Goal: Task Accomplishment & Management: Manage account settings

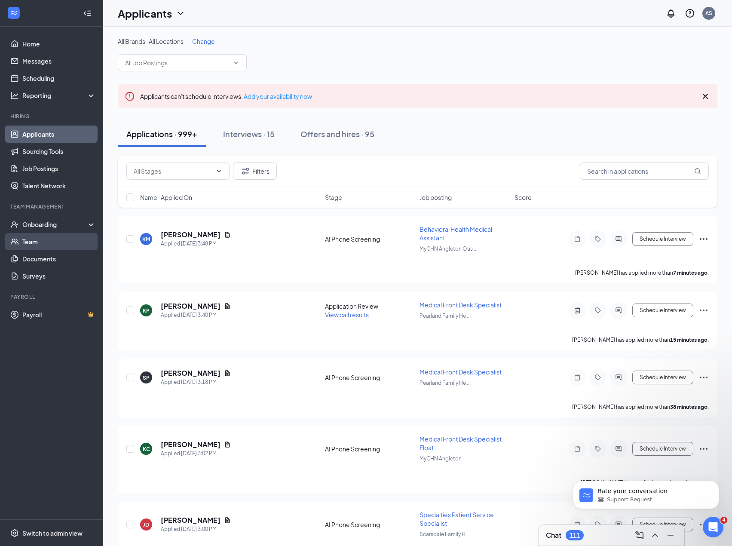
click at [470, 128] on div "Applications · 999+ Interviews · 15 Offers and hires · 95" at bounding box center [418, 134] width 600 height 26
click at [631, 171] on input "text" at bounding box center [644, 170] width 129 height 17
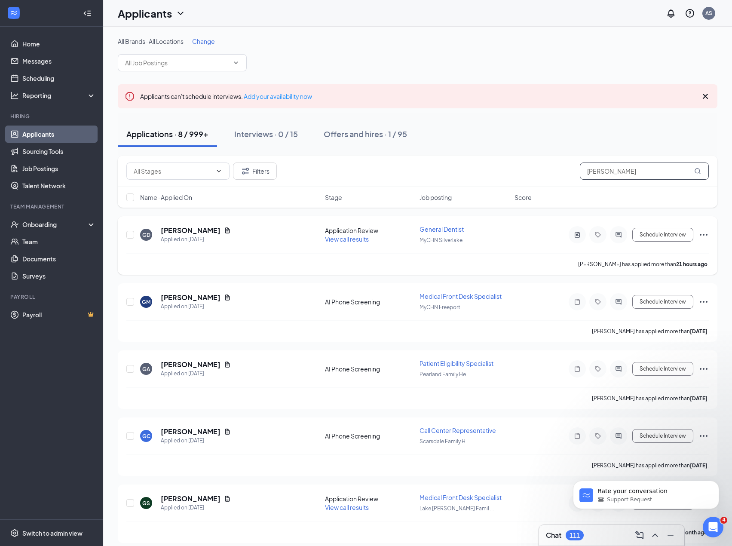
type input "gabriel"
click at [225, 230] on icon "Document" at bounding box center [227, 230] width 5 height 6
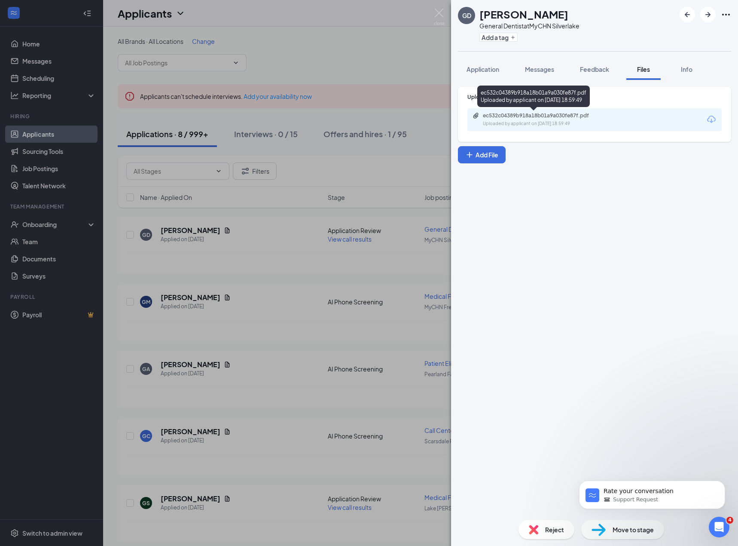
click at [611, 122] on div "Uploaded by applicant on Sep 14, 2025 at 18:59:49" at bounding box center [547, 123] width 129 height 7
click at [336, 274] on div "GD Gabriel De Souza General Dentist at MyCHN Silverlake Add a tag Application M…" at bounding box center [369, 273] width 738 height 546
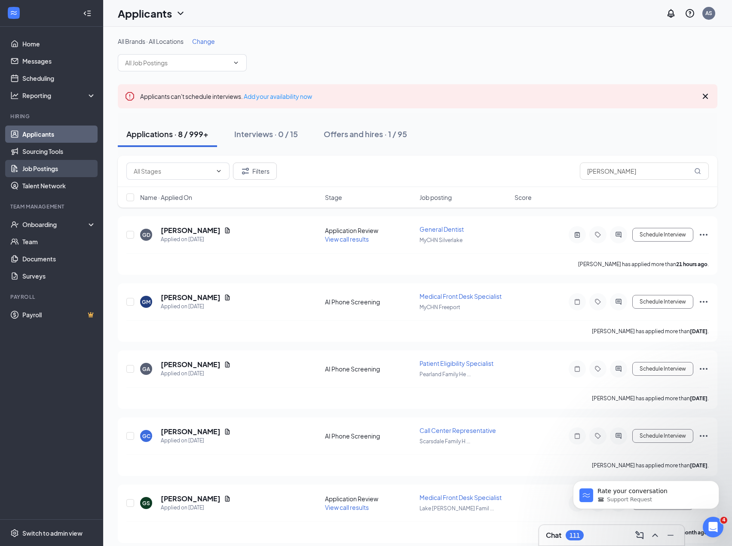
click at [69, 173] on link "Job Postings" at bounding box center [58, 168] width 73 height 17
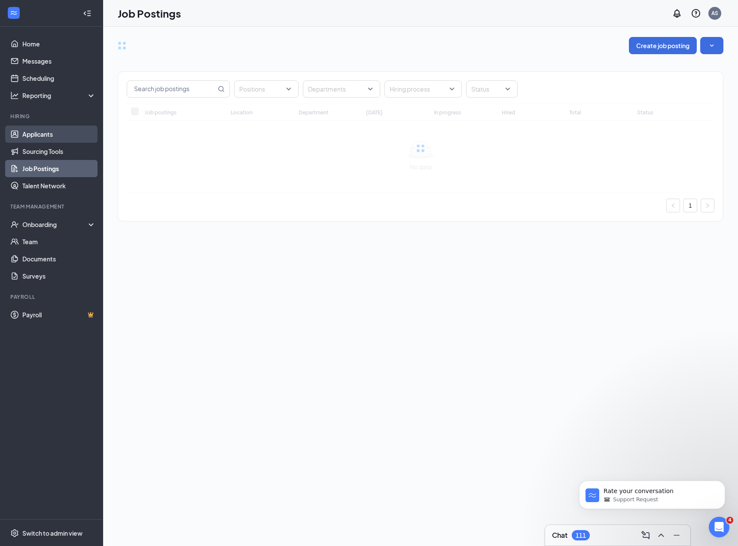
click at [62, 134] on link "Applicants" at bounding box center [58, 133] width 73 height 17
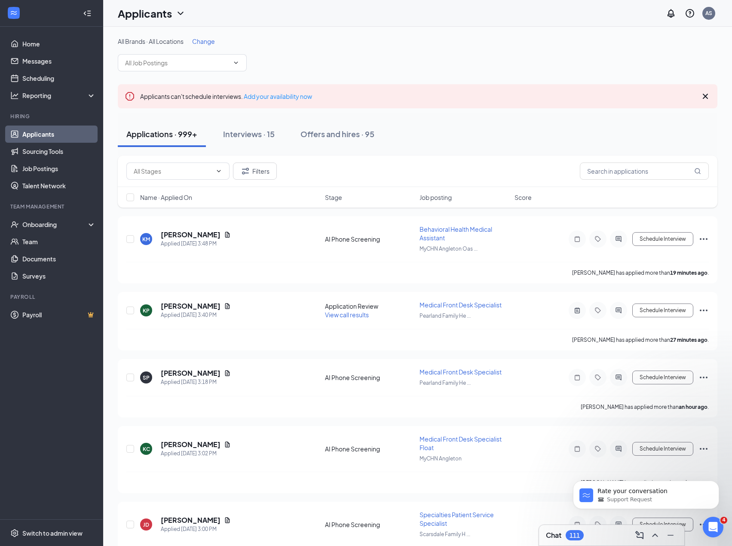
click at [473, 134] on div "Applications · 999+ Interviews · 15 Offers and hires · 95" at bounding box center [418, 134] width 600 height 26
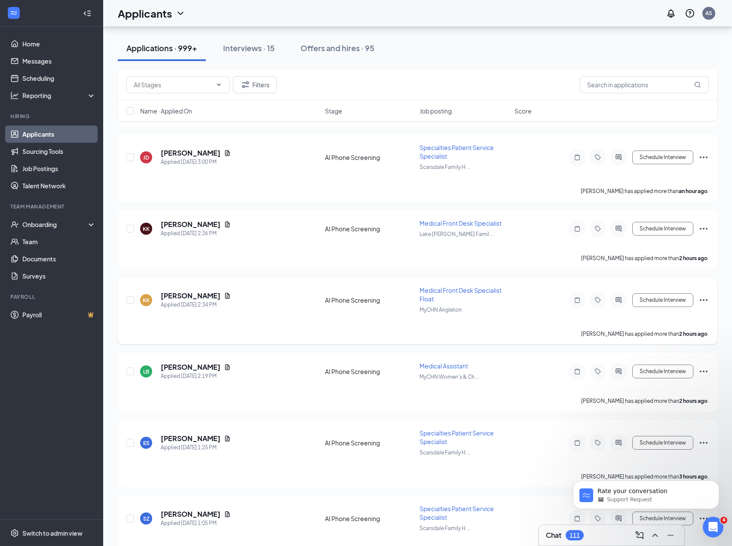
scroll to position [573, 0]
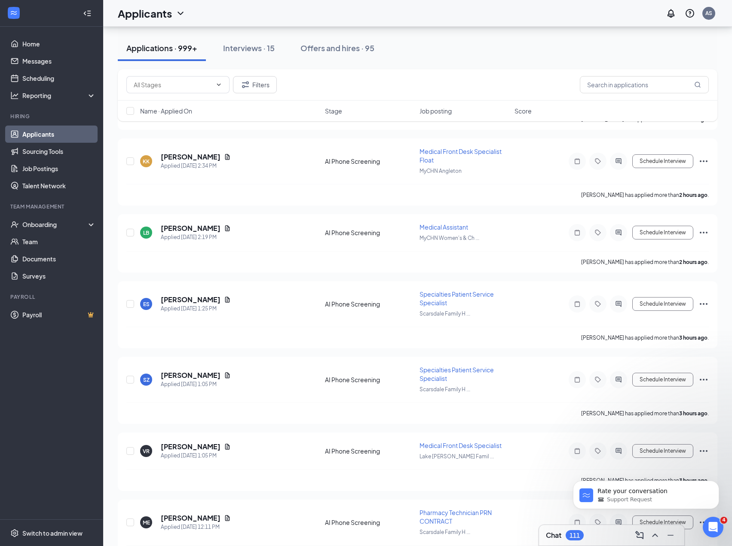
click at [531, 57] on div "Applications · 999+ Interviews · 15 Offers and hires · 95" at bounding box center [418, 48] width 600 height 26
click at [521, 189] on div "Kasey Key has applied more than 2 hours ago ." at bounding box center [417, 194] width 582 height 21
click at [616, 89] on input "text" at bounding box center [644, 84] width 129 height 17
type input "<"
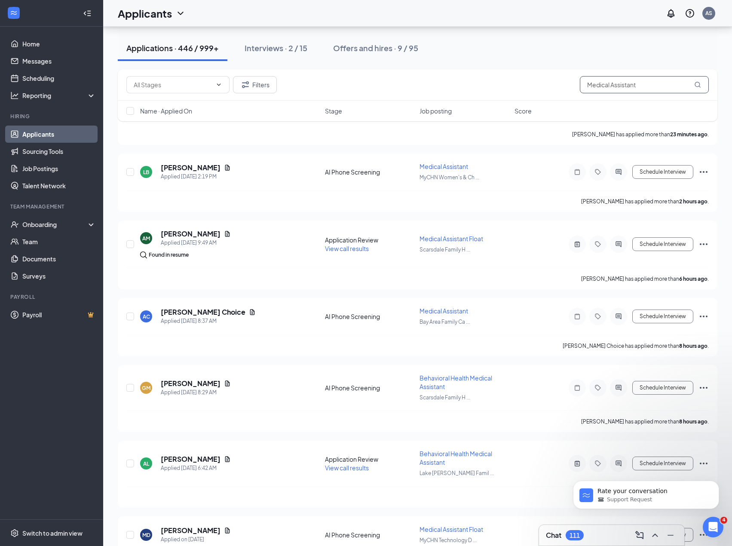
scroll to position [143, 0]
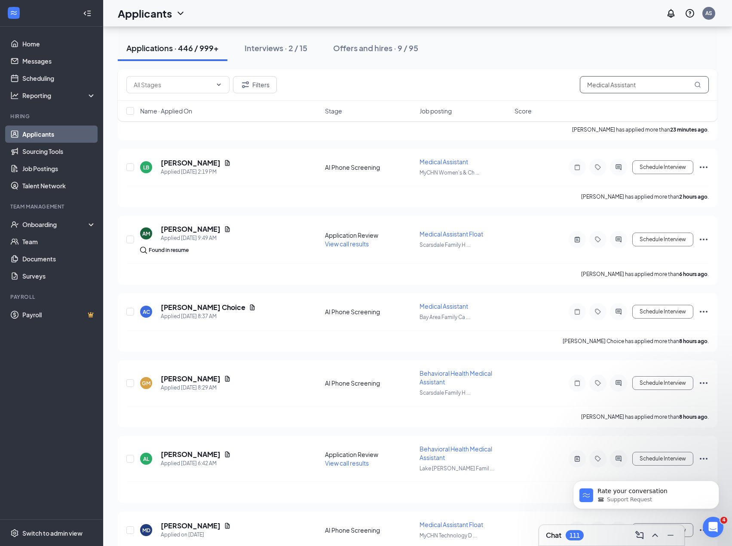
type input "Medical Assistant"
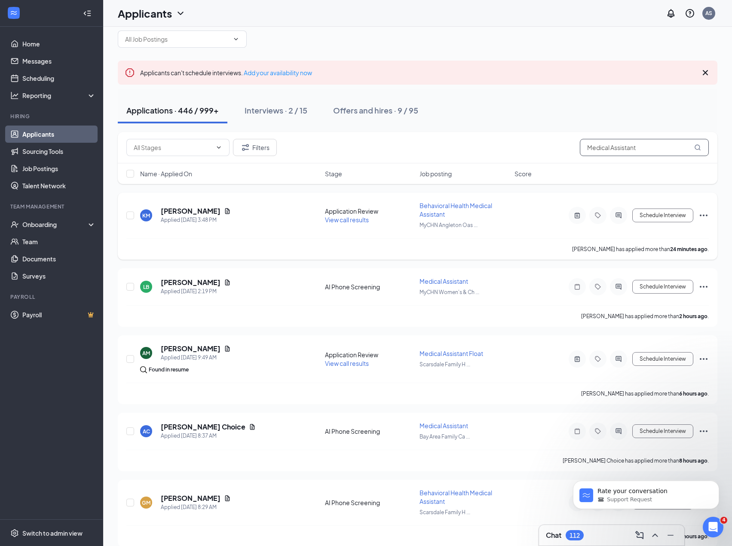
scroll to position [0, 0]
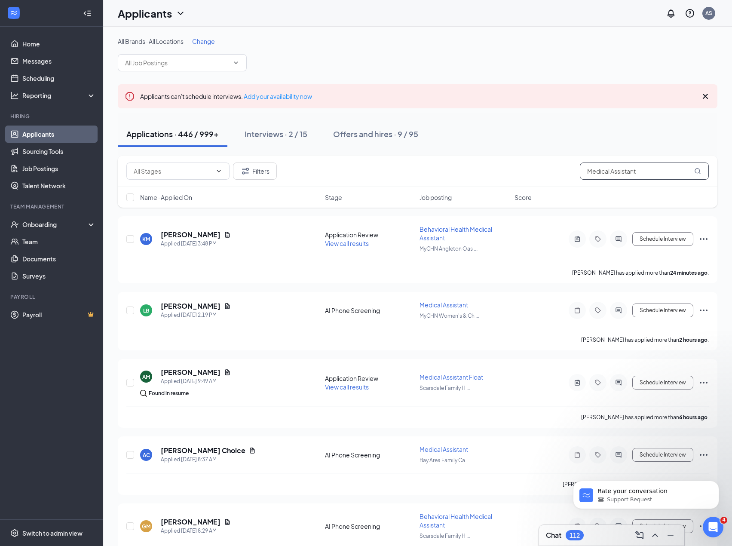
click at [600, 172] on input "Medical Assistant" at bounding box center [644, 170] width 129 height 17
click at [62, 173] on link "Job Postings" at bounding box center [58, 168] width 73 height 17
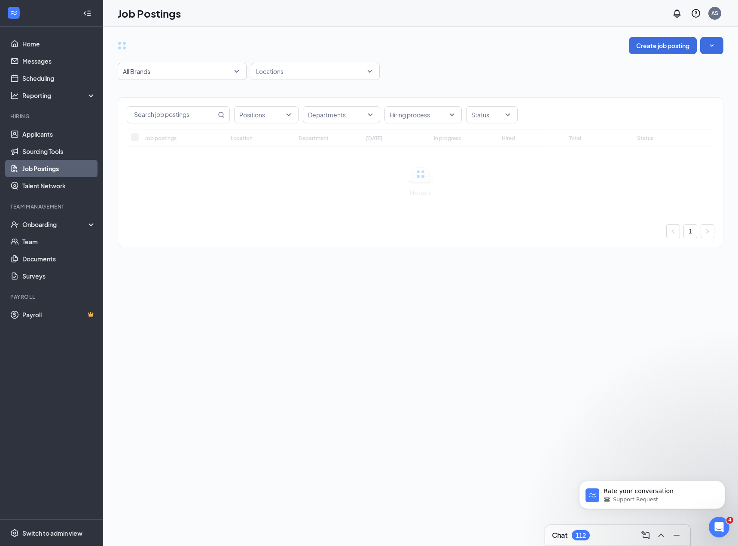
click at [201, 93] on div "Positions Departments Hiring process Status Job postings Location Department To…" at bounding box center [421, 168] width 606 height 176
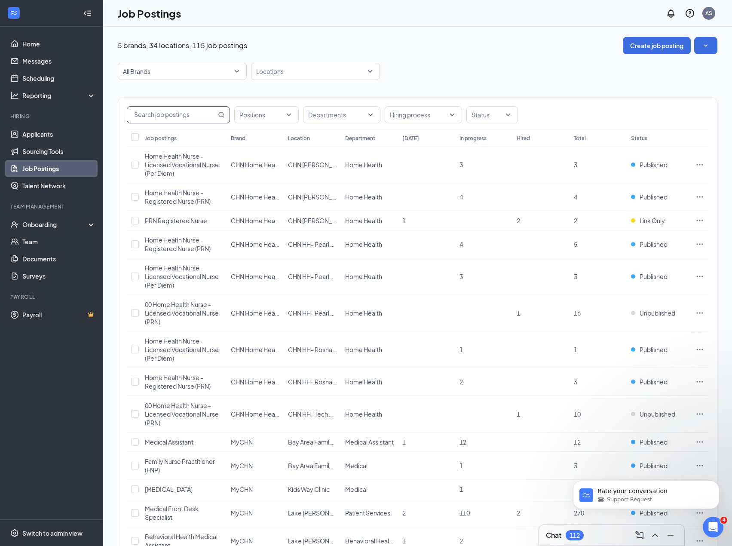
click at [169, 116] on input "text" at bounding box center [171, 115] width 89 height 16
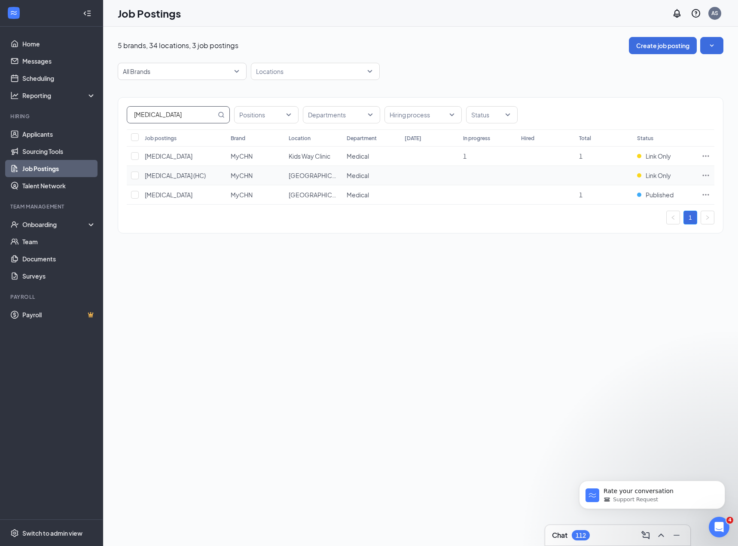
type input "Pediatrician"
click at [707, 176] on icon "Ellipses" at bounding box center [706, 175] width 9 height 9
click at [607, 270] on span "View applicants" at bounding box center [610, 269] width 44 height 8
click at [707, 194] on icon "Ellipses" at bounding box center [706, 194] width 6 height 1
click at [613, 289] on span "View applicants" at bounding box center [610, 288] width 44 height 8
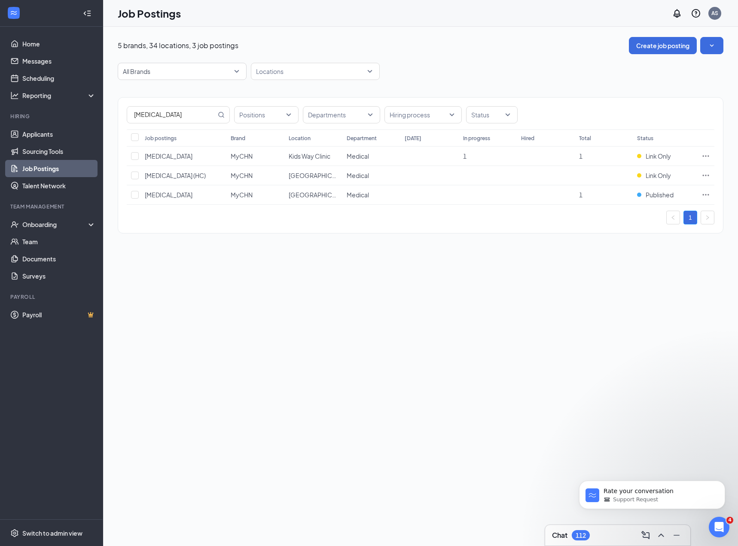
click at [198, 262] on div "5 brands, 34 locations, 3 job postings Create job posting All Brands Locations …" at bounding box center [420, 286] width 635 height 519
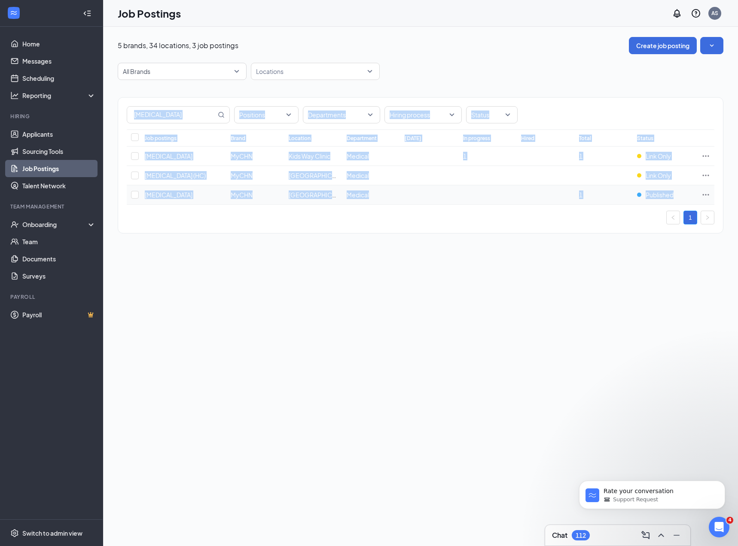
drag, startPoint x: 121, startPoint y: 95, endPoint x: 694, endPoint y: 199, distance: 582.4
click at [694, 199] on div "Pediatrician Positions Departments Hiring process Status Job postings Brand Loc…" at bounding box center [421, 161] width 606 height 162
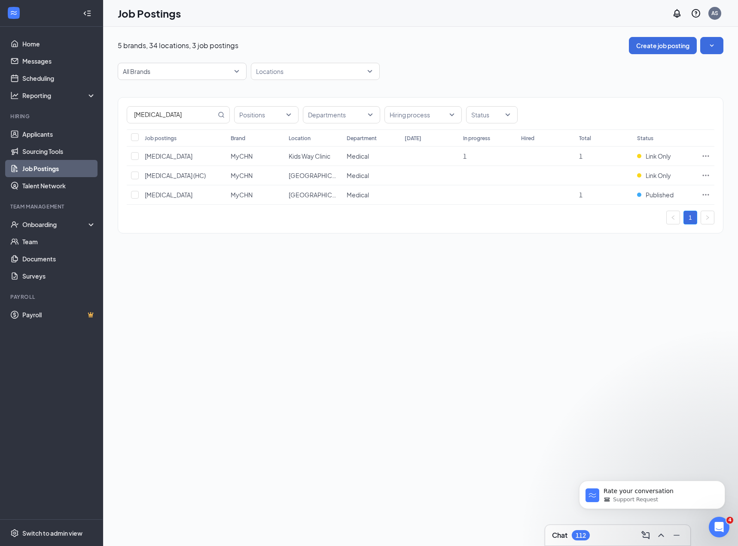
click at [239, 376] on div "5 brands, 34 locations, 3 job postings Create job posting All Brands Locations …" at bounding box center [420, 286] width 635 height 519
click at [323, 284] on div "5 brands, 34 locations, 3 job postings Create job posting All Brands Locations …" at bounding box center [420, 286] width 635 height 519
click at [67, 139] on link "Applicants" at bounding box center [58, 133] width 73 height 17
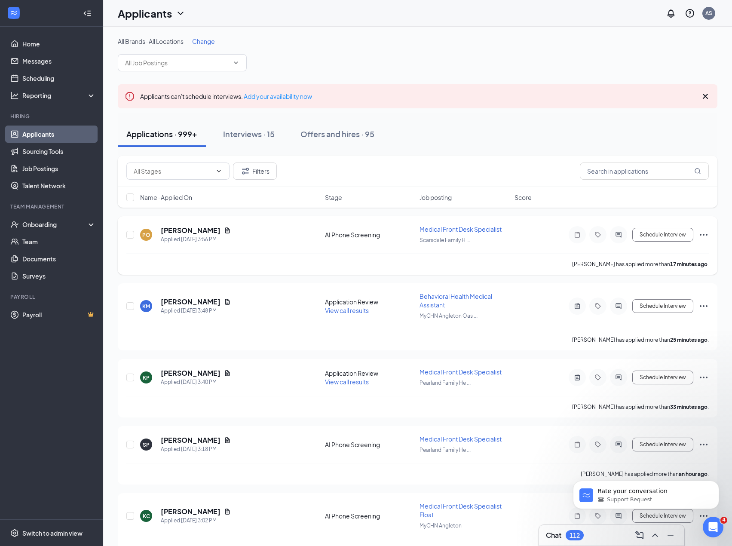
click at [520, 138] on div "Applications · 999+ Interviews · 15 Offers and hires · 95" at bounding box center [418, 134] width 600 height 26
click at [630, 167] on input "text" at bounding box center [644, 170] width 129 height 17
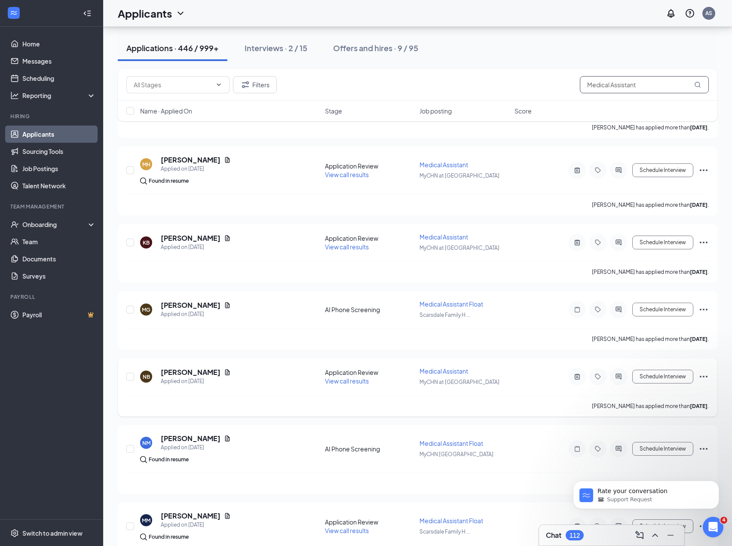
scroll to position [1111, 0]
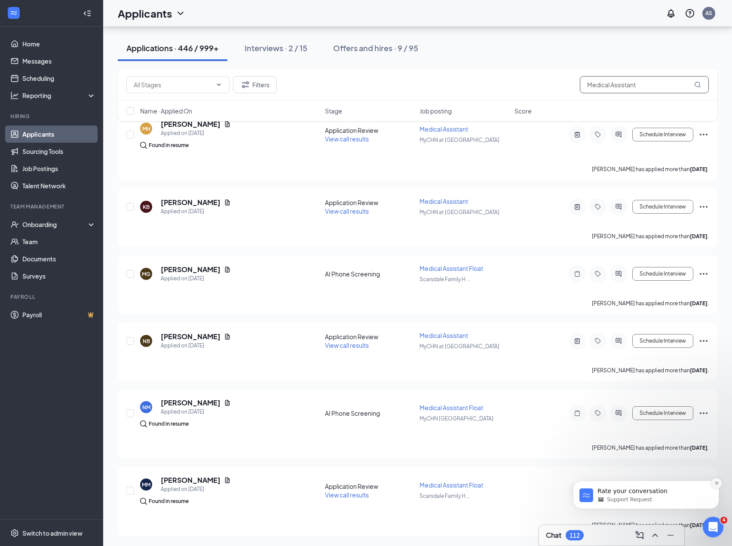
type input "Medical Assistant"
click at [717, 482] on icon "Dismiss notification" at bounding box center [716, 482] width 5 height 5
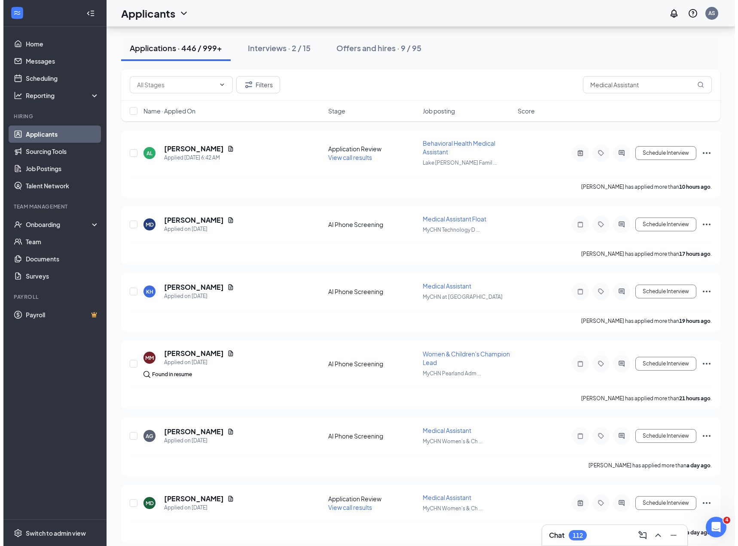
scroll to position [0, 0]
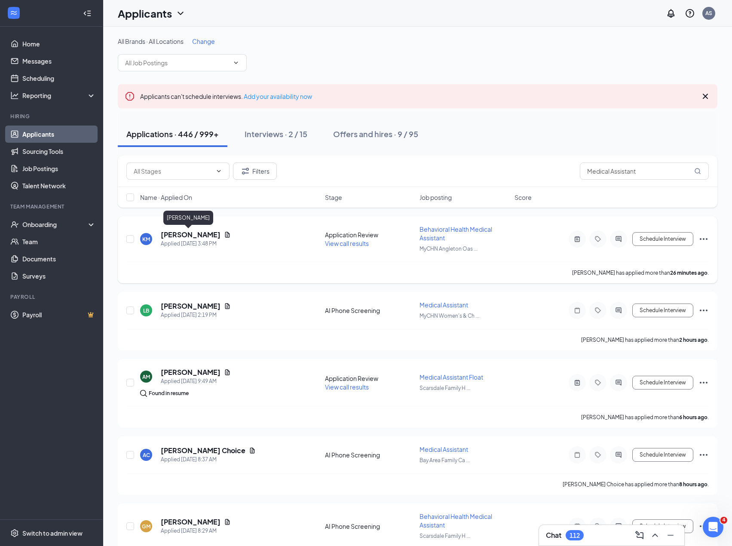
click at [168, 236] on h5 "Karla Monroy" at bounding box center [191, 234] width 60 height 9
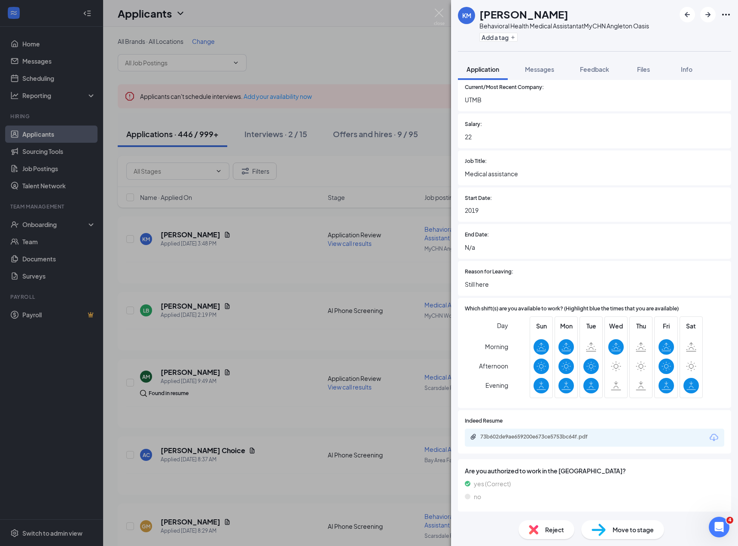
scroll to position [474, 0]
click at [545, 531] on span "Reject" at bounding box center [554, 529] width 19 height 9
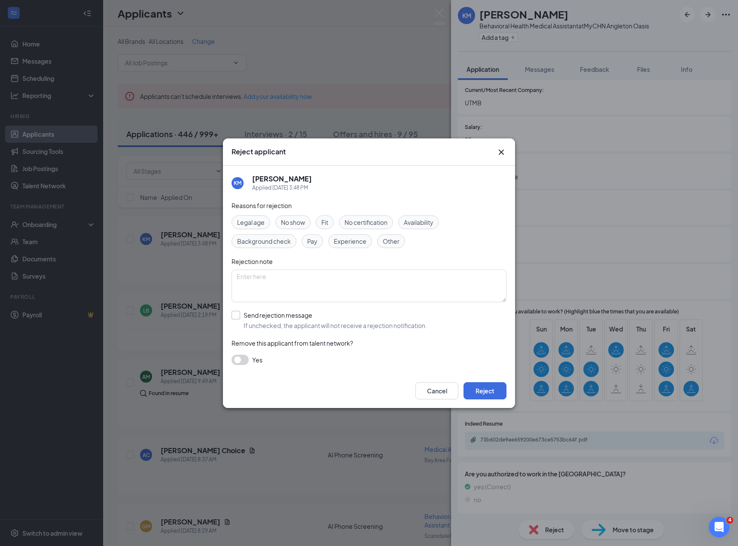
click at [318, 315] on input "Send rejection message If unchecked, the applicant will not receive a rejection…" at bounding box center [330, 320] width 196 height 19
checkbox input "true"
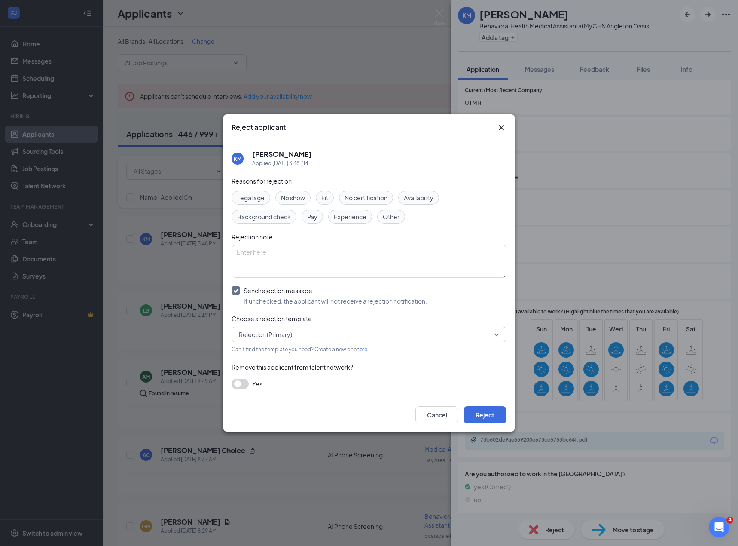
click at [419, 196] on span "Availability" at bounding box center [419, 197] width 30 height 9
click at [497, 413] on button "Reject" at bounding box center [485, 414] width 43 height 17
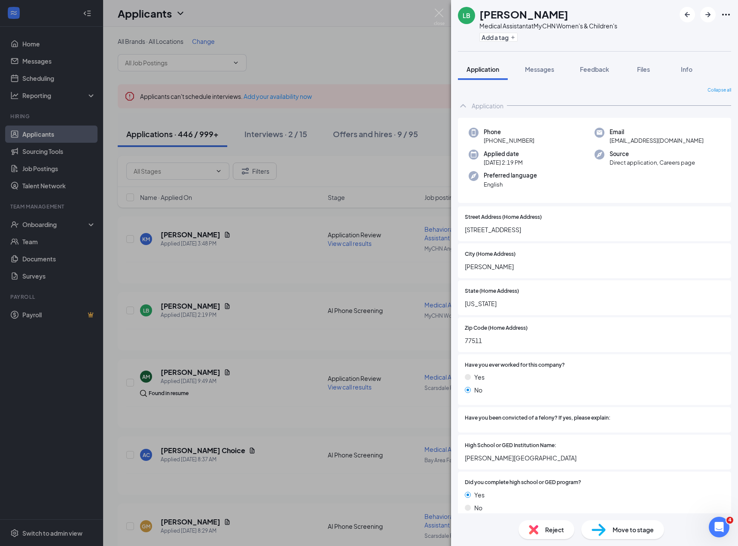
click at [305, 269] on div "LB Liliana Beltran Medical Assistant at MyCHN Women's & Children's Add a tag Ap…" at bounding box center [369, 273] width 738 height 546
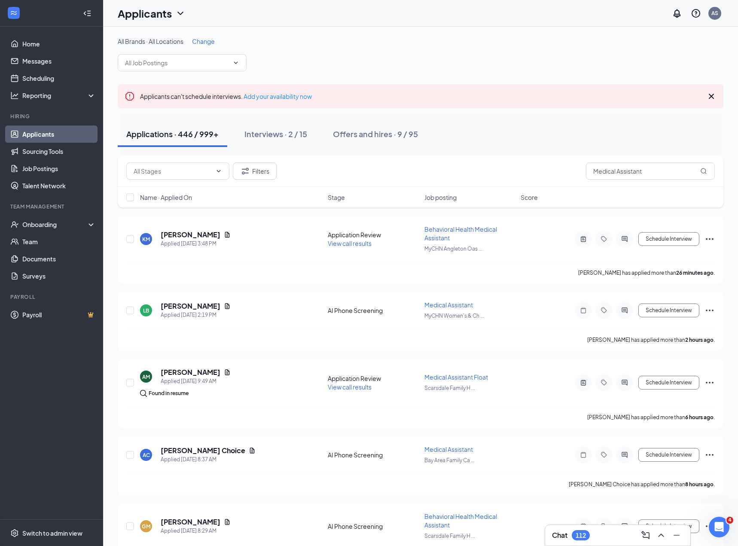
click at [442, 199] on span "Job posting" at bounding box center [441, 197] width 32 height 9
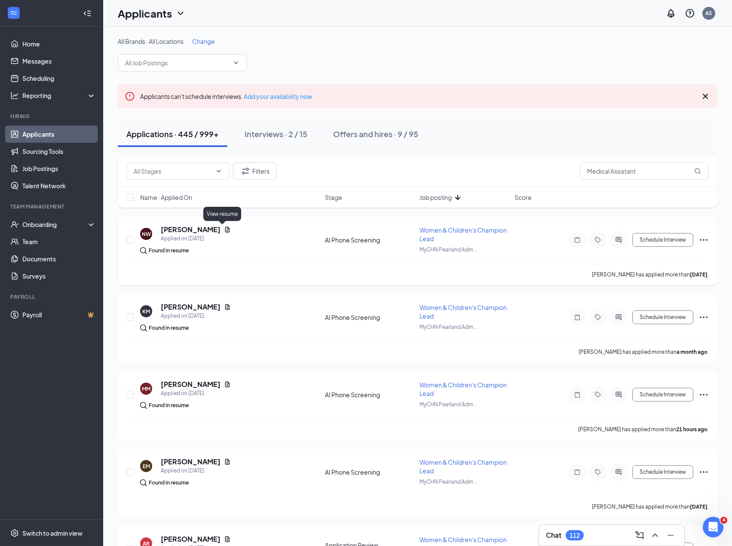
click at [224, 227] on icon "Document" at bounding box center [227, 229] width 7 height 7
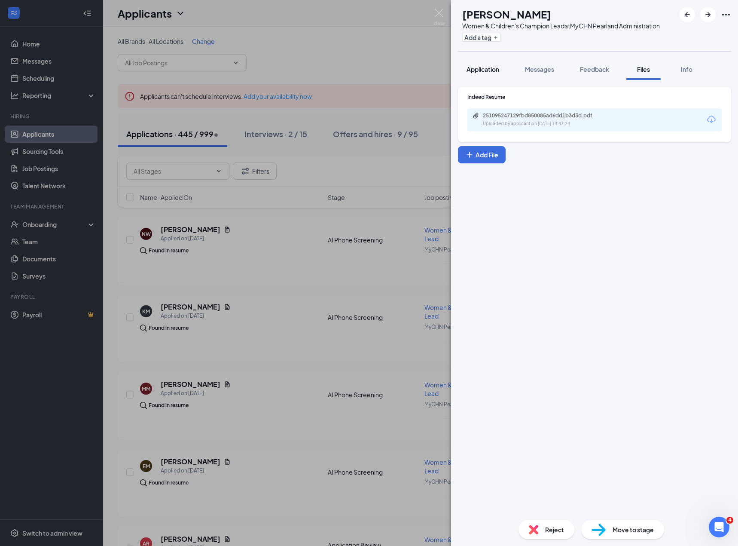
click at [499, 73] on span "Application" at bounding box center [483, 69] width 33 height 8
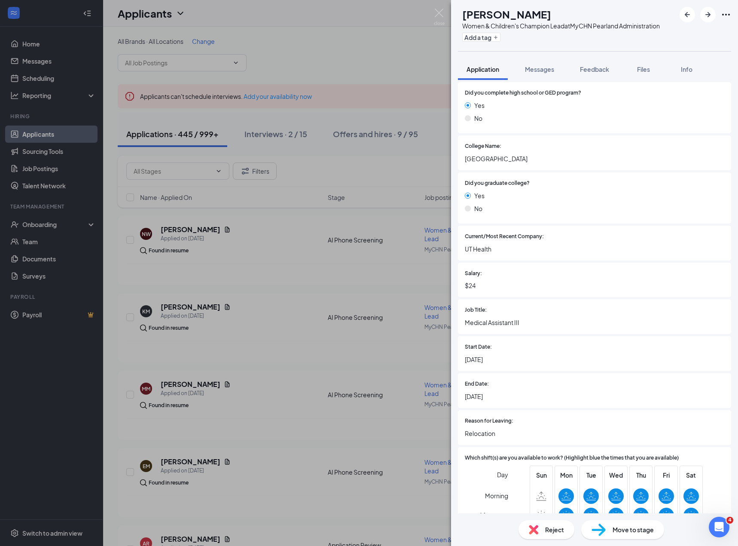
scroll to position [573, 0]
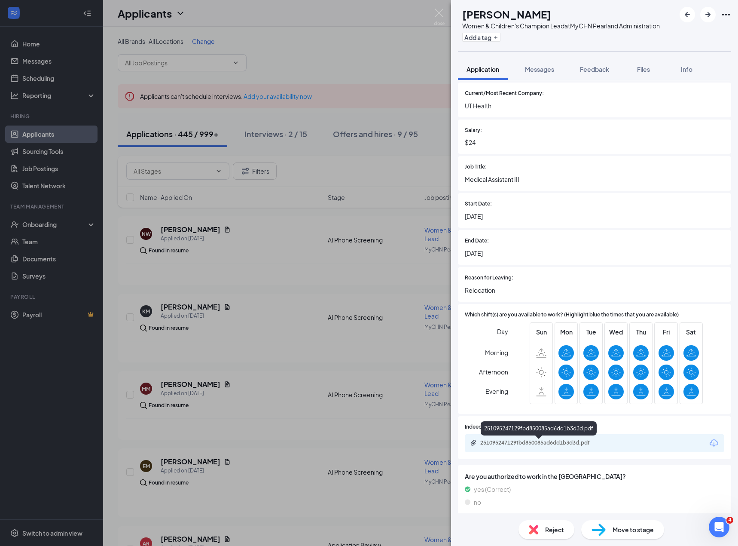
click at [535, 446] on div "251095247129fbd850085ad6dd1b3d3d.pdf" at bounding box center [540, 442] width 120 height 7
click at [533, 520] on div "Reject" at bounding box center [547, 529] width 56 height 19
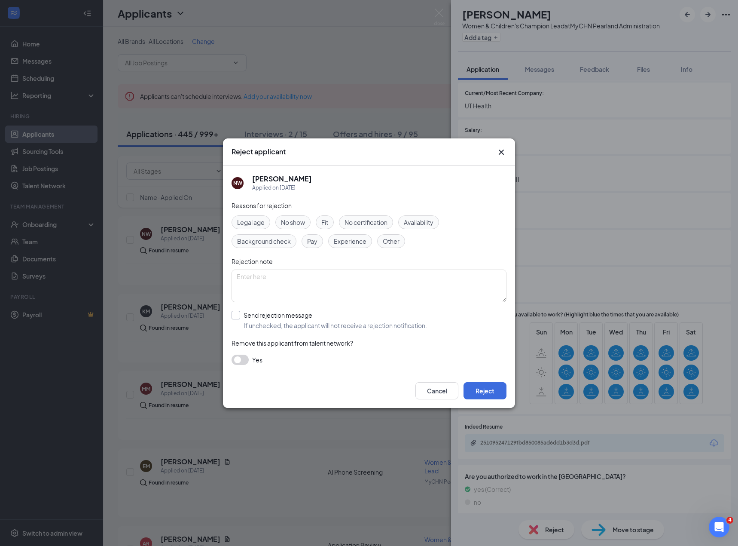
click at [300, 317] on input "Send rejection message If unchecked, the applicant will not receive a rejection…" at bounding box center [330, 320] width 196 height 19
checkbox input "true"
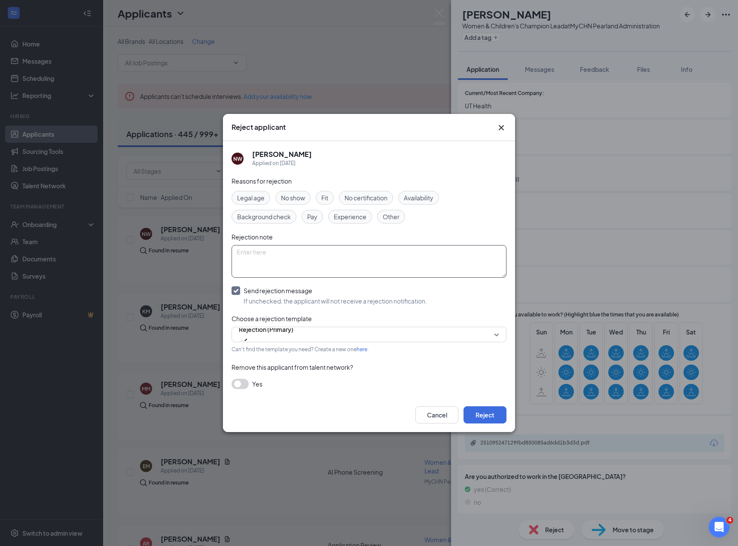
click at [312, 260] on textarea at bounding box center [369, 261] width 275 height 33
type textarea "Job hopper"
click at [480, 416] on button "Reject" at bounding box center [485, 414] width 43 height 17
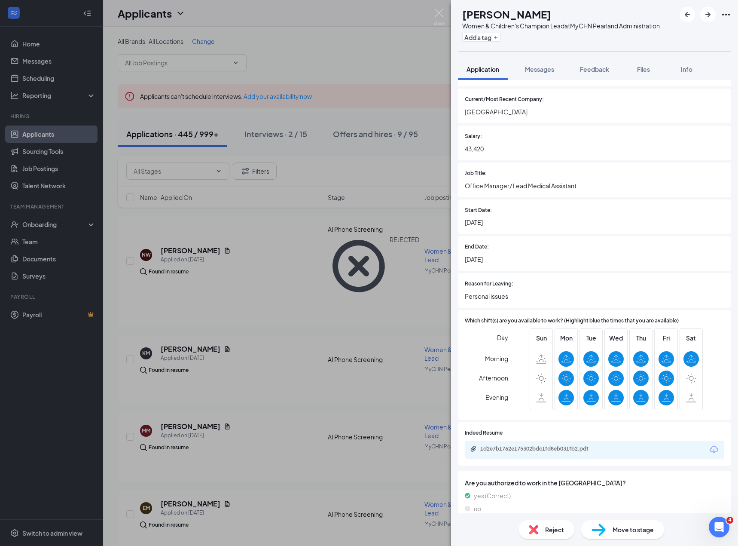
scroll to position [557, 0]
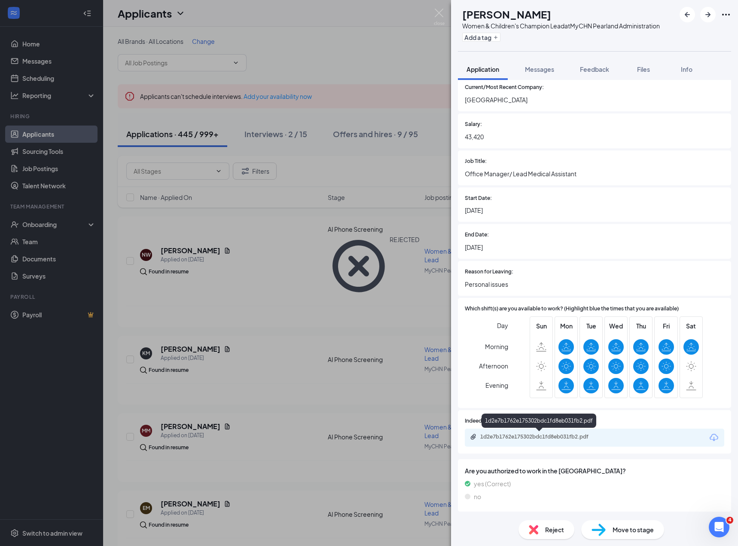
click at [544, 437] on div "1d2e7b1762e175302bdc1fd8eb031fb2.pdf" at bounding box center [540, 436] width 120 height 7
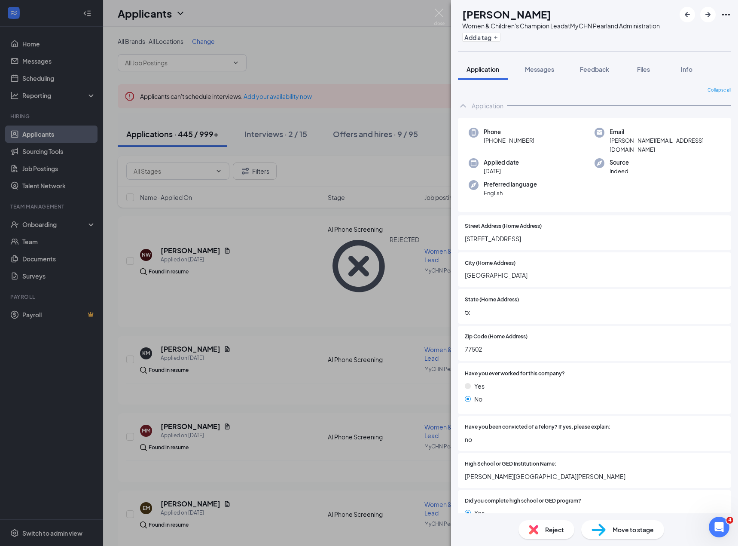
click at [645, 151] on span "krystal.louise215@gmail.com" at bounding box center [665, 145] width 111 height 18
copy span "krystal.louise215@gmail.com"
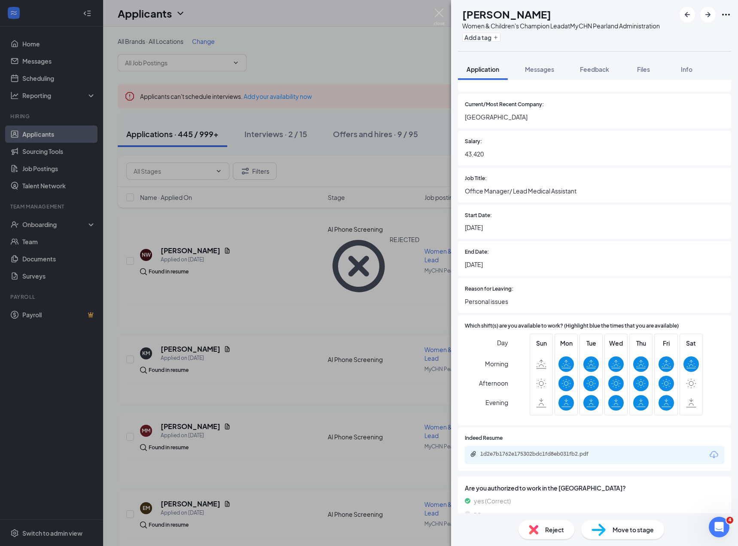
scroll to position [557, 0]
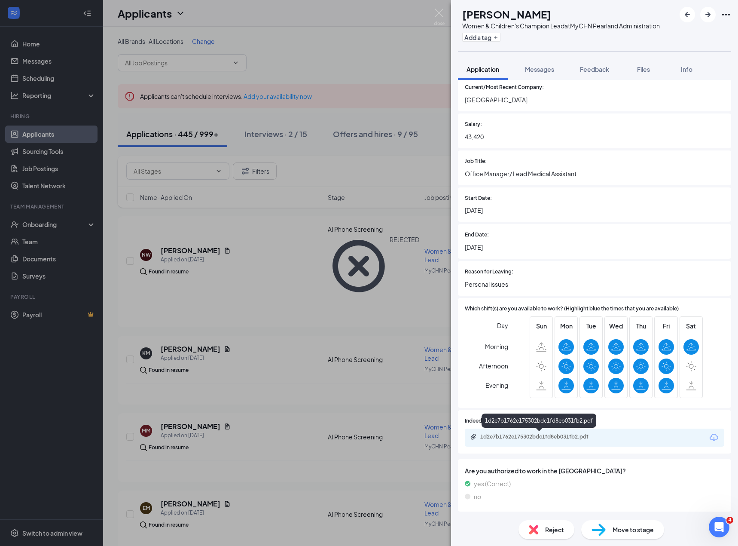
click at [535, 444] on div "1d2e7b1762e175302bdc1fd8eb031fb2.pdf" at bounding box center [595, 437] width 260 height 18
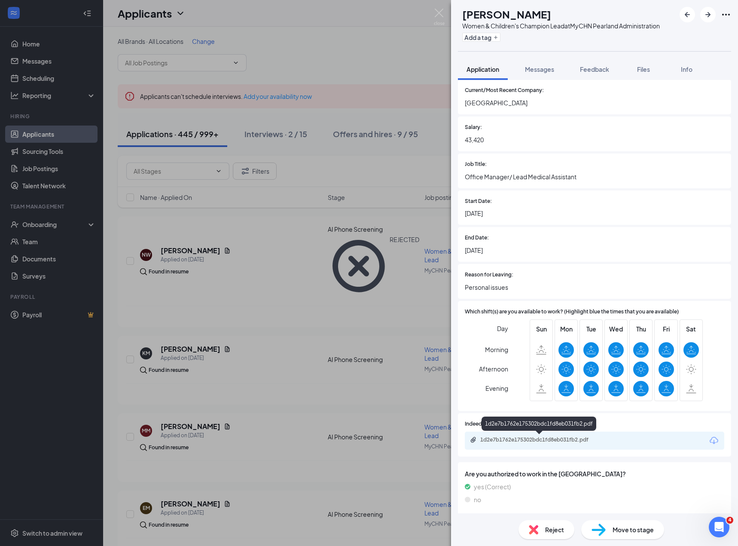
click at [535, 443] on div "1d2e7b1762e175302bdc1fd8eb031fb2.pdf" at bounding box center [540, 439] width 120 height 7
click at [700, 20] on div at bounding box center [706, 14] width 52 height 15
click at [704, 20] on button "button" at bounding box center [707, 14] width 15 height 15
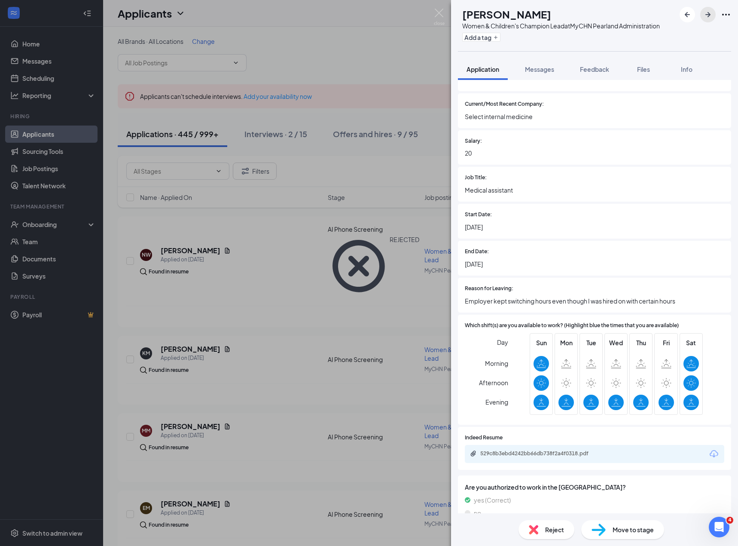
scroll to position [581, 0]
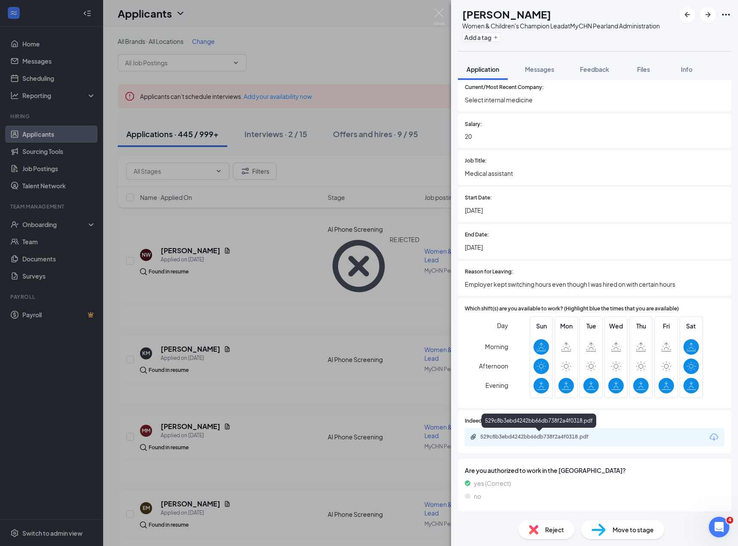
click at [572, 435] on div "529c8b3ebd4242bb66db738f2a4f0318.pdf" at bounding box center [540, 436] width 120 height 7
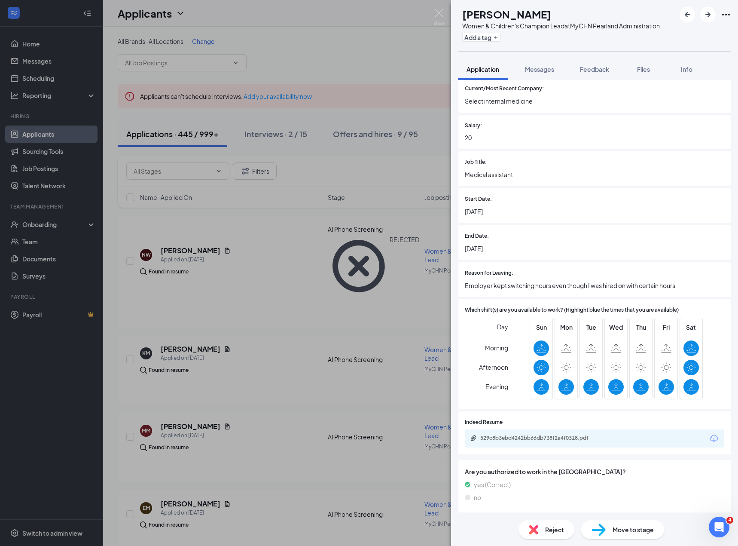
click at [546, 530] on span "Reject" at bounding box center [554, 529] width 19 height 9
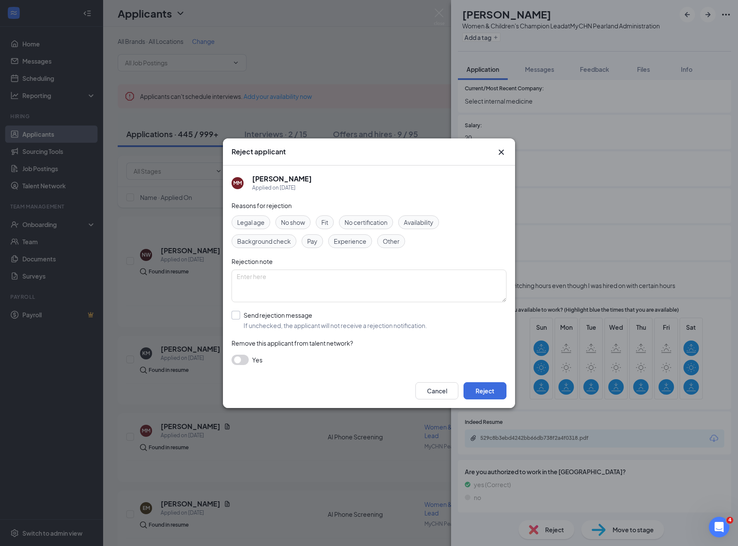
click at [322, 323] on input "Send rejection message If unchecked, the applicant will not receive a rejection…" at bounding box center [330, 320] width 196 height 19
checkbox input "true"
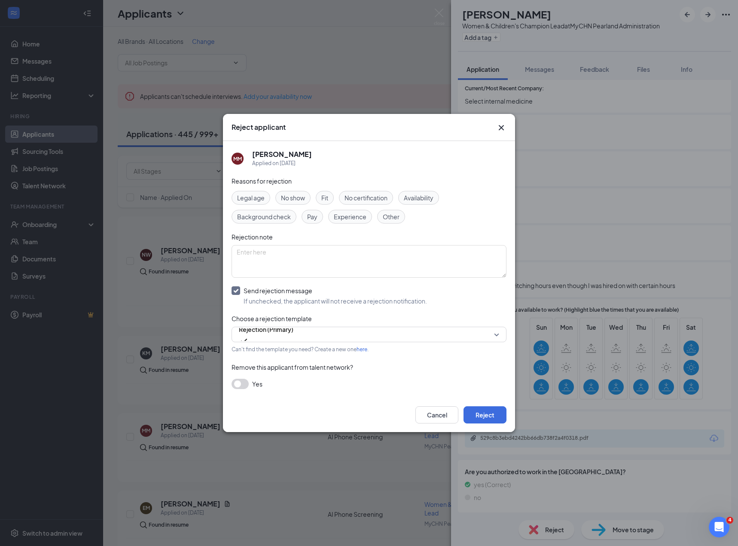
click at [407, 200] on span "Availability" at bounding box center [419, 197] width 30 height 9
click at [491, 412] on button "Reject" at bounding box center [485, 414] width 43 height 17
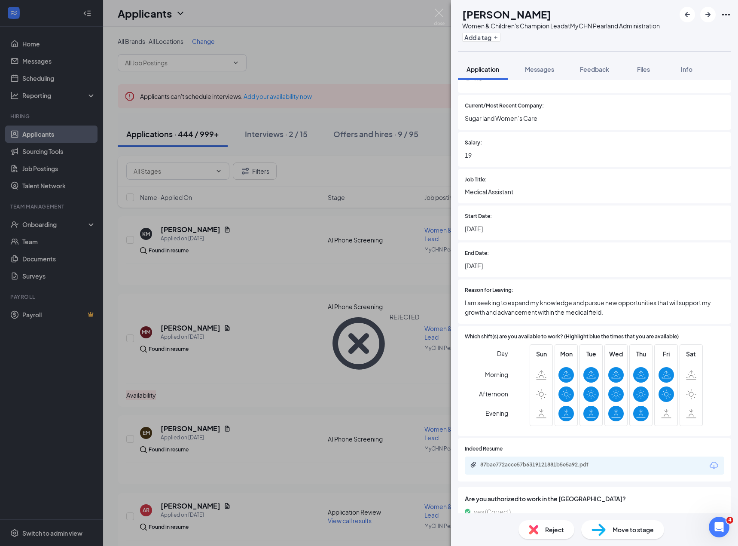
scroll to position [554, 0]
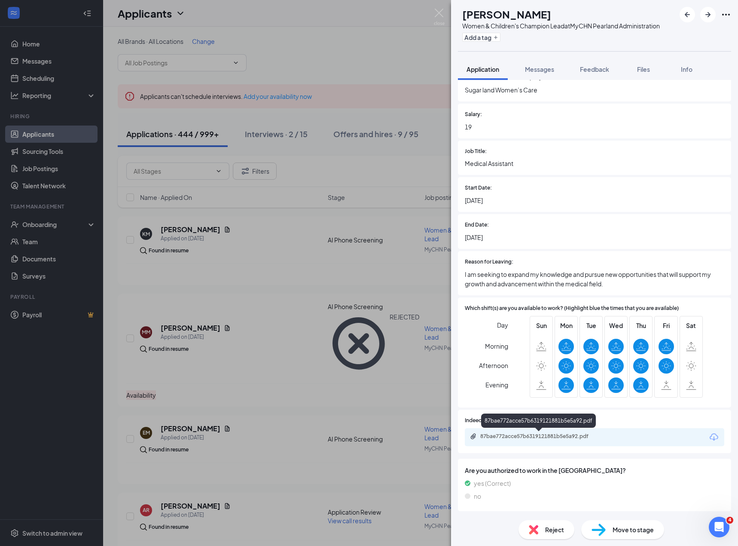
click at [525, 436] on div "87bae772acce57b6319121881b5e5a92.pdf" at bounding box center [540, 436] width 120 height 7
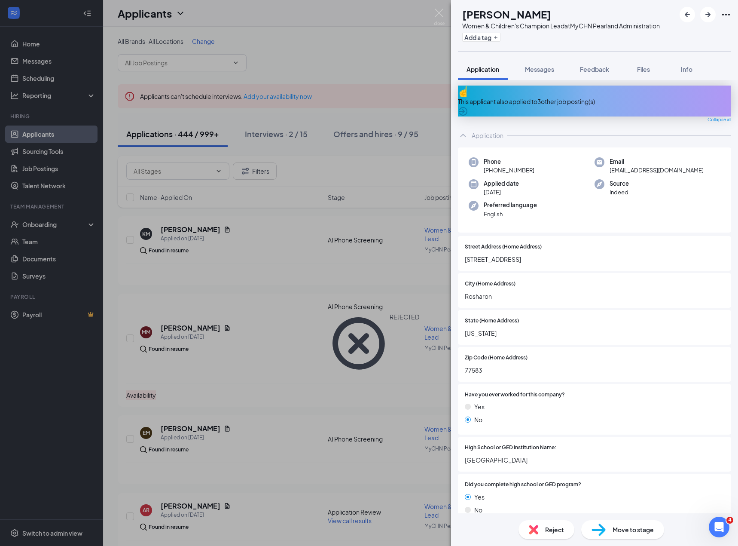
scroll to position [0, 0]
drag, startPoint x: 532, startPoint y: 174, endPoint x: 492, endPoint y: 173, distance: 40.8
click at [492, 173] on div "Phone +1 (346) 762-5201" at bounding box center [532, 168] width 126 height 18
click at [649, 172] on span "[EMAIL_ADDRESS][DOMAIN_NAME]" at bounding box center [657, 171] width 94 height 9
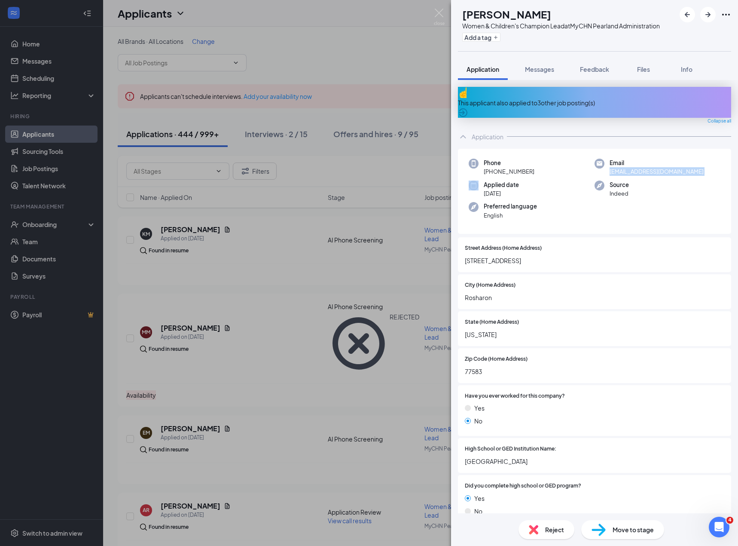
click at [649, 172] on span "[EMAIL_ADDRESS][DOMAIN_NAME]" at bounding box center [657, 171] width 94 height 9
copy span "[EMAIL_ADDRESS][DOMAIN_NAME]"
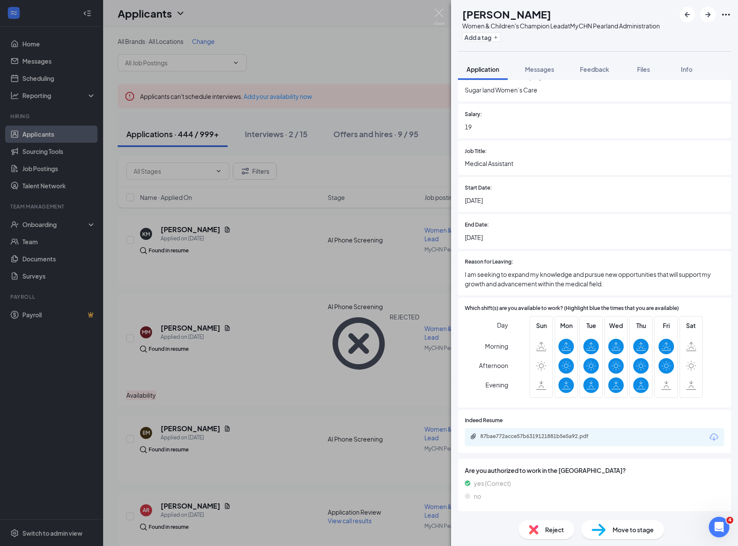
scroll to position [554, 0]
click at [710, 15] on icon "ArrowRight" at bounding box center [708, 14] width 5 height 5
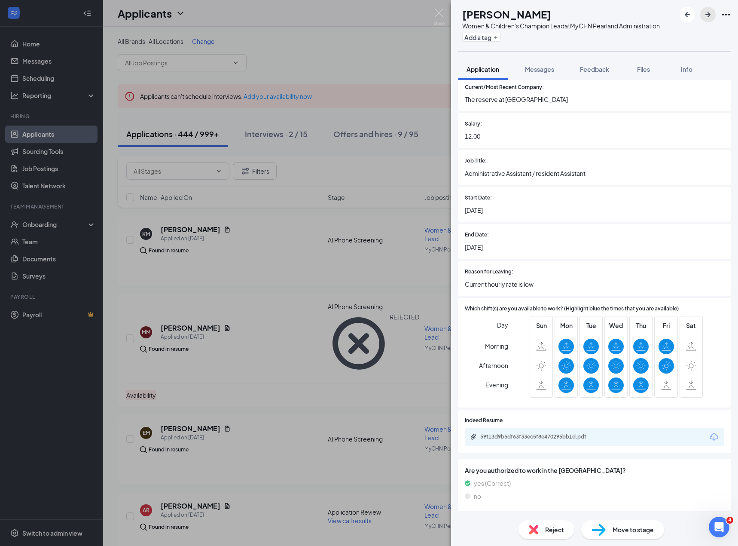
scroll to position [618, 0]
click at [544, 434] on div "59f13d9b5df63f33ec5f8e470295bb1d.pdf" at bounding box center [540, 436] width 120 height 7
click at [539, 532] on div "Reject" at bounding box center [547, 529] width 56 height 19
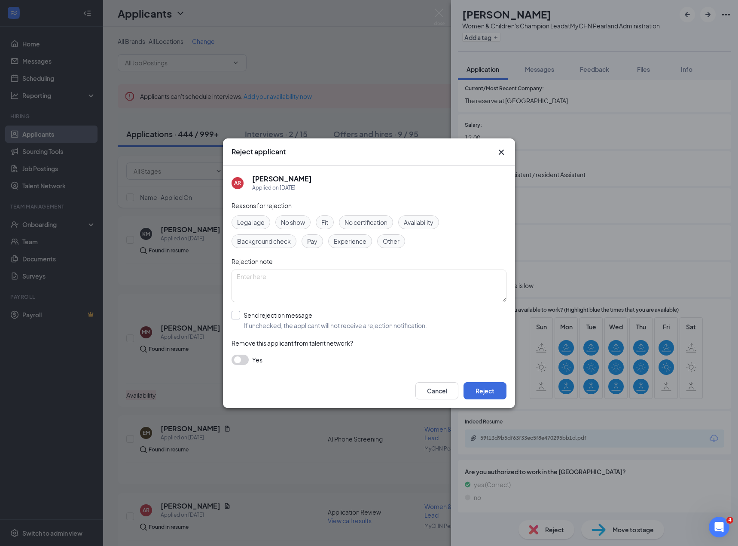
click at [263, 318] on input "Send rejection message If unchecked, the applicant will not receive a rejection…" at bounding box center [330, 320] width 196 height 19
checkbox input "true"
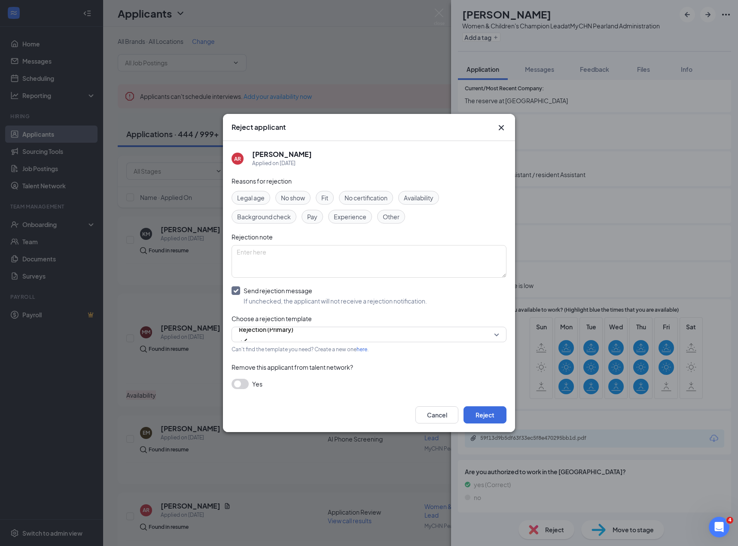
click at [355, 214] on span "Experience" at bounding box center [350, 216] width 33 height 9
click at [483, 419] on button "Reject" at bounding box center [485, 414] width 43 height 17
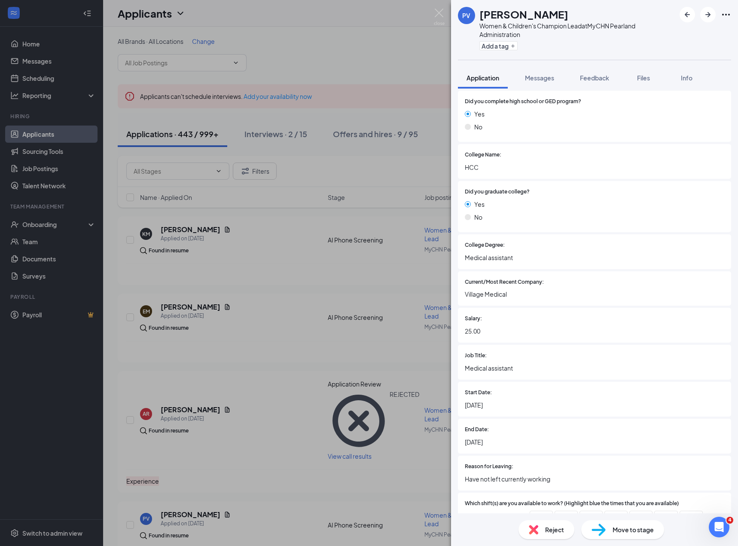
scroll to position [573, 0]
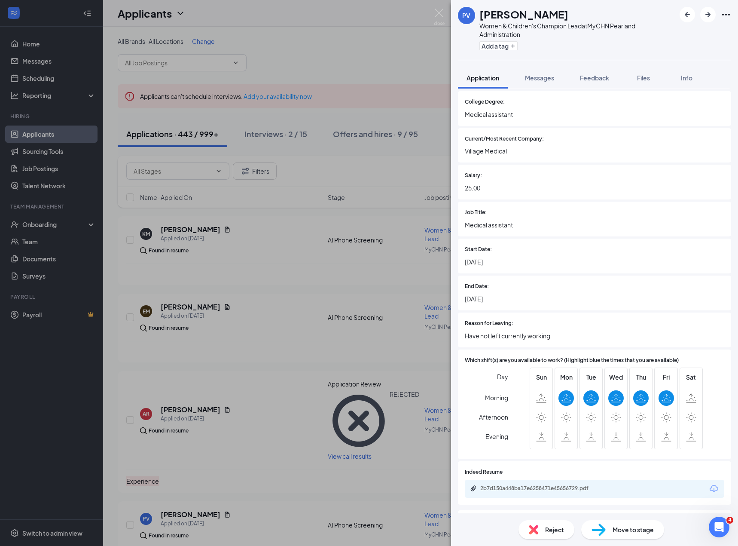
click at [538, 485] on div "2b7d150a448ba17e6258471e45656729.pdf" at bounding box center [540, 488] width 120 height 7
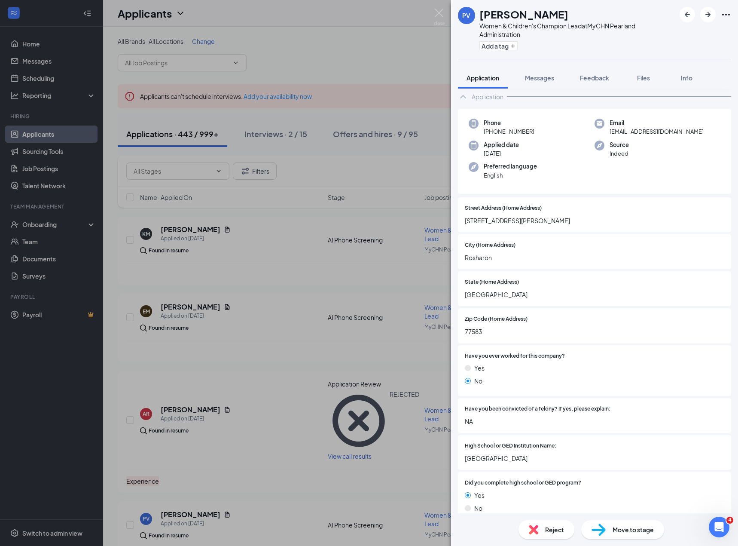
scroll to position [0, 0]
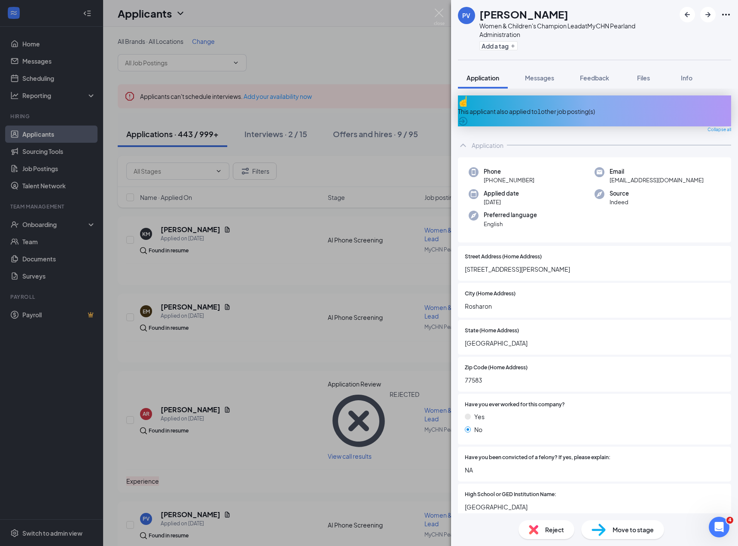
click at [680, 176] on span "priscillavasquez66@gmail.com" at bounding box center [657, 180] width 94 height 9
click at [710, 14] on icon "ArrowRight" at bounding box center [708, 14] width 5 height 5
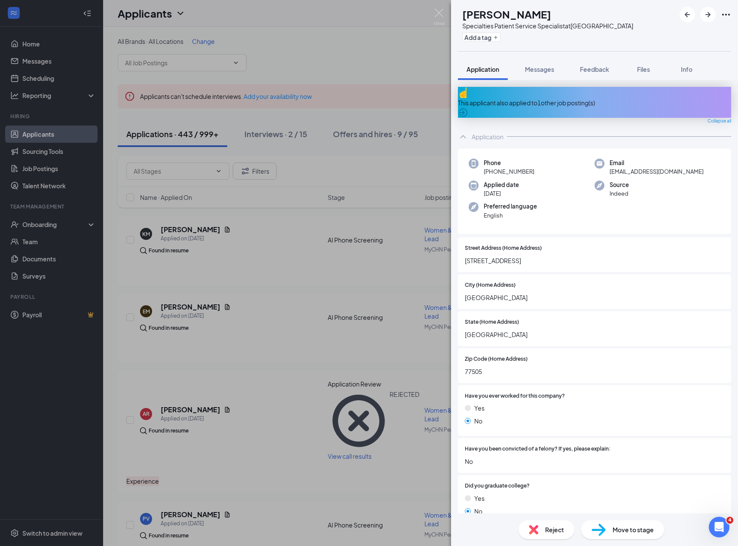
click at [301, 383] on div "RC Raquel Castillo Specialties Patient Service Specialist at Scarsdale Family H…" at bounding box center [369, 273] width 738 height 546
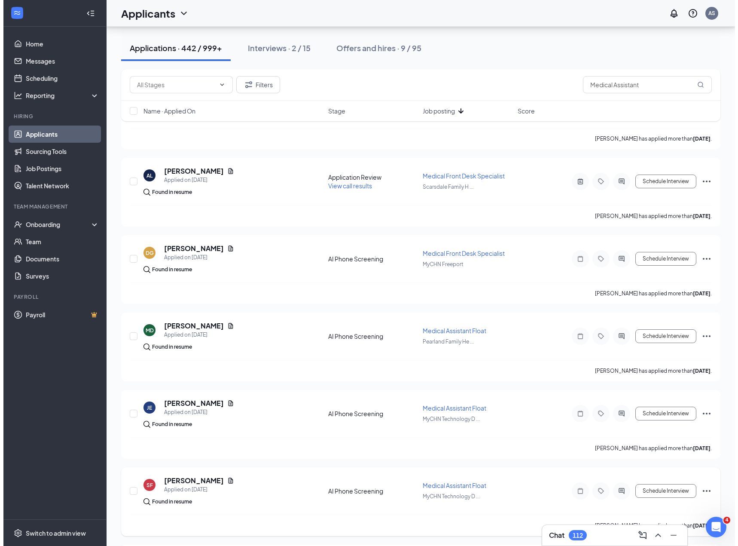
scroll to position [3119, 0]
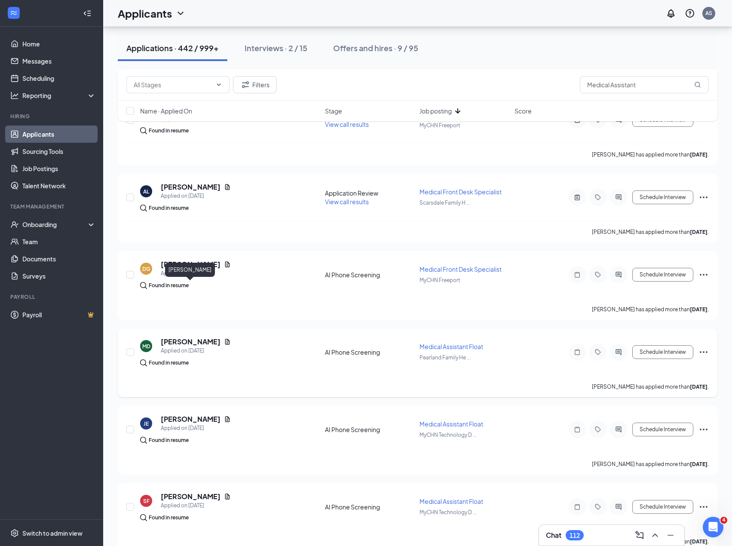
click at [196, 337] on h5 "[PERSON_NAME]" at bounding box center [191, 341] width 60 height 9
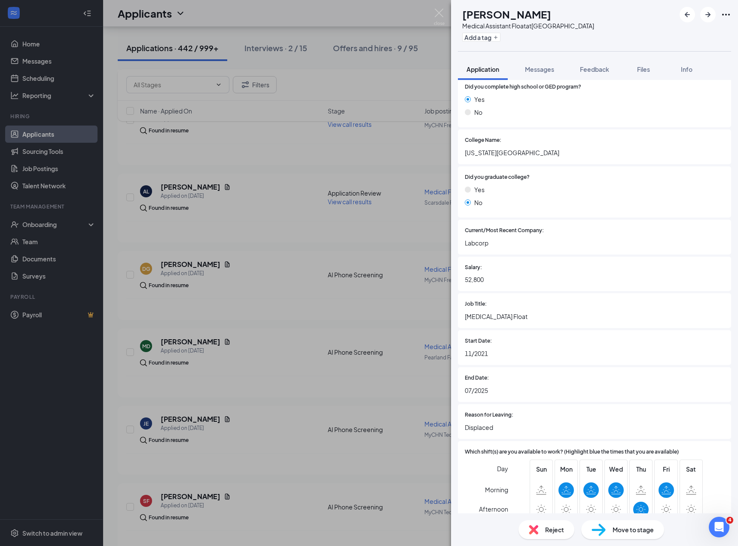
scroll to position [548, 0]
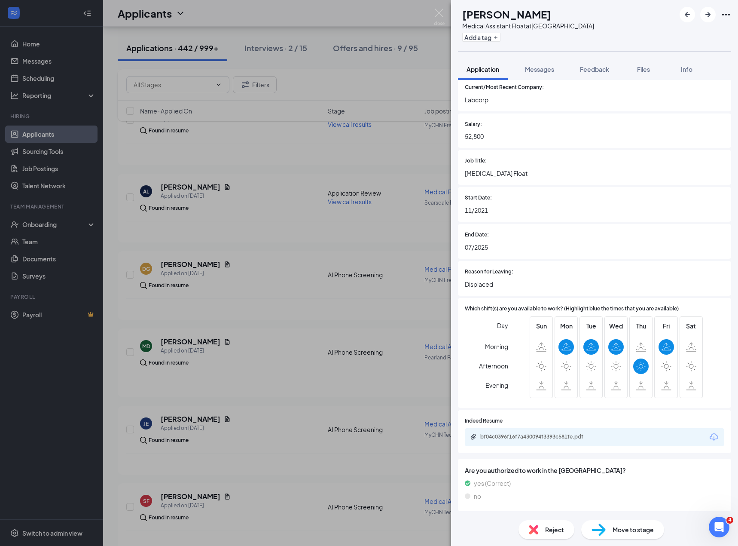
click at [535, 433] on div "bf04c0396f16f7a430094f3393c581fe.pdf" at bounding box center [540, 436] width 120 height 7
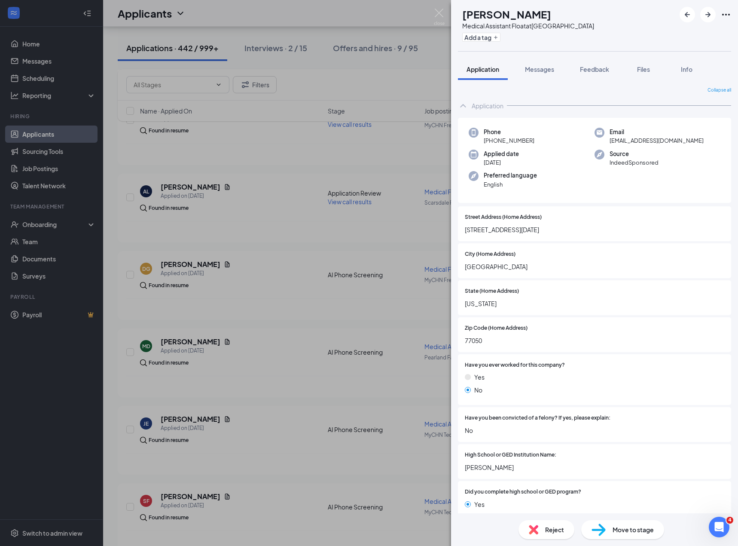
drag, startPoint x: 556, startPoint y: 233, endPoint x: 476, endPoint y: 232, distance: 80.0
click at [450, 232] on div "MD Michikah Dennis Medical Assistant Float at Pearland Family Health Center Add…" at bounding box center [369, 273] width 738 height 546
click at [640, 137] on span "rmden2904@gmail.com" at bounding box center [657, 140] width 94 height 9
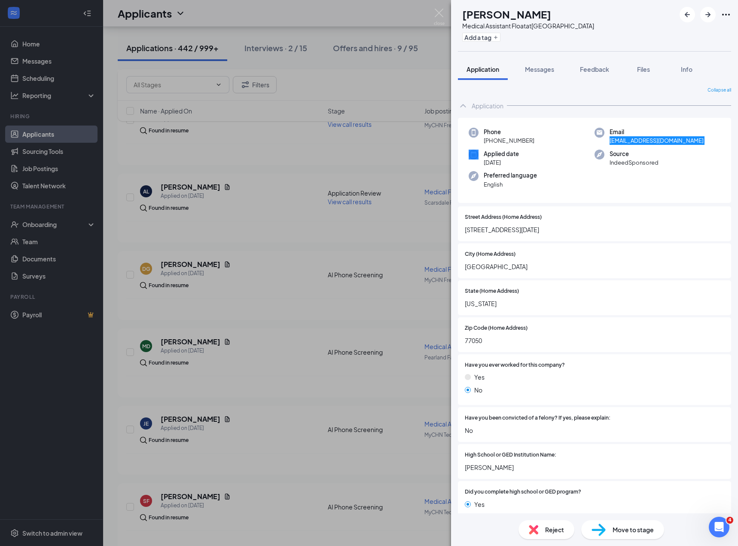
scroll to position [548, 0]
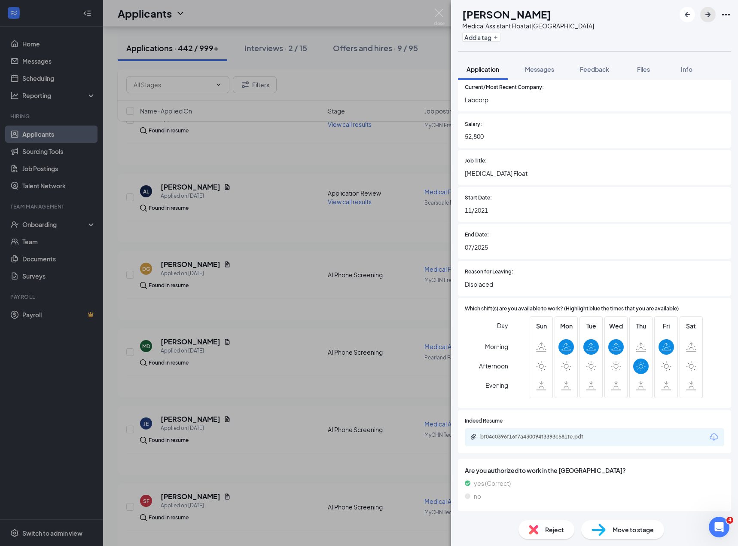
click at [710, 12] on icon "ArrowRight" at bounding box center [708, 14] width 10 height 10
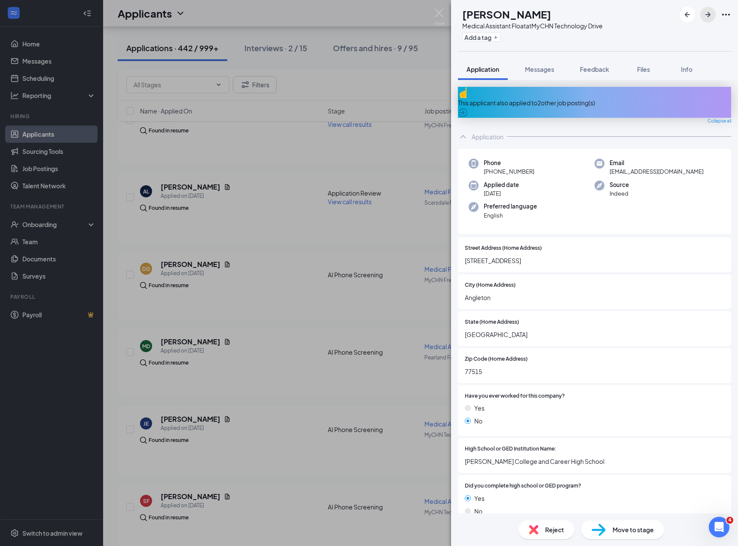
scroll to position [287, 0]
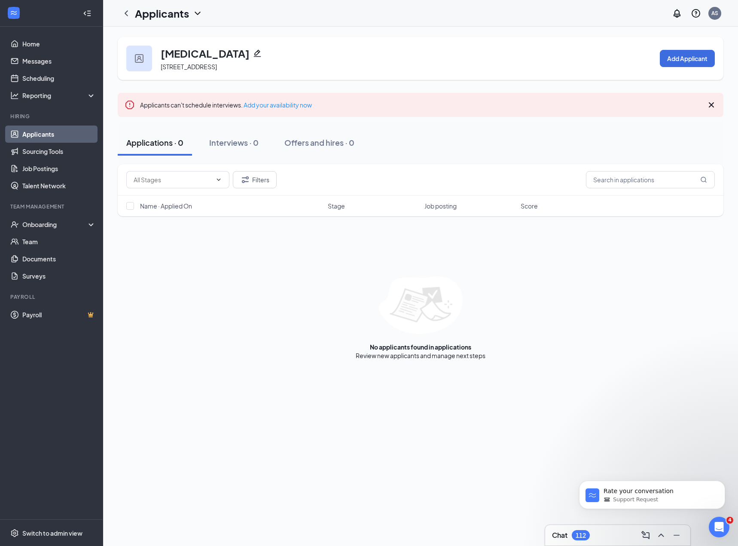
click at [410, 151] on div "Applications · 0 Interviews · 0 Offers and hires · 0" at bounding box center [421, 143] width 606 height 26
click at [250, 183] on icon "Filter" at bounding box center [245, 179] width 10 height 10
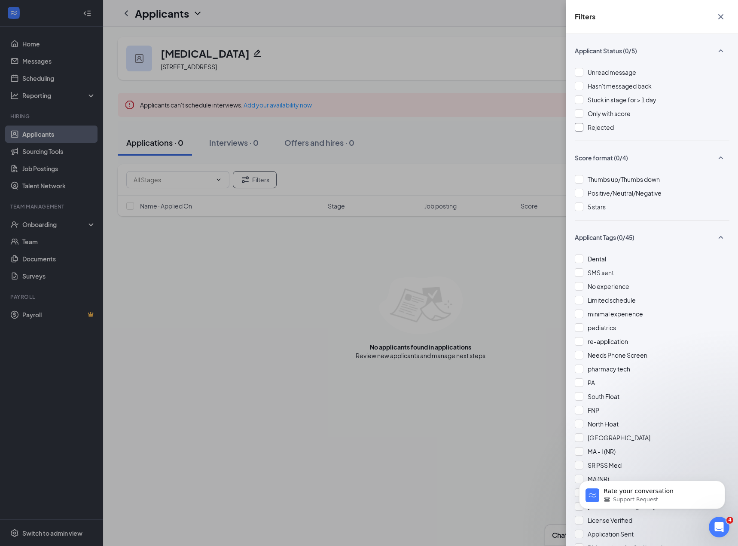
click at [587, 129] on div "Rejected" at bounding box center [652, 126] width 155 height 9
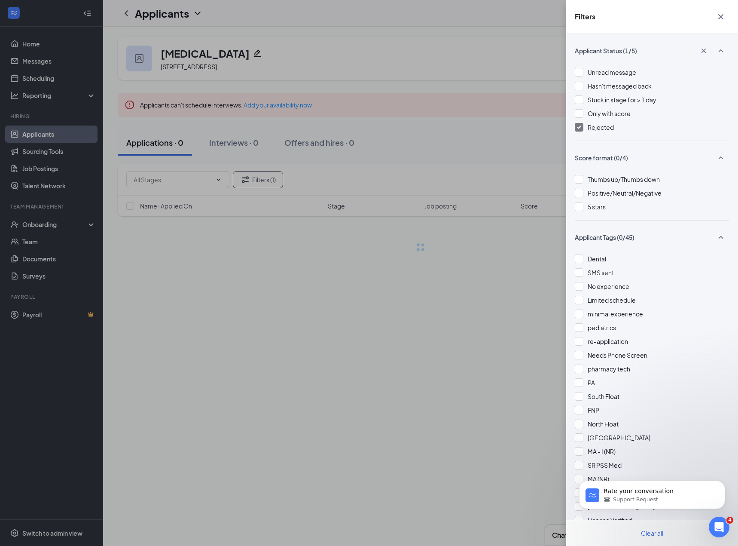
click at [480, 134] on div "Filters Applicant Status (1/5) Unread message Hasn't messaged back Stuck in sta…" at bounding box center [369, 273] width 738 height 546
click at [298, 287] on div "Filters Applicant Status (1/5) Unread message Hasn't messaged back Stuck in sta…" at bounding box center [369, 273] width 738 height 546
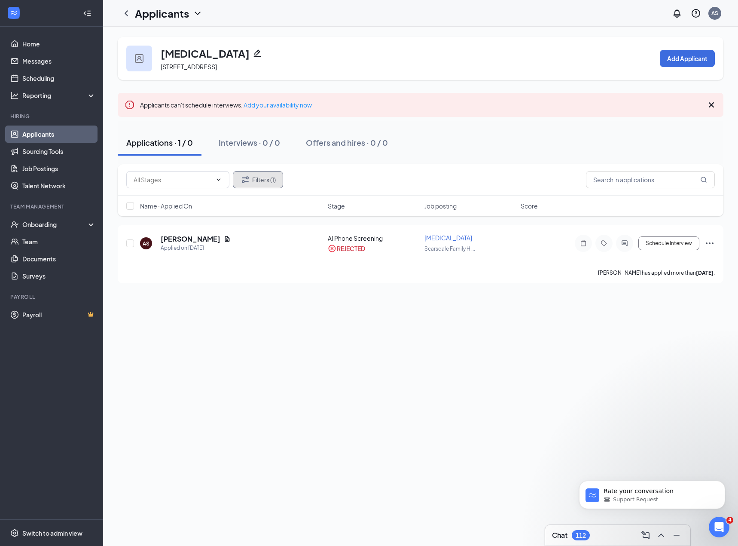
click at [280, 187] on button "Filters (1)" at bounding box center [258, 179] width 50 height 17
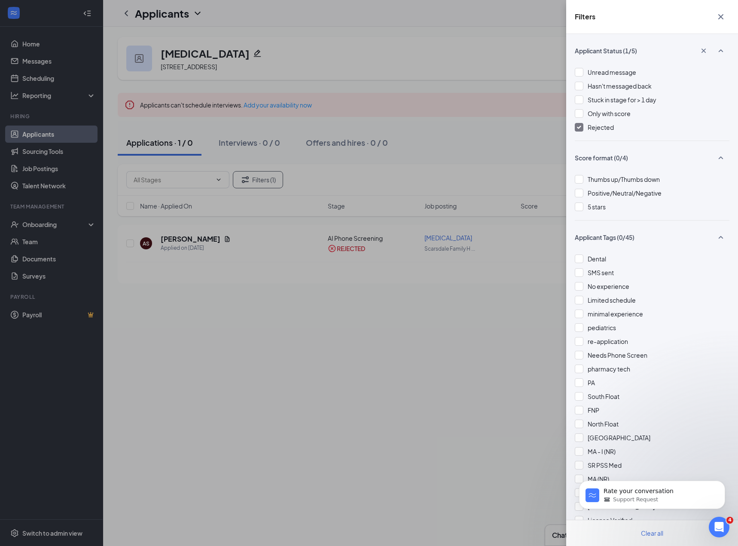
click at [579, 127] on img at bounding box center [579, 126] width 4 height 3
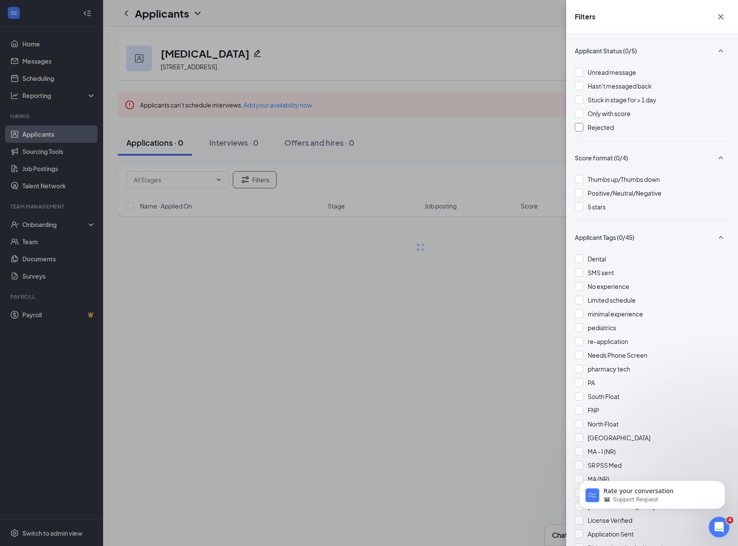
click at [429, 126] on div "Filters Applicant Status (0/5) Unread message Hasn't messaged back Stuck in sta…" at bounding box center [369, 273] width 738 height 546
click at [440, 143] on div "Filters Applicant Status (0/5) Unread message Hasn't messaged back Stuck in sta…" at bounding box center [369, 273] width 738 height 546
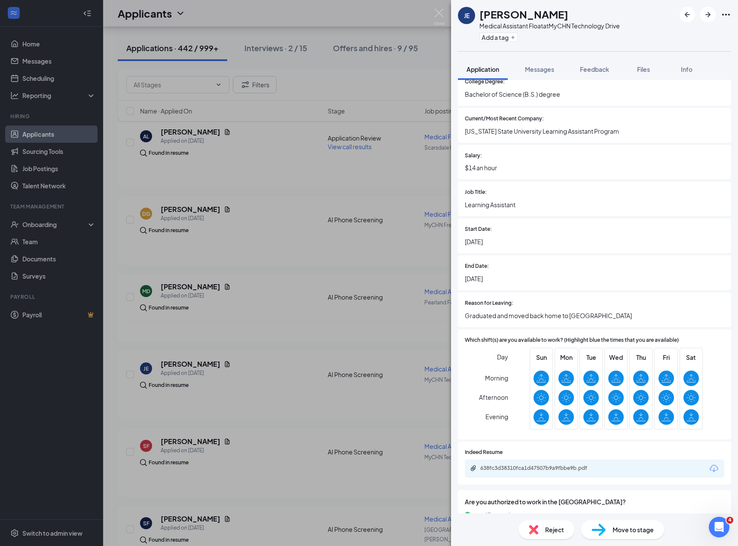
scroll to position [572, 0]
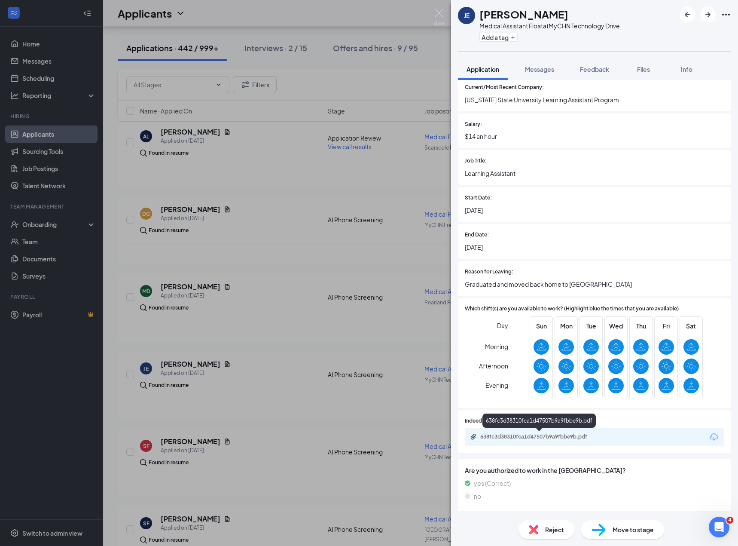
click at [520, 437] on div "638fc3d38310fca1d47507b9a9fbbe9b.pdf" at bounding box center [540, 436] width 120 height 7
click at [537, 528] on img at bounding box center [533, 529] width 9 height 9
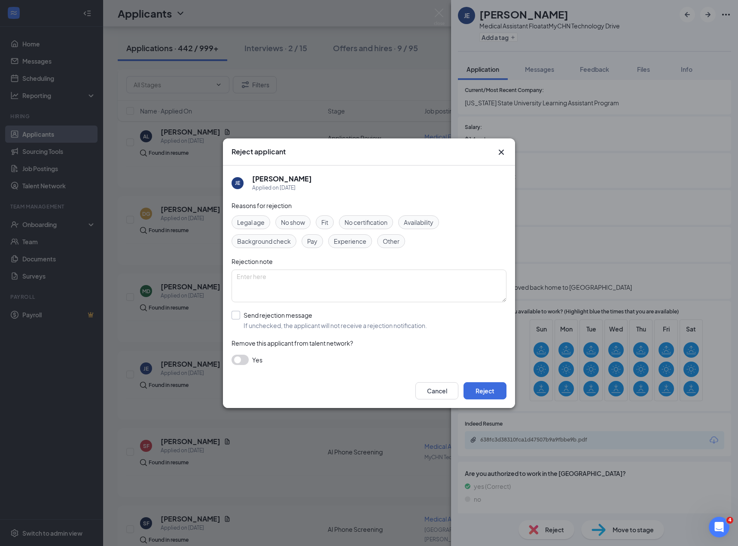
click at [280, 319] on input "Send rejection message If unchecked, the applicant will not receive a rejection…" at bounding box center [330, 320] width 196 height 19
checkbox input "true"
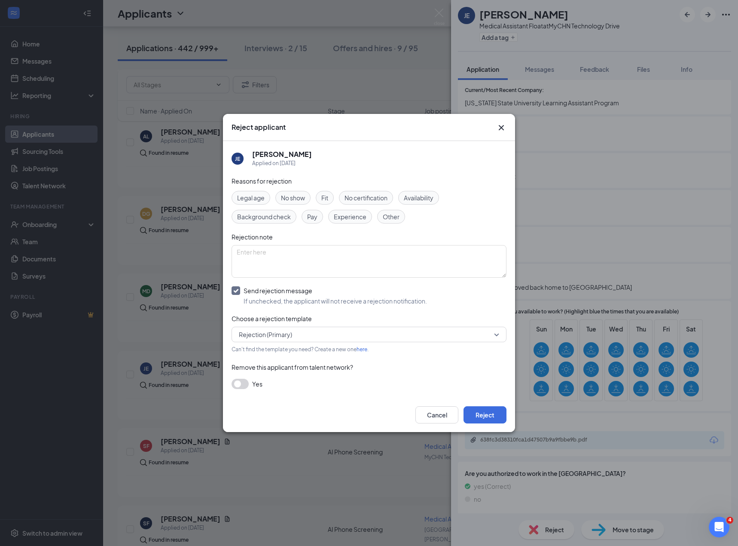
click at [351, 216] on span "Experience" at bounding box center [350, 216] width 33 height 9
click at [473, 419] on button "Reject" at bounding box center [485, 414] width 43 height 17
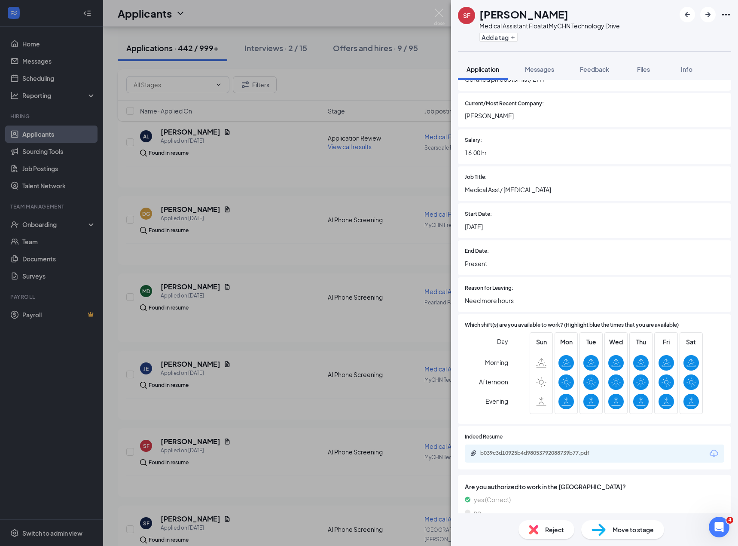
scroll to position [609, 0]
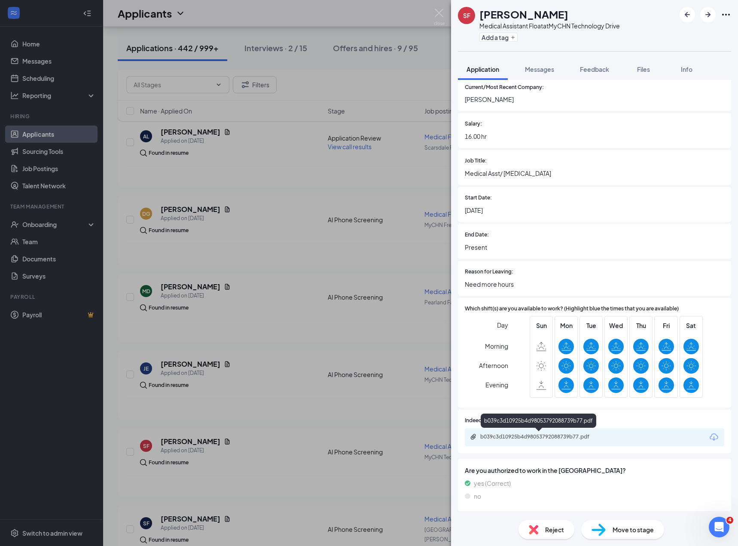
click at [520, 435] on div "b039c3d10925b4d98053792088739b77.pdf" at bounding box center [540, 436] width 120 height 7
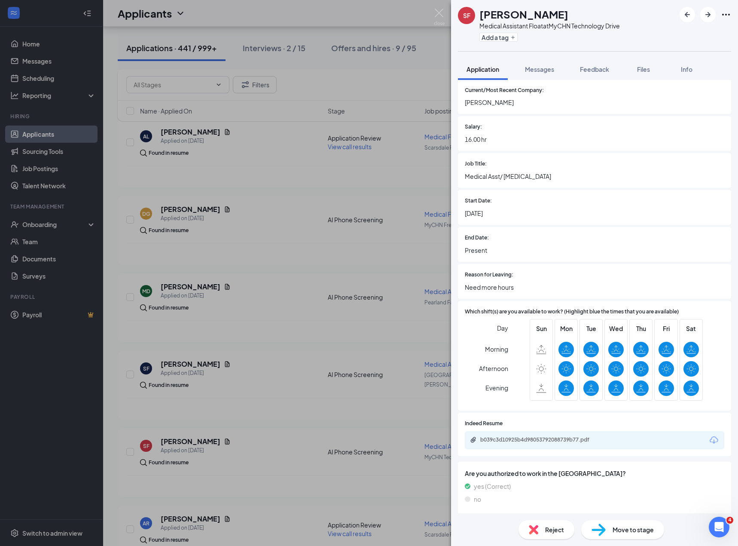
click at [543, 526] on div "Reject" at bounding box center [547, 529] width 56 height 19
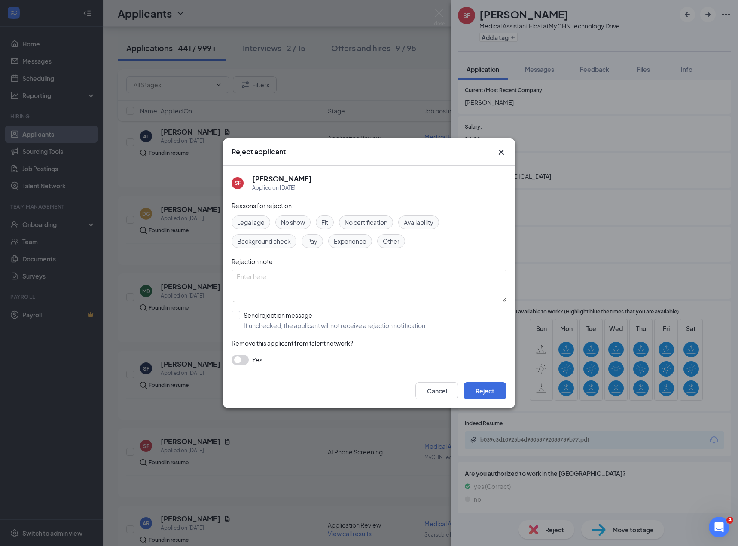
click at [363, 220] on span "No certification" at bounding box center [366, 221] width 43 height 9
click at [335, 327] on input "Send rejection message If unchecked, the applicant will not receive a rejection…" at bounding box center [330, 320] width 196 height 19
checkbox input "true"
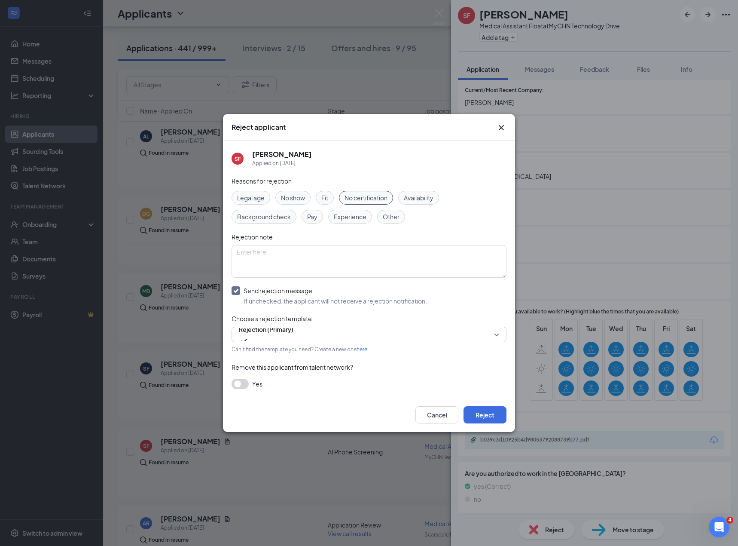
click at [465, 405] on div "Cancel Reject" at bounding box center [369, 415] width 292 height 34
click at [470, 413] on button "Reject" at bounding box center [485, 414] width 43 height 17
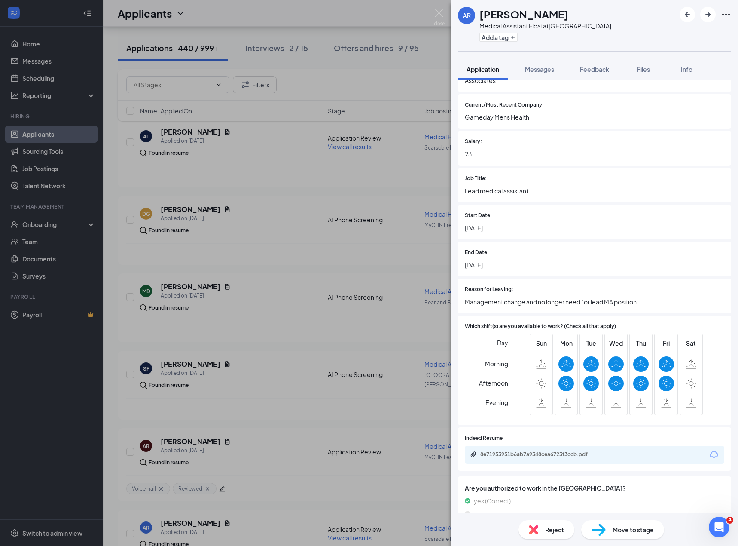
scroll to position [609, 0]
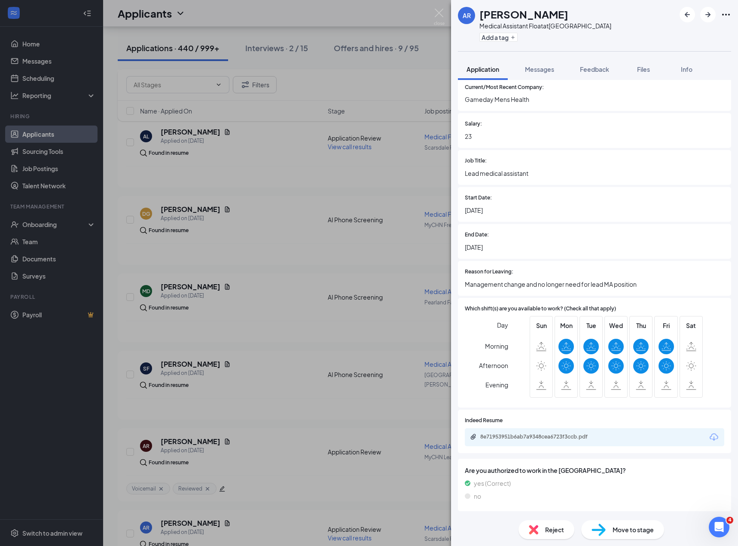
click at [563, 437] on div "8e71953951b6ab7a9348cea6723f3ccb.pdf" at bounding box center [540, 436] width 120 height 7
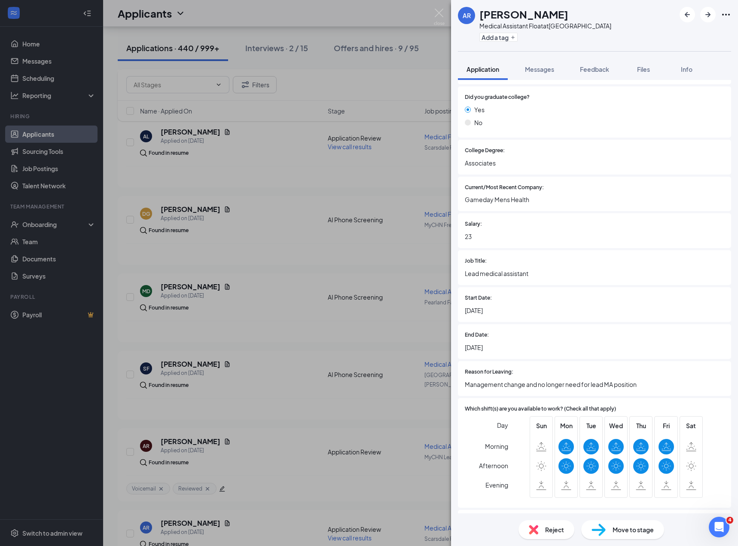
scroll to position [463, 0]
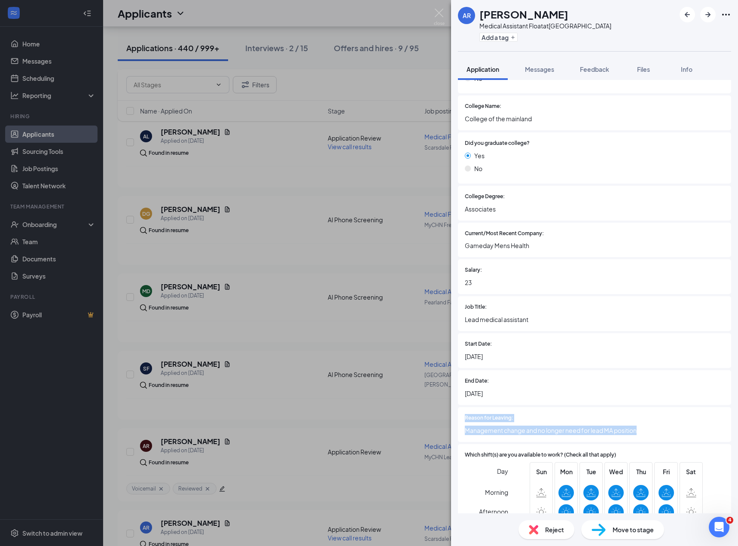
drag, startPoint x: 628, startPoint y: 429, endPoint x: 466, endPoint y: 410, distance: 162.7
click at [466, 410] on div "Reason for Leaving: Management change and no longer need for lead MA position" at bounding box center [594, 424] width 273 height 35
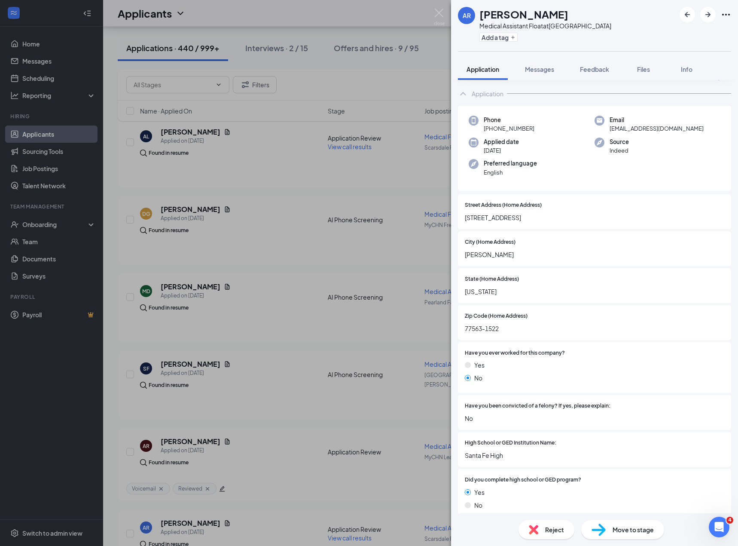
scroll to position [0, 0]
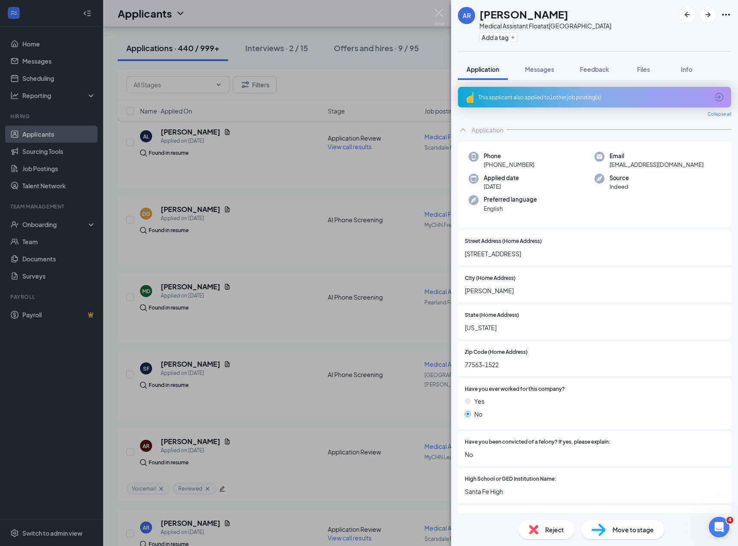
click at [624, 167] on span "aera89@gmail.com" at bounding box center [657, 164] width 94 height 9
copy span "aera89@gmail.com"
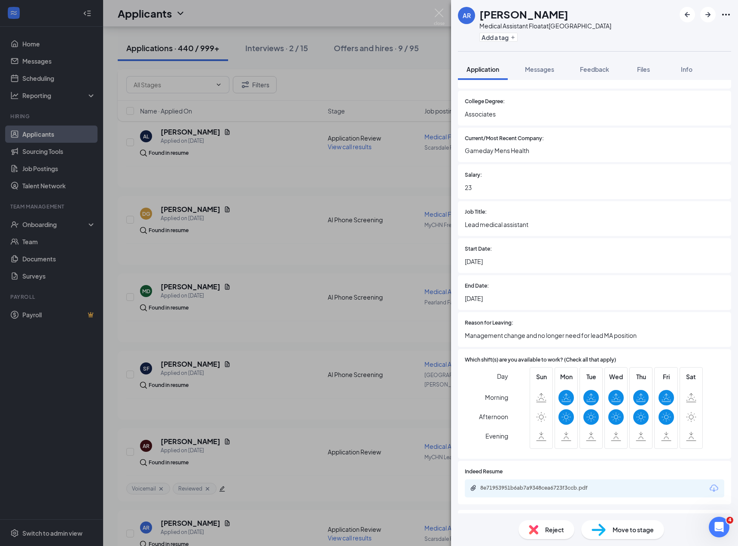
scroll to position [609, 0]
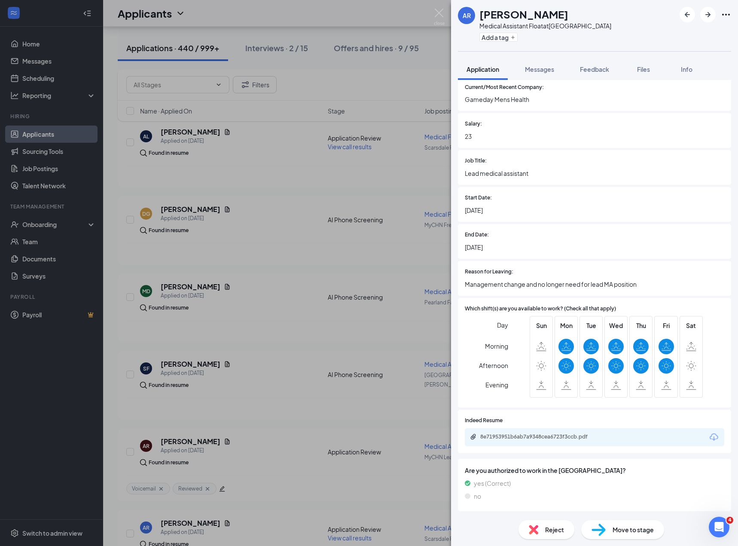
drag, startPoint x: 597, startPoint y: 70, endPoint x: 662, endPoint y: 67, distance: 65.0
click at [597, 70] on span "Feedback" at bounding box center [594, 69] width 29 height 8
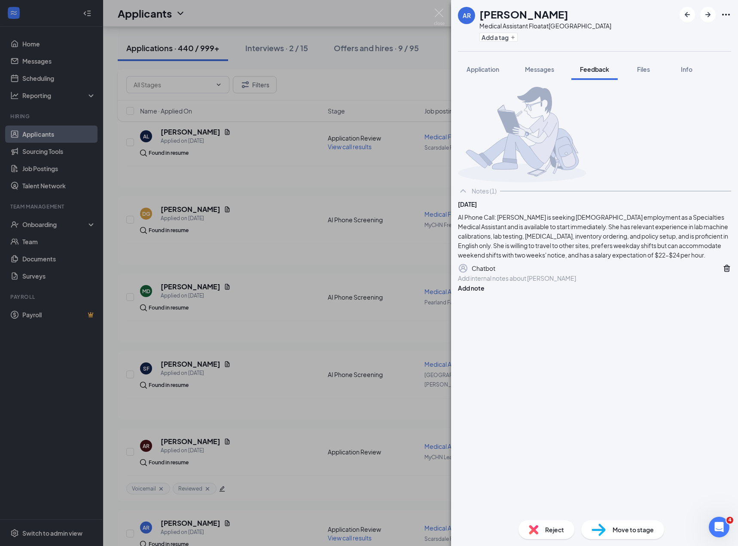
drag, startPoint x: 602, startPoint y: 263, endPoint x: 543, endPoint y: 270, distance: 59.3
click at [602, 260] on div "AI Phone Call: Ashley Rivera is seeking full-time employment as a Specialties M…" at bounding box center [594, 235] width 273 height 47
click at [688, 16] on icon "ArrowLeftNew" at bounding box center [687, 14] width 10 height 10
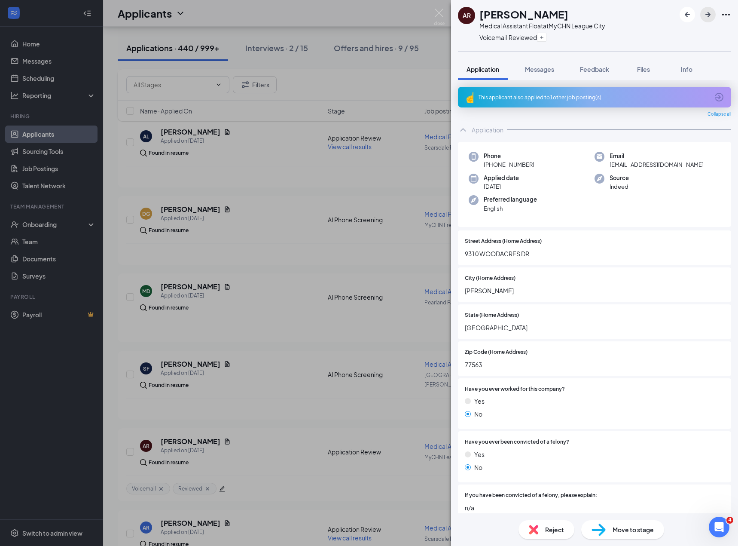
click at [709, 14] on icon "ArrowRight" at bounding box center [708, 14] width 5 height 5
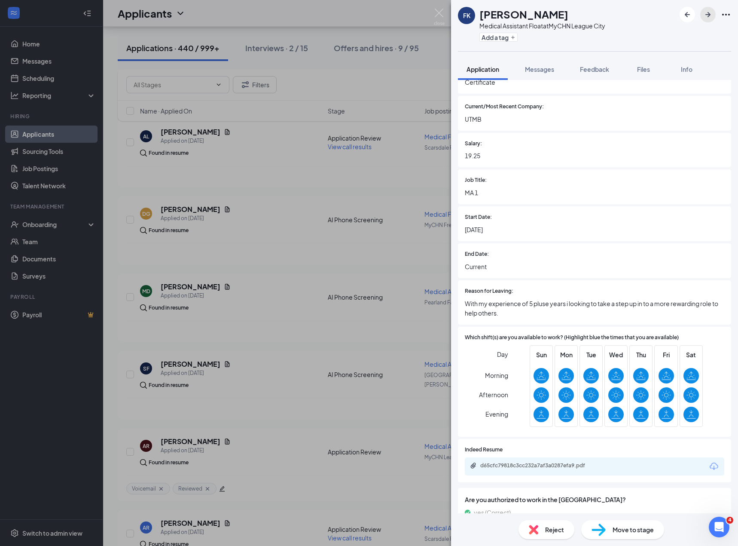
scroll to position [648, 0]
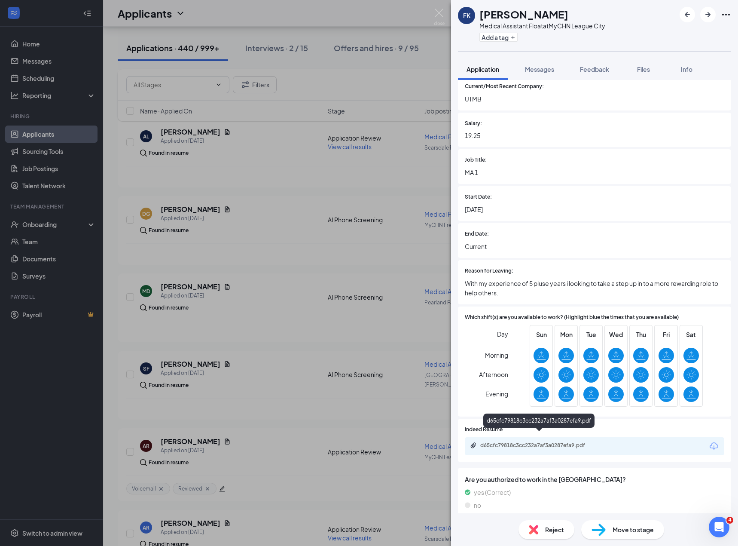
click at [518, 442] on div "d65cfc79818c3cc232a7af3a0287efa9.pdf" at bounding box center [540, 445] width 120 height 7
click at [561, 520] on div "Reject Move to stage" at bounding box center [594, 529] width 287 height 33
click at [557, 526] on span "Reject" at bounding box center [554, 529] width 19 height 9
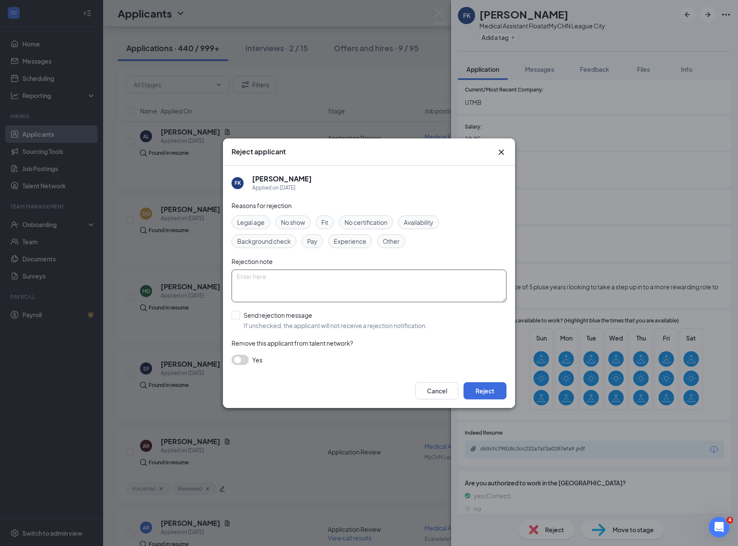
click at [260, 321] on input "Send rejection message If unchecked, the applicant will not receive a rejection…" at bounding box center [330, 320] width 196 height 19
checkbox input "true"
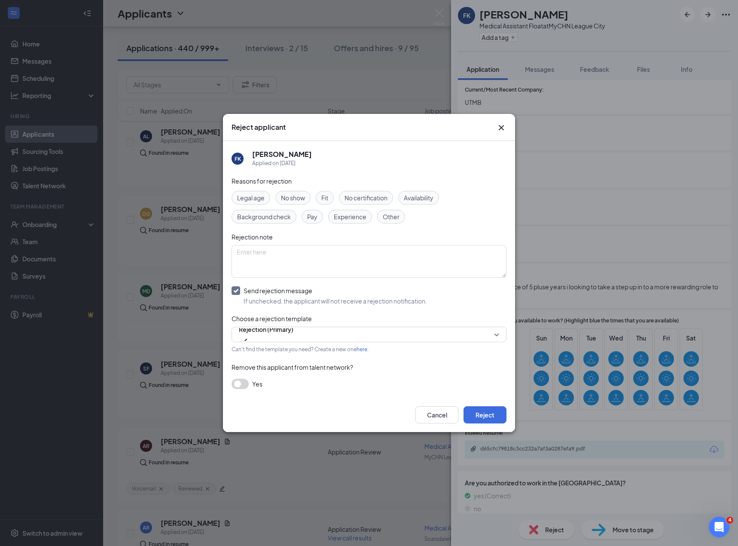
click at [356, 217] on span "Experience" at bounding box center [350, 216] width 33 height 9
click at [491, 417] on button "Reject" at bounding box center [485, 414] width 43 height 17
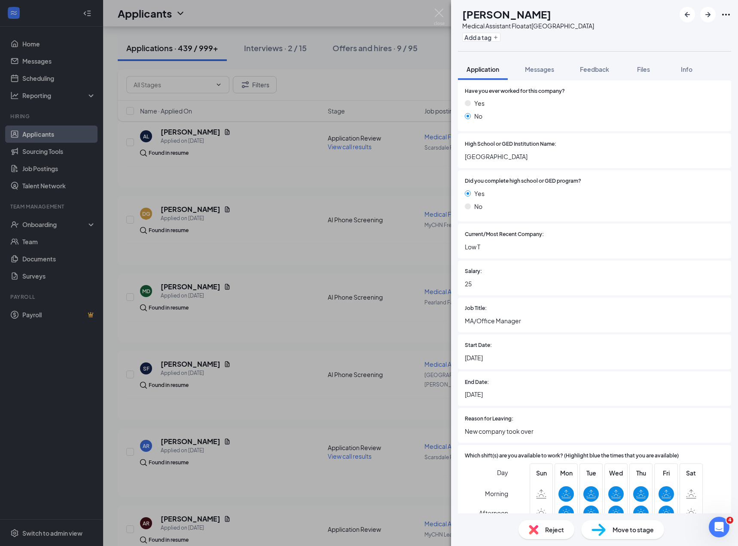
scroll to position [442, 0]
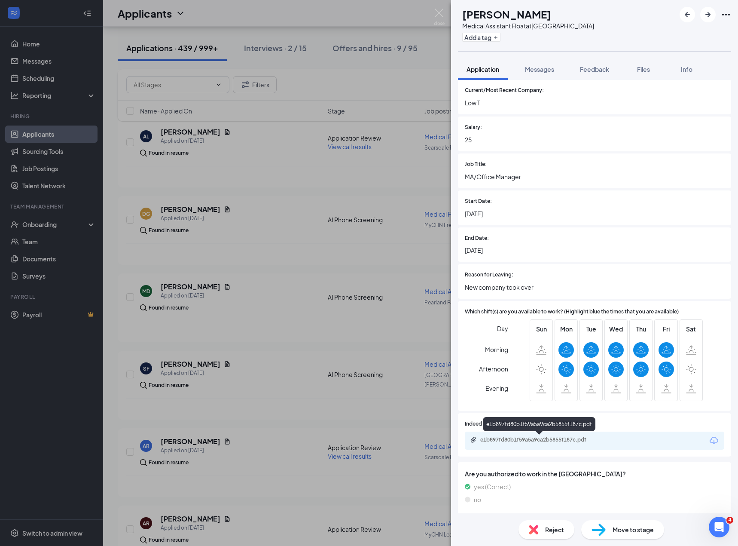
click at [568, 438] on div "e1b897fd80b1f59a5a9ca2b5855f187c.pdf" at bounding box center [540, 439] width 120 height 7
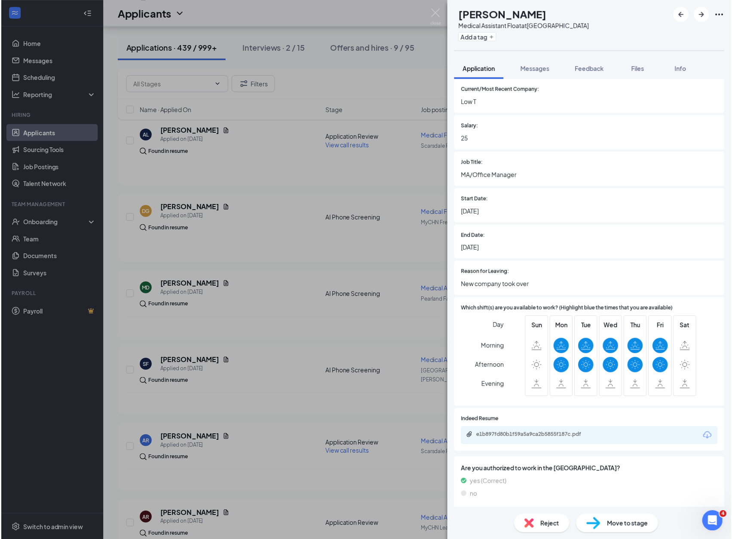
scroll to position [0, 0]
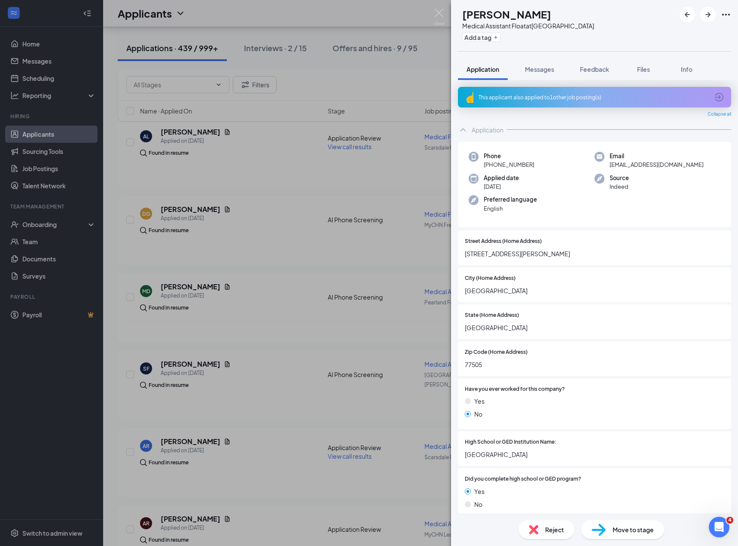
click at [291, 223] on div "SB Shannon Boudreau Medical Assistant Float at Scarsdale Family Health Center A…" at bounding box center [369, 273] width 738 height 546
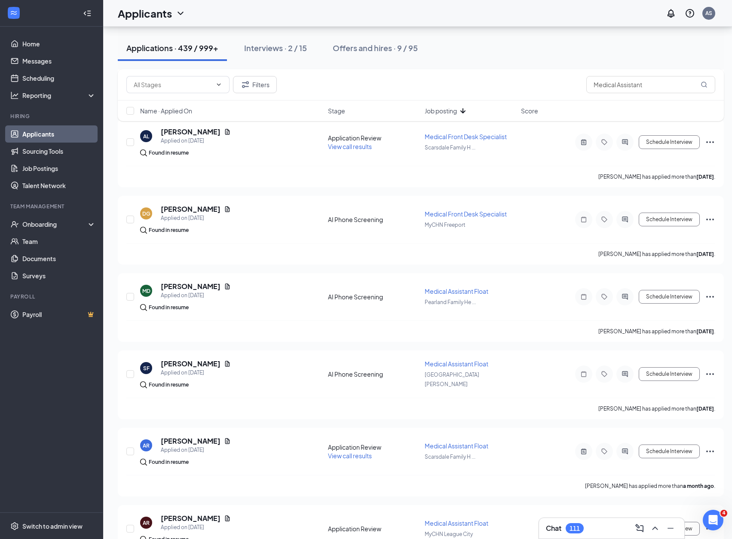
click at [185, 110] on span "Name · Applied On" at bounding box center [166, 111] width 52 height 9
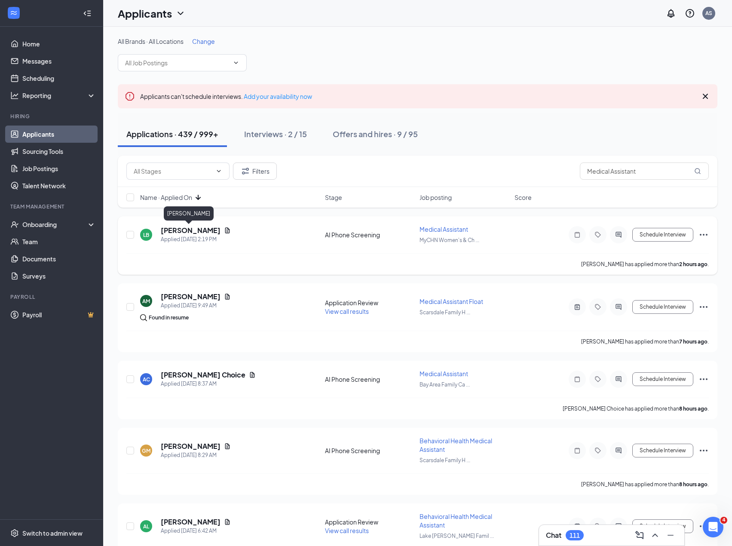
click at [189, 232] on h5 "Liliana Beltran" at bounding box center [191, 230] width 60 height 9
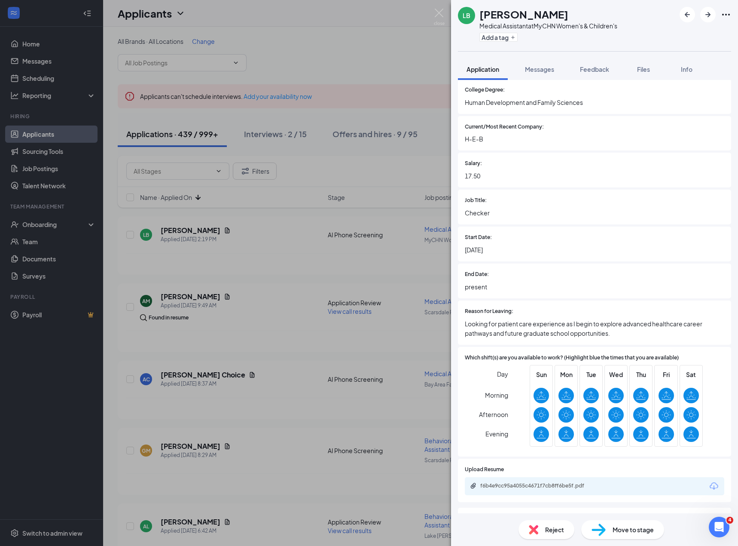
scroll to position [573, 0]
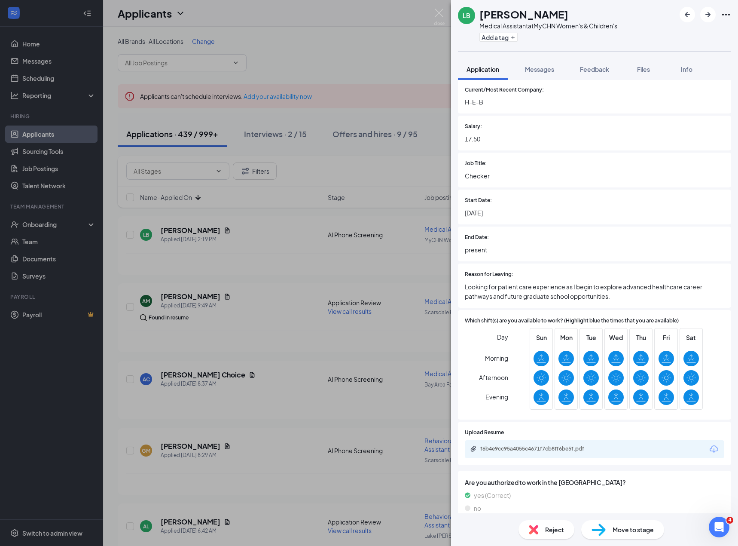
click at [536, 444] on div "f6b4e9cc95a4055c4671f7cb8ff6be5f.pdf" at bounding box center [595, 449] width 260 height 18
click at [537, 448] on div "f6b4e9cc95a4055c4671f7cb8ff6be5f.pdf" at bounding box center [540, 448] width 120 height 7
click at [552, 527] on span "Reject" at bounding box center [554, 529] width 19 height 9
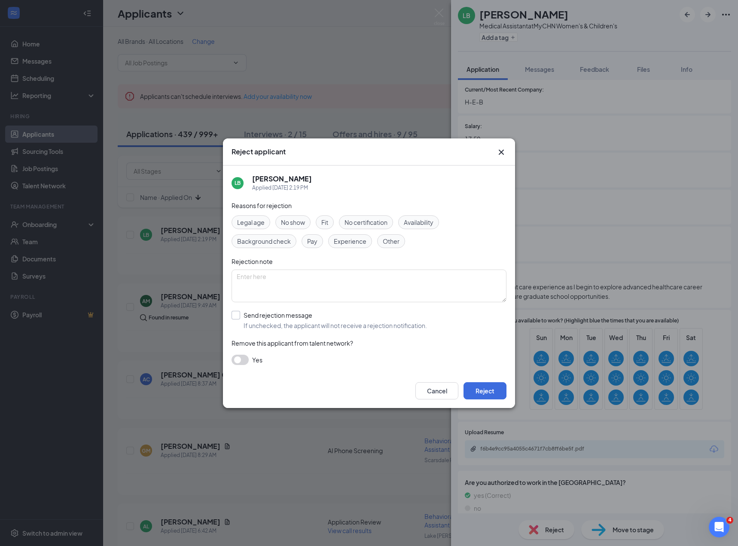
click at [315, 322] on input "Send rejection message If unchecked, the applicant will not receive a rejection…" at bounding box center [330, 320] width 196 height 19
checkbox input "true"
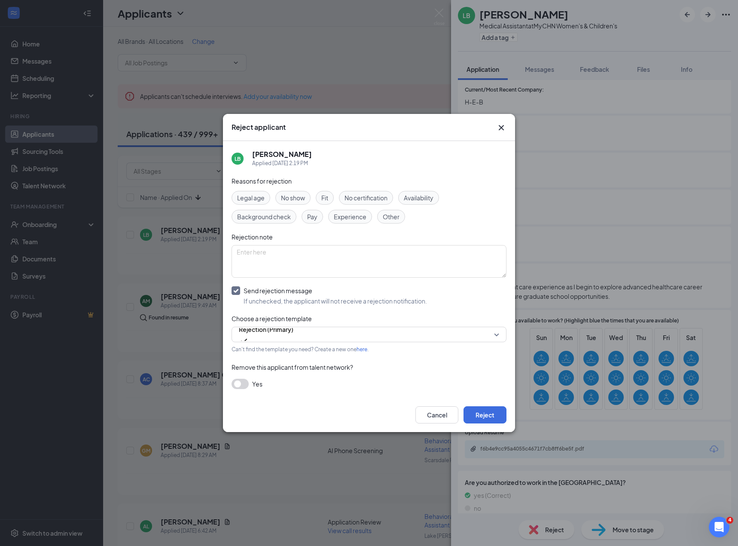
click at [361, 220] on span "Experience" at bounding box center [350, 216] width 33 height 9
click at [485, 421] on button "Reject" at bounding box center [485, 414] width 43 height 17
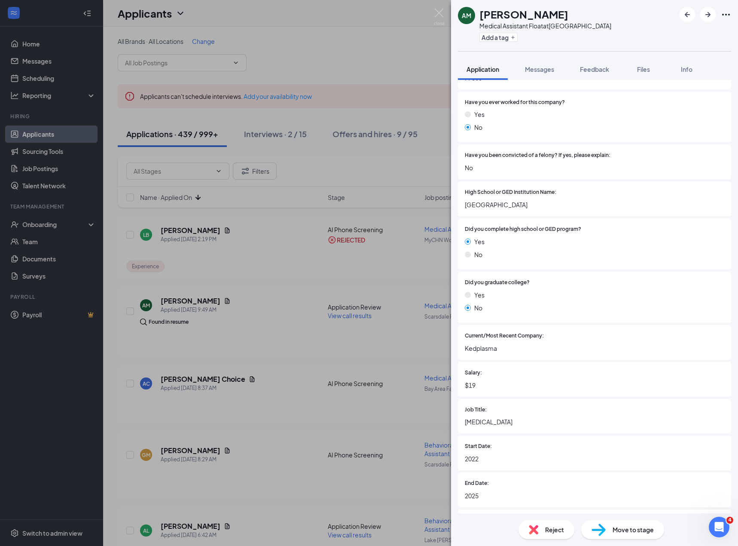
scroll to position [535, 0]
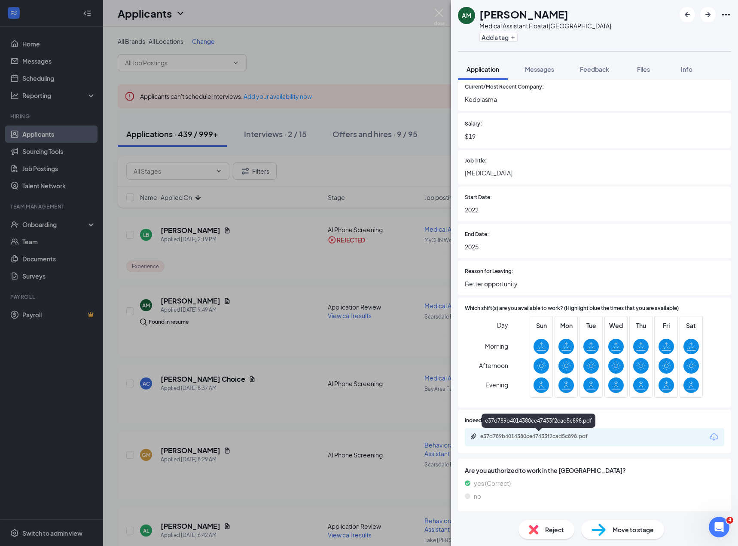
click at [500, 440] on div "e37d789b4014380ce47433f2cad5c898.pdf" at bounding box center [540, 436] width 120 height 7
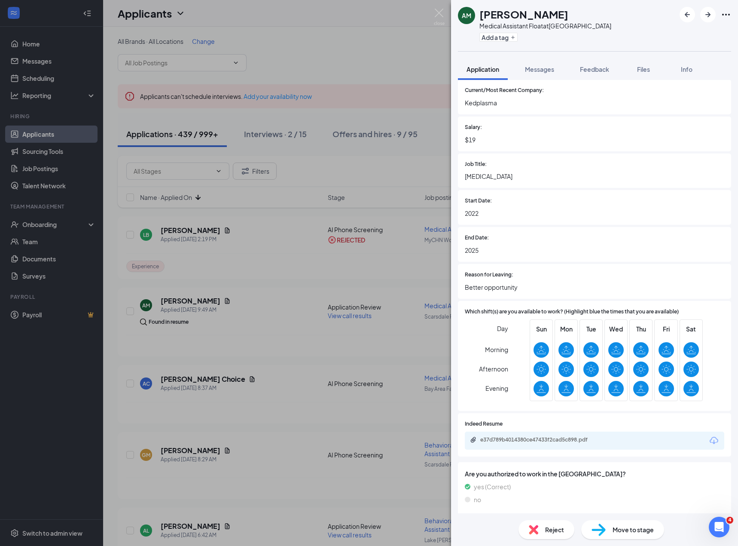
click at [546, 520] on div "Reject" at bounding box center [547, 529] width 56 height 19
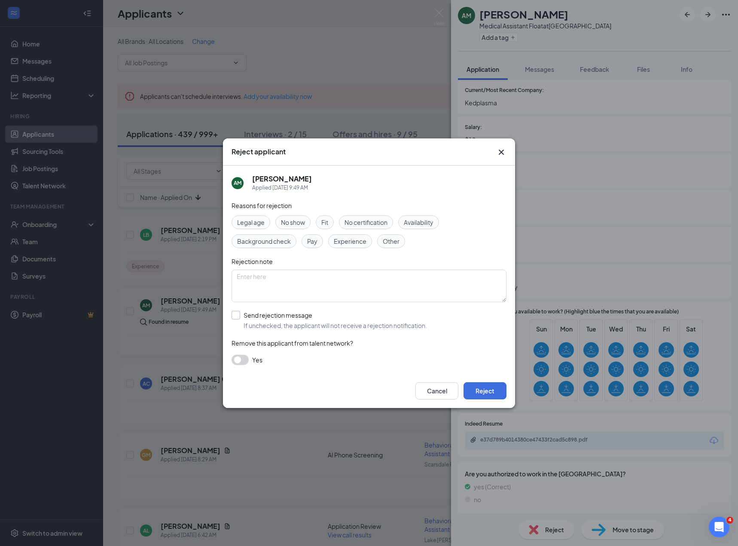
click at [278, 318] on input "Send rejection message If unchecked, the applicant will not receive a rejection…" at bounding box center [330, 320] width 196 height 19
checkbox input "true"
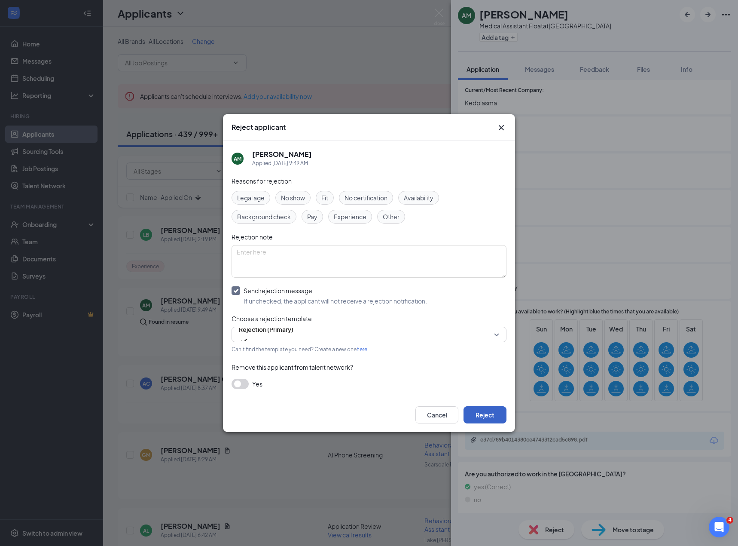
click at [495, 414] on button "Reject" at bounding box center [485, 414] width 43 height 17
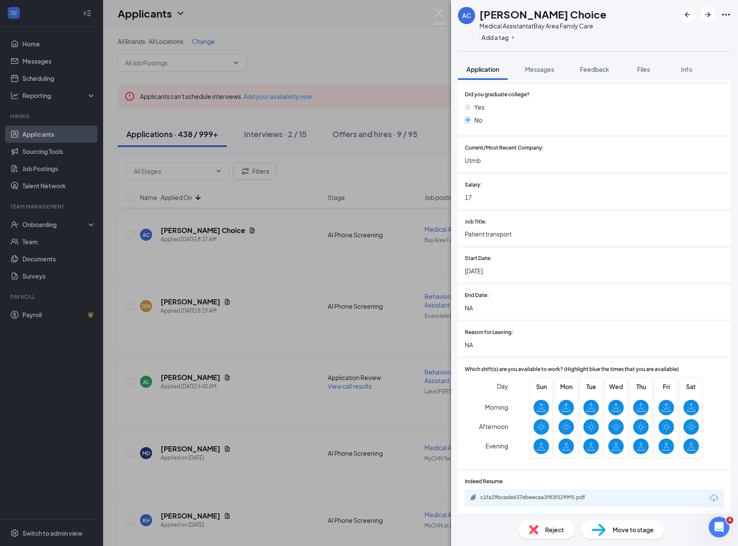
scroll to position [511, 0]
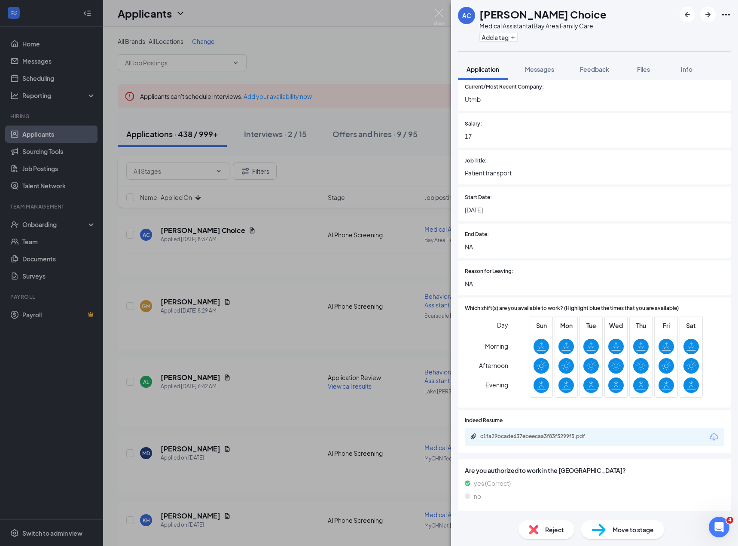
click at [541, 437] on div "c1fa29bcade637ebeecaa3f83f5299f5.pdf" at bounding box center [540, 436] width 120 height 7
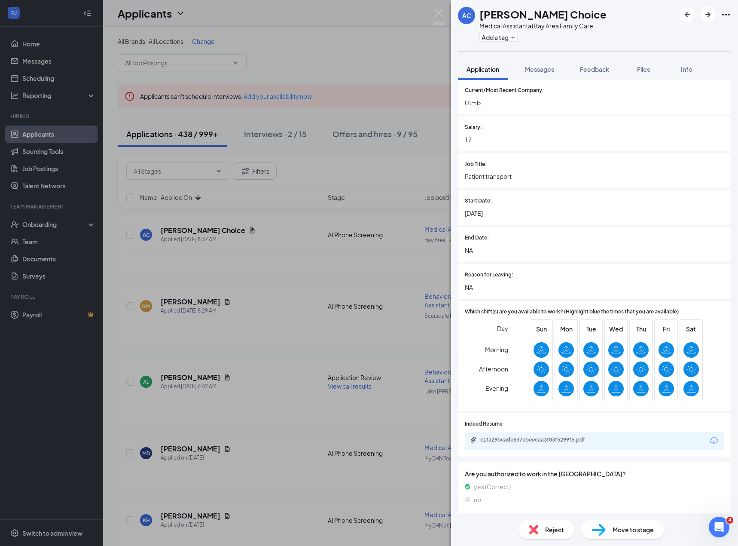
click at [557, 535] on div "Reject" at bounding box center [547, 529] width 56 height 19
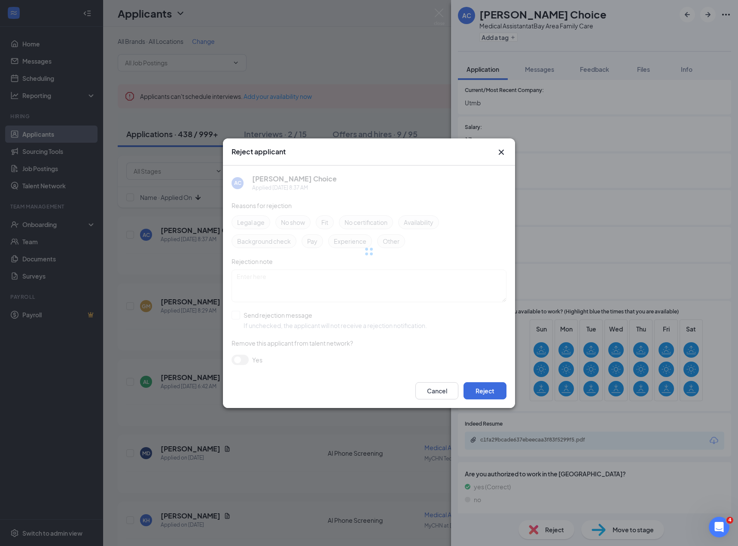
click at [377, 220] on div at bounding box center [369, 251] width 275 height 172
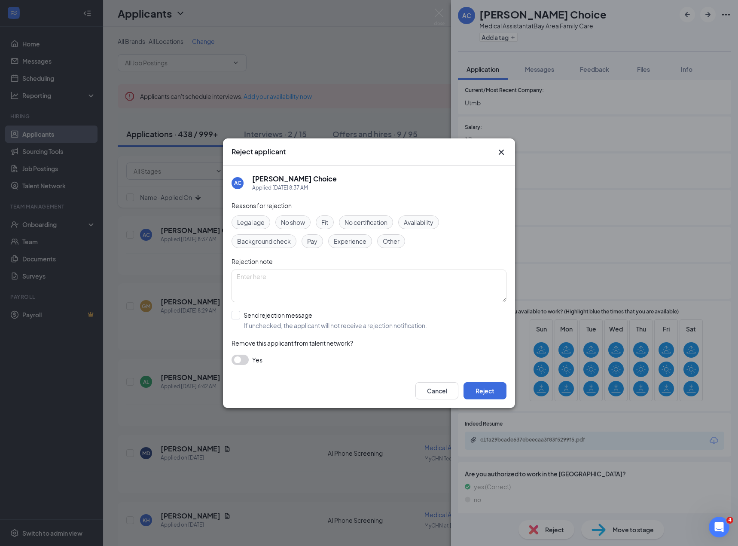
click at [374, 222] on span "No certification" at bounding box center [366, 221] width 43 height 9
click at [320, 314] on input "Send rejection message If unchecked, the applicant will not receive a rejection…" at bounding box center [330, 320] width 196 height 19
checkbox input "true"
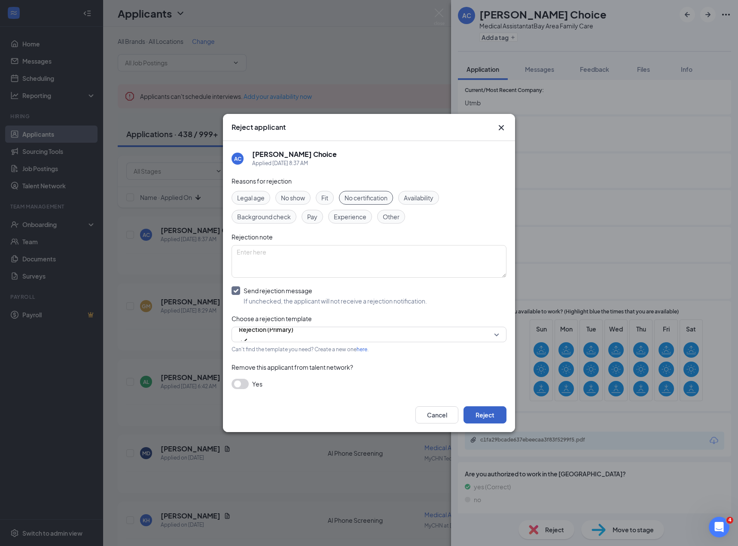
click at [474, 412] on button "Reject" at bounding box center [485, 414] width 43 height 17
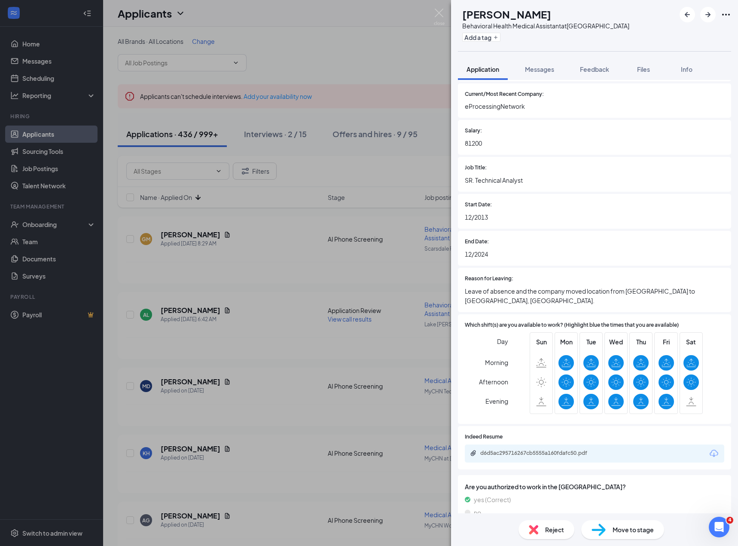
scroll to position [593, 0]
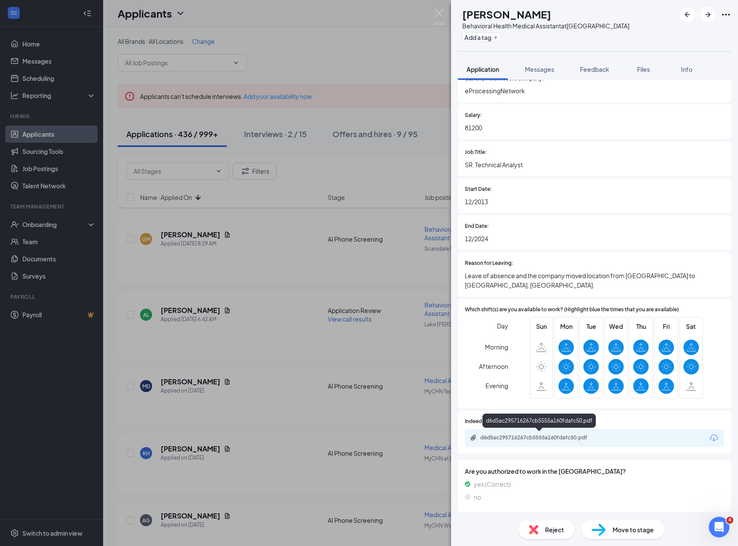
click at [515, 436] on div "d6d5ac295716267cb5555a160fdafc50.pdf" at bounding box center [540, 437] width 120 height 7
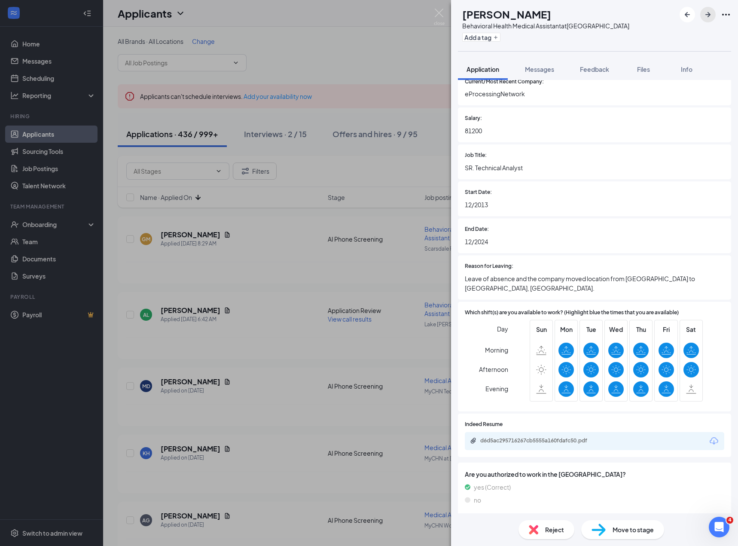
click at [710, 16] on icon "ArrowRight" at bounding box center [708, 14] width 10 height 10
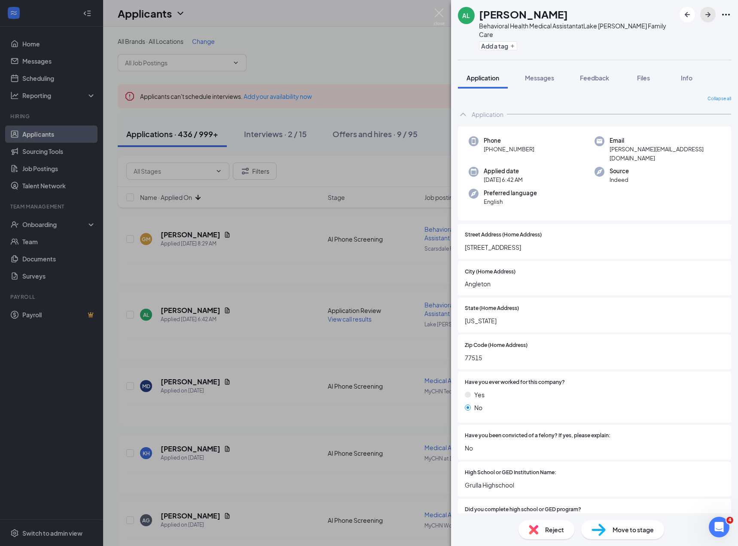
click at [702, 15] on button "button" at bounding box center [707, 14] width 15 height 15
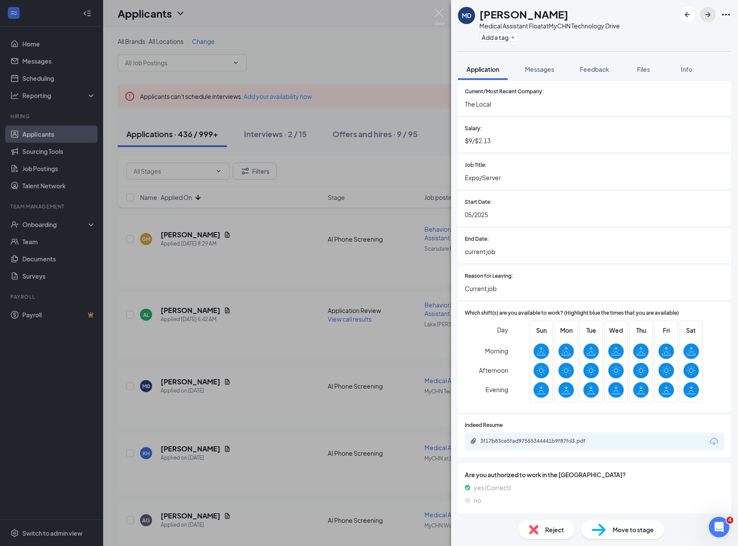
scroll to position [572, 0]
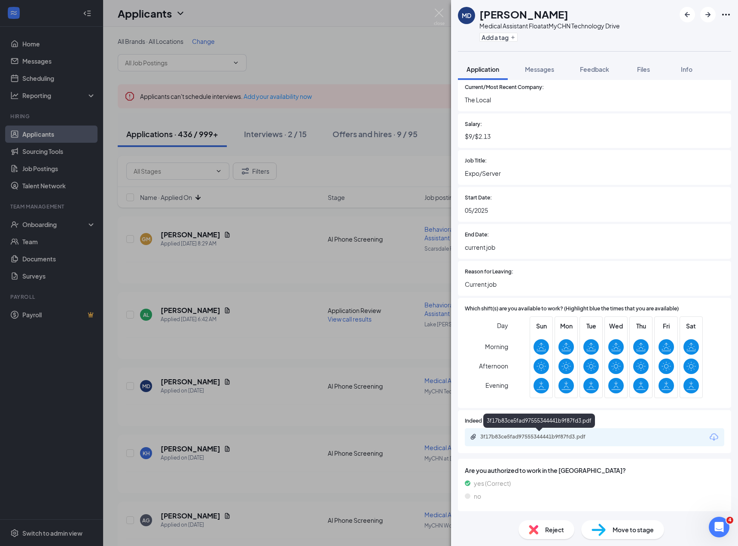
click at [544, 437] on div "3f17b83ce5fad97555344441b9f87fd3.pdf" at bounding box center [540, 436] width 120 height 7
click at [552, 536] on div "Reject" at bounding box center [547, 529] width 56 height 19
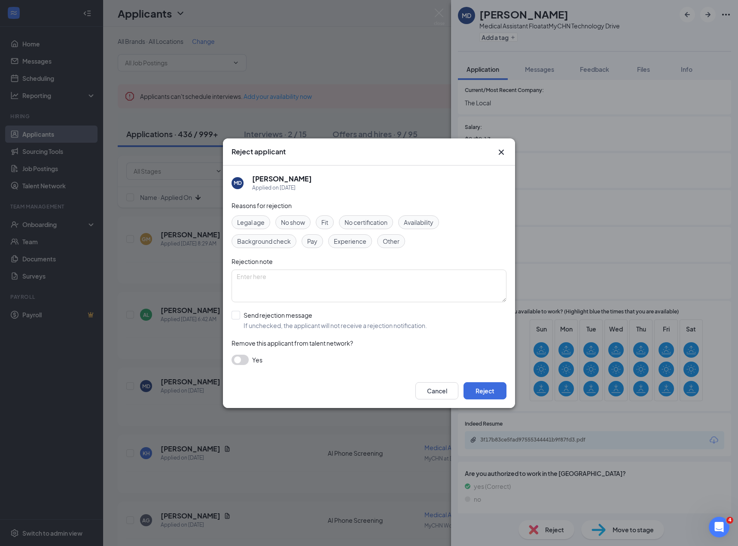
click at [278, 307] on div "Reasons for rejection Legal age No show Fit No certification Availability Backg…" at bounding box center [369, 287] width 275 height 173
click at [243, 324] on input "Send rejection message If unchecked, the applicant will not receive a rejection…" at bounding box center [330, 320] width 196 height 19
checkbox input "true"
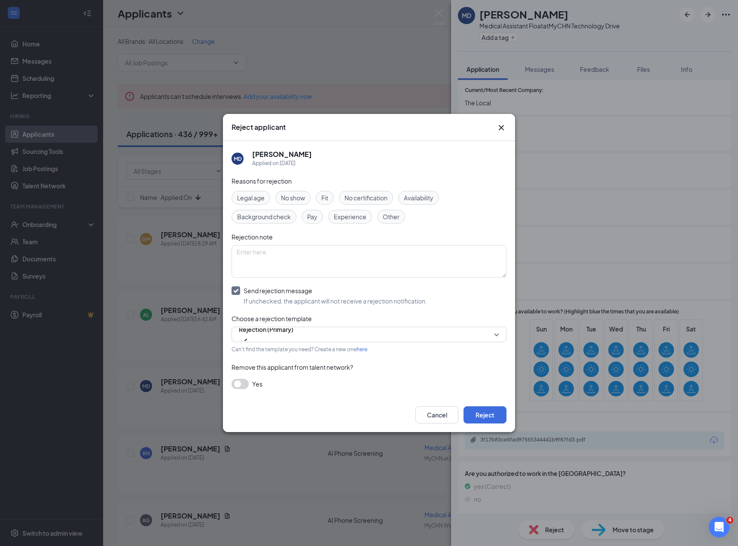
click at [350, 217] on span "Experience" at bounding box center [350, 216] width 33 height 9
click at [485, 416] on button "Reject" at bounding box center [485, 414] width 43 height 17
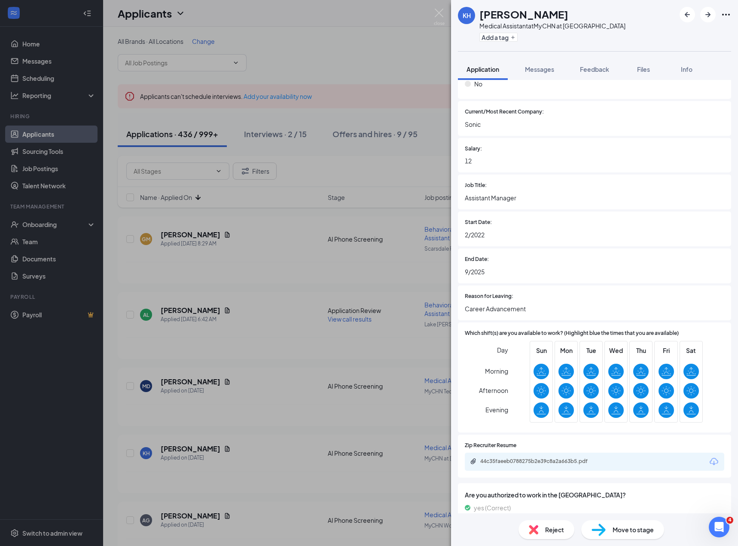
scroll to position [548, 0]
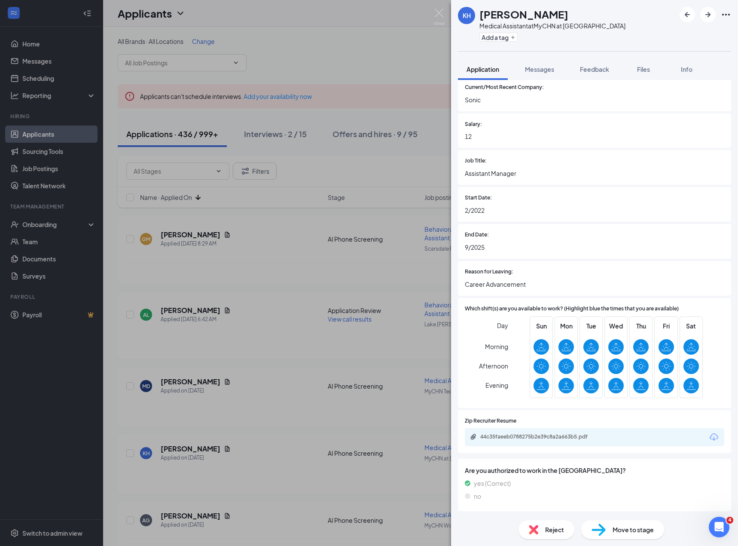
click at [537, 528] on img at bounding box center [533, 529] width 9 height 9
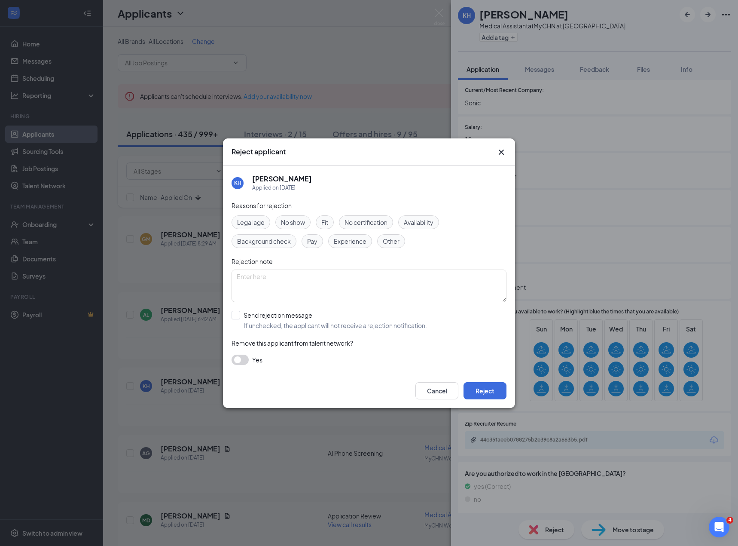
click at [357, 239] on span "Experience" at bounding box center [350, 240] width 33 height 9
click at [355, 331] on div "Reasons for rejection Legal age No show Fit No certification Availability Backg…" at bounding box center [369, 287] width 275 height 173
click at [373, 325] on input "Send rejection message If unchecked, the applicant will not receive a rejection…" at bounding box center [330, 320] width 196 height 19
checkbox input "true"
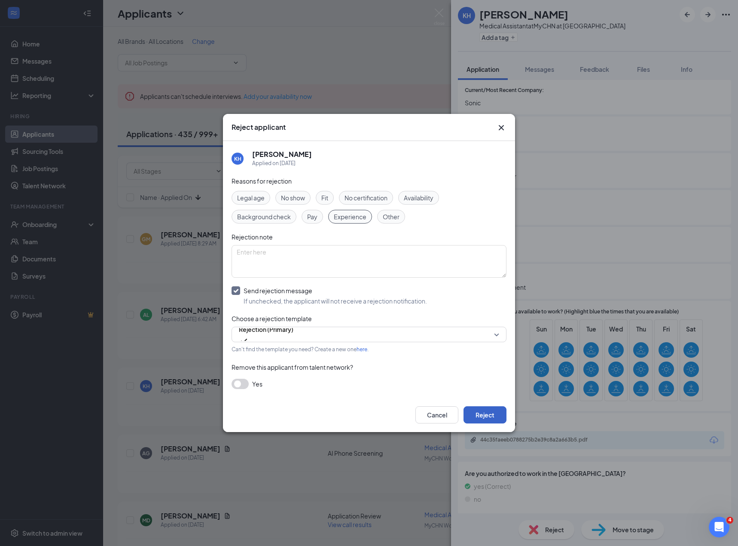
click at [472, 417] on button "Reject" at bounding box center [485, 414] width 43 height 17
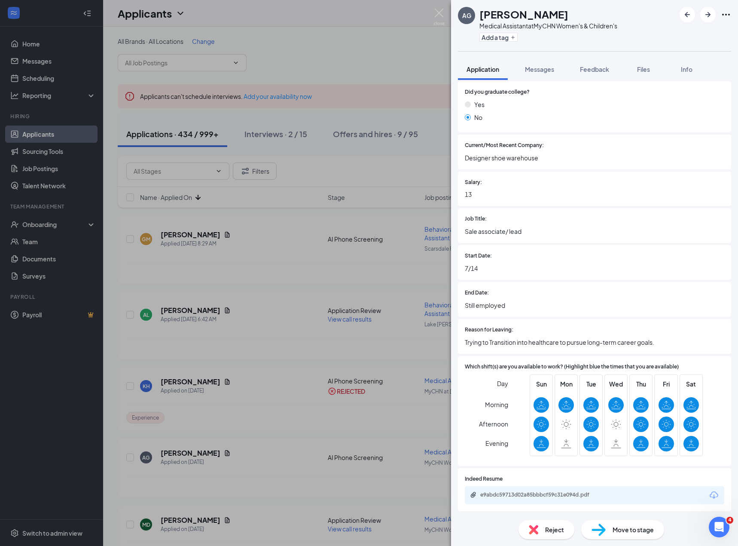
scroll to position [548, 0]
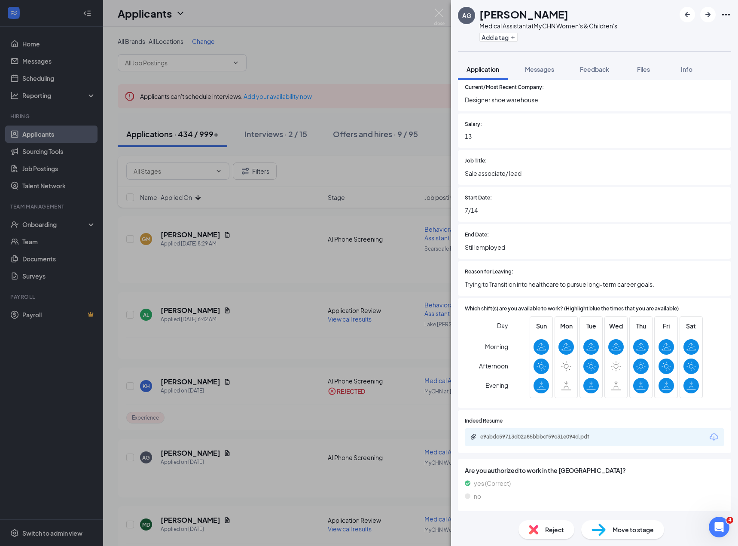
click at [512, 432] on div "e9abdc59713d02a85bbbcf59c31e094d.pdf" at bounding box center [595, 437] width 260 height 18
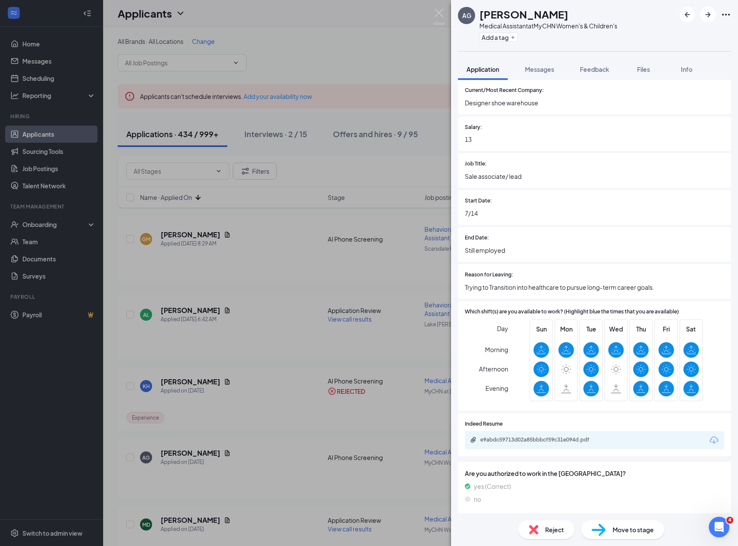
click at [505, 436] on div "e9abdc59713d02a85bbbcf59c31e094d.pdf" at bounding box center [595, 440] width 260 height 18
click at [504, 439] on div "e9abdc59713d02a85bbbcf59c31e094d.pdf" at bounding box center [540, 439] width 120 height 7
click at [542, 531] on div "Reject" at bounding box center [547, 529] width 56 height 19
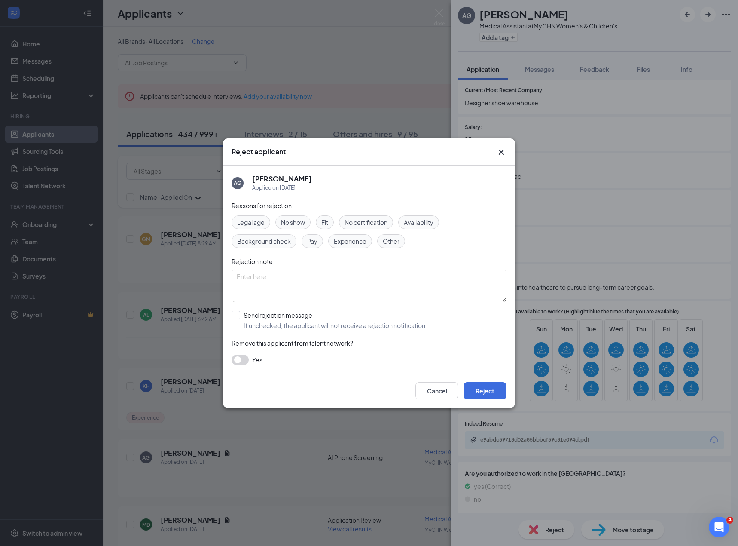
click at [257, 309] on div "Reasons for rejection Legal age No show Fit No certification Availability Backg…" at bounding box center [369, 287] width 275 height 173
click at [268, 321] on input "Send rejection message If unchecked, the applicant will not receive a rejection…" at bounding box center [330, 320] width 196 height 19
checkbox input "true"
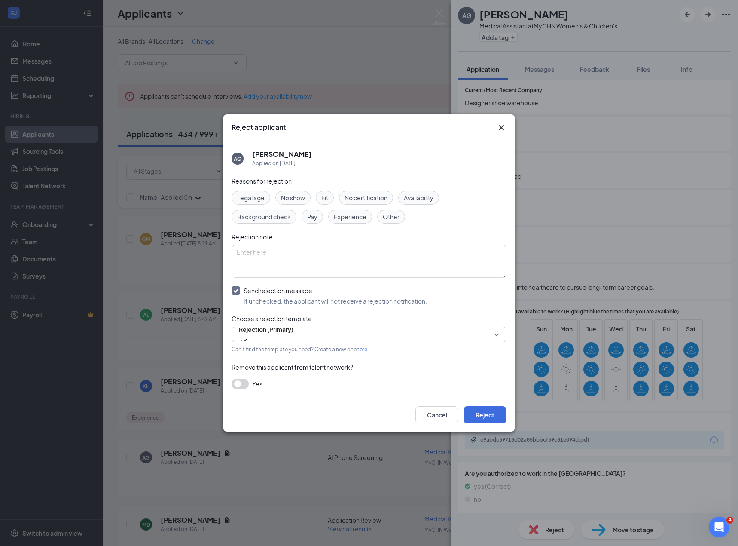
click at [357, 217] on span "Experience" at bounding box center [350, 216] width 33 height 9
click at [484, 414] on button "Reject" at bounding box center [485, 414] width 43 height 17
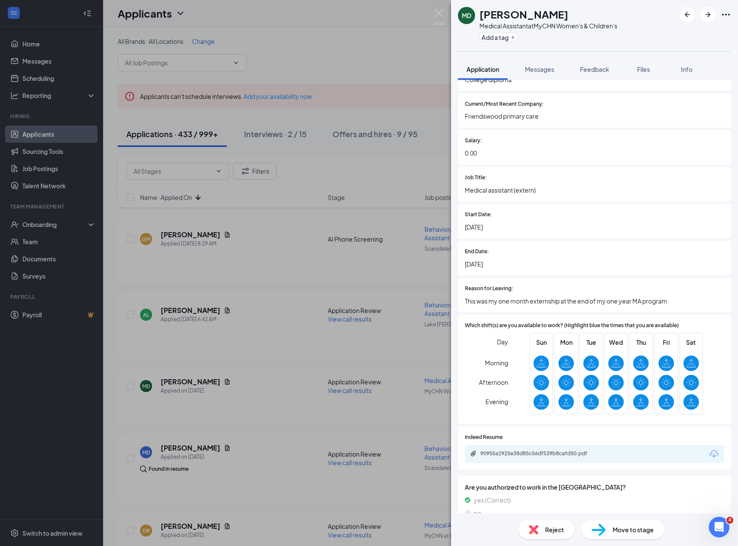
scroll to position [609, 0]
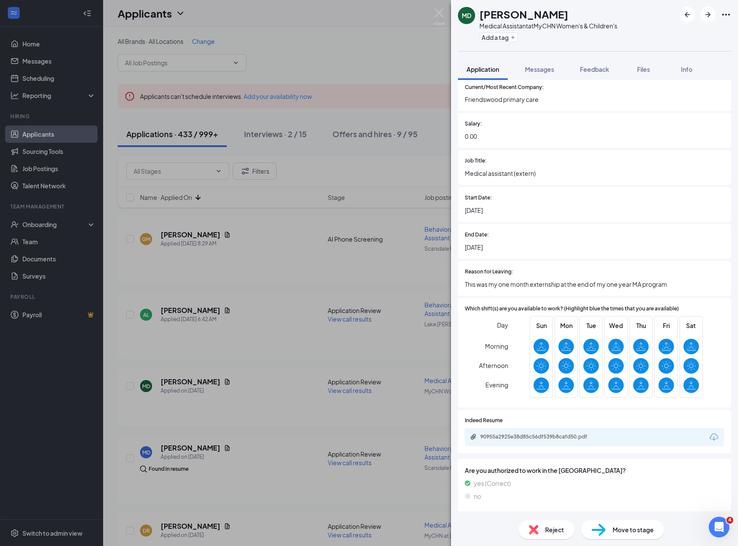
click at [560, 538] on div "Reject" at bounding box center [547, 529] width 56 height 19
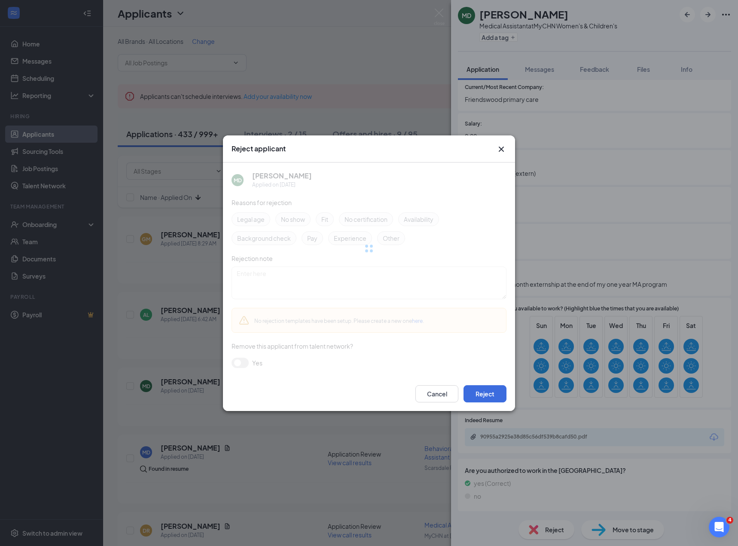
scroll to position [606, 0]
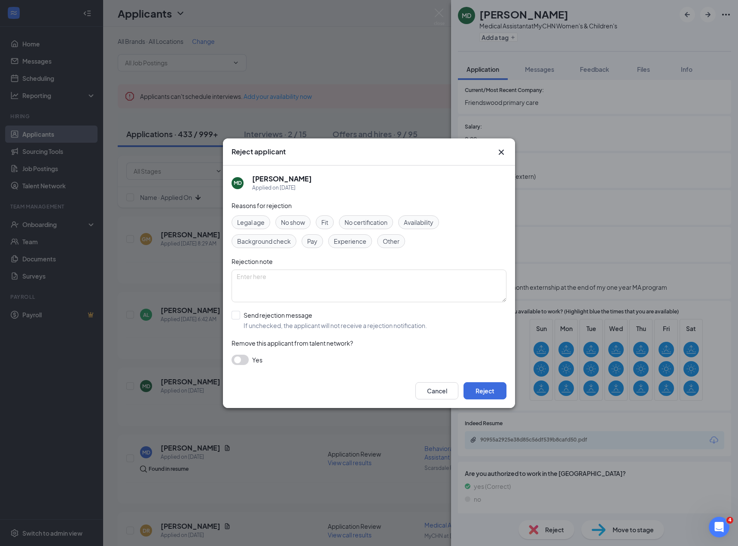
drag, startPoint x: 249, startPoint y: 322, endPoint x: 265, endPoint y: 309, distance: 20.5
click at [250, 323] on input "Send rejection message If unchecked, the applicant will not receive a rejection…" at bounding box center [330, 320] width 196 height 19
checkbox input "true"
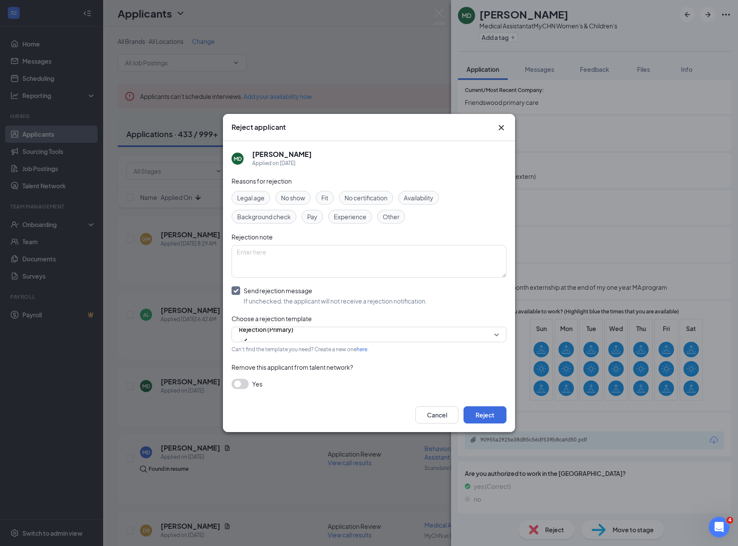
click at [350, 222] on div "Experience" at bounding box center [350, 217] width 44 height 14
click at [498, 418] on button "Reject" at bounding box center [485, 414] width 43 height 17
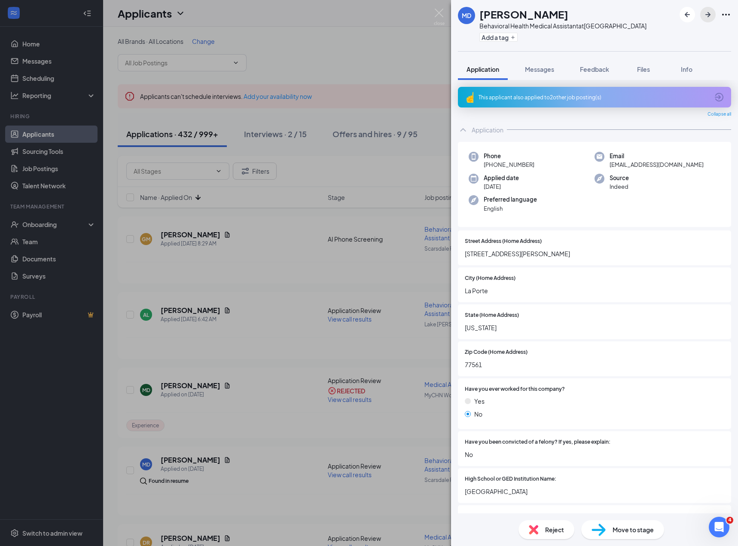
click at [707, 16] on icon "ArrowRight" at bounding box center [708, 14] width 10 height 10
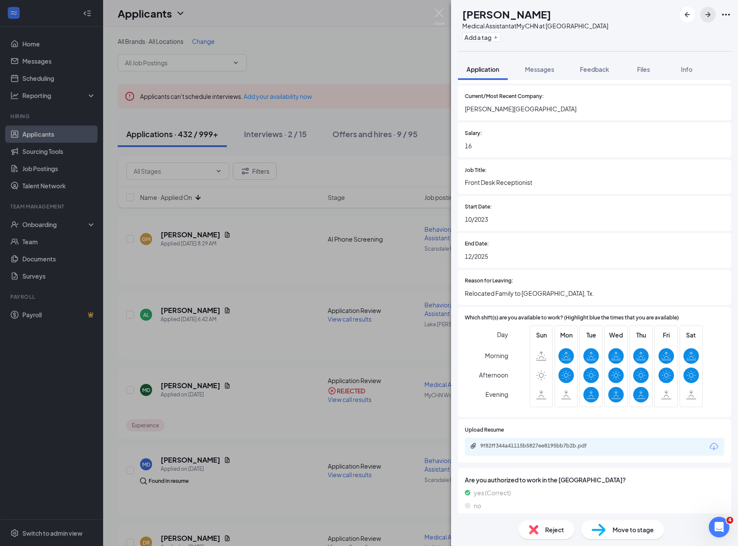
scroll to position [585, 0]
click at [532, 437] on div "9f82ff344a41115b5827ee8195bb7b2b.pdf" at bounding box center [595, 446] width 260 height 18
click at [537, 442] on div "9f82ff344a41115b5827ee8195bb7b2b.pdf" at bounding box center [540, 445] width 120 height 7
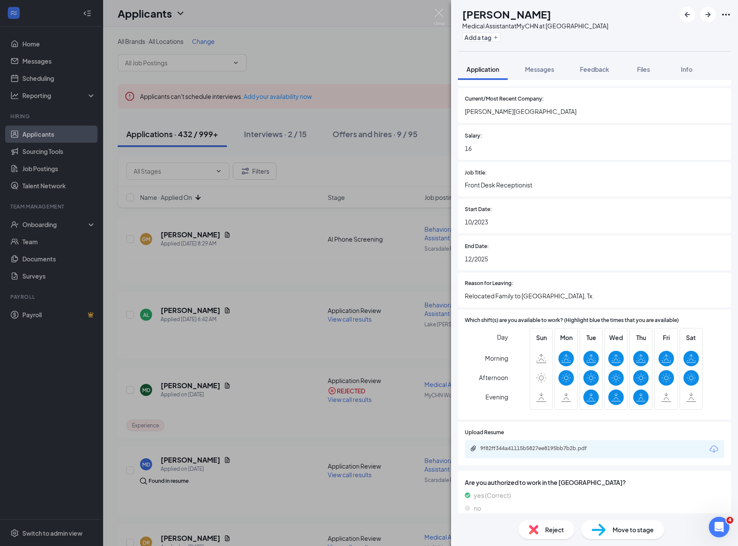
click at [546, 521] on div "Reject" at bounding box center [547, 529] width 56 height 19
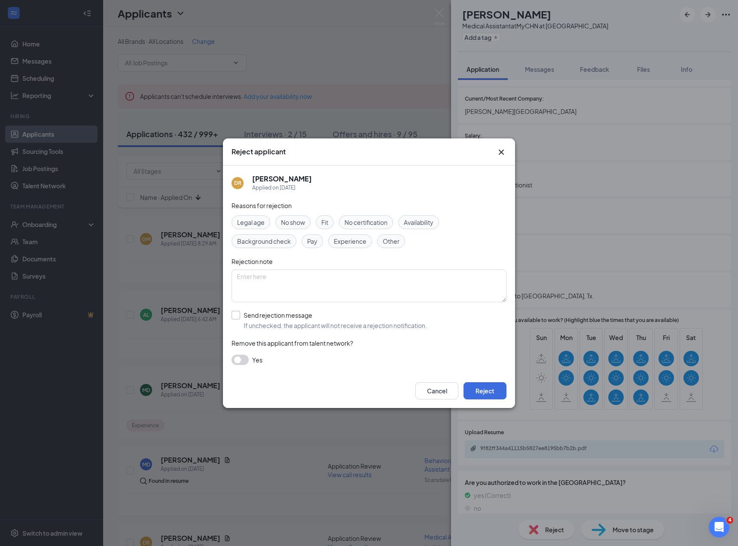
click at [305, 315] on input "Send rejection message If unchecked, the applicant will not receive a rejection…" at bounding box center [330, 320] width 196 height 19
checkbox input "true"
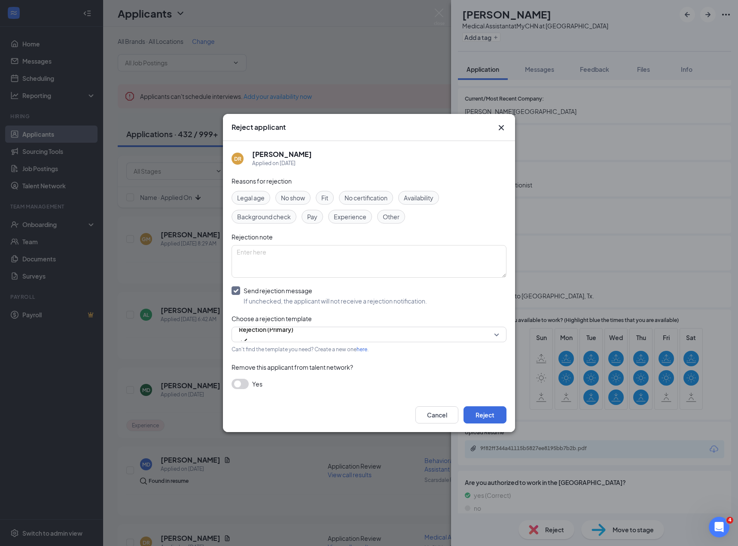
click at [373, 195] on span "No certification" at bounding box center [366, 197] width 43 height 9
click at [488, 418] on button "Reject" at bounding box center [485, 414] width 43 height 17
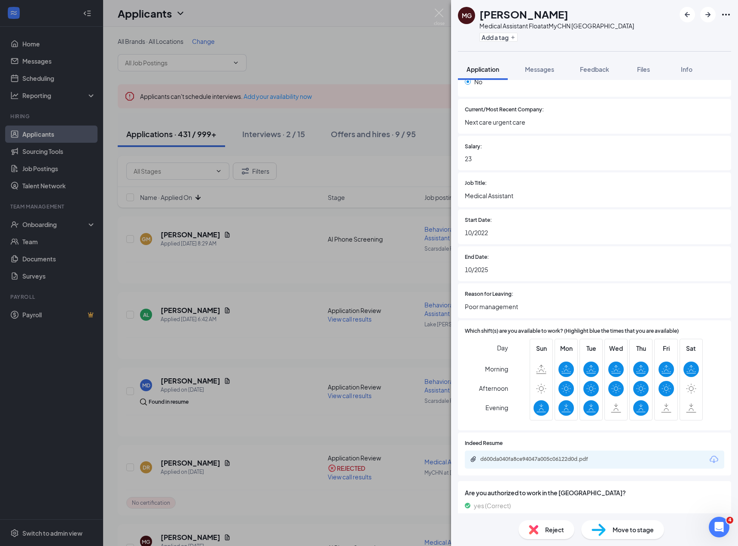
scroll to position [572, 0]
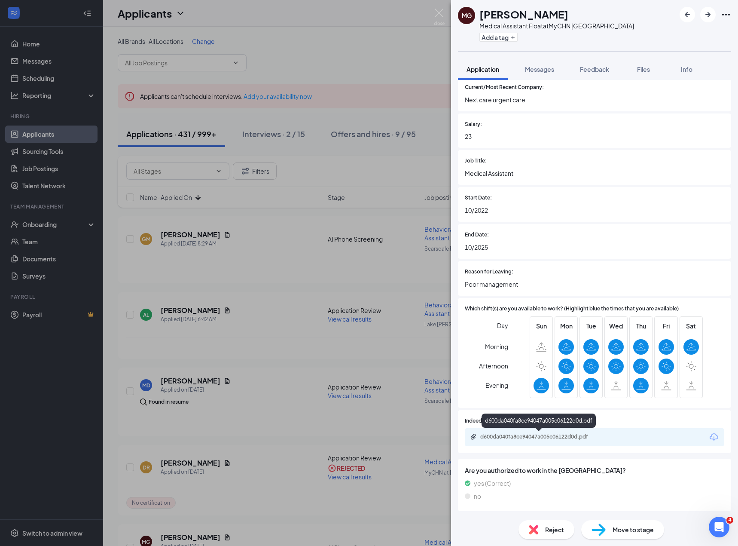
click at [505, 440] on div "d600da040fa8ce94047a005c06122d0d.pdf" at bounding box center [540, 436] width 120 height 7
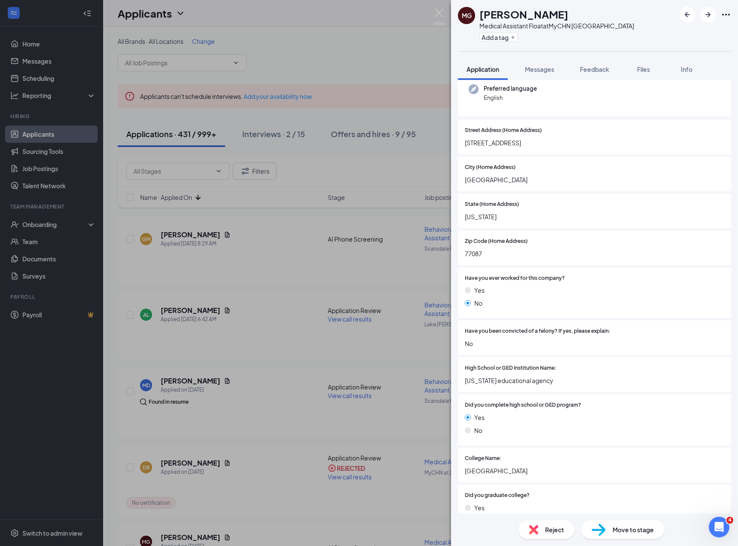
scroll to position [0, 0]
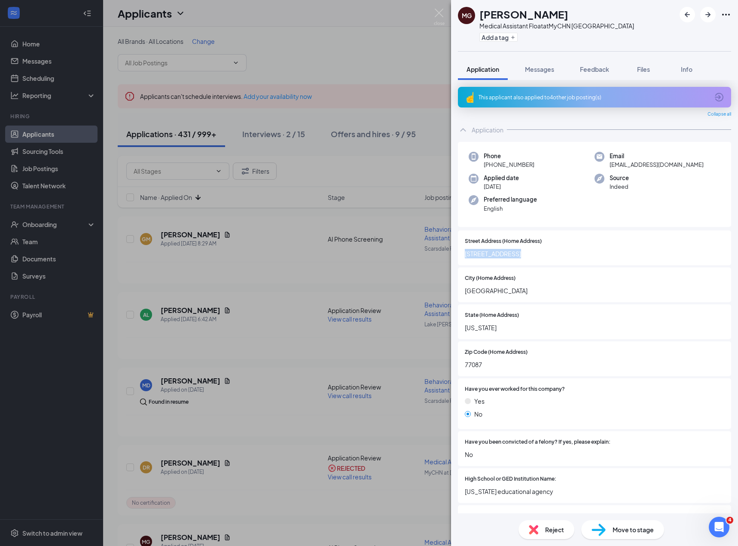
drag, startPoint x: 517, startPoint y: 258, endPoint x: 465, endPoint y: 253, distance: 51.8
click at [465, 253] on span "7033 flamingo dr" at bounding box center [595, 253] width 260 height 9
click at [615, 162] on span "gmichael435@yahoo.com" at bounding box center [657, 164] width 94 height 9
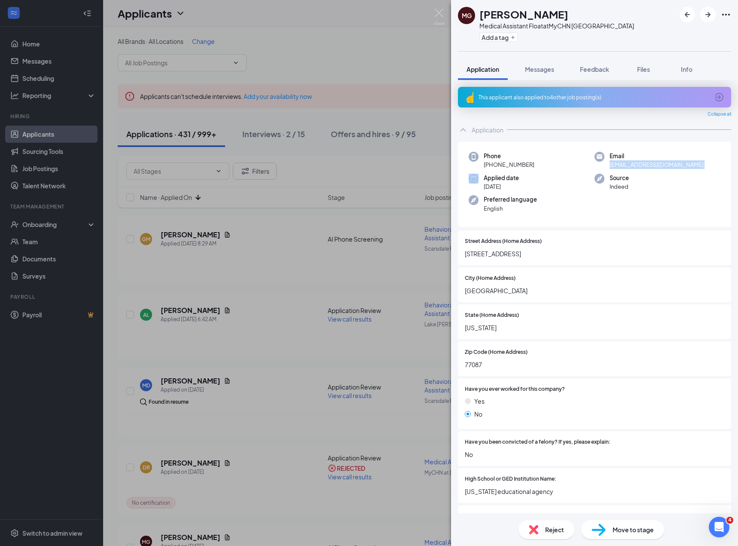
copy span "gmichael435@yahoo.com"
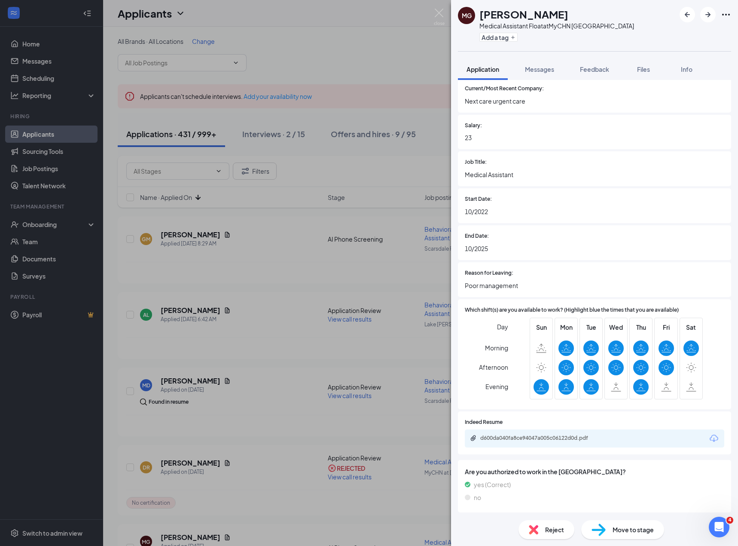
scroll to position [572, 0]
drag, startPoint x: 706, startPoint y: 14, endPoint x: 726, endPoint y: 206, distance: 193.2
click at [706, 14] on icon "ArrowRight" at bounding box center [708, 14] width 5 height 5
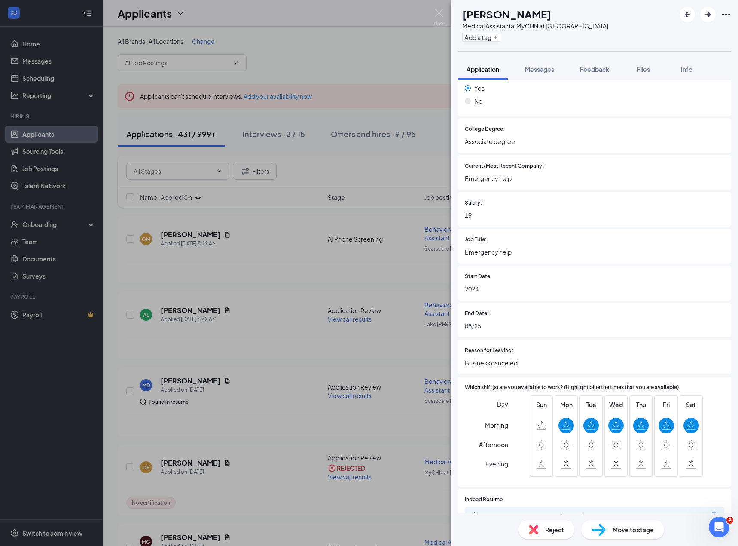
scroll to position [548, 0]
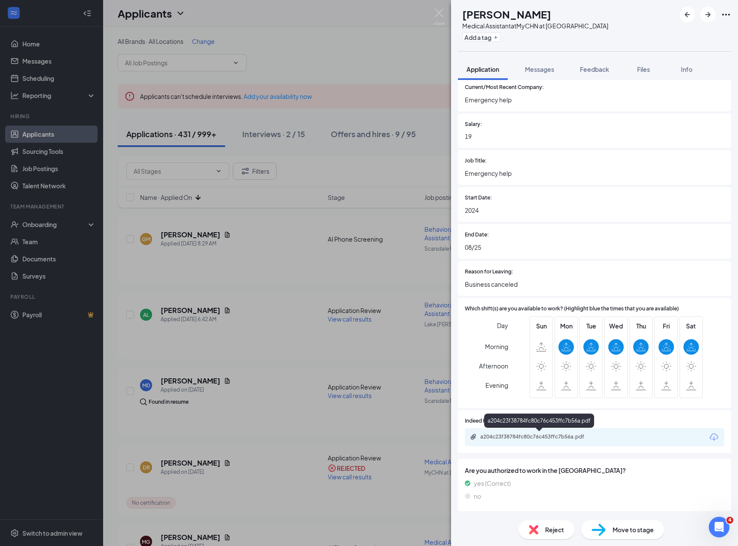
click at [508, 440] on div "a204c23f38784fc80c76c453ffc7b56a.pdf" at bounding box center [539, 437] width 139 height 8
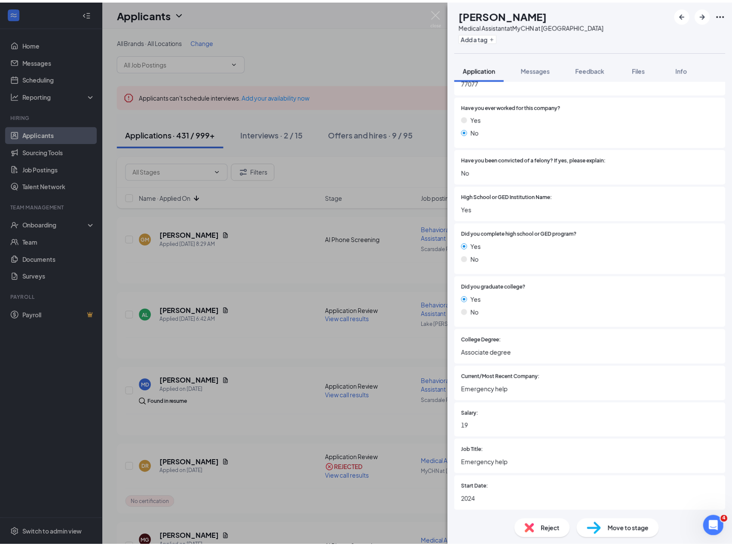
scroll to position [0, 0]
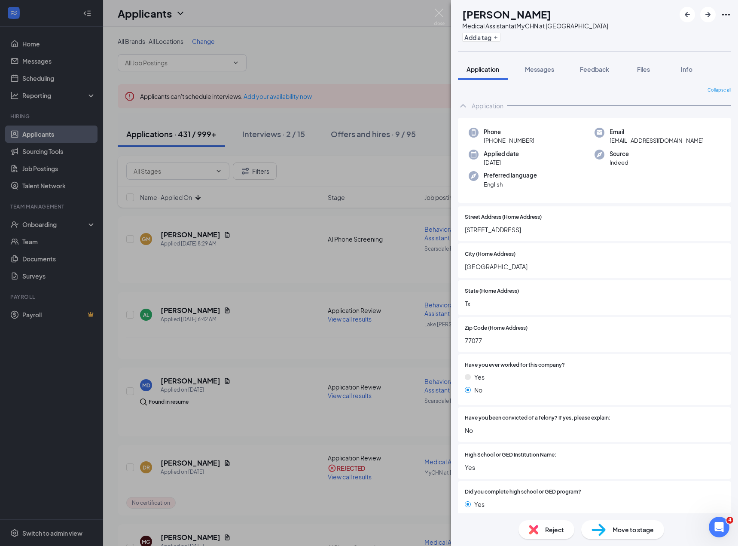
drag, startPoint x: 492, startPoint y: 231, endPoint x: 462, endPoint y: 231, distance: 30.9
click at [462, 231] on div "Street Address (Home Address) 2400 briarwest blvd" at bounding box center [594, 223] width 273 height 35
click at [540, 535] on div "Reject" at bounding box center [547, 529] width 56 height 19
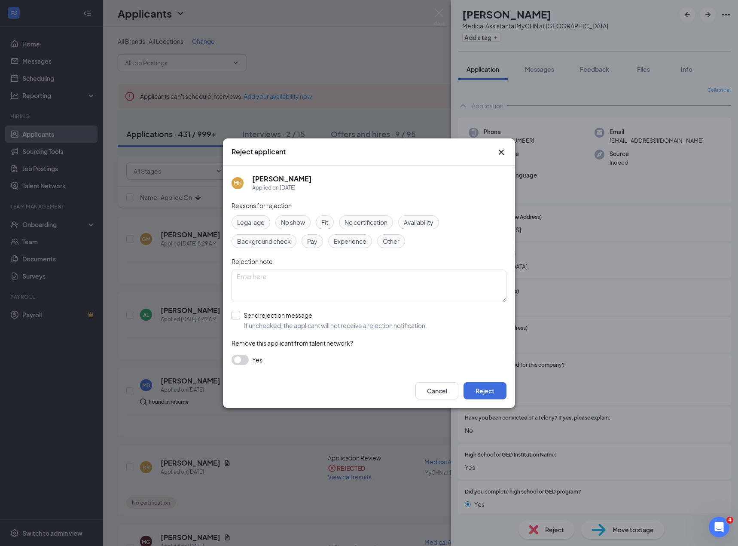
click at [304, 318] on input "Send rejection message If unchecked, the applicant will not receive a rejection…" at bounding box center [330, 320] width 196 height 19
checkbox input "true"
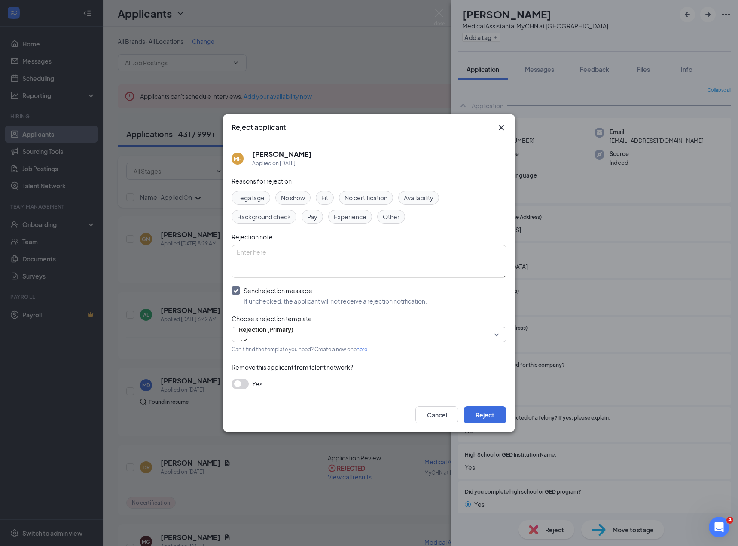
click at [341, 214] on span "Experience" at bounding box center [350, 216] width 33 height 9
click at [491, 420] on button "Reject" at bounding box center [485, 414] width 43 height 17
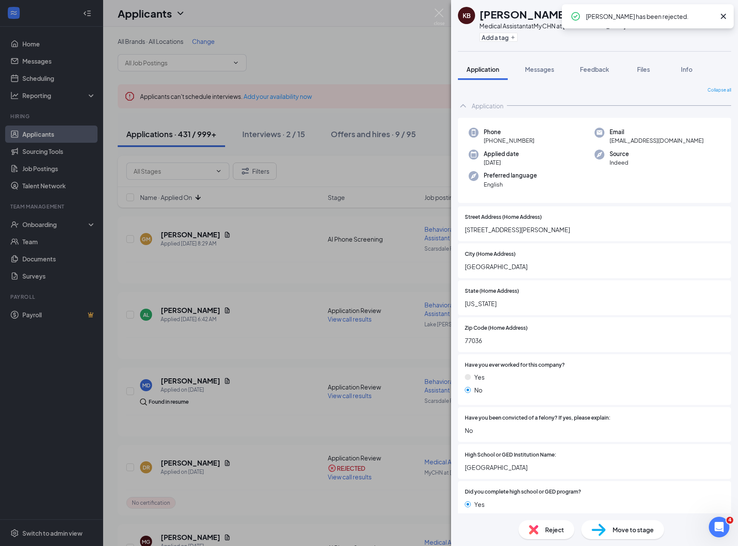
click at [236, 275] on div "KB Keirin Bernardez Medical Assistant at MyCHN at Westwood Add a tag Applicatio…" at bounding box center [369, 273] width 738 height 546
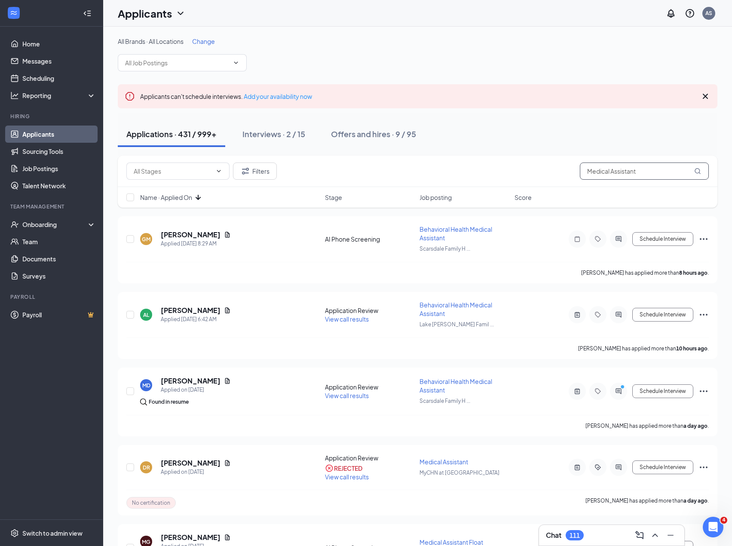
click at [616, 169] on input "Medical Assistant" at bounding box center [644, 170] width 129 height 17
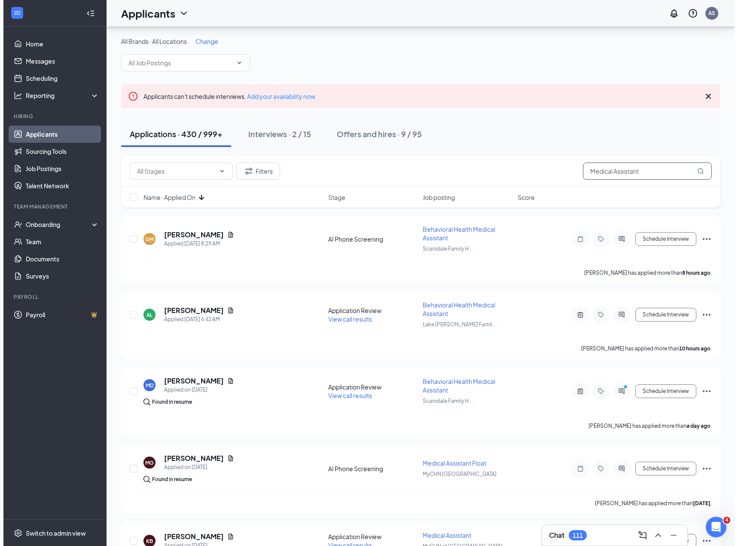
scroll to position [143, 0]
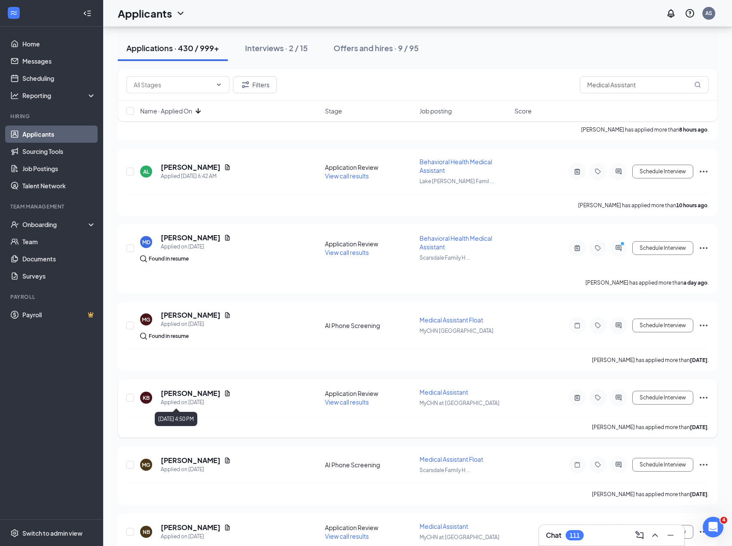
click at [180, 395] on h5 "Keirin Bernardez" at bounding box center [191, 392] width 60 height 9
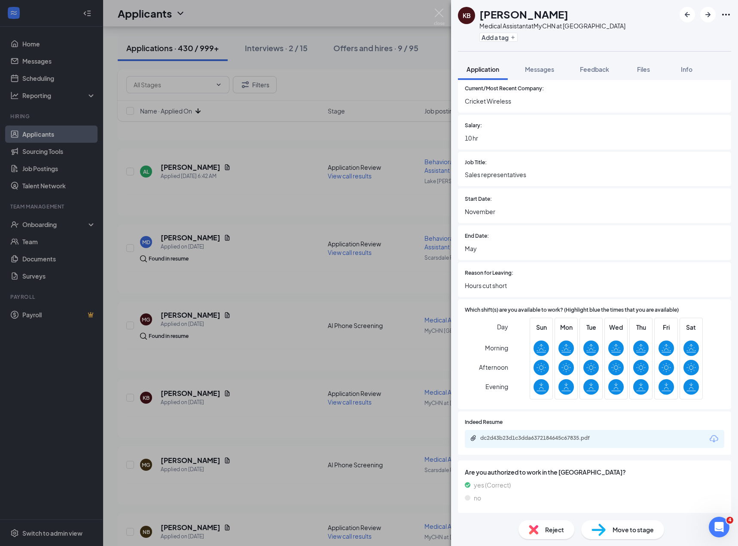
scroll to position [511, 0]
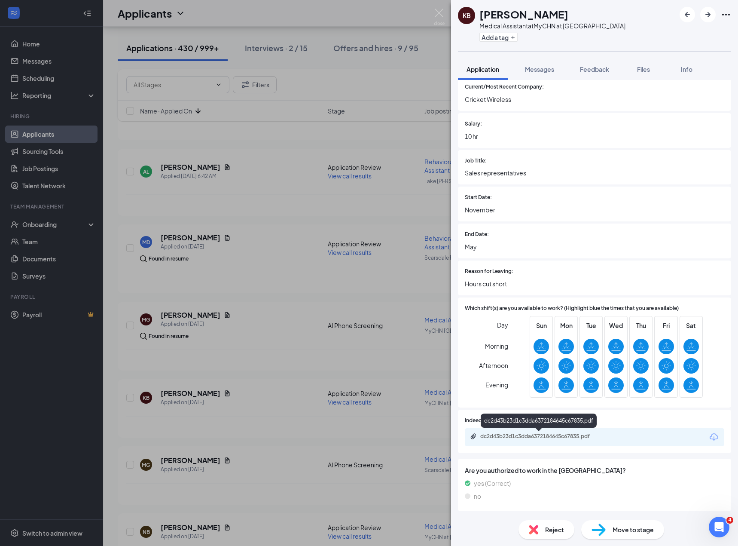
click at [499, 435] on div "dc2d43b23d1c3dda6372184645c67835.pdf" at bounding box center [540, 436] width 120 height 7
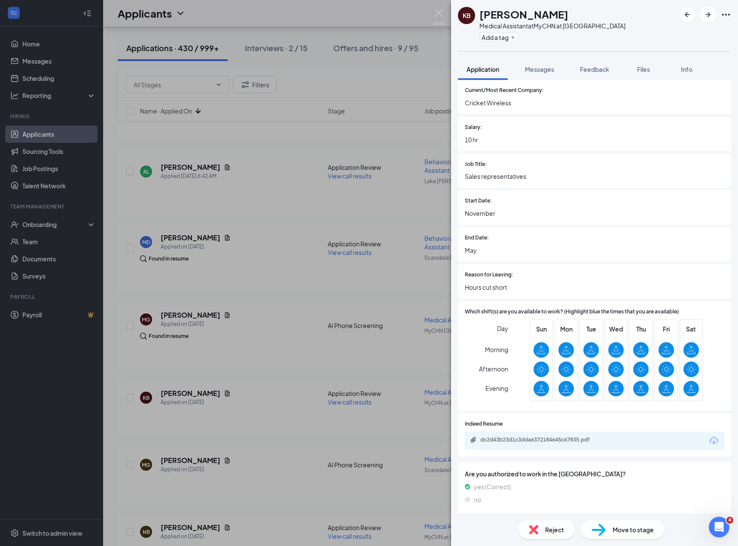
click at [541, 531] on div "Reject" at bounding box center [547, 529] width 56 height 19
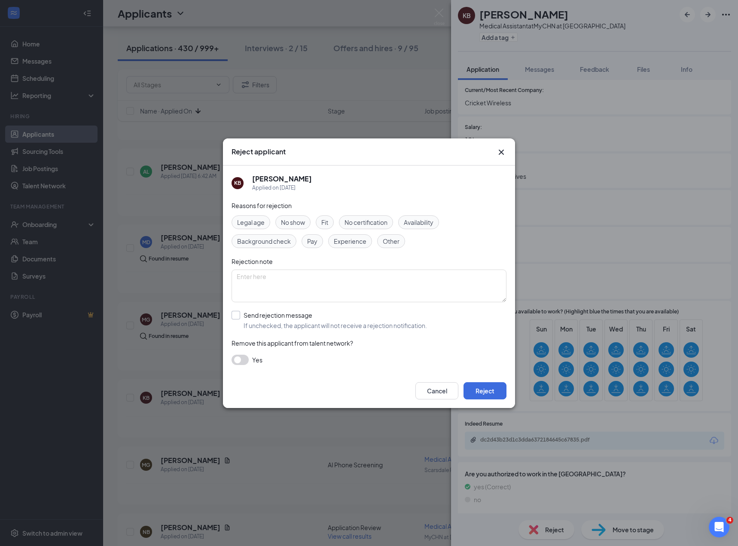
click at [256, 318] on input "Send rejection message If unchecked, the applicant will not receive a rejection…" at bounding box center [330, 320] width 196 height 19
checkbox input "true"
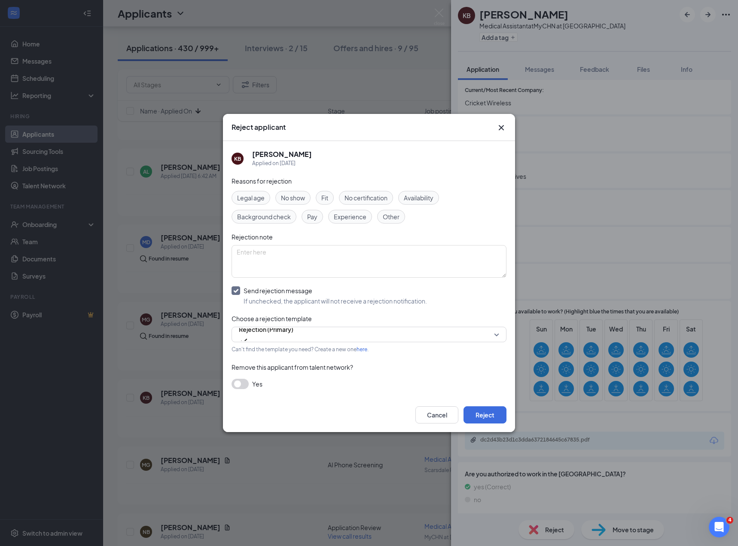
click at [366, 193] on div "No certification" at bounding box center [366, 198] width 54 height 14
click at [480, 410] on button "Reject" at bounding box center [485, 414] width 43 height 17
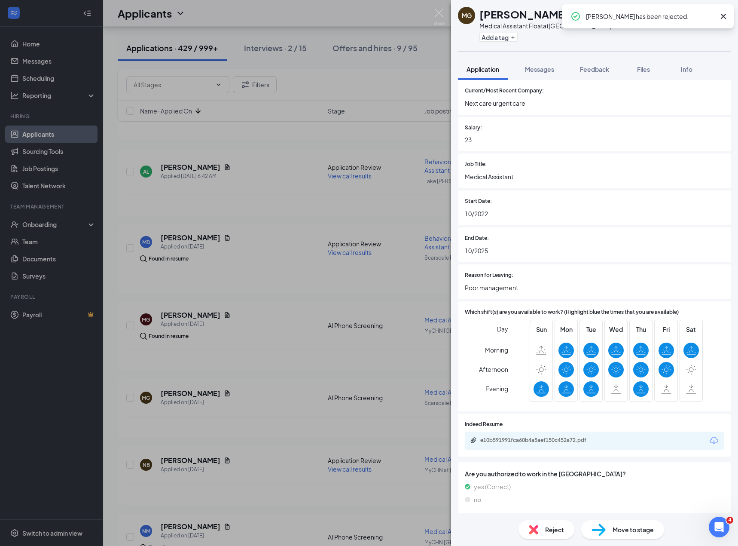
scroll to position [572, 0]
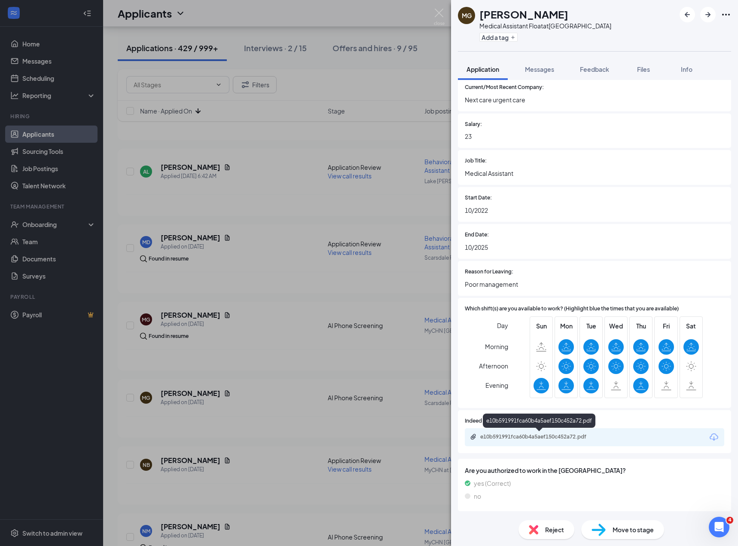
click at [525, 435] on div "e10b591991fca60b4a5aef150c452a72.pdf" at bounding box center [540, 436] width 120 height 7
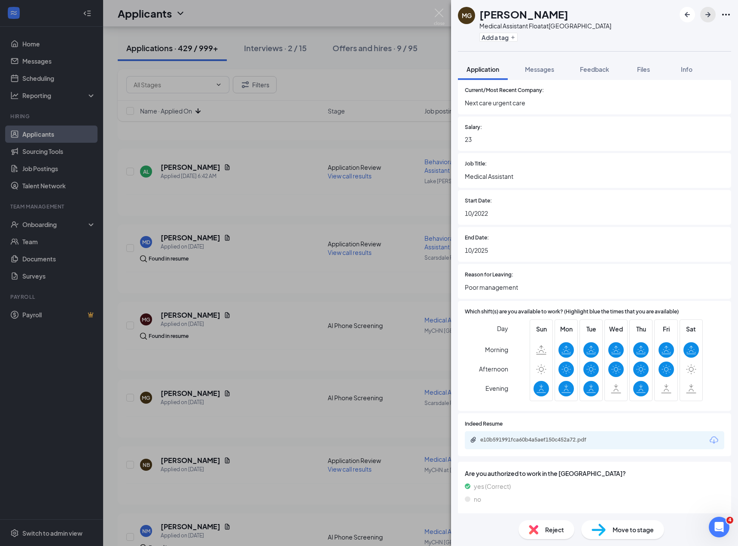
click at [704, 11] on icon "ArrowRight" at bounding box center [708, 14] width 10 height 10
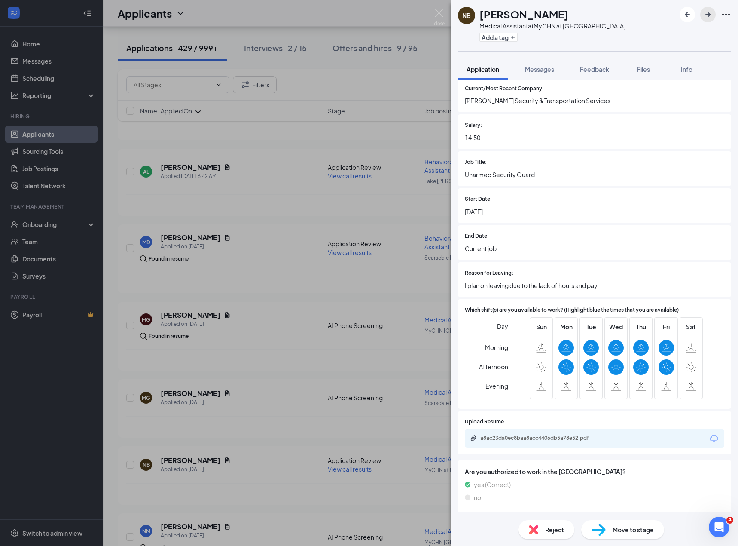
scroll to position [585, 0]
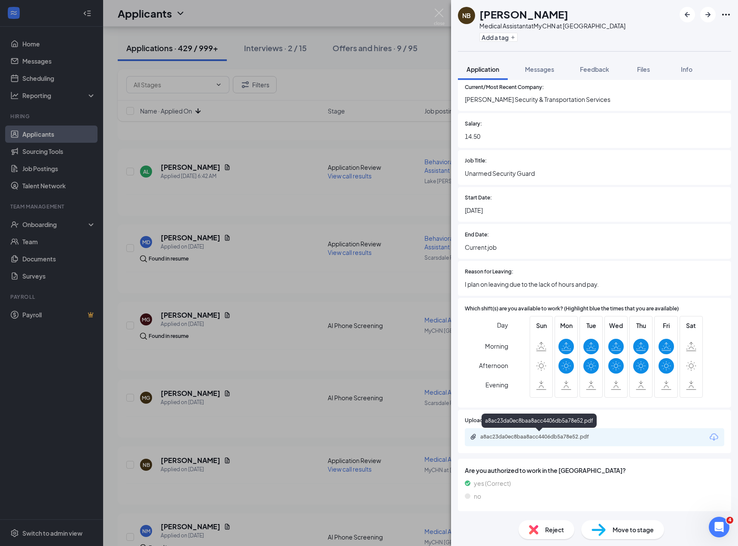
click at [534, 436] on div "a8ac23da0ec8baa8acc4406db5a78e52.pdf" at bounding box center [540, 436] width 120 height 7
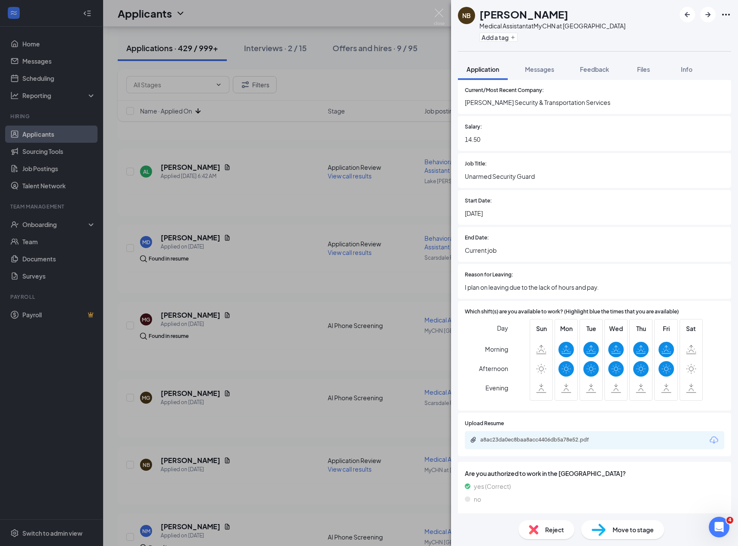
click at [538, 526] on div "Reject" at bounding box center [547, 529] width 56 height 19
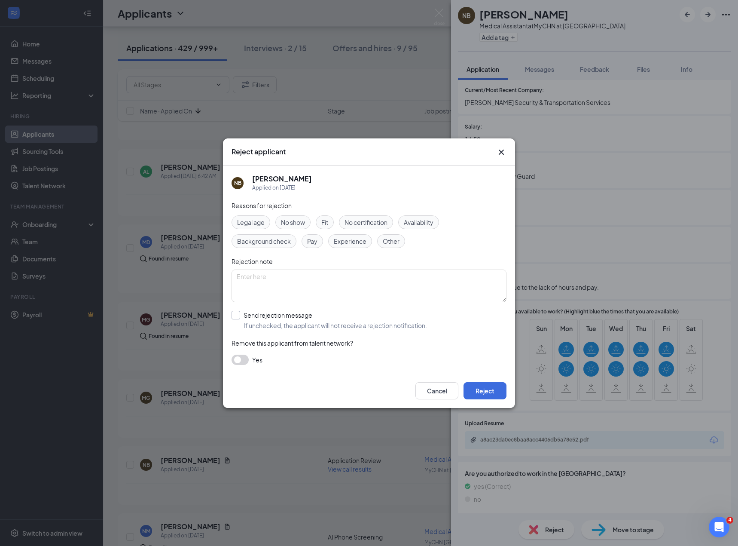
click at [282, 321] on input "Send rejection message If unchecked, the applicant will not receive a rejection…" at bounding box center [330, 320] width 196 height 19
checkbox input "true"
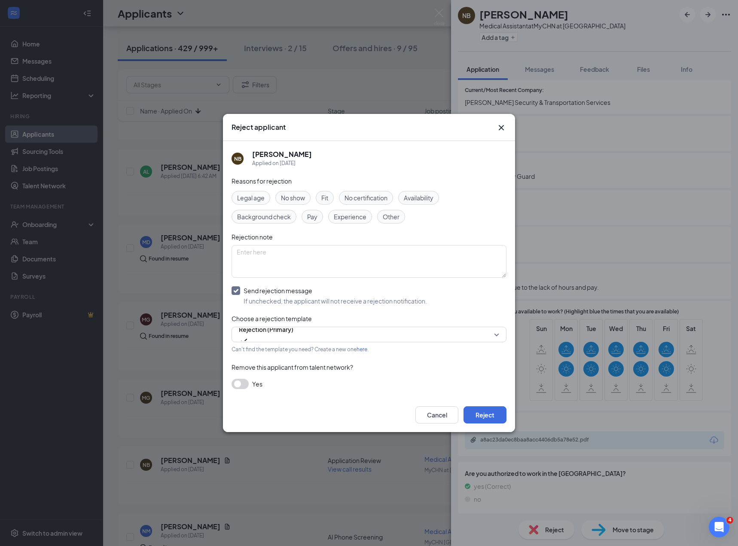
click at [357, 219] on span "Experience" at bounding box center [350, 216] width 33 height 9
click at [500, 428] on div "Cancel Reject" at bounding box center [369, 415] width 292 height 34
click at [484, 416] on button "Reject" at bounding box center [485, 414] width 43 height 17
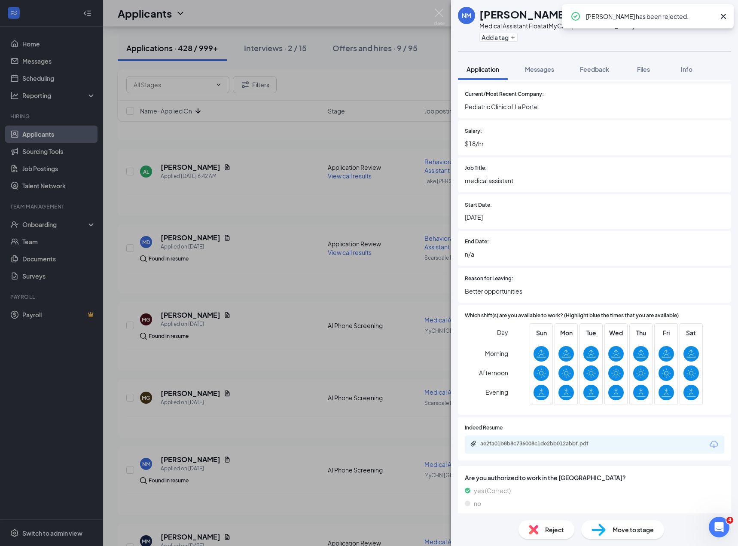
scroll to position [453, 0]
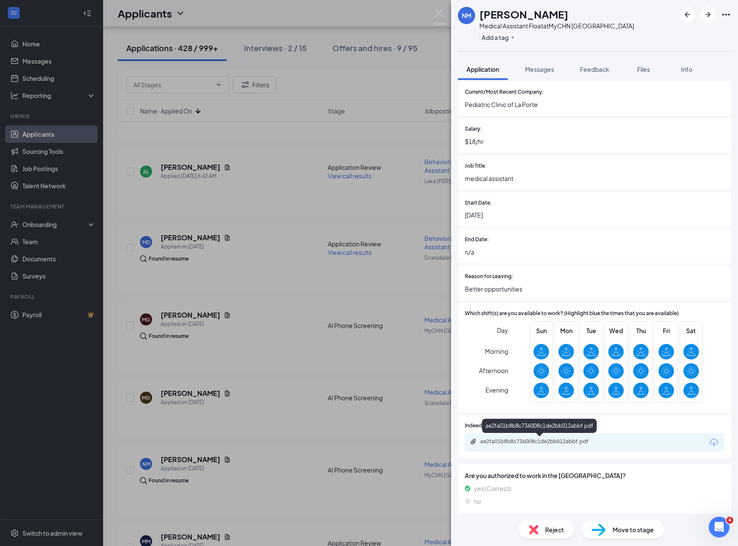
click at [512, 440] on div "ae2fa01b8b8c736008c1de2bb012abbf.pdf" at bounding box center [540, 441] width 120 height 7
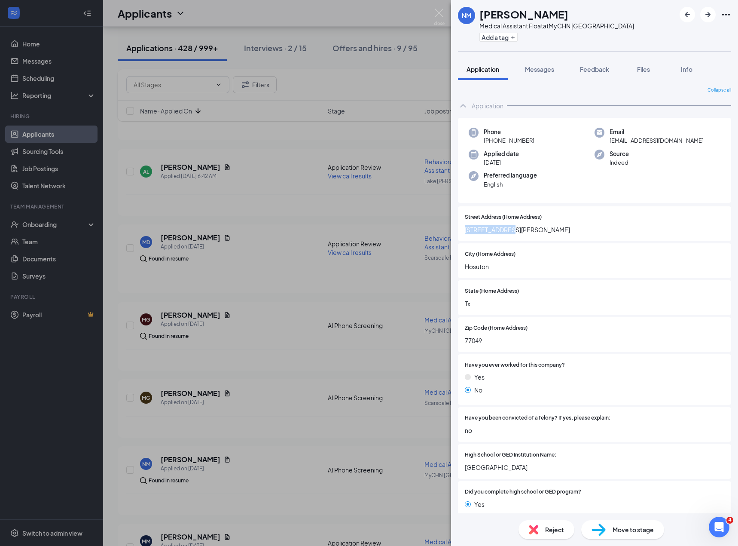
drag, startPoint x: 513, startPoint y: 231, endPoint x: 416, endPoint y: 231, distance: 96.3
click at [416, 231] on div "NM Nayely Martinez Medical Assistant Float at MyCHN Pasadena Add a tag Applicat…" at bounding box center [369, 273] width 738 height 546
copy span "5915 Uvalde Rd"
click at [639, 142] on span "nayelymartinez077@gmail.com" at bounding box center [657, 140] width 94 height 9
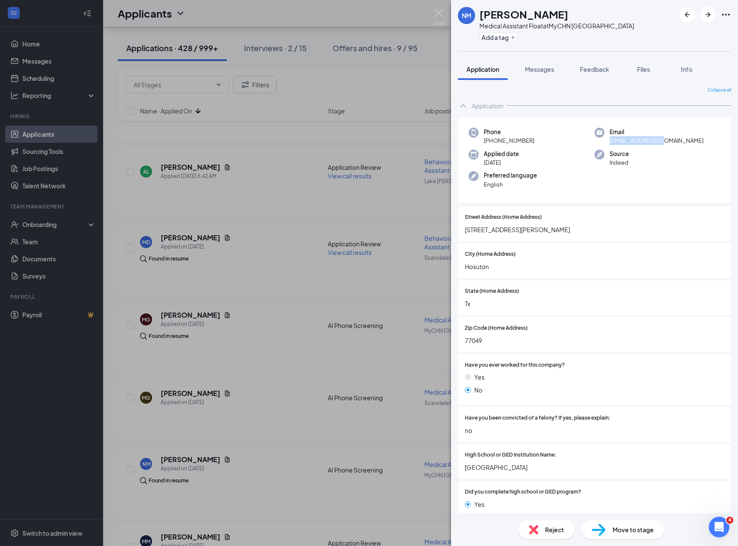
click at [639, 142] on span "nayelymartinez077@gmail.com" at bounding box center [657, 140] width 94 height 9
copy span "nayelymartinez077@gmail.com"
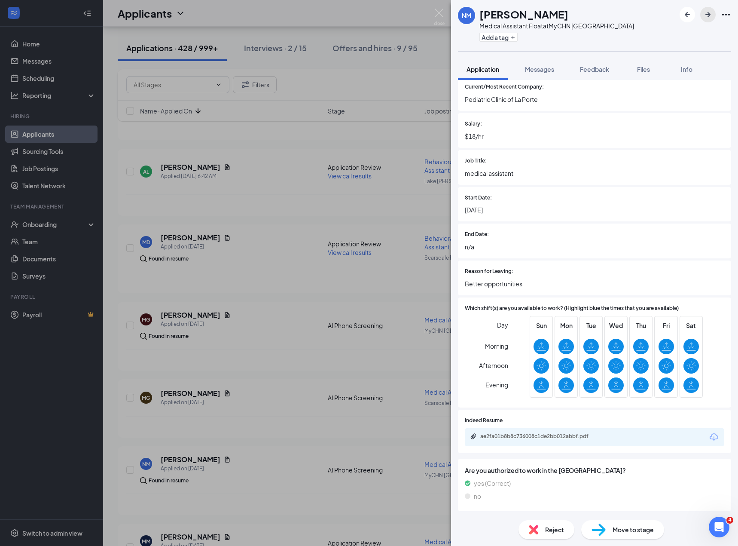
click at [707, 17] on icon "ArrowRight" at bounding box center [708, 14] width 10 height 10
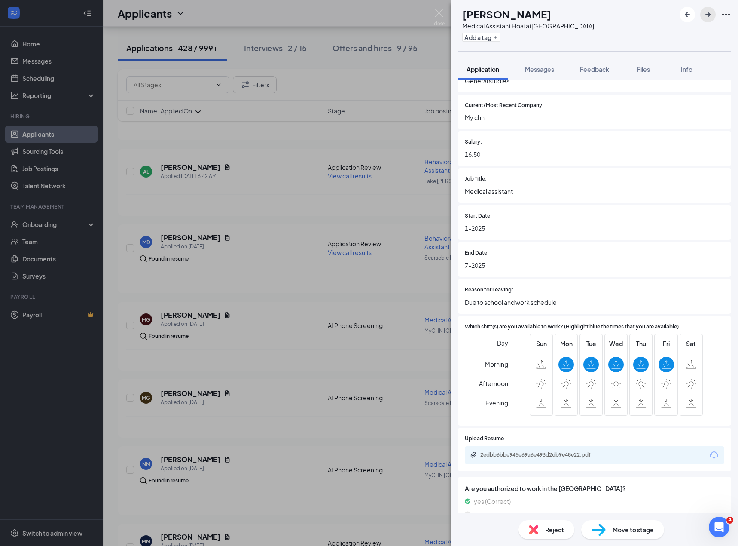
scroll to position [609, 0]
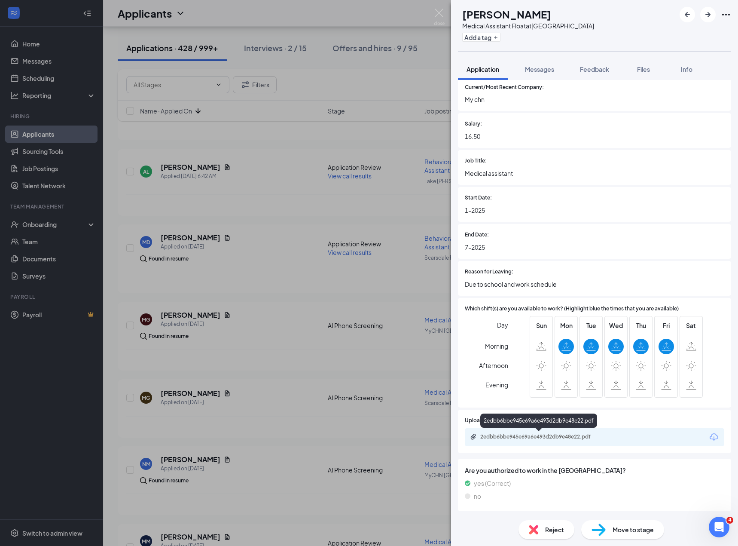
click at [545, 433] on div "2edbb6bbe945e69a6e493d2db9e48e22.pdf" at bounding box center [540, 436] width 120 height 7
drag, startPoint x: 554, startPoint y: 283, endPoint x: 459, endPoint y: 284, distance: 94.1
click at [459, 284] on div "Reason for Leaving: Due to school and work schedule" at bounding box center [594, 278] width 273 height 35
click at [556, 283] on span "Due to school and work schedule" at bounding box center [595, 283] width 260 height 9
drag, startPoint x: 559, startPoint y: 284, endPoint x: 597, endPoint y: 289, distance: 38.2
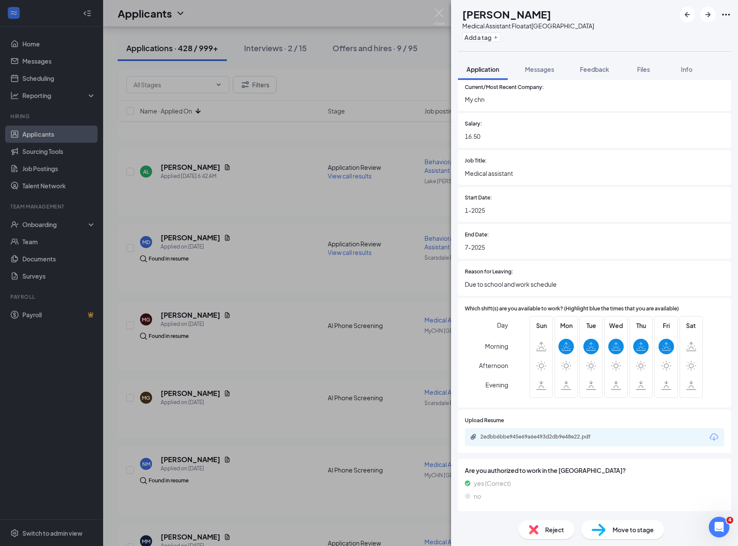
click at [597, 289] on div "Reason for Leaving: Due to school and work schedule" at bounding box center [594, 278] width 273 height 35
click at [536, 526] on img at bounding box center [533, 529] width 9 height 9
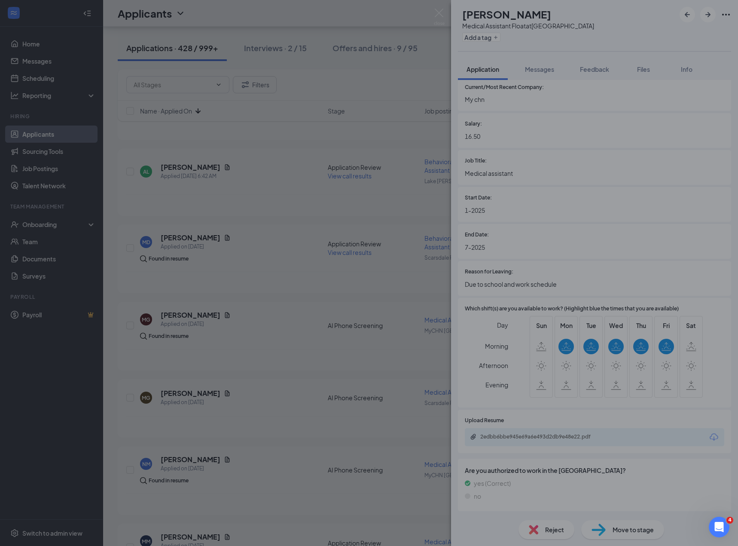
scroll to position [606, 0]
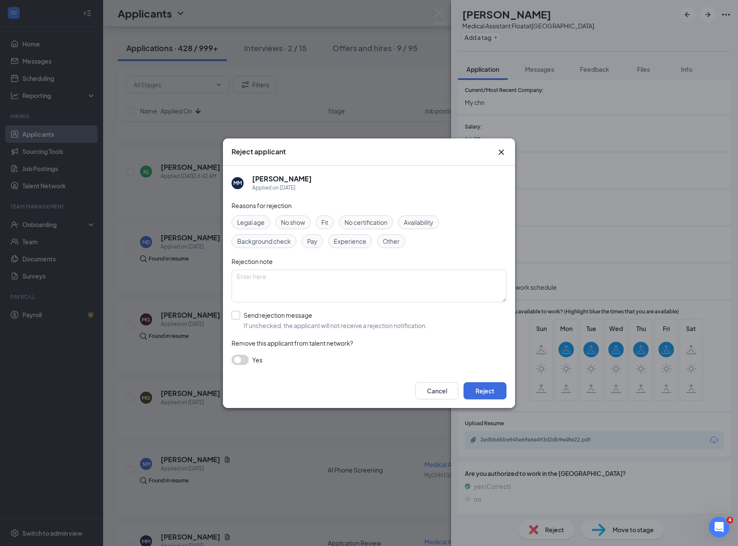
click at [277, 321] on input "Send rejection message If unchecked, the applicant will not receive a rejection…" at bounding box center [330, 320] width 196 height 19
checkbox input "true"
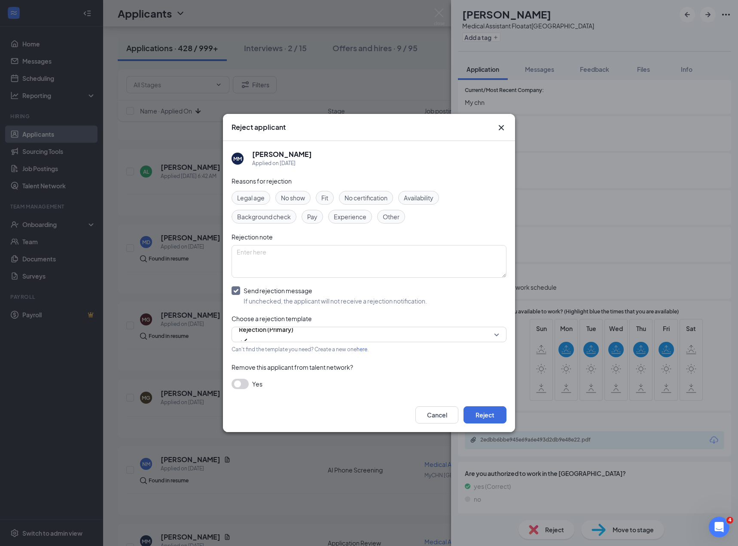
click at [501, 124] on icon "Cross" at bounding box center [501, 127] width 10 height 10
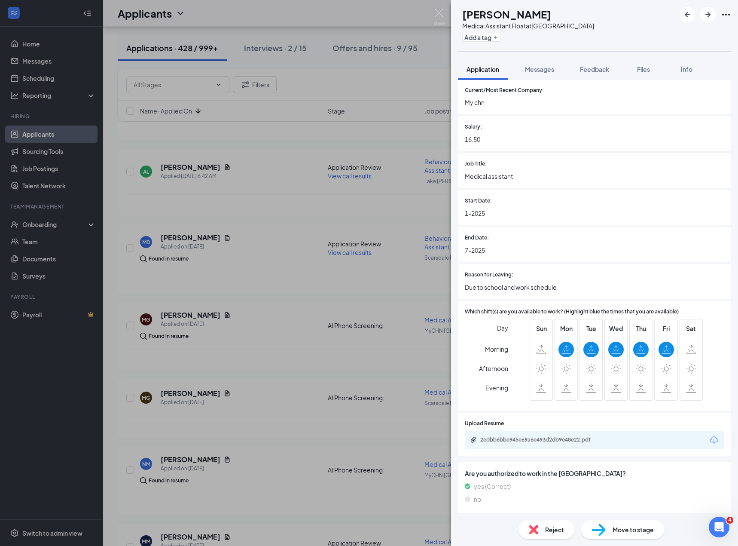
click at [535, 530] on img at bounding box center [533, 529] width 9 height 9
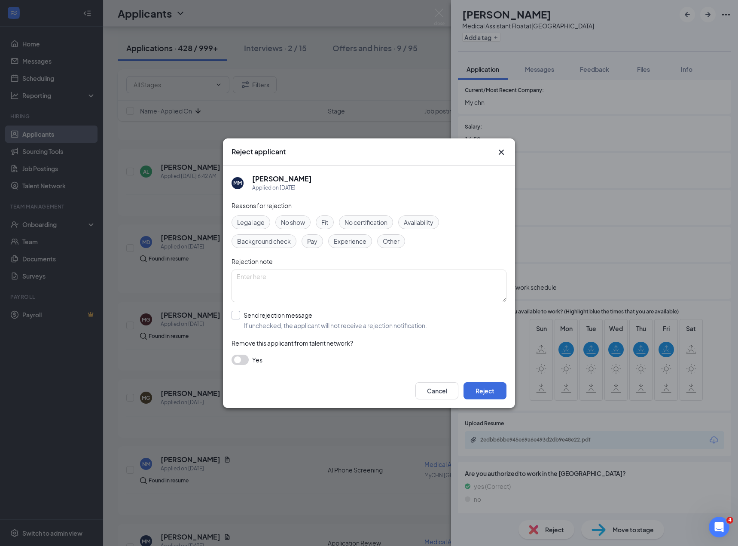
click at [303, 314] on input "Send rejection message If unchecked, the applicant will not receive a rejection…" at bounding box center [330, 320] width 196 height 19
checkbox input "true"
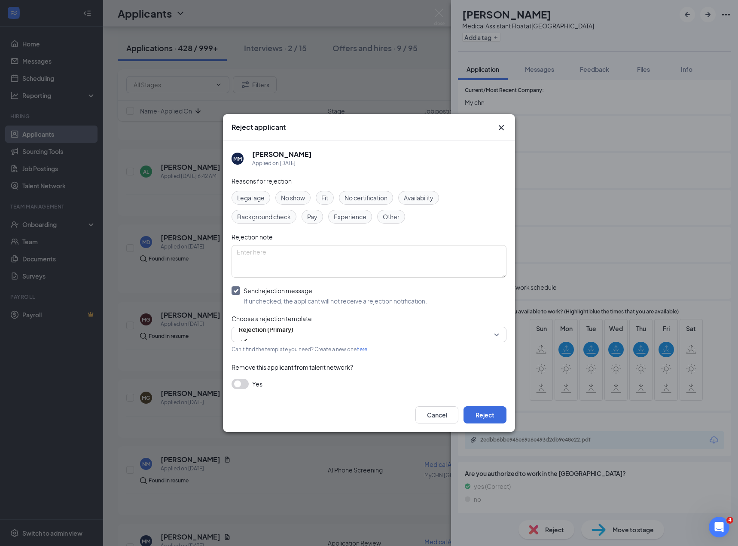
click at [419, 199] on span "Availability" at bounding box center [419, 197] width 30 height 9
click at [471, 416] on button "Reject" at bounding box center [485, 414] width 43 height 17
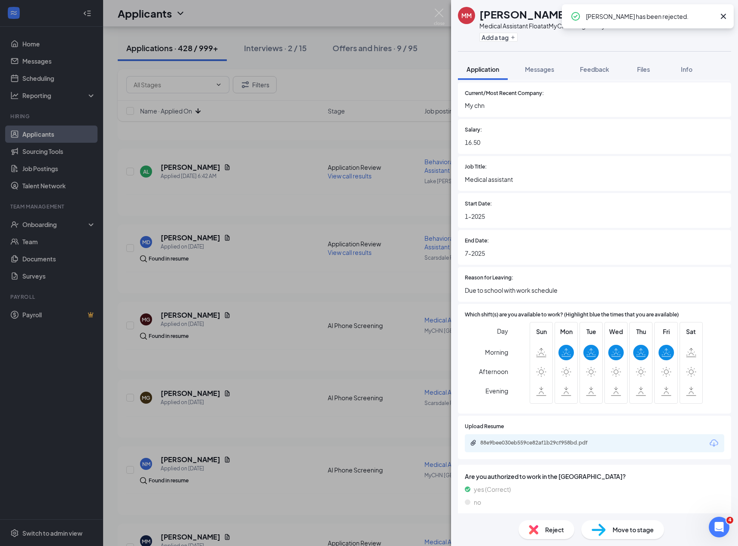
scroll to position [605, 0]
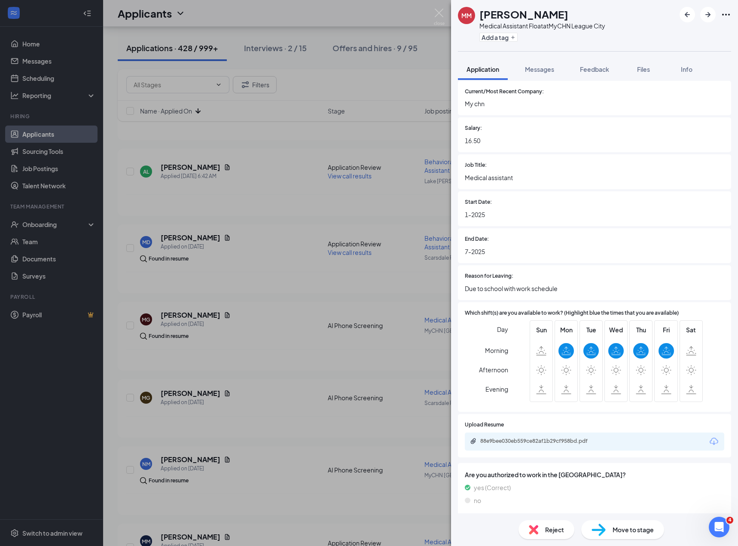
click at [544, 526] on div "Reject" at bounding box center [547, 529] width 56 height 19
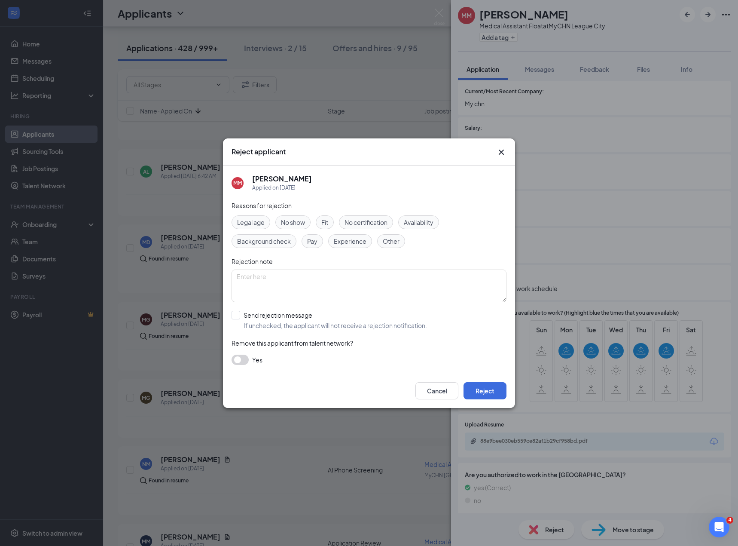
click at [425, 218] on span "Availability" at bounding box center [419, 221] width 30 height 9
click at [300, 330] on div "Reasons for rejection Legal age No show Fit No certification Availability Backg…" at bounding box center [369, 287] width 275 height 173
click at [379, 324] on div "Reasons for rejection Legal age No show Fit No certification Availability Backg…" at bounding box center [369, 287] width 275 height 173
click at [401, 310] on div "Reasons for rejection Legal age No show Fit No certification Availability Backg…" at bounding box center [369, 287] width 275 height 173
click at [291, 315] on input "Send rejection message If unchecked, the applicant will not receive a rejection…" at bounding box center [330, 320] width 196 height 19
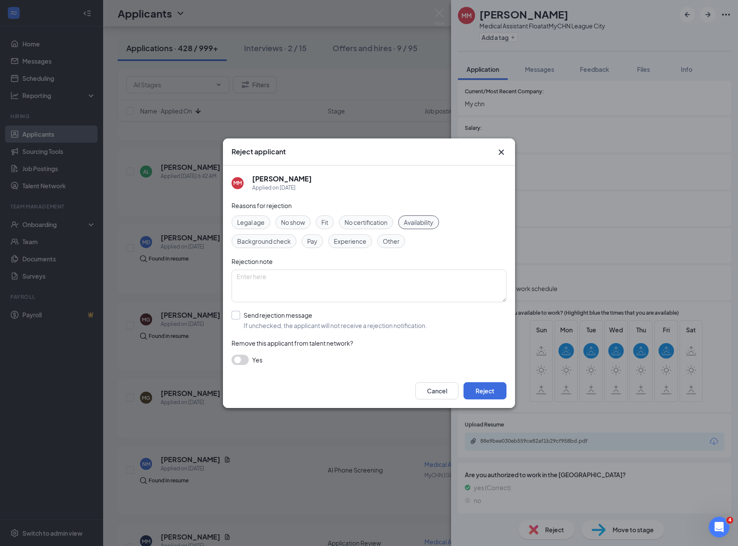
checkbox input "true"
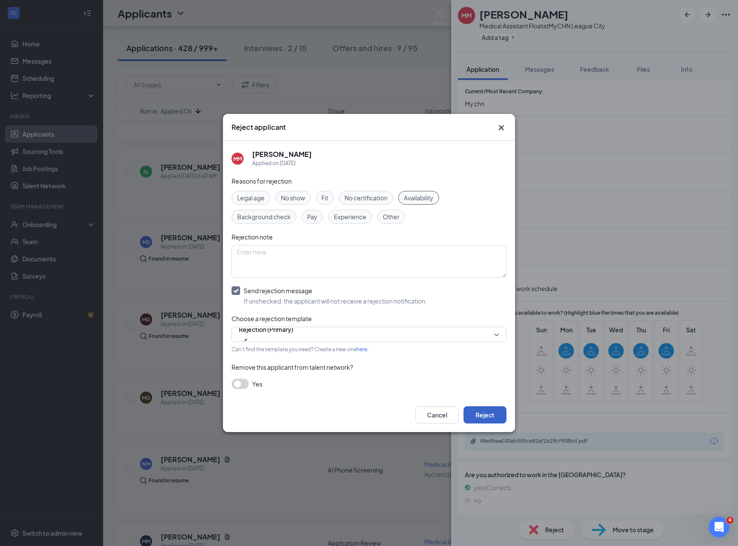
click at [493, 411] on button "Reject" at bounding box center [485, 414] width 43 height 17
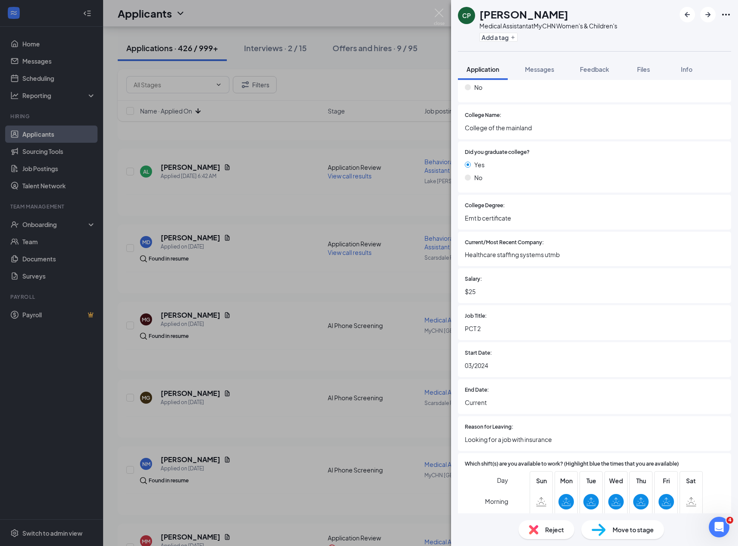
scroll to position [585, 0]
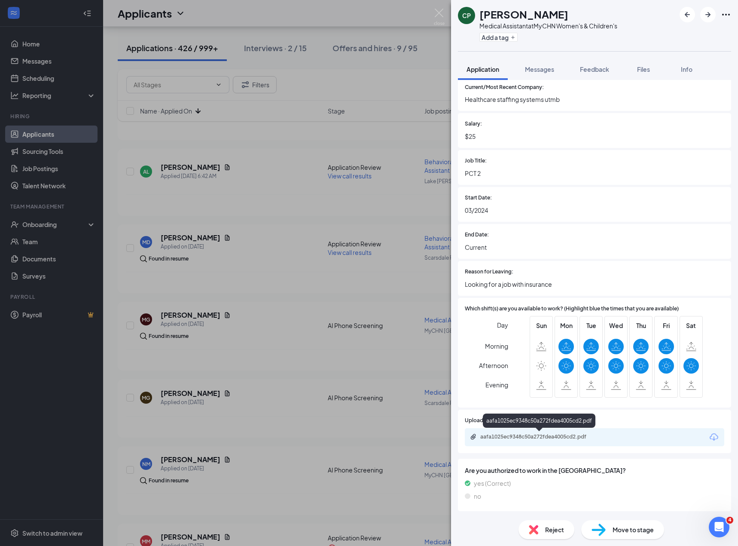
click at [508, 434] on div "aafa1025ec9348c50a272fdea4005cd2.pdf" at bounding box center [540, 436] width 120 height 7
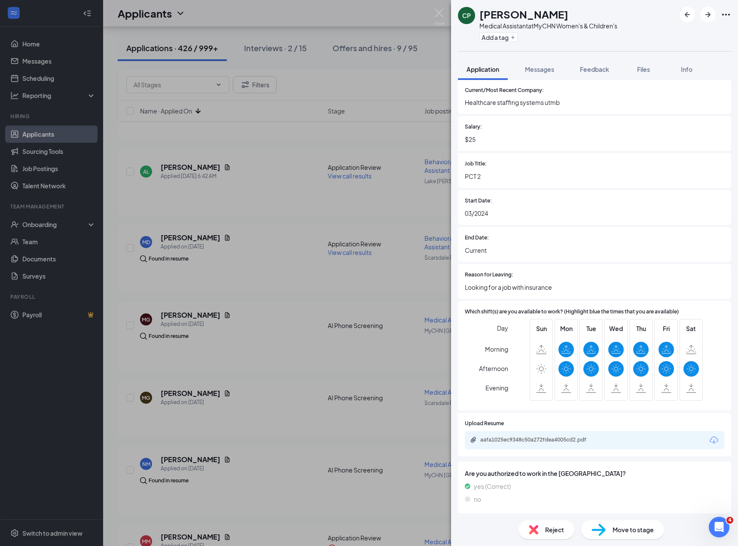
click at [539, 524] on div "Reject" at bounding box center [547, 529] width 56 height 19
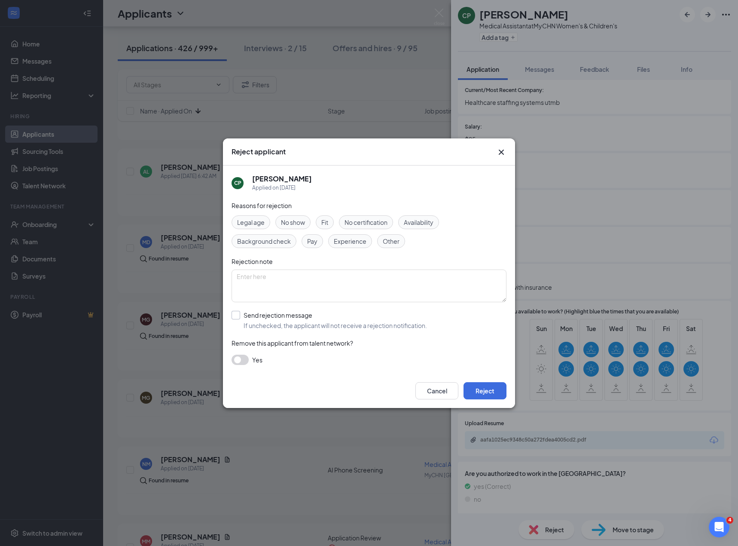
click at [254, 316] on input "Send rejection message If unchecked, the applicant will not receive a rejection…" at bounding box center [330, 320] width 196 height 19
checkbox input "true"
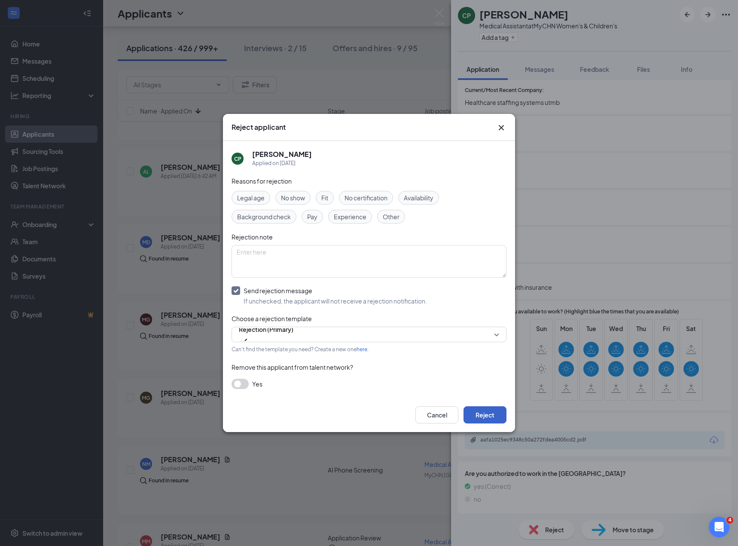
drag, startPoint x: 472, startPoint y: 412, endPoint x: 478, endPoint y: 412, distance: 6.0
click at [472, 412] on button "Reject" at bounding box center [485, 414] width 43 height 17
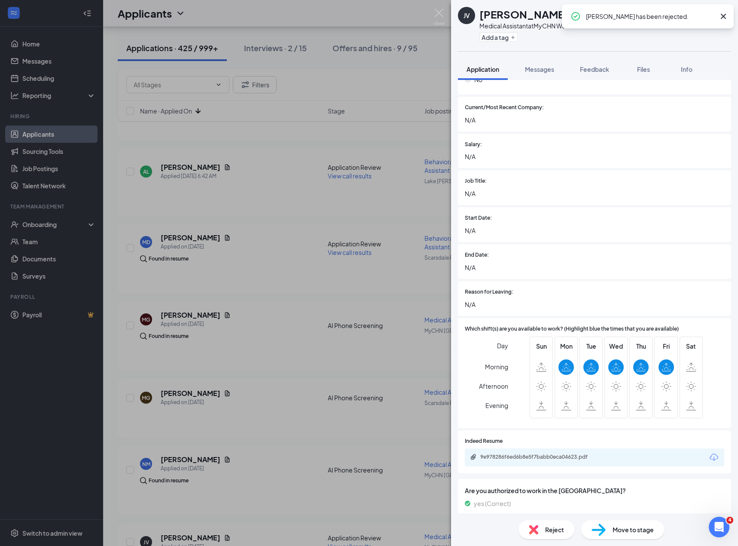
scroll to position [548, 0]
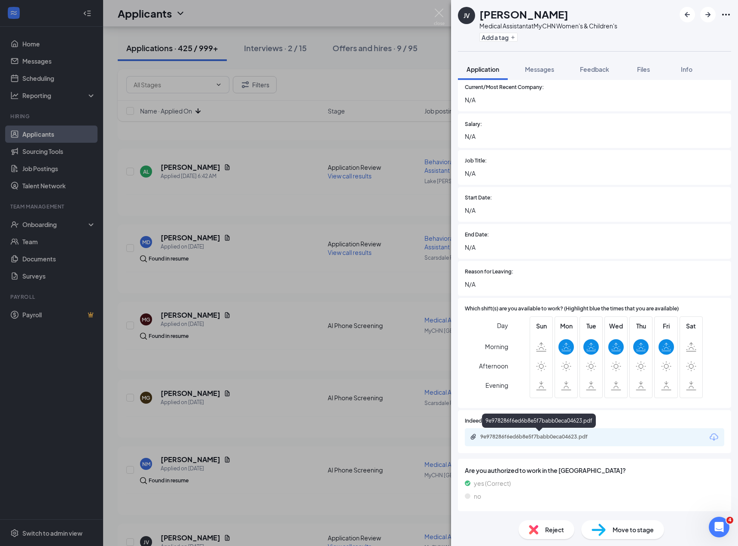
click at [558, 434] on div "9e978286f6ed6b8e5f7babb0eca04623.pdf" at bounding box center [540, 436] width 120 height 7
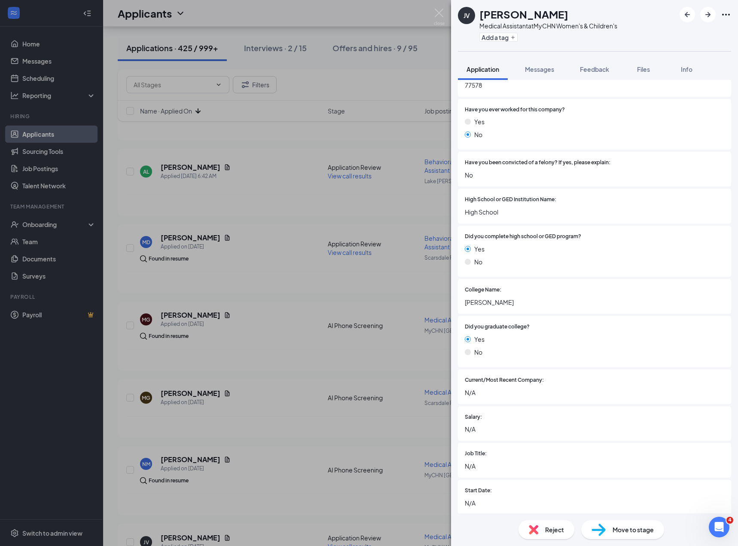
scroll to position [0, 0]
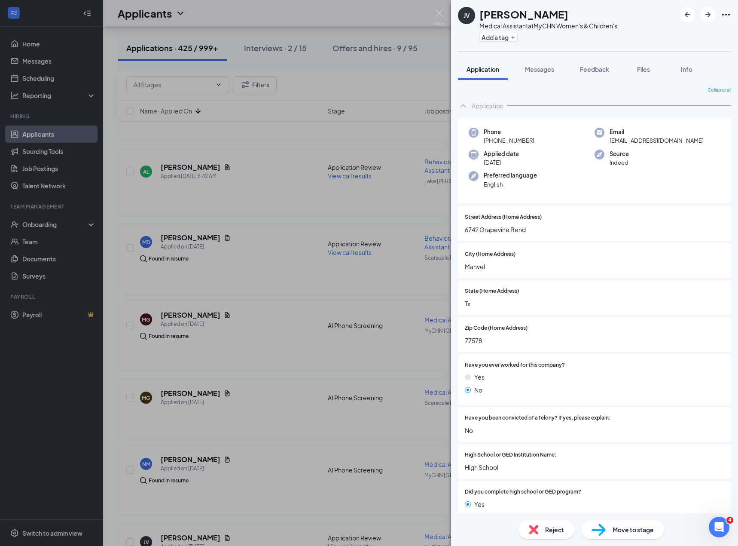
click at [648, 139] on span "julissaaibelle@gmail.com" at bounding box center [657, 140] width 94 height 9
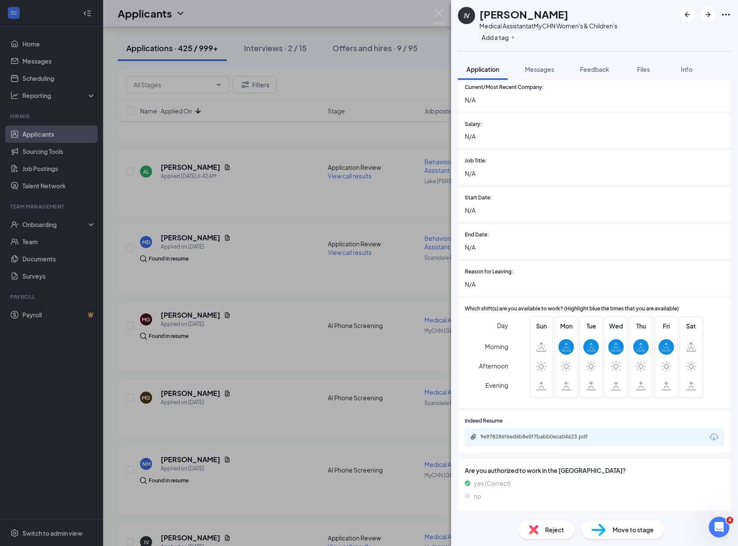
click at [537, 434] on div "9e978286f6ed6b8e5f7babb0eca04623.pdf" at bounding box center [595, 437] width 260 height 18
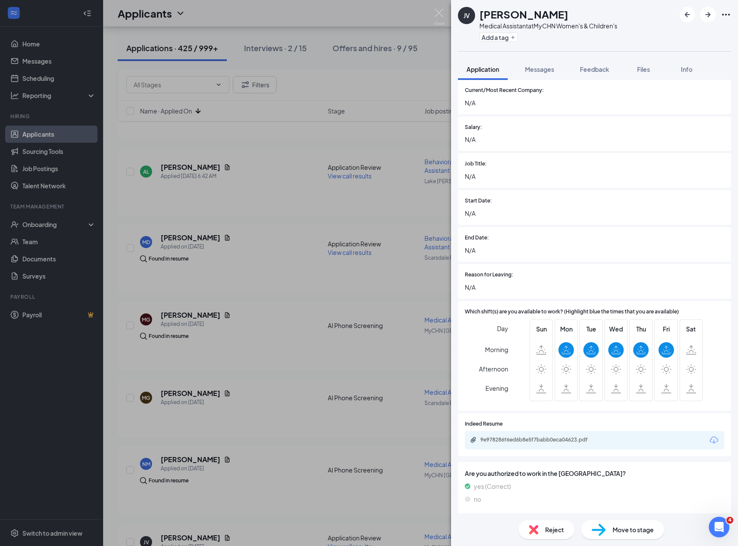
click at [520, 442] on div "9e978286f6ed6b8e5f7babb0eca04623.pdf" at bounding box center [540, 439] width 120 height 7
drag, startPoint x: 712, startPoint y: 18, endPoint x: 719, endPoint y: 27, distance: 11.3
click at [712, 18] on icon "ArrowRight" at bounding box center [708, 14] width 10 height 10
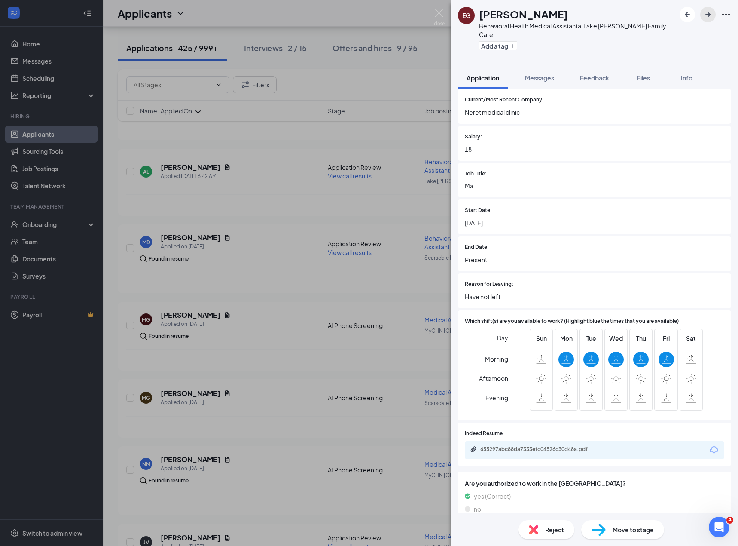
scroll to position [508, 0]
click at [715, 15] on button "button" at bounding box center [707, 14] width 15 height 15
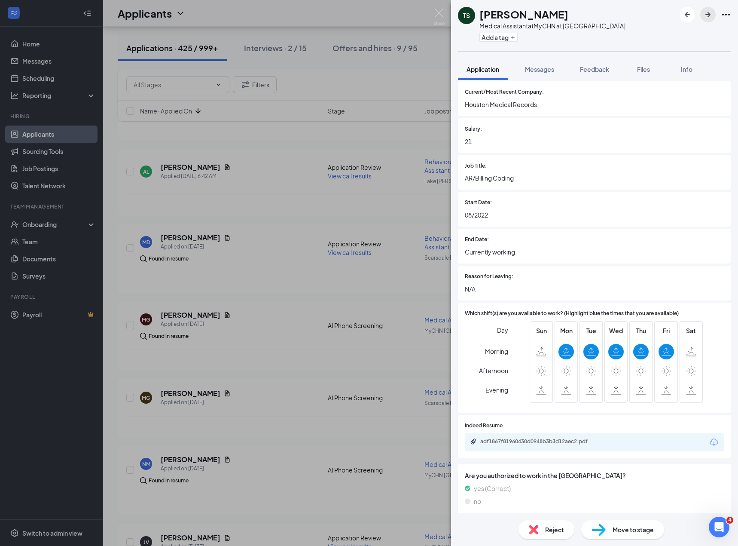
scroll to position [507, 0]
click at [532, 447] on div "adf1867f81960430d0948b3b3d12aec2.pdf" at bounding box center [595, 441] width 260 height 18
click at [540, 444] on div "adf1867f81960430d0948b3b3d12aec2.pdf" at bounding box center [540, 440] width 120 height 7
click at [538, 532] on div "Reject" at bounding box center [547, 529] width 56 height 19
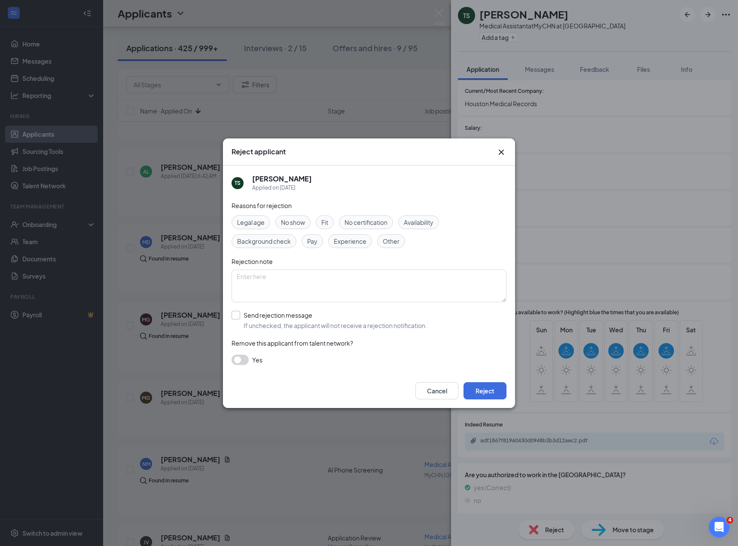
click at [295, 327] on input "Send rejection message If unchecked, the applicant will not receive a rejection…" at bounding box center [330, 320] width 196 height 19
checkbox input "true"
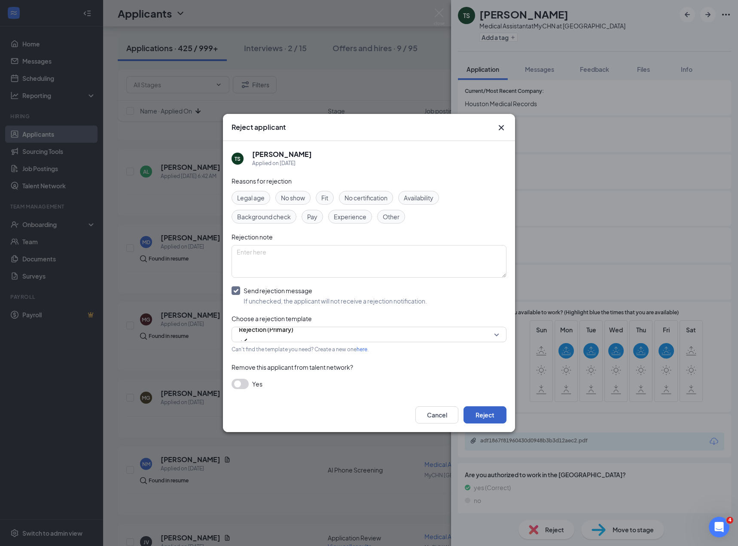
click at [490, 413] on button "Reject" at bounding box center [485, 414] width 43 height 17
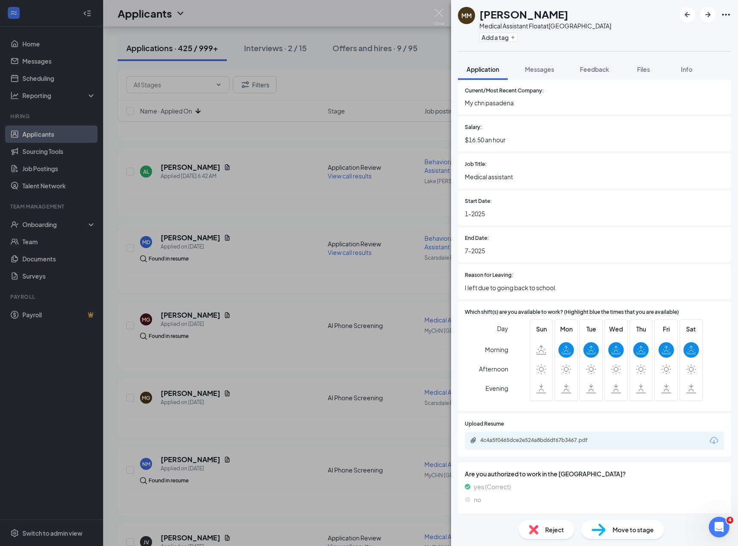
scroll to position [609, 0]
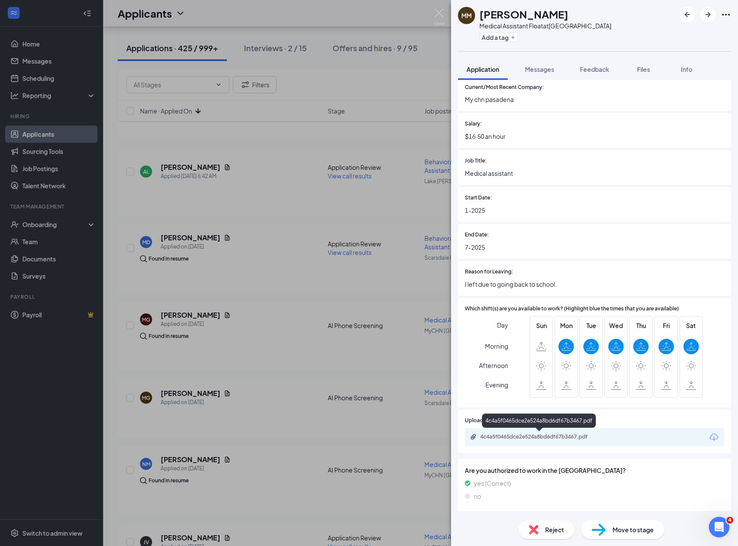
click at [538, 436] on div "4c4a5f0465dce2e524a8bd6df67b3467.pdf" at bounding box center [540, 436] width 120 height 7
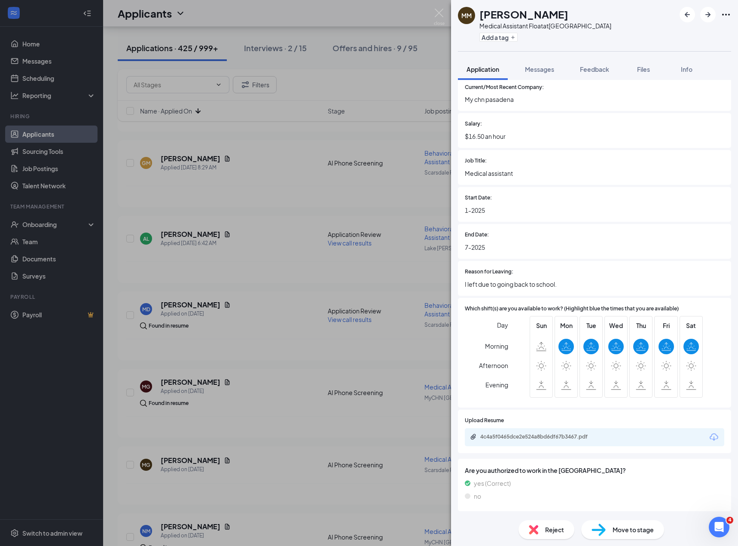
scroll to position [606, 0]
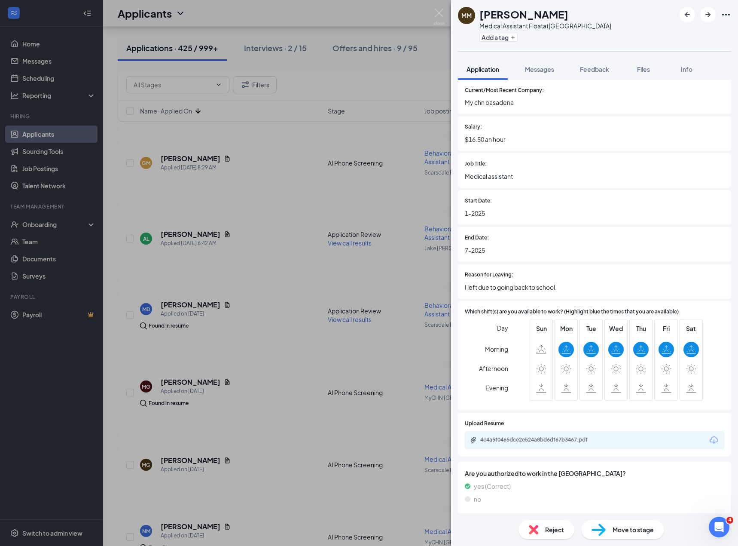
click at [557, 535] on div "Reject" at bounding box center [547, 529] width 56 height 19
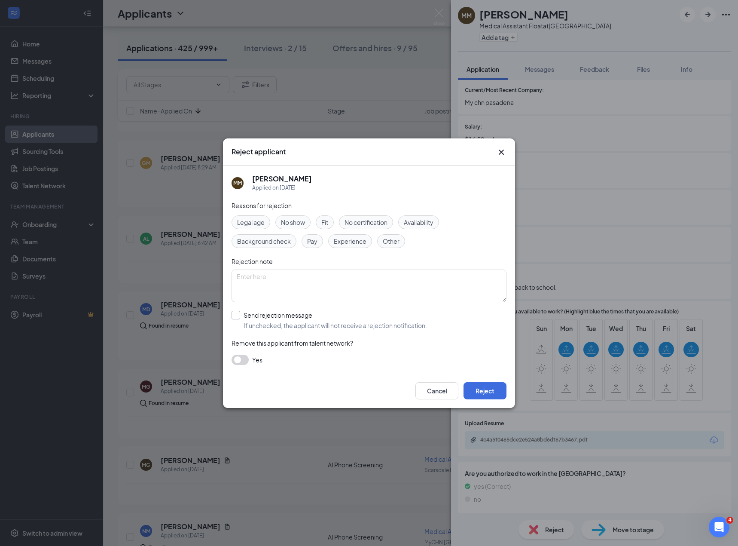
click at [312, 322] on input "Send rejection message If unchecked, the applicant will not receive a rejection…" at bounding box center [330, 320] width 196 height 19
checkbox input "true"
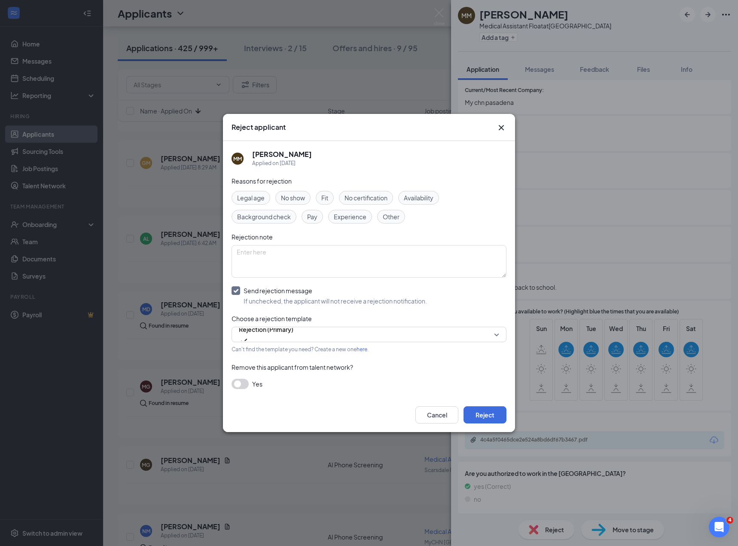
click at [425, 197] on span "Availability" at bounding box center [419, 197] width 30 height 9
click at [492, 417] on button "Reject" at bounding box center [485, 414] width 43 height 17
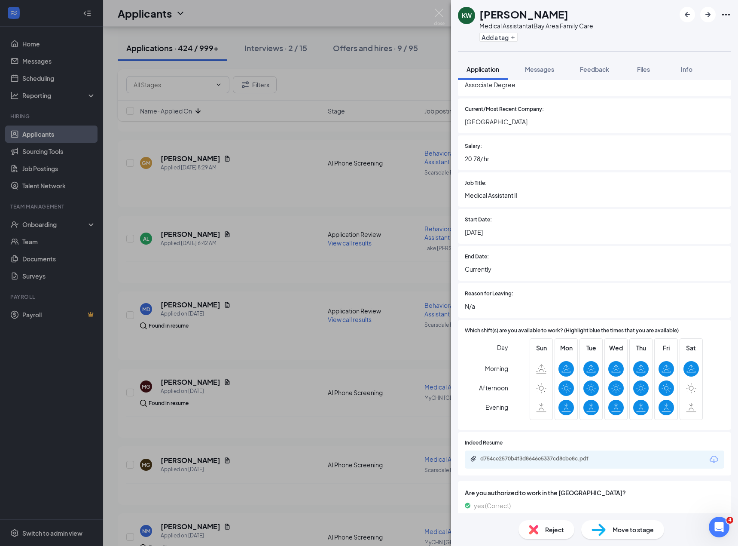
scroll to position [515, 0]
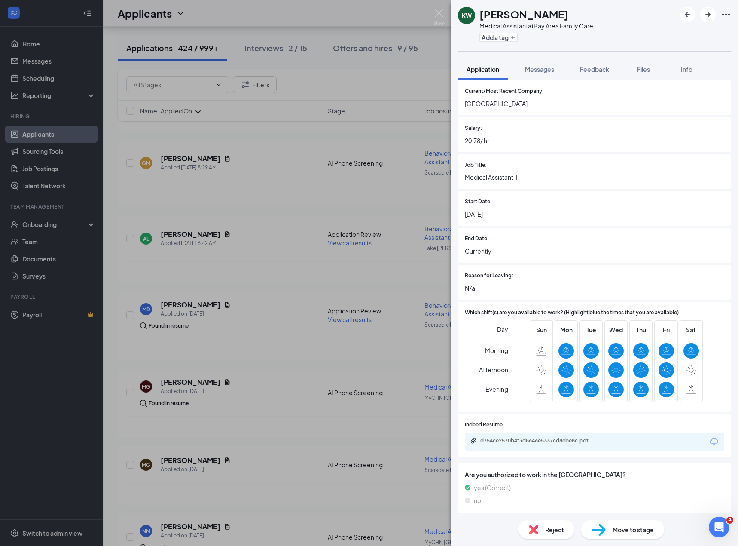
click at [525, 436] on div "d754ce2570b4f3d8646e5337cd8cbe8c.pdf" at bounding box center [595, 441] width 260 height 18
click at [535, 441] on div "d754ce2570b4f3d8646e5337cd8cbe8c.pdf" at bounding box center [540, 440] width 120 height 7
click at [530, 529] on img at bounding box center [533, 529] width 9 height 9
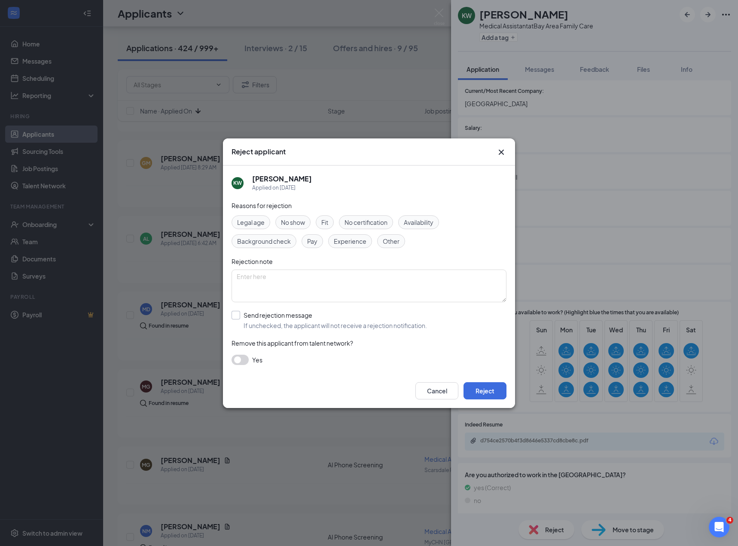
click at [277, 328] on input "Send rejection message If unchecked, the applicant will not receive a rejection…" at bounding box center [330, 320] width 196 height 19
checkbox input "true"
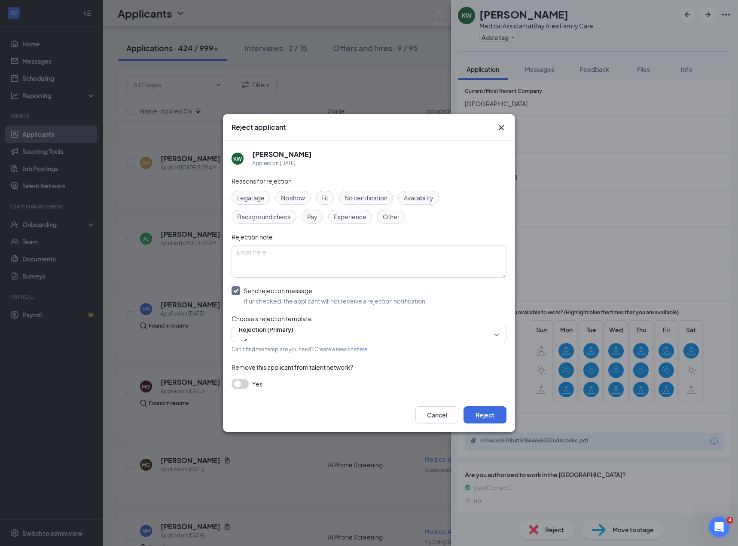
click at [347, 220] on span "Experience" at bounding box center [350, 216] width 33 height 9
click at [492, 416] on button "Reject" at bounding box center [485, 414] width 43 height 17
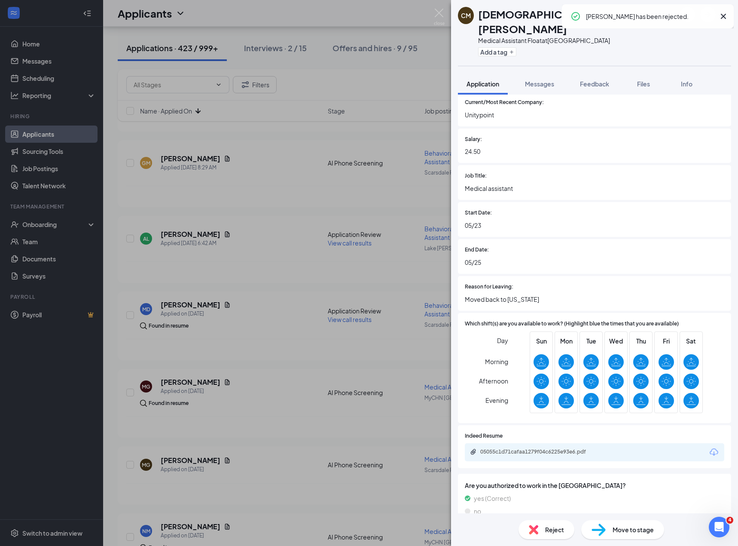
scroll to position [572, 0]
click at [534, 448] on div "05055c1d71cafaa1279f04c6225e93e6.pdf" at bounding box center [540, 451] width 120 height 7
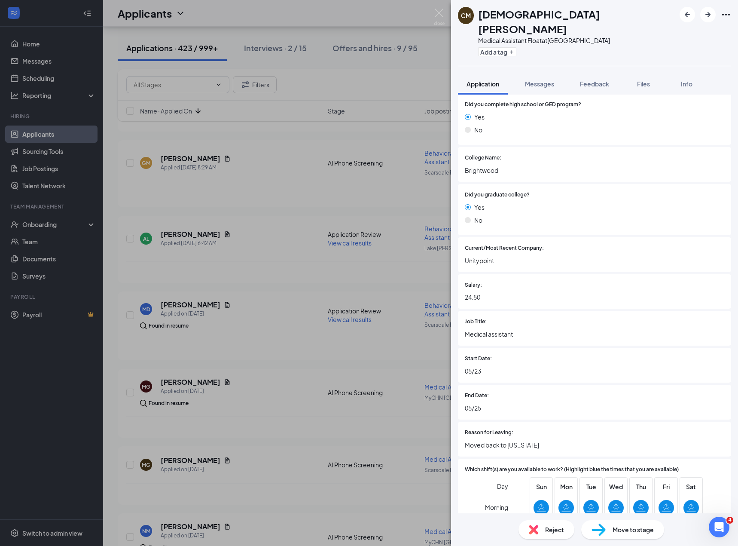
scroll to position [569, 0]
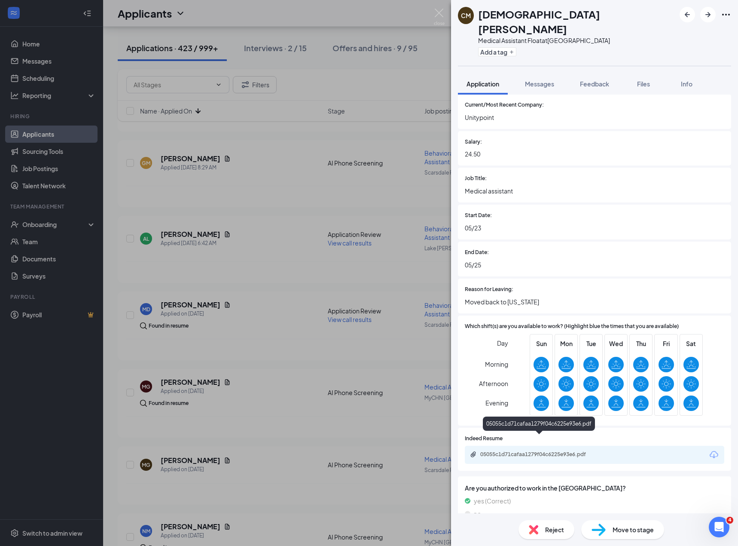
click at [536, 451] on div "05055c1d71cafaa1279f04c6225e93e6.pdf" at bounding box center [540, 454] width 120 height 7
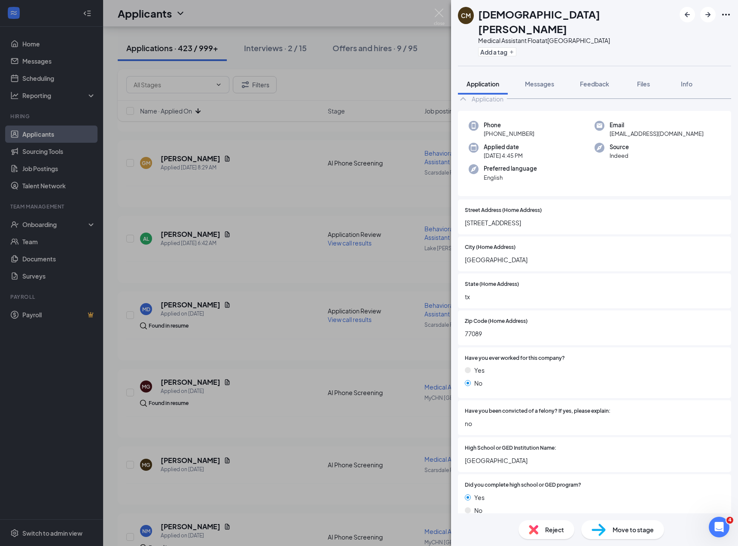
scroll to position [0, 0]
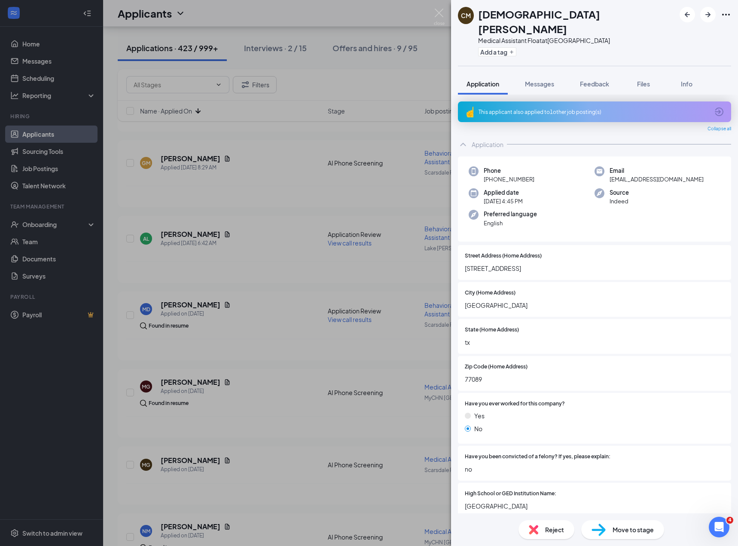
drag, startPoint x: 545, startPoint y: 256, endPoint x: 528, endPoint y: 256, distance: 17.2
click at [528, 263] on span "10990 Highland Meadow vlg dr. #2101" at bounding box center [595, 267] width 260 height 9
drag, startPoint x: 576, startPoint y: 256, endPoint x: 462, endPoint y: 254, distance: 113.9
click at [462, 254] on div "Street Address (Home Address) 10990 Highland Meadow vlg dr. #2101" at bounding box center [594, 262] width 273 height 35
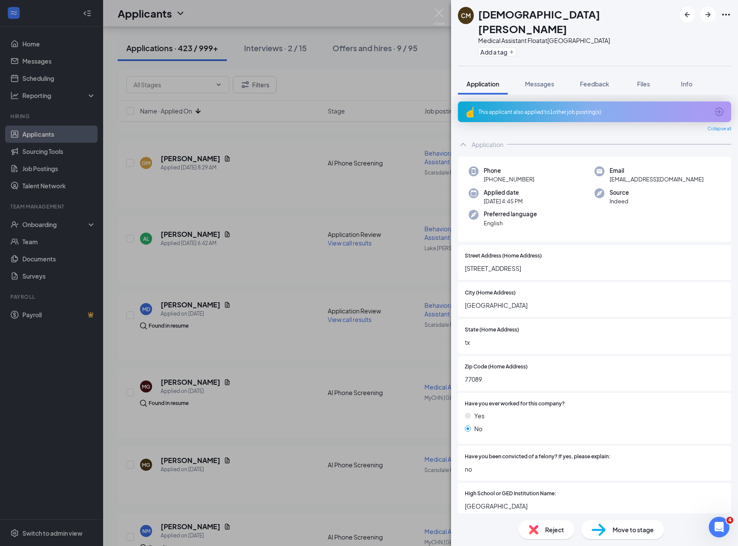
copy span "10990 Highland Meadow vlg dr. #2101"
click at [593, 80] on span "Feedback" at bounding box center [594, 84] width 29 height 8
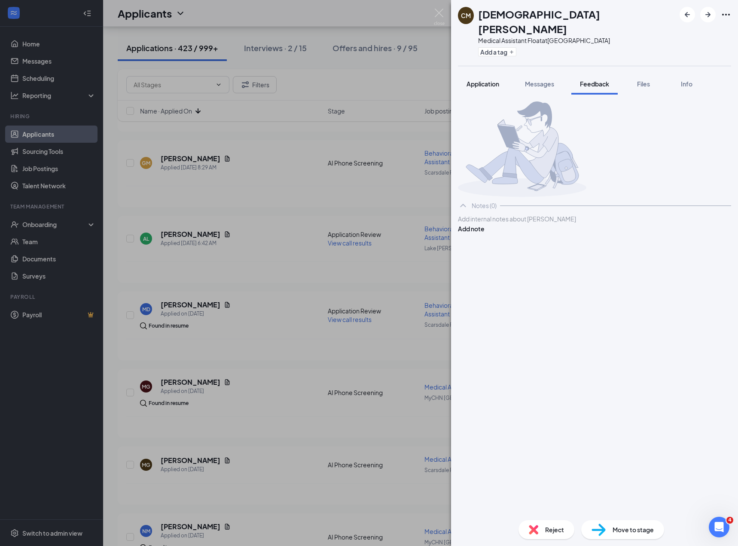
click at [475, 80] on span "Application" at bounding box center [483, 84] width 33 height 8
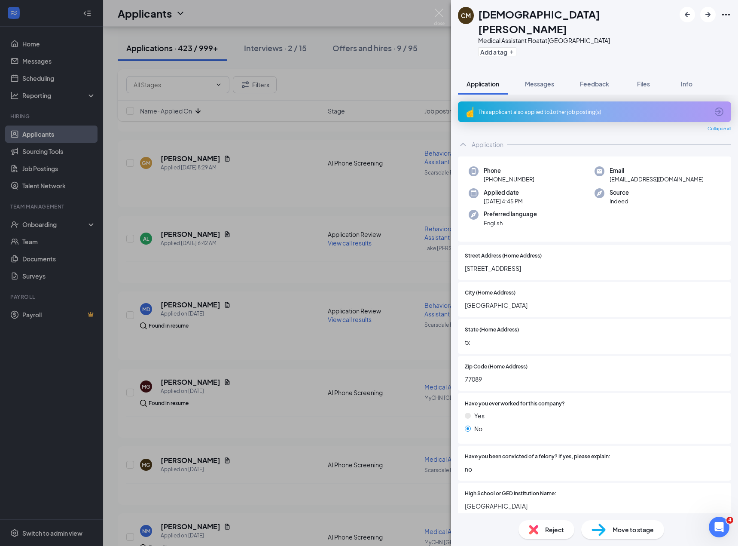
click at [630, 175] on span "cristianmitchell1408@yahoo.com" at bounding box center [657, 179] width 94 height 9
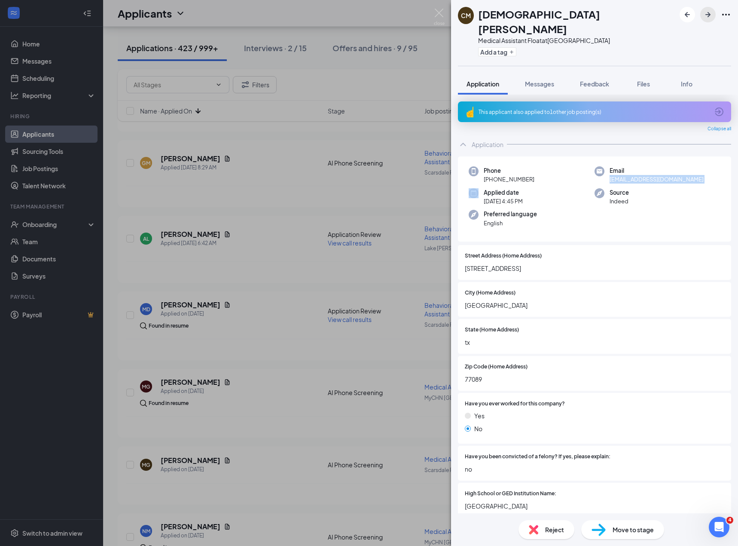
click at [703, 17] on icon "ArrowRight" at bounding box center [708, 14] width 10 height 10
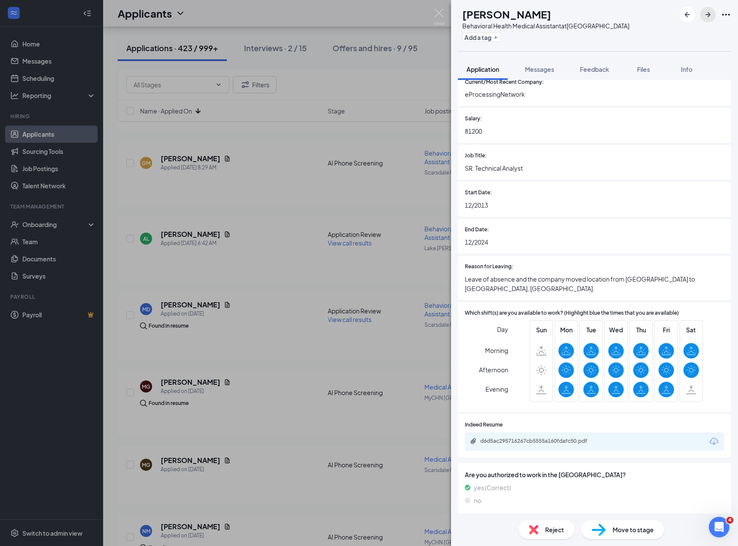
scroll to position [590, 0]
click at [587, 438] on div "d6d5ac295716267cb5555a160fdafc50.pdf" at bounding box center [540, 440] width 120 height 7
click at [711, 17] on icon "ArrowRight" at bounding box center [708, 14] width 10 height 10
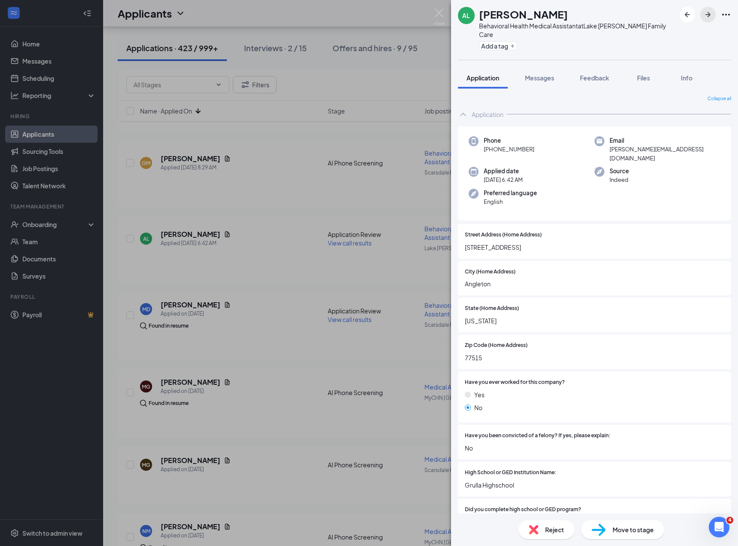
click at [712, 10] on icon "ArrowRight" at bounding box center [708, 14] width 10 height 10
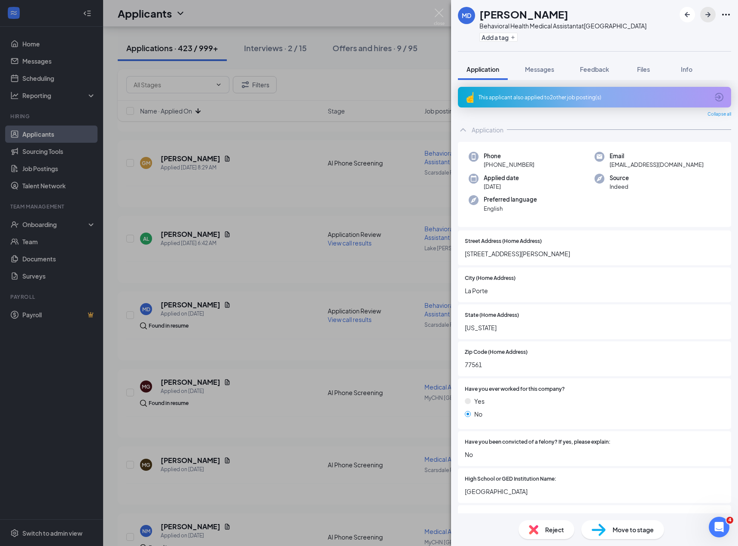
drag, startPoint x: 707, startPoint y: 21, endPoint x: 716, endPoint y: 30, distance: 12.2
click at [707, 20] on button "button" at bounding box center [707, 14] width 15 height 15
click at [257, 335] on div "MG Michael Garcia Medical Assistant Float at MyCHN Pasadena Add a tag Applicati…" at bounding box center [369, 273] width 738 height 546
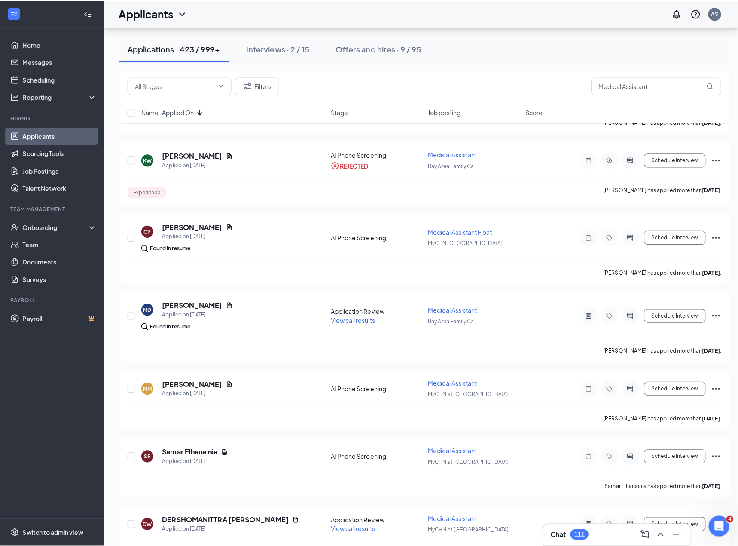
scroll to position [716, 0]
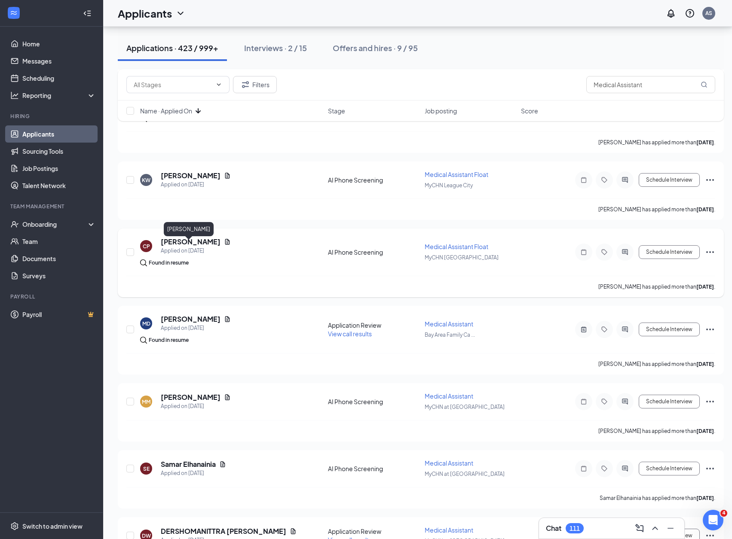
click at [190, 243] on h5 "Chelsey Pagan" at bounding box center [191, 241] width 60 height 9
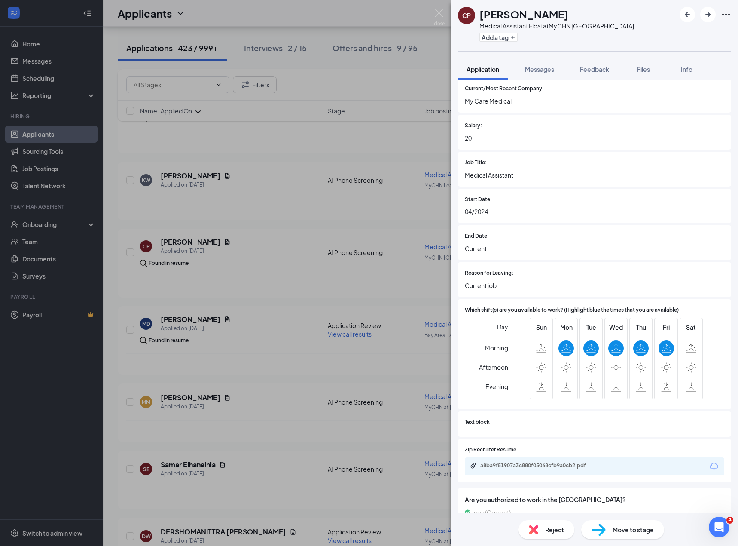
scroll to position [510, 0]
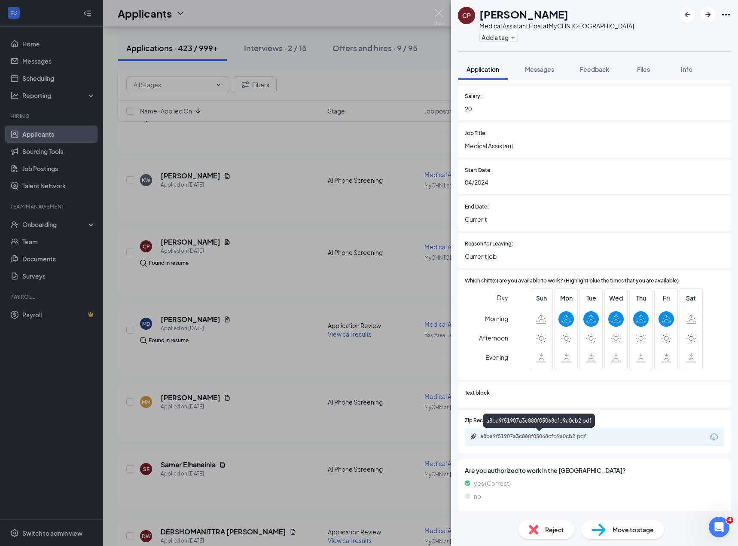
click at [566, 436] on div "a8ba9f51907a3c880f05068cfb9a0cb2.pdf" at bounding box center [540, 436] width 120 height 7
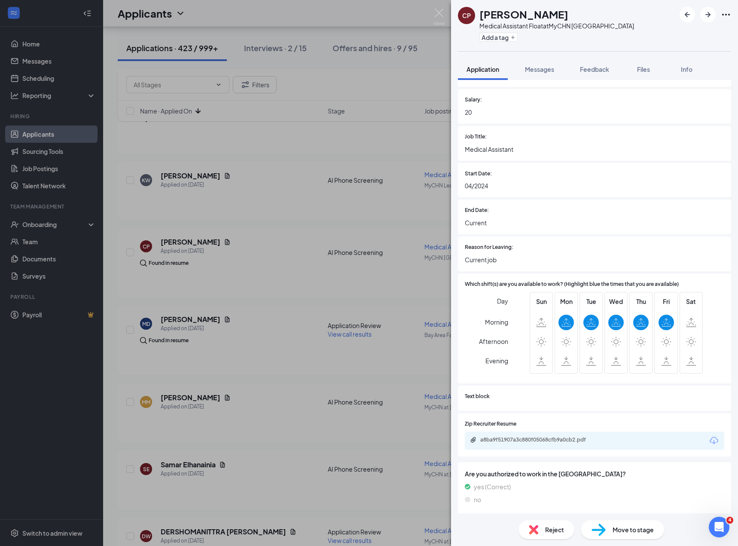
click at [542, 529] on div "Reject" at bounding box center [547, 529] width 56 height 19
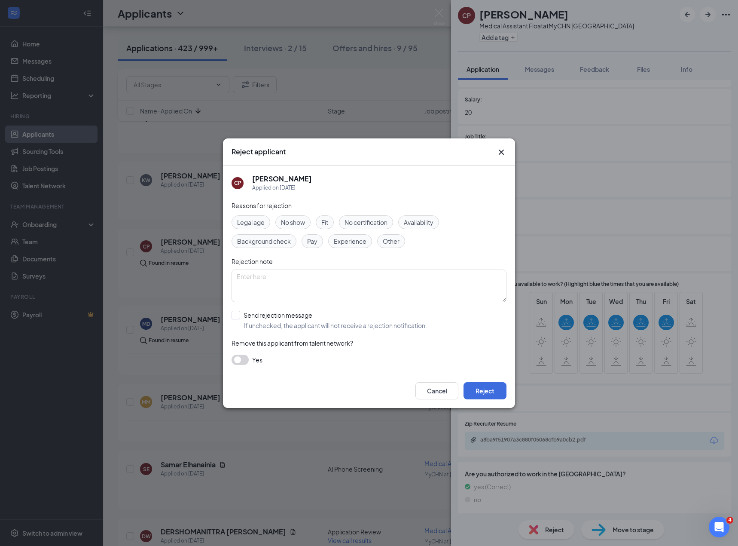
click at [358, 247] on div "Experience" at bounding box center [350, 241] width 44 height 14
click at [312, 301] on textarea at bounding box center [369, 285] width 275 height 33
click at [317, 320] on input "Send rejection message If unchecked, the applicant will not receive a rejection…" at bounding box center [330, 320] width 196 height 19
checkbox input "true"
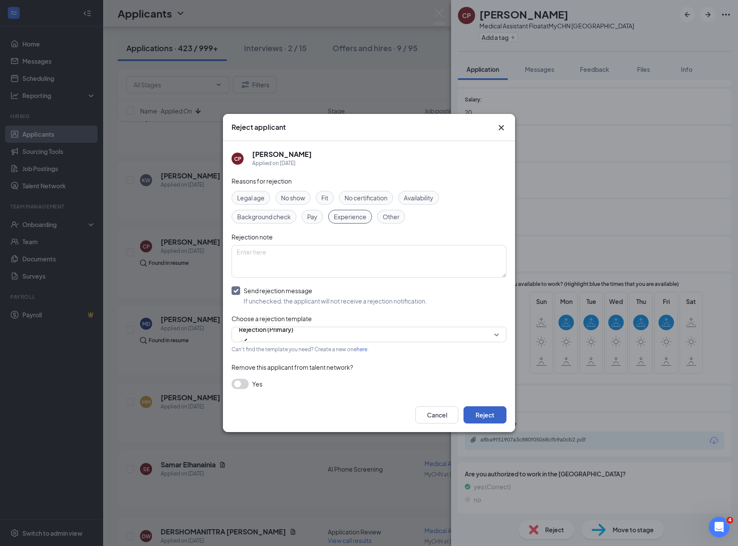
click at [483, 415] on button "Reject" at bounding box center [485, 414] width 43 height 17
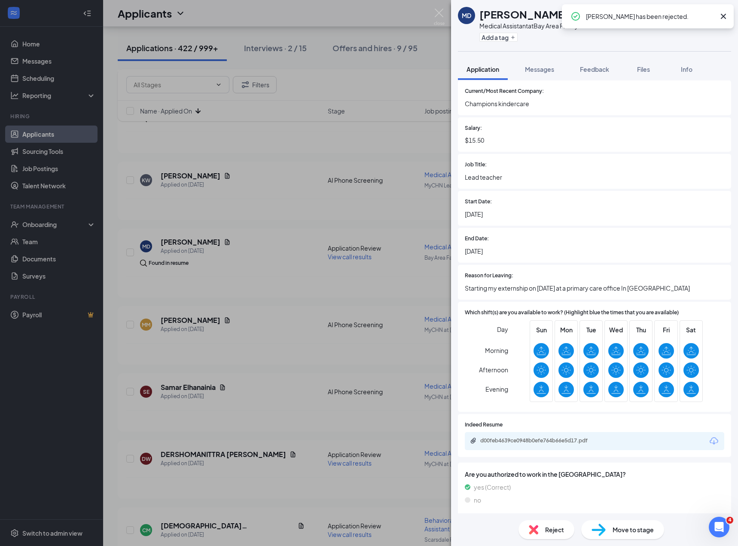
scroll to position [569, 0]
click at [540, 534] on div "Reject" at bounding box center [547, 529] width 56 height 19
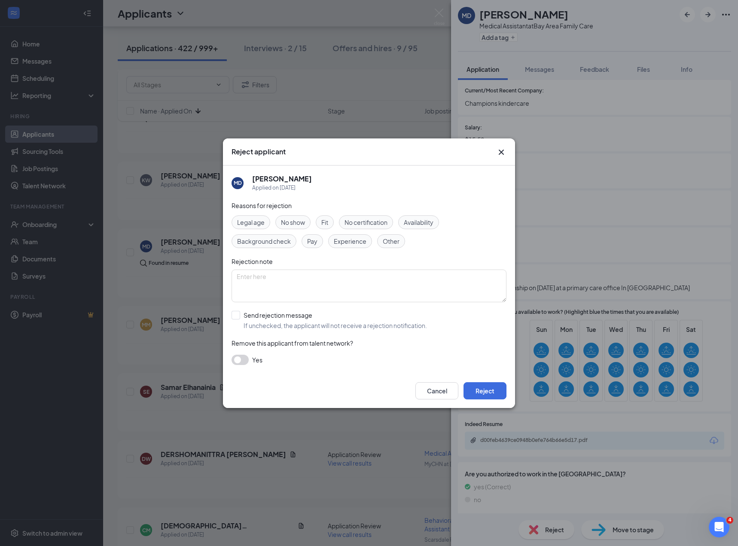
click at [357, 239] on span "Experience" at bounding box center [350, 240] width 33 height 9
click at [391, 320] on input "Send rejection message If unchecked, the applicant will not receive a rejection…" at bounding box center [330, 320] width 196 height 19
checkbox input "true"
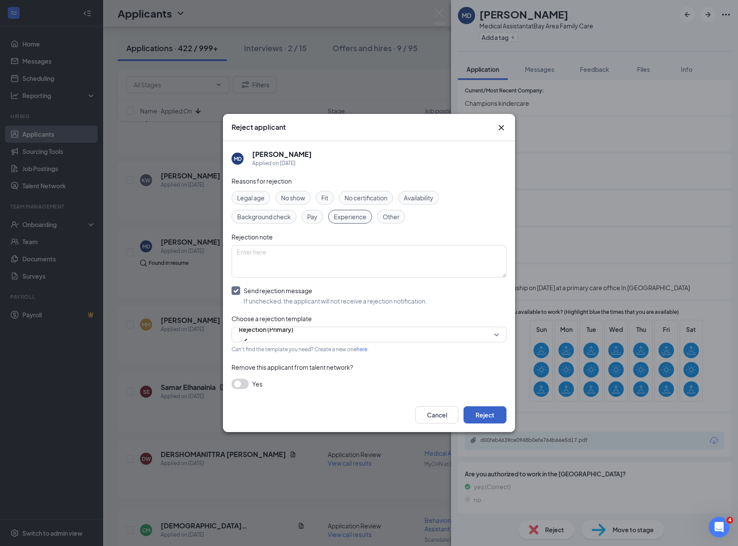
drag, startPoint x: 484, startPoint y: 410, endPoint x: 489, endPoint y: 408, distance: 5.4
click at [484, 410] on button "Reject" at bounding box center [485, 414] width 43 height 17
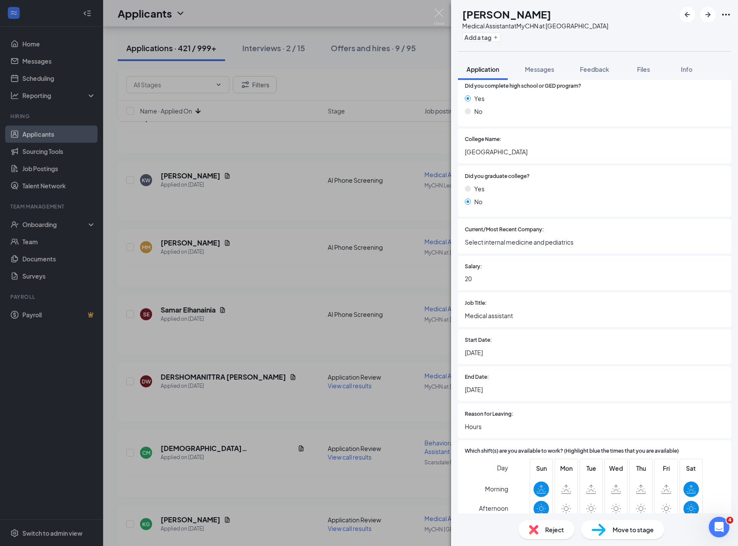
scroll to position [572, 0]
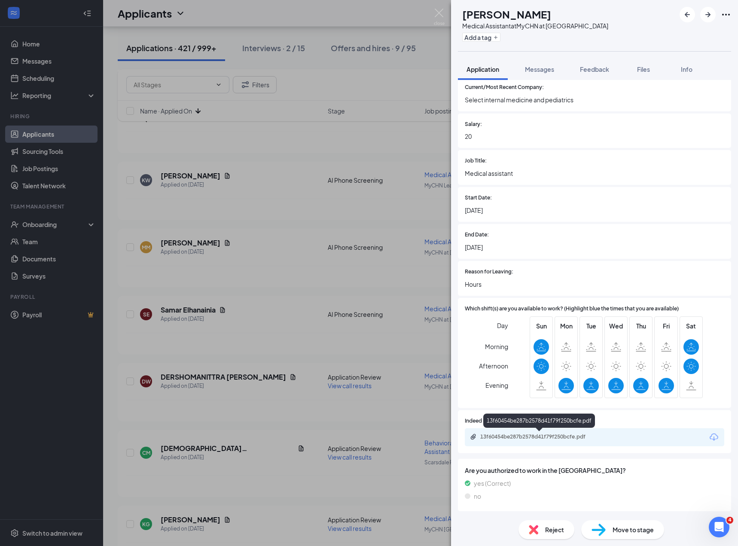
click at [521, 439] on div "13f60454be287b2578d41f79f250bcfe.pdf" at bounding box center [540, 436] width 120 height 7
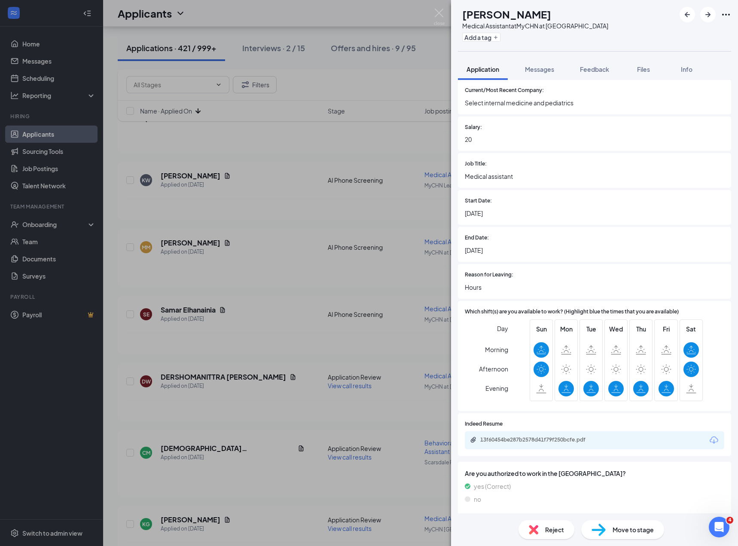
click at [557, 533] on span "Reject" at bounding box center [554, 529] width 19 height 9
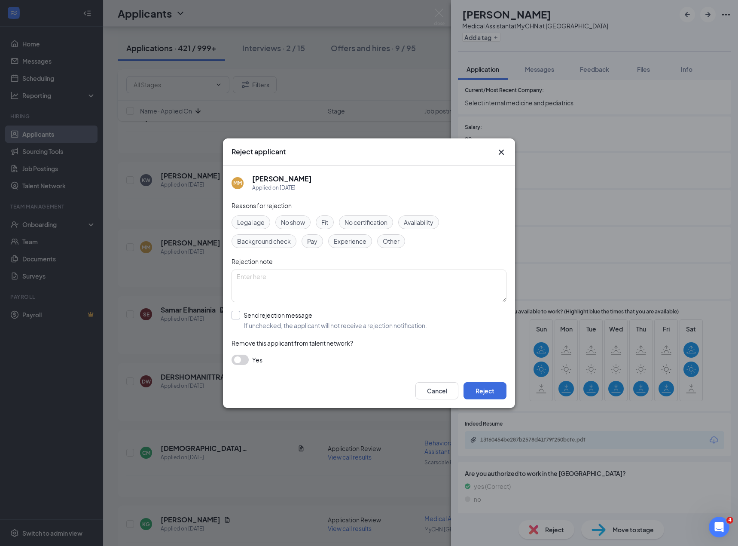
click at [263, 321] on input "Send rejection message If unchecked, the applicant will not receive a rejection…" at bounding box center [330, 320] width 196 height 19
checkbox input "true"
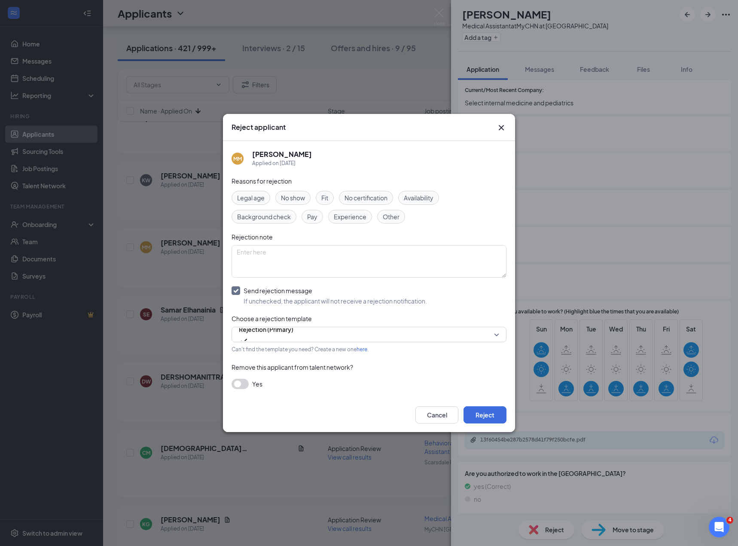
click at [420, 198] on span "Availability" at bounding box center [419, 197] width 30 height 9
click at [484, 418] on button "Reject" at bounding box center [485, 414] width 43 height 17
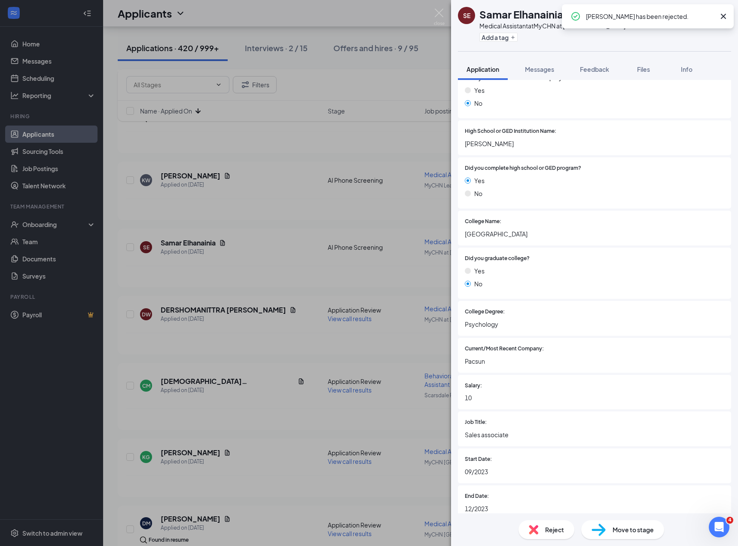
scroll to position [548, 0]
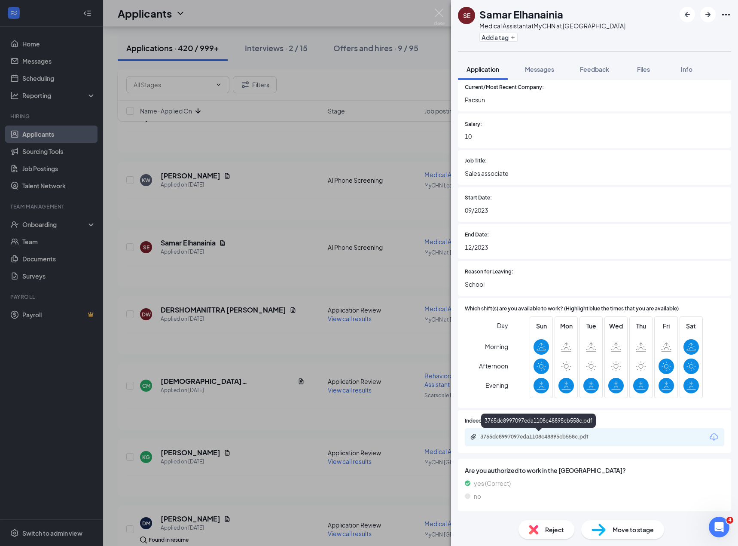
click at [557, 435] on div "3765dc8997097eda1108c48895cb558c.pdf" at bounding box center [540, 436] width 120 height 7
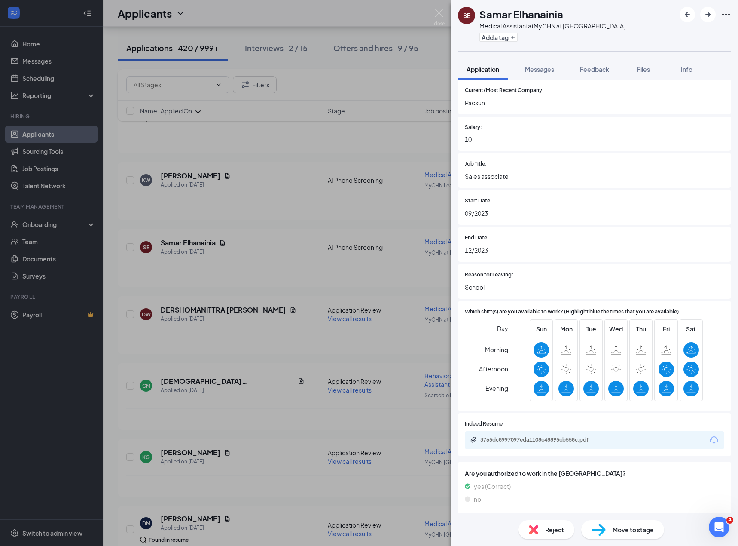
click at [552, 526] on span "Reject" at bounding box center [554, 529] width 19 height 9
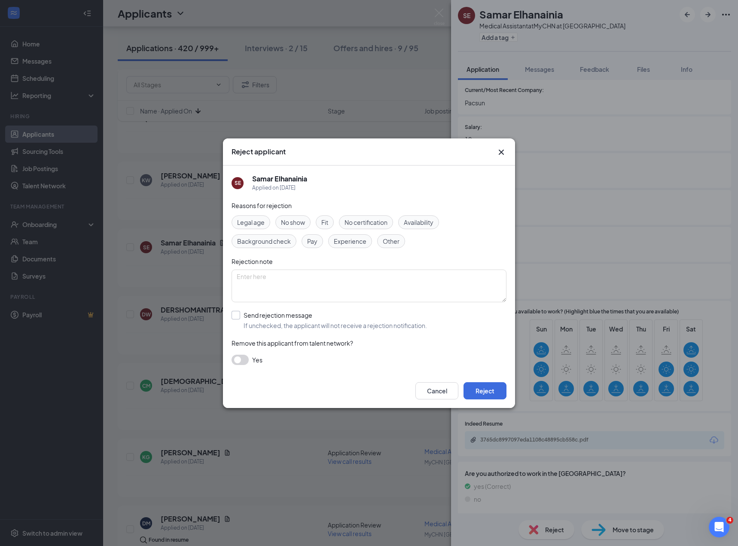
click at [290, 321] on input "Send rejection message If unchecked, the applicant will not receive a rejection…" at bounding box center [330, 320] width 196 height 19
checkbox input "true"
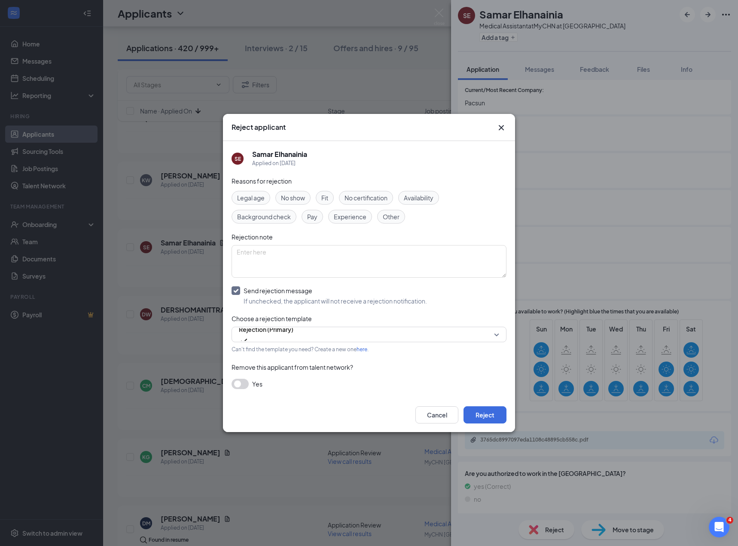
drag, startPoint x: 345, startPoint y: 218, endPoint x: 384, endPoint y: 223, distance: 39.9
click at [346, 218] on span "Experience" at bounding box center [350, 216] width 33 height 9
click at [408, 200] on span "Availability" at bounding box center [419, 197] width 30 height 9
click at [479, 419] on button "Reject" at bounding box center [485, 414] width 43 height 17
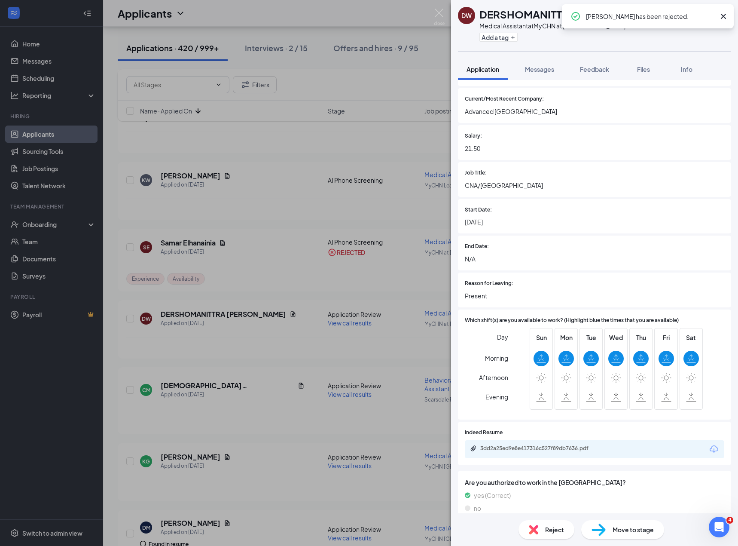
scroll to position [455, 0]
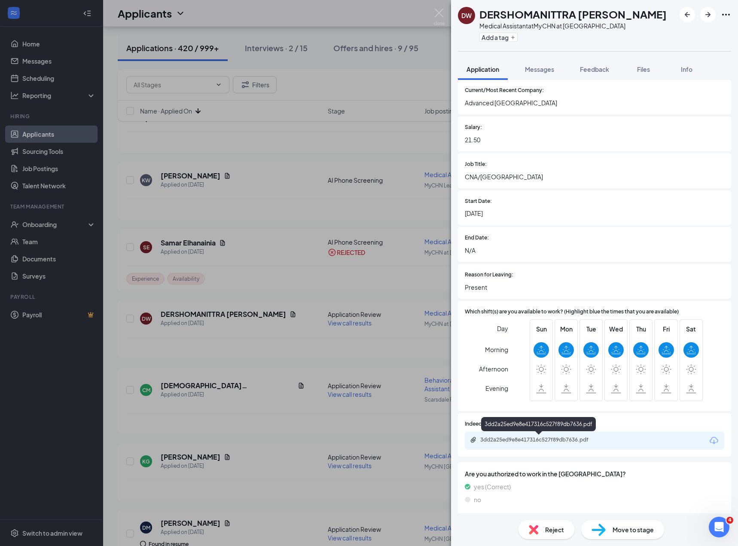
click at [580, 436] on div "3dd2a25ed9e8e417316c527f89db7636.pdf" at bounding box center [540, 439] width 120 height 7
click at [561, 533] on span "Reject" at bounding box center [554, 529] width 19 height 9
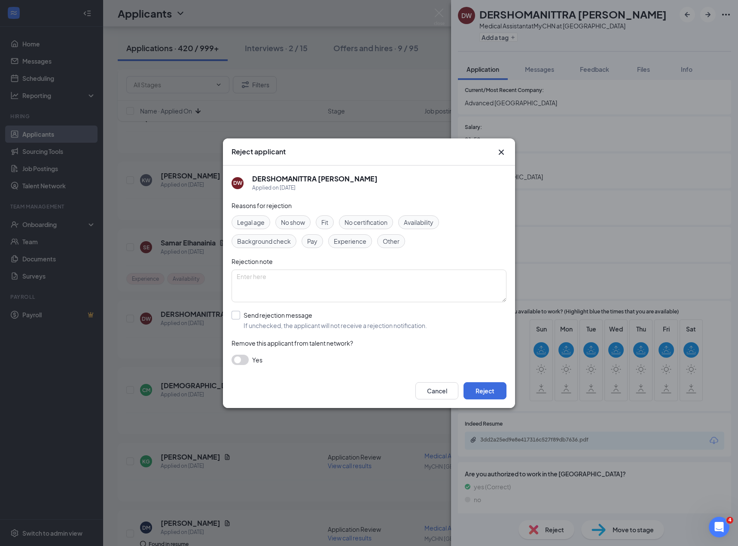
click at [265, 315] on input "Send rejection message If unchecked, the applicant will not receive a rejection…" at bounding box center [330, 320] width 196 height 19
checkbox input "true"
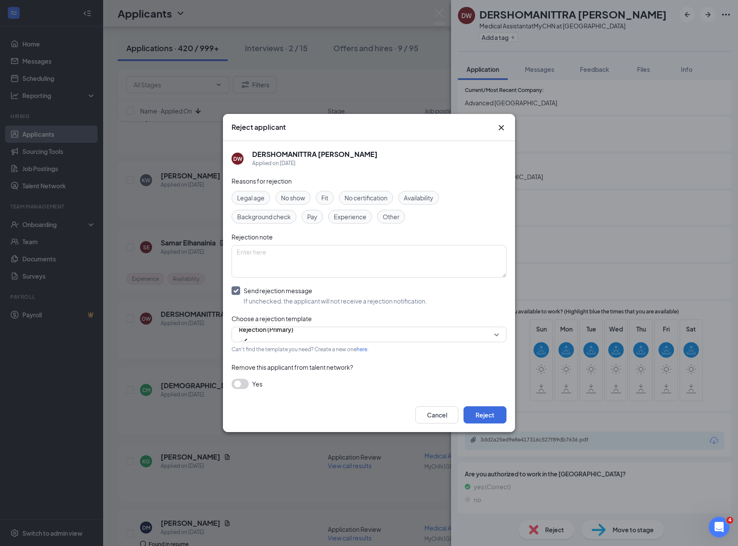
click at [482, 428] on div "Cancel Reject" at bounding box center [369, 415] width 292 height 34
click at [489, 417] on button "Reject" at bounding box center [485, 414] width 43 height 17
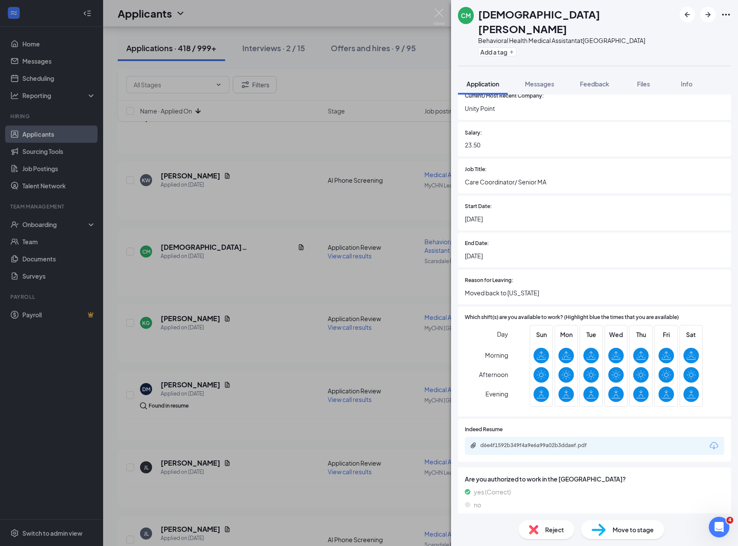
scroll to position [581, 0]
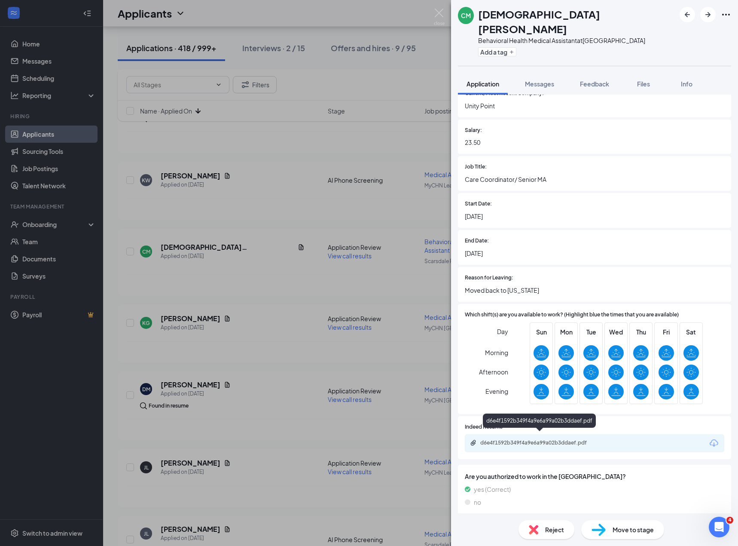
click at [517, 440] on div "d6e4f1592b349f4a9e6a99a02b3ddaef.pdf" at bounding box center [540, 442] width 120 height 7
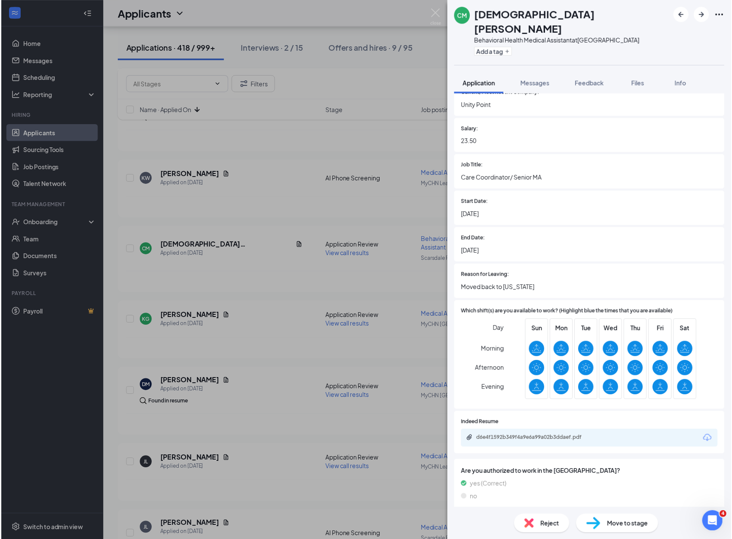
scroll to position [578, 0]
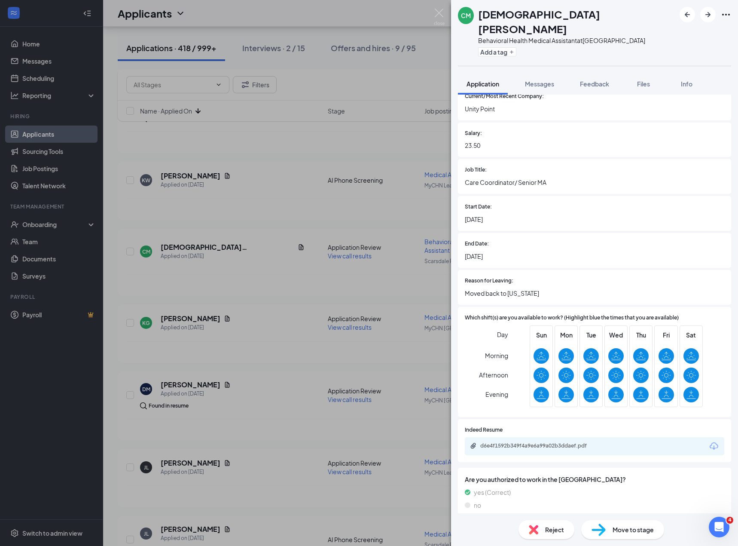
click at [265, 405] on div "CM Cristian Mitchell Behavioral Health Medical Assistant at Scarsdale Family He…" at bounding box center [369, 273] width 738 height 546
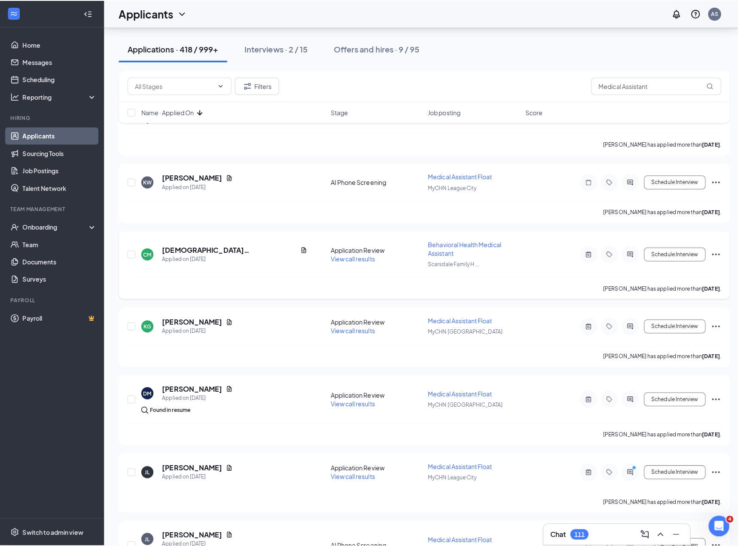
scroll to position [860, 0]
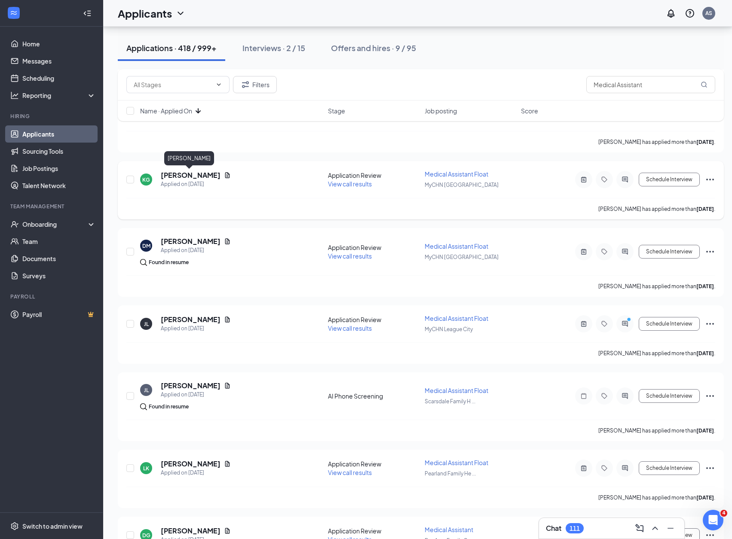
click at [180, 176] on h5 "Katelyn Gomez" at bounding box center [191, 175] width 60 height 9
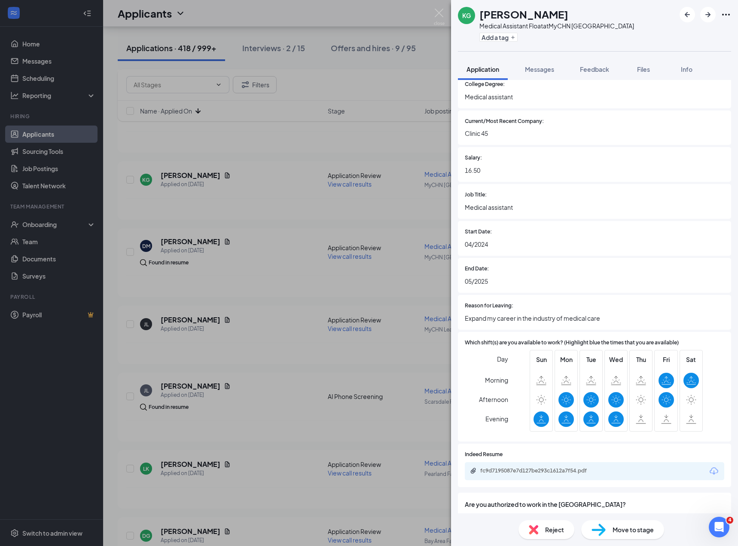
scroll to position [585, 0]
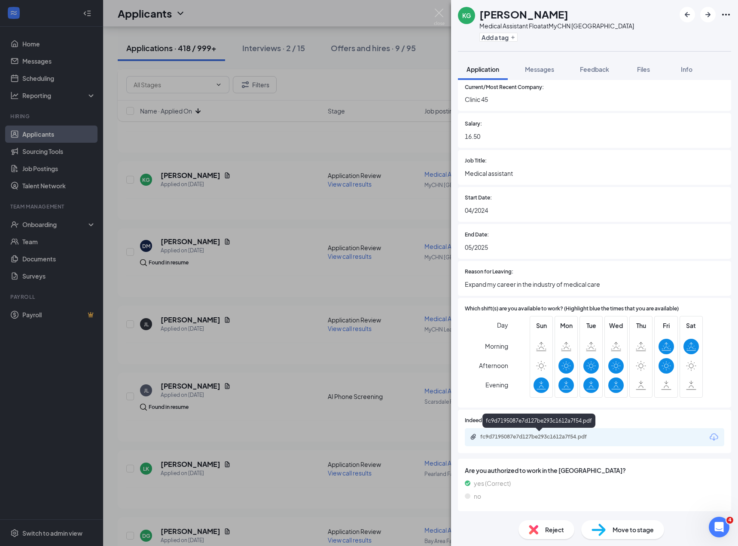
click at [540, 437] on div "fc9d7195087e7d127be293c1612a7f54.pdf" at bounding box center [540, 436] width 120 height 7
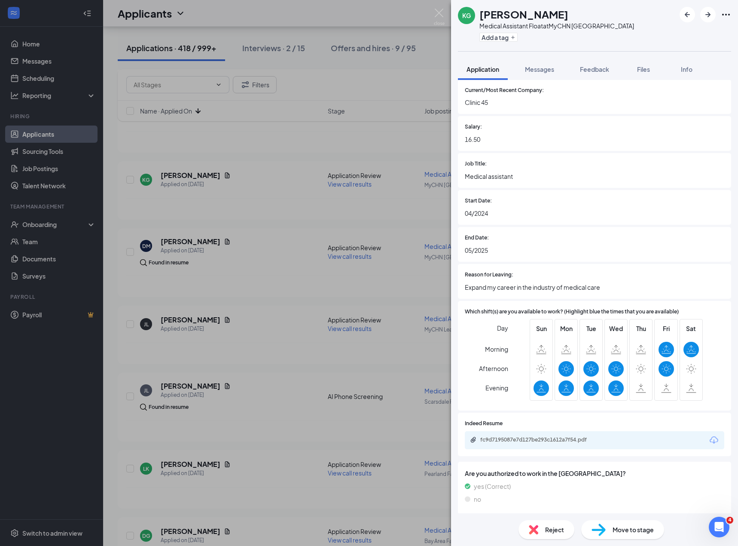
click at [560, 528] on span "Reject" at bounding box center [554, 529] width 19 height 9
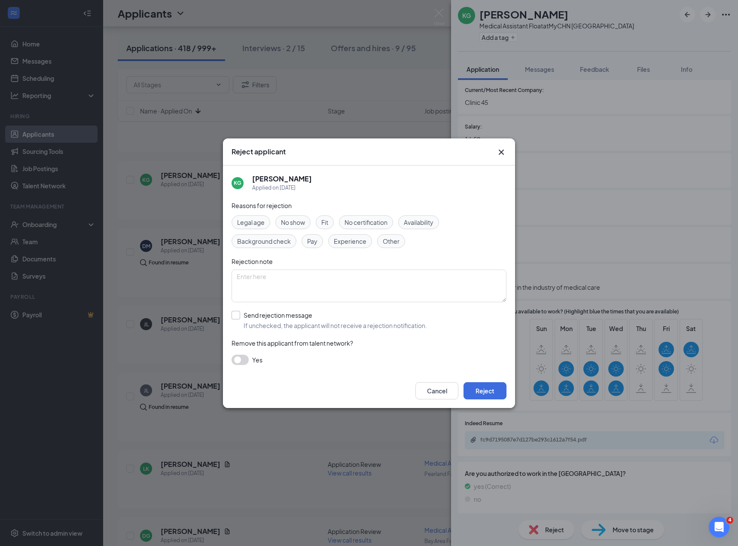
click at [271, 313] on input "Send rejection message If unchecked, the applicant will not receive a rejection…" at bounding box center [330, 320] width 196 height 19
checkbox input "true"
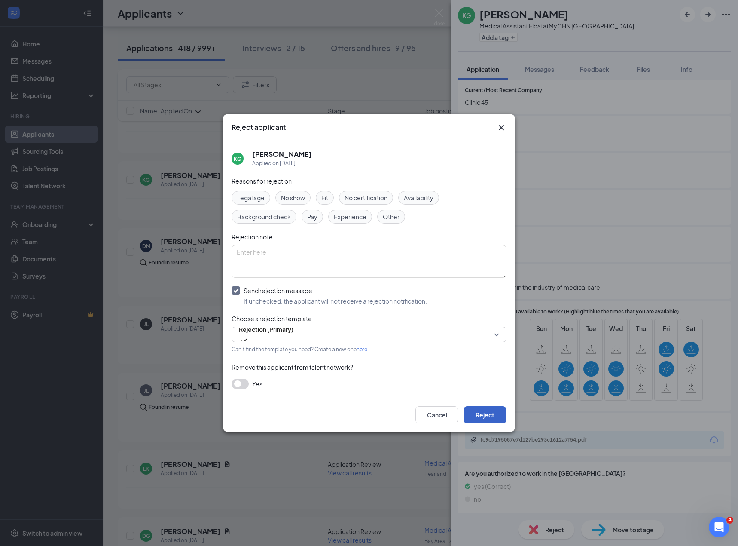
click at [485, 411] on button "Reject" at bounding box center [485, 414] width 43 height 17
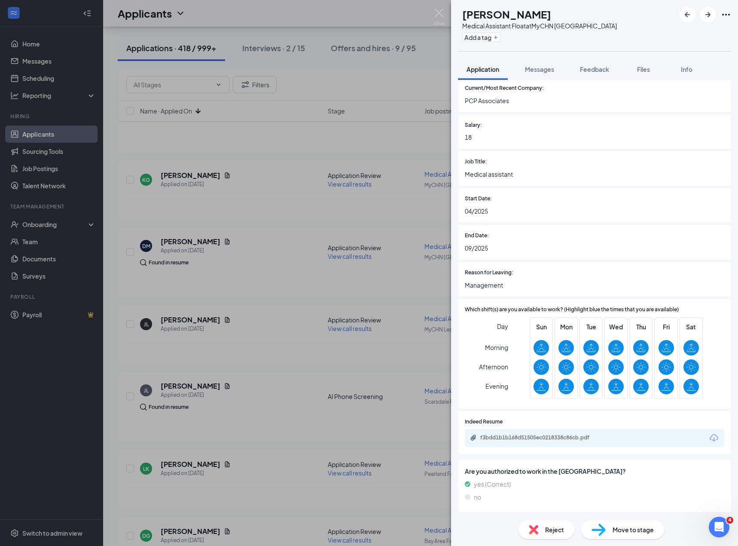
scroll to position [548, 0]
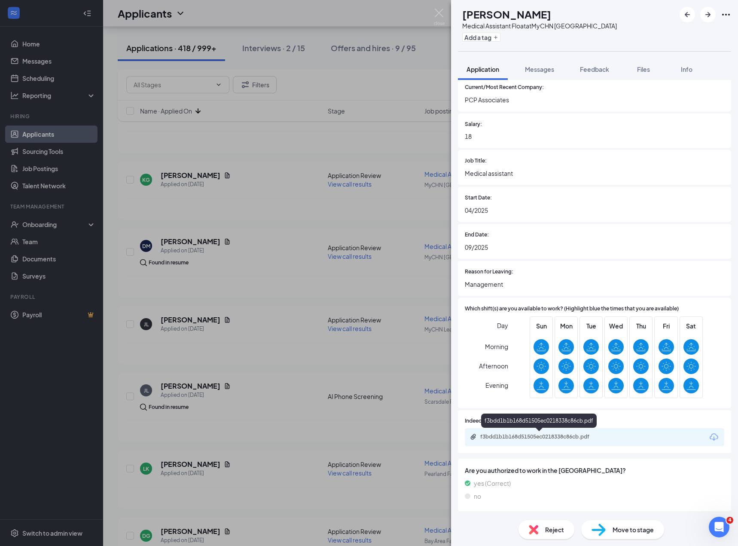
click at [519, 438] on div "f3bdd1b1b168d51505ec0218338c86cb.pdf" at bounding box center [540, 436] width 120 height 7
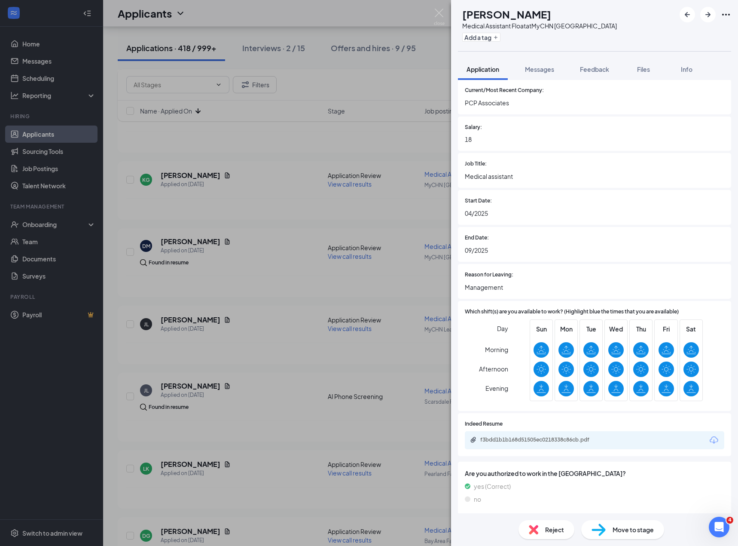
click at [557, 533] on span "Reject" at bounding box center [554, 529] width 19 height 9
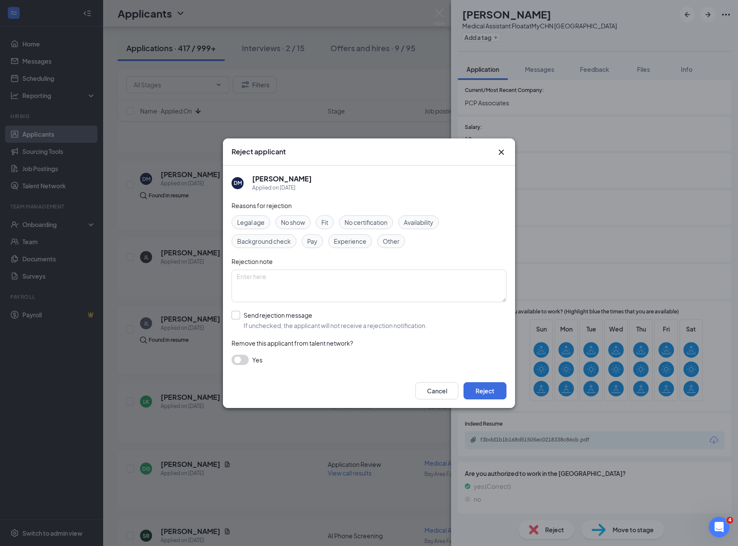
click at [395, 319] on input "Send rejection message If unchecked, the applicant will not receive a rejection…" at bounding box center [330, 320] width 196 height 19
checkbox input "true"
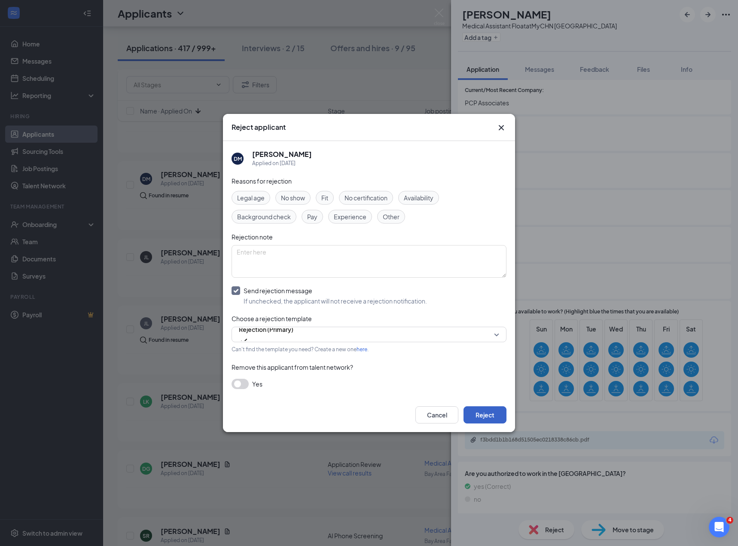
click at [483, 419] on button "Reject" at bounding box center [485, 414] width 43 height 17
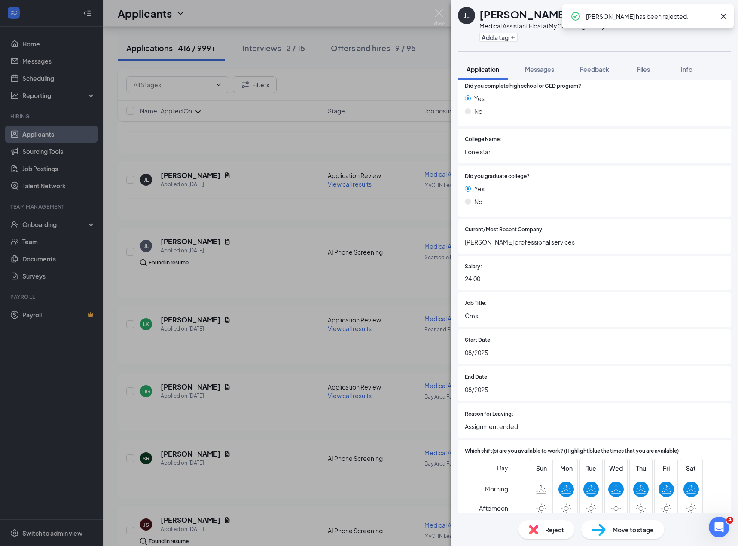
scroll to position [572, 0]
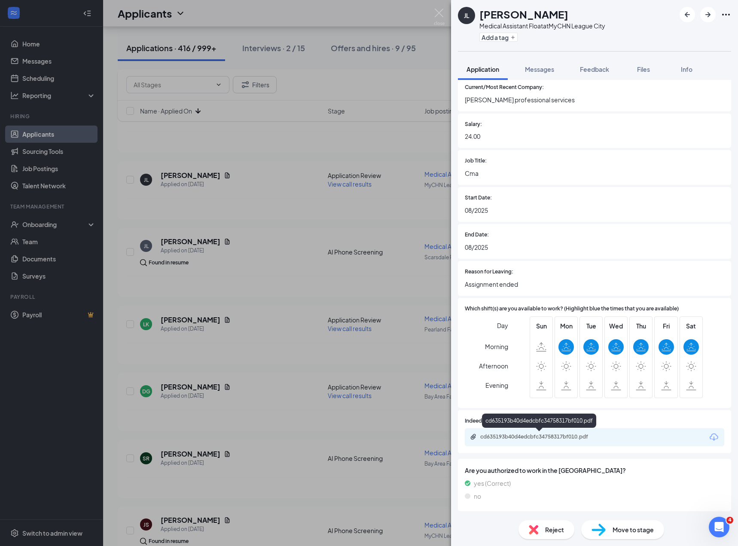
click at [527, 435] on div "cd635193b40d4edcbfc34758317bf010.pdf" at bounding box center [540, 436] width 120 height 7
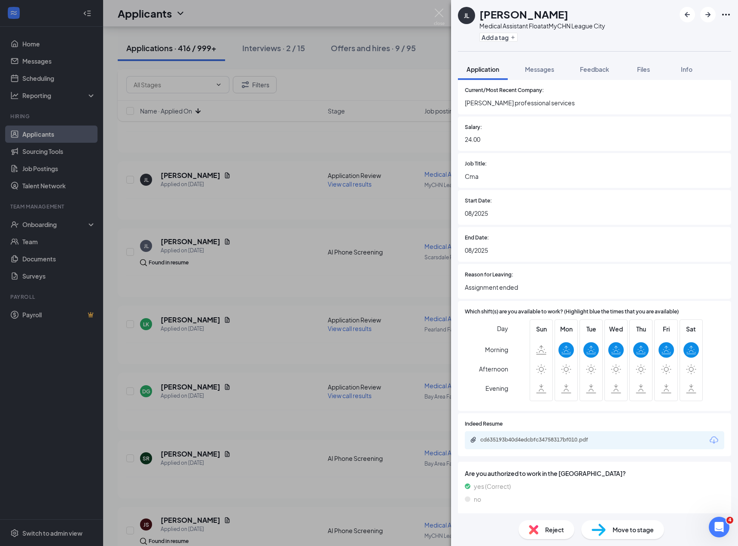
click at [559, 528] on span "Reject" at bounding box center [554, 529] width 19 height 9
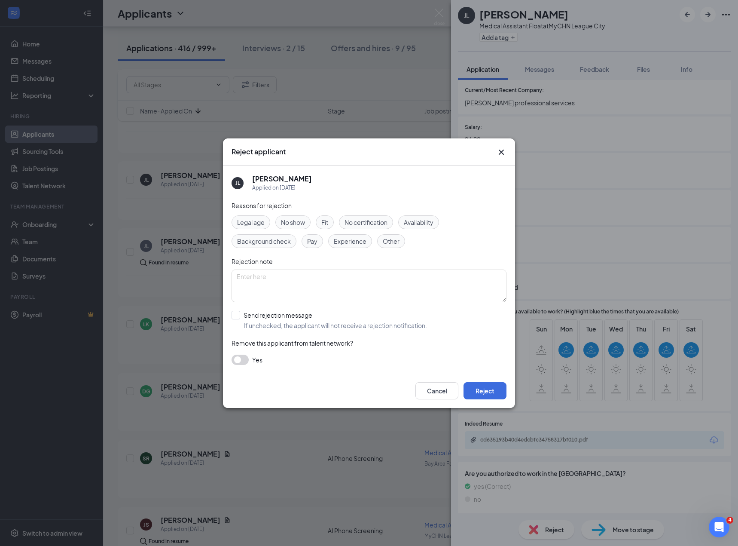
click at [351, 238] on span "Experience" at bounding box center [350, 240] width 33 height 9
click at [498, 398] on button "Reject" at bounding box center [485, 390] width 43 height 17
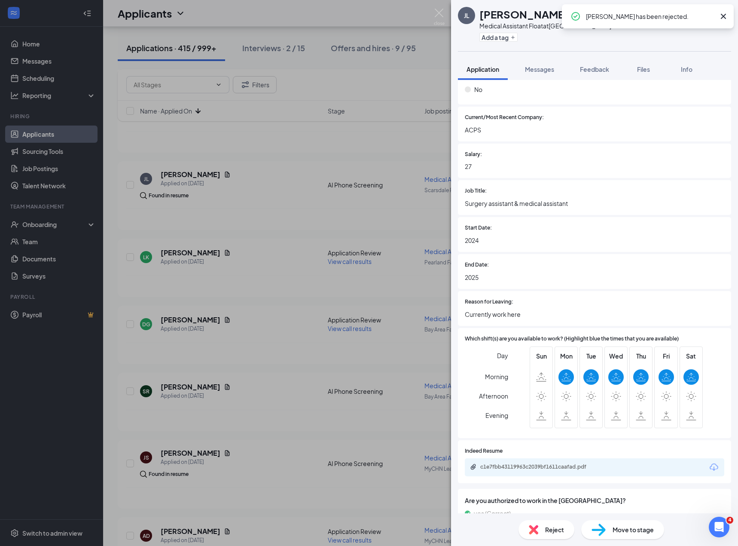
scroll to position [543, 0]
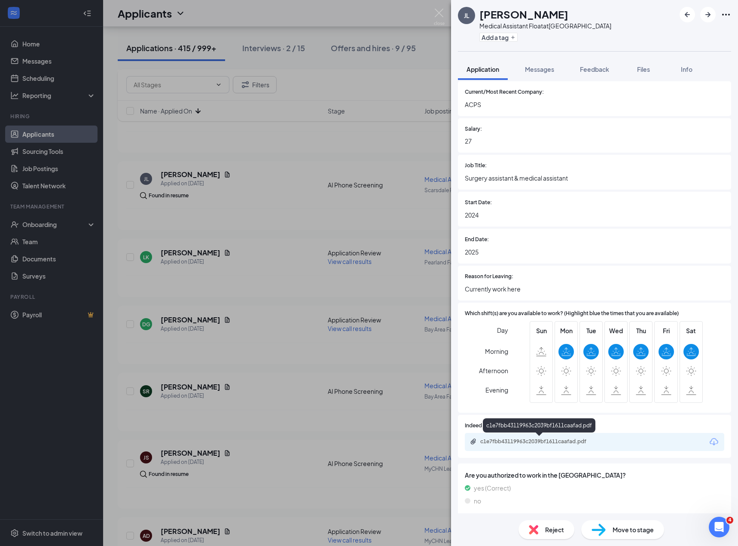
click at [537, 442] on div "c1e7fbb43119963c2039bf1611caafad.pdf" at bounding box center [540, 441] width 120 height 7
click at [557, 525] on span "Reject" at bounding box center [554, 529] width 19 height 9
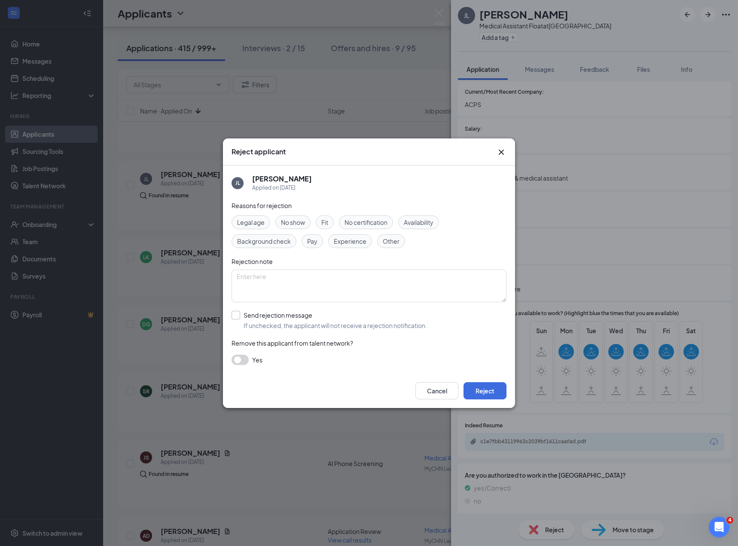
click at [306, 320] on input "Send rejection message If unchecked, the applicant will not receive a rejection…" at bounding box center [330, 320] width 196 height 19
checkbox input "true"
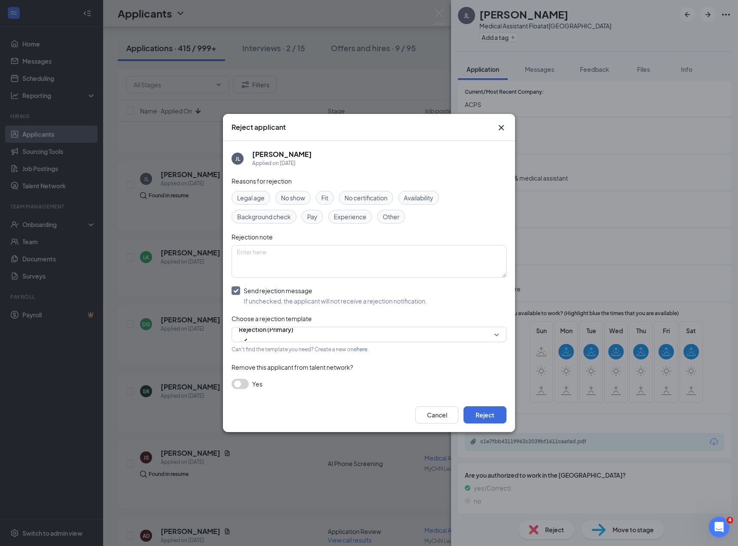
click at [304, 222] on div "Pay" at bounding box center [312, 217] width 21 height 14
click at [490, 415] on button "Reject" at bounding box center [485, 414] width 43 height 17
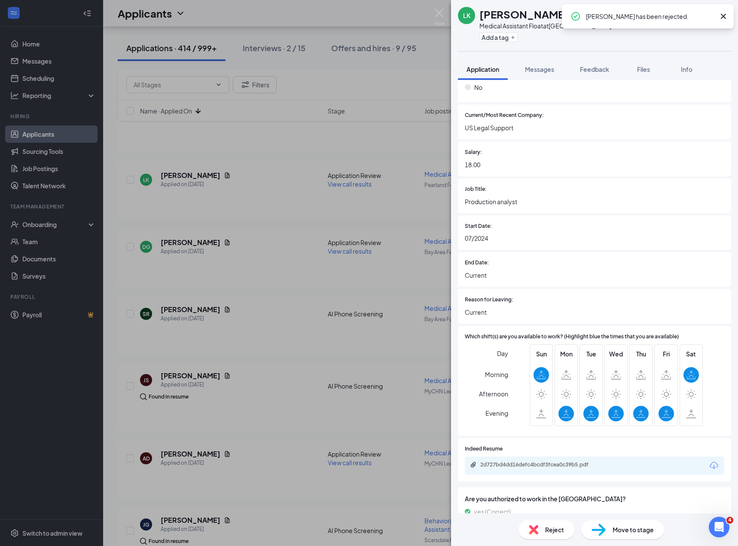
scroll to position [454, 0]
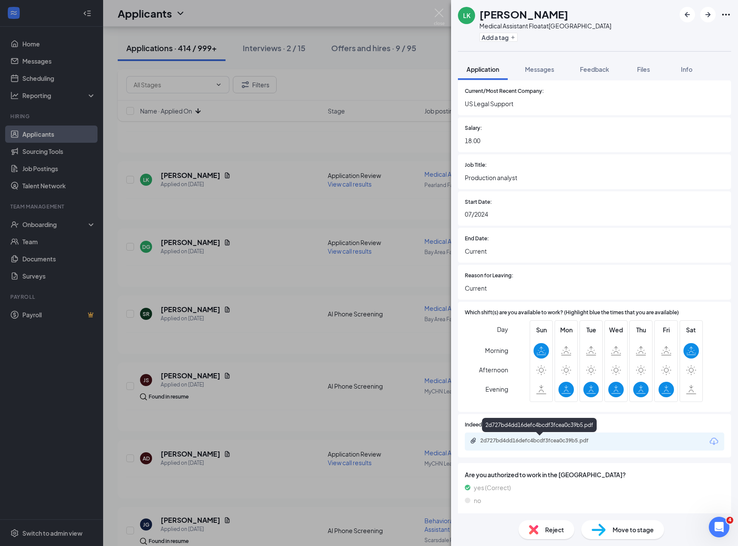
click at [575, 441] on div "2d727bd4dd16defc4bcdf3fcea0c39b5.pdf" at bounding box center [540, 440] width 120 height 7
click at [549, 440] on div "2d727bd4dd16defc4bcdf3fcea0c39b5.pdf" at bounding box center [540, 440] width 120 height 7
click at [538, 531] on div "Reject" at bounding box center [547, 529] width 56 height 19
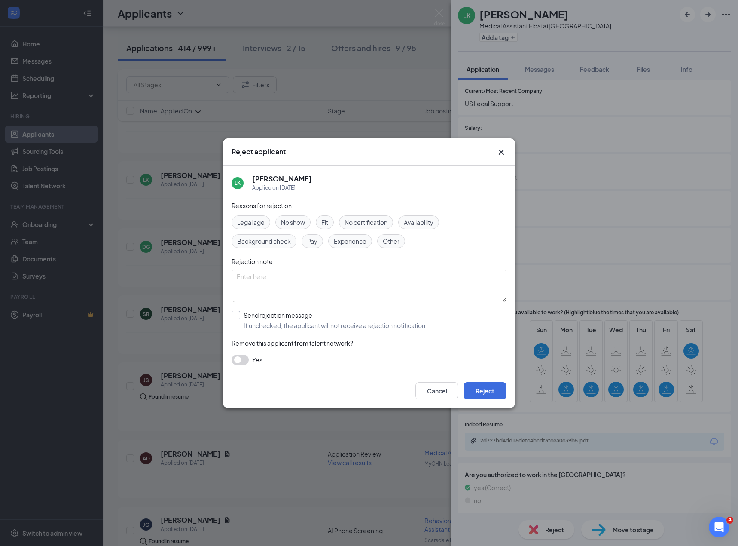
click at [269, 315] on input "Send rejection message If unchecked, the applicant will not receive a rejection…" at bounding box center [330, 320] width 196 height 19
checkbox input "true"
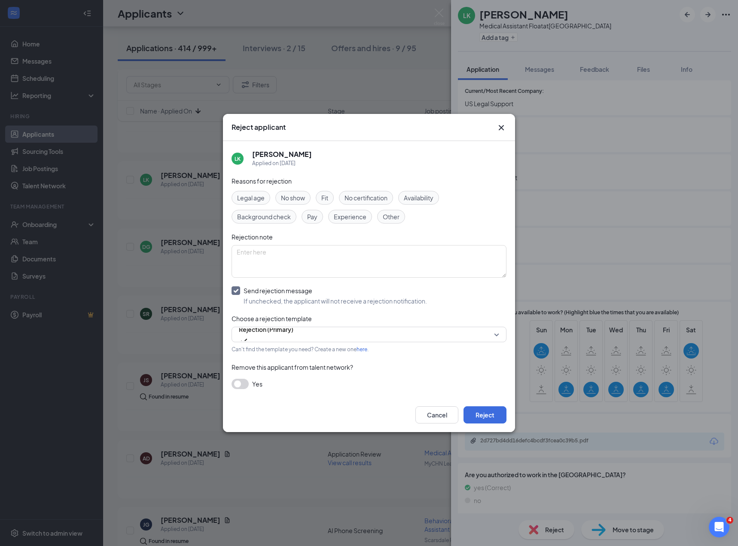
click at [347, 216] on span "Experience" at bounding box center [350, 216] width 33 height 9
click at [481, 417] on button "Reject" at bounding box center [485, 414] width 43 height 17
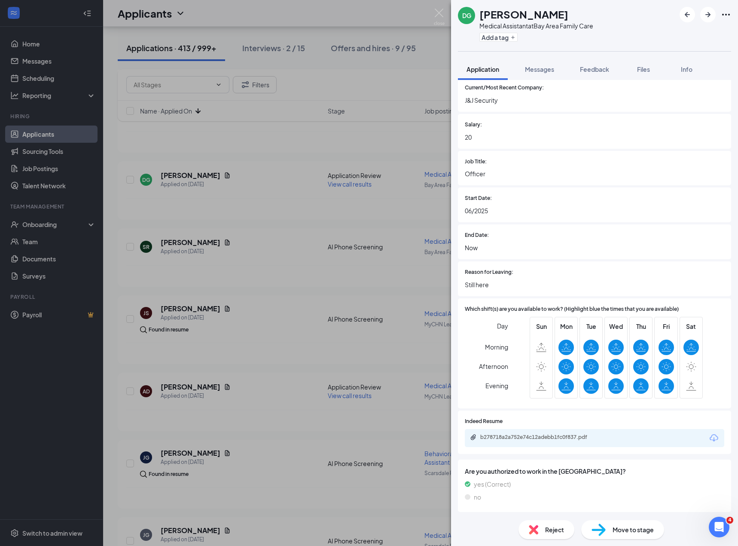
scroll to position [511, 0]
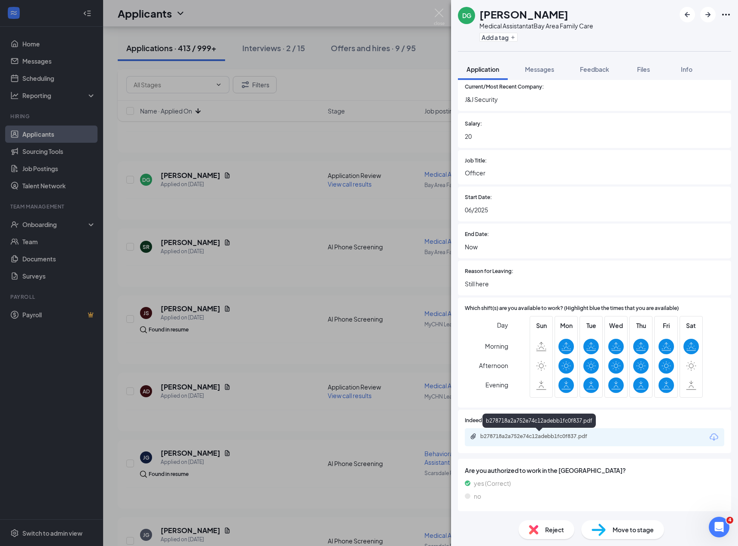
click at [569, 439] on div "b278718a2a752e74c12adebb1fc0f837.pdf" at bounding box center [540, 436] width 120 height 7
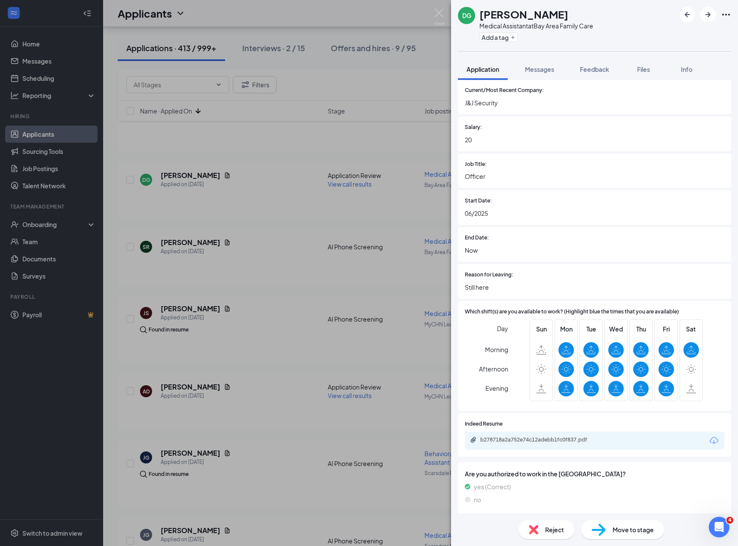
click at [549, 530] on span "Reject" at bounding box center [554, 529] width 19 height 9
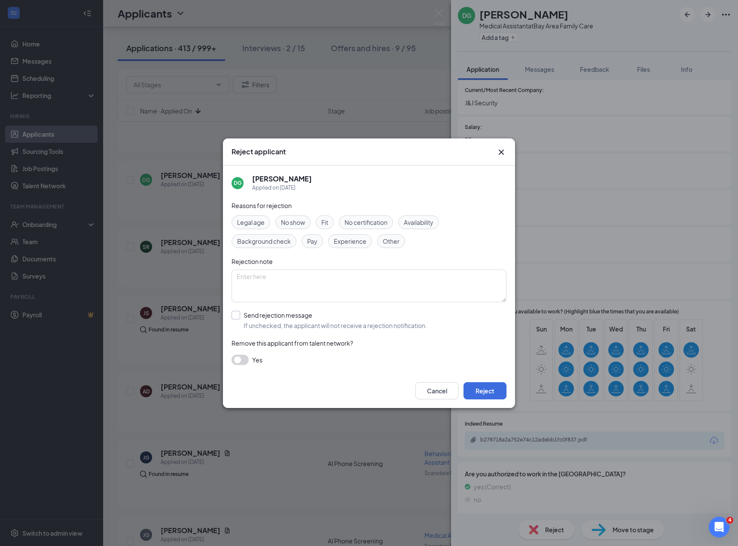
click at [288, 326] on input "Send rejection message If unchecked, the applicant will not receive a rejection…" at bounding box center [330, 320] width 196 height 19
checkbox input "true"
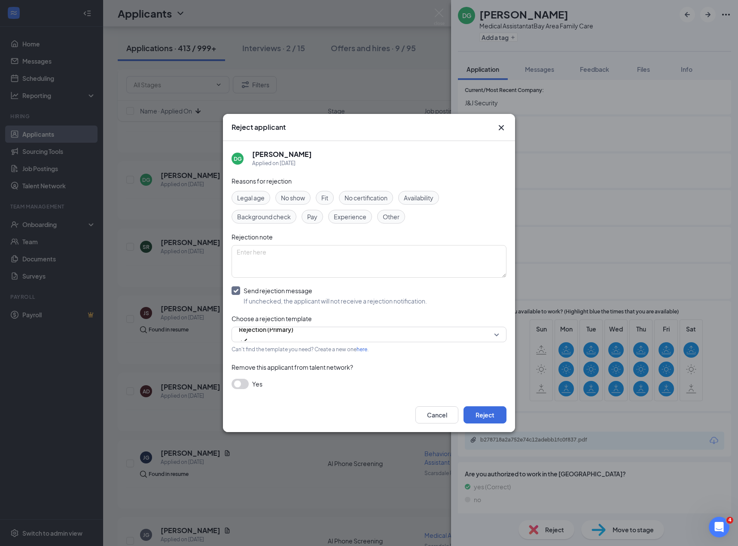
click at [497, 129] on icon "Cross" at bounding box center [501, 127] width 10 height 10
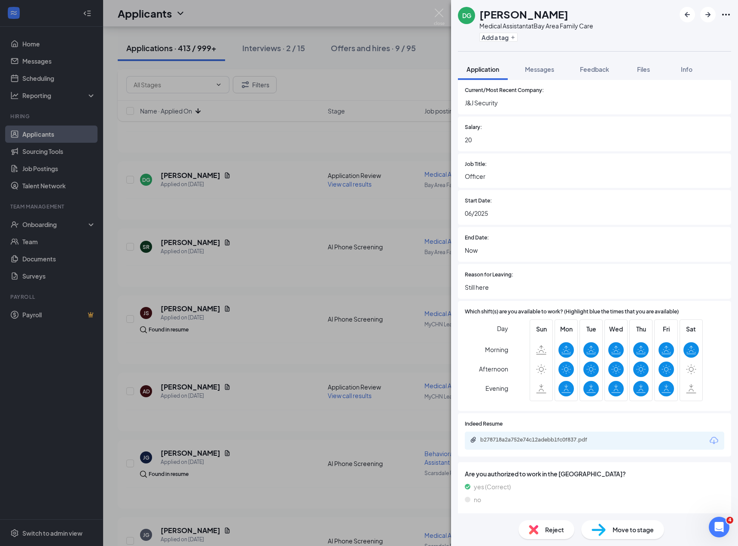
click at [532, 527] on img at bounding box center [533, 529] width 9 height 9
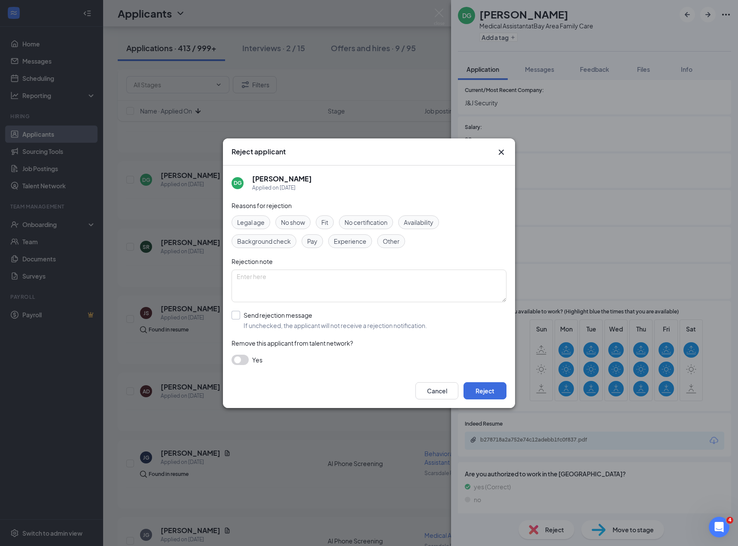
click at [291, 319] on input "Send rejection message If unchecked, the applicant will not receive a rejection…" at bounding box center [330, 320] width 196 height 19
checkbox input "true"
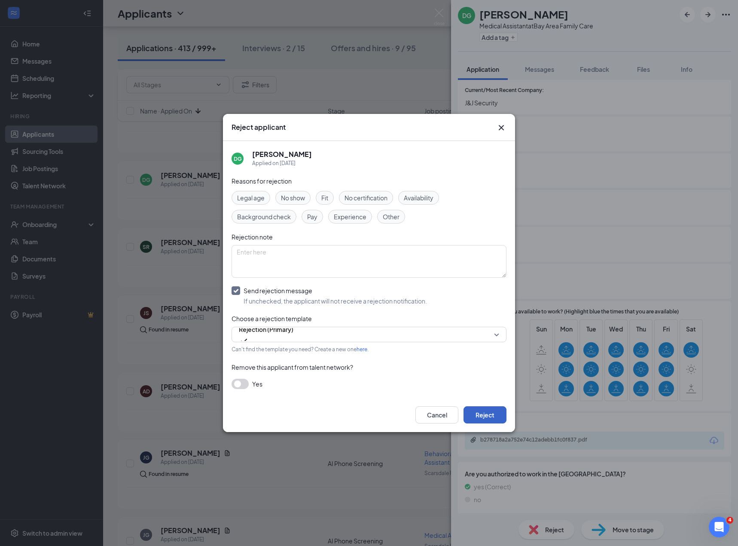
click at [478, 413] on button "Reject" at bounding box center [485, 414] width 43 height 17
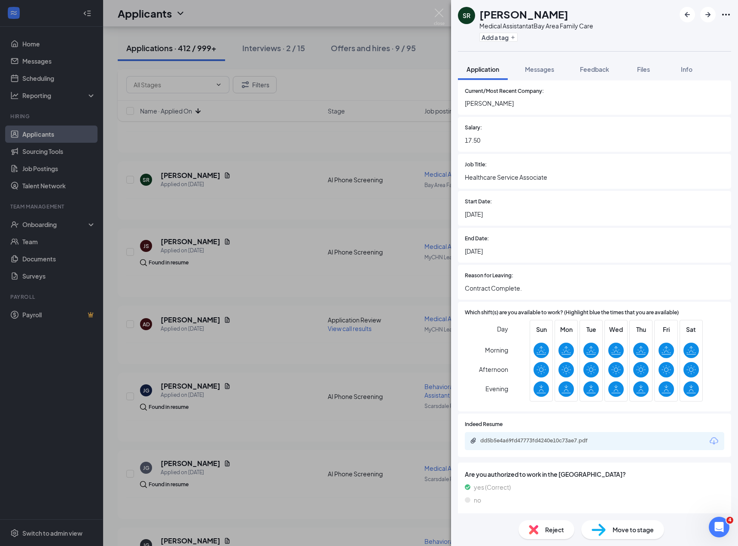
scroll to position [585, 0]
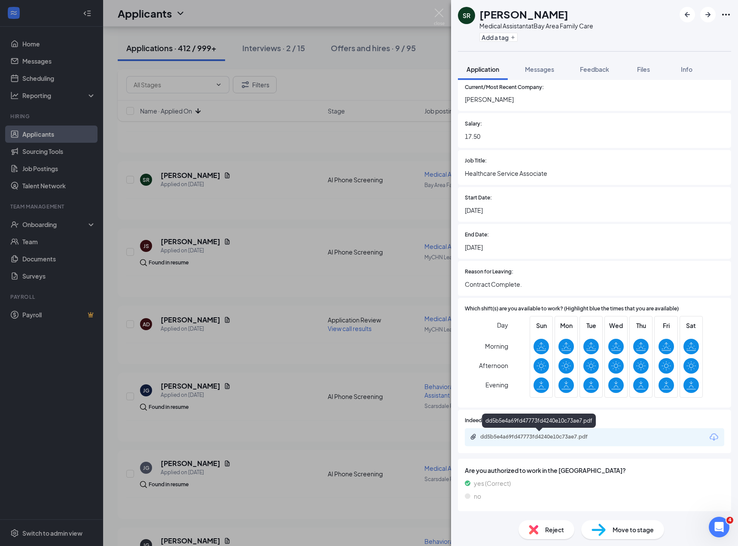
click at [554, 435] on div "dd5b5e4a69fd47773fd4240e10c73ae7.pdf" at bounding box center [540, 436] width 120 height 7
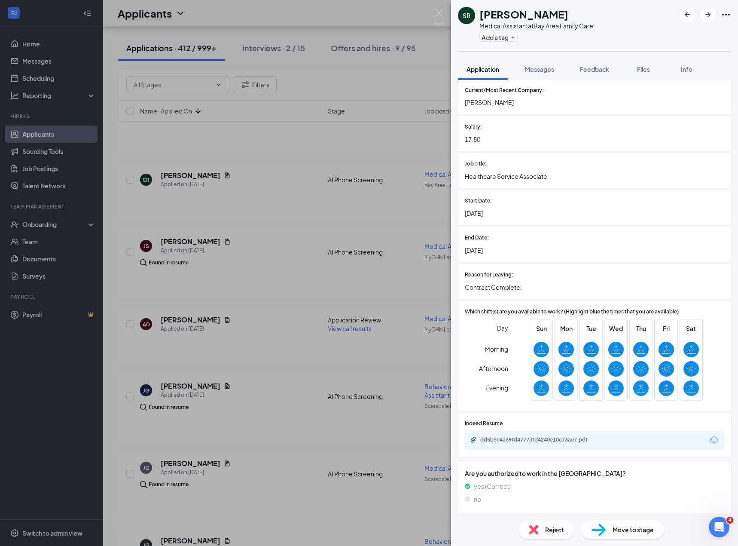
click at [535, 530] on img at bounding box center [533, 529] width 9 height 9
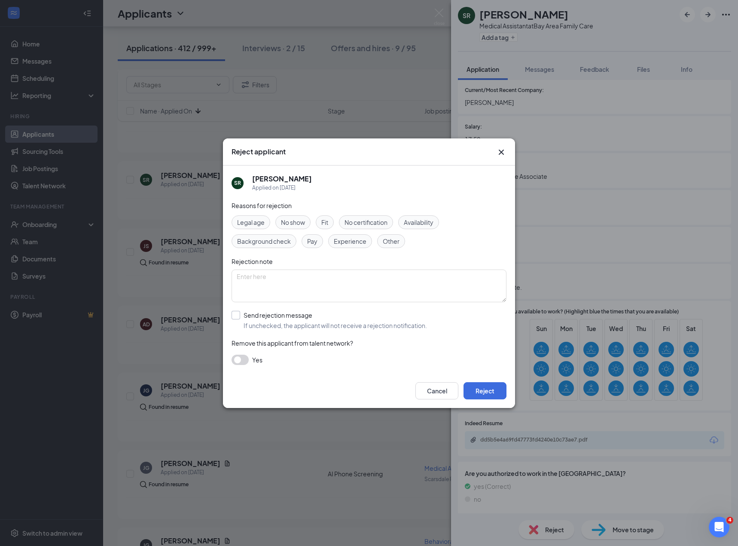
click at [260, 327] on input "Send rejection message If unchecked, the applicant will not receive a rejection…" at bounding box center [330, 320] width 196 height 19
checkbox input "true"
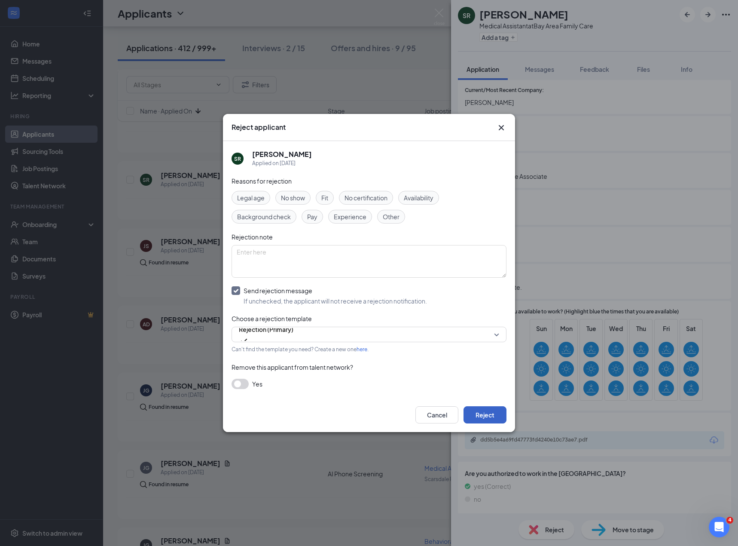
click at [486, 409] on button "Reject" at bounding box center [485, 414] width 43 height 17
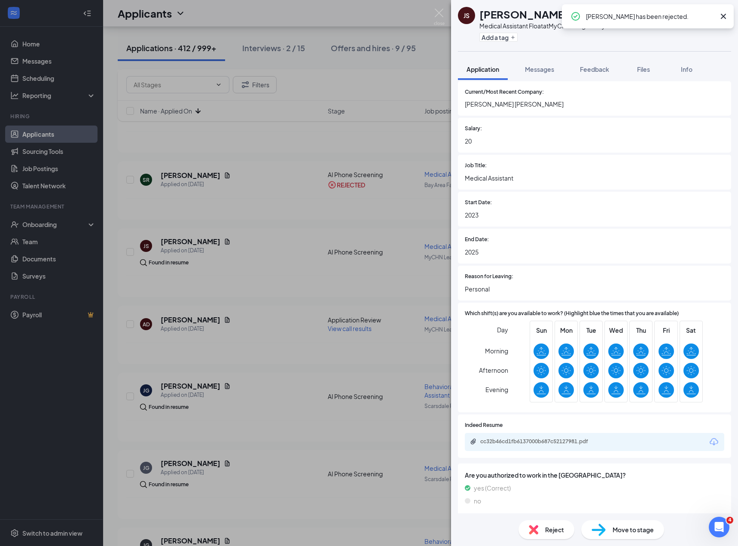
scroll to position [606, 0]
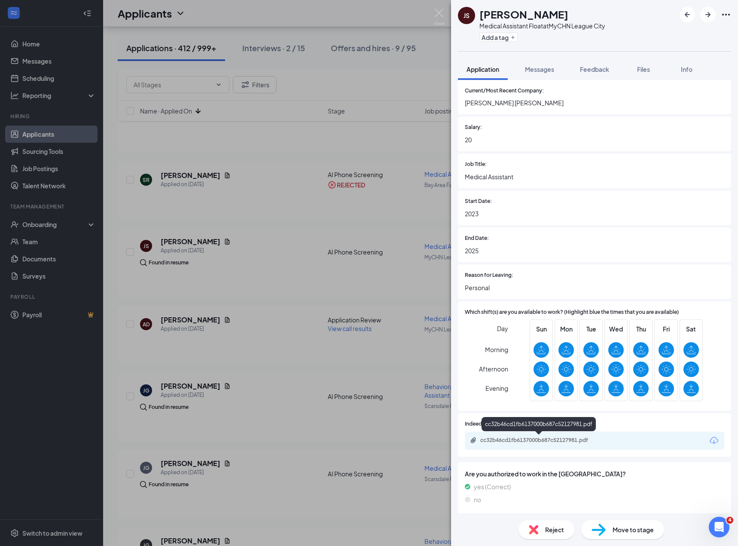
click at [526, 444] on div "cc32b46cd1fb6137000b687c52127981.pdf" at bounding box center [539, 441] width 139 height 8
click at [529, 518] on div "Reject Move to stage" at bounding box center [594, 529] width 287 height 33
click at [529, 526] on img at bounding box center [533, 529] width 9 height 9
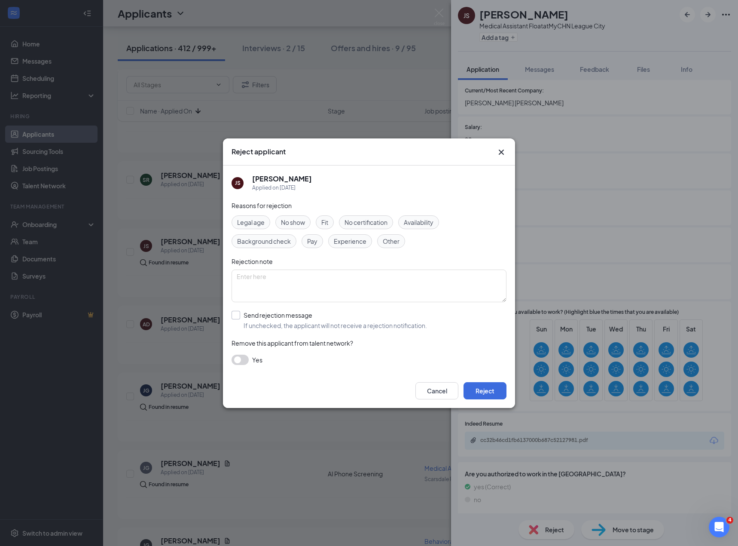
click at [257, 316] on input "Send rejection message If unchecked, the applicant will not receive a rejection…" at bounding box center [330, 320] width 196 height 19
checkbox input "true"
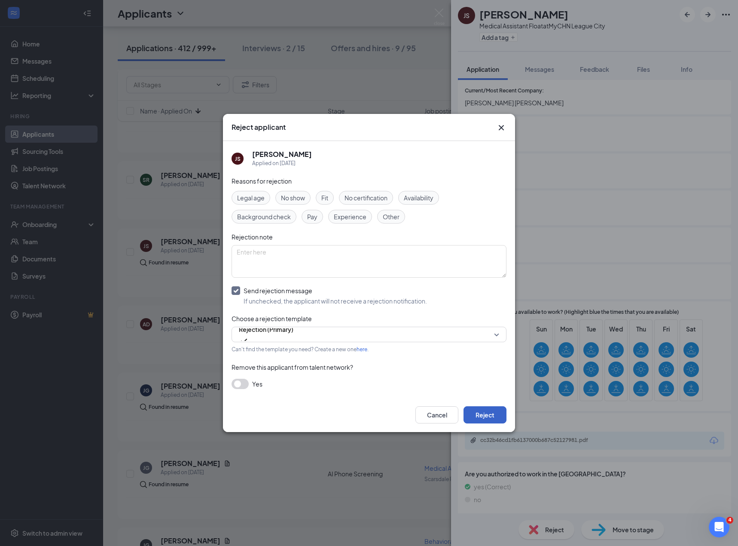
click at [476, 420] on button "Reject" at bounding box center [485, 414] width 43 height 17
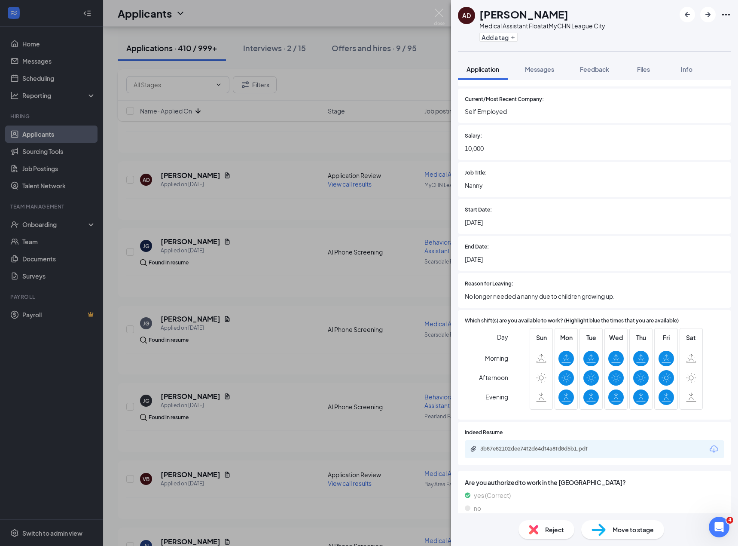
scroll to position [585, 0]
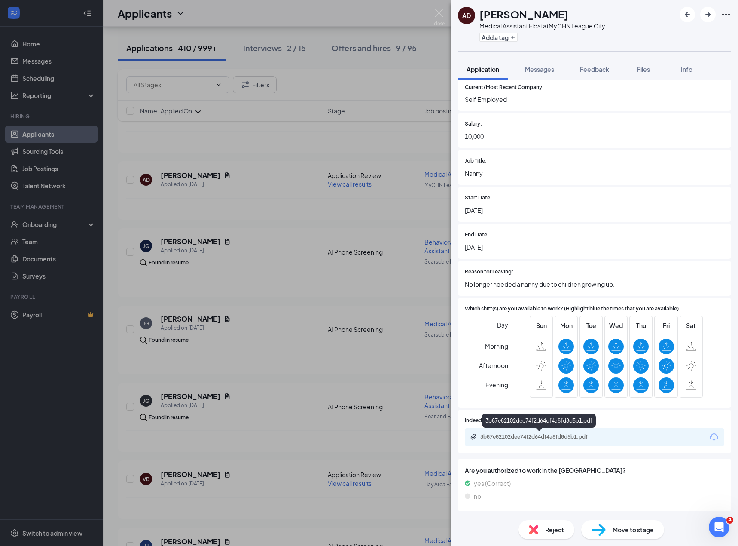
click at [503, 435] on div "3b87e82102dee74f2d64df4a8fd8d5b1.pdf" at bounding box center [540, 436] width 120 height 7
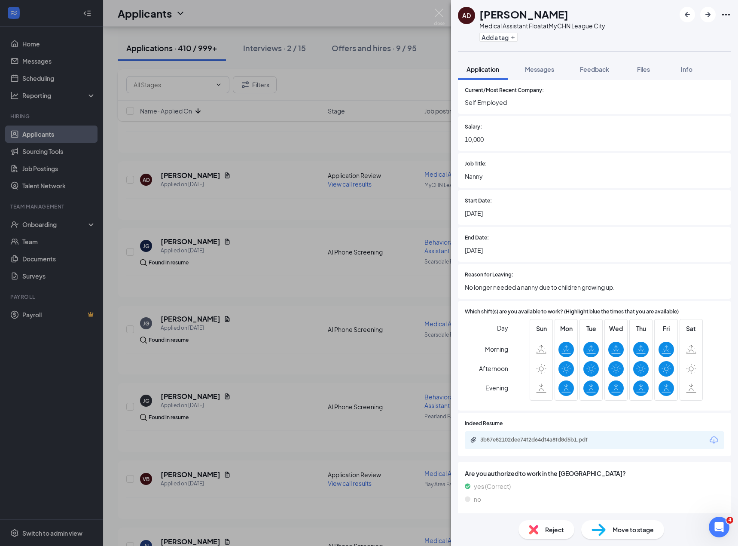
click at [548, 529] on span "Reject" at bounding box center [554, 529] width 19 height 9
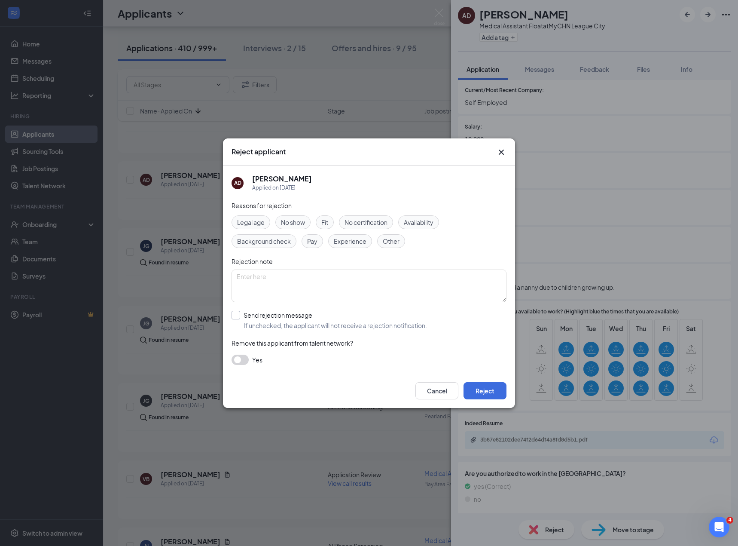
click at [296, 320] on input "Send rejection message If unchecked, the applicant will not receive a rejection…" at bounding box center [330, 320] width 196 height 19
checkbox input "true"
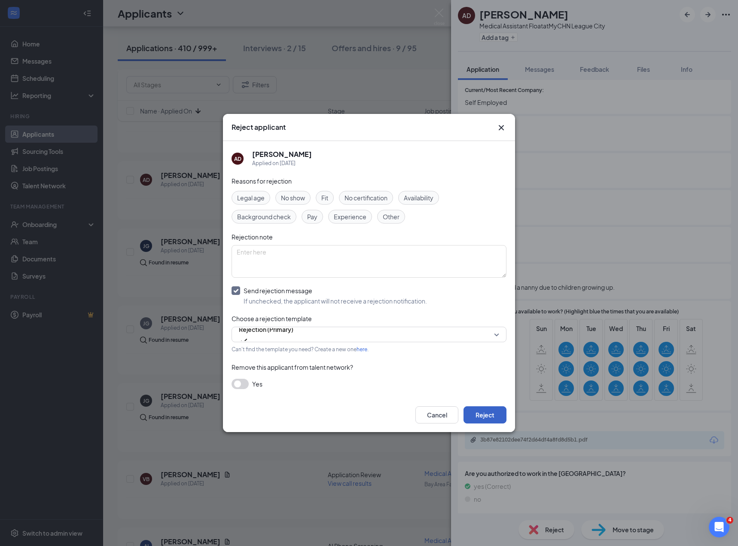
click at [486, 419] on button "Reject" at bounding box center [485, 414] width 43 height 17
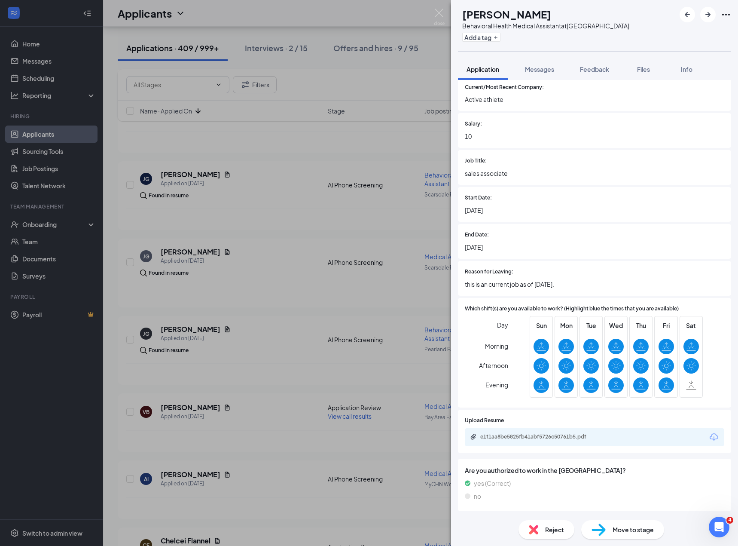
scroll to position [589, 0]
click at [513, 441] on div "e1f1aa8be5825fb41abf5726c50761b5.pdf" at bounding box center [595, 437] width 260 height 18
click at [508, 429] on div "e1f1aa8be5825fb41abf5726c50761b5.pdf" at bounding box center [539, 422] width 113 height 18
click at [501, 438] on div "e1f1aa8be5825fb41abf5726c50761b5.pdf" at bounding box center [540, 436] width 120 height 7
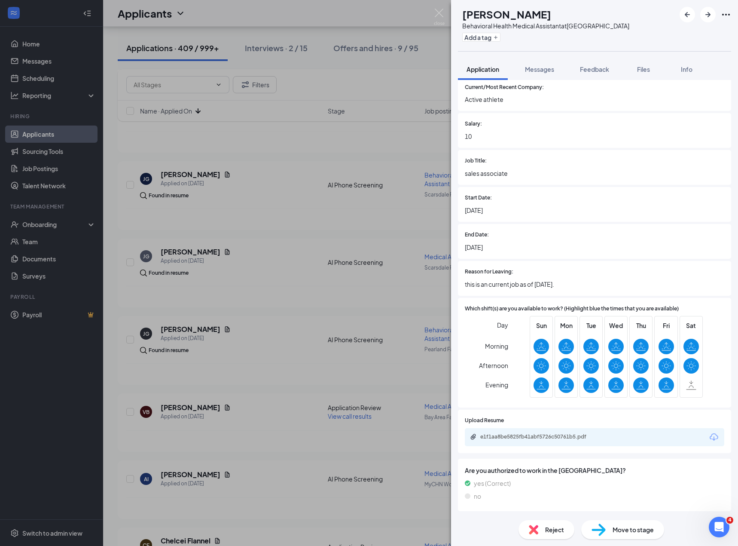
click at [547, 523] on div "Reject" at bounding box center [547, 529] width 56 height 19
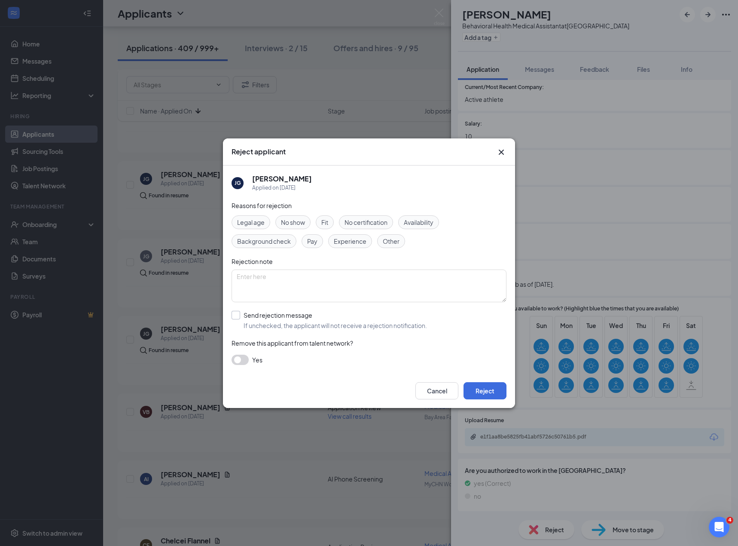
click at [283, 319] on input "Send rejection message If unchecked, the applicant will not receive a rejection…" at bounding box center [330, 320] width 196 height 19
checkbox input "true"
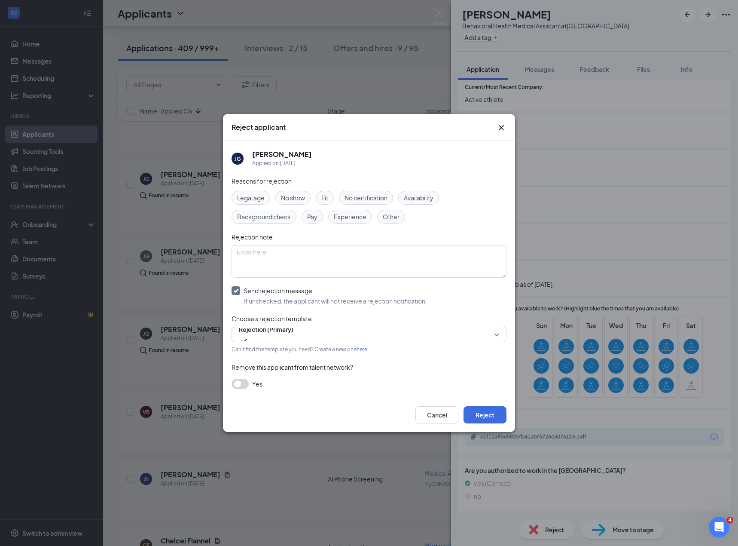
click at [344, 218] on span "Experience" at bounding box center [350, 216] width 33 height 9
click at [484, 413] on button "Reject" at bounding box center [485, 414] width 43 height 17
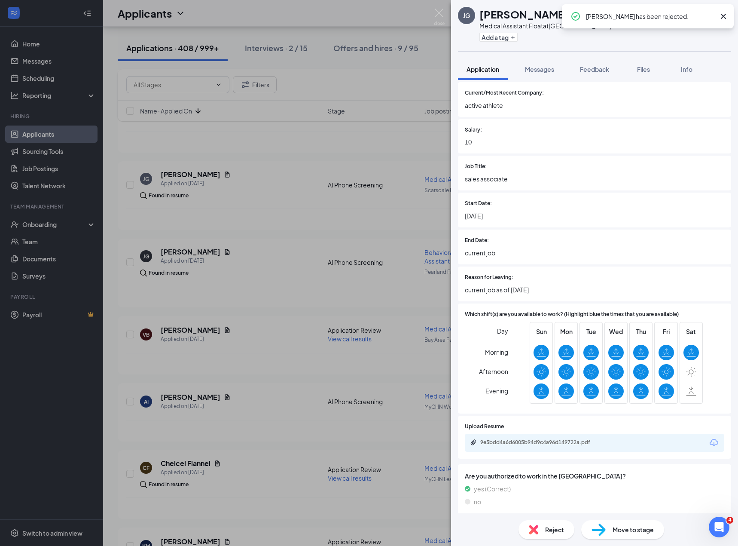
scroll to position [523, 0]
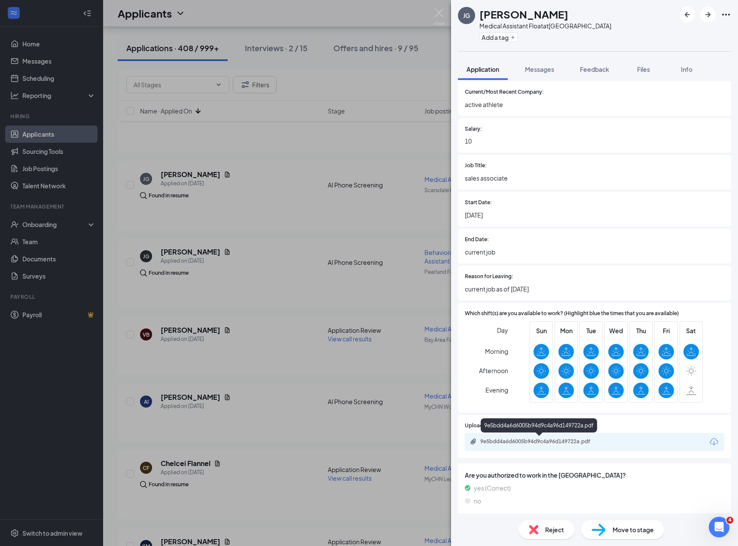
click at [541, 439] on div "9e5bdd4a6d6005b94d9c4a96d149722a.pdf" at bounding box center [540, 441] width 120 height 7
click at [560, 529] on span "Reject" at bounding box center [554, 529] width 19 height 9
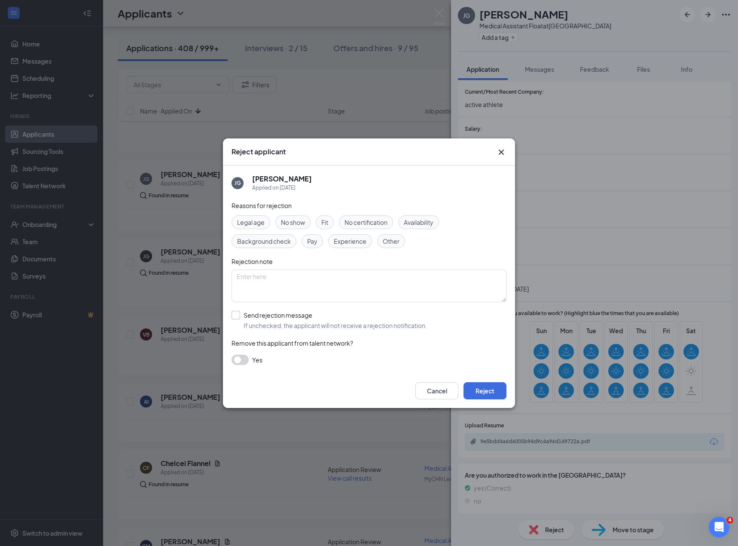
click at [270, 315] on input "Send rejection message If unchecked, the applicant will not receive a rejection…" at bounding box center [330, 320] width 196 height 19
checkbox input "true"
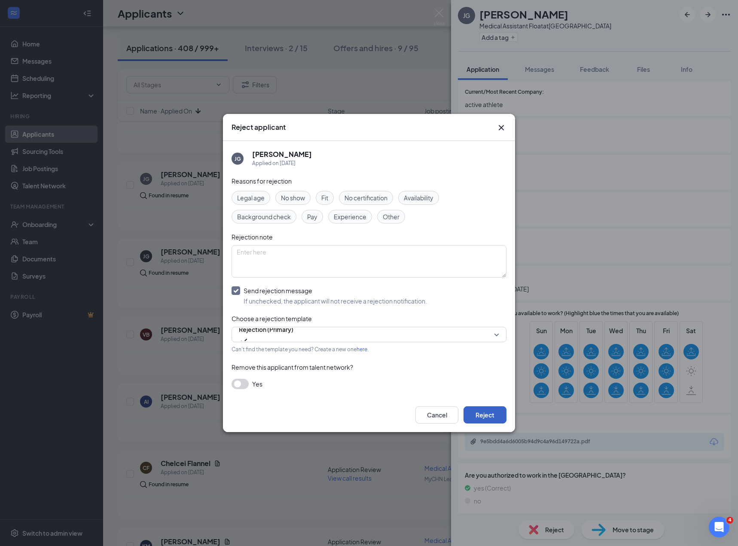
click at [472, 413] on button "Reject" at bounding box center [485, 414] width 43 height 17
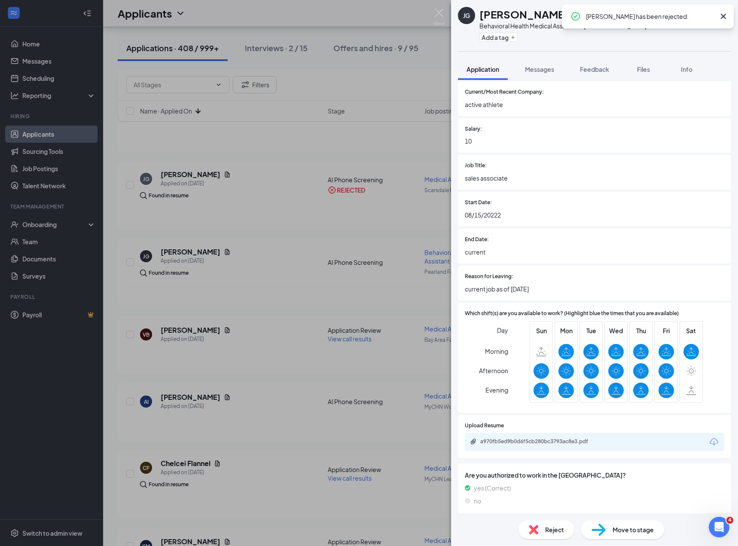
scroll to position [524, 0]
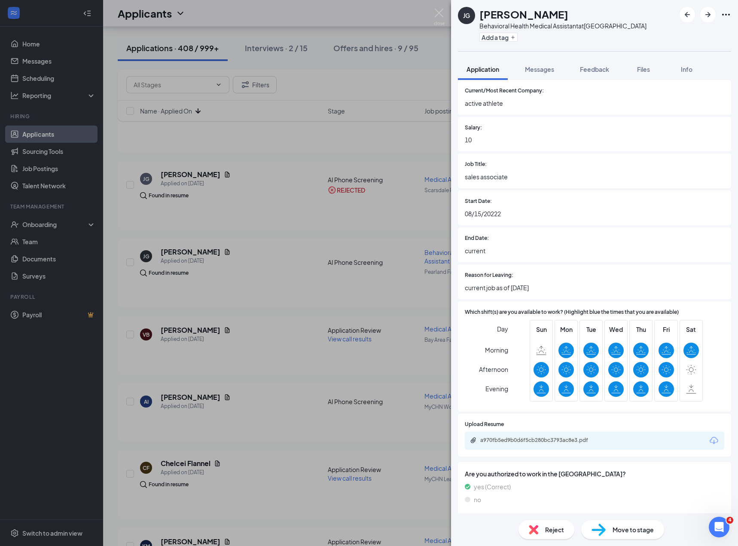
click at [526, 439] on div "a970fb5ed9b0d6f5cb280bc3793ac8e3.pdf" at bounding box center [540, 440] width 120 height 7
click at [543, 533] on div "Reject" at bounding box center [547, 529] width 56 height 19
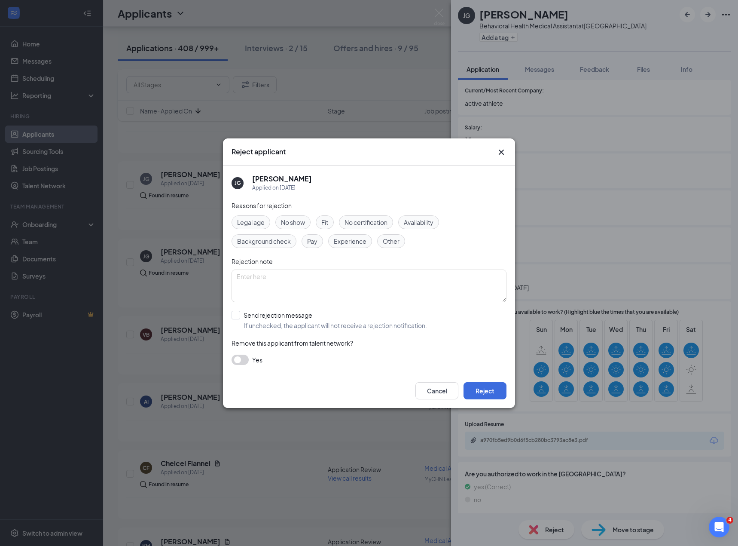
click at [355, 239] on span "Experience" at bounding box center [350, 240] width 33 height 9
click at [397, 320] on input "Send rejection message If unchecked, the applicant will not receive a rejection…" at bounding box center [330, 320] width 196 height 19
checkbox input "true"
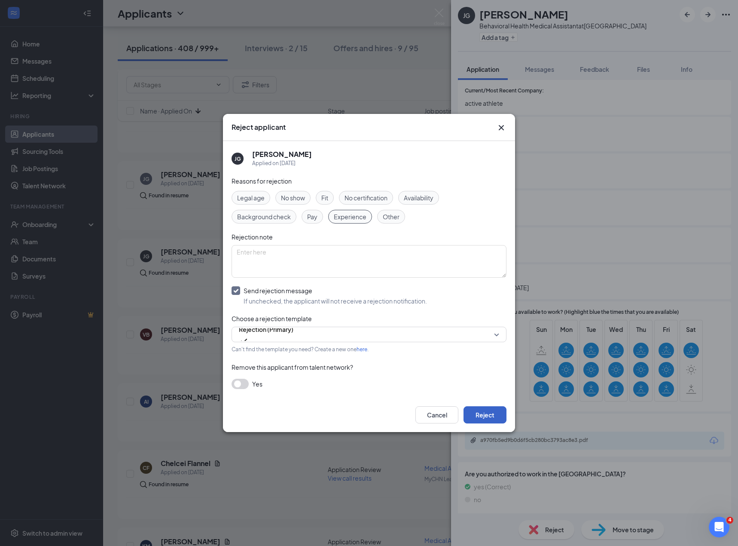
click at [480, 419] on button "Reject" at bounding box center [485, 414] width 43 height 17
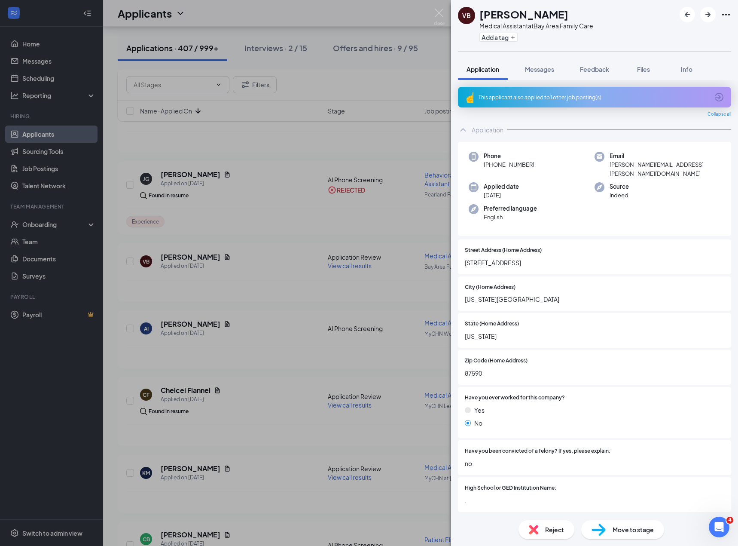
scroll to position [535, 0]
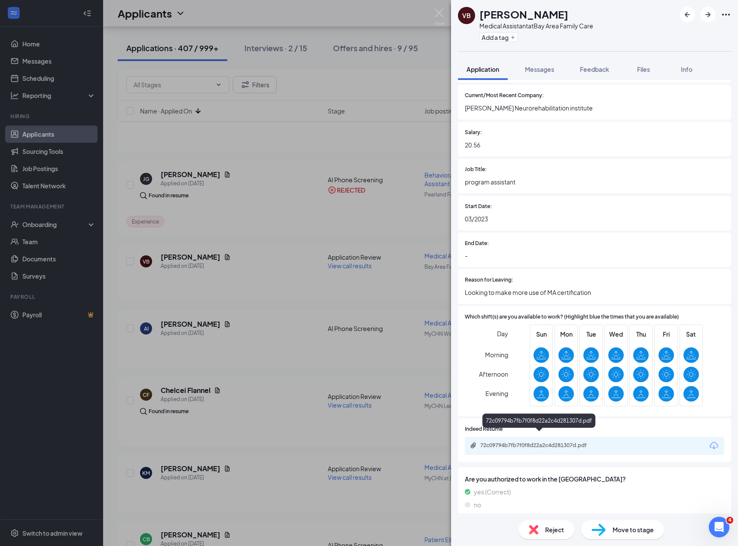
click at [518, 442] on div "72c09794b7fb7f0f8d22a2c4d281307d.pdf" at bounding box center [540, 445] width 120 height 7
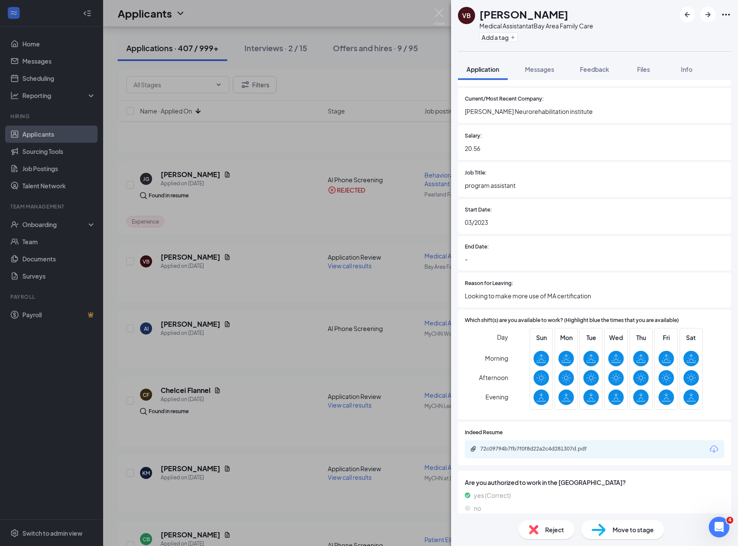
click at [530, 532] on img at bounding box center [533, 529] width 9 height 9
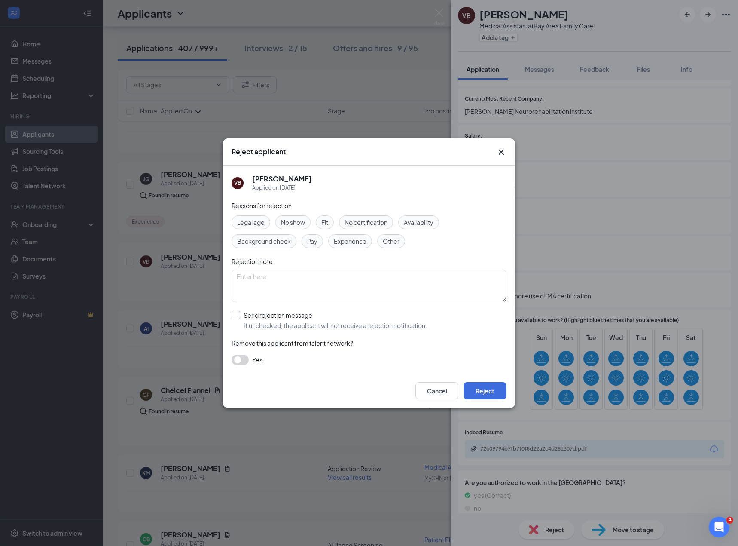
click at [295, 315] on input "Send rejection message If unchecked, the applicant will not receive a rejection…" at bounding box center [330, 320] width 196 height 19
checkbox input "true"
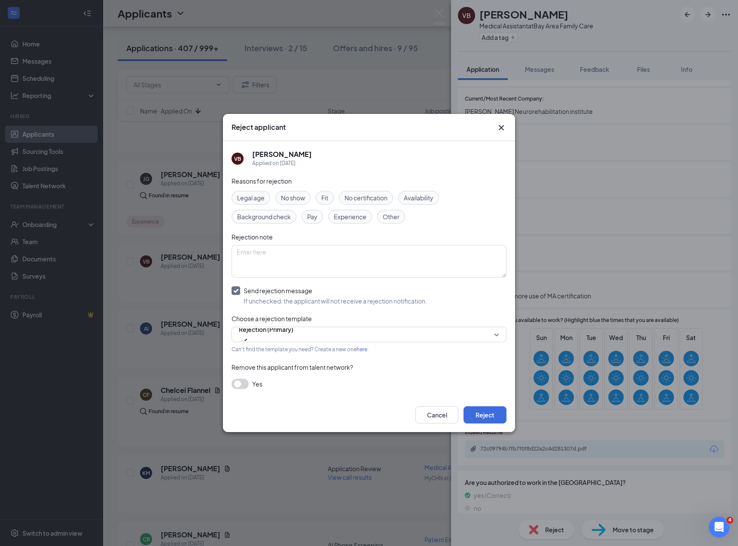
click at [351, 213] on span "Experience" at bounding box center [350, 216] width 33 height 9
click at [502, 416] on button "Reject" at bounding box center [485, 414] width 43 height 17
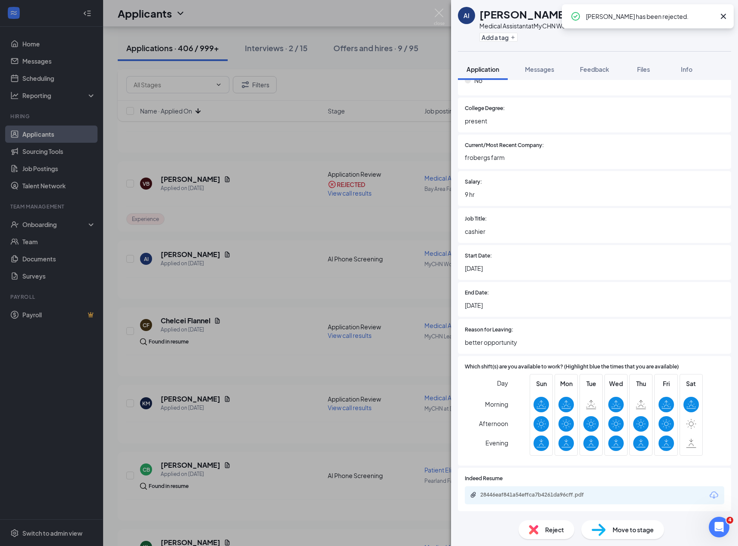
scroll to position [573, 0]
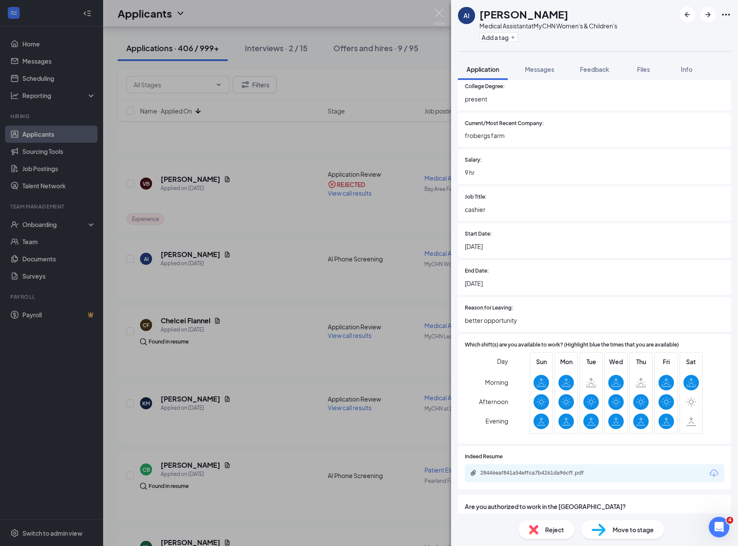
click at [510, 467] on div "28446eaf841a54effca7b4261da96cff.pdf" at bounding box center [595, 473] width 260 height 18
click at [555, 473] on div "28446eaf841a54effca7b4261da96cff.pdf" at bounding box center [540, 472] width 120 height 7
click at [539, 529] on div "Reject" at bounding box center [547, 529] width 56 height 19
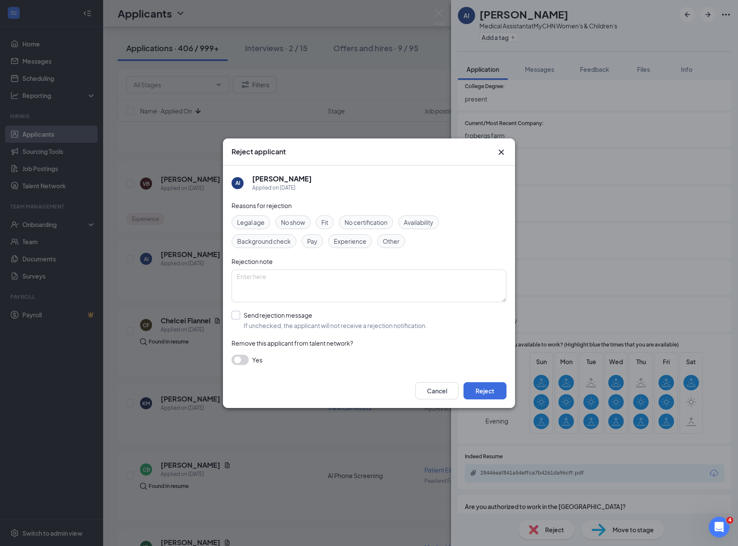
click at [284, 318] on input "Send rejection message If unchecked, the applicant will not receive a rejection…" at bounding box center [330, 320] width 196 height 19
checkbox input "true"
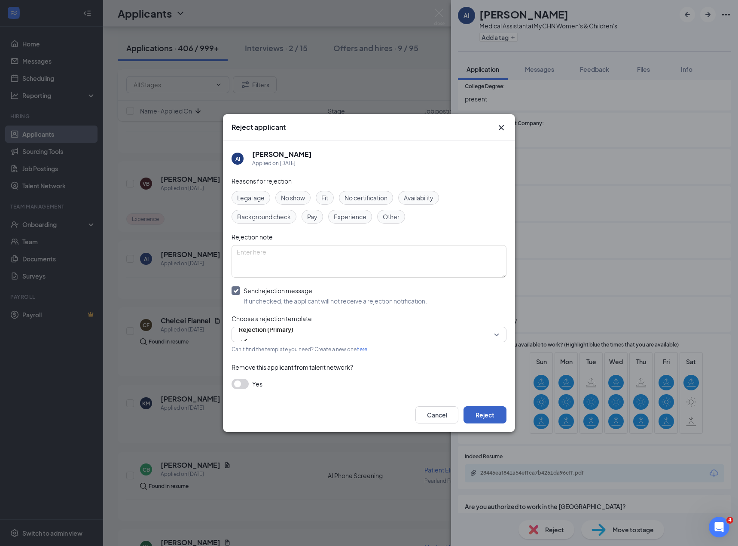
click at [487, 421] on button "Reject" at bounding box center [485, 414] width 43 height 17
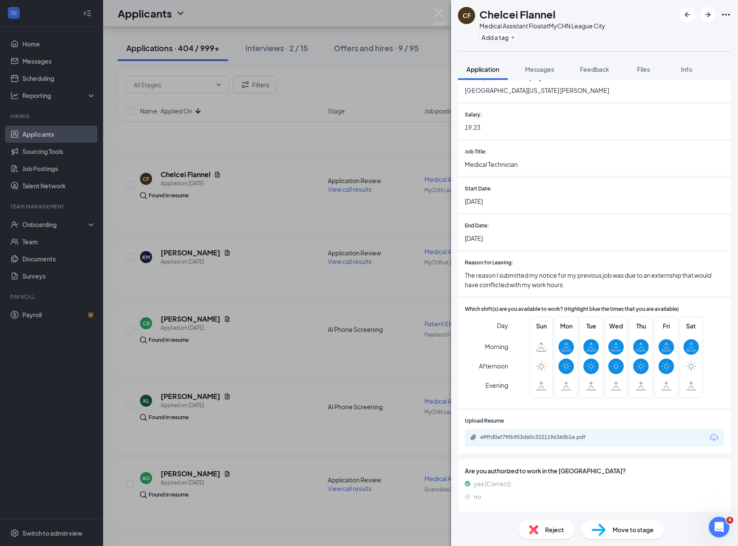
scroll to position [575, 0]
drag, startPoint x: 531, startPoint y: 438, endPoint x: 566, endPoint y: 424, distance: 37.4
click at [531, 438] on div "e9ffd0af79fb953d60c3221196360b1e.pdf" at bounding box center [540, 436] width 120 height 7
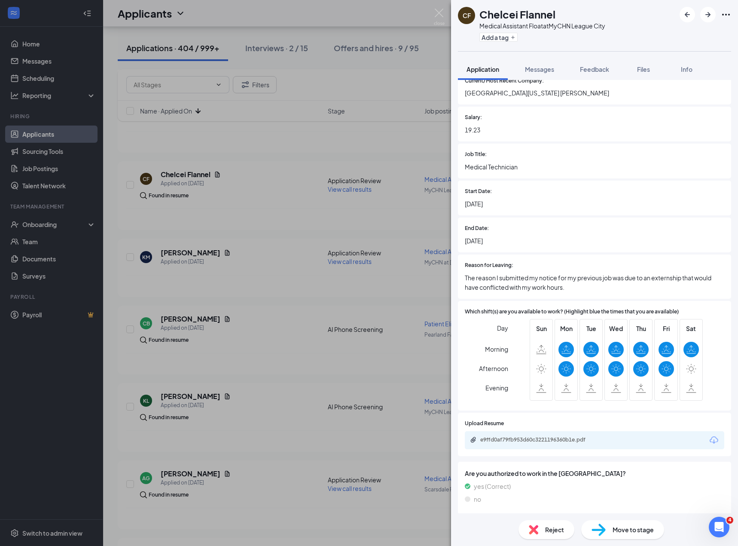
click at [528, 449] on div "e9ffd0af79fb953d60c3221196360b1e.pdf" at bounding box center [595, 440] width 260 height 18
click at [541, 431] on div "e9ffd0af79fb953d60c3221196360b1e.pdf" at bounding box center [538, 425] width 111 height 18
click at [527, 434] on div "e9ffd0af79fb953d60c3221196360b1e.pdf" at bounding box center [595, 440] width 260 height 18
click at [526, 438] on div "e9ffd0af79fb953d60c3221196360b1e.pdf" at bounding box center [540, 439] width 120 height 7
click at [539, 534] on div "Reject" at bounding box center [547, 529] width 56 height 19
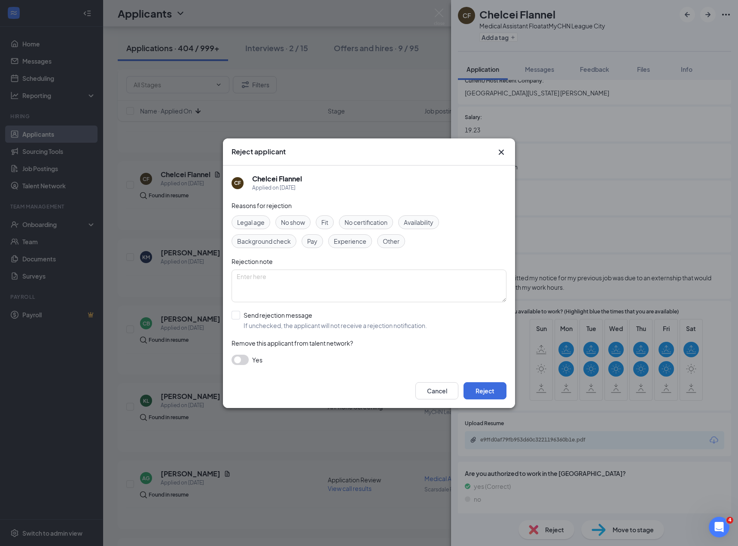
click at [351, 248] on div "Experience" at bounding box center [350, 241] width 44 height 14
click at [370, 314] on input "Send rejection message If unchecked, the applicant will not receive a rejection…" at bounding box center [330, 320] width 196 height 19
checkbox input "true"
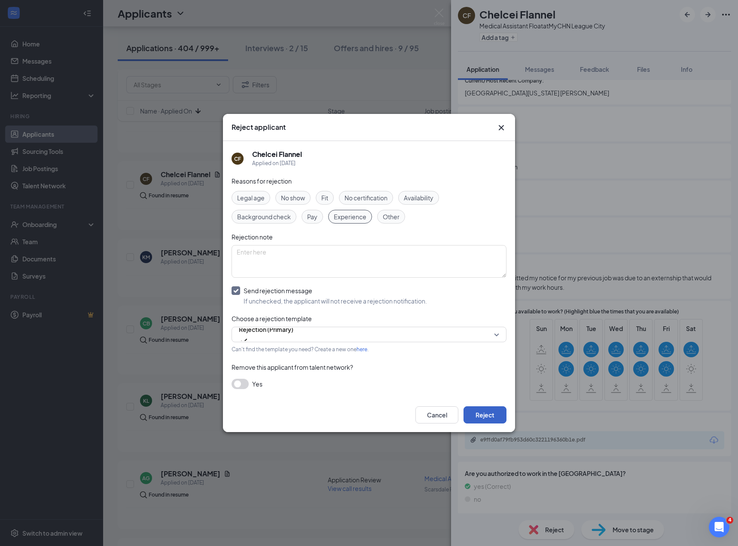
click at [486, 408] on button "Reject" at bounding box center [485, 414] width 43 height 17
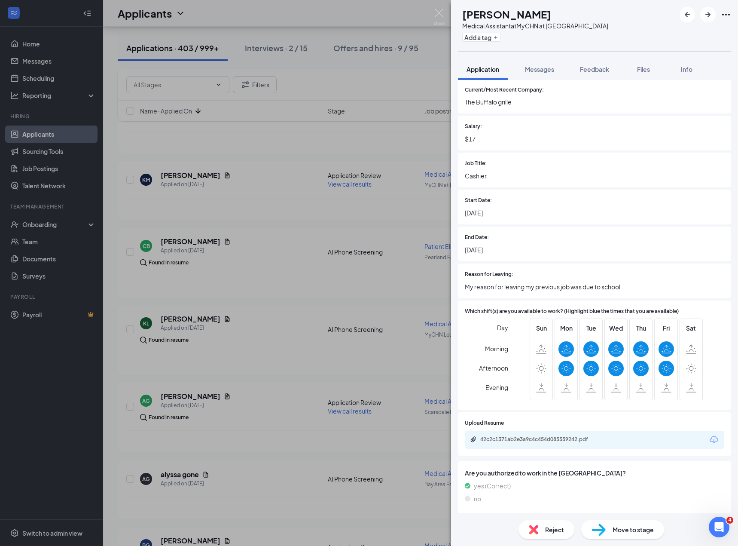
scroll to position [572, 0]
click at [502, 436] on div "42c2c1371ab2e3a9c4c454d085559242.pdf" at bounding box center [595, 440] width 260 height 18
click at [550, 437] on div "42c2c1371ab2e3a9c4c454d085559242.pdf" at bounding box center [540, 439] width 120 height 7
click at [548, 530] on span "Reject" at bounding box center [554, 529] width 19 height 9
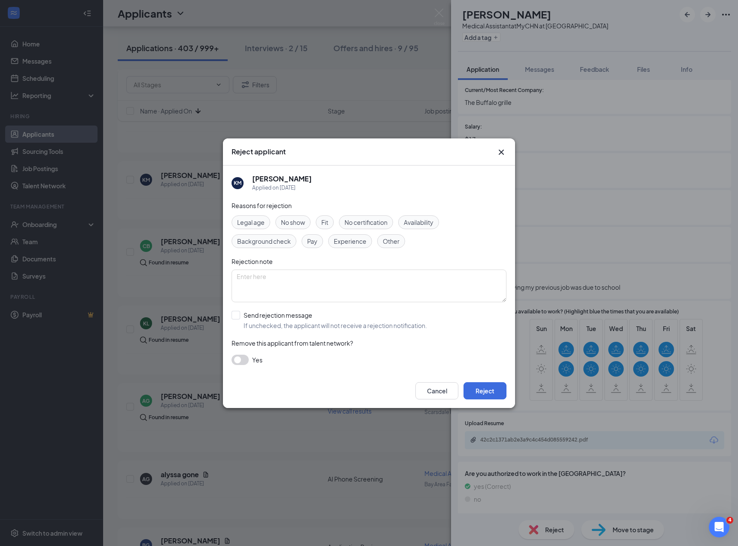
click at [349, 236] on span "Experience" at bounding box center [350, 240] width 33 height 9
click at [358, 315] on input "Send rejection message If unchecked, the applicant will not receive a rejection…" at bounding box center [330, 320] width 196 height 19
checkbox input "true"
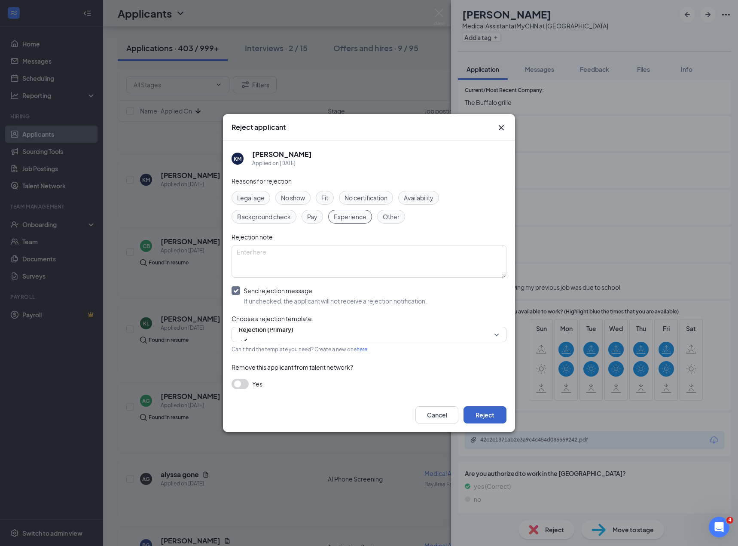
click at [491, 414] on button "Reject" at bounding box center [485, 414] width 43 height 17
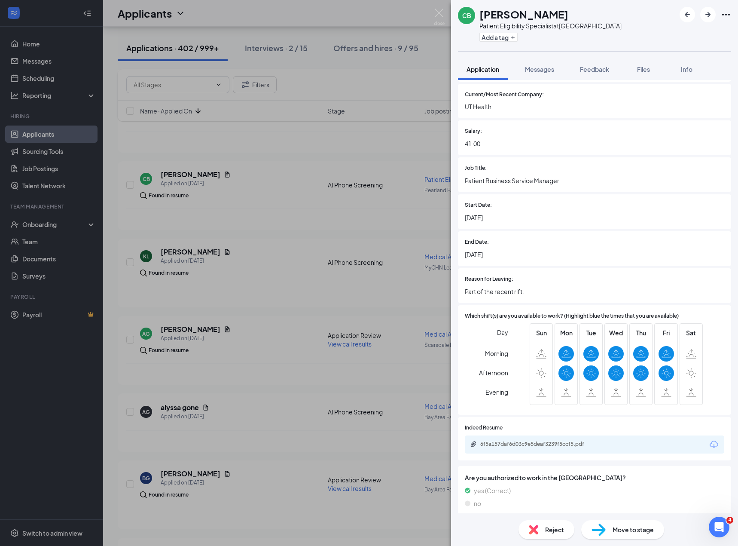
scroll to position [580, 0]
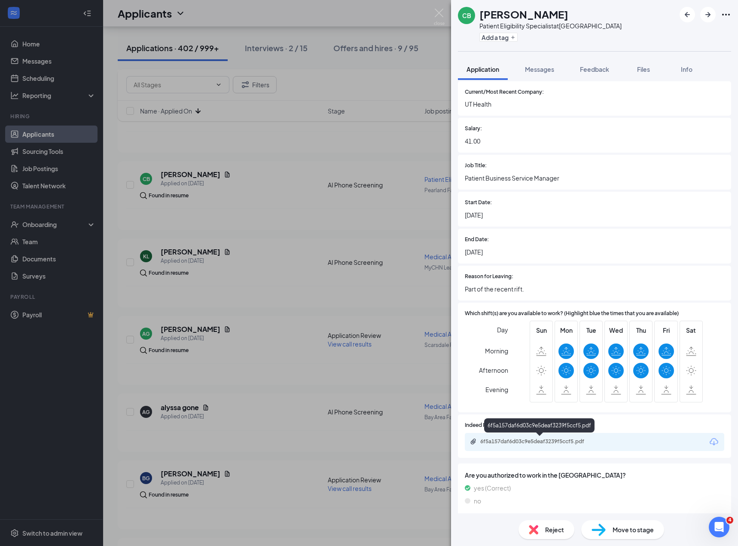
click at [552, 440] on div "6f5a157daf6d03c9e5deaf3239f5ccf5.pdf" at bounding box center [540, 441] width 120 height 7
click at [539, 528] on div "Reject" at bounding box center [547, 529] width 56 height 19
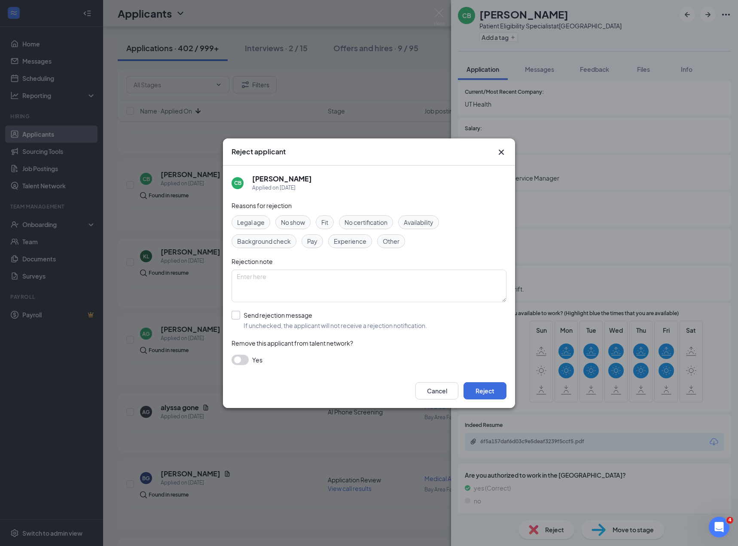
click at [320, 326] on input "Send rejection message If unchecked, the applicant will not receive a rejection…" at bounding box center [330, 320] width 196 height 19
checkbox input "true"
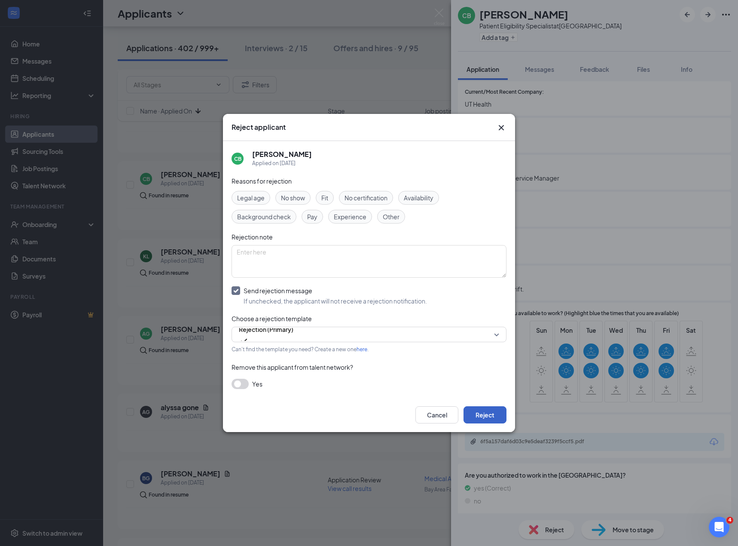
click at [480, 411] on button "Reject" at bounding box center [485, 414] width 43 height 17
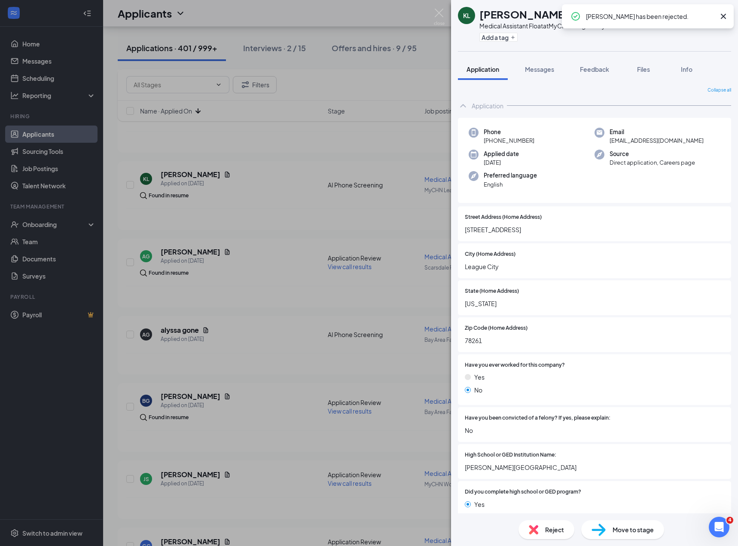
click at [727, 17] on icon "Cross" at bounding box center [724, 16] width 10 height 10
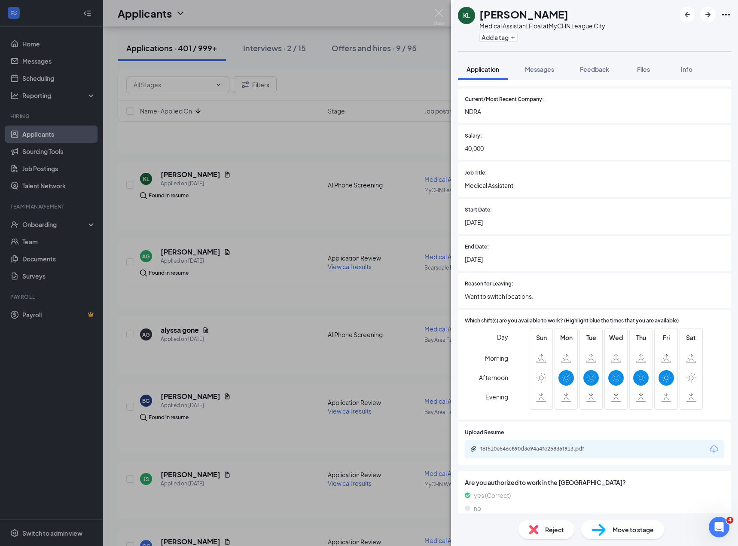
scroll to position [585, 0]
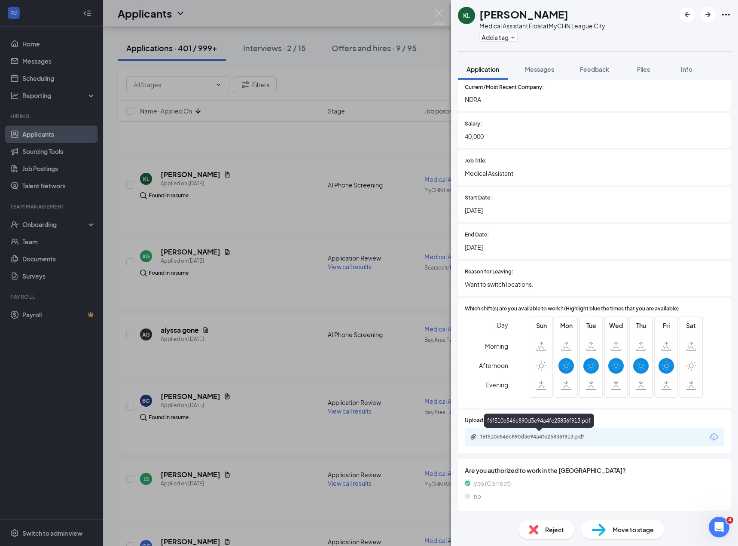
click at [535, 440] on div "f6f510e546c890d3e94a4fe25836f913.pdf" at bounding box center [539, 437] width 139 height 8
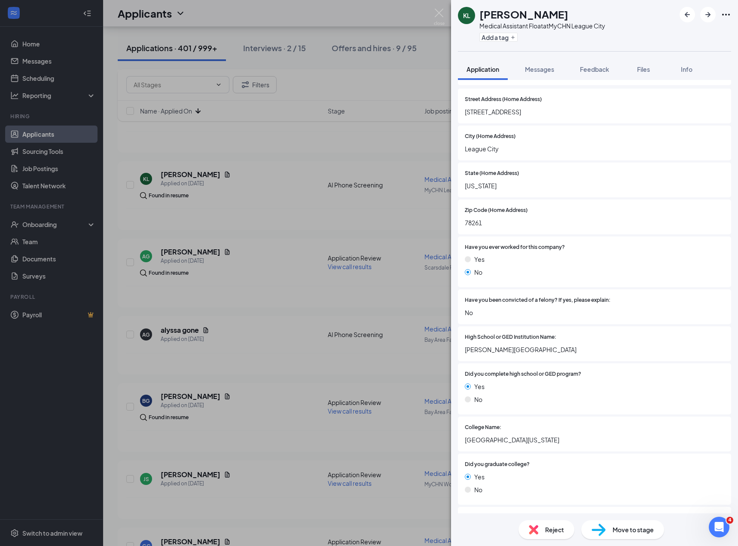
scroll to position [0, 0]
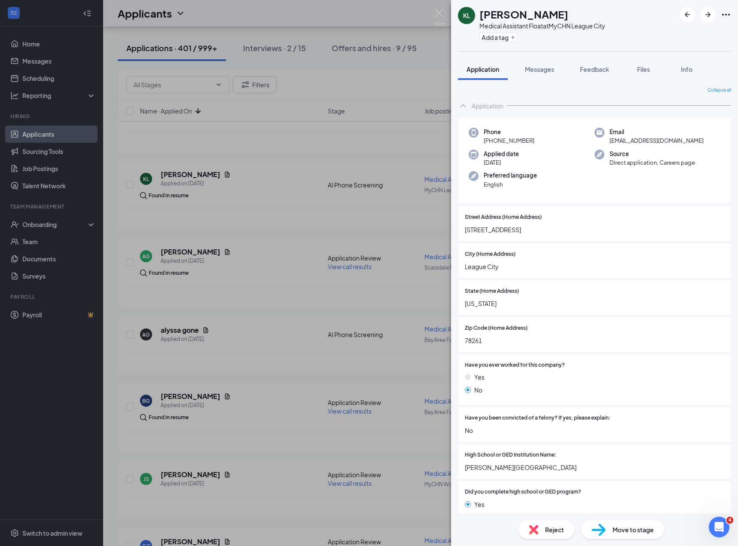
click at [627, 139] on span "k.ladak88@gmail.com" at bounding box center [657, 140] width 94 height 9
copy span "k.ladak88@gmail.com"
click at [704, 17] on icon "ArrowRight" at bounding box center [708, 14] width 10 height 10
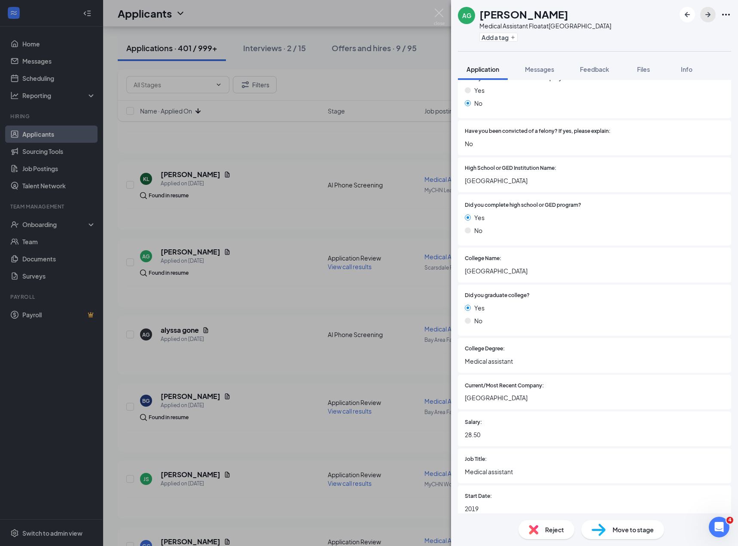
scroll to position [585, 0]
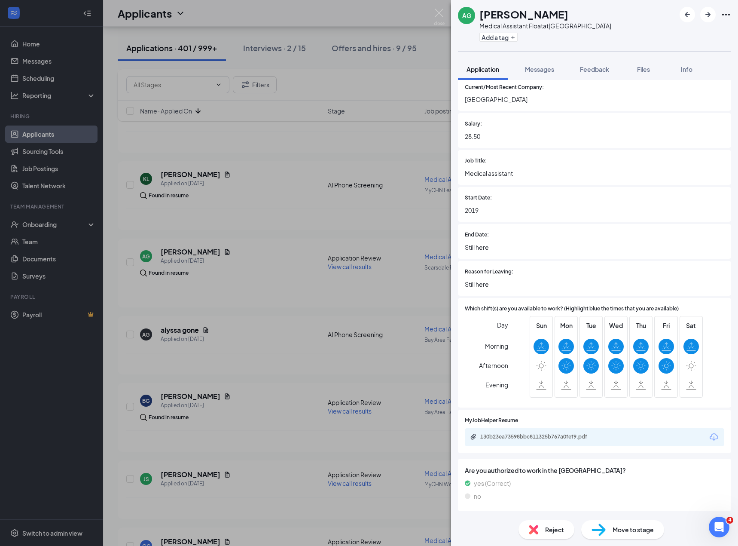
click at [513, 432] on div "130b23ea73598bbc811325b767a0fef9.pdf" at bounding box center [595, 437] width 260 height 18
click at [511, 437] on div "130b23ea73598bbc811325b767a0fef9.pdf" at bounding box center [540, 436] width 120 height 7
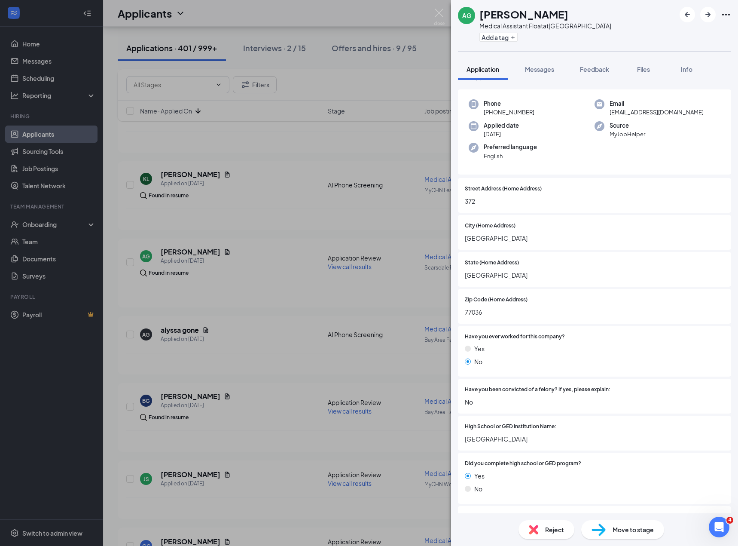
scroll to position [0, 0]
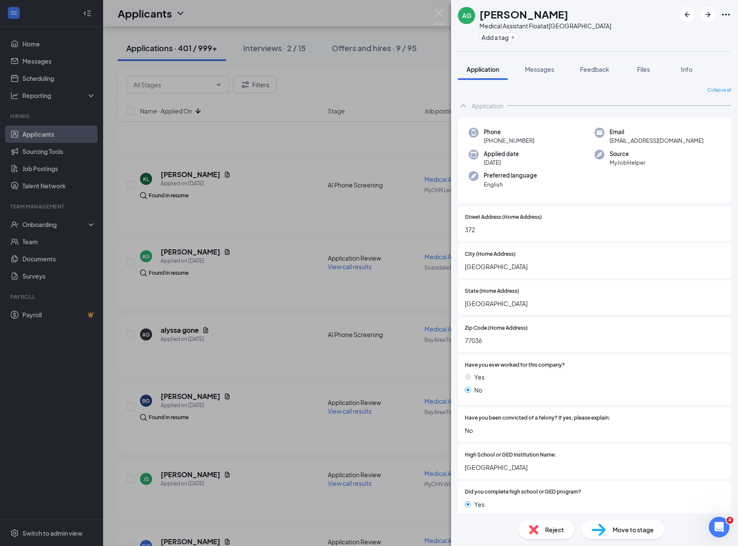
click at [474, 343] on span "77036" at bounding box center [595, 340] width 260 height 9
copy span "77036"
click at [623, 142] on span "emyglz32@gmail.com" at bounding box center [657, 140] width 94 height 9
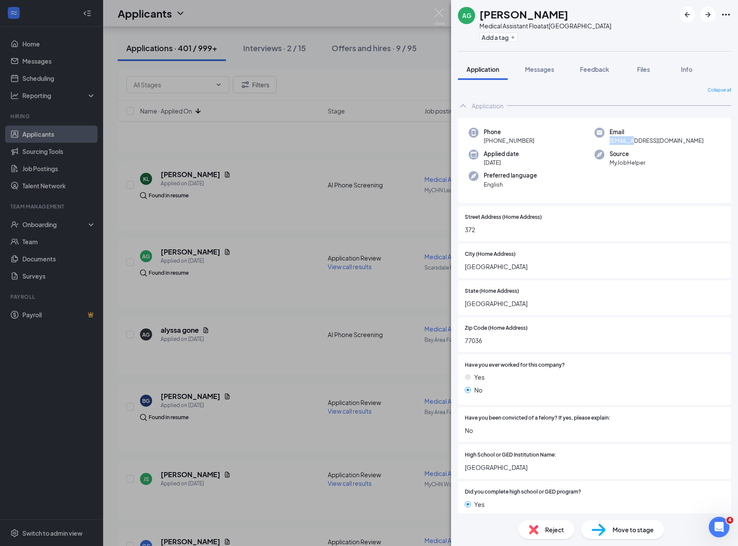
click at [623, 142] on span "emyglz32@gmail.com" at bounding box center [657, 140] width 94 height 9
copy span "emyglz32@gmail.com"
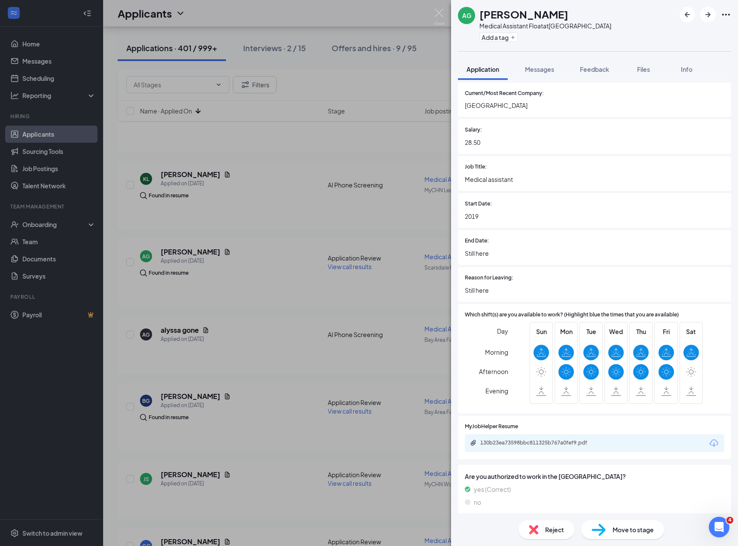
scroll to position [585, 0]
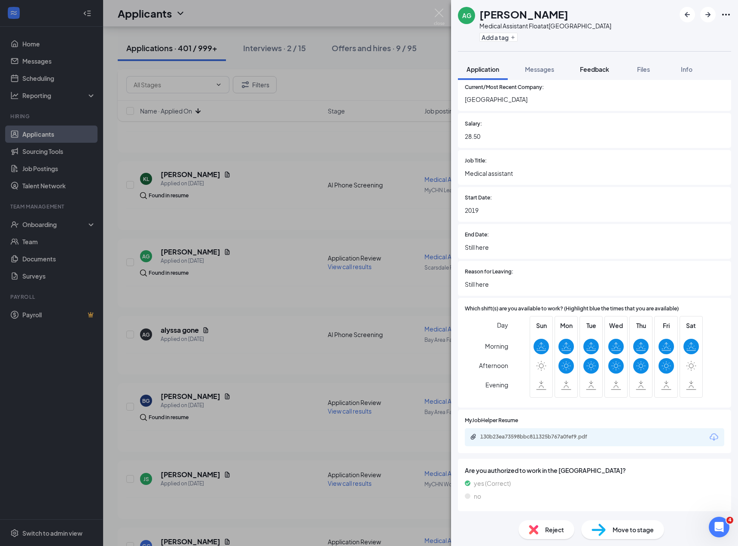
click at [595, 74] on button "Feedback" at bounding box center [595, 68] width 46 height 21
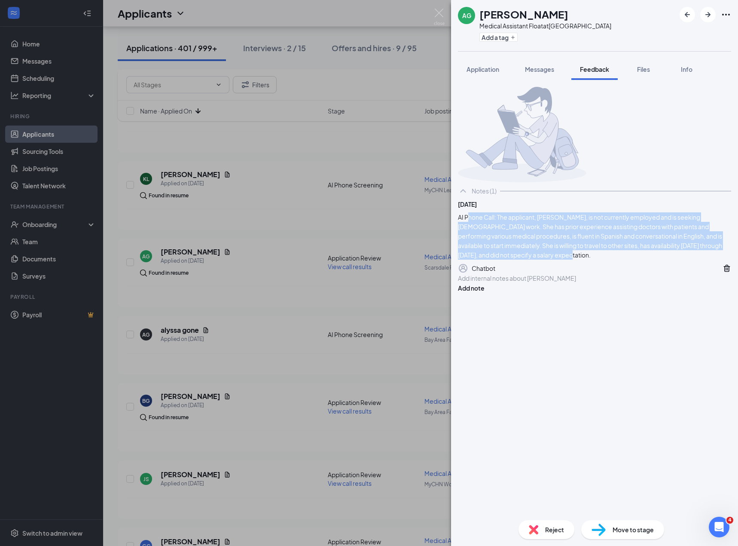
drag, startPoint x: 693, startPoint y: 291, endPoint x: 488, endPoint y: 244, distance: 210.2
click at [488, 244] on div "Sep 9 AI Phone Call: The applicant, Amada Gonzalez, is not currently employed a…" at bounding box center [594, 236] width 273 height 74
click at [708, 18] on icon "ArrowRight" at bounding box center [708, 14] width 10 height 10
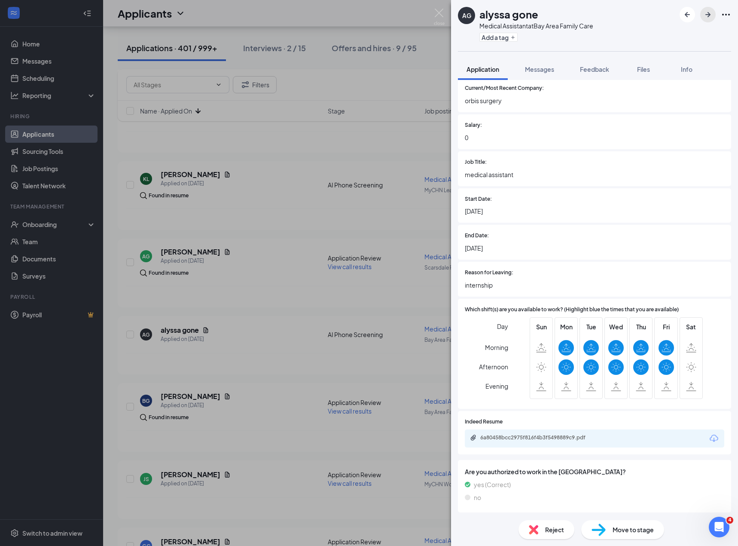
scroll to position [482, 0]
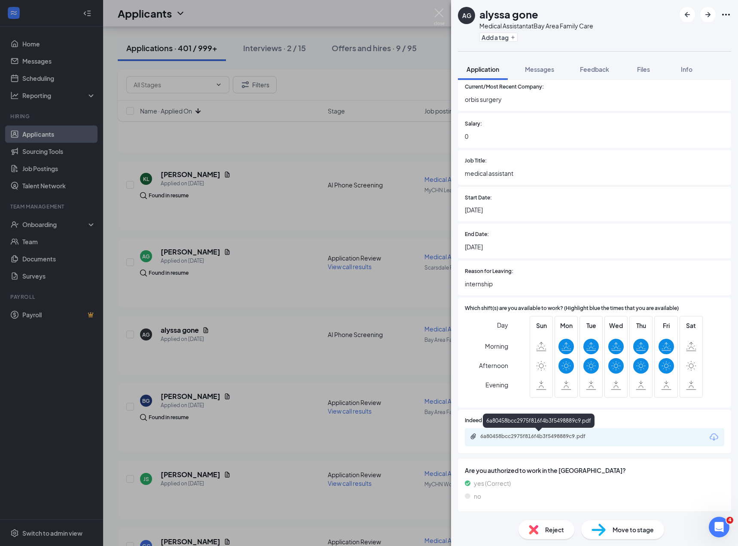
click at [541, 440] on div "6a80458bcc2975f816f4b3f5498889c9.pdf" at bounding box center [539, 437] width 139 height 8
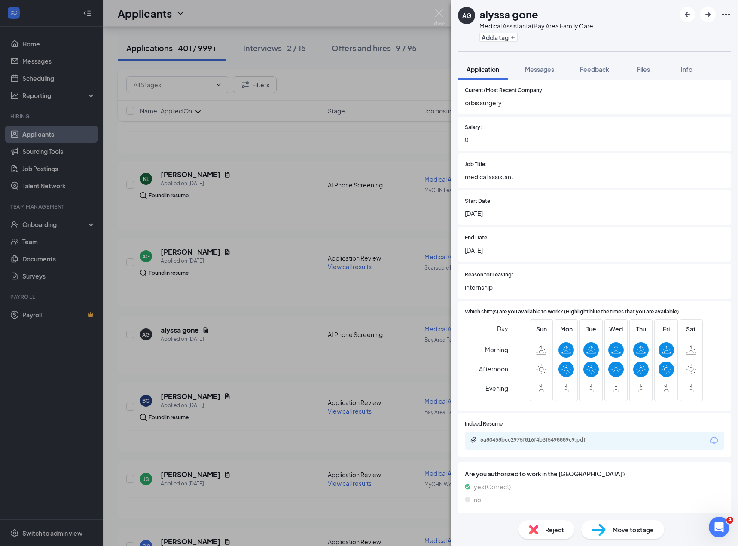
click at [544, 526] on div "Reject" at bounding box center [547, 529] width 56 height 19
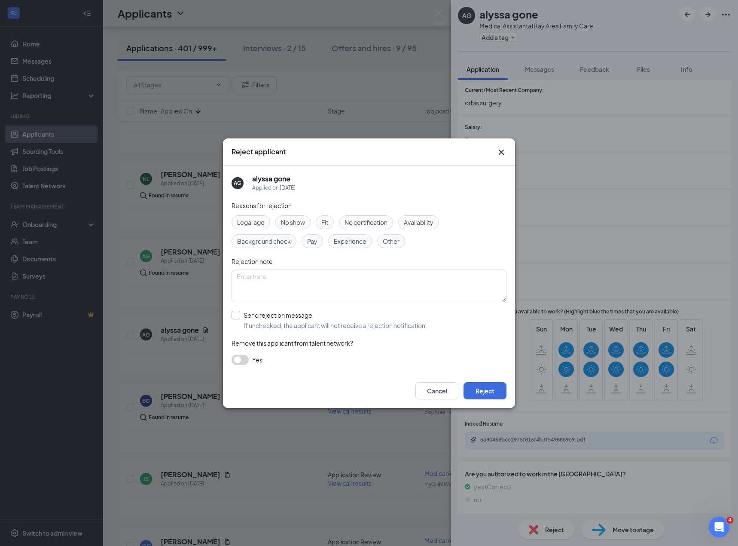
click at [331, 315] on input "Send rejection message If unchecked, the applicant will not receive a rejection…" at bounding box center [330, 320] width 196 height 19
checkbox input "true"
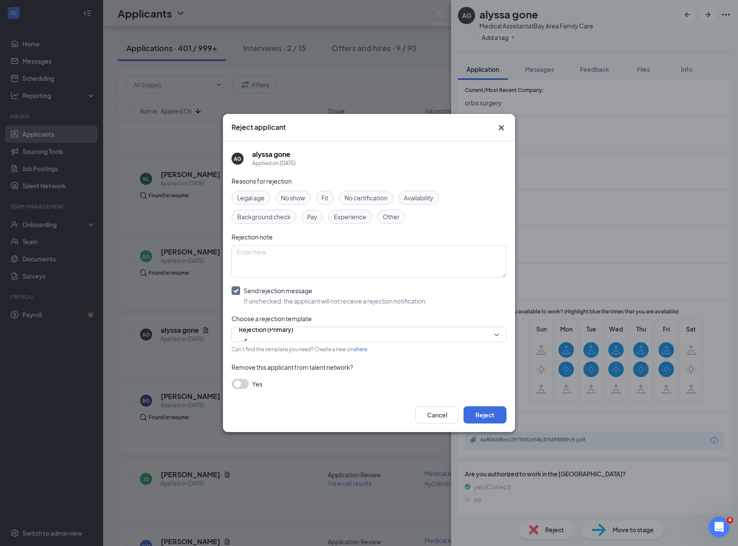
click at [340, 211] on div "Experience" at bounding box center [350, 217] width 44 height 14
click at [488, 406] on button "Reject" at bounding box center [485, 414] width 43 height 17
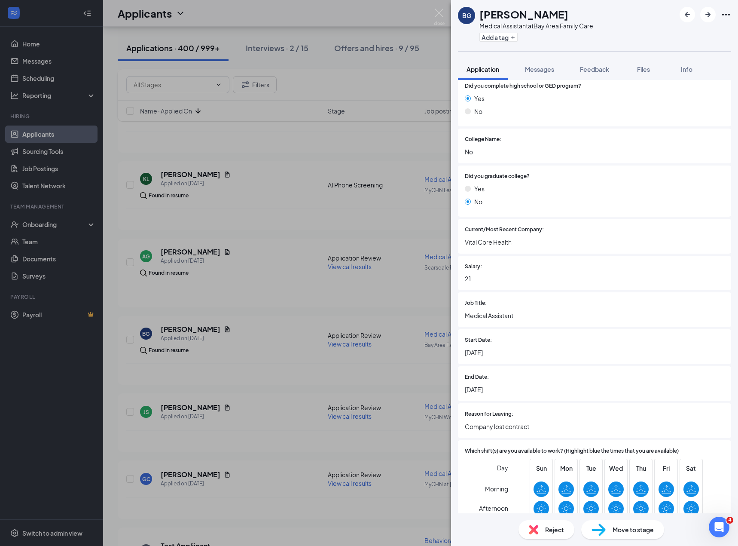
scroll to position [572, 0]
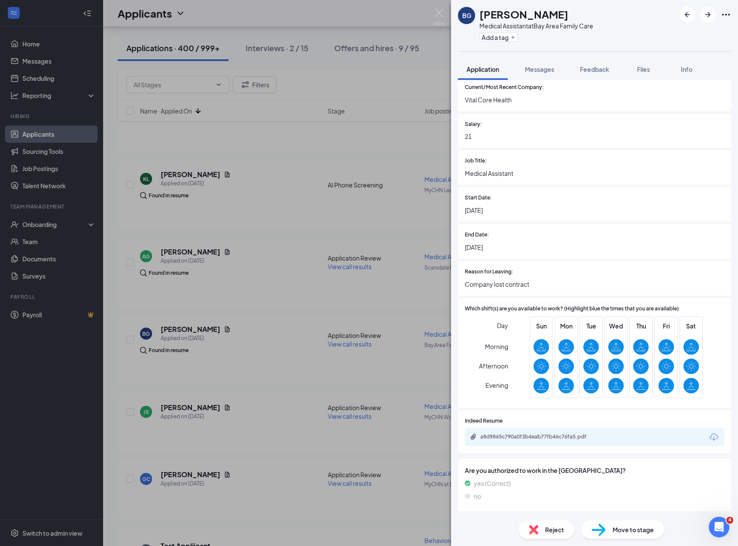
click at [525, 435] on div "a8d9865c790a0f3b4eab77fb46c76fa5.pdf" at bounding box center [540, 436] width 120 height 7
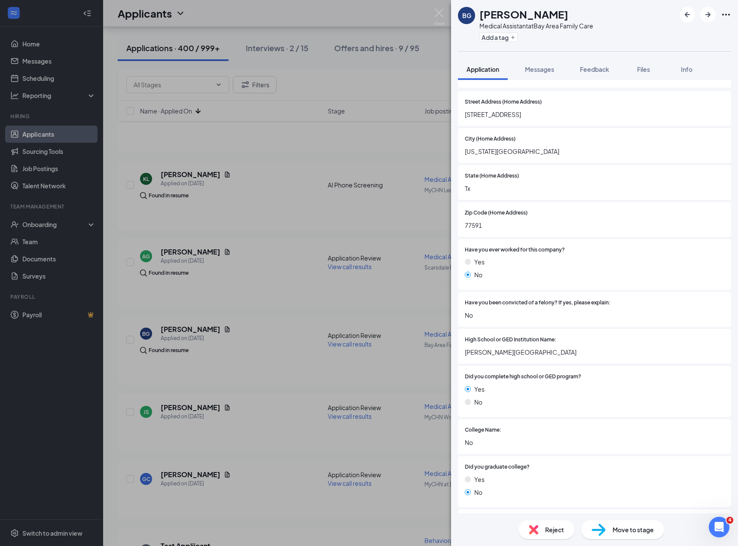
scroll to position [0, 0]
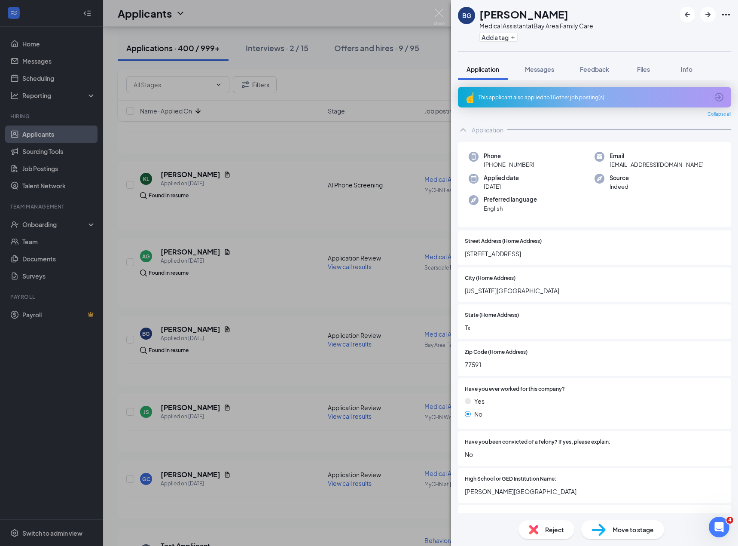
click at [661, 162] on span "brechellestorres26@gmail.com" at bounding box center [657, 164] width 94 height 9
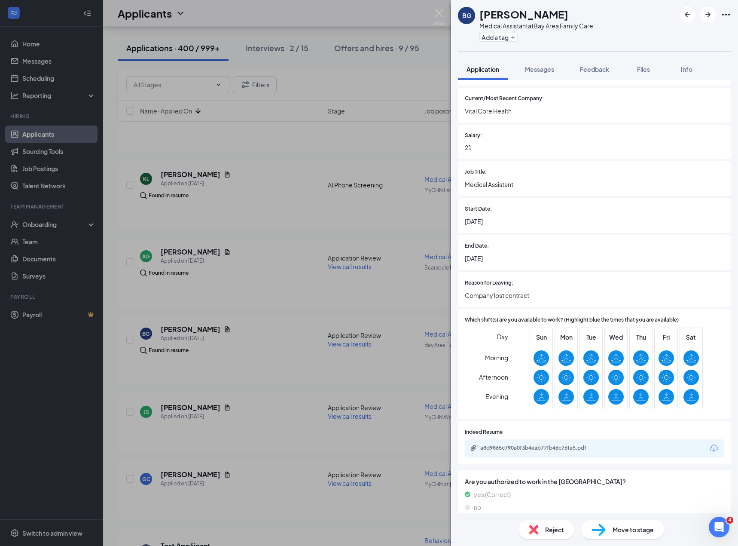
scroll to position [572, 0]
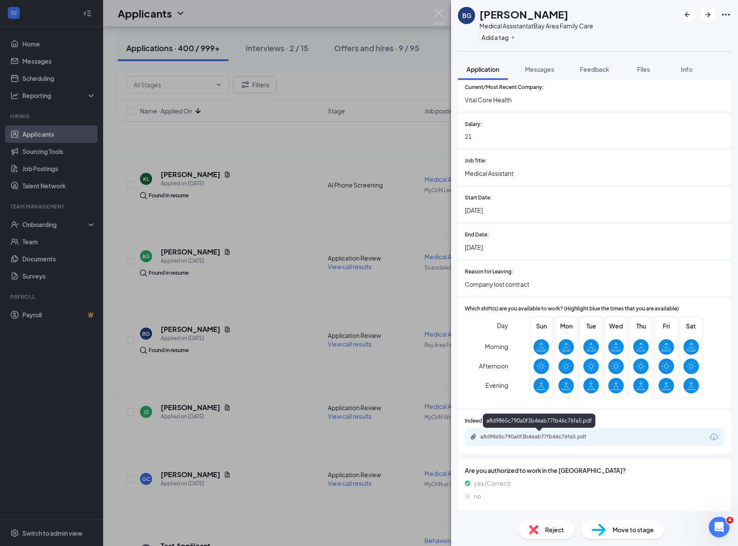
click at [522, 435] on div "a8d9865c790a0f3b4eab77fb46c76fa5.pdf" at bounding box center [595, 437] width 260 height 18
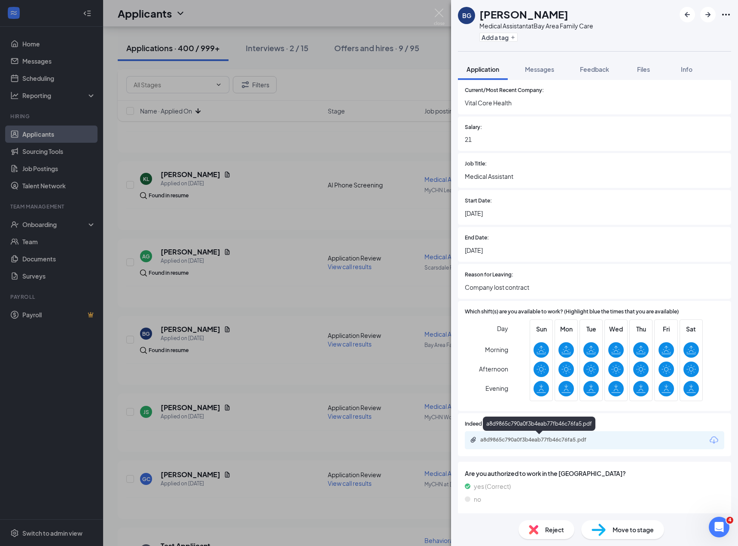
click at [520, 438] on div "a8d9865c790a0f3b4eab77fb46c76fa5.pdf" at bounding box center [540, 439] width 120 height 7
click at [706, 13] on icon "ArrowRight" at bounding box center [708, 14] width 10 height 10
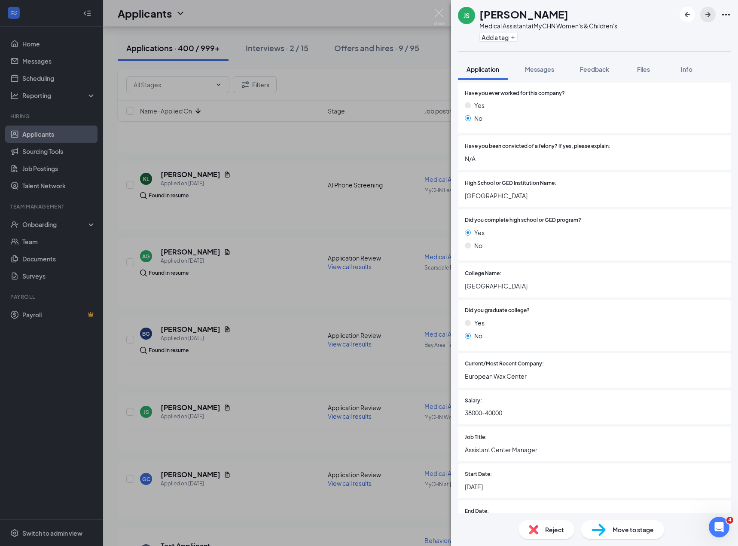
scroll to position [572, 0]
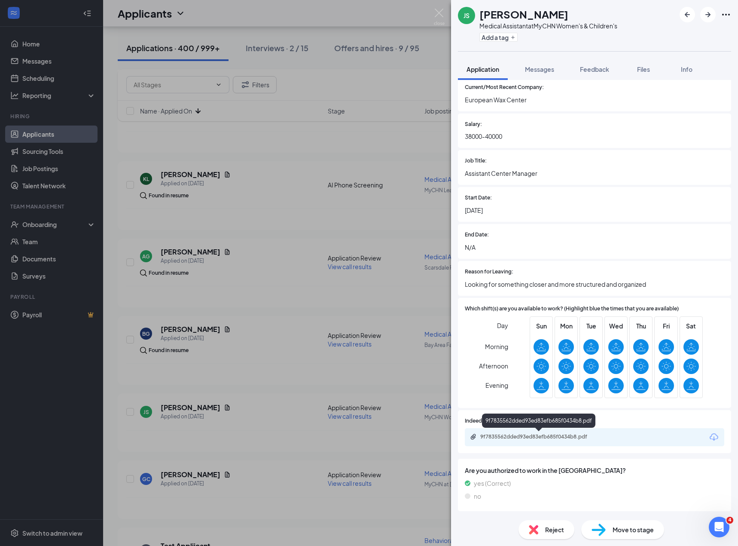
click at [514, 437] on div "9f7835562dded93ed83efb685f0434b8.pdf" at bounding box center [540, 436] width 120 height 7
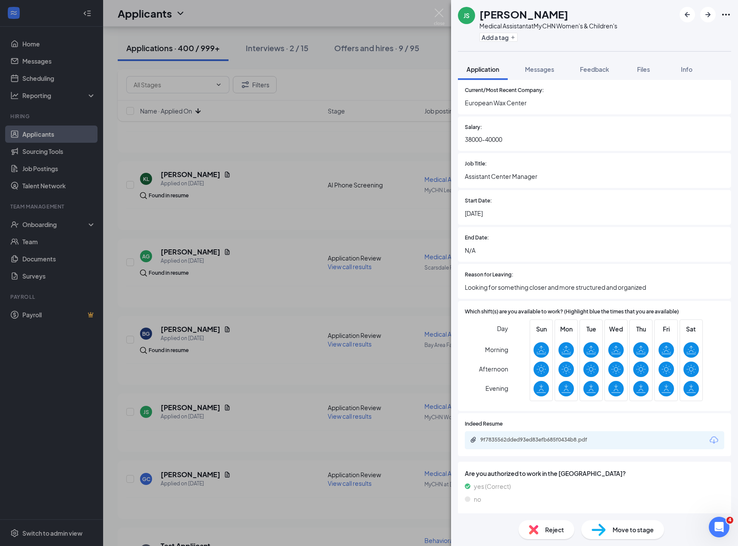
click at [535, 531] on img at bounding box center [533, 529] width 9 height 9
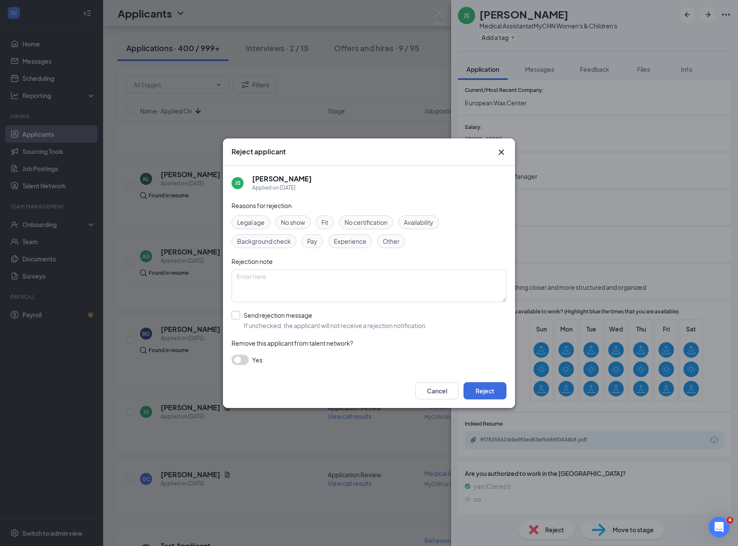
click at [295, 321] on input "Send rejection message If unchecked, the applicant will not receive a rejection…" at bounding box center [330, 320] width 196 height 19
checkbox input "true"
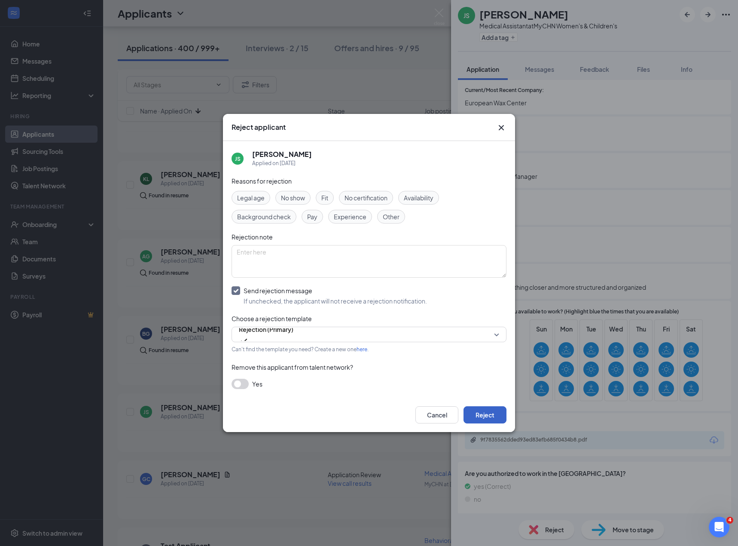
click at [502, 417] on button "Reject" at bounding box center [485, 414] width 43 height 17
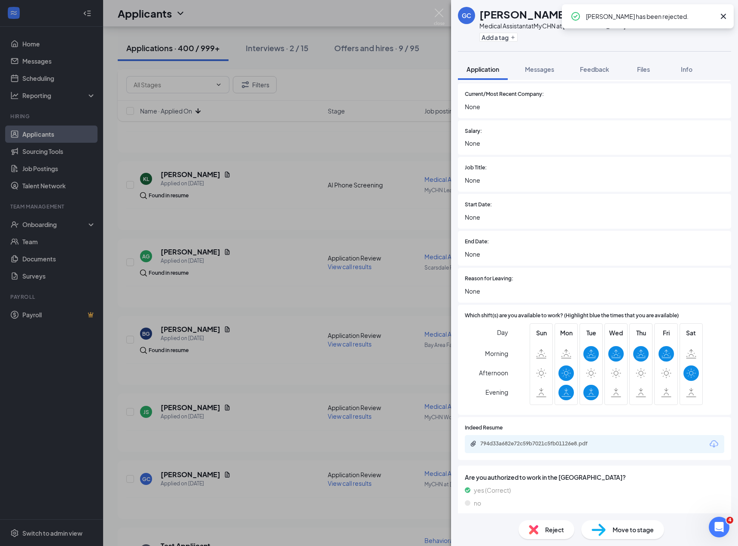
scroll to position [544, 0]
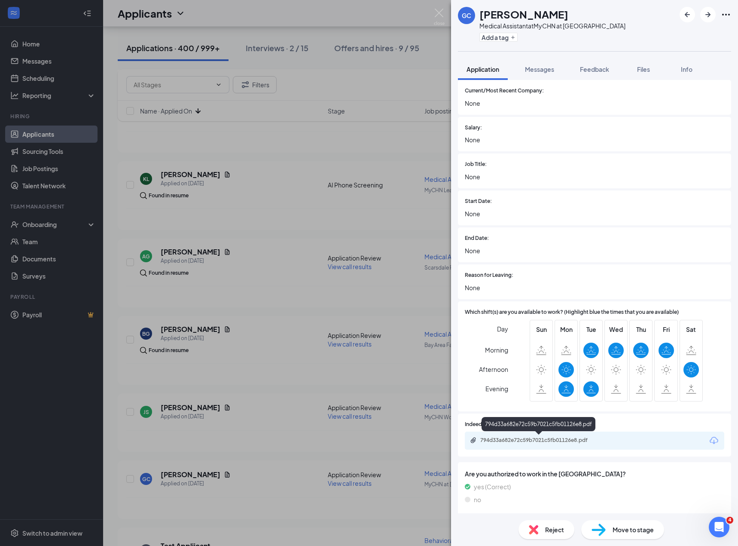
click at [543, 438] on div "794d33a682e72c59b7021c5fb01126e8.pdf" at bounding box center [540, 440] width 120 height 7
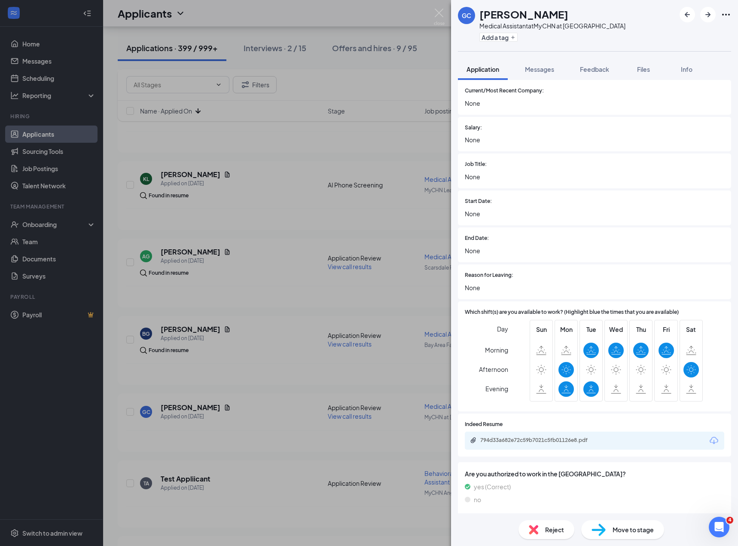
click at [554, 527] on span "Reject" at bounding box center [554, 529] width 19 height 9
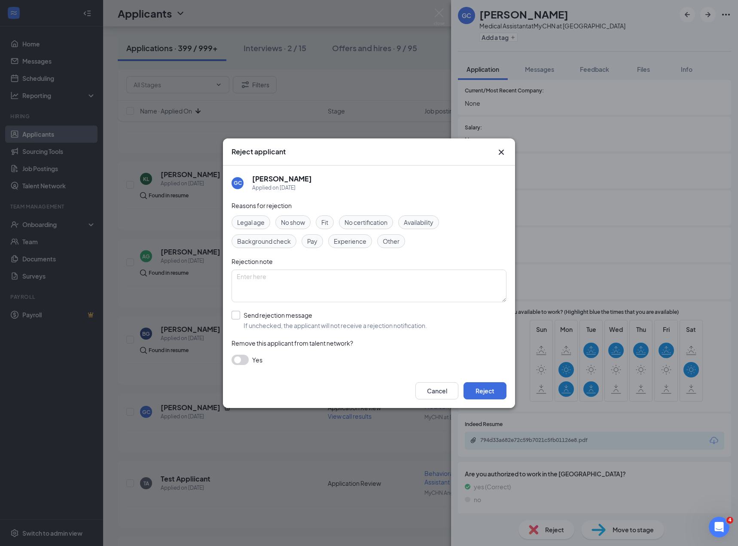
click at [293, 324] on input "Send rejection message If unchecked, the applicant will not receive a rejection…" at bounding box center [330, 320] width 196 height 19
checkbox input "true"
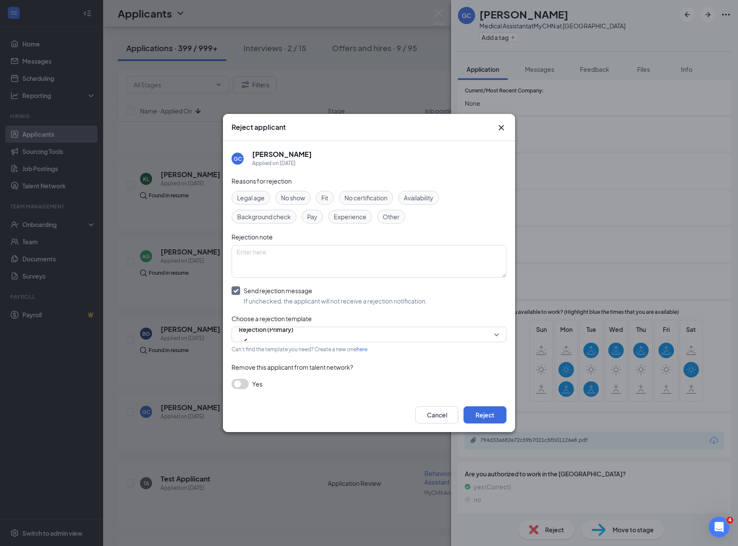
click at [358, 217] on span "Experience" at bounding box center [350, 216] width 33 height 9
click at [487, 415] on button "Reject" at bounding box center [485, 414] width 43 height 17
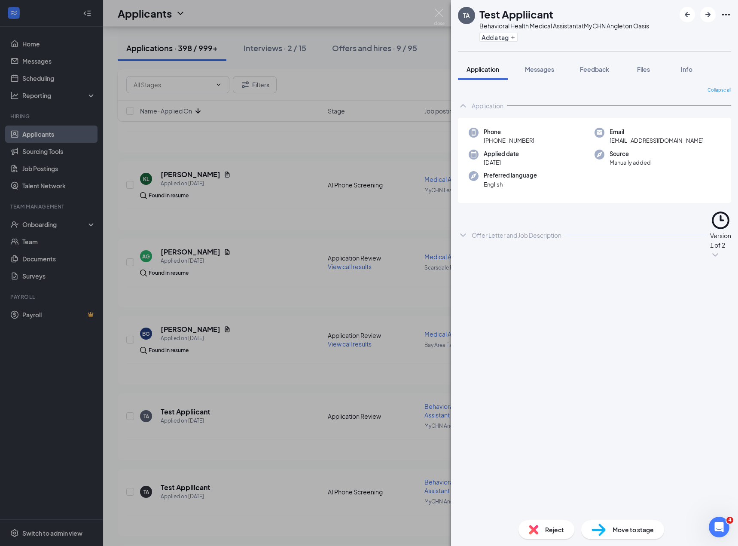
click at [549, 527] on span "Reject" at bounding box center [554, 529] width 19 height 9
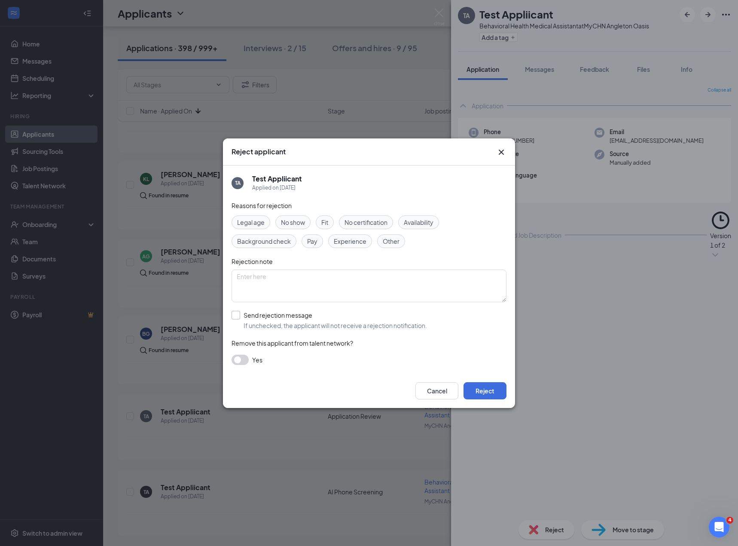
click at [263, 318] on input "Send rejection message If unchecked, the applicant will not receive a rejection…" at bounding box center [330, 320] width 196 height 19
checkbox input "true"
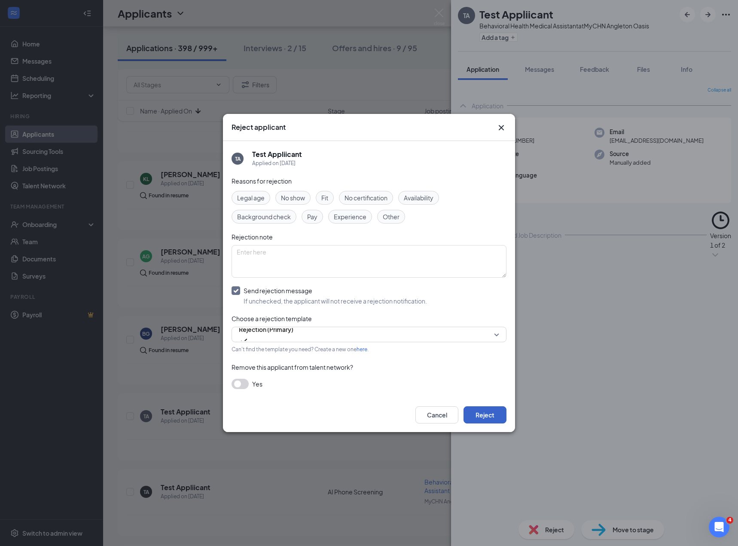
click at [488, 416] on button "Reject" at bounding box center [485, 414] width 43 height 17
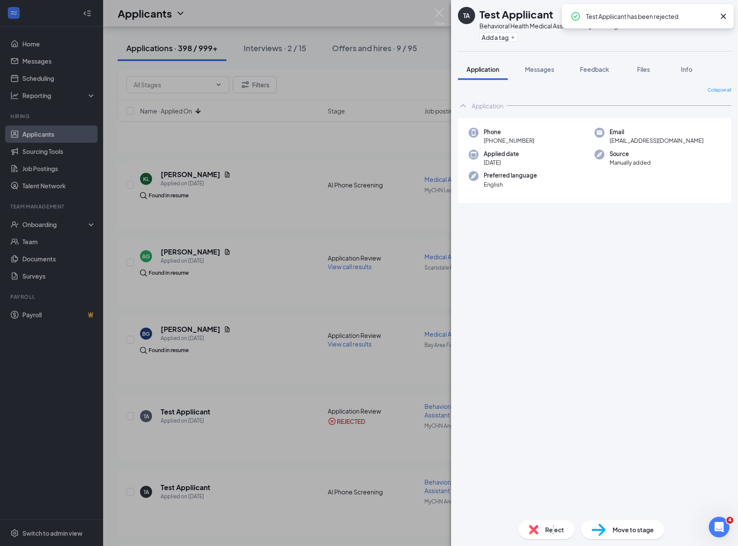
click at [553, 530] on span "Reject" at bounding box center [554, 529] width 19 height 9
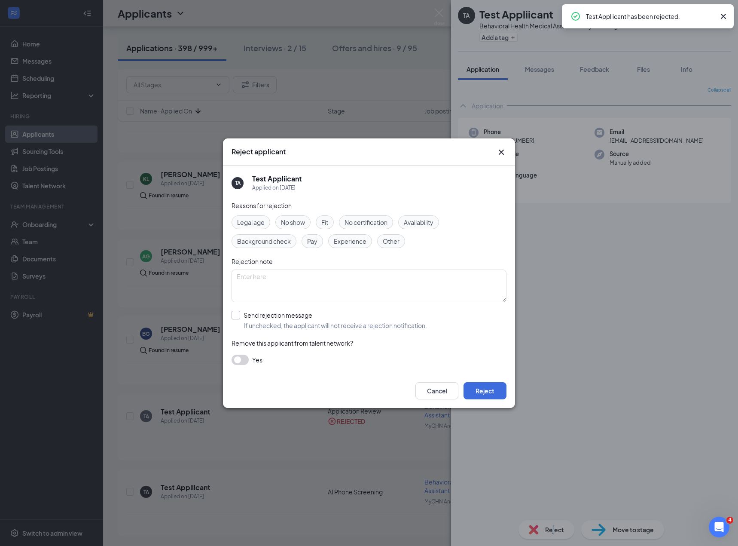
click at [318, 324] on input "Send rejection message If unchecked, the applicant will not receive a rejection…" at bounding box center [330, 320] width 196 height 19
checkbox input "true"
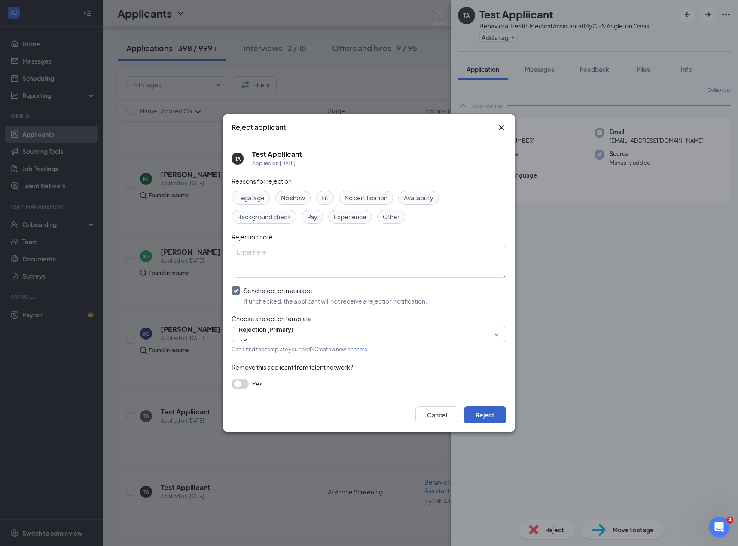
click at [489, 411] on button "Reject" at bounding box center [485, 414] width 43 height 17
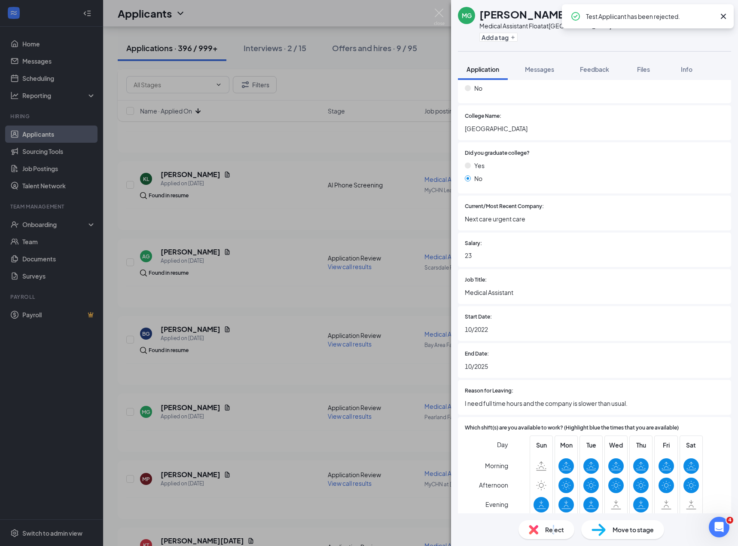
scroll to position [572, 0]
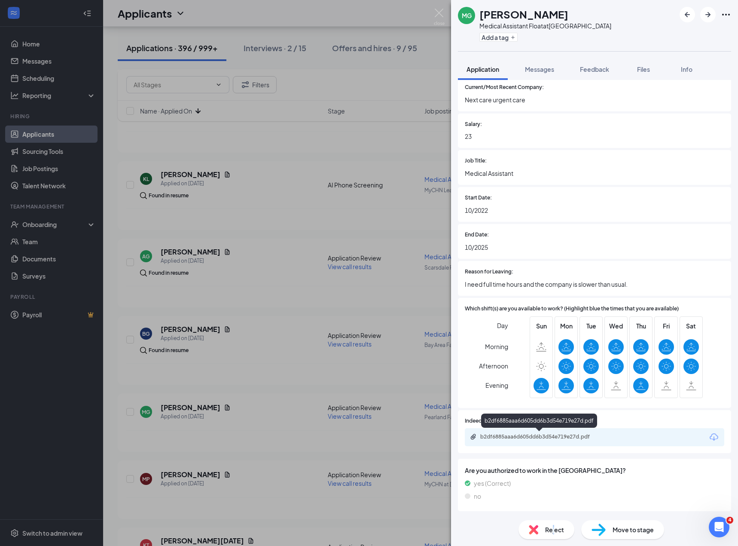
click at [541, 438] on div "b2df6885aaa6d605dd6b3d54e719e27d.pdf" at bounding box center [540, 436] width 120 height 7
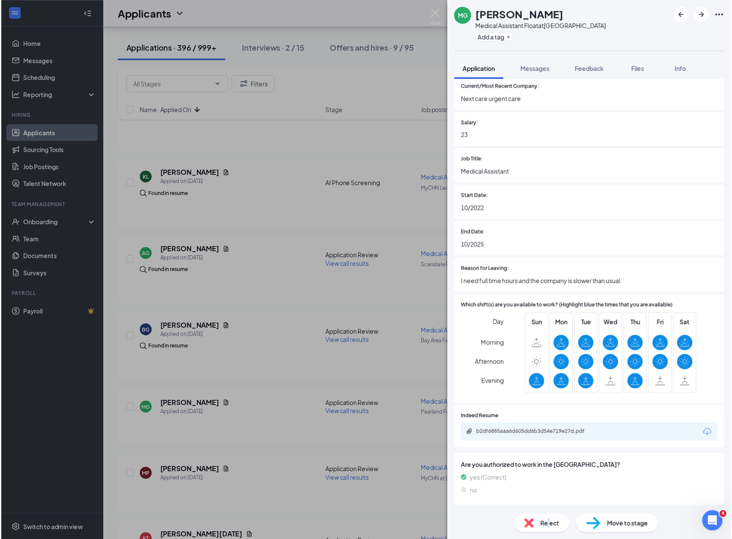
scroll to position [569, 0]
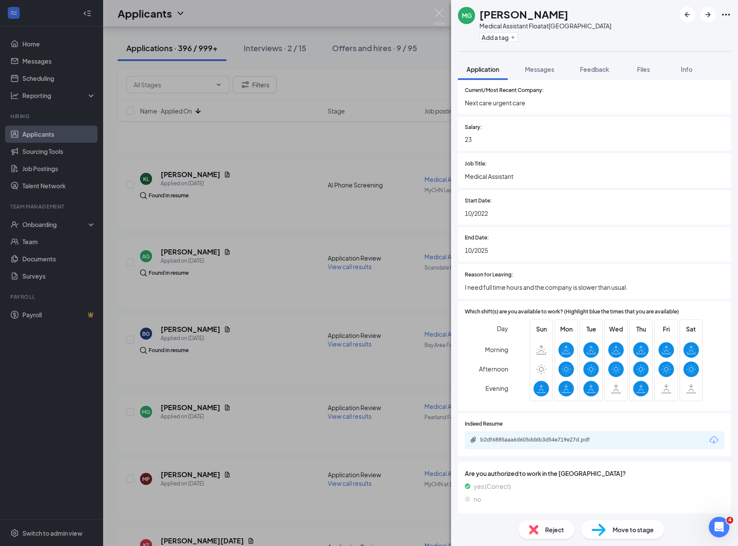
click at [247, 343] on div "MG Michael Garcia Medical Assistant Float at Pearland Family Health Center Add …" at bounding box center [369, 273] width 738 height 546
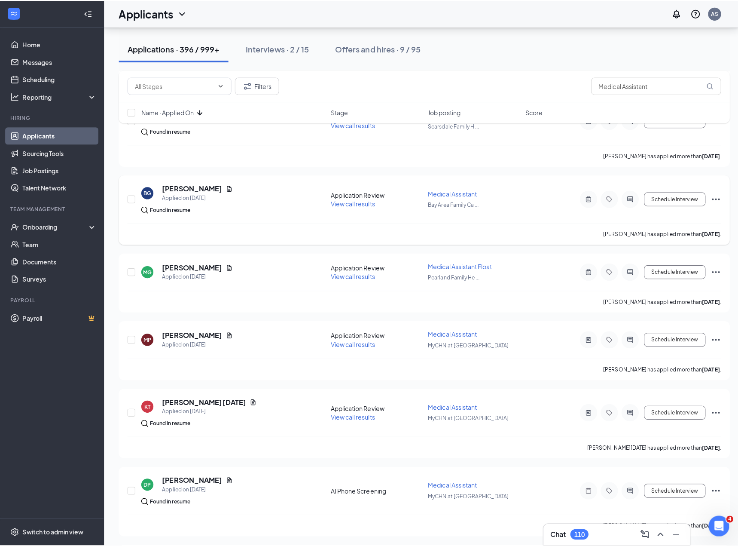
scroll to position [1003, 0]
click at [177, 329] on h5 "Michelle Pena" at bounding box center [191, 331] width 60 height 9
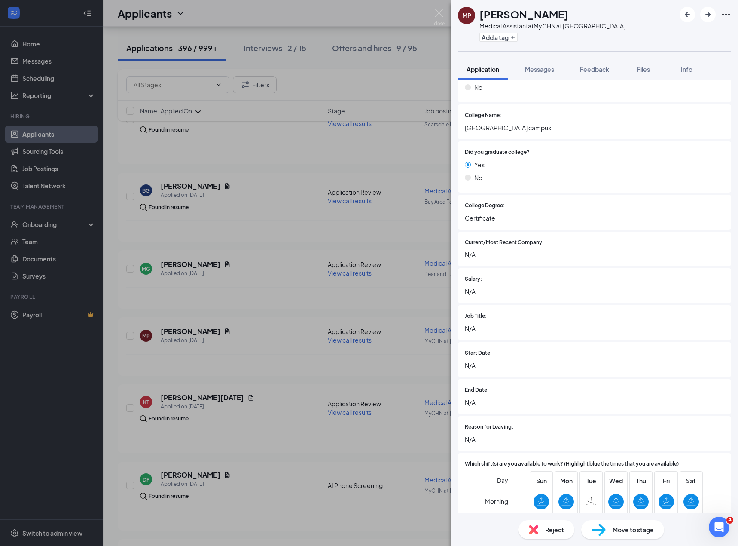
scroll to position [581, 0]
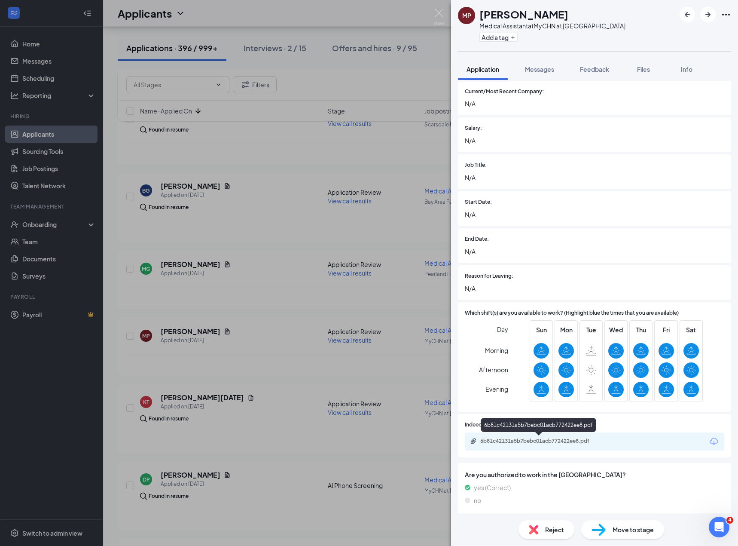
click at [533, 443] on div "6b81c42131a5b7bebc01acb772422ee8.pdf" at bounding box center [540, 440] width 120 height 7
click at [542, 527] on div "Reject" at bounding box center [547, 529] width 56 height 19
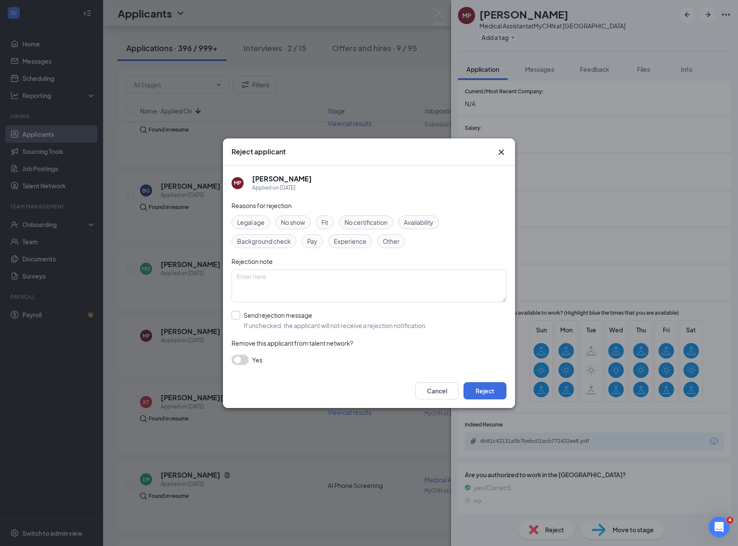
click at [307, 321] on input "Send rejection message If unchecked, the applicant will not receive a rejection…" at bounding box center [330, 320] width 196 height 19
checkbox input "true"
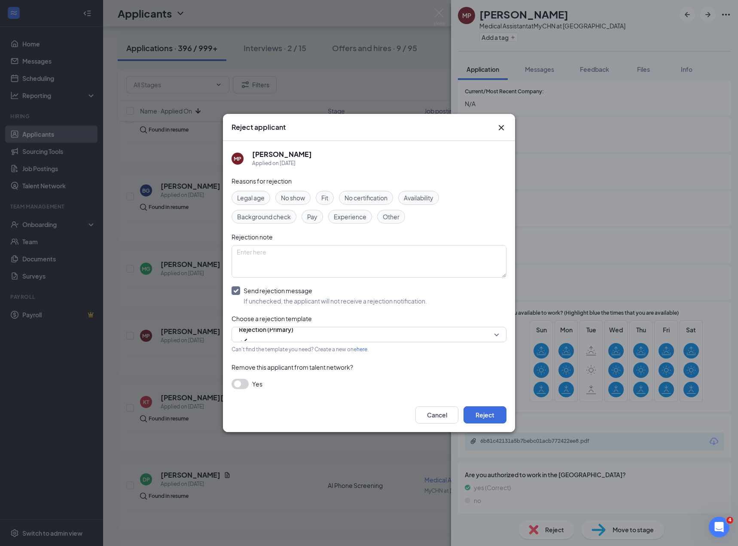
click at [343, 212] on span "Experience" at bounding box center [350, 216] width 33 height 9
click at [481, 419] on button "Reject" at bounding box center [485, 414] width 43 height 17
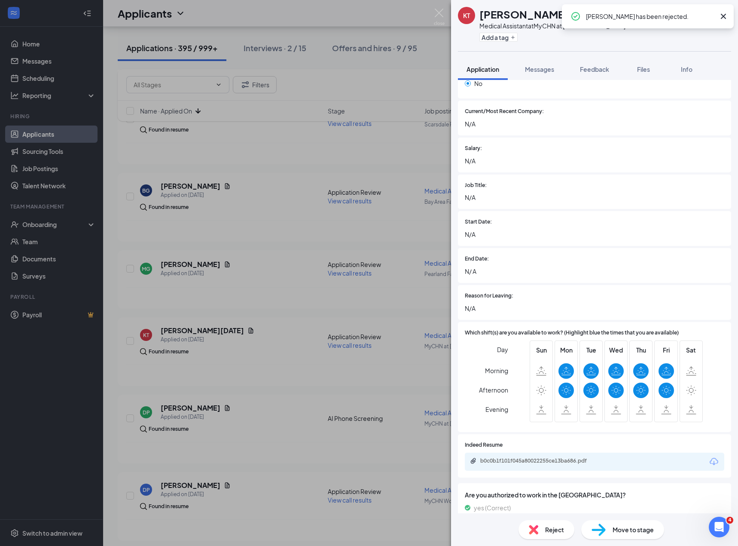
scroll to position [508, 0]
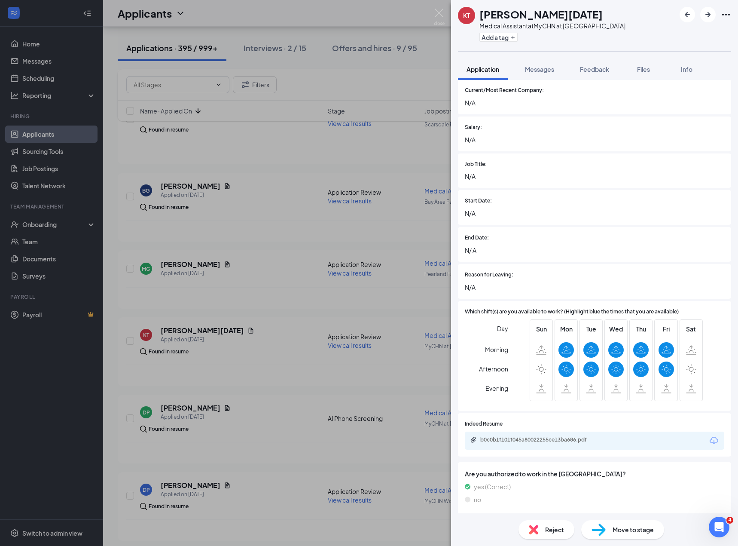
click at [514, 440] on div "b0c0b1f101f045a80022255ce13ba686.pdf" at bounding box center [540, 439] width 120 height 7
click at [554, 527] on span "Reject" at bounding box center [554, 529] width 19 height 9
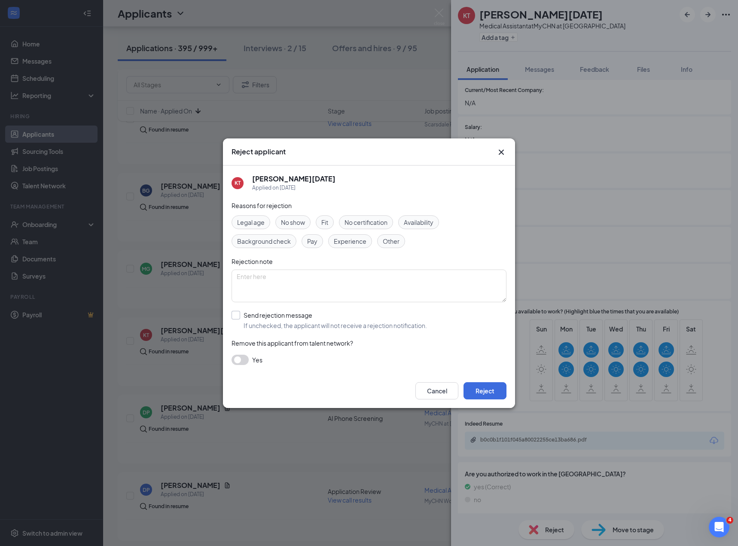
click at [246, 312] on input "Send rejection message If unchecked, the applicant will not receive a rejection…" at bounding box center [330, 320] width 196 height 19
checkbox input "true"
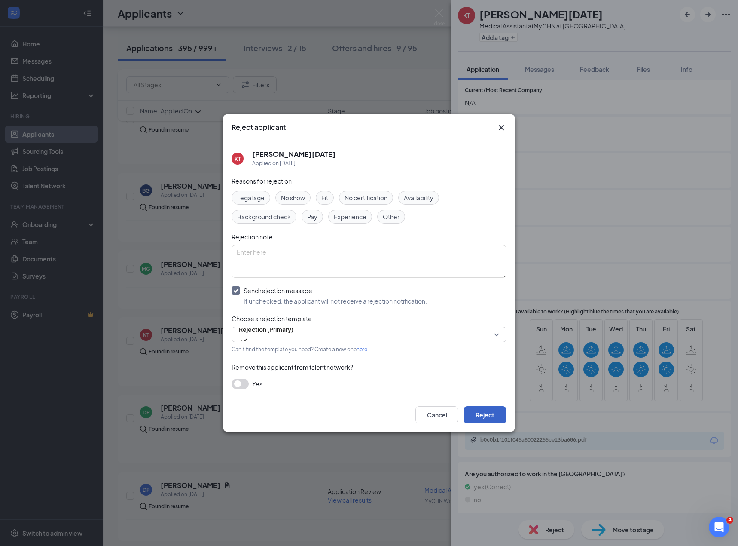
click at [485, 416] on button "Reject" at bounding box center [485, 414] width 43 height 17
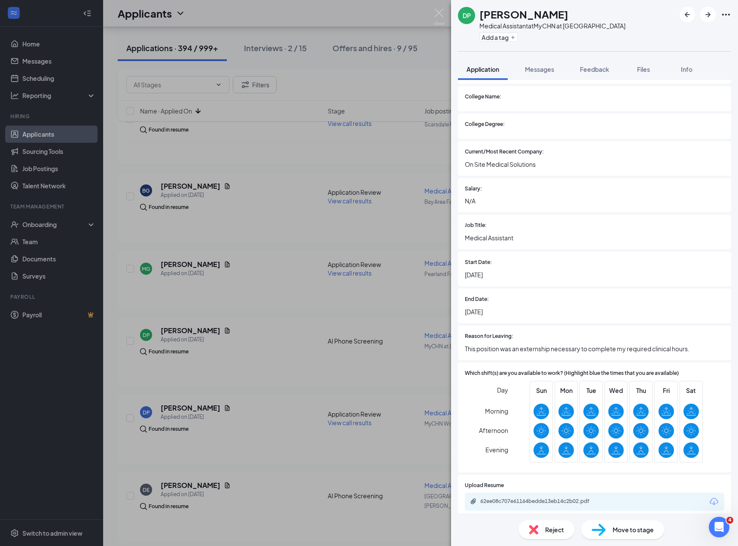
scroll to position [527, 0]
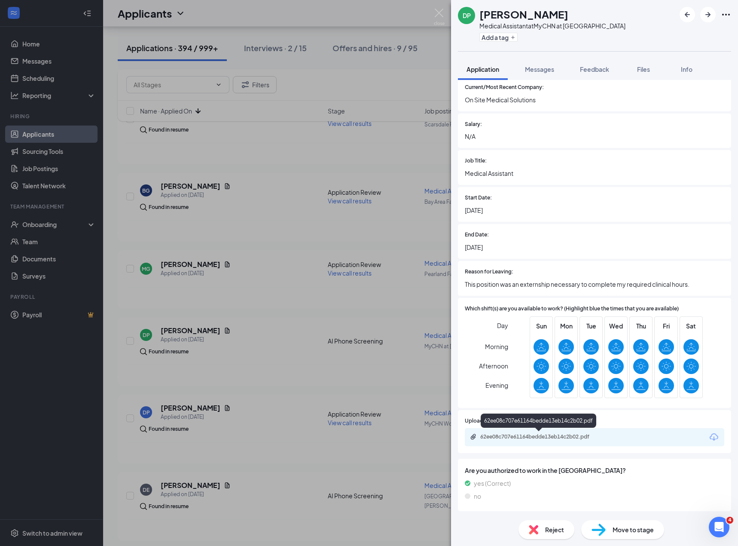
click at [538, 436] on div "62ee08c707e61164bedde13eb14c2b02.pdf" at bounding box center [540, 436] width 120 height 7
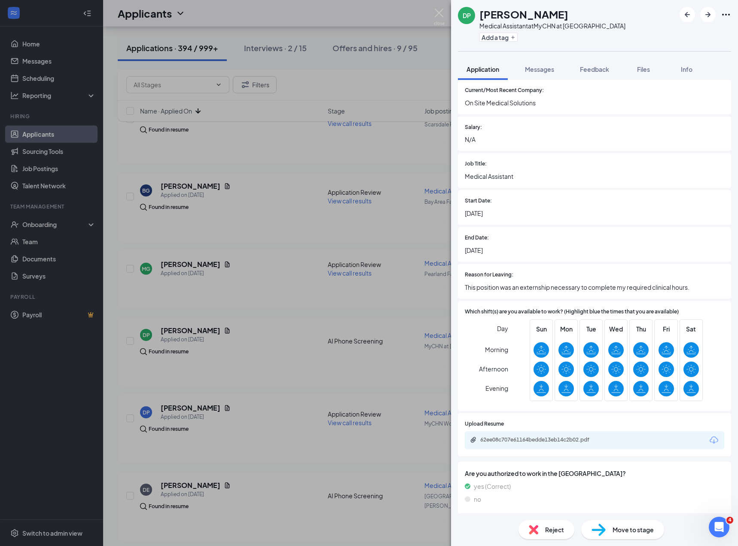
click at [556, 531] on span "Reject" at bounding box center [554, 529] width 19 height 9
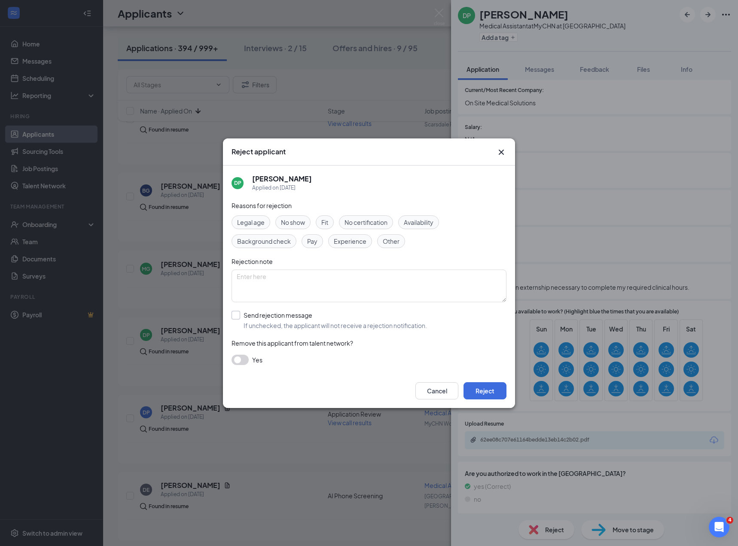
click at [319, 318] on input "Send rejection message If unchecked, the applicant will not receive a rejection…" at bounding box center [330, 320] width 196 height 19
checkbox input "true"
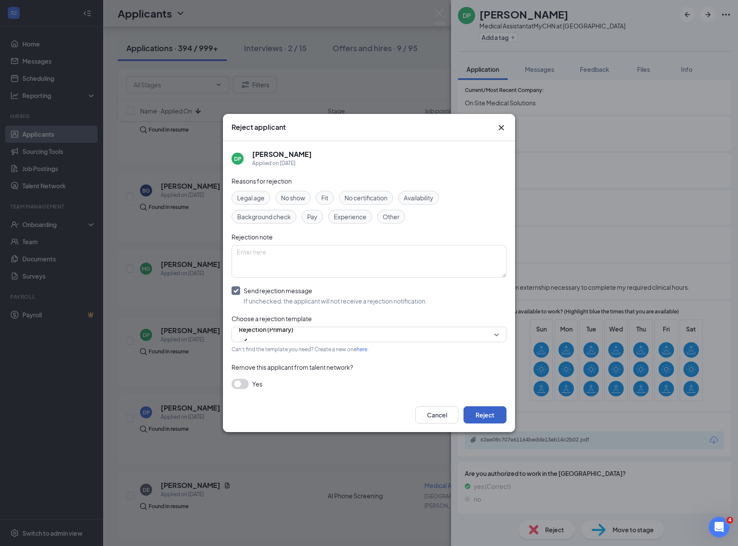
click at [481, 416] on button "Reject" at bounding box center [485, 414] width 43 height 17
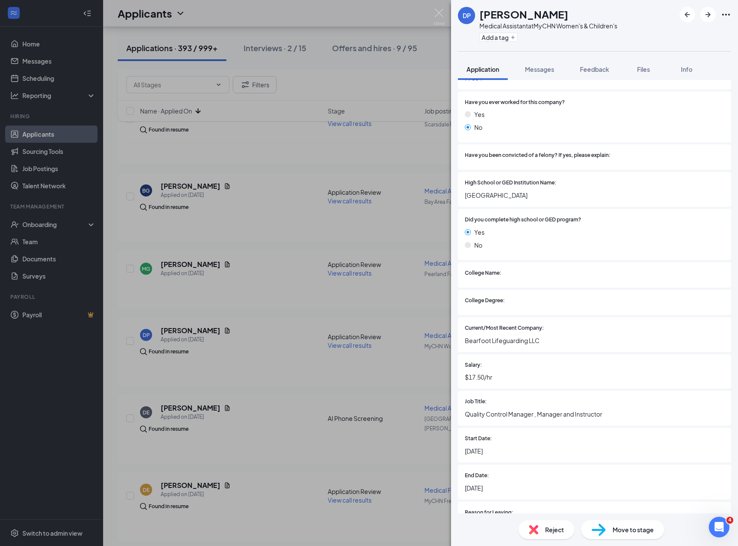
scroll to position [527, 0]
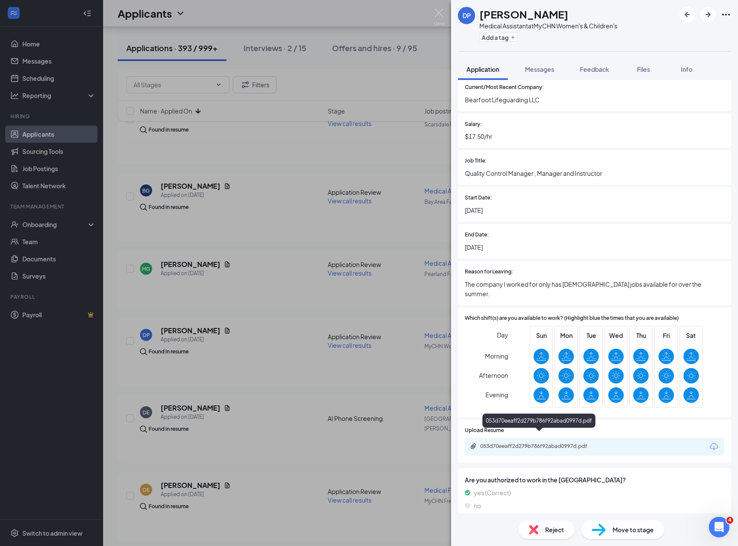
click at [560, 443] on div "053d70eeaff2d279b786f92abad0997d.pdf" at bounding box center [539, 447] width 139 height 8
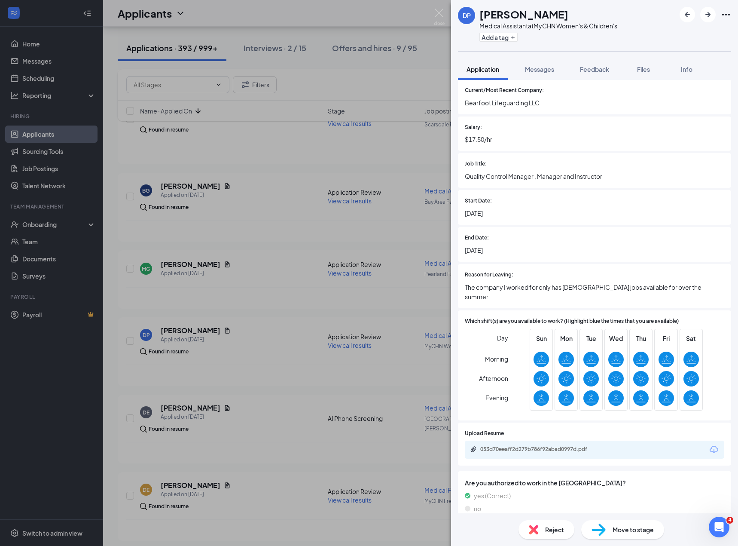
click at [536, 525] on img at bounding box center [533, 529] width 9 height 9
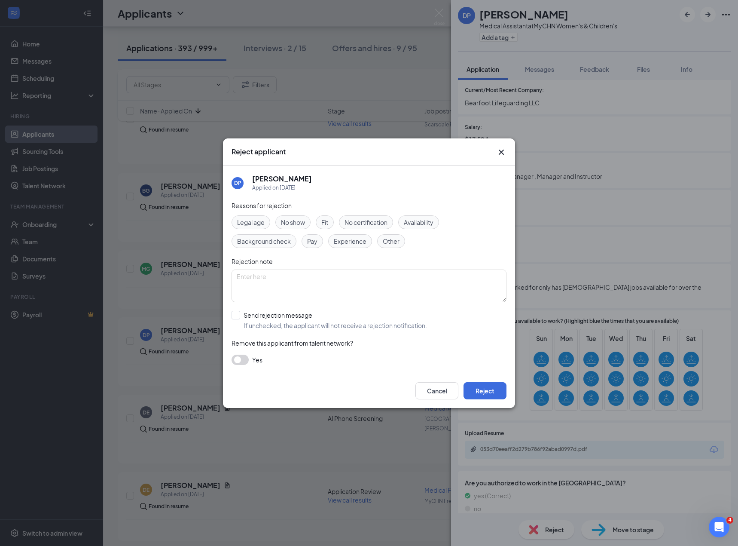
click at [345, 325] on input "Send rejection message If unchecked, the applicant will not receive a rejection…" at bounding box center [330, 320] width 196 height 19
checkbox input "true"
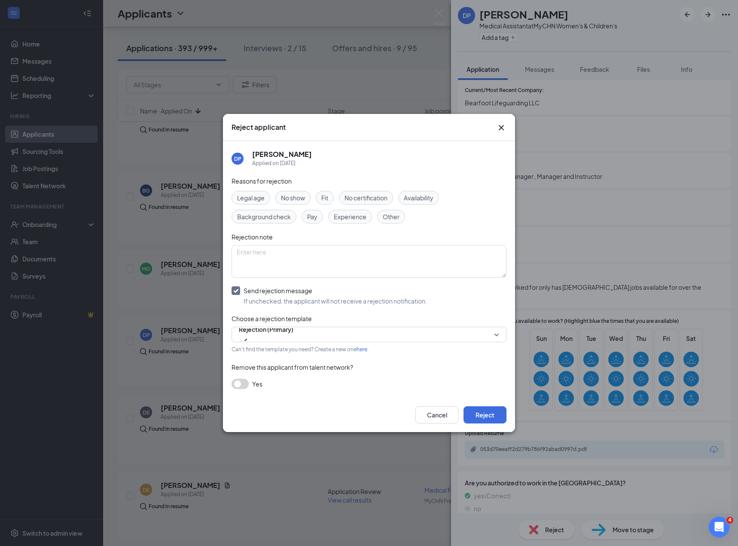
click at [358, 225] on div "Reasons for rejection Legal age No show Fit No certification Availability Backg…" at bounding box center [369, 286] width 275 height 221
click at [361, 218] on span "Experience" at bounding box center [350, 216] width 33 height 9
click at [497, 422] on button "Reject" at bounding box center [485, 414] width 43 height 17
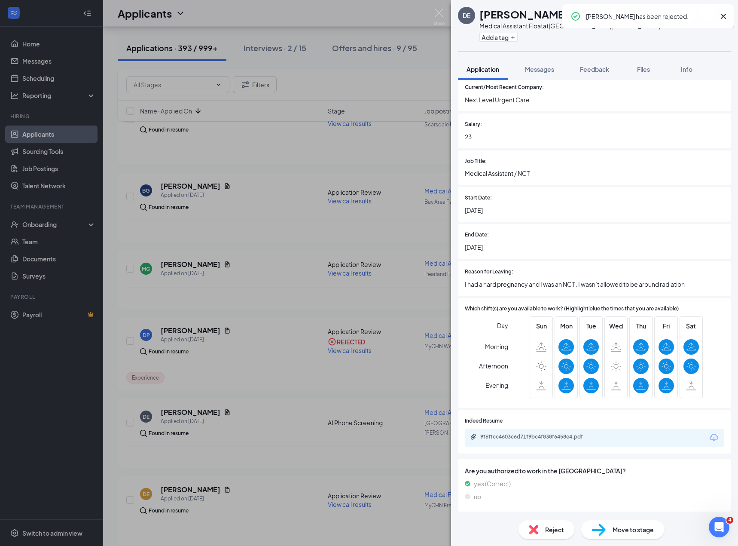
scroll to position [535, 0]
click at [532, 441] on div "9f6ffcc4603c6d71f9bc4f838f6458e4.pdf" at bounding box center [539, 437] width 139 height 8
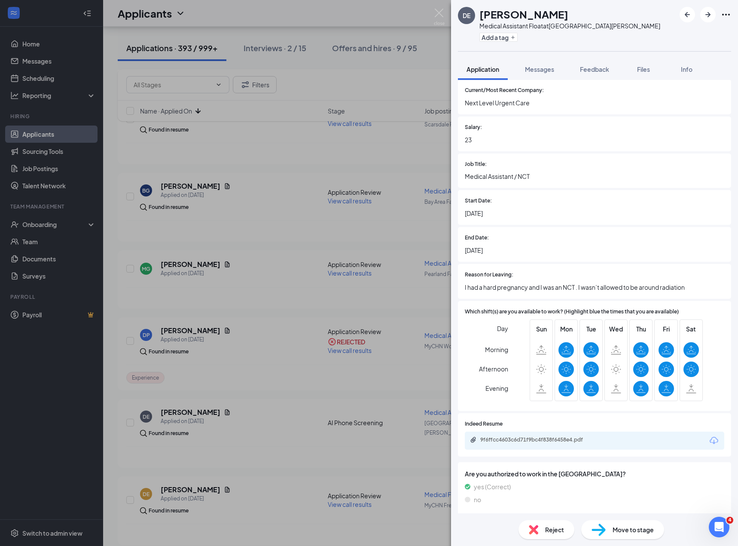
click at [544, 532] on div "Reject" at bounding box center [547, 529] width 56 height 19
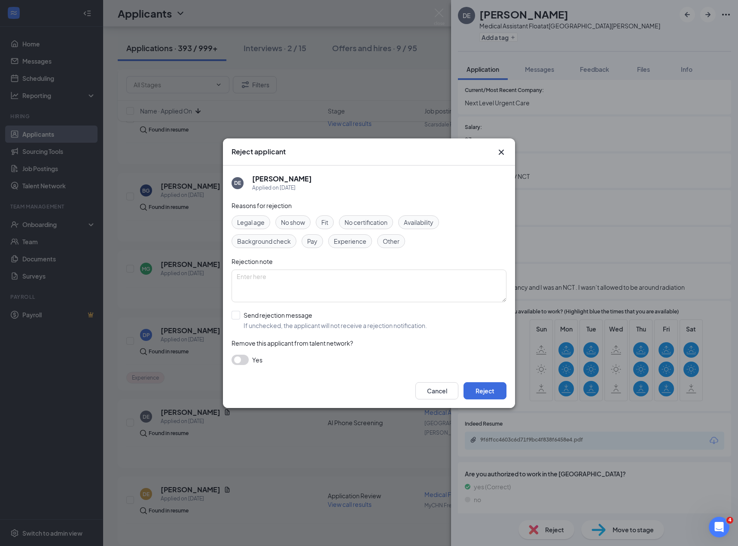
click at [423, 223] on span "Availability" at bounding box center [419, 221] width 30 height 9
click at [389, 314] on input "Send rejection message If unchecked, the applicant will not receive a rejection…" at bounding box center [330, 320] width 196 height 19
checkbox input "true"
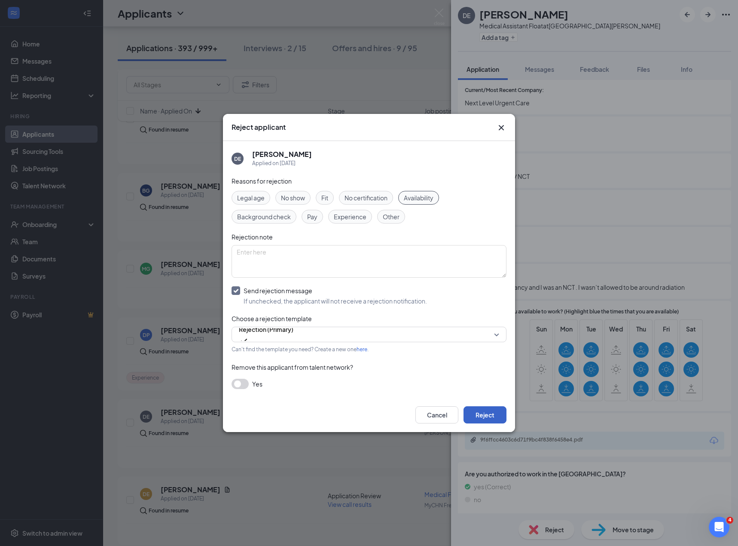
click at [502, 421] on button "Reject" at bounding box center [485, 414] width 43 height 17
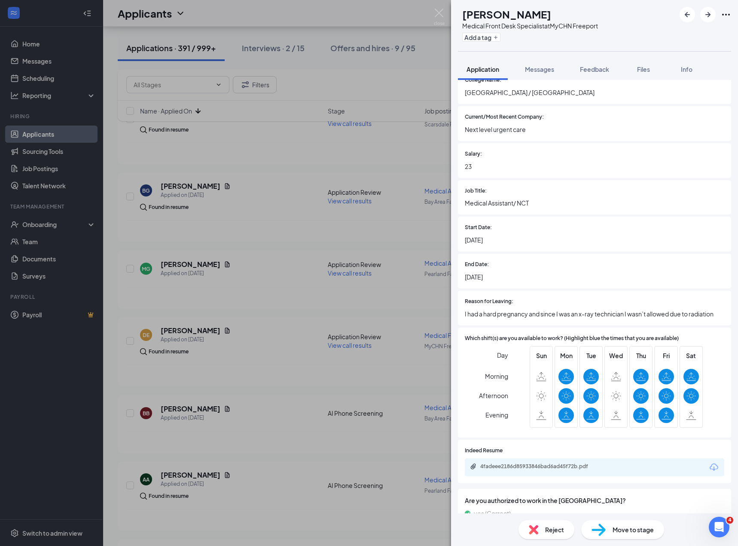
scroll to position [535, 0]
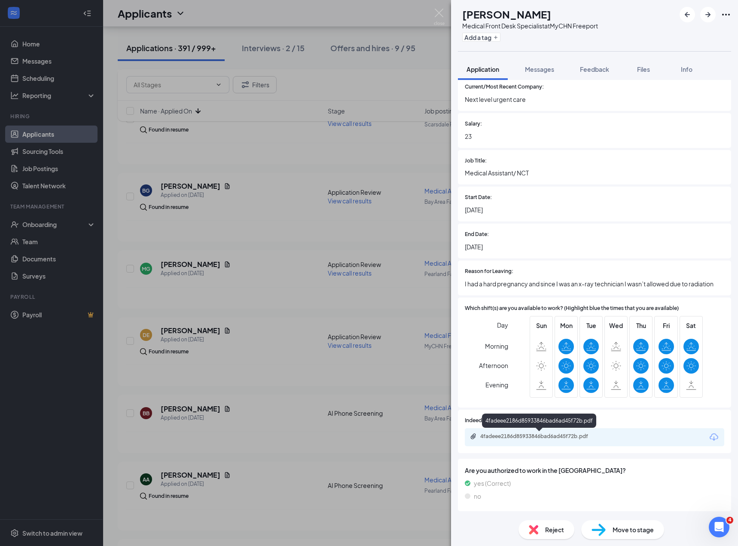
click at [520, 434] on div "4fadeee2186d85933846bad6ad45f72b.pdf" at bounding box center [540, 436] width 120 height 7
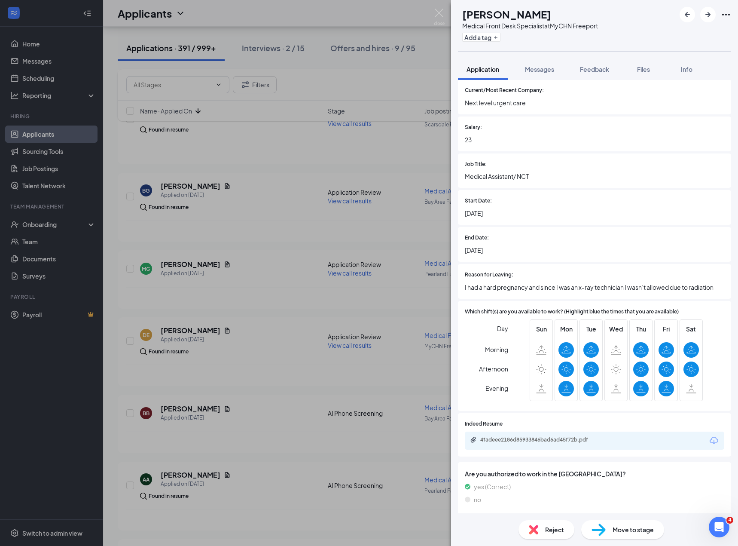
click at [560, 534] on div "Reject" at bounding box center [547, 529] width 56 height 19
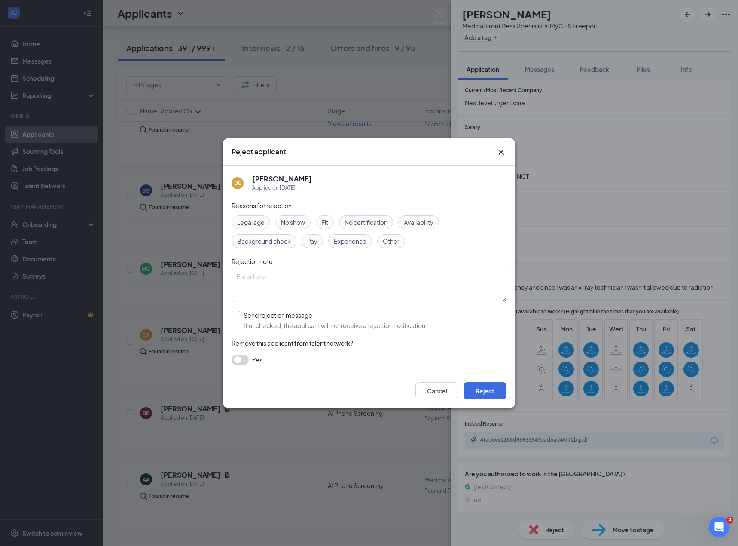
click at [309, 313] on input "Send rejection message If unchecked, the applicant will not receive a rejection…" at bounding box center [330, 320] width 196 height 19
checkbox input "true"
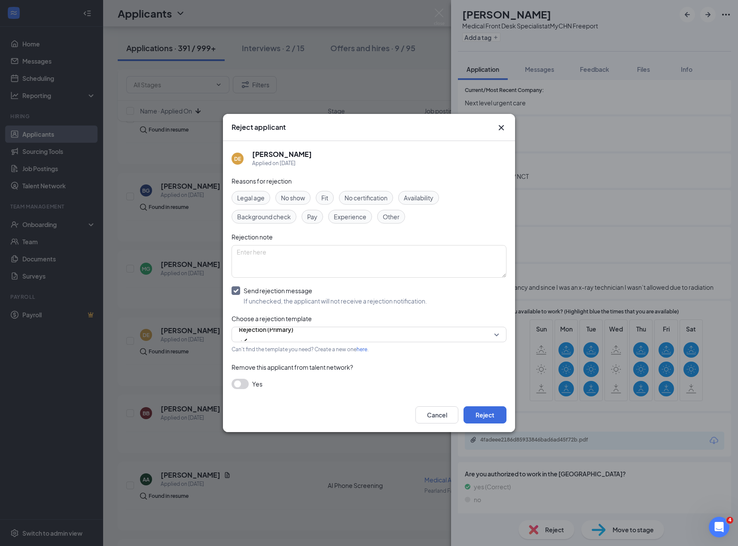
click at [411, 190] on div "Reasons for rejection Legal age No show Fit No certification Availability Backg…" at bounding box center [369, 286] width 275 height 221
drag, startPoint x: 413, startPoint y: 195, endPoint x: 416, endPoint y: 199, distance: 5.4
click at [414, 195] on span "Availability" at bounding box center [419, 197] width 30 height 9
click at [484, 418] on button "Reject" at bounding box center [485, 414] width 43 height 17
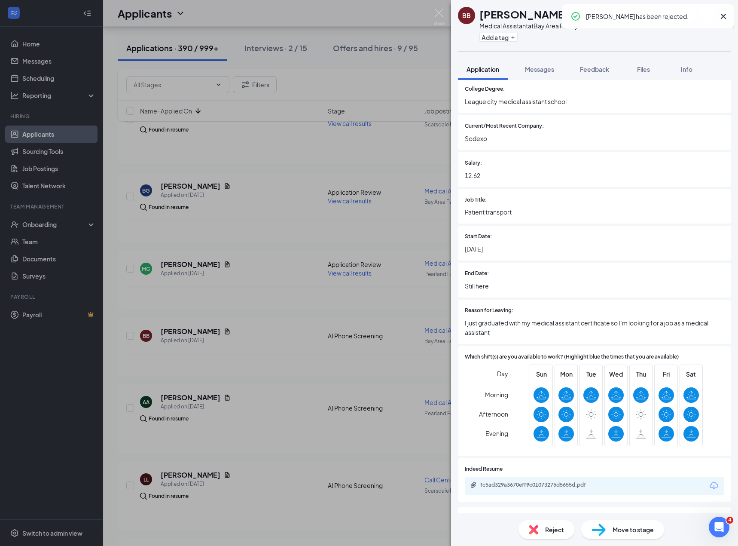
scroll to position [525, 0]
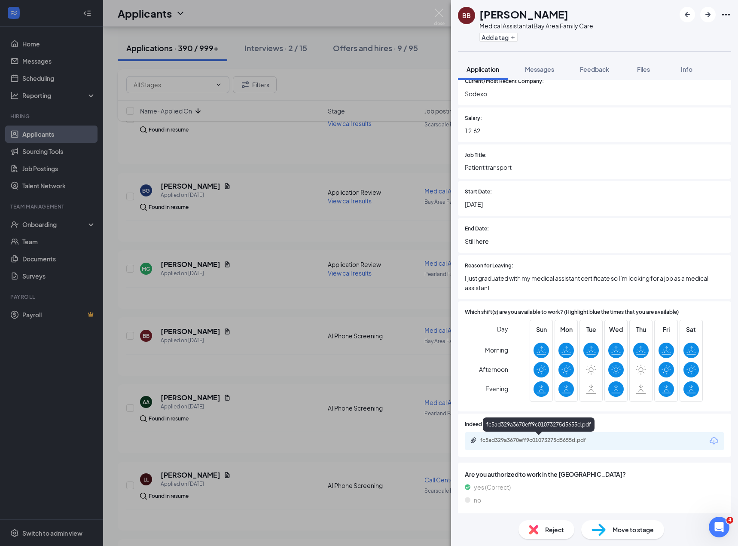
click at [533, 440] on div "fc5ad329a3670eff9c01073275d5655d.pdf" at bounding box center [540, 440] width 120 height 7
click at [541, 526] on div "Reject" at bounding box center [547, 529] width 56 height 19
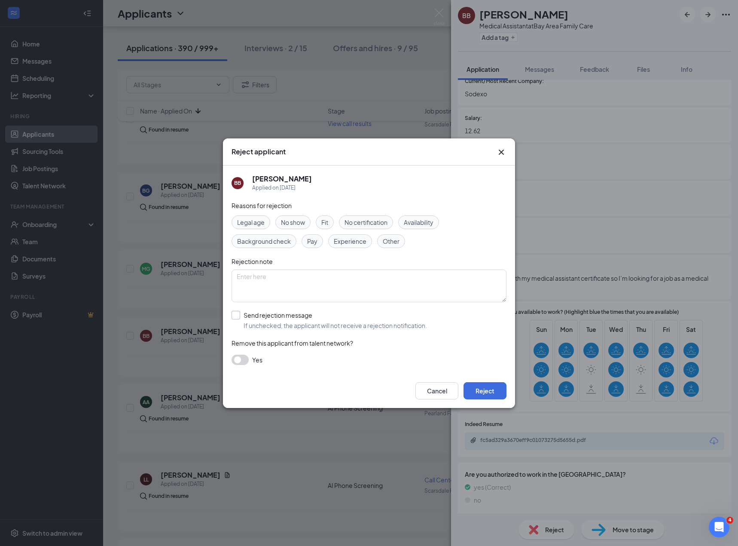
click at [261, 319] on input "Send rejection message If unchecked, the applicant will not receive a rejection…" at bounding box center [330, 320] width 196 height 19
checkbox input "true"
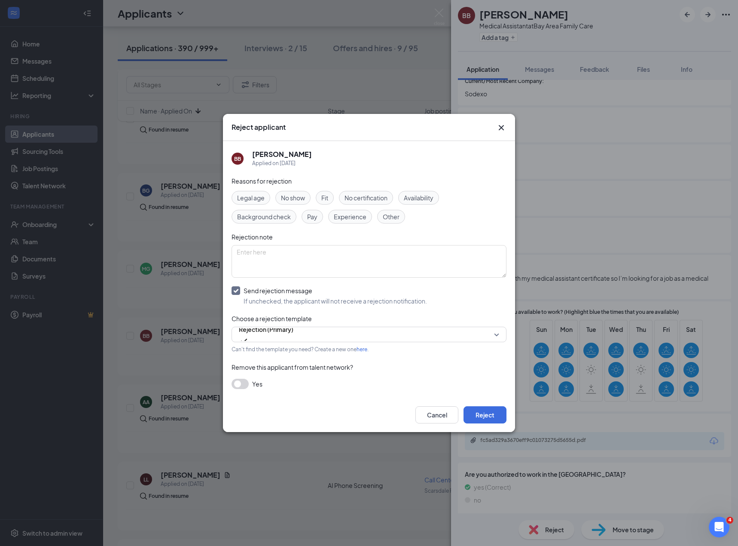
click at [355, 212] on span "Experience" at bounding box center [350, 216] width 33 height 9
click at [488, 416] on button "Reject" at bounding box center [485, 414] width 43 height 17
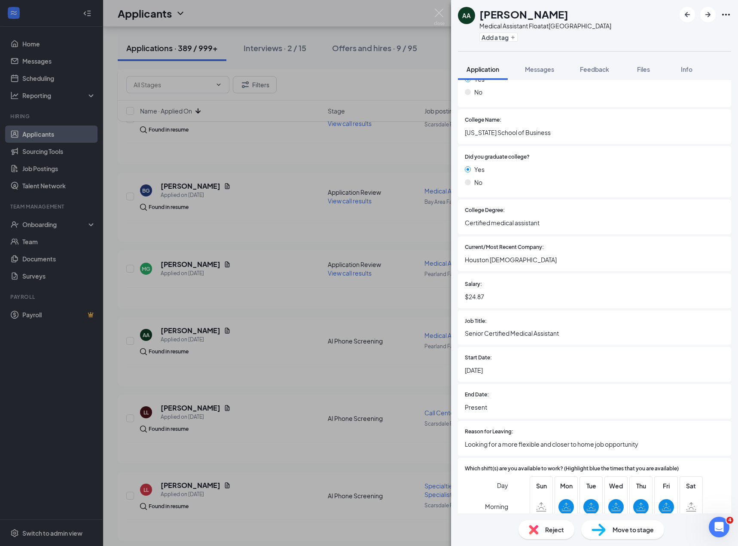
scroll to position [573, 0]
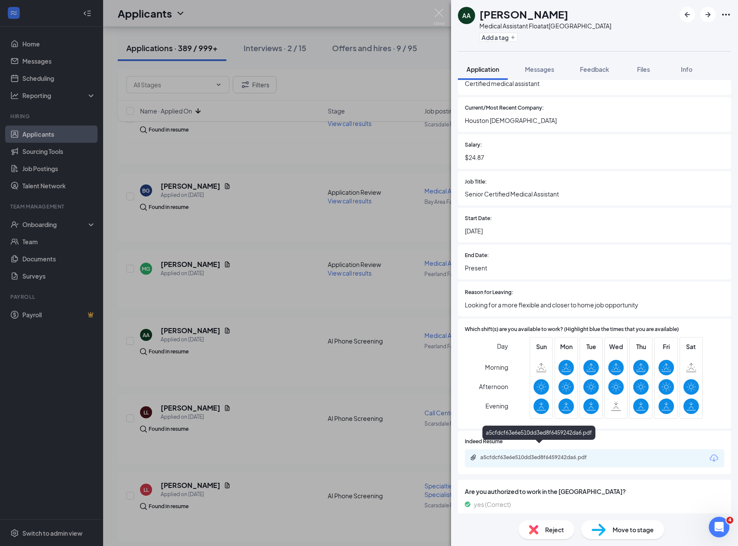
click at [537, 454] on div "a5cfdcf63e6e510dd3ed8f6459242da6.pdf" at bounding box center [540, 457] width 120 height 7
click at [547, 523] on div "Reject" at bounding box center [547, 529] width 56 height 19
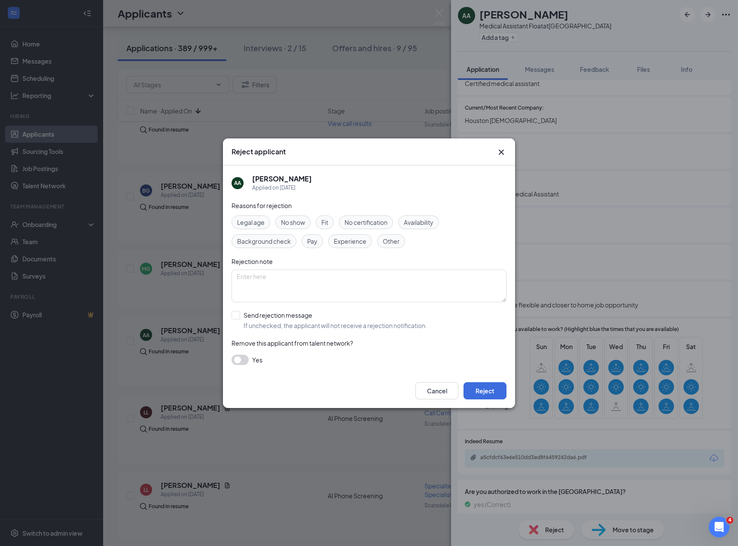
click at [362, 244] on span "Experience" at bounding box center [350, 240] width 33 height 9
click at [324, 318] on input "Send rejection message If unchecked, the applicant will not receive a rejection…" at bounding box center [330, 320] width 196 height 19
checkbox input "true"
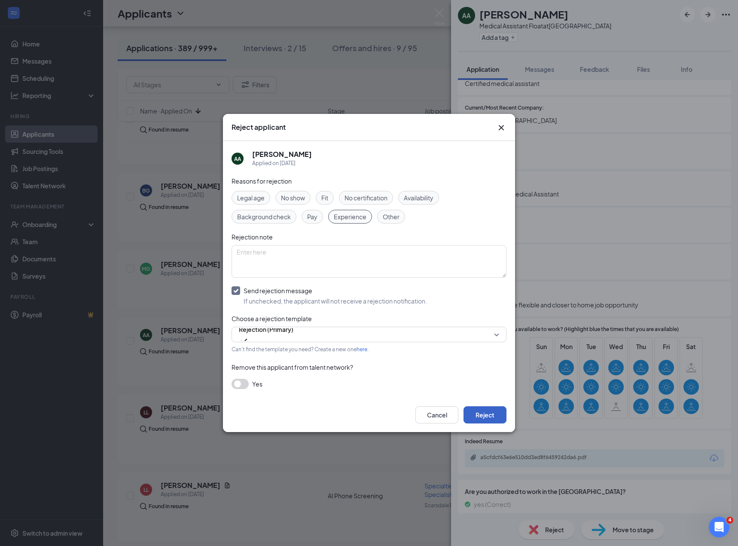
click at [481, 411] on button "Reject" at bounding box center [485, 414] width 43 height 17
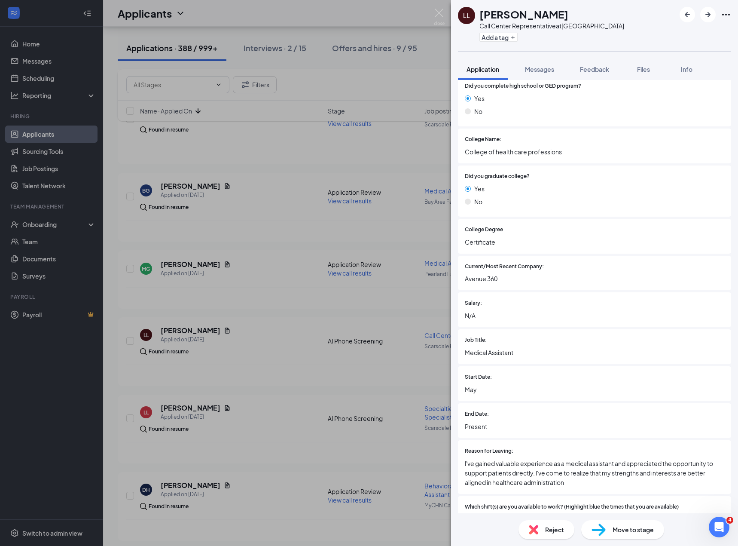
scroll to position [628, 0]
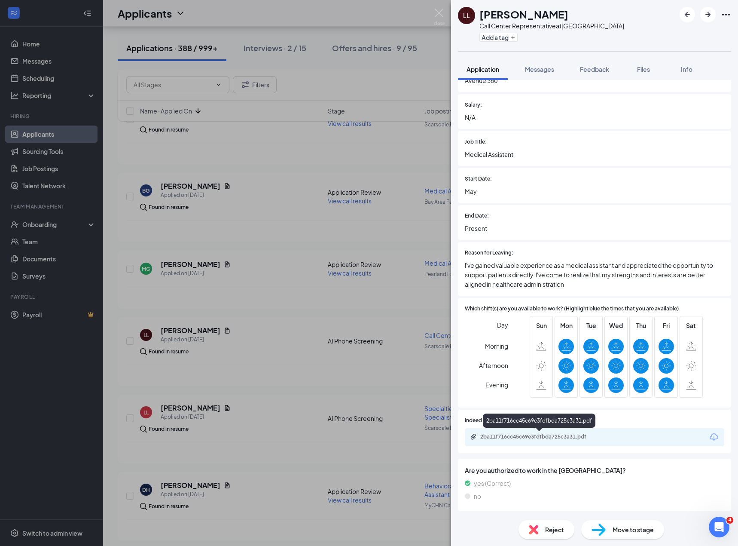
click at [519, 436] on div "2ba11f716cc45c69e3fdfbda725c3a31.pdf" at bounding box center [540, 436] width 120 height 7
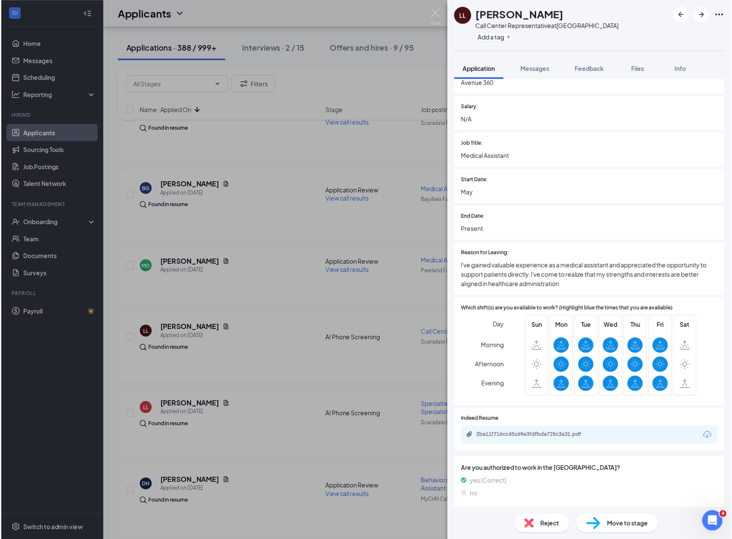
scroll to position [0, 0]
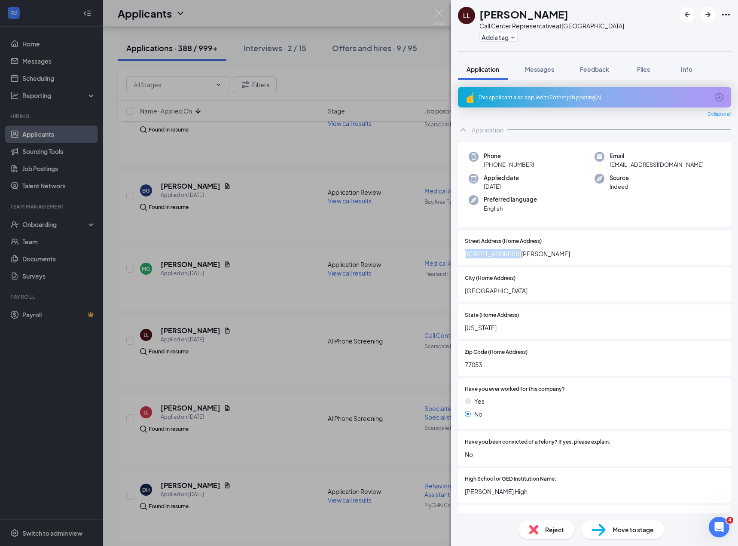
drag, startPoint x: 520, startPoint y: 253, endPoint x: 447, endPoint y: 255, distance: 73.5
click at [447, 255] on div "LL Loreyma Lazo Call Center Representative at Scarsdale Family Health Center Ad…" at bounding box center [369, 273] width 738 height 546
copy span "5623 Anderson Rd"
drag, startPoint x: 265, startPoint y: 335, endPoint x: 295, endPoint y: 305, distance: 41.9
click at [265, 335] on div "LL Loreyma Lazo Call Center Representative at Scarsdale Family Health Center Ad…" at bounding box center [369, 273] width 738 height 546
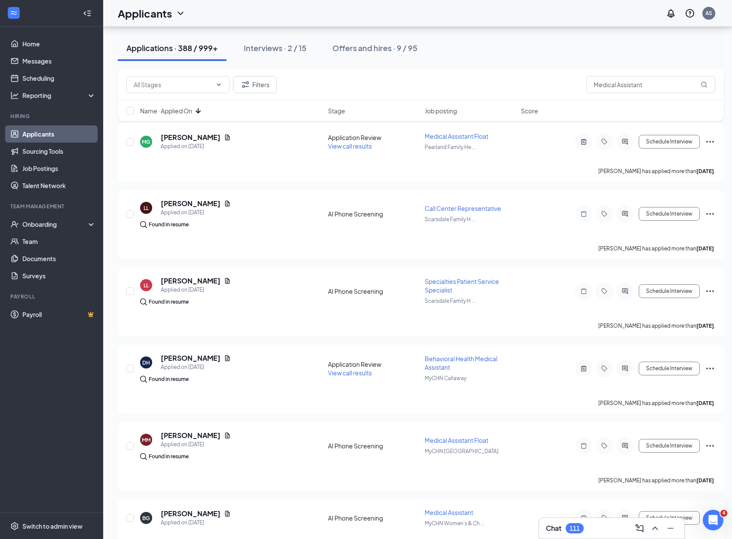
scroll to position [1159, 0]
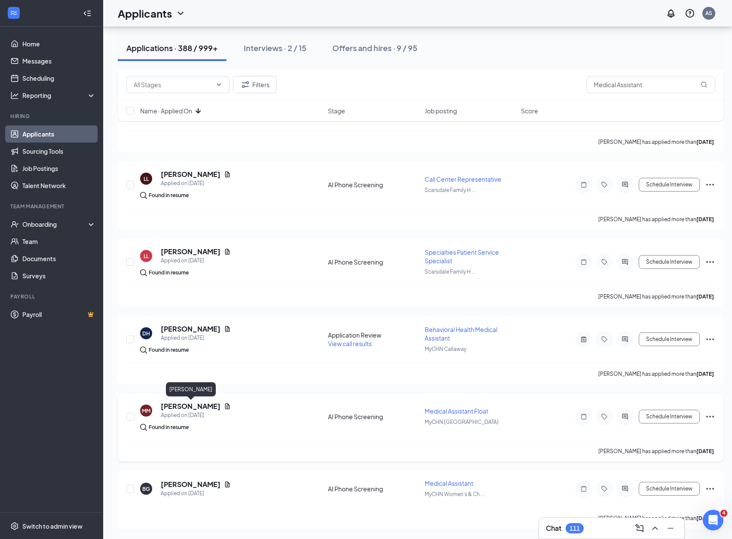
click at [198, 410] on h5 "Monserrat Medina" at bounding box center [191, 406] width 60 height 9
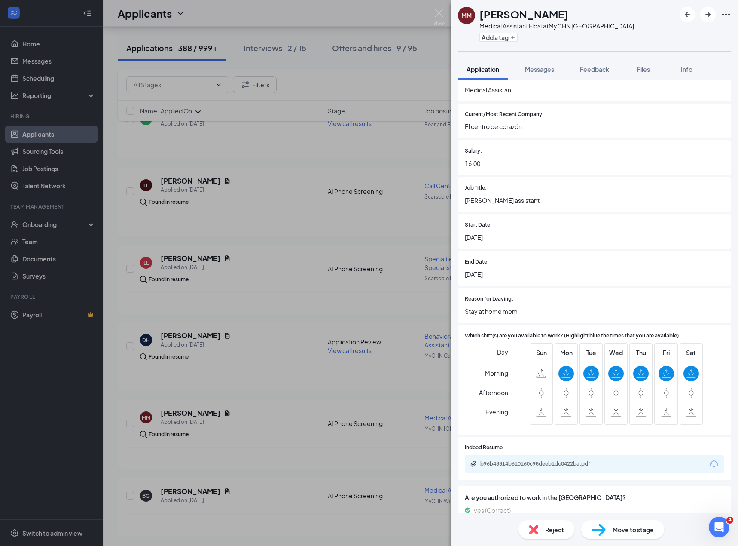
scroll to position [585, 0]
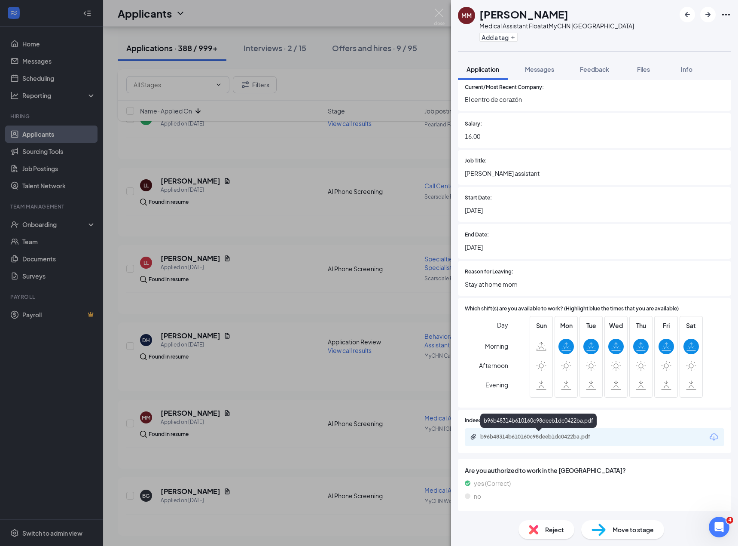
drag, startPoint x: 545, startPoint y: 437, endPoint x: 432, endPoint y: 419, distance: 114.5
click at [545, 437] on div "b96b48314b610160c98deeb1dc0422ba.pdf" at bounding box center [540, 436] width 120 height 7
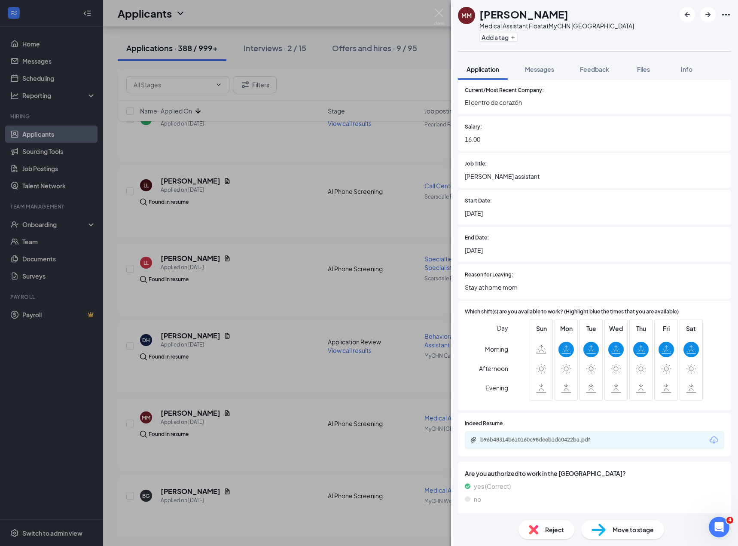
click at [535, 534] on img at bounding box center [533, 529] width 9 height 9
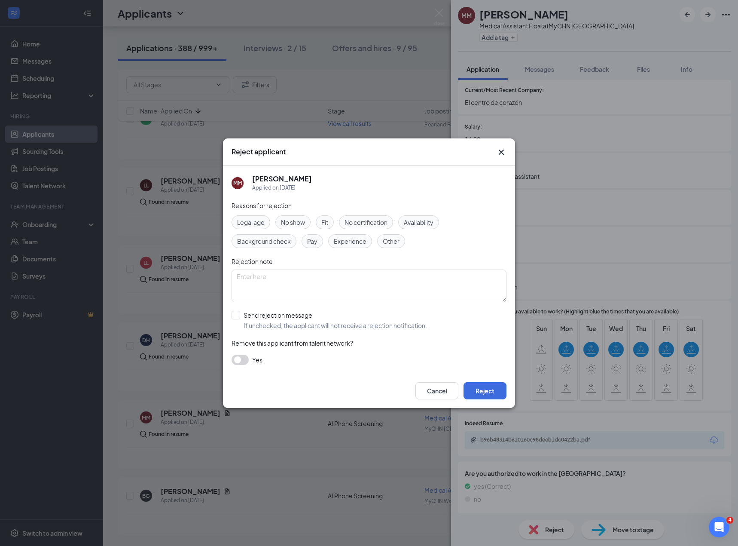
click at [498, 147] on icon "Cross" at bounding box center [501, 152] width 10 height 10
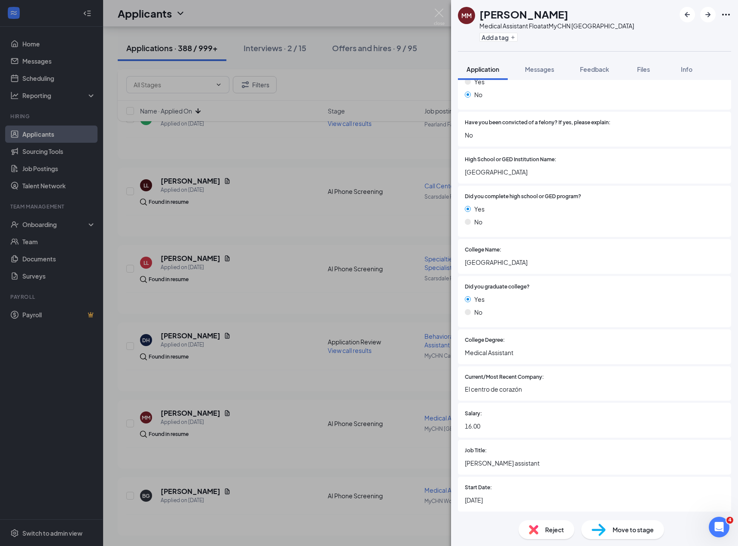
scroll to position [0, 0]
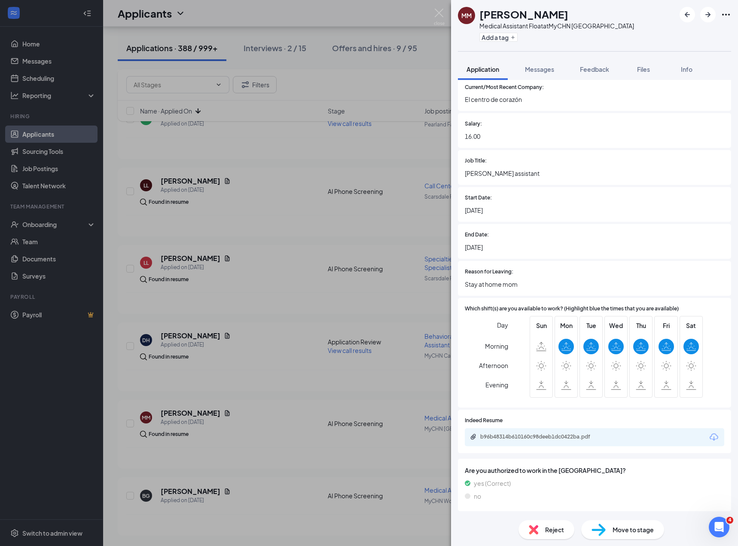
click at [536, 528] on img at bounding box center [533, 529] width 9 height 9
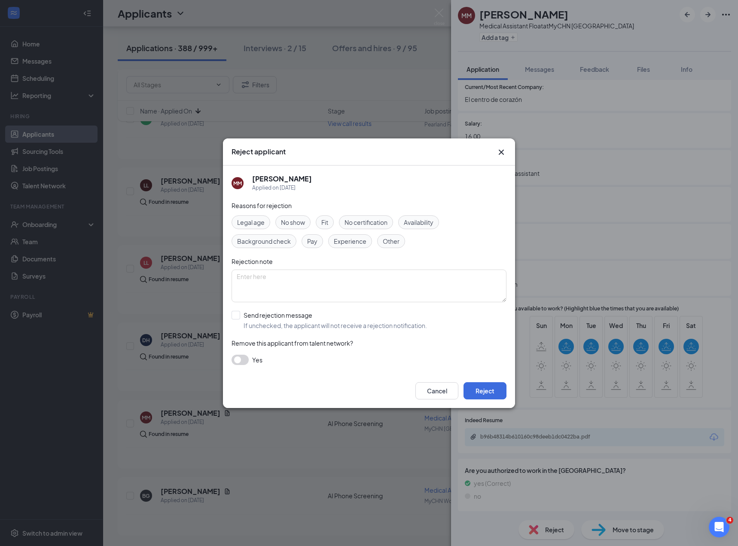
scroll to position [582, 0]
click at [353, 240] on span "Experience" at bounding box center [350, 240] width 33 height 9
click at [315, 312] on input "Send rejection message If unchecked, the applicant will not receive a rejection…" at bounding box center [330, 320] width 196 height 19
checkbox input "true"
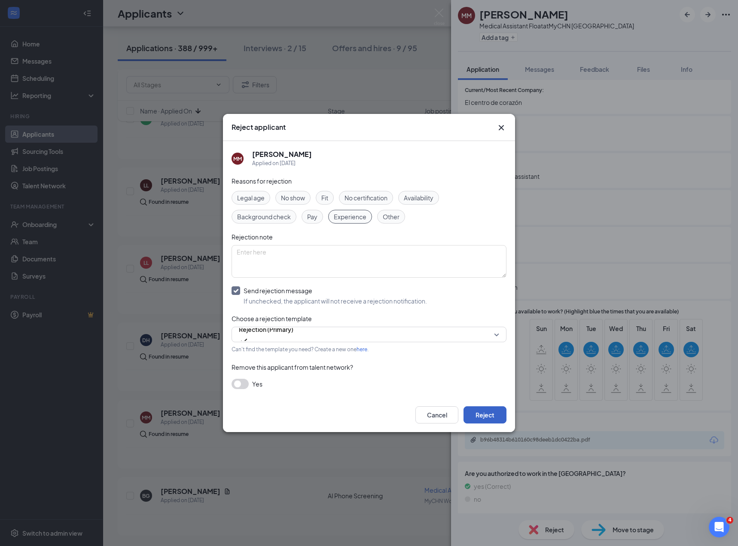
click at [477, 416] on button "Reject" at bounding box center [485, 414] width 43 height 17
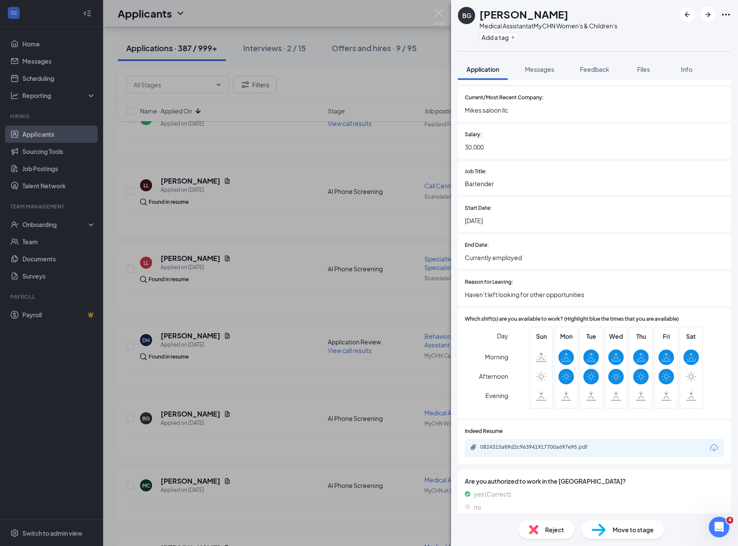
scroll to position [511, 0]
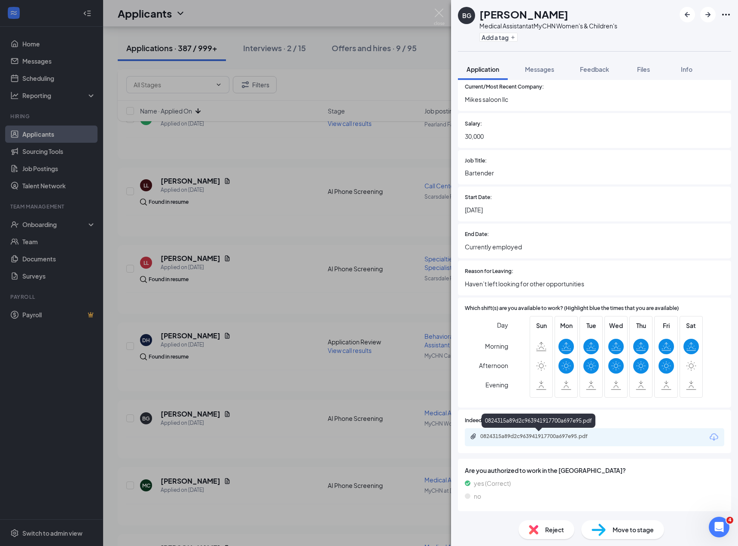
click at [541, 437] on div "0824315a89d2c963941917700a697e95.pdf" at bounding box center [540, 436] width 120 height 7
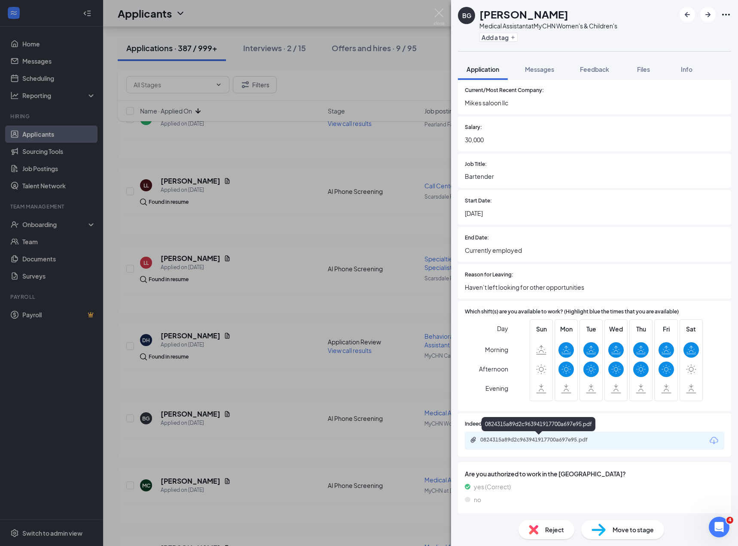
click at [545, 525] on span "Reject" at bounding box center [554, 529] width 19 height 9
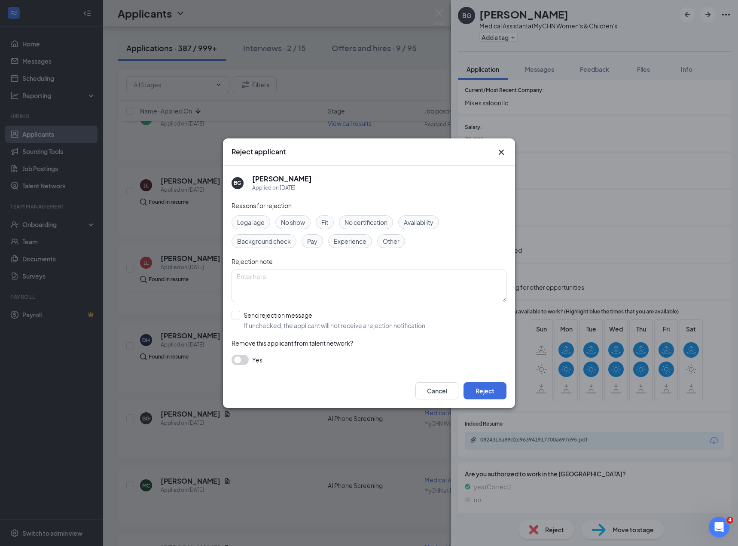
click at [302, 318] on input "Send rejection message If unchecked, the applicant will not receive a rejection…" at bounding box center [330, 320] width 196 height 19
checkbox input "true"
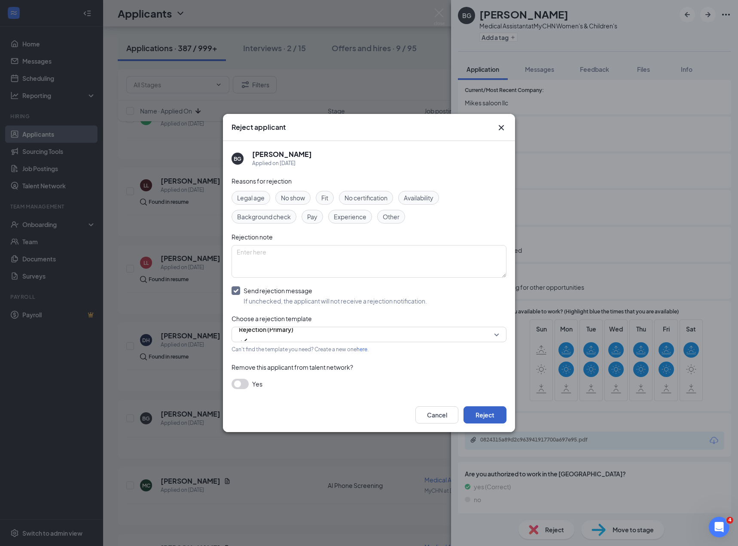
click at [485, 417] on button "Reject" at bounding box center [485, 414] width 43 height 17
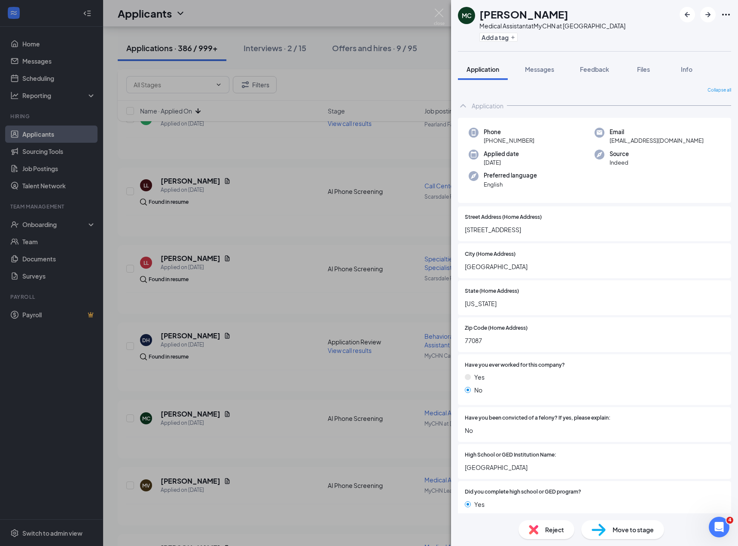
scroll to position [454, 0]
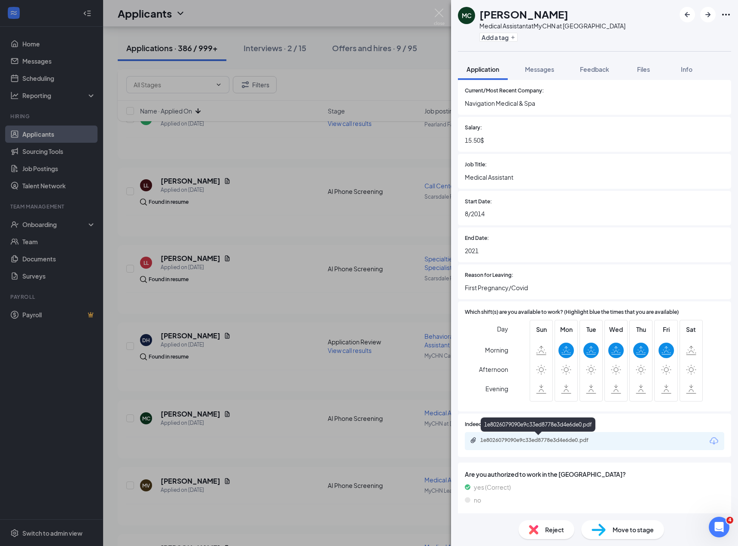
click at [539, 440] on div "1e8026079090e9c33ed8778e3d4e6de0.pdf" at bounding box center [540, 440] width 120 height 7
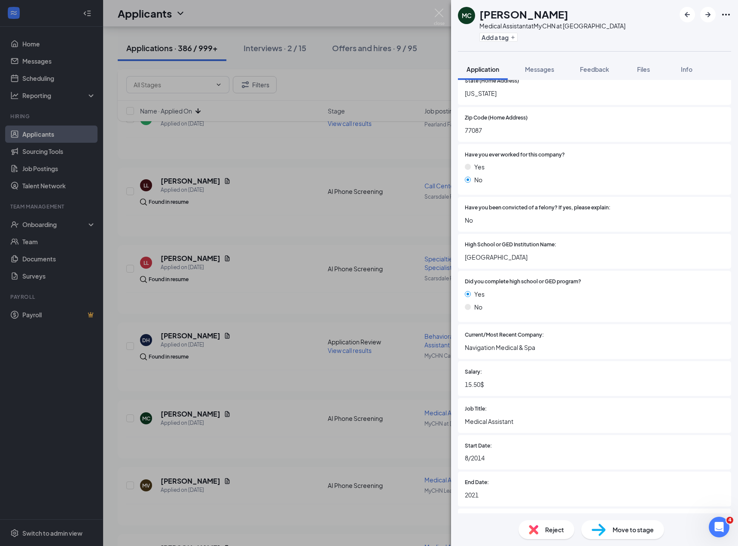
scroll to position [0, 0]
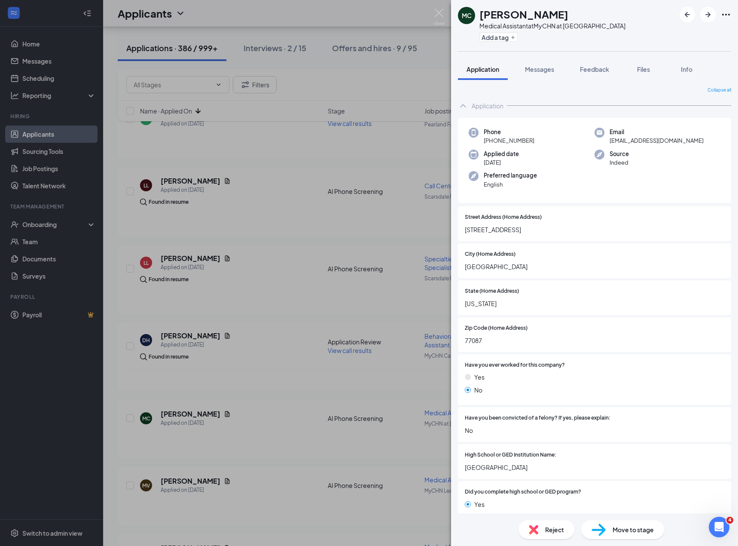
click at [522, 236] on div "Street Address (Home Address) 6815 Kingsway Dr" at bounding box center [594, 223] width 273 height 35
drag, startPoint x: 507, startPoint y: 231, endPoint x: 462, endPoint y: 231, distance: 44.7
click at [462, 231] on div "Street Address (Home Address) 6815 Kingsway Dr" at bounding box center [594, 223] width 273 height 35
copy span "6815 Kingsway Dr"
click at [645, 141] on span "marisolcontreras1993@gmail.com" at bounding box center [657, 140] width 94 height 9
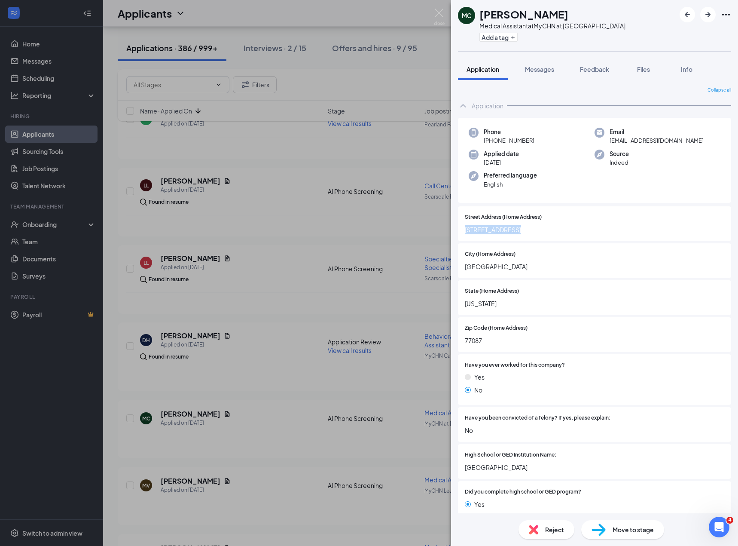
click at [645, 141] on span "marisolcontreras1993@gmail.com" at bounding box center [657, 140] width 94 height 9
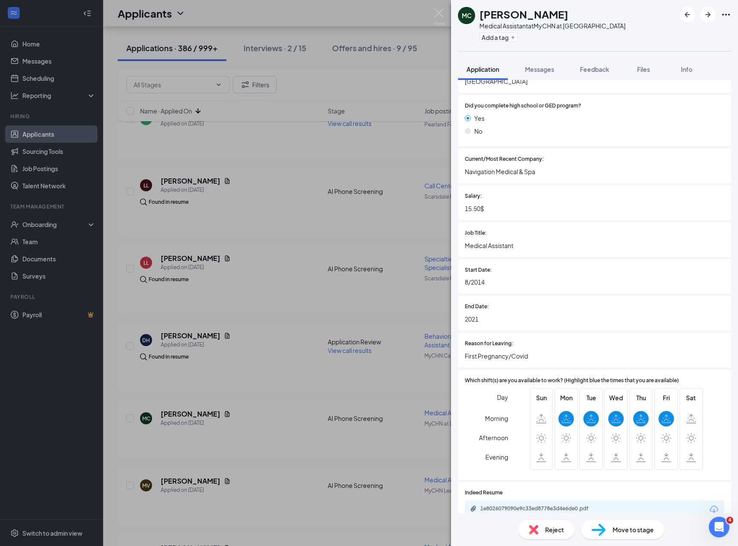
scroll to position [458, 0]
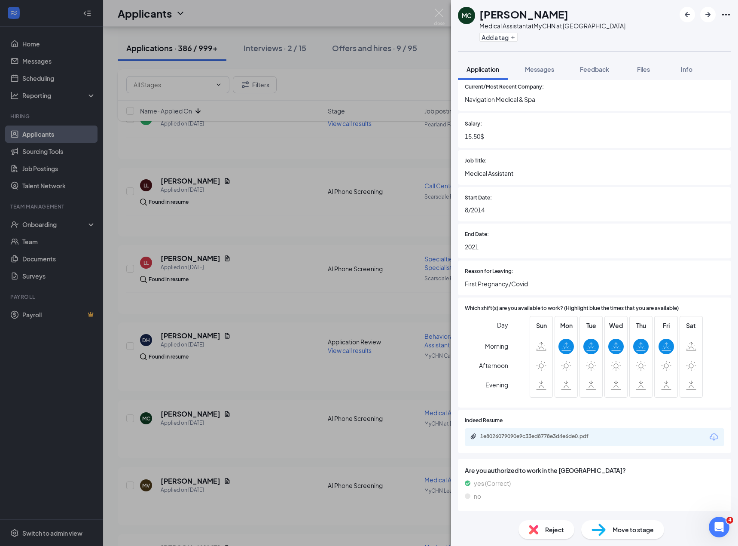
click at [604, 74] on button "Feedback" at bounding box center [595, 68] width 46 height 21
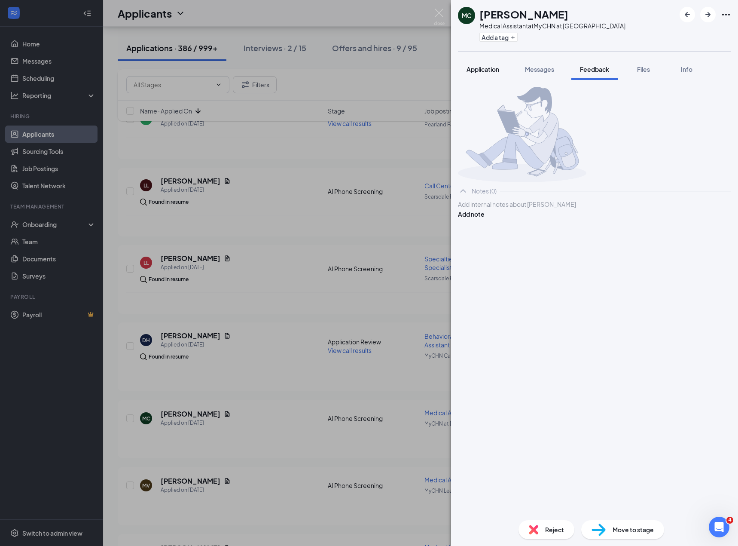
click at [483, 64] on button "Application" at bounding box center [483, 68] width 50 height 21
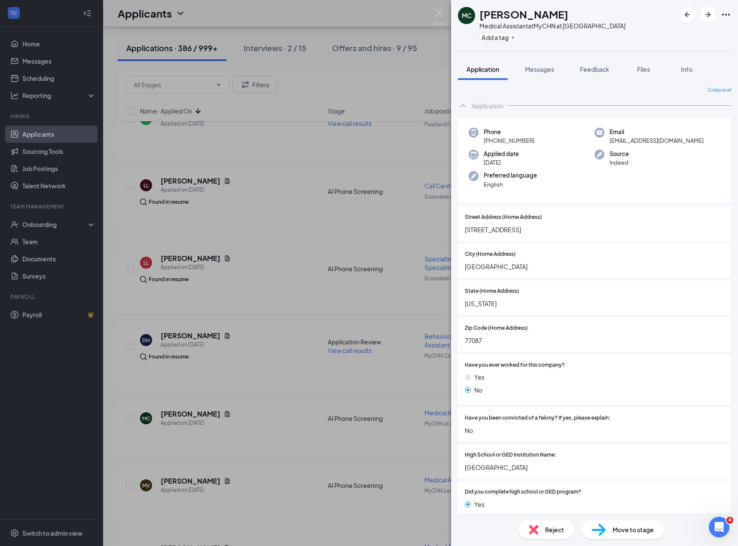
click at [710, 23] on div "MC Marisol Contreras Medical Assistant at MyCHN at Westwood Add a tag" at bounding box center [594, 25] width 287 height 51
click at [711, 18] on icon "ArrowRight" at bounding box center [708, 14] width 10 height 10
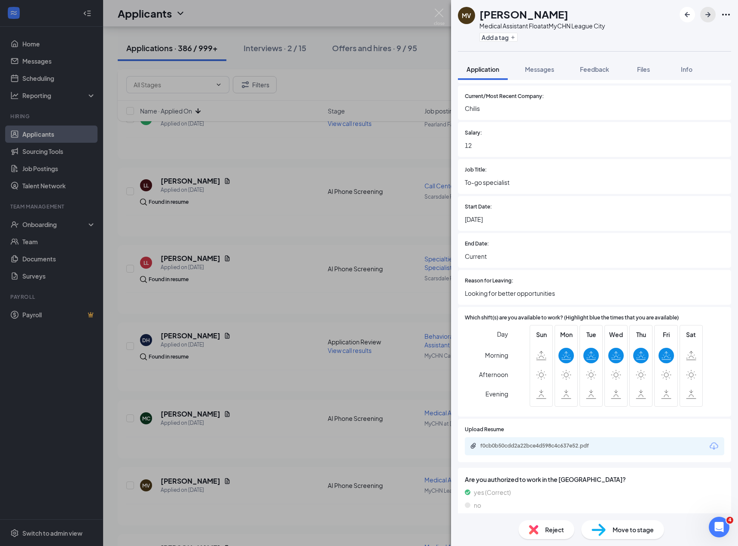
scroll to position [600, 0]
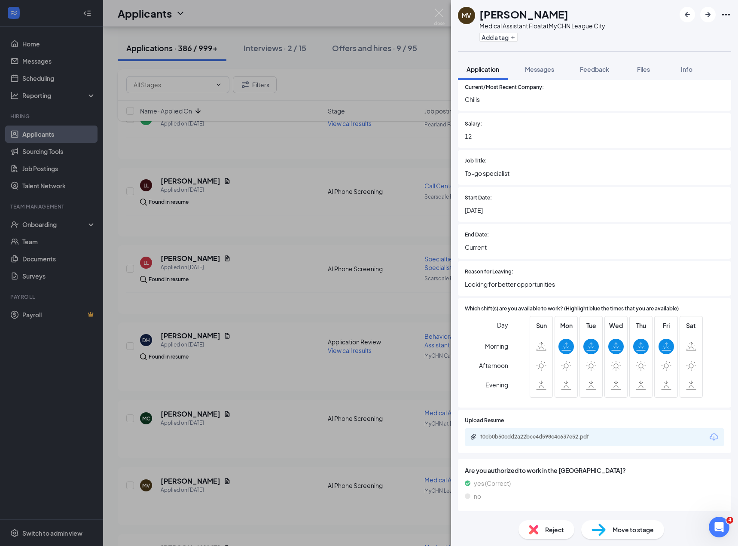
click at [509, 434] on div "f0cb0b50cdd2a22bce4d598c4c637e52.pdf" at bounding box center [540, 436] width 120 height 7
click at [544, 520] on div "Reject" at bounding box center [547, 529] width 56 height 19
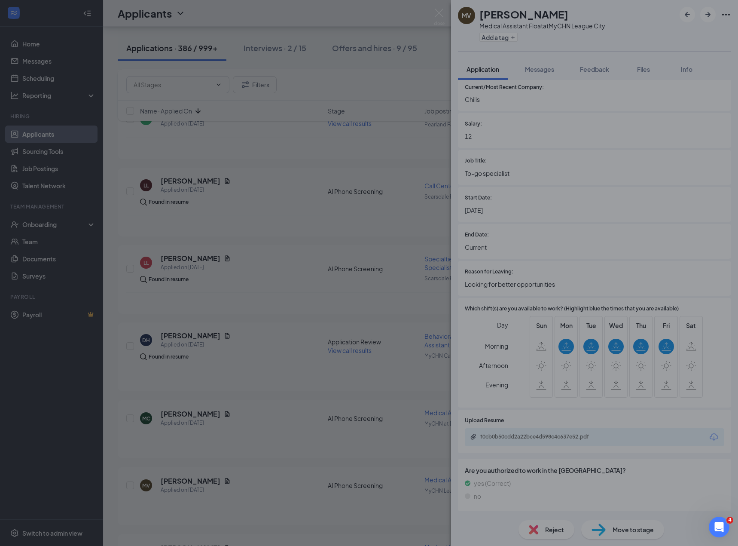
scroll to position [596, 0]
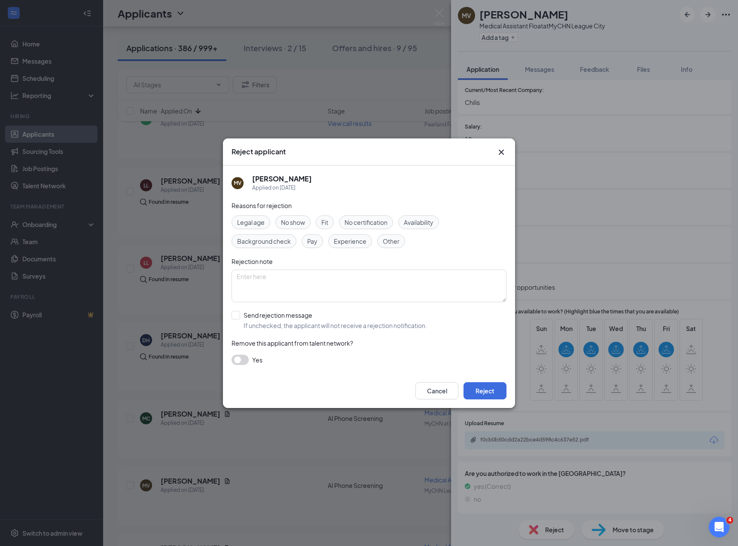
click at [309, 324] on input "Send rejection message If unchecked, the applicant will not receive a rejection…" at bounding box center [330, 320] width 196 height 19
checkbox input "true"
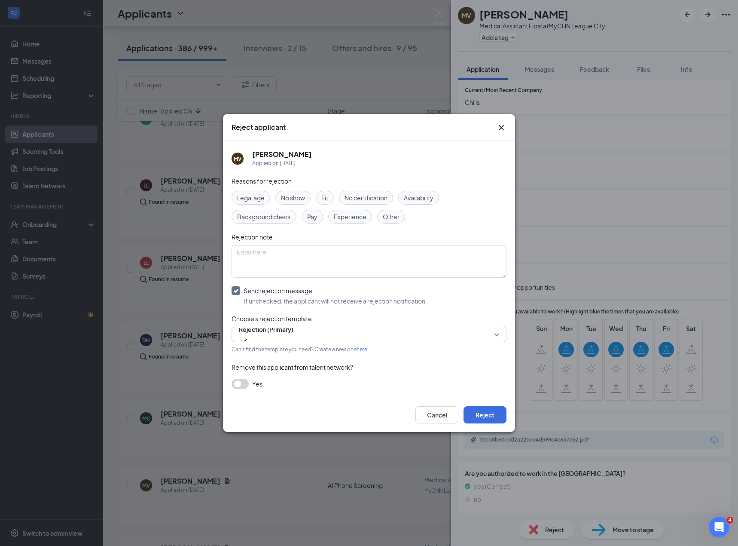
click at [348, 216] on span "Experience" at bounding box center [350, 216] width 33 height 9
click at [359, 195] on span "No certification" at bounding box center [366, 197] width 43 height 9
click at [481, 414] on button "Reject" at bounding box center [485, 414] width 43 height 17
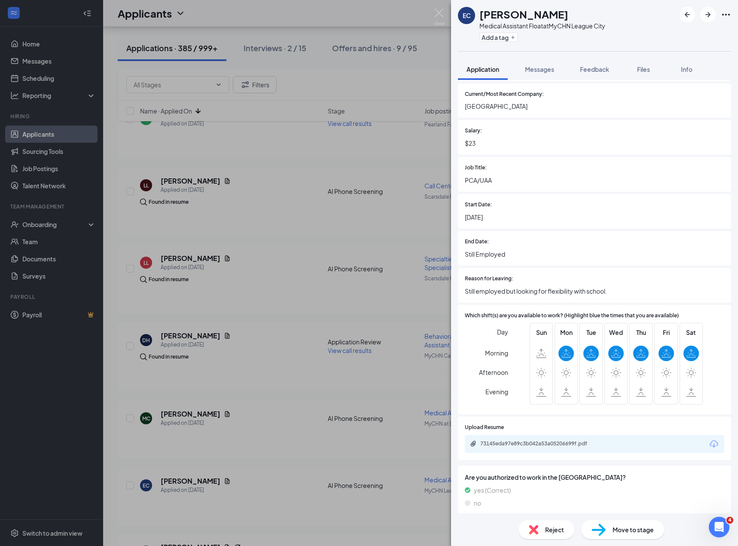
scroll to position [587, 0]
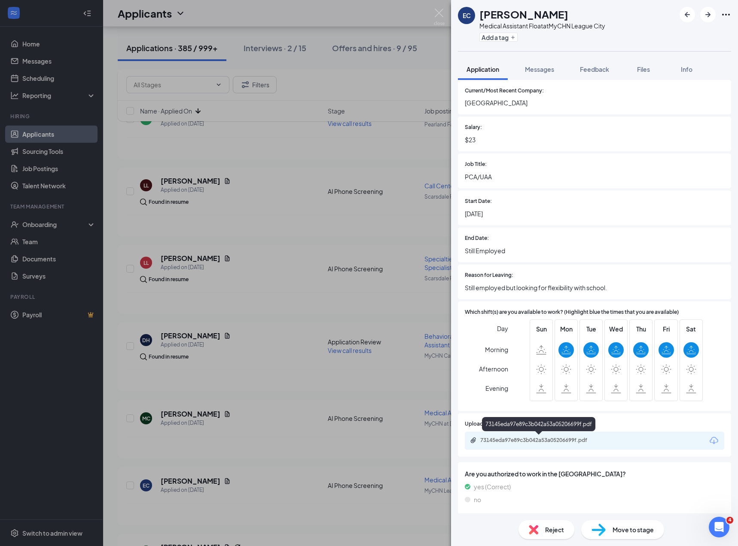
click at [529, 444] on div "73145eda97e89c3b042a53a05206699f.pdf" at bounding box center [539, 441] width 139 height 8
click at [537, 528] on img at bounding box center [533, 529] width 9 height 9
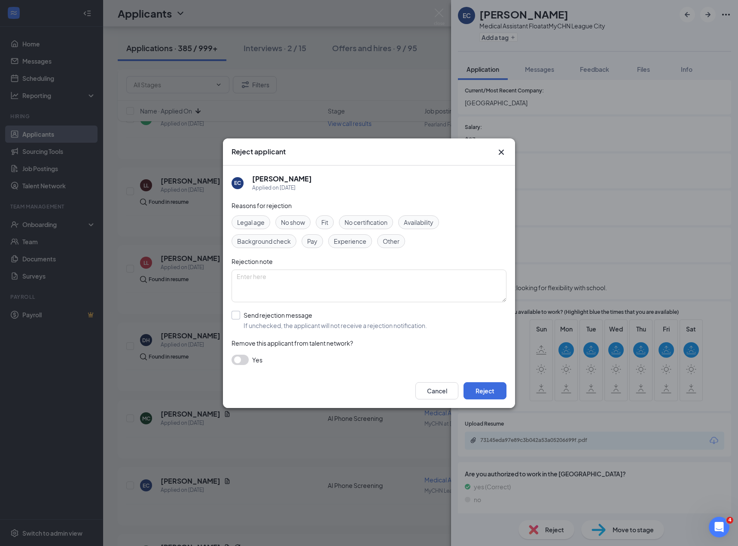
click at [289, 328] on input "Send rejection message If unchecked, the applicant will not receive a rejection…" at bounding box center [330, 320] width 196 height 19
checkbox input "true"
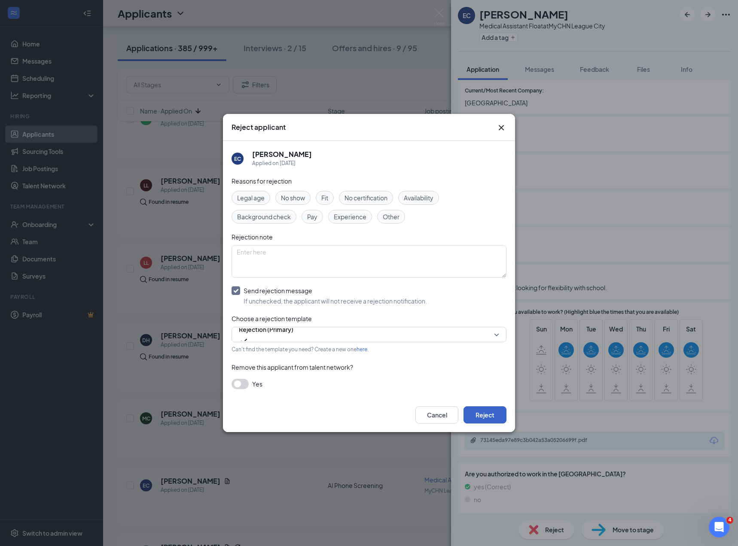
click at [476, 411] on button "Reject" at bounding box center [485, 414] width 43 height 17
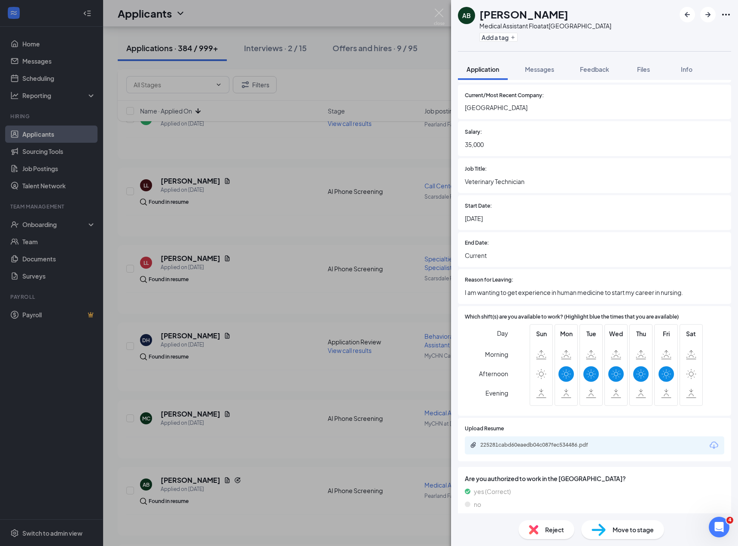
scroll to position [590, 0]
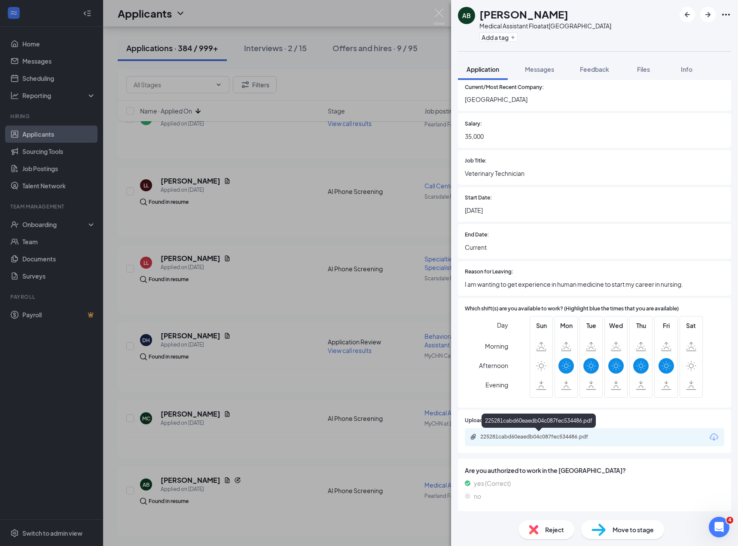
click at [526, 434] on div "225281cabd60eaedb04c087fec534486.pdf" at bounding box center [540, 436] width 120 height 7
click at [535, 530] on img at bounding box center [533, 529] width 9 height 9
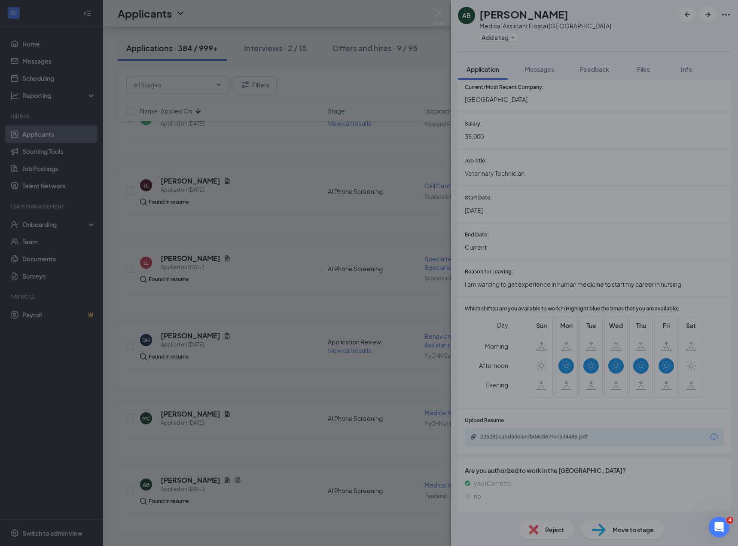
scroll to position [587, 0]
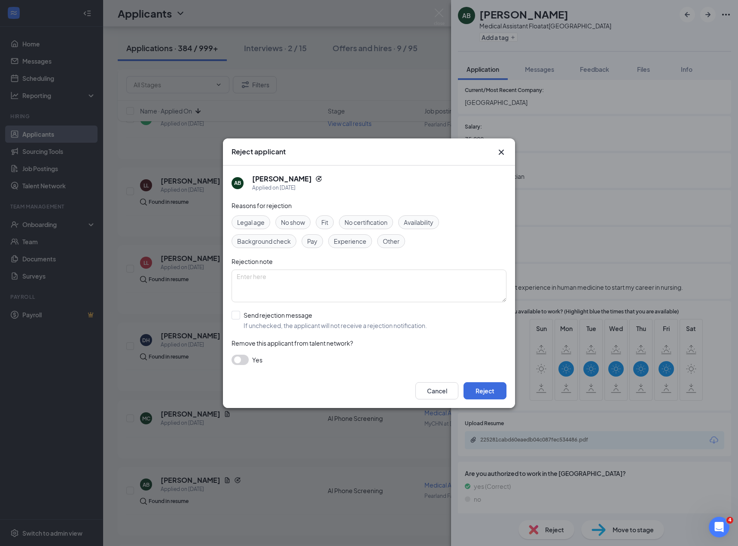
click at [315, 315] on input "Send rejection message If unchecked, the applicant will not receive a rejection…" at bounding box center [330, 320] width 196 height 19
checkbox input "true"
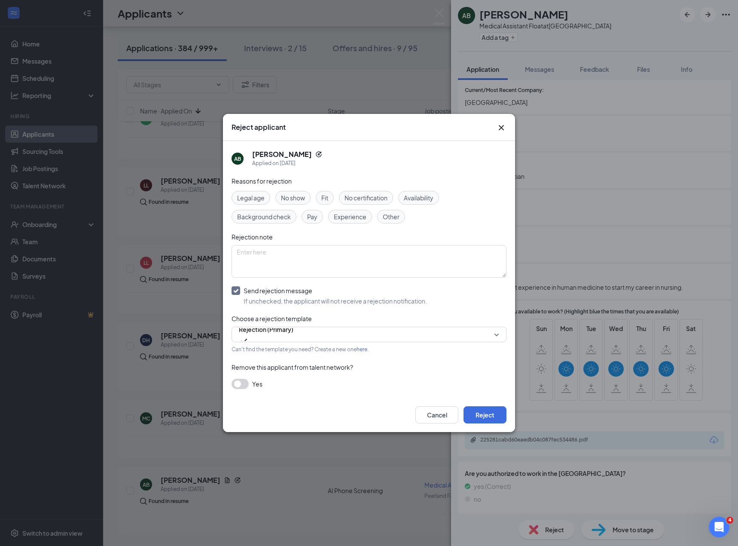
click at [358, 209] on div "Legal age No show Fit No certification Availability Background check Pay Experi…" at bounding box center [369, 207] width 275 height 33
click at [358, 211] on div "Experience" at bounding box center [350, 217] width 44 height 14
drag, startPoint x: 483, startPoint y: 413, endPoint x: 477, endPoint y: 413, distance: 6.0
click at [477, 413] on button "Reject" at bounding box center [485, 414] width 43 height 17
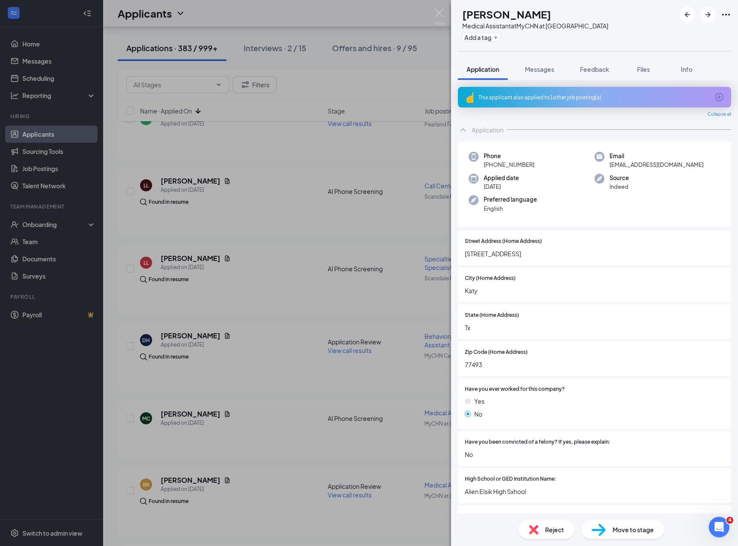
scroll to position [572, 0]
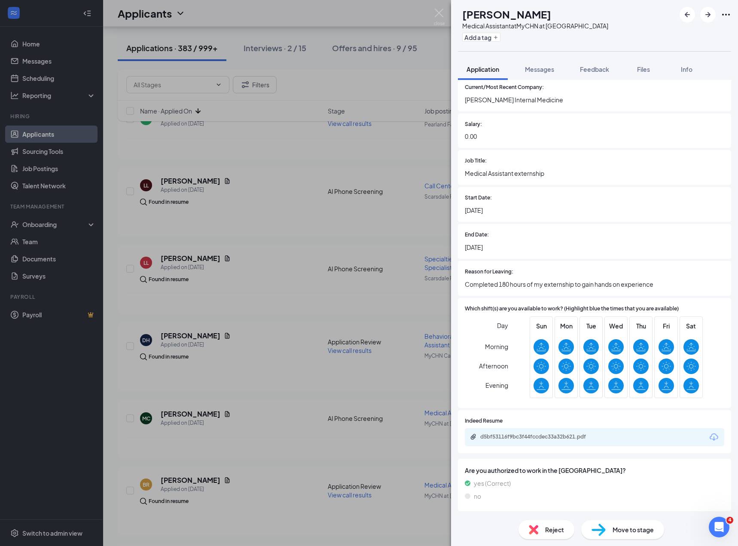
click at [500, 444] on div "d5bf53116f9bc3f44fccdec33a32b621.pdf" at bounding box center [595, 437] width 260 height 18
click at [538, 535] on div "Reject" at bounding box center [547, 529] width 56 height 19
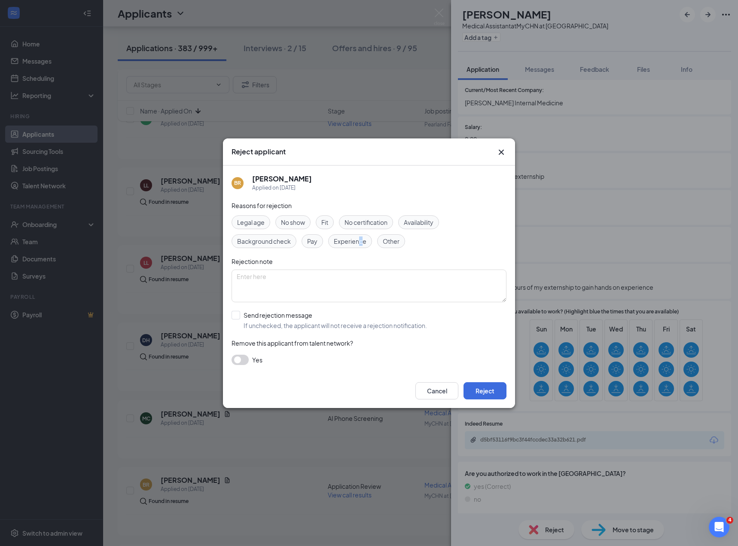
click at [360, 242] on span "Experience" at bounding box center [350, 240] width 33 height 9
click at [321, 314] on input "Send rejection message If unchecked, the applicant will not receive a rejection…" at bounding box center [330, 320] width 196 height 19
checkbox input "true"
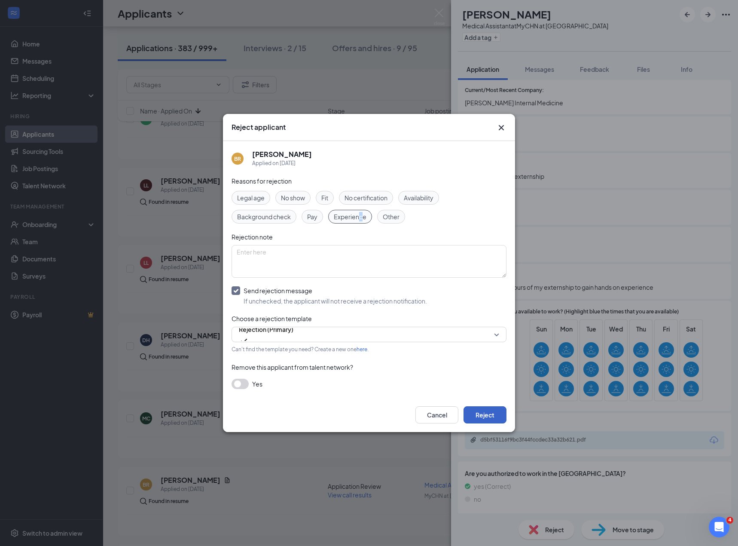
click at [476, 411] on button "Reject" at bounding box center [485, 414] width 43 height 17
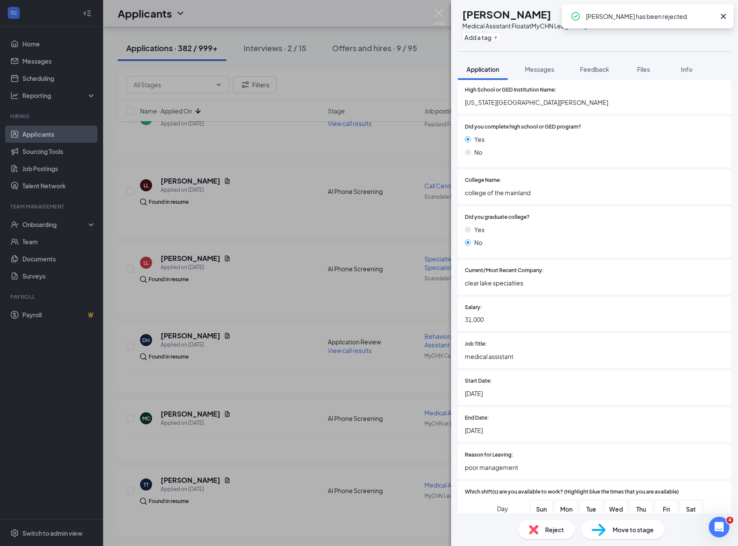
scroll to position [568, 0]
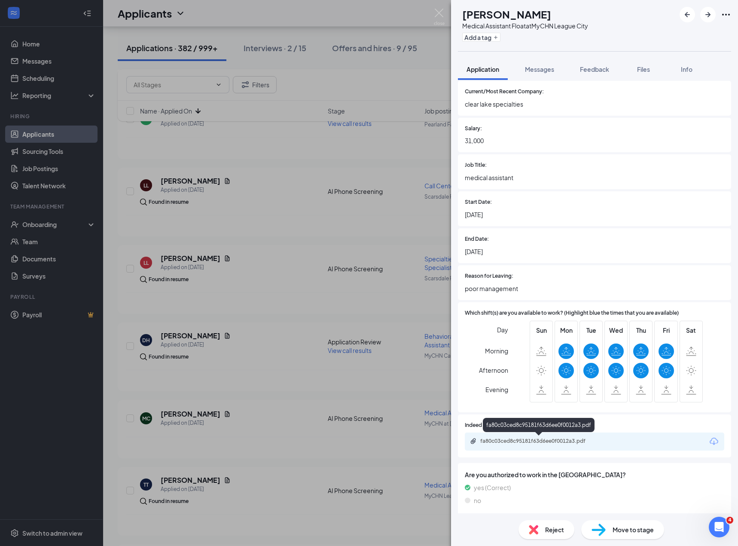
click at [518, 444] on div "fa80c03ced8c95181f63d6ee0f0012a3.pdf" at bounding box center [540, 440] width 120 height 7
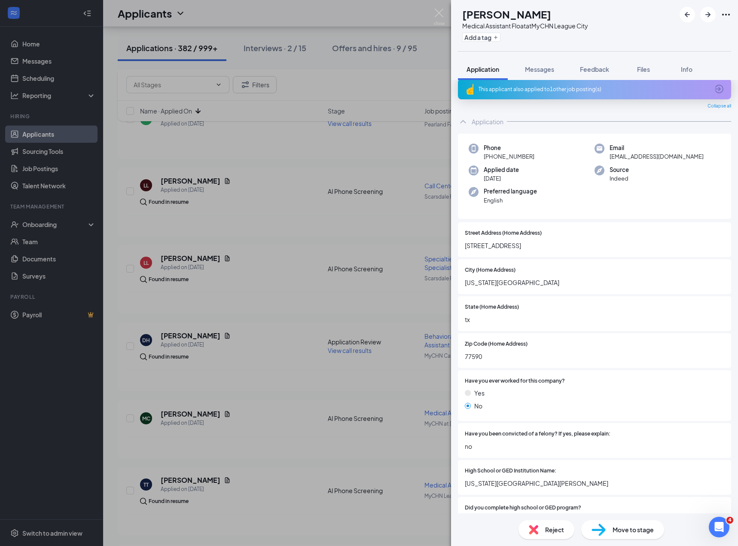
scroll to position [0, 0]
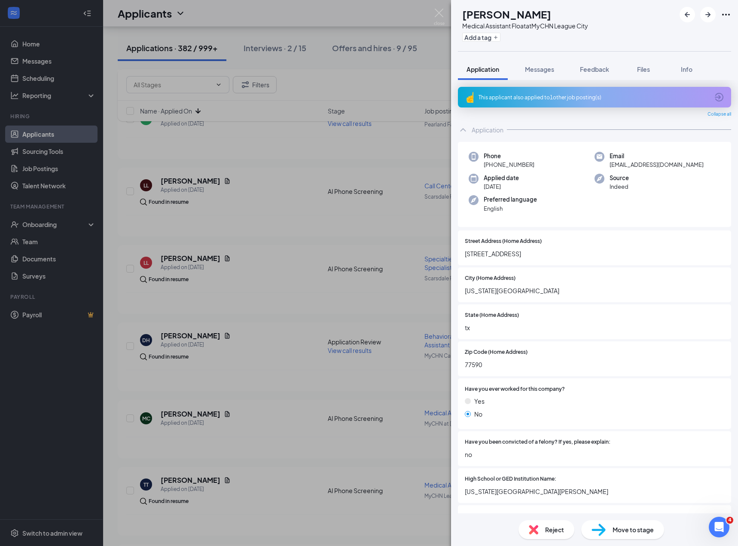
click at [626, 163] on span "terriataylor95@gmail.com" at bounding box center [657, 164] width 94 height 9
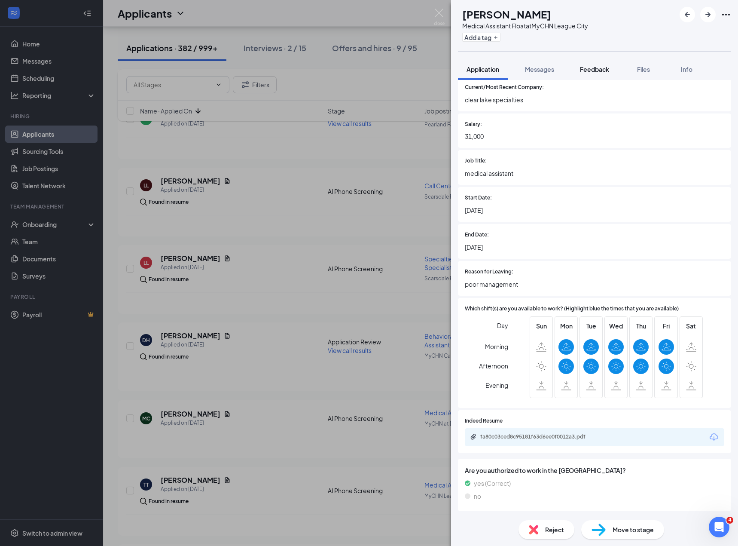
click at [597, 67] on span "Feedback" at bounding box center [594, 69] width 29 height 8
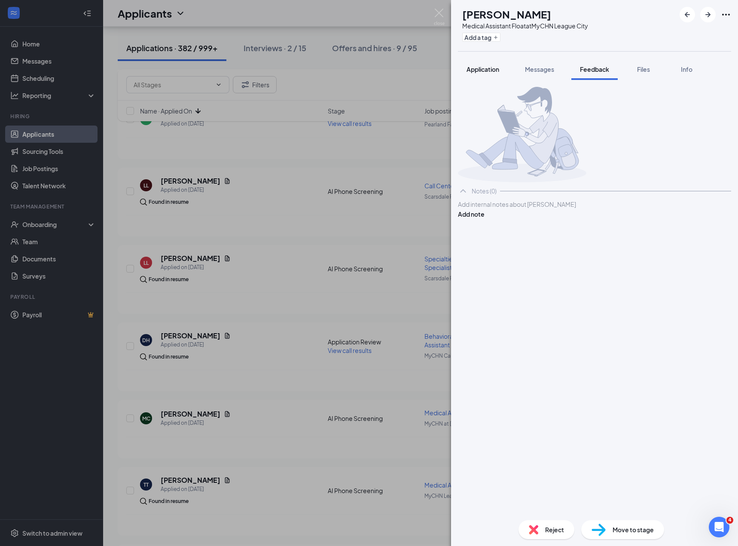
click at [480, 73] on div "Application" at bounding box center [483, 69] width 33 height 9
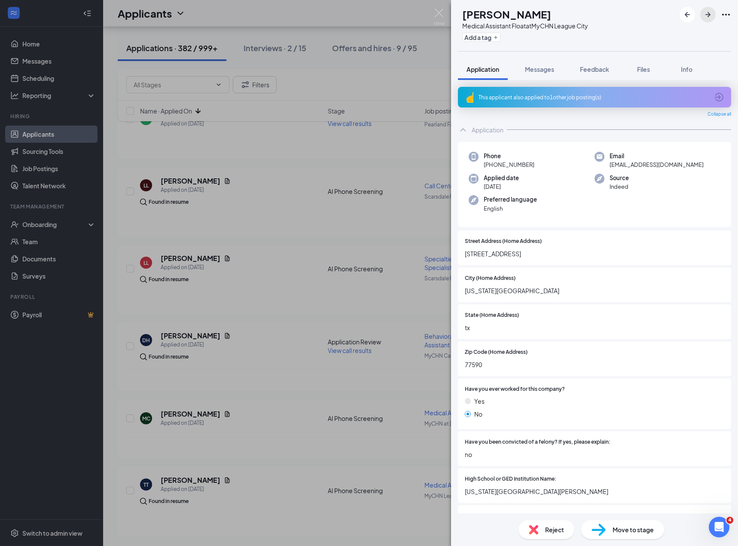
click at [713, 15] on icon "ArrowRight" at bounding box center [708, 14] width 10 height 10
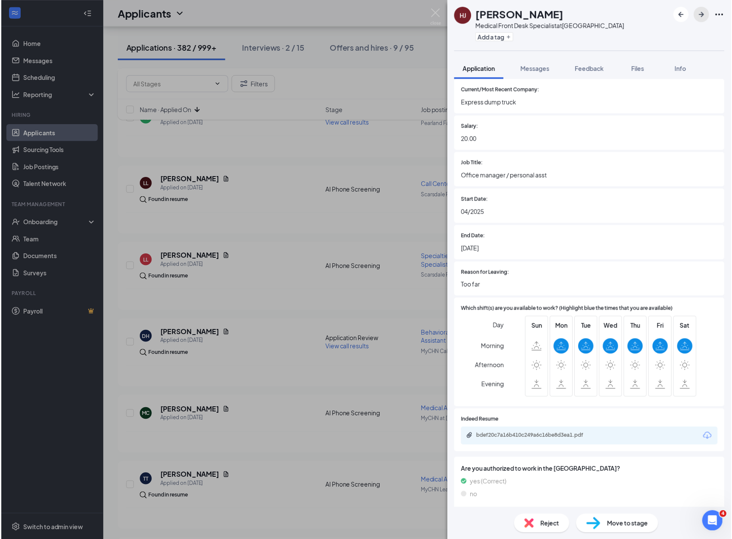
scroll to position [635, 0]
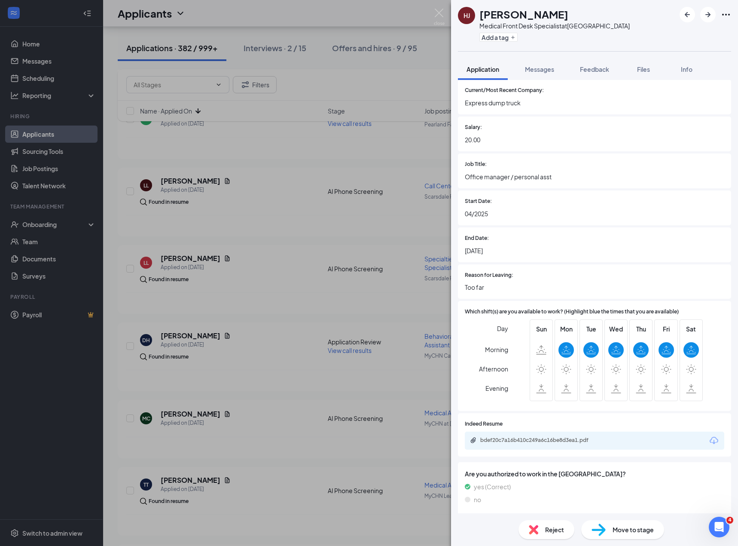
click at [527, 450] on div "Indeed Resume bdef20c7a16b410c249a6c16be8d3ea1.pdf" at bounding box center [594, 434] width 273 height 43
click at [530, 446] on div "bdef20c7a16b410c249a6c16be8d3ea1.pdf" at bounding box center [595, 440] width 260 height 18
click at [533, 439] on div "bdef20c7a16b410c249a6c16be8d3ea1.pdf" at bounding box center [540, 440] width 120 height 7
click at [489, 439] on div "bdef20c7a16b410c249a6c16be8d3ea1.pdf" at bounding box center [540, 440] width 120 height 7
drag, startPoint x: 562, startPoint y: 535, endPoint x: 325, endPoint y: 475, distance: 243.8
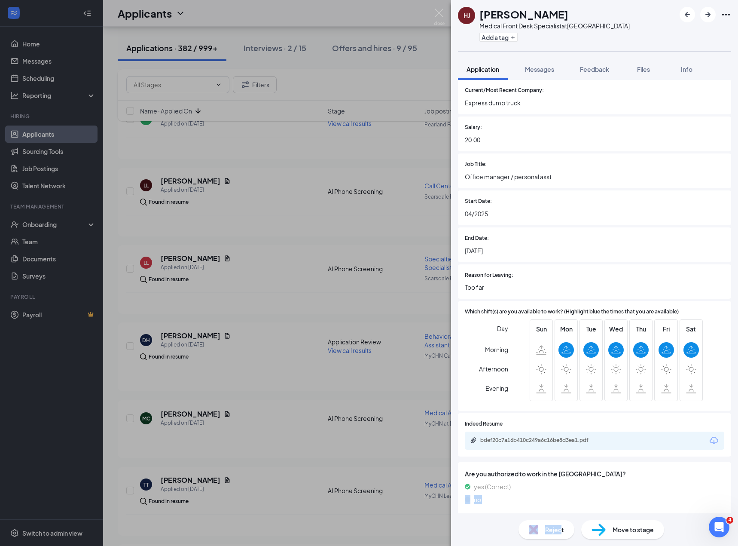
click at [327, 491] on div "HJ Heather Johnson Medical Front Desk Specialist at Pearland Family Health Cent…" at bounding box center [369, 273] width 738 height 546
click at [284, 353] on div "HJ Heather Johnson Medical Front Desk Specialist at Pearland Family Health Cent…" at bounding box center [369, 273] width 738 height 546
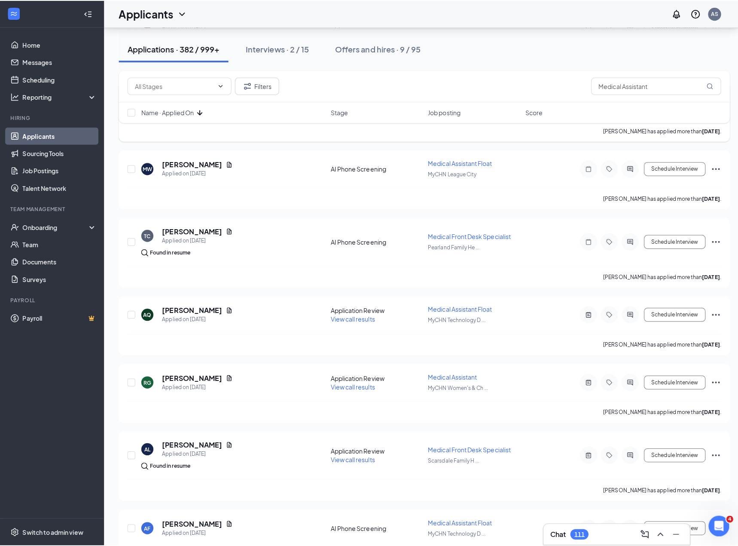
scroll to position [1869, 0]
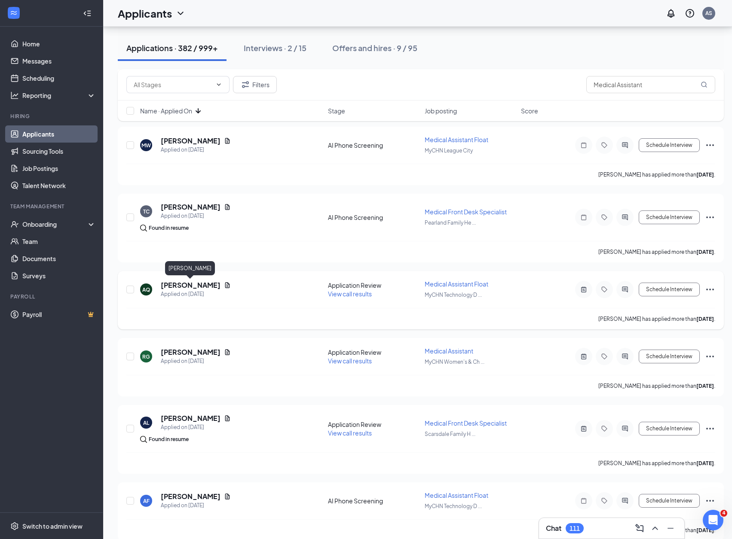
click at [192, 283] on h5 "Annavely Quiroz" at bounding box center [191, 285] width 60 height 9
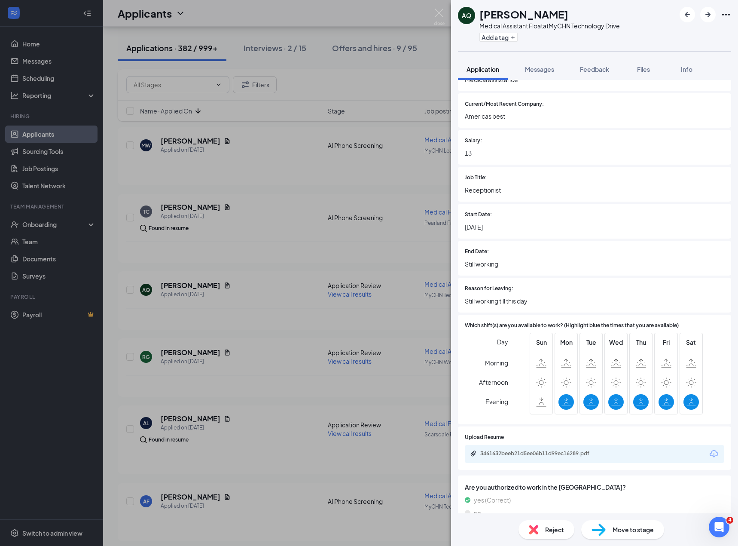
scroll to position [609, 0]
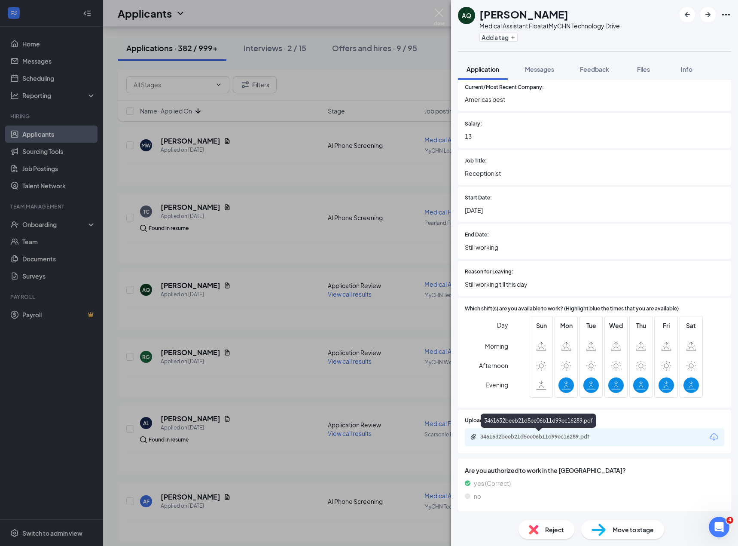
click at [541, 440] on div "3461632beeb21d5ee06b11d99ec16289.pdf" at bounding box center [539, 437] width 139 height 8
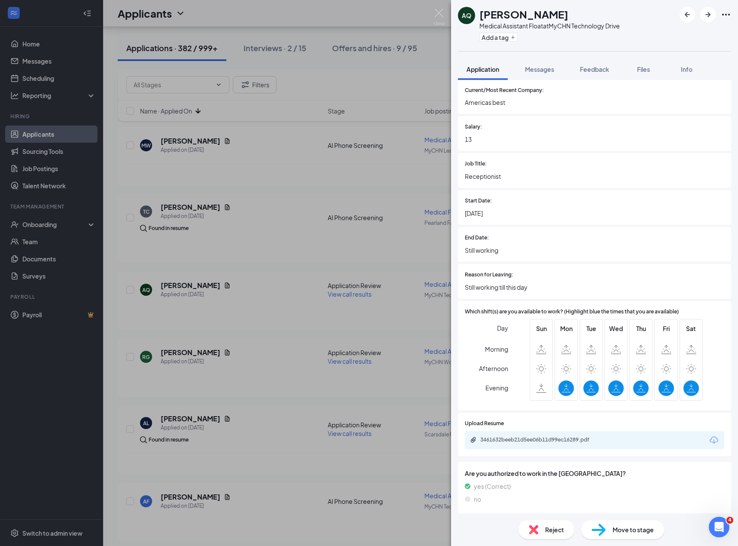
click at [545, 527] on span "Reject" at bounding box center [554, 529] width 19 height 9
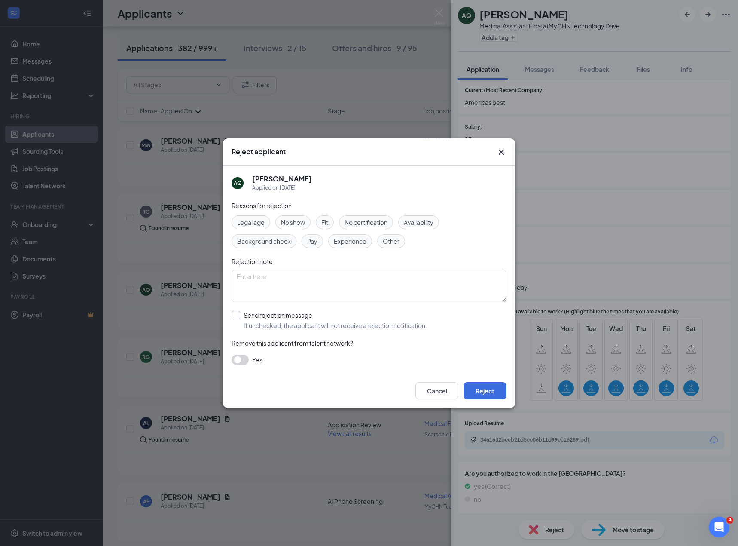
click at [303, 321] on input "Send rejection message If unchecked, the applicant will not receive a rejection…" at bounding box center [330, 320] width 196 height 19
checkbox input "true"
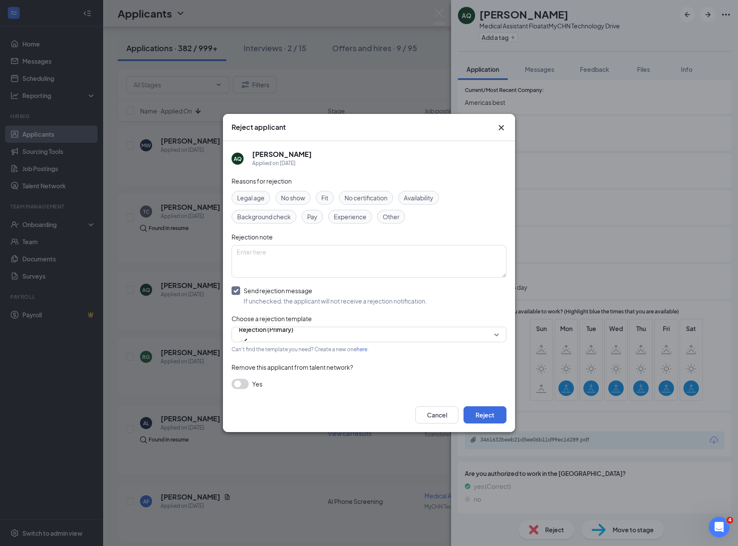
click at [349, 216] on span "Experience" at bounding box center [350, 216] width 33 height 9
click at [479, 411] on button "Reject" at bounding box center [485, 414] width 43 height 17
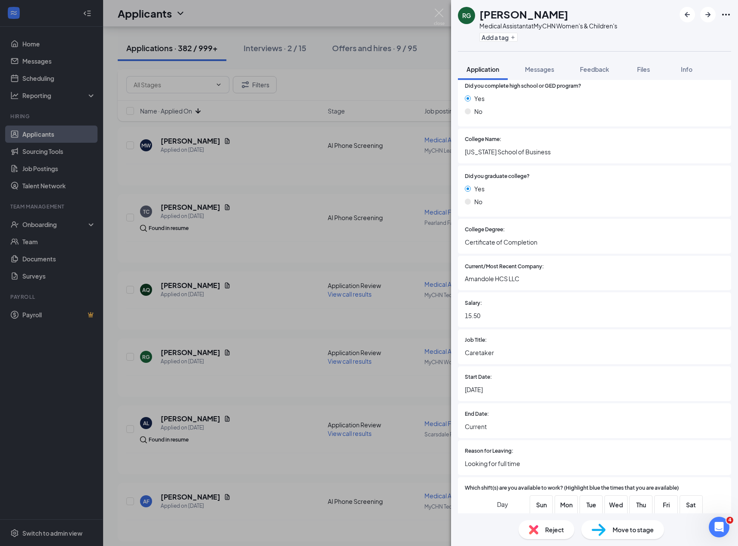
scroll to position [573, 0]
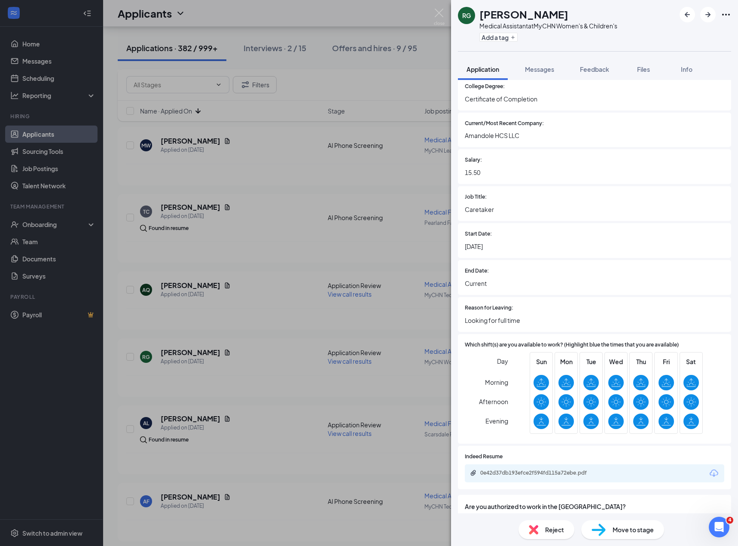
click at [521, 468] on div "0e42d37db193efce2f594fd115a72ebe.pdf" at bounding box center [595, 473] width 260 height 18
click at [518, 472] on div "0e42d37db193efce2f594fd115a72ebe.pdf" at bounding box center [540, 472] width 120 height 7
click at [550, 522] on div "Reject" at bounding box center [547, 529] width 56 height 19
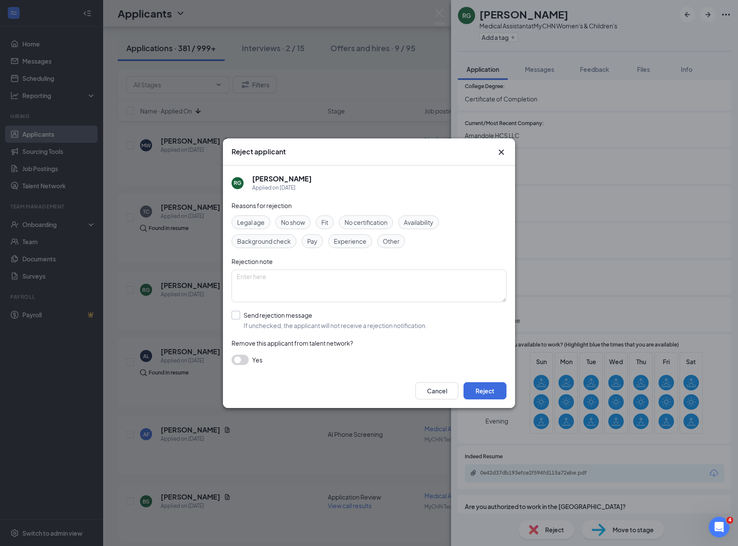
click at [249, 324] on input "Send rejection message If unchecked, the applicant will not receive a rejection…" at bounding box center [330, 320] width 196 height 19
checkbox input "true"
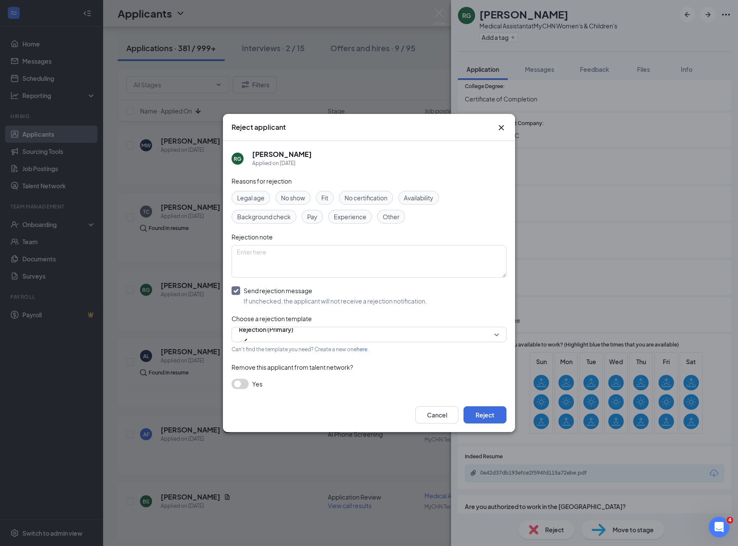
click at [346, 218] on span "Experience" at bounding box center [350, 216] width 33 height 9
click at [483, 420] on button "Reject" at bounding box center [485, 414] width 43 height 17
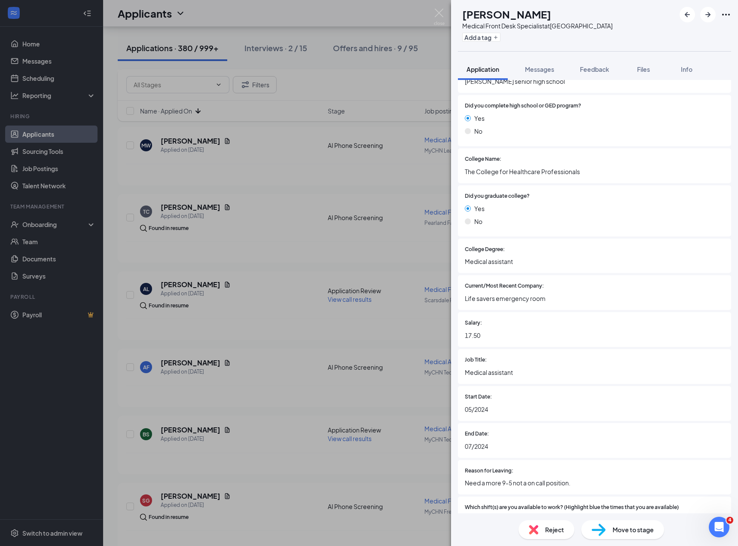
scroll to position [573, 0]
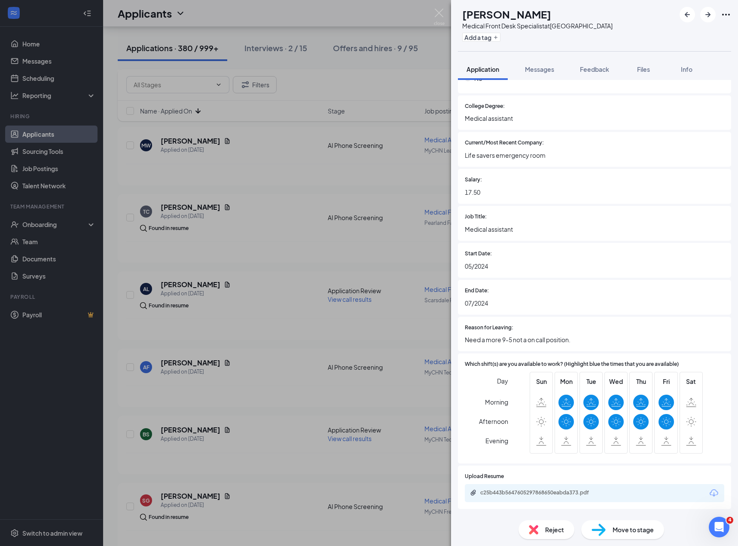
click at [531, 483] on div "Upload Resume c25b443b5647605297868650eabda373.pdf" at bounding box center [595, 487] width 260 height 30
click at [516, 493] on div "c25b443b5647605297868650eabda373.pdf" at bounding box center [540, 492] width 120 height 7
click at [533, 526] on img at bounding box center [533, 529] width 9 height 9
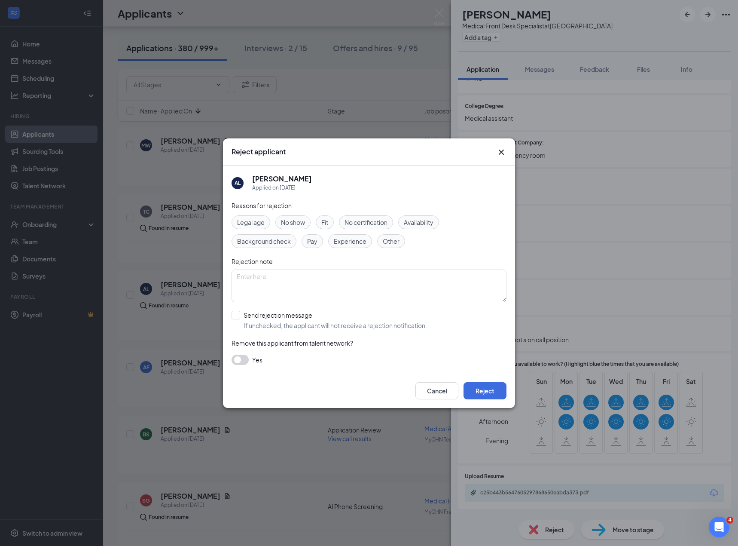
click at [332, 310] on div "Reasons for rejection Legal age No show Fit No certification Availability Backg…" at bounding box center [369, 287] width 275 height 173
click at [310, 315] on input "Send rejection message If unchecked, the applicant will not receive a rejection…" at bounding box center [330, 320] width 196 height 19
checkbox input "true"
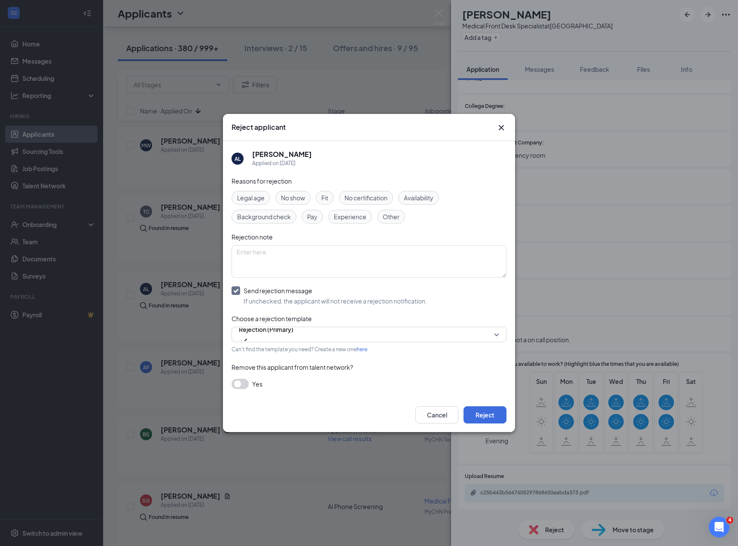
click at [351, 217] on span "Experience" at bounding box center [350, 216] width 33 height 9
click at [480, 418] on button "Reject" at bounding box center [485, 414] width 43 height 17
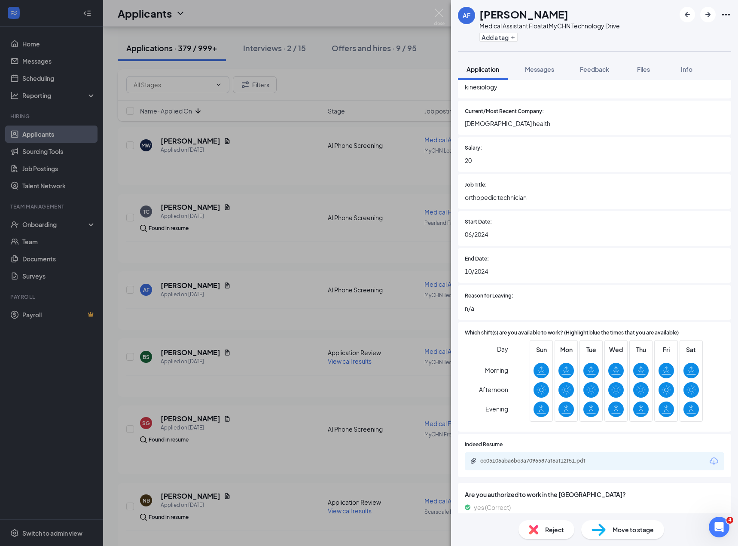
scroll to position [573, 0]
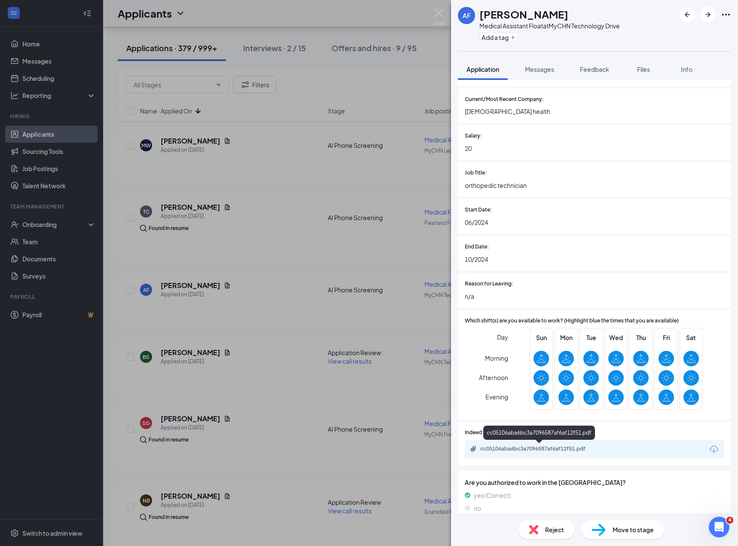
click at [537, 447] on div "cc05106aba6bc3a7096587af6af12f51.pdf" at bounding box center [540, 448] width 120 height 7
click at [550, 529] on span "Reject" at bounding box center [554, 529] width 19 height 9
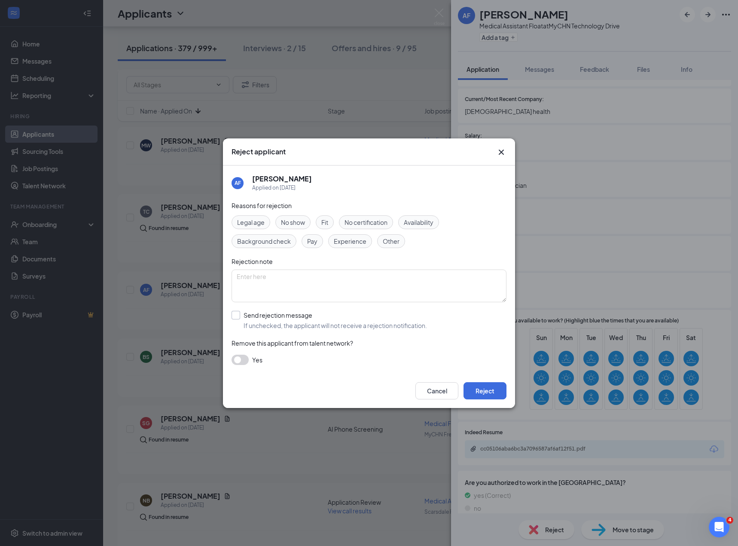
click at [287, 321] on input "Send rejection message If unchecked, the applicant will not receive a rejection…" at bounding box center [330, 320] width 196 height 19
checkbox input "true"
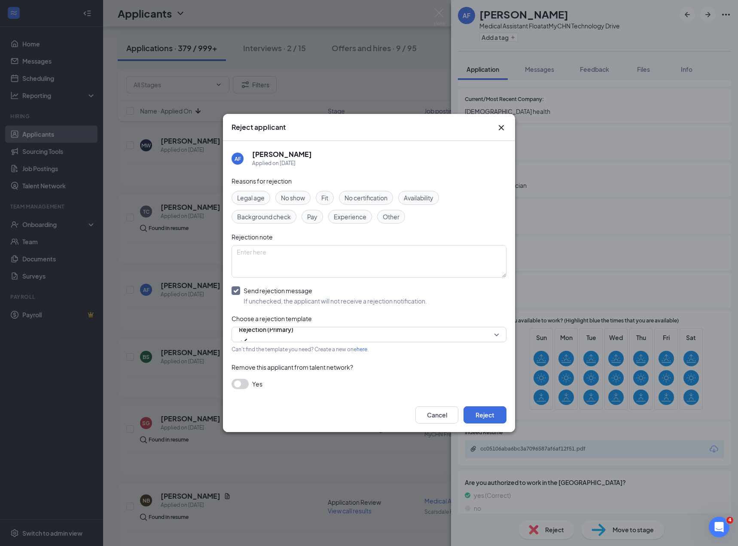
click at [346, 219] on span "Experience" at bounding box center [350, 216] width 33 height 9
click at [480, 412] on button "Reject" at bounding box center [485, 414] width 43 height 17
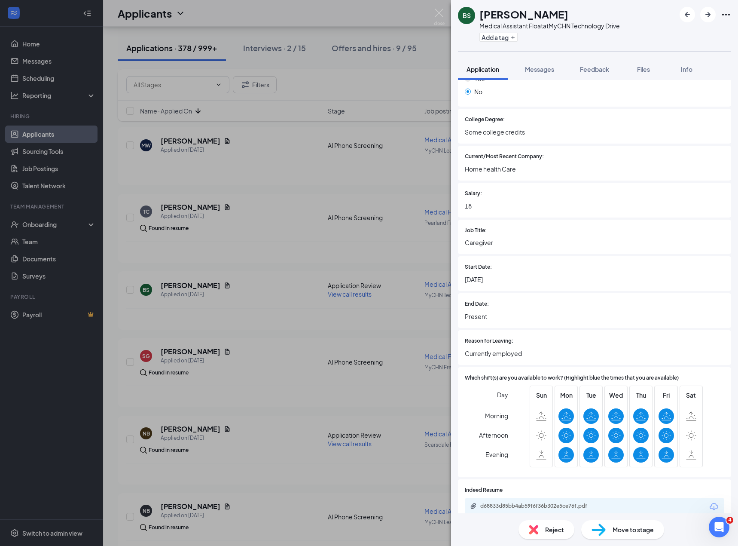
scroll to position [585, 0]
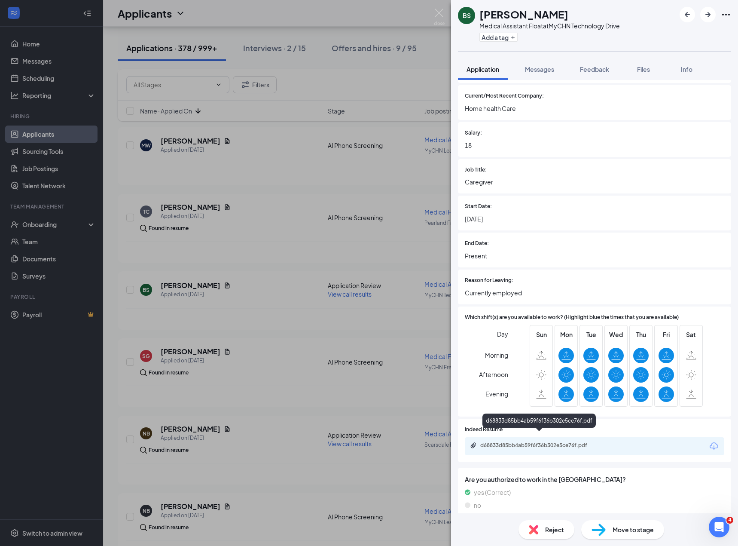
click at [523, 442] on div "d68833d85bb4ab59f6f36b302e5ce76f.pdf" at bounding box center [539, 446] width 139 height 8
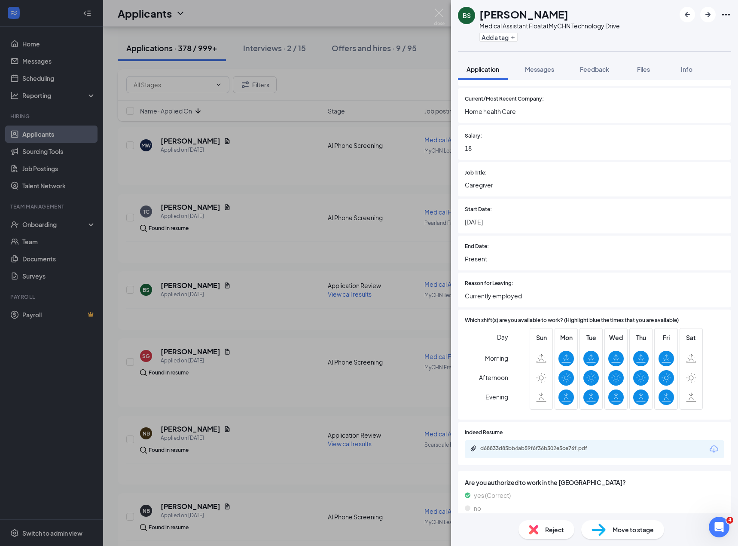
click at [545, 533] on span "Reject" at bounding box center [554, 529] width 19 height 9
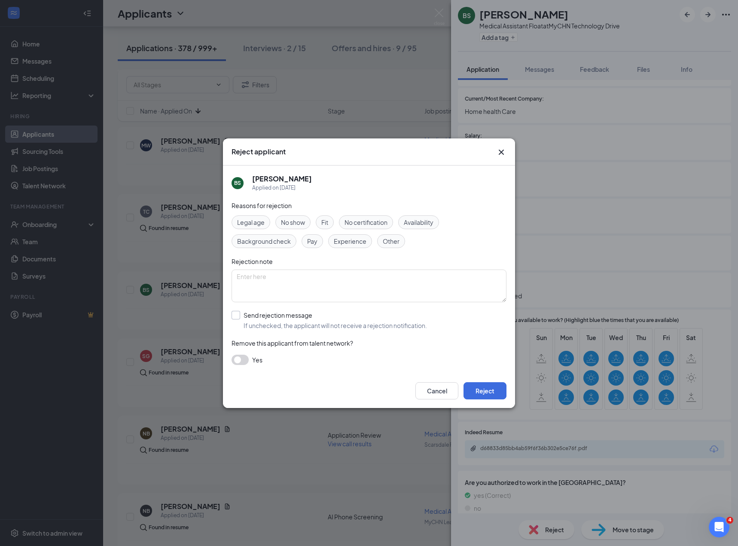
click at [318, 323] on input "Send rejection message If unchecked, the applicant will not receive a rejection…" at bounding box center [330, 320] width 196 height 19
checkbox input "true"
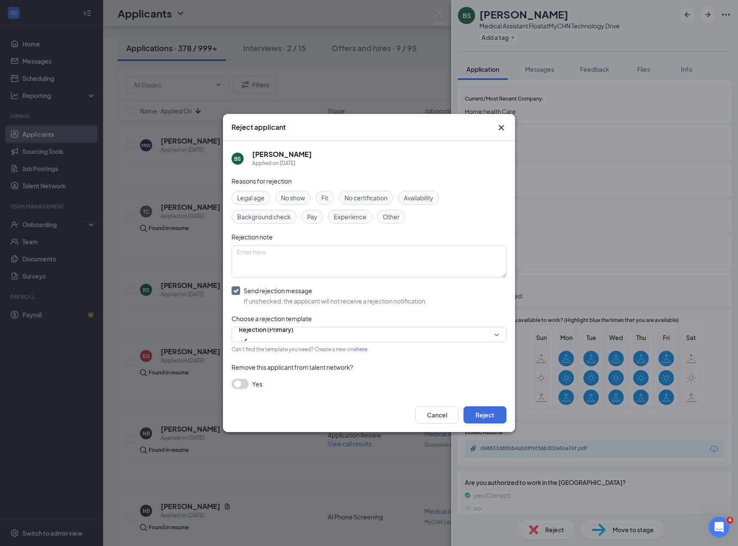
click at [488, 405] on div "Cancel Reject" at bounding box center [369, 415] width 292 height 34
click at [482, 410] on button "Reject" at bounding box center [485, 414] width 43 height 17
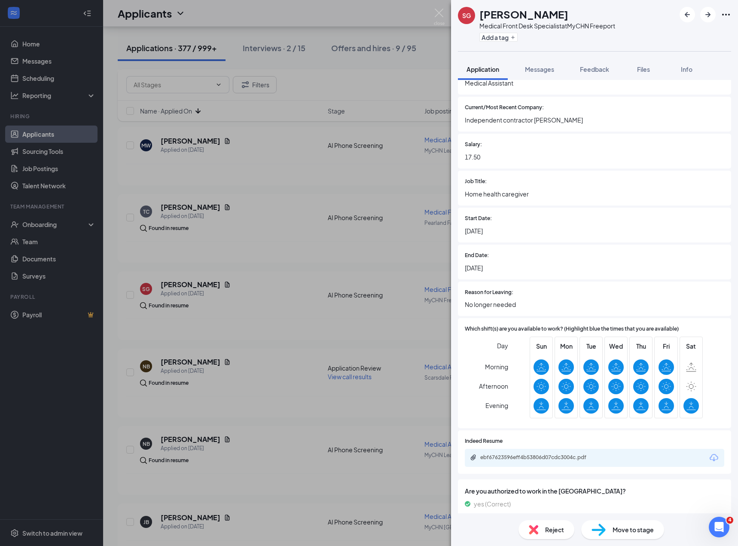
scroll to position [662, 0]
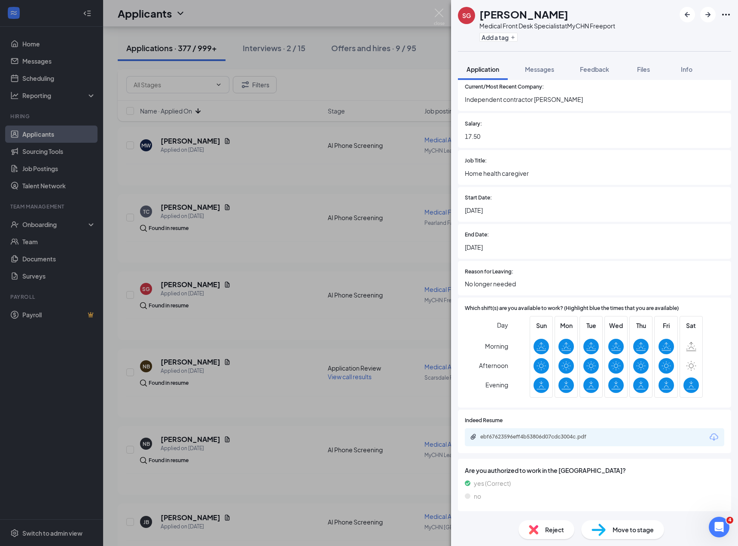
click at [535, 440] on div "ebf67623596eff4b53806d07cdc3004c.pdf" at bounding box center [539, 437] width 139 height 8
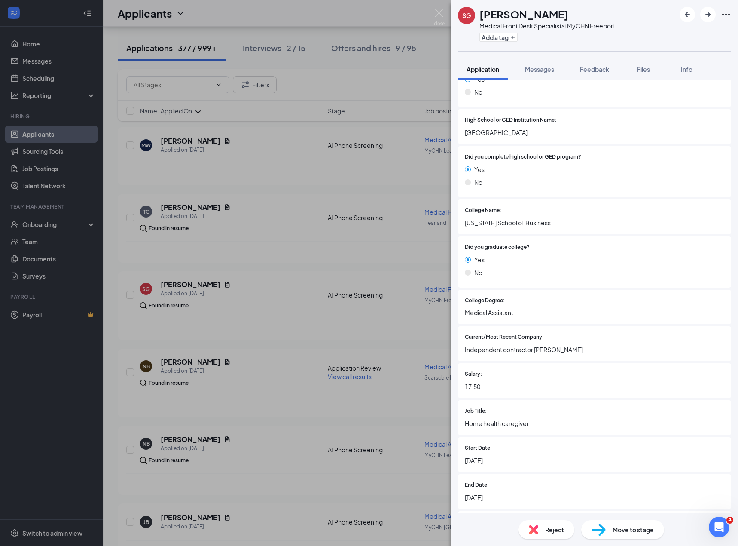
scroll to position [516, 0]
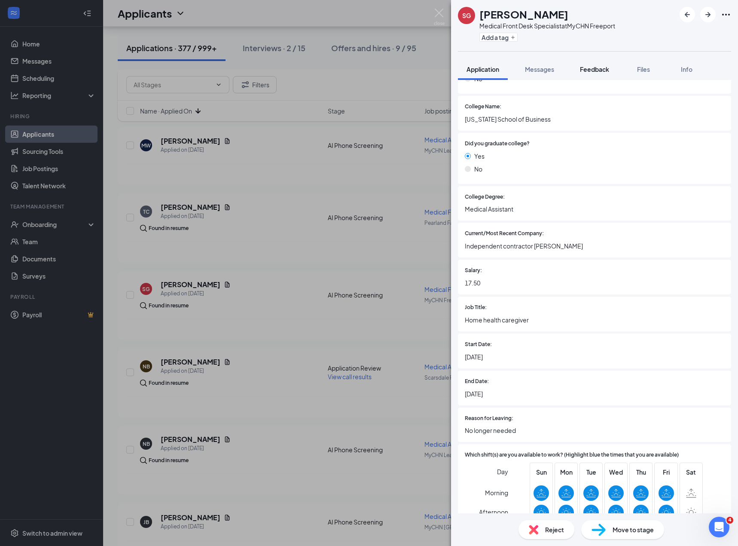
click at [594, 70] on span "Feedback" at bounding box center [594, 69] width 29 height 8
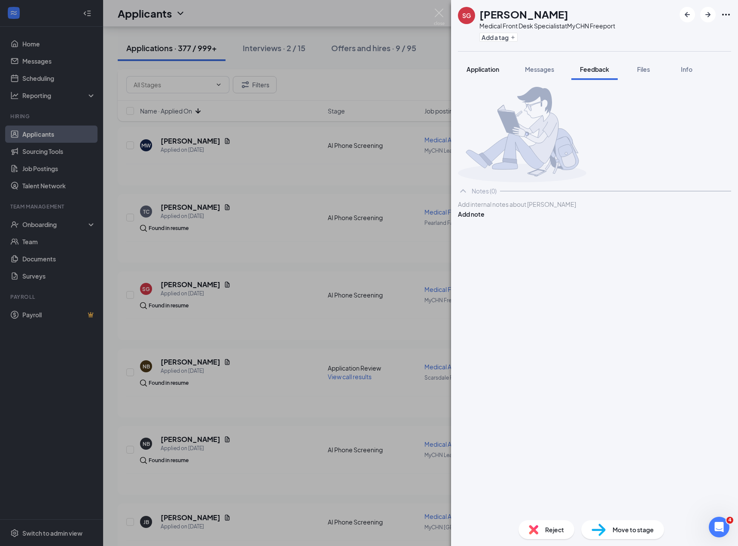
click at [475, 67] on span "Application" at bounding box center [483, 69] width 33 height 8
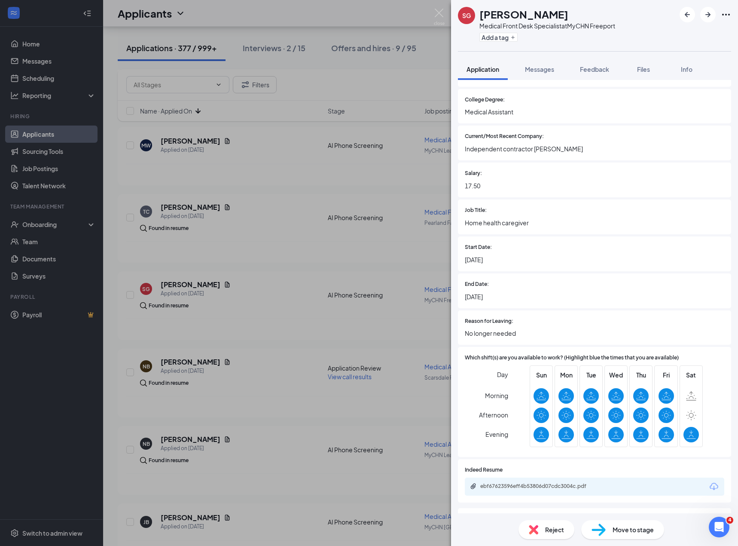
scroll to position [657, 0]
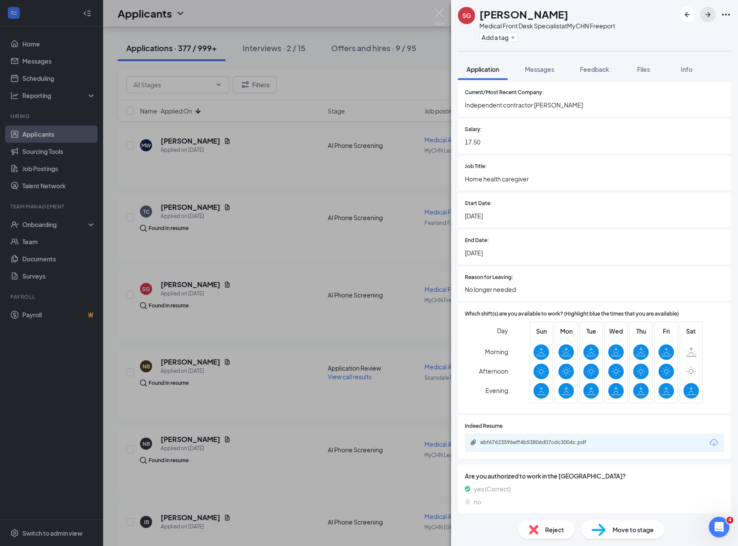
click at [714, 12] on button "button" at bounding box center [707, 14] width 15 height 15
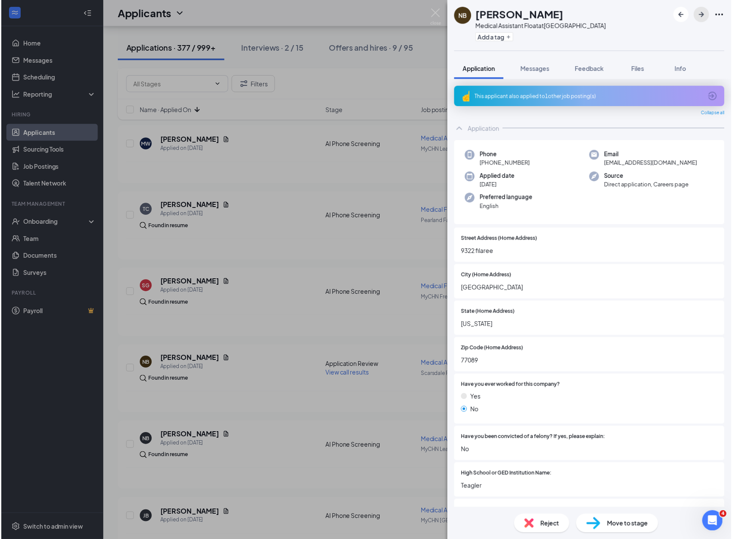
scroll to position [600, 0]
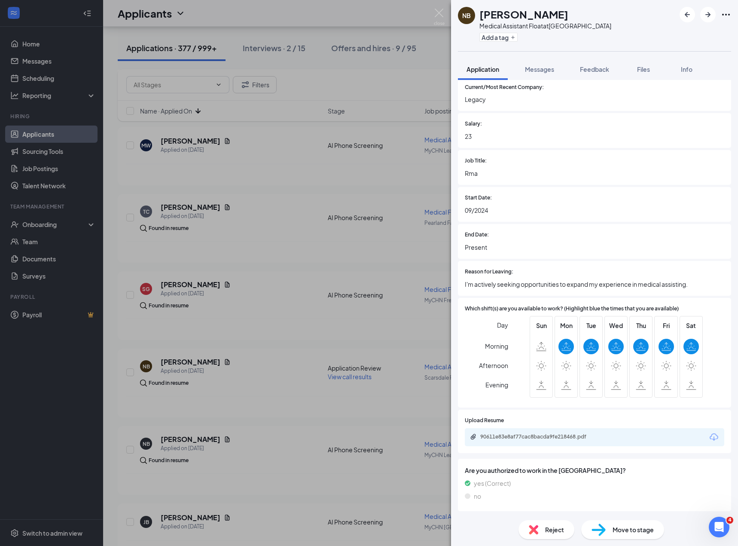
click at [299, 343] on div "NB Nayely Balderas Medical Assistant Float at Scarsdale Family Health Center Ad…" at bounding box center [369, 273] width 738 height 546
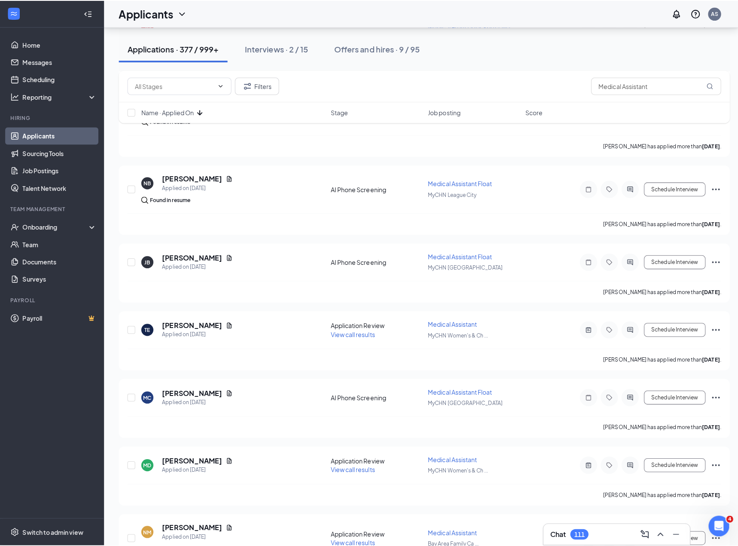
scroll to position [2155, 0]
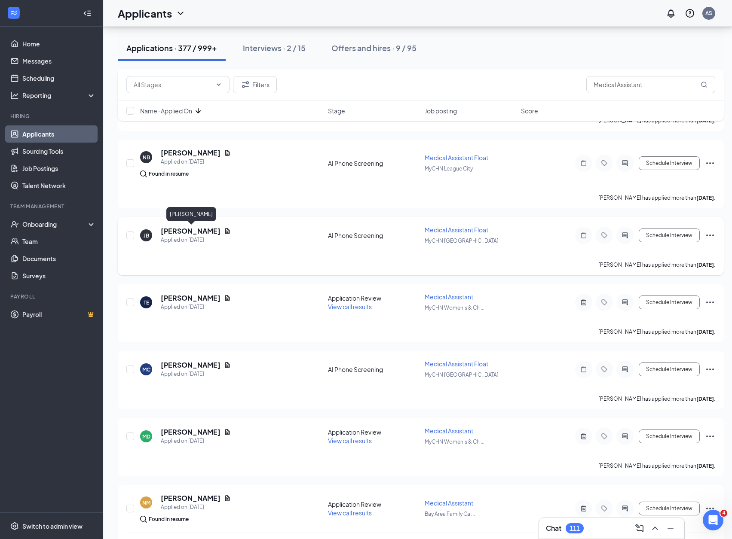
click at [199, 232] on h5 "[PERSON_NAME]" at bounding box center [191, 230] width 60 height 9
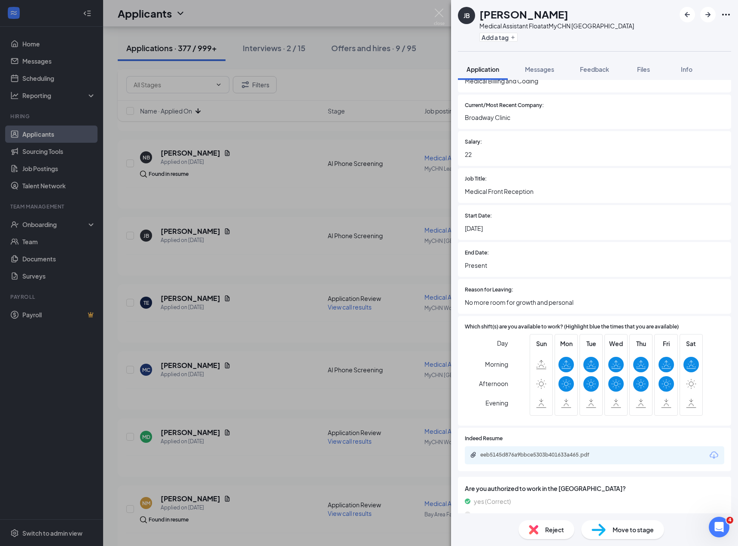
scroll to position [609, 0]
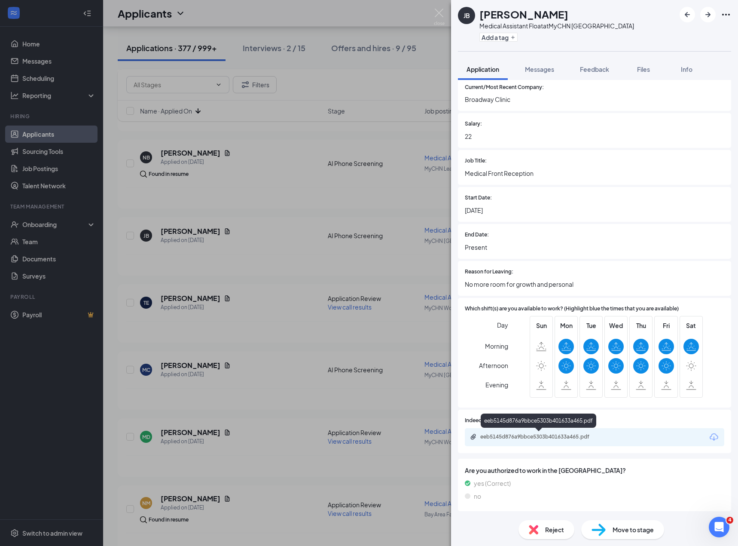
click at [541, 434] on div "eeb5145d876a9bbce5303b401633a465.pdf" at bounding box center [540, 436] width 120 height 7
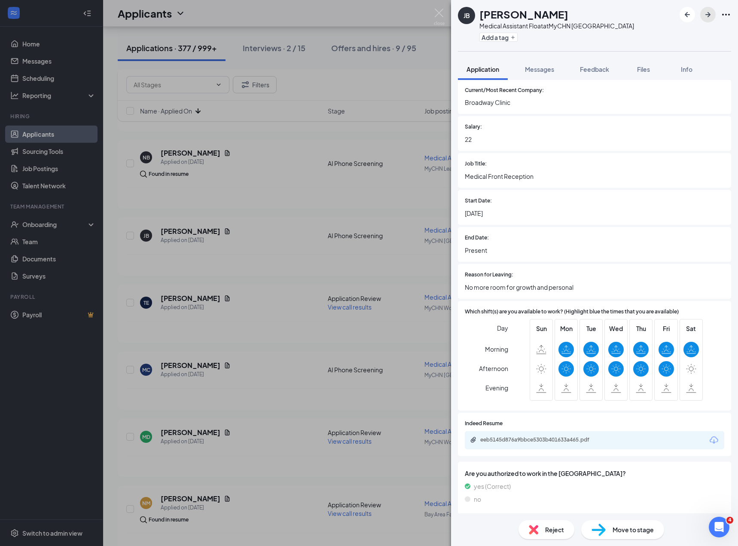
click at [703, 15] on icon "ArrowRight" at bounding box center [708, 14] width 10 height 10
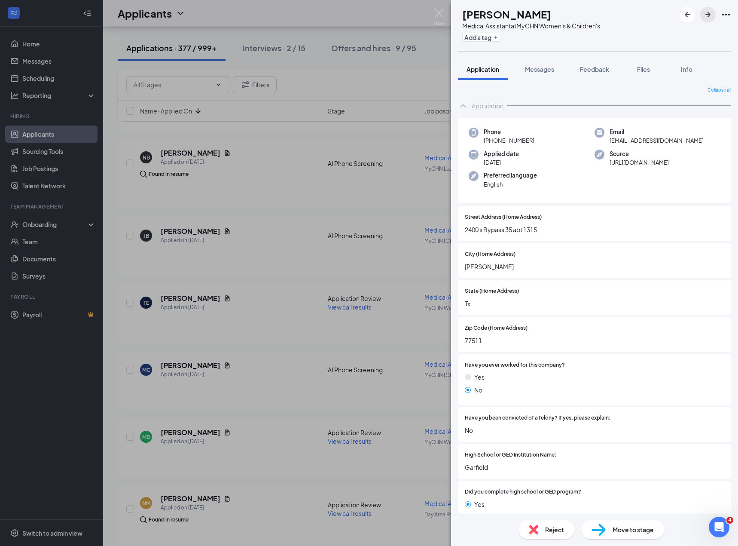
scroll to position [594, 0]
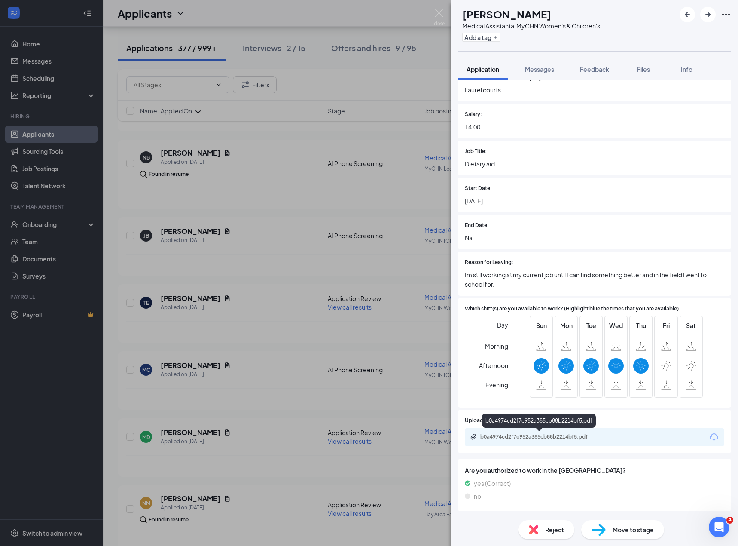
click at [549, 439] on div "b0a4974cd2f7c952a385cb88b2214bf5.pdf" at bounding box center [540, 436] width 120 height 7
click at [526, 522] on div "Reject" at bounding box center [547, 529] width 56 height 19
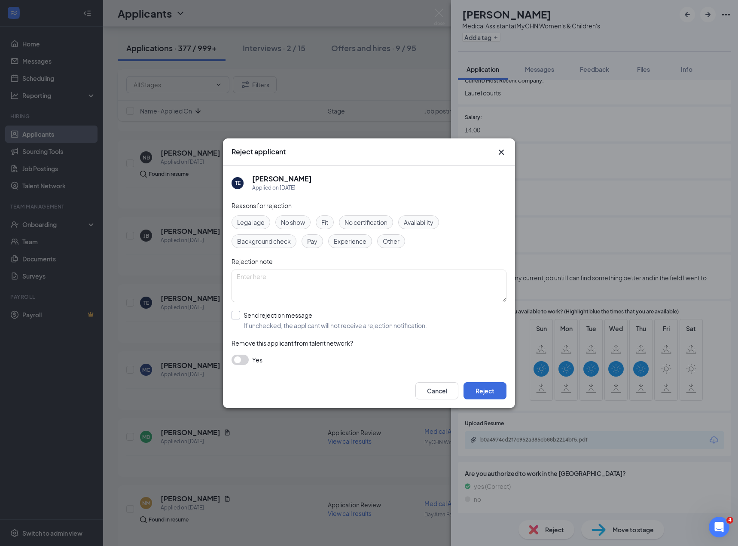
click at [304, 315] on input "Send rejection message If unchecked, the applicant will not receive a rejection…" at bounding box center [330, 320] width 196 height 19
checkbox input "true"
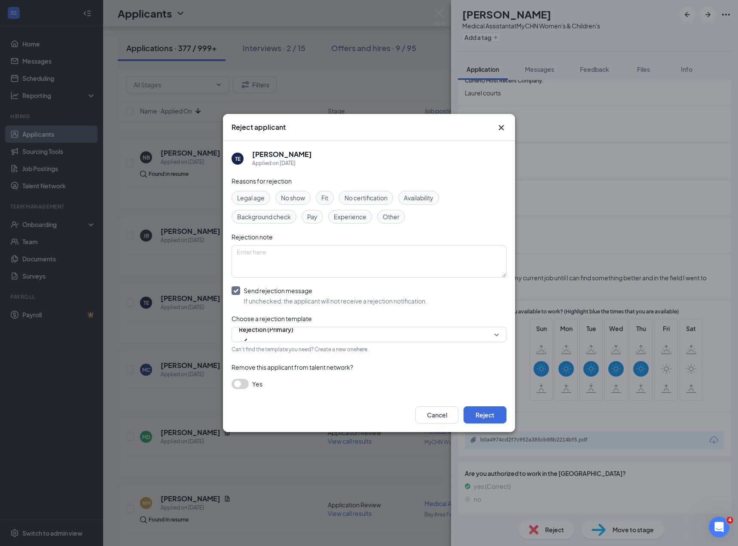
click at [351, 218] on span "Experience" at bounding box center [350, 216] width 33 height 9
click at [477, 406] on button "Reject" at bounding box center [485, 414] width 43 height 17
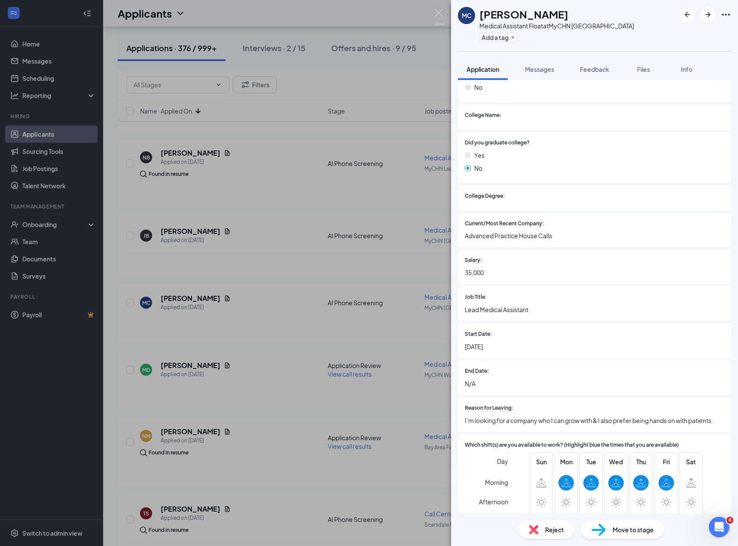
scroll to position [566, 0]
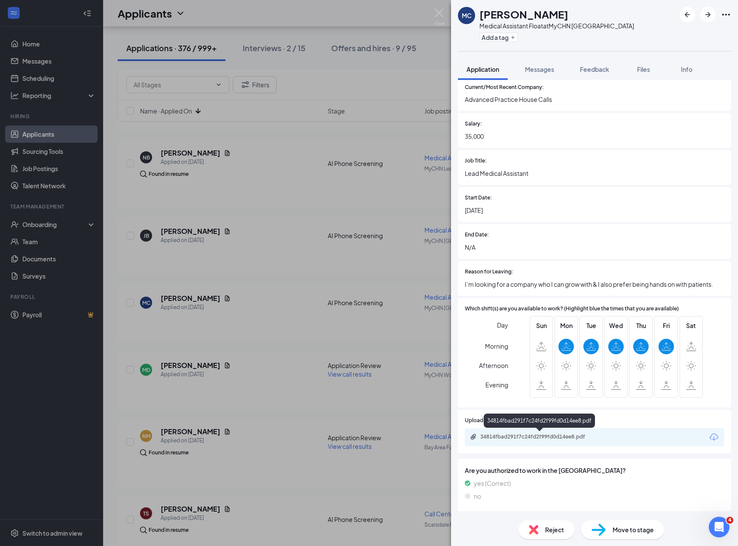
click at [509, 437] on div "34814fbad291f7c24fd2f99fd0d14ee8.pdf" at bounding box center [540, 436] width 120 height 7
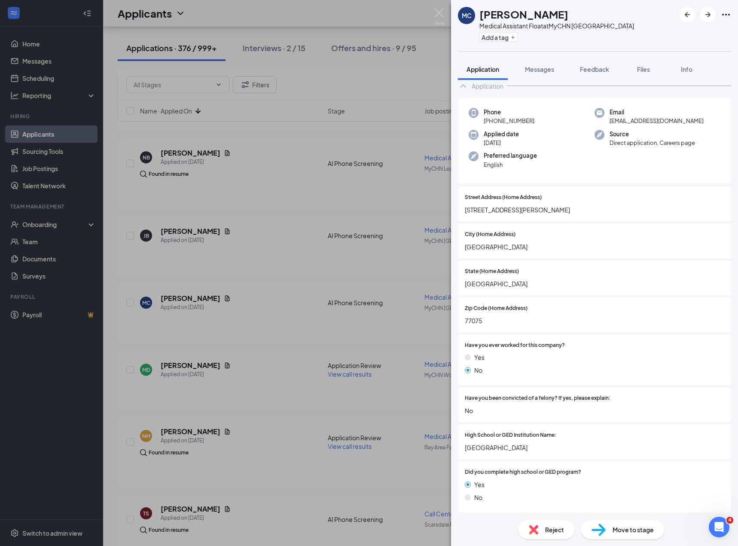
scroll to position [0, 0]
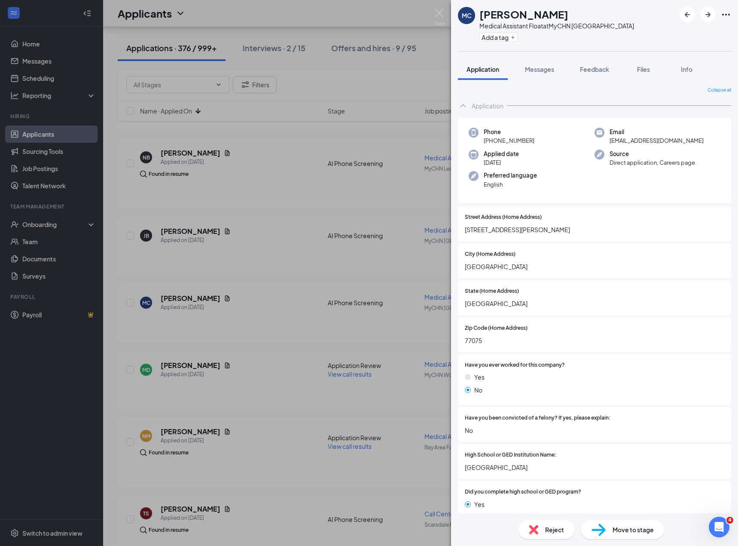
drag, startPoint x: 540, startPoint y: 234, endPoint x: 465, endPoint y: 229, distance: 74.9
click at [465, 229] on span "10100 Almeda Genoa Rd" at bounding box center [595, 229] width 260 height 9
click at [639, 141] on span "m.canales14@icloud.com" at bounding box center [657, 140] width 94 height 9
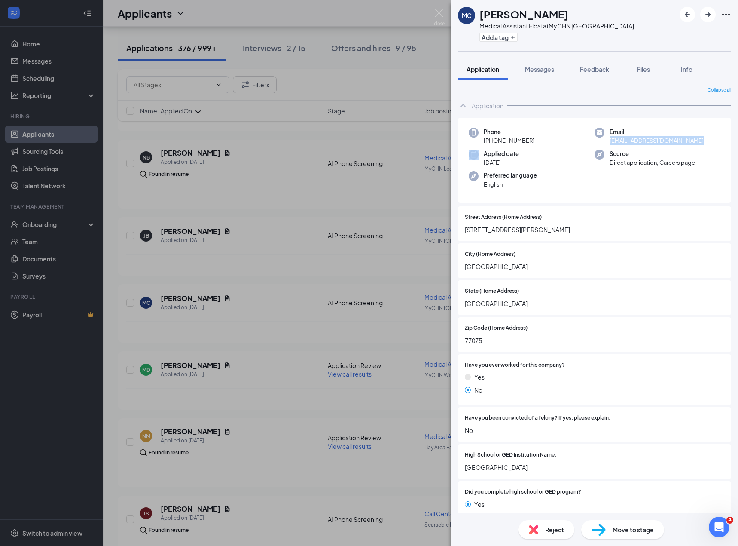
click at [639, 141] on span "m.canales14@icloud.com" at bounding box center [657, 140] width 94 height 9
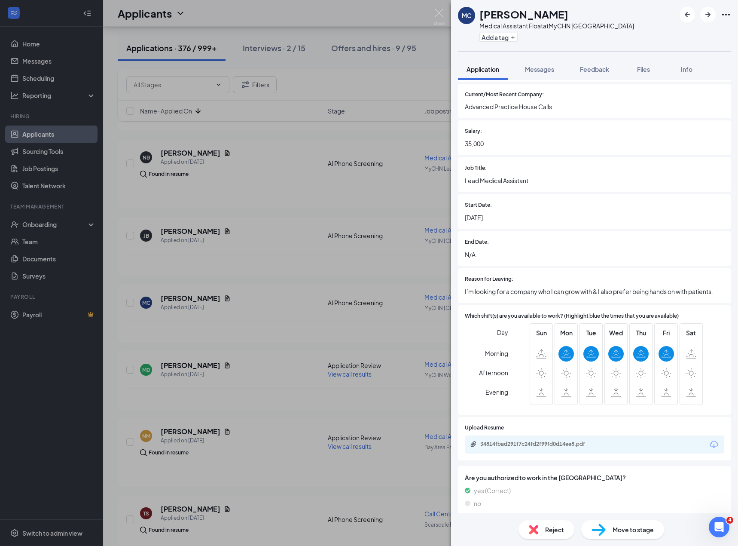
scroll to position [566, 0]
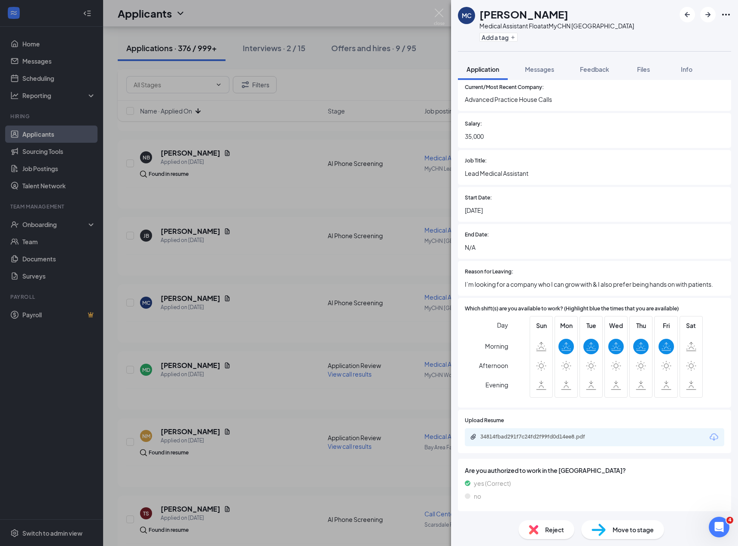
drag, startPoint x: 590, startPoint y: 65, endPoint x: 702, endPoint y: 90, distance: 114.0
click at [590, 65] on span "Feedback" at bounding box center [594, 69] width 29 height 8
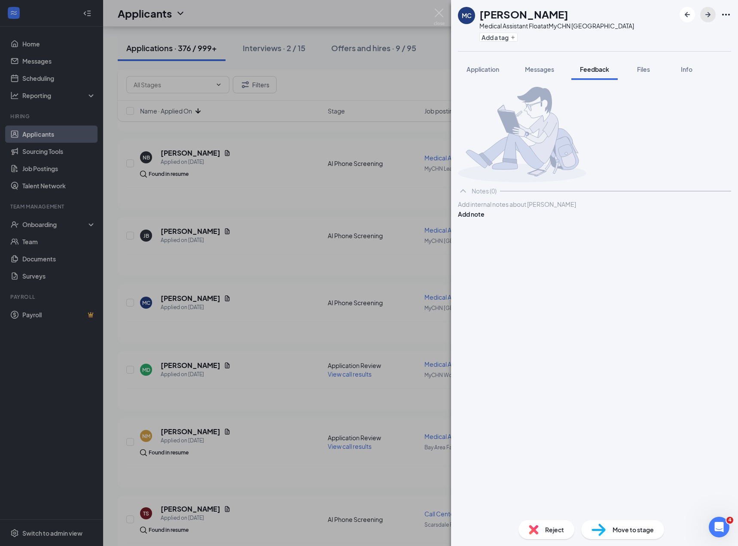
click at [704, 17] on icon "ArrowRight" at bounding box center [708, 14] width 10 height 10
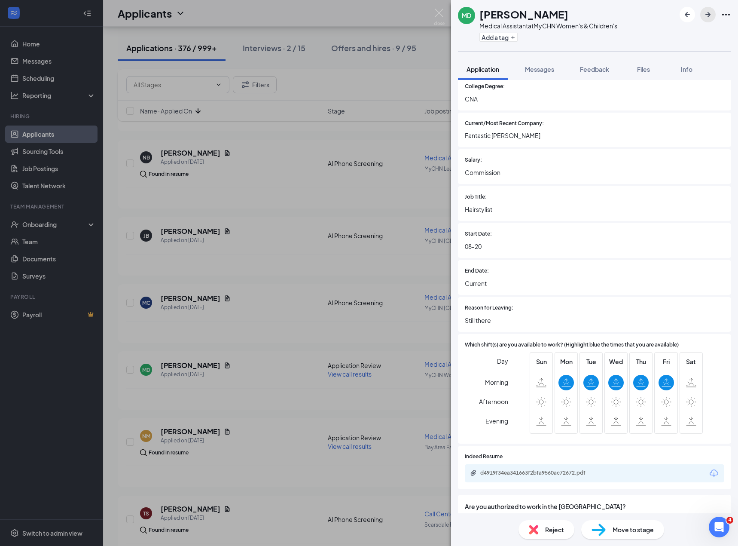
scroll to position [609, 0]
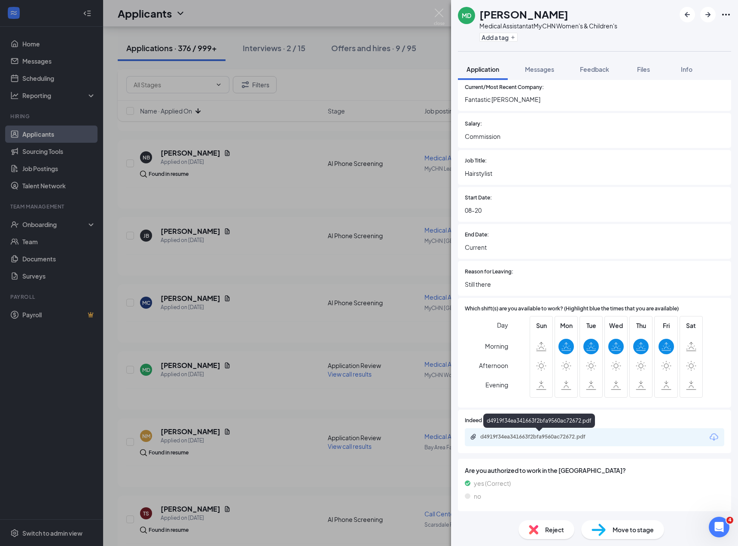
click at [521, 436] on div "d4919f34ea341663f2bfa9560ac72672.pdf" at bounding box center [540, 436] width 120 height 7
click at [541, 535] on div "Reject" at bounding box center [547, 529] width 56 height 19
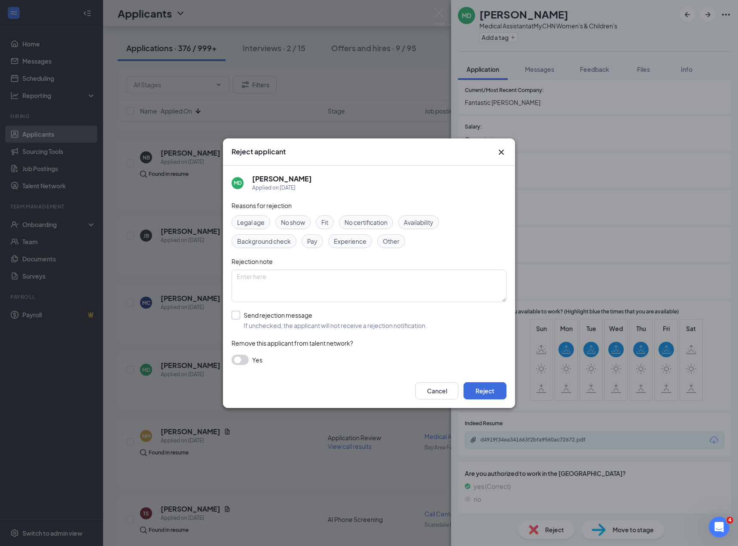
click at [288, 321] on input "Send rejection message If unchecked, the applicant will not receive a rejection…" at bounding box center [330, 320] width 196 height 19
checkbox input "true"
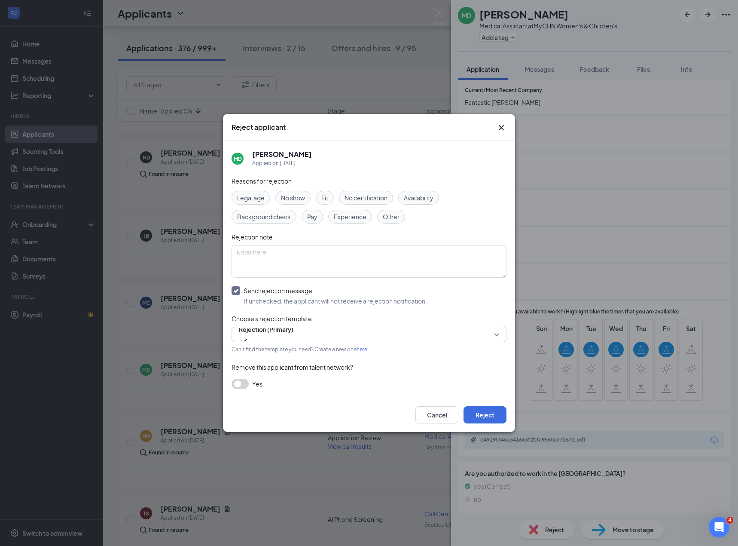
click at [340, 214] on span "Experience" at bounding box center [350, 216] width 33 height 9
click at [482, 413] on button "Reject" at bounding box center [485, 414] width 43 height 17
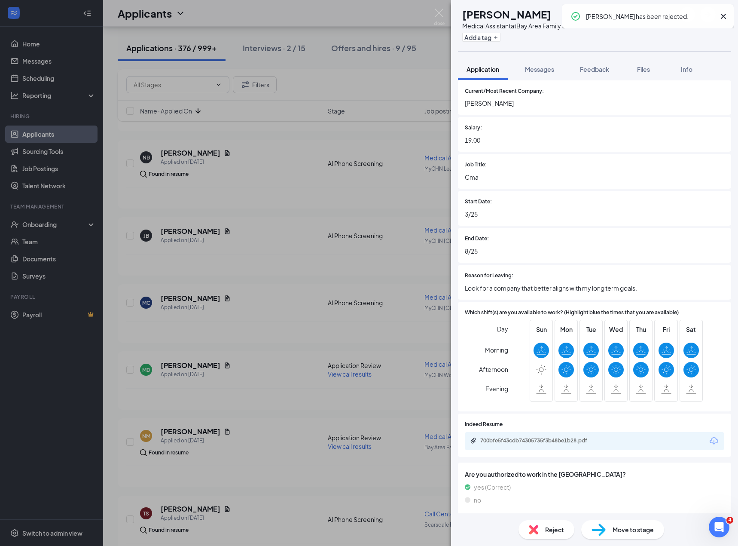
scroll to position [606, 0]
click at [531, 447] on div "700bfe5f43cdb74305735f3b48be1b28.pdf" at bounding box center [595, 440] width 260 height 18
click at [534, 440] on div "700bfe5f43cdb74305735f3b48be1b28.pdf" at bounding box center [540, 439] width 120 height 7
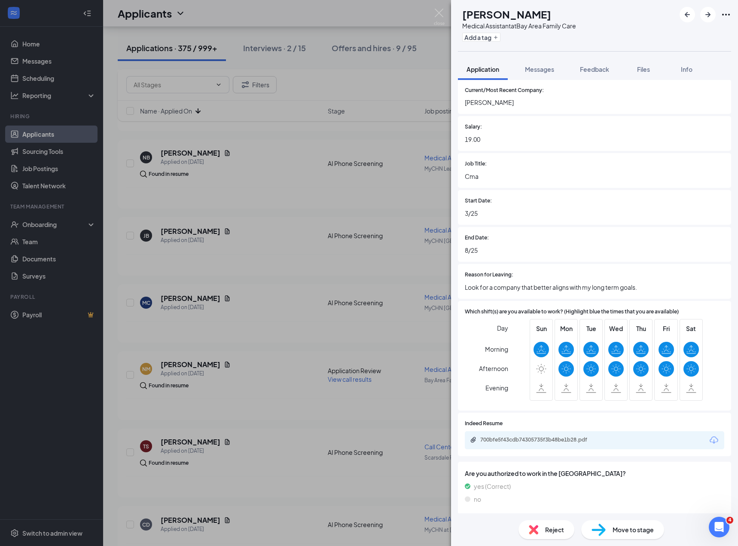
click at [537, 532] on img at bounding box center [533, 529] width 9 height 9
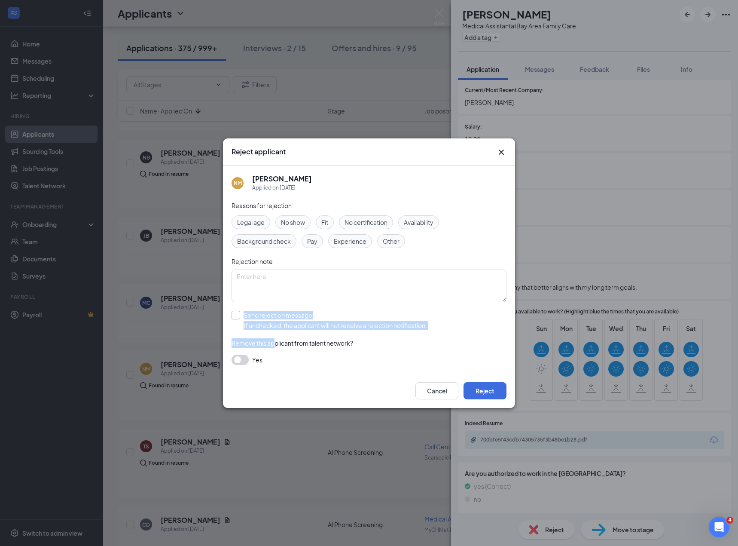
drag, startPoint x: 276, startPoint y: 330, endPoint x: 280, endPoint y: 327, distance: 4.4
click at [276, 329] on div "Reasons for rejection Legal age No show Fit No certification Availability Backg…" at bounding box center [369, 287] width 275 height 173
click at [392, 323] on input "Send rejection message If unchecked, the applicant will not receive a rejection…" at bounding box center [330, 320] width 196 height 19
checkbox input "true"
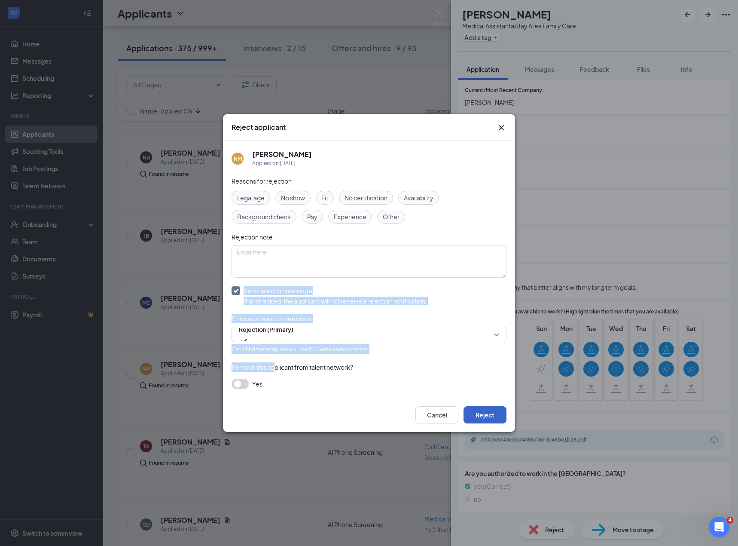
click at [491, 410] on button "Reject" at bounding box center [485, 414] width 43 height 17
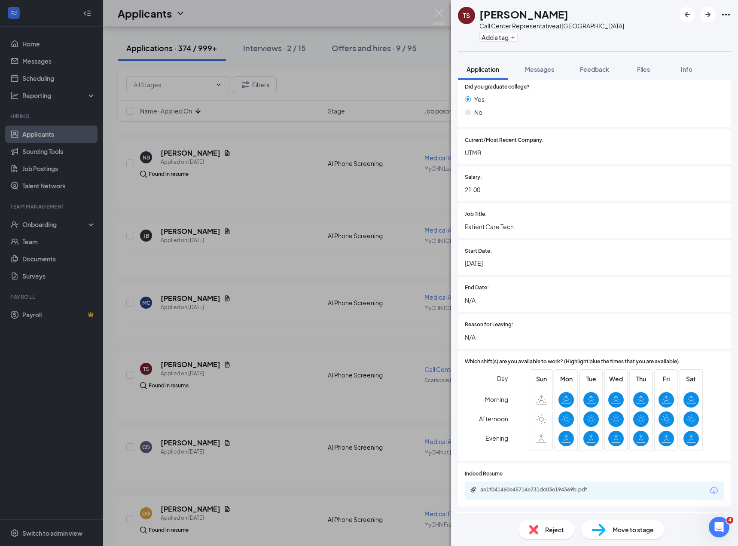
scroll to position [474, 0]
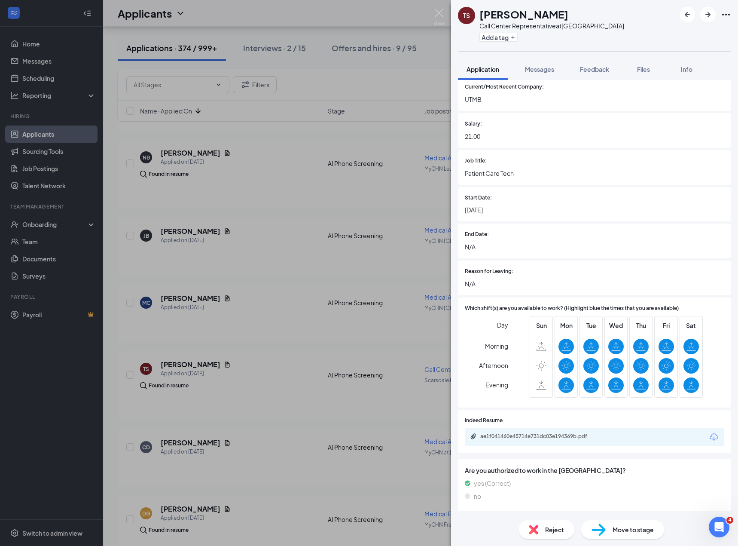
click at [545, 441] on div "ae1f041460e45714e731dc03e194369b.pdf" at bounding box center [595, 437] width 260 height 18
click at [555, 436] on div "ae1f041460e45714e731dc03e194369b.pdf" at bounding box center [540, 436] width 120 height 7
click at [538, 531] on div "Reject" at bounding box center [547, 529] width 56 height 19
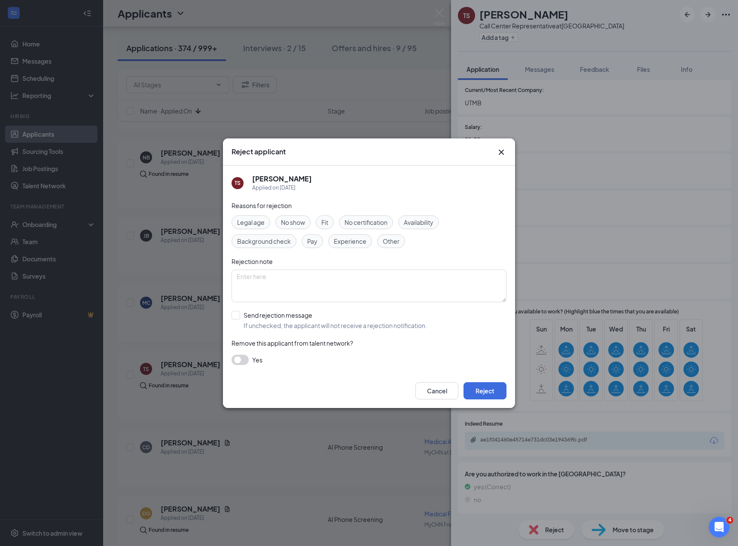
click at [330, 325] on input "Send rejection message If unchecked, the applicant will not receive a rejection…" at bounding box center [330, 320] width 196 height 19
checkbox input "true"
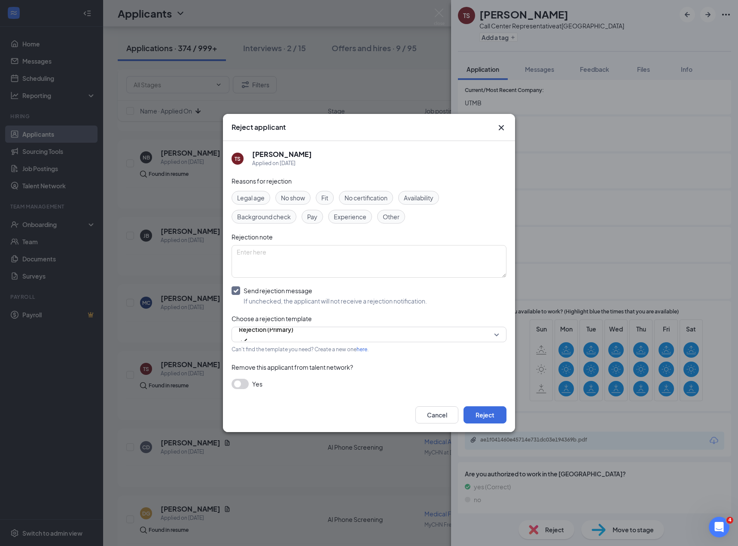
click at [502, 129] on icon "Cross" at bounding box center [501, 127] width 5 height 5
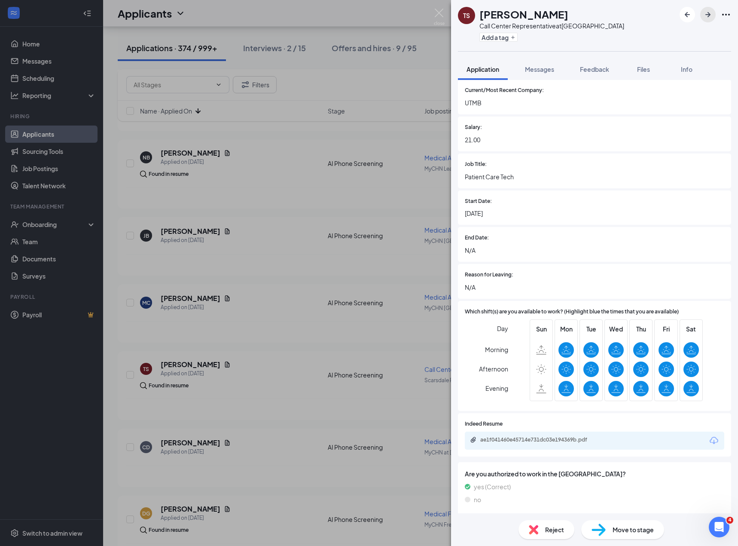
click at [702, 18] on button "button" at bounding box center [707, 14] width 15 height 15
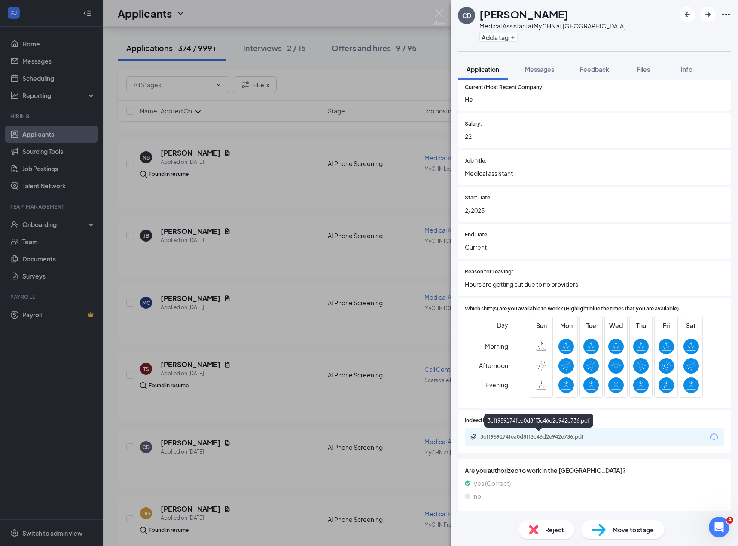
click at [517, 435] on div "3cff959174fea0d8ff3c46d2e942e736.pdf" at bounding box center [540, 436] width 120 height 7
click at [545, 529] on span "Reject" at bounding box center [554, 529] width 19 height 9
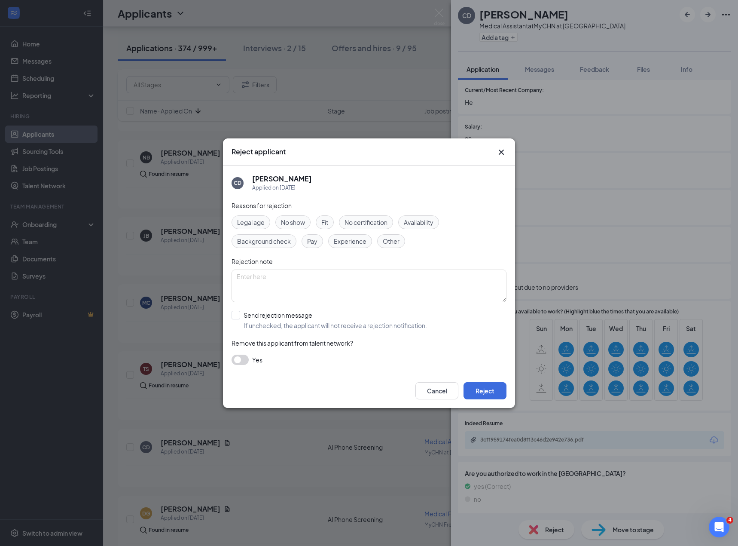
click at [341, 247] on div "Experience" at bounding box center [350, 241] width 44 height 14
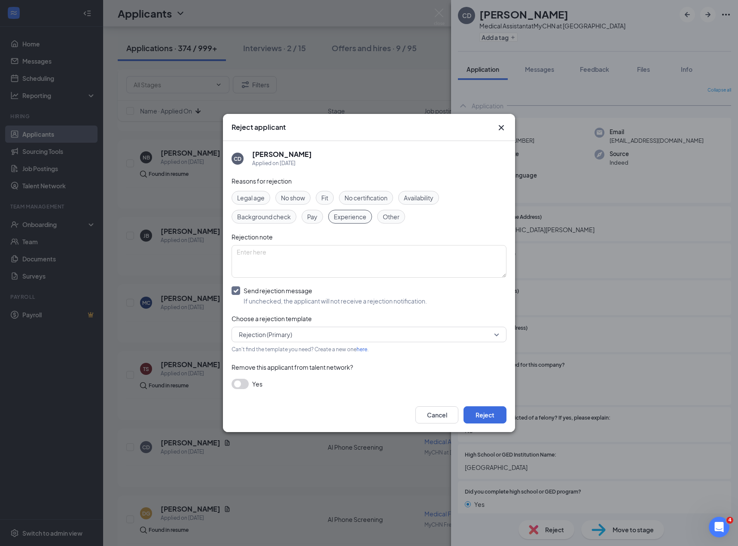
scroll to position [582, 0]
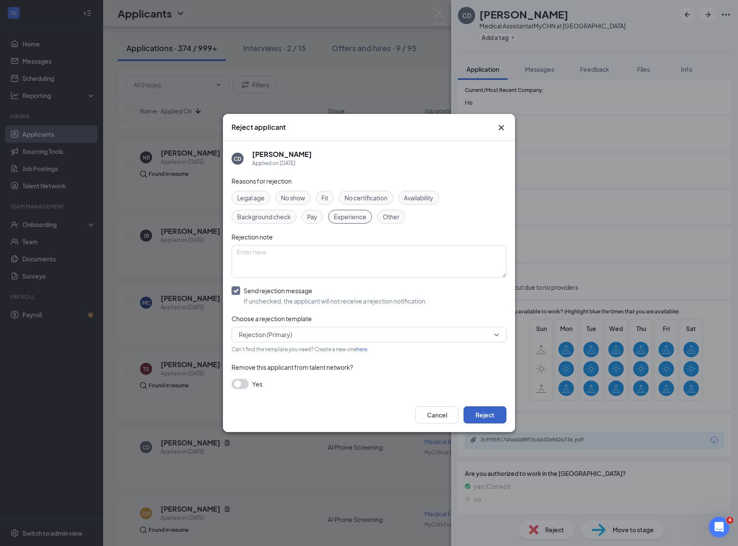
click at [494, 419] on button "Reject" at bounding box center [485, 414] width 43 height 17
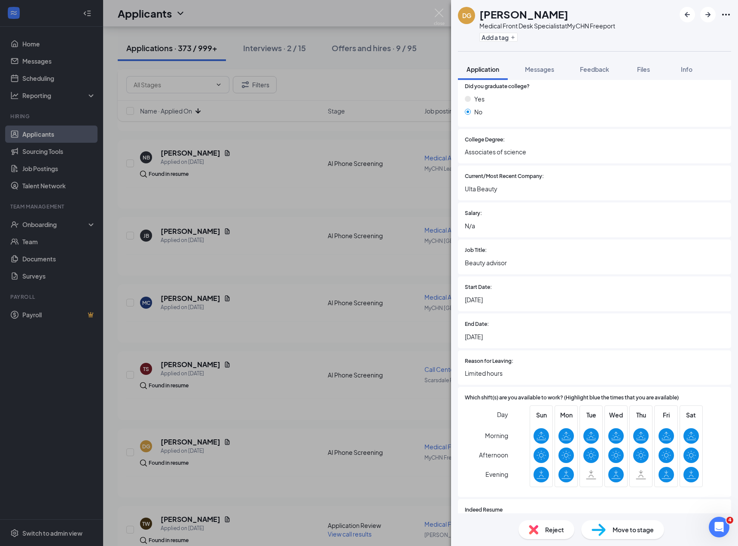
scroll to position [662, 0]
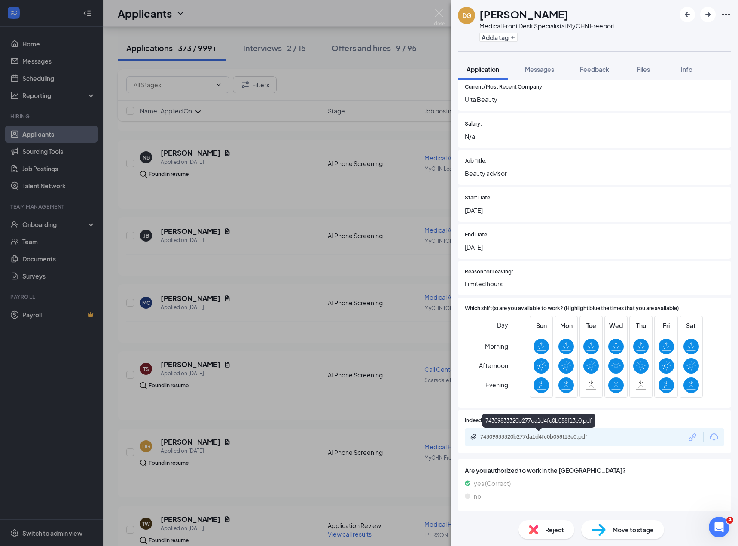
click at [560, 440] on div "74309833320b277da1d4fc0b058f13e0.pdf" at bounding box center [539, 437] width 139 height 8
click at [549, 525] on span "Reject" at bounding box center [554, 529] width 19 height 9
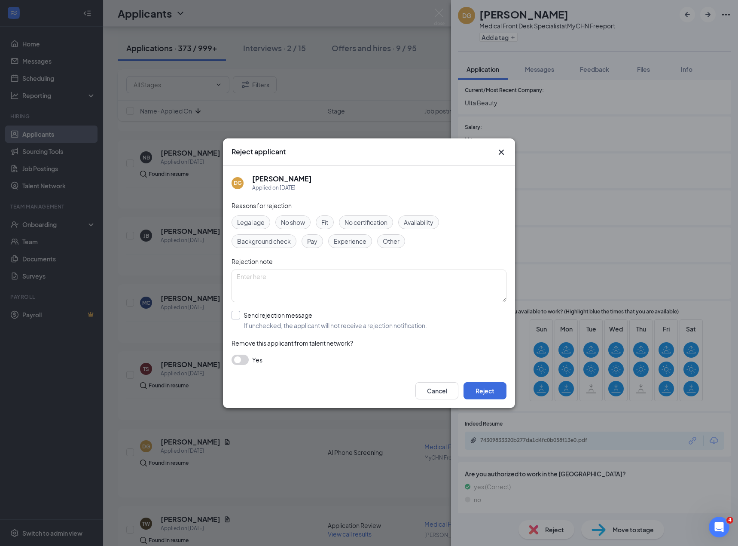
click at [276, 322] on input "Send rejection message If unchecked, the applicant will not receive a rejection…" at bounding box center [330, 320] width 196 height 19
checkbox input "true"
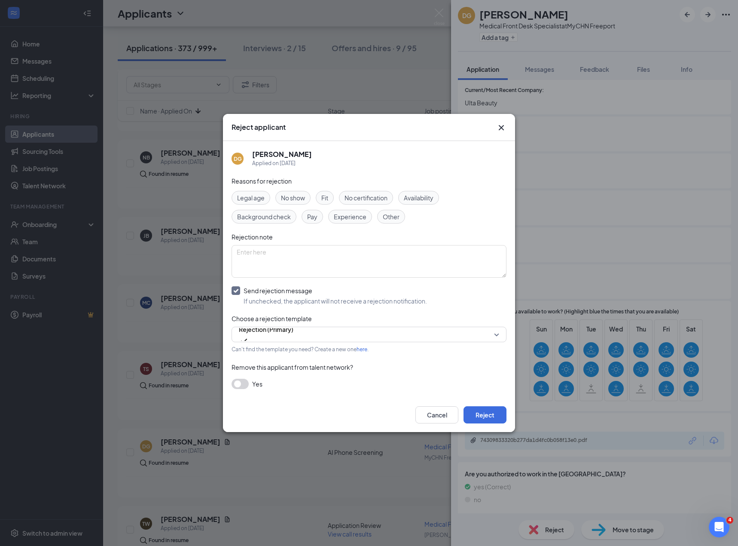
click at [363, 224] on div "Reasons for rejection Legal age No show Fit No certification Availability Backg…" at bounding box center [369, 286] width 275 height 221
click at [364, 218] on span "Experience" at bounding box center [350, 216] width 33 height 9
click at [478, 410] on button "Reject" at bounding box center [485, 414] width 43 height 17
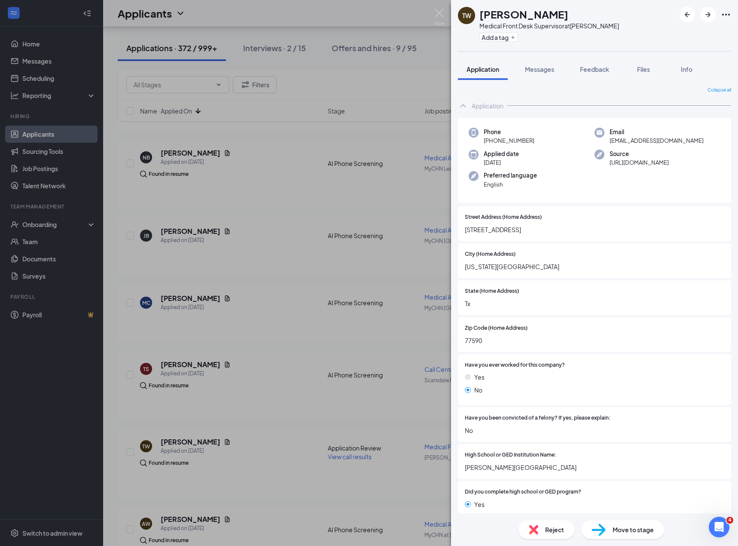
scroll to position [550, 0]
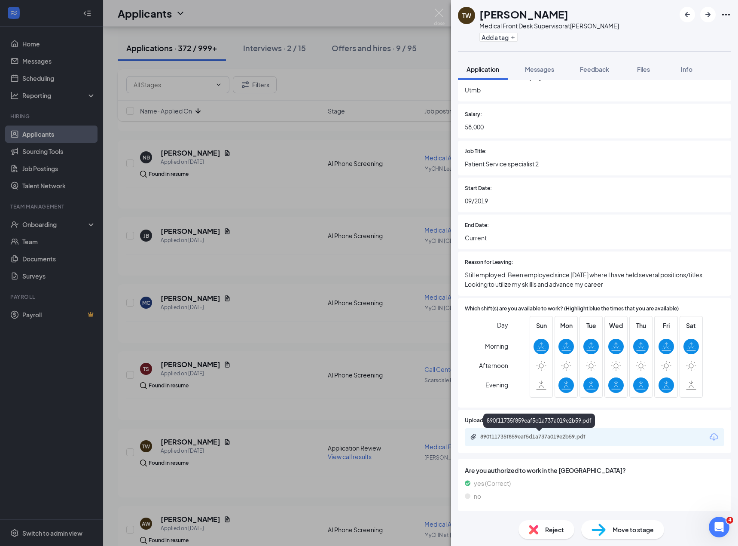
click at [545, 438] on div "890f11735f859eaf5d1a737a019e2b59.pdf" at bounding box center [540, 436] width 120 height 7
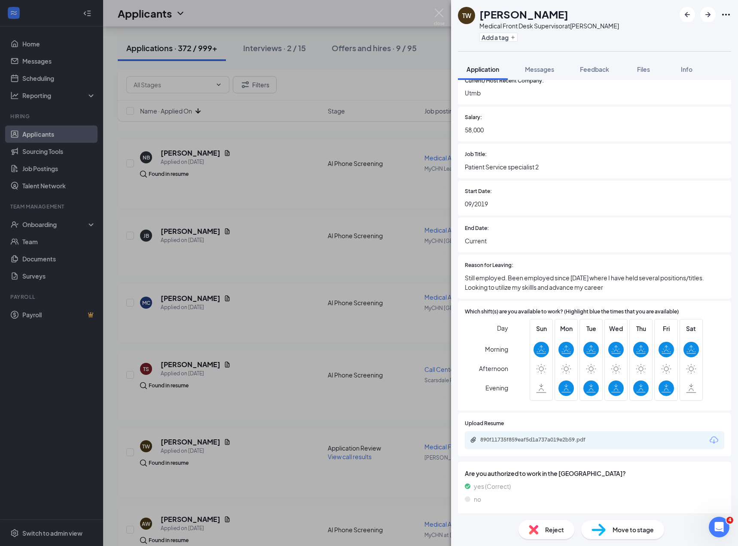
click at [584, 67] on span "Feedback" at bounding box center [594, 69] width 29 height 8
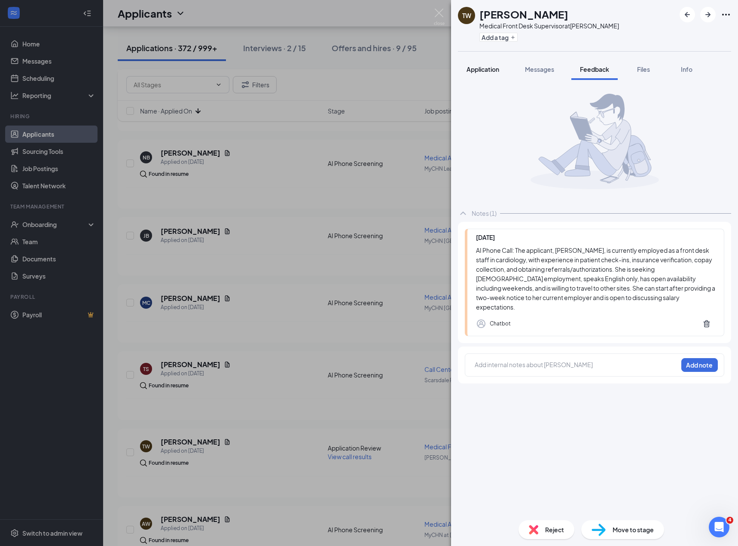
click at [488, 71] on span "Application" at bounding box center [483, 69] width 33 height 8
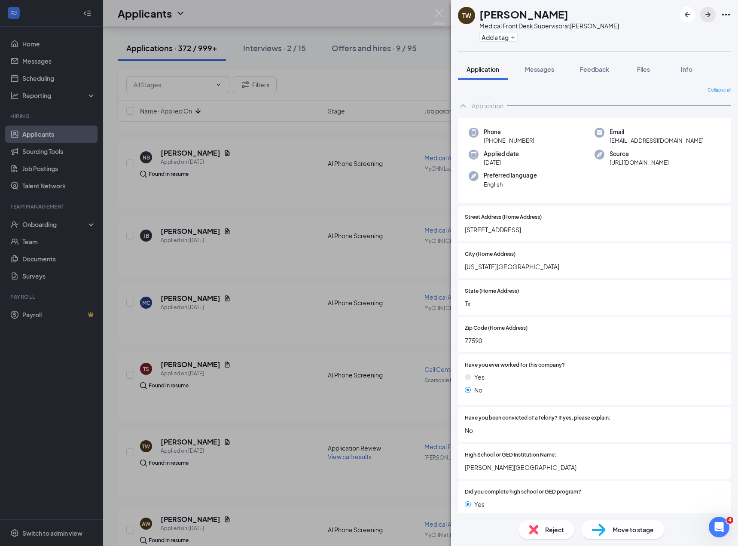
drag, startPoint x: 711, startPoint y: 15, endPoint x: 373, endPoint y: 265, distance: 420.3
click at [711, 15] on icon "ArrowRight" at bounding box center [708, 14] width 10 height 10
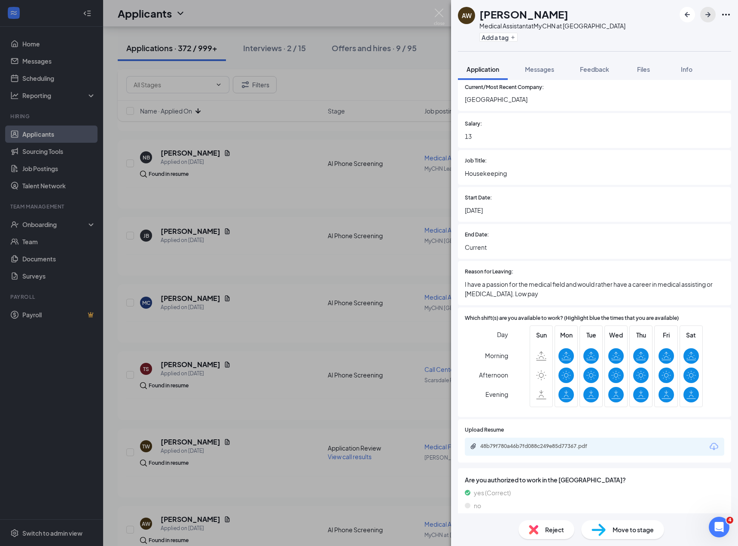
scroll to position [618, 0]
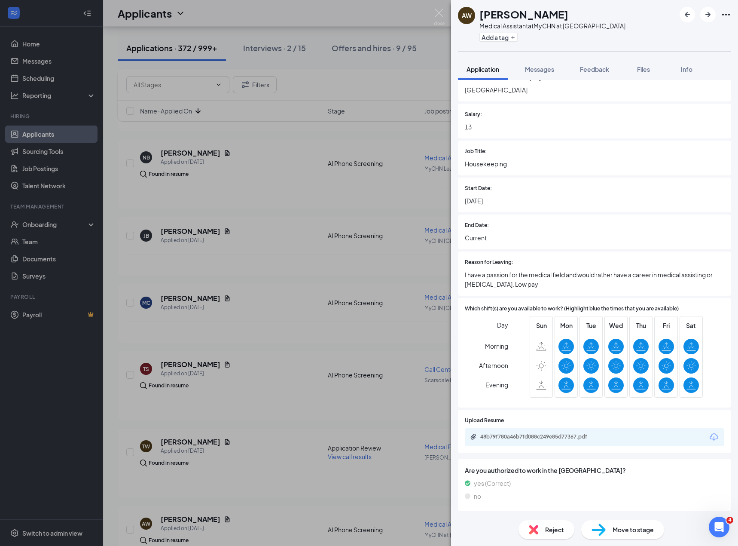
click at [531, 435] on div "48b79f780a46b7fd088c249e85d77367.pdf" at bounding box center [540, 436] width 120 height 7
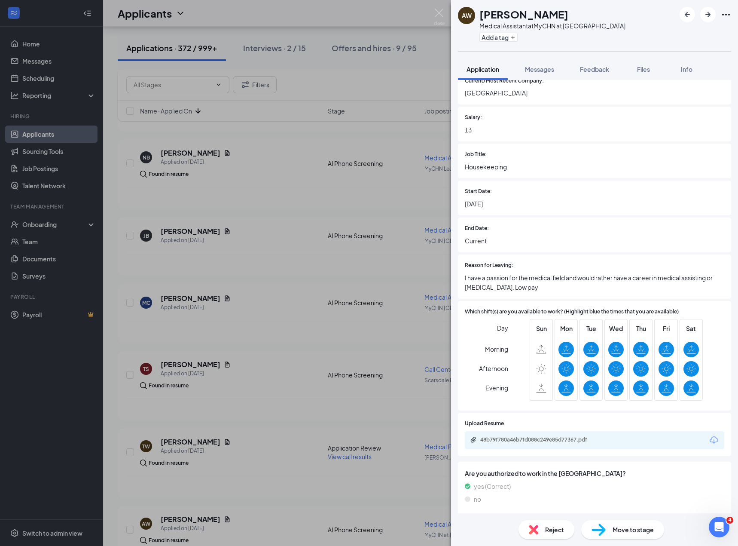
click at [541, 532] on div "Reject" at bounding box center [547, 529] width 56 height 19
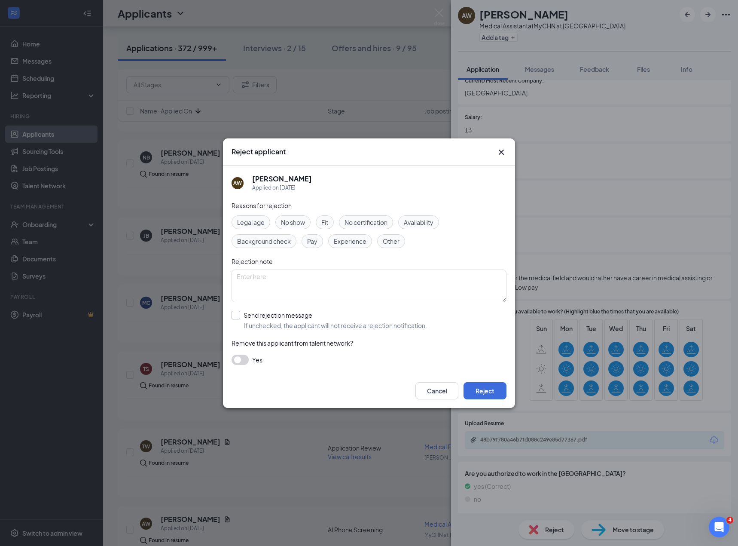
click at [301, 318] on input "Send rejection message If unchecked, the applicant will not receive a rejection…" at bounding box center [330, 320] width 196 height 19
checkbox input "true"
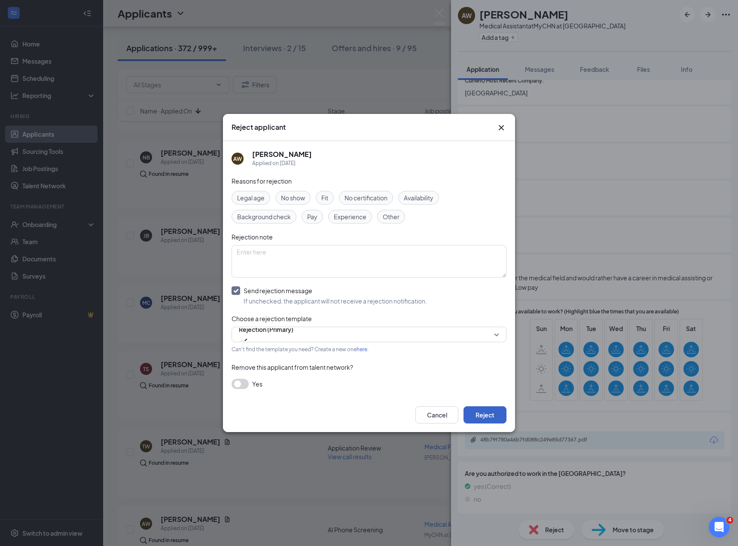
click at [478, 411] on button "Reject" at bounding box center [485, 414] width 43 height 17
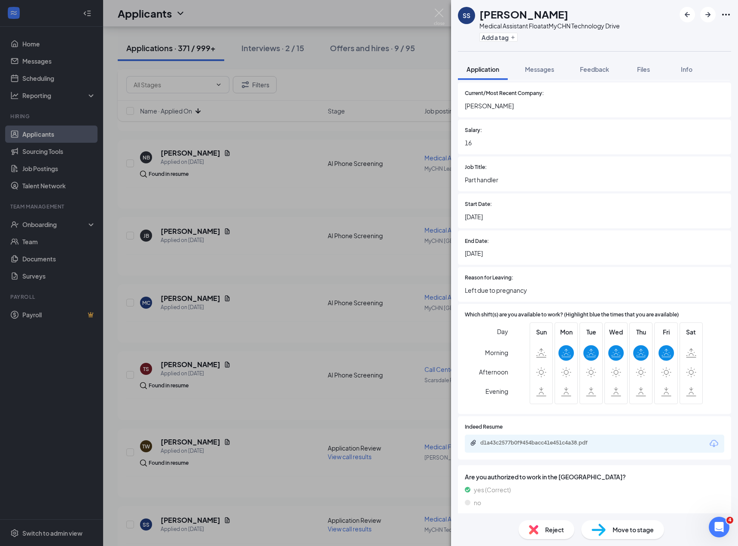
scroll to position [417, 0]
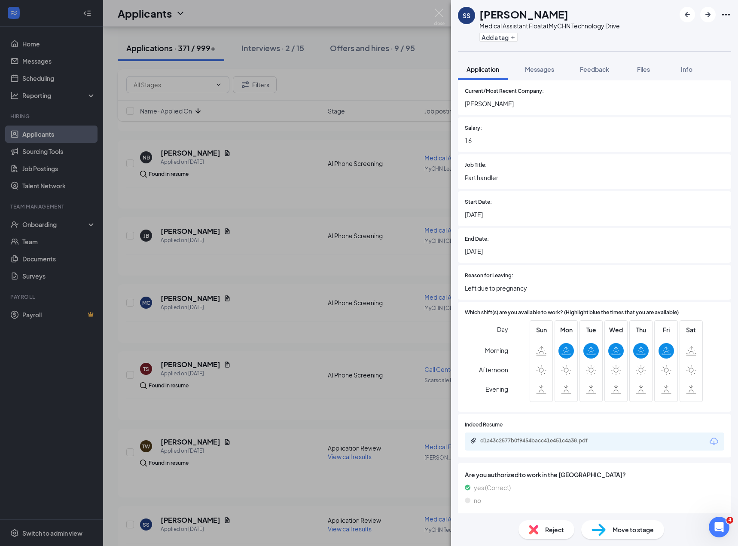
click at [535, 438] on div "d1a43c2577b0f9454bacc41e451c4a38.pdf" at bounding box center [540, 440] width 120 height 7
click at [555, 532] on span "Reject" at bounding box center [554, 529] width 19 height 9
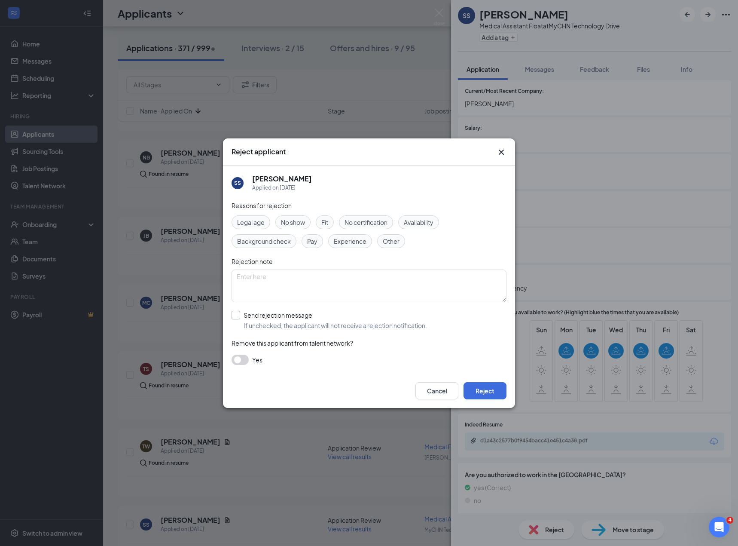
click at [311, 319] on input "Send rejection message If unchecked, the applicant will not receive a rejection…" at bounding box center [330, 320] width 196 height 19
checkbox input "true"
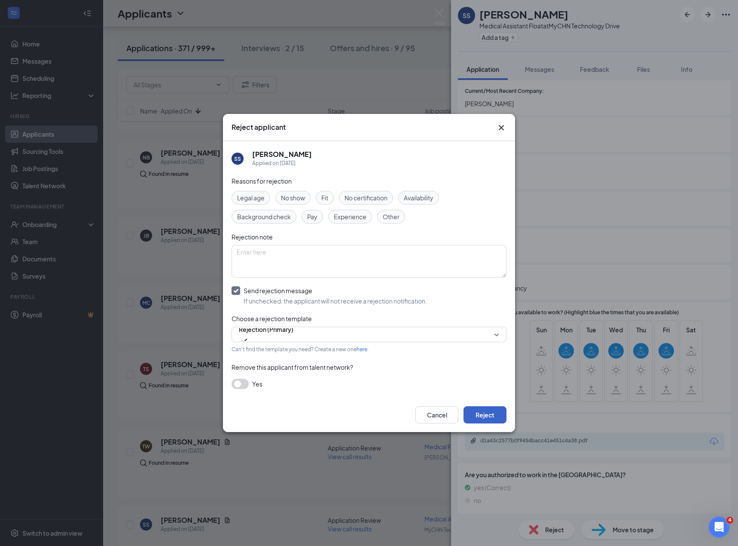
click at [488, 410] on button "Reject" at bounding box center [485, 414] width 43 height 17
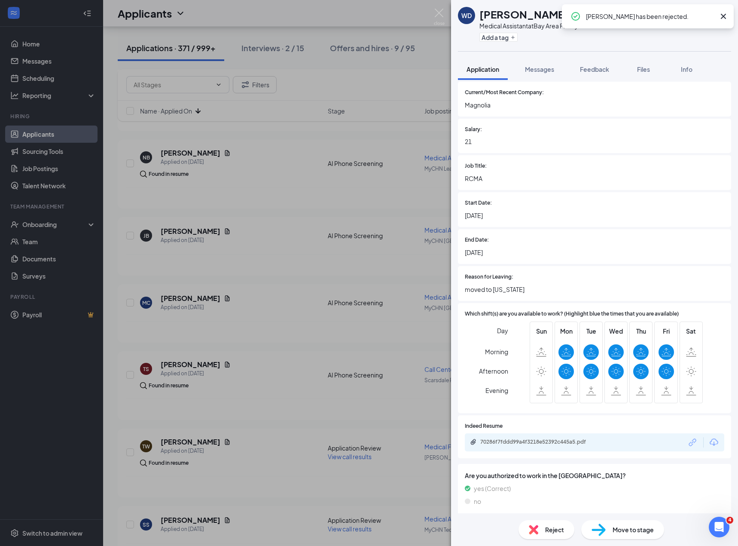
scroll to position [568, 0]
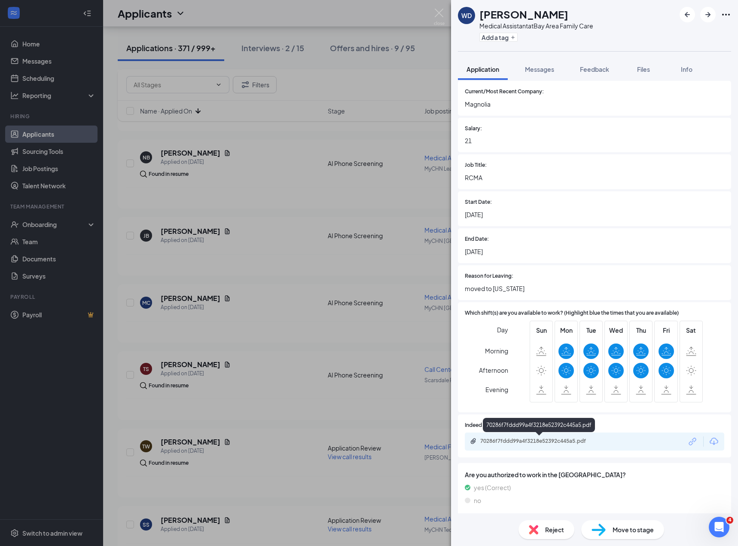
click at [547, 443] on div "70286f7fddd99a4f3218e52392c445a5.pdf" at bounding box center [540, 440] width 120 height 7
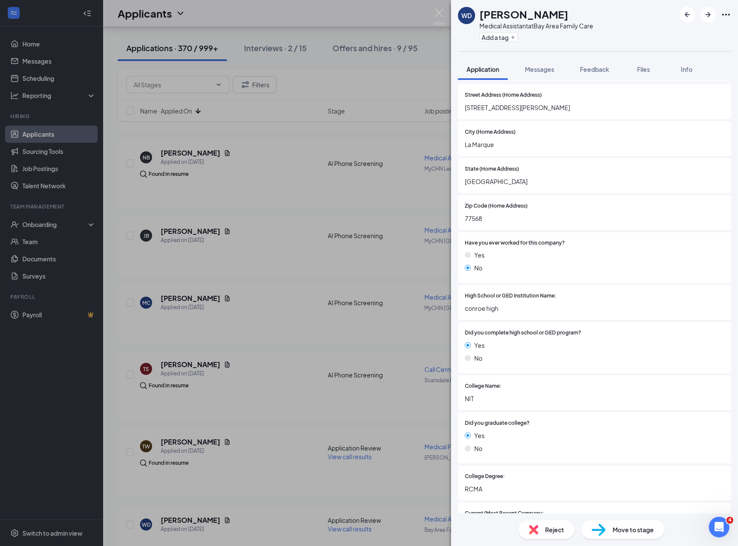
scroll to position [0, 0]
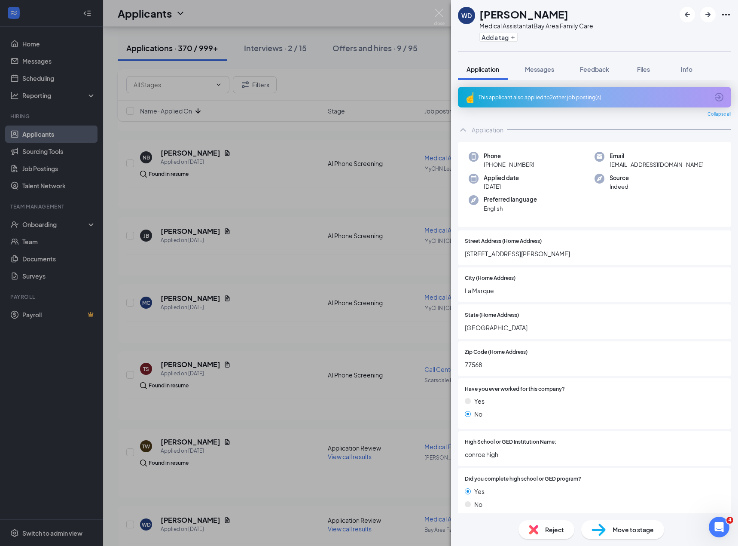
click at [635, 162] on span "[EMAIL_ADDRESS][DOMAIN_NAME]" at bounding box center [657, 164] width 94 height 9
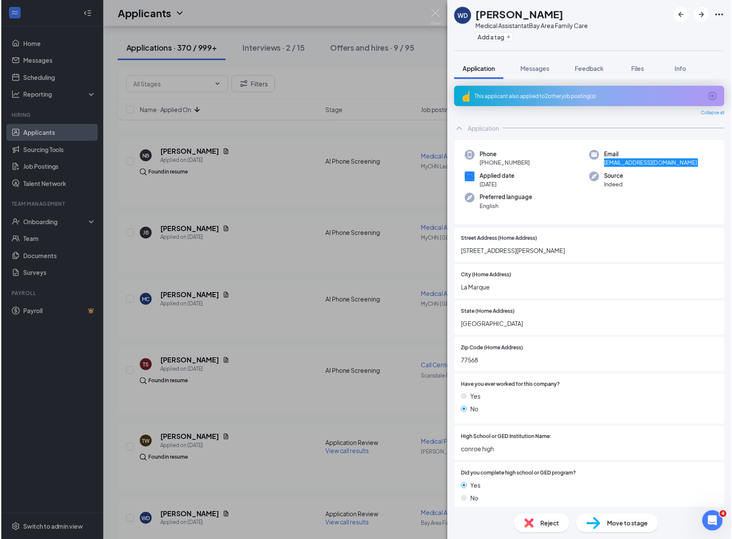
scroll to position [572, 0]
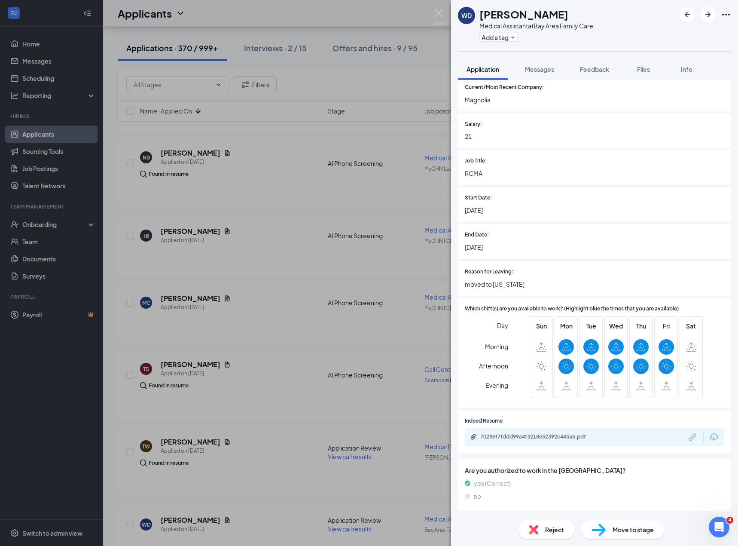
click at [272, 339] on div "WD [PERSON_NAME] Medical Assistant at Bay Area Family Care Add a tag Applicatio…" at bounding box center [369, 273] width 738 height 546
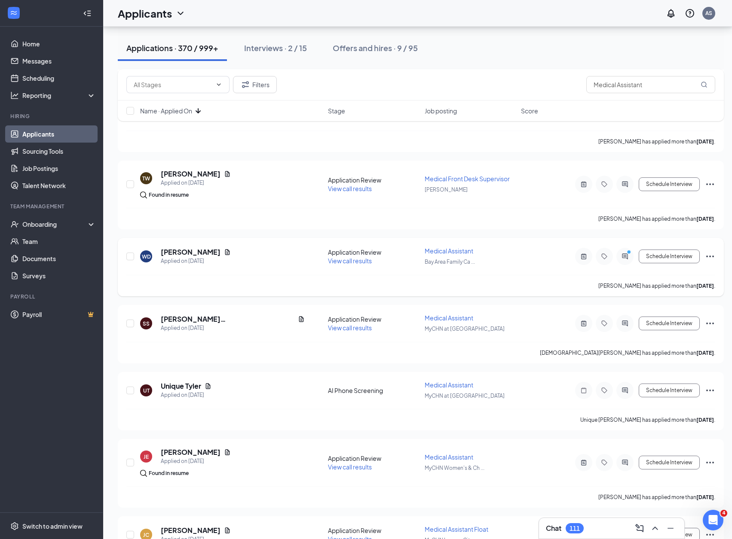
scroll to position [2441, 0]
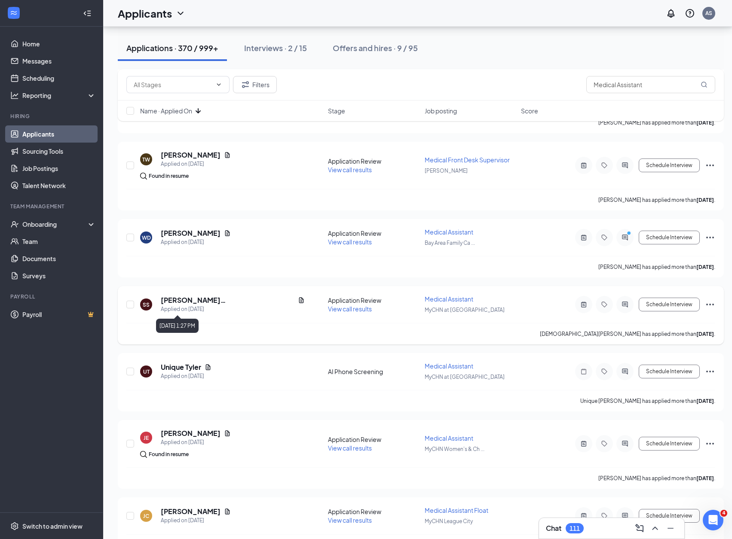
click at [191, 299] on h5 "[PERSON_NAME][GEOGRAPHIC_DATA]" at bounding box center [228, 300] width 134 height 9
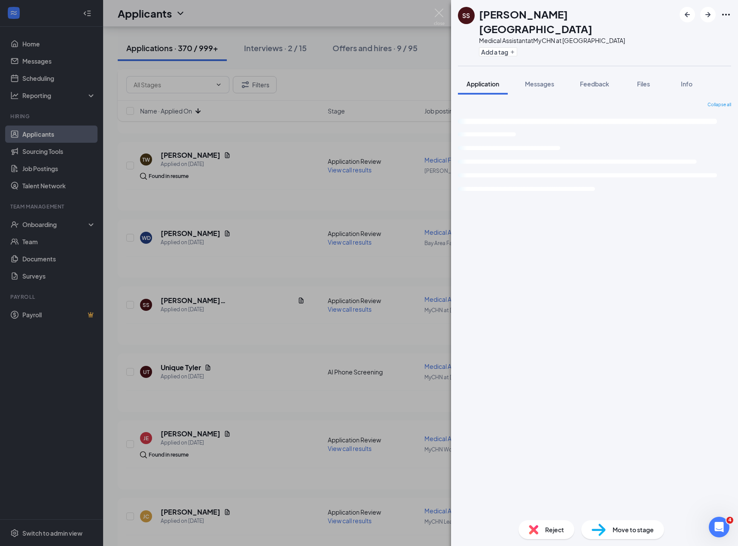
click at [260, 249] on div "SS [PERSON_NAME] Medical Assistant at [GEOGRAPHIC_DATA] at [GEOGRAPHIC_DATA] Ad…" at bounding box center [369, 273] width 738 height 546
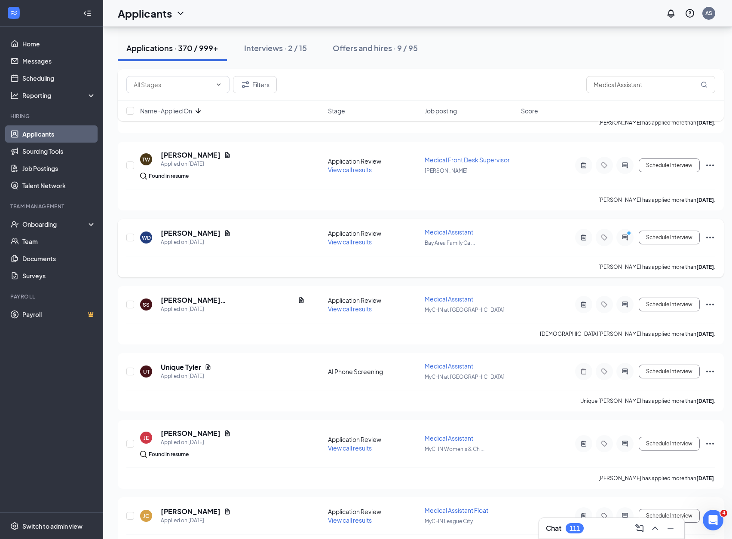
click at [346, 245] on span "View call results" at bounding box center [350, 242] width 44 height 8
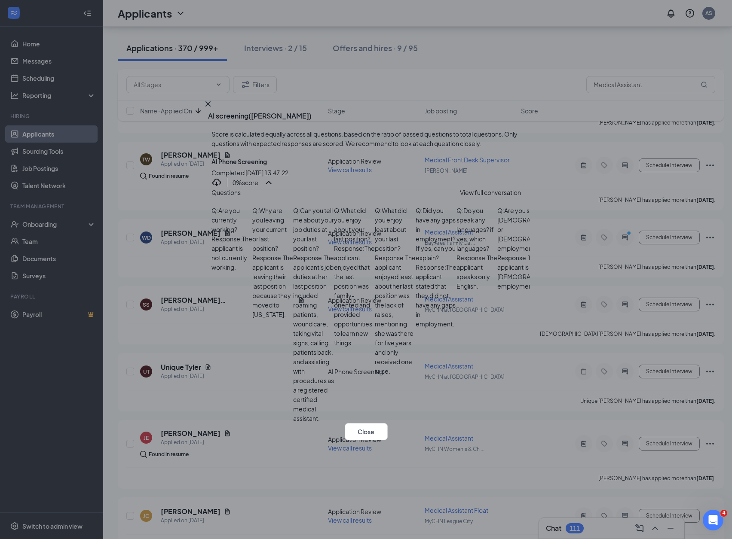
scroll to position [380, 0]
drag, startPoint x: 411, startPoint y: 310, endPoint x: 421, endPoint y: 306, distance: 10.2
click at [648, 306] on div "Response : The applicant prefers mornings and afternoons." at bounding box center [668, 314] width 41 height 47
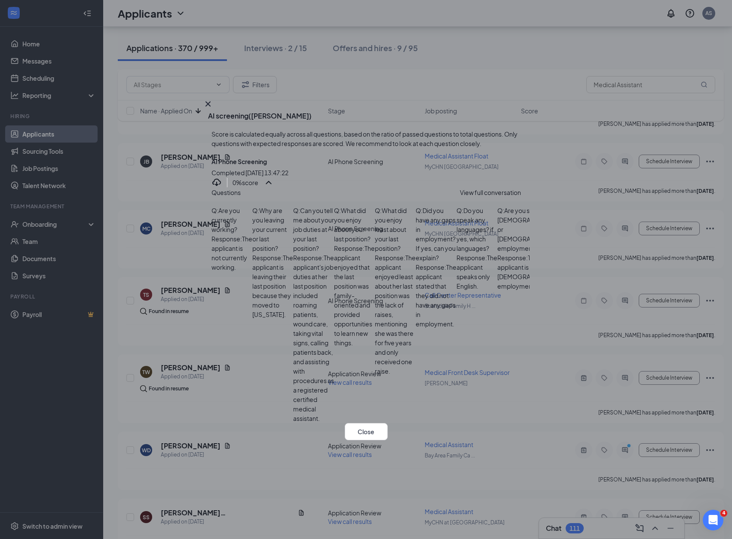
scroll to position [2155, 0]
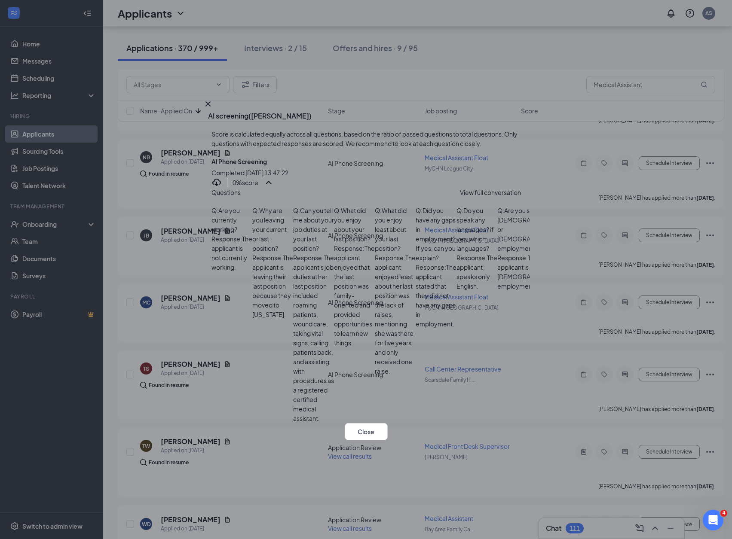
click at [486, 188] on span "View full conversation" at bounding box center [490, 192] width 61 height 9
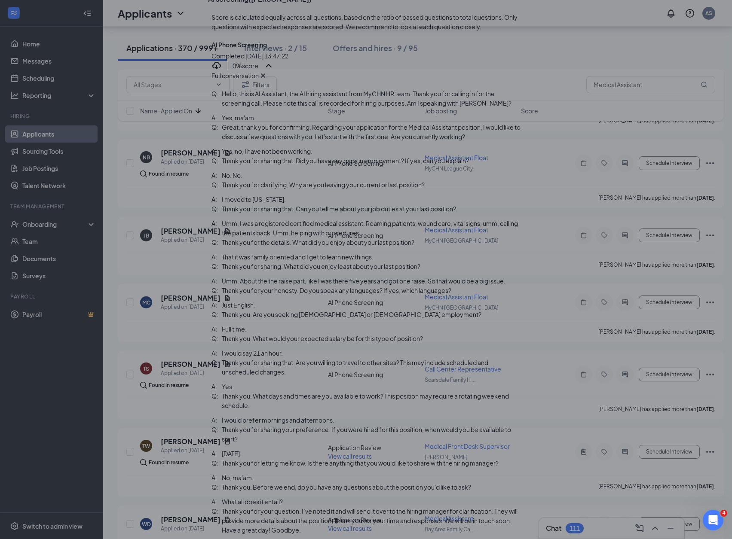
scroll to position [393, 0]
click at [566, 231] on div "AI screening ( [PERSON_NAME] ) Score is calculated equally across all questions…" at bounding box center [366, 269] width 732 height 539
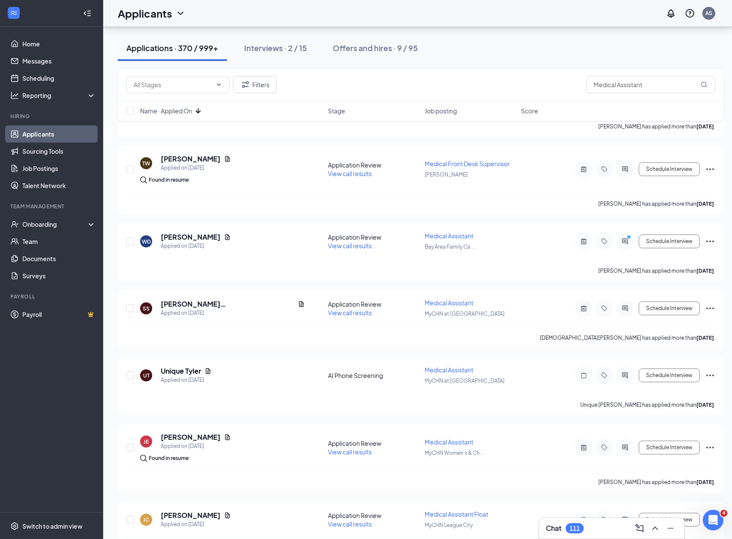
scroll to position [2441, 0]
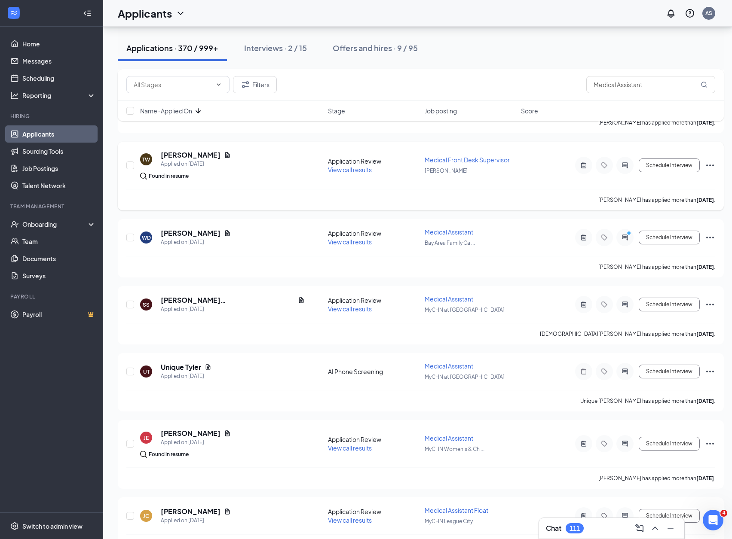
click at [359, 171] on span "View call results" at bounding box center [350, 170] width 44 height 8
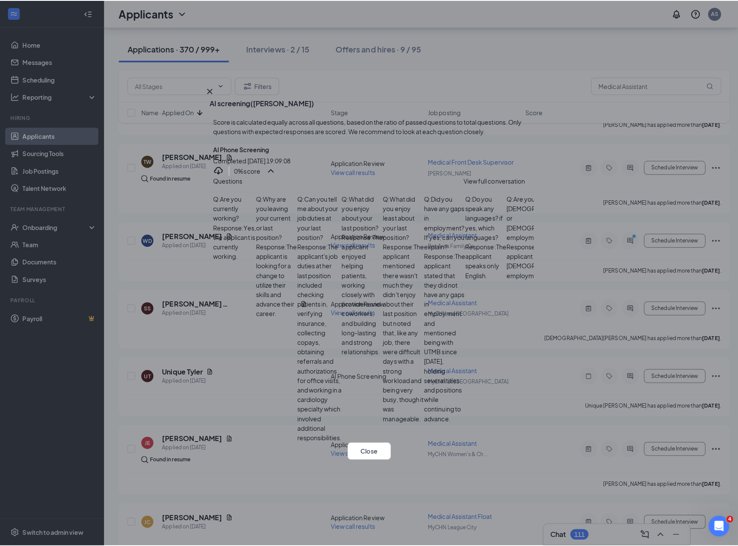
scroll to position [474, 0]
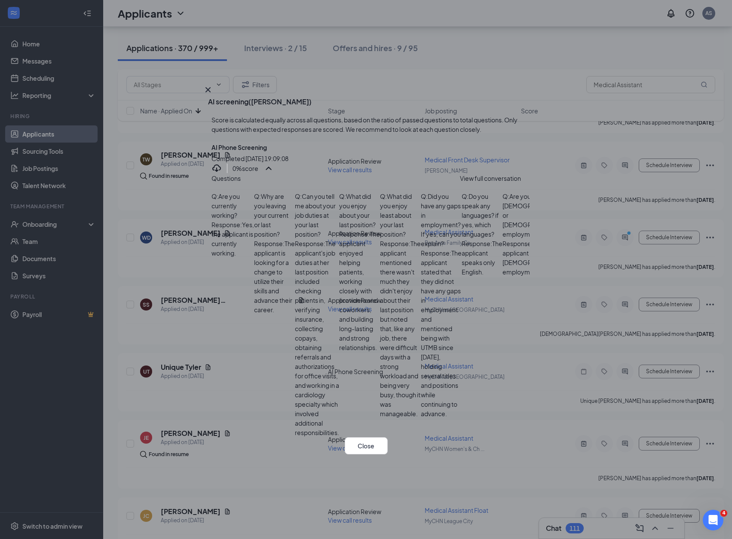
click at [210, 87] on icon "Cross" at bounding box center [207, 89] width 5 height 5
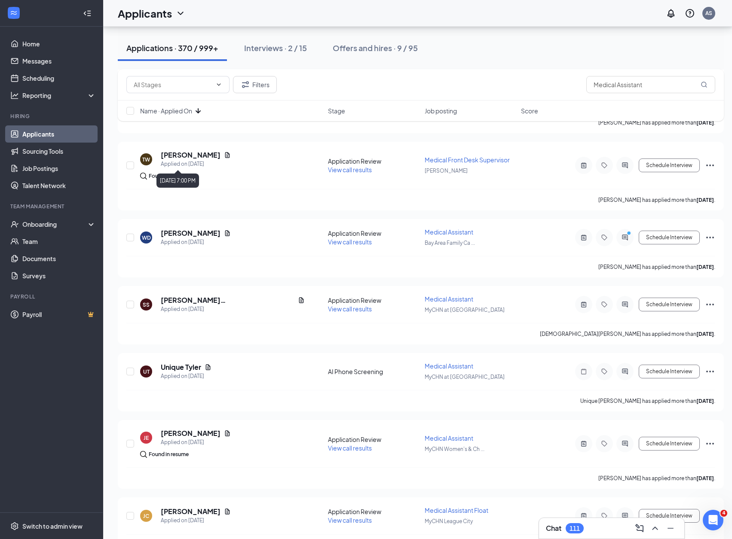
click at [174, 162] on div "Applied on [DATE]" at bounding box center [196, 164] width 70 height 9
click at [179, 153] on h5 "[PERSON_NAME]" at bounding box center [191, 154] width 60 height 9
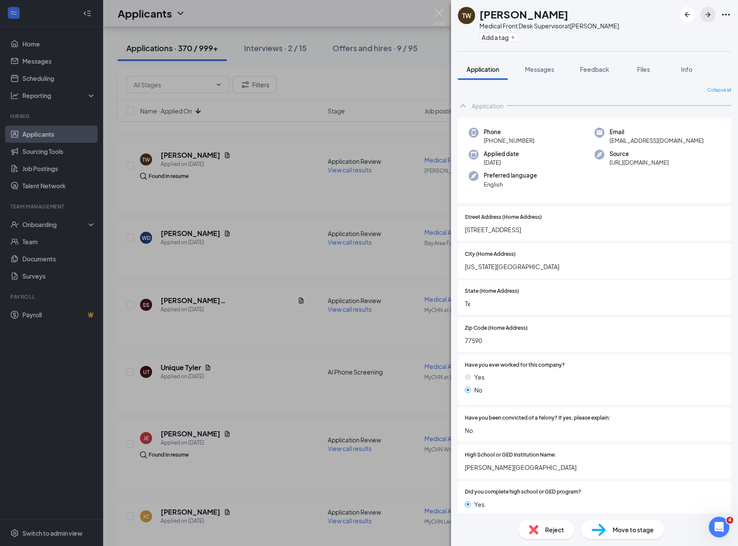
click at [702, 15] on button "button" at bounding box center [707, 14] width 15 height 15
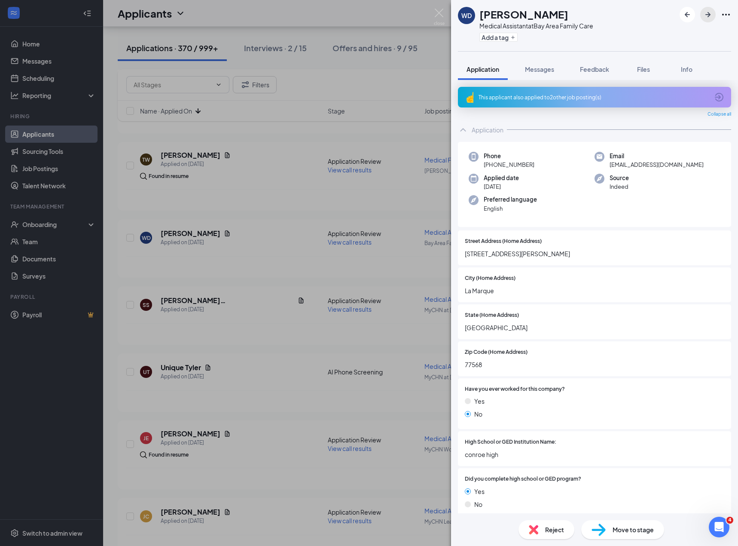
click at [702, 15] on button "button" at bounding box center [707, 14] width 15 height 15
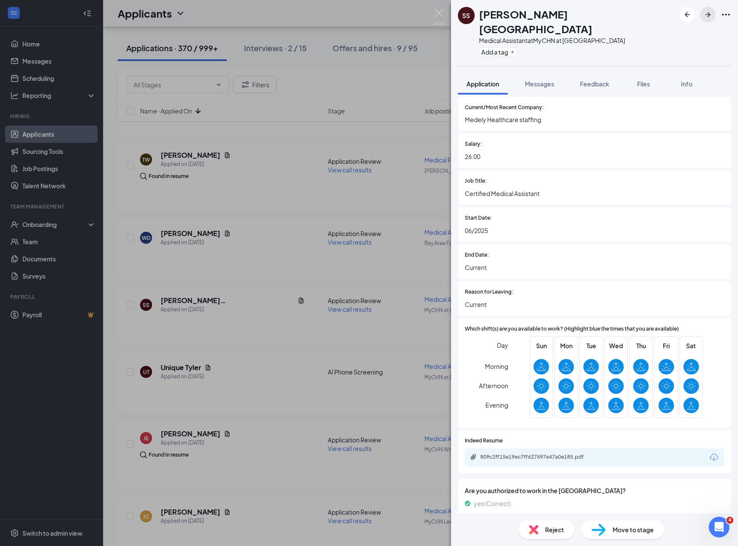
scroll to position [585, 0]
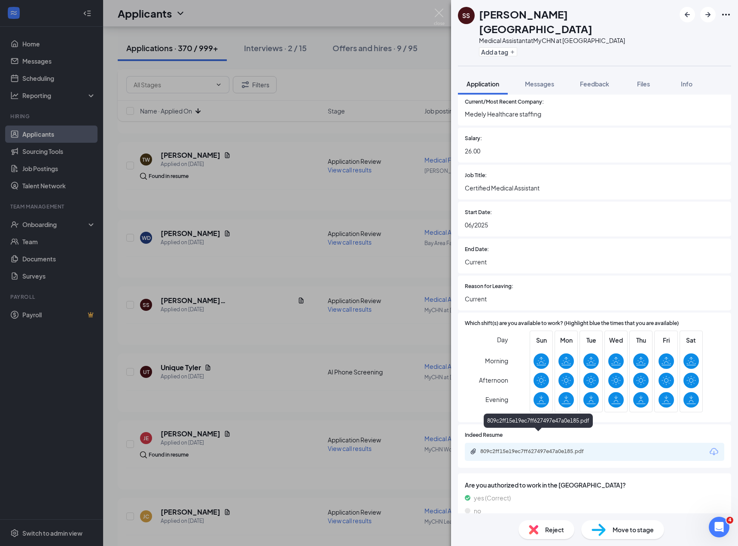
click at [533, 448] on div "809c2ff15e19ec7ff627497e47a0e185.pdf" at bounding box center [540, 451] width 120 height 7
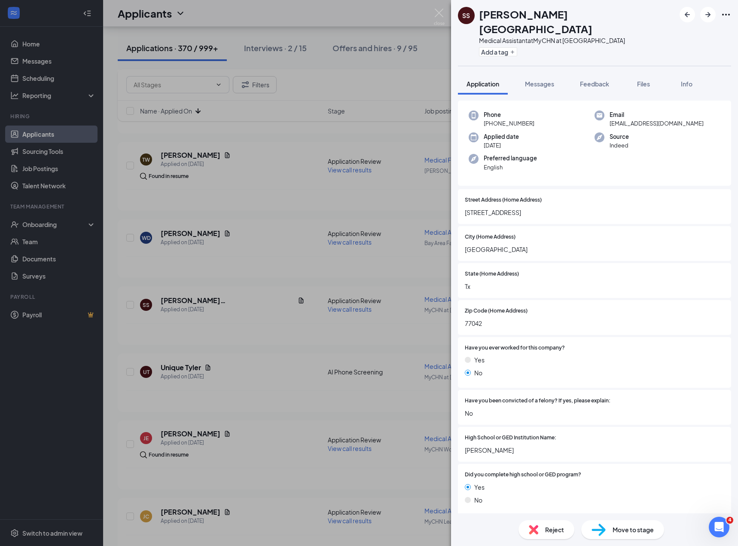
scroll to position [0, 0]
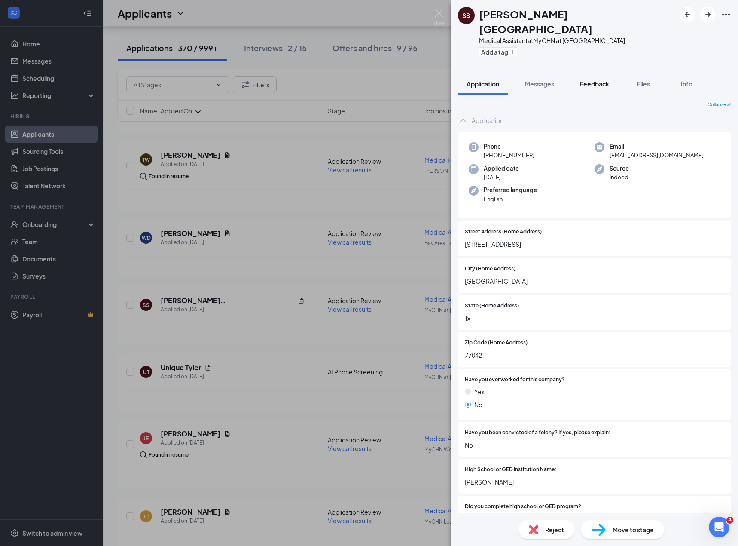
click at [604, 73] on button "Feedback" at bounding box center [595, 83] width 46 height 21
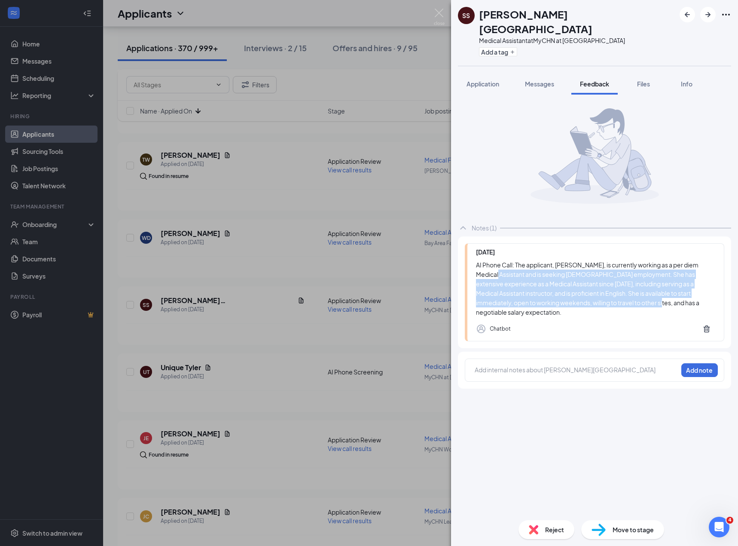
drag, startPoint x: 628, startPoint y: 290, endPoint x: 492, endPoint y: 262, distance: 138.7
click at [492, 262] on div "AI Phone Call: The applicant, [PERSON_NAME], is currently working as a per diem…" at bounding box center [595, 288] width 239 height 57
click at [509, 281] on div "AI Phone Call: The applicant, [PERSON_NAME], is currently working as a per diem…" at bounding box center [595, 288] width 239 height 57
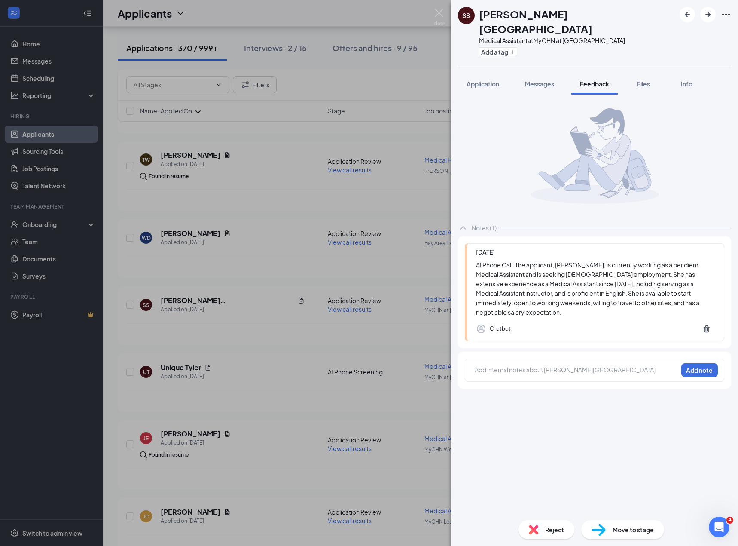
click at [493, 80] on span "Application" at bounding box center [483, 84] width 33 height 8
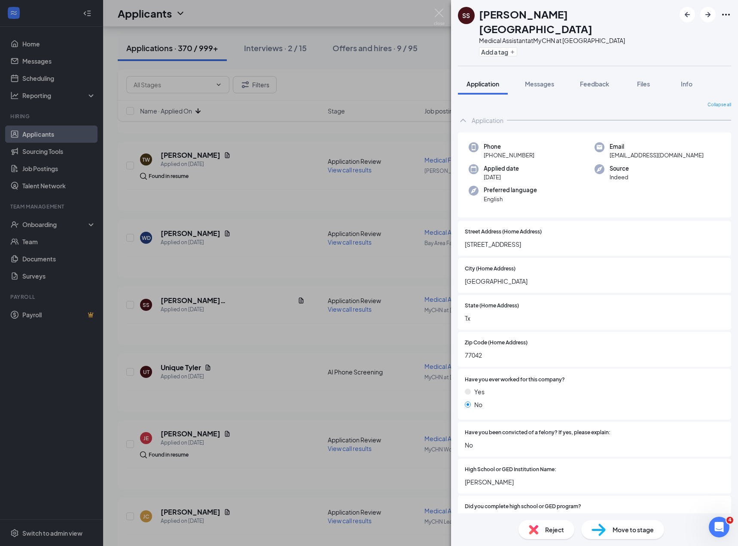
click at [488, 239] on span "[STREET_ADDRESS]" at bounding box center [595, 243] width 260 height 9
click at [644, 151] on span "[EMAIL_ADDRESS][DOMAIN_NAME]" at bounding box center [657, 155] width 94 height 9
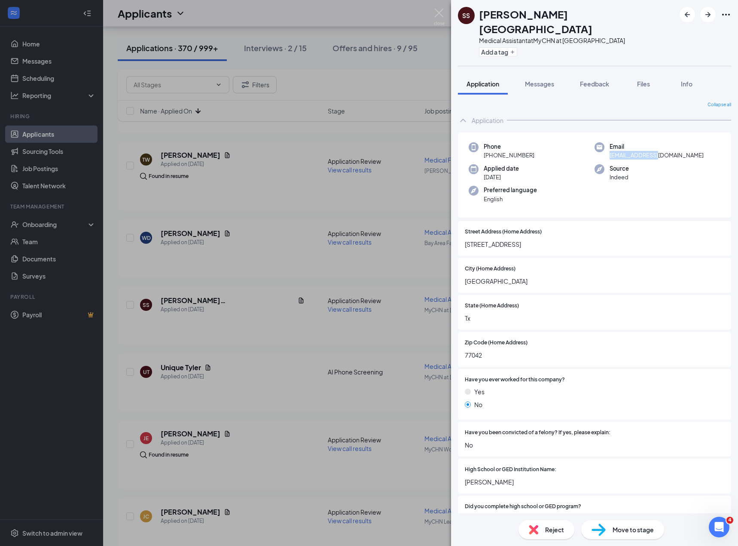
click at [644, 151] on span "[EMAIL_ADDRESS][DOMAIN_NAME]" at bounding box center [657, 155] width 94 height 9
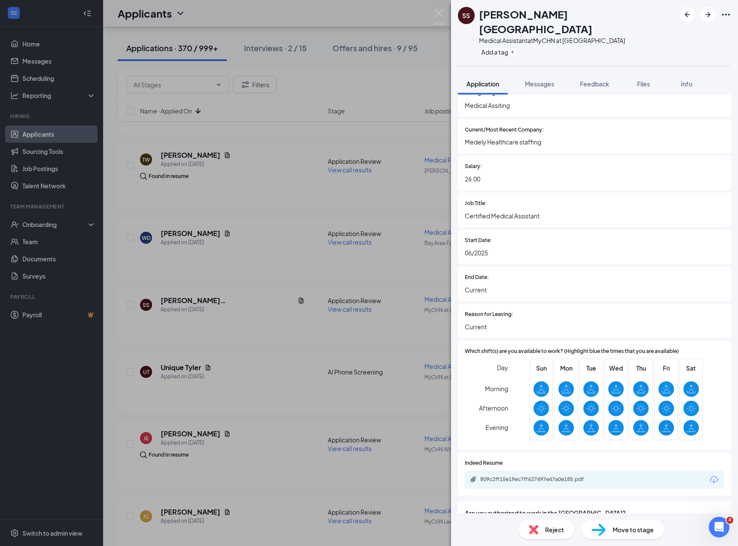
scroll to position [585, 0]
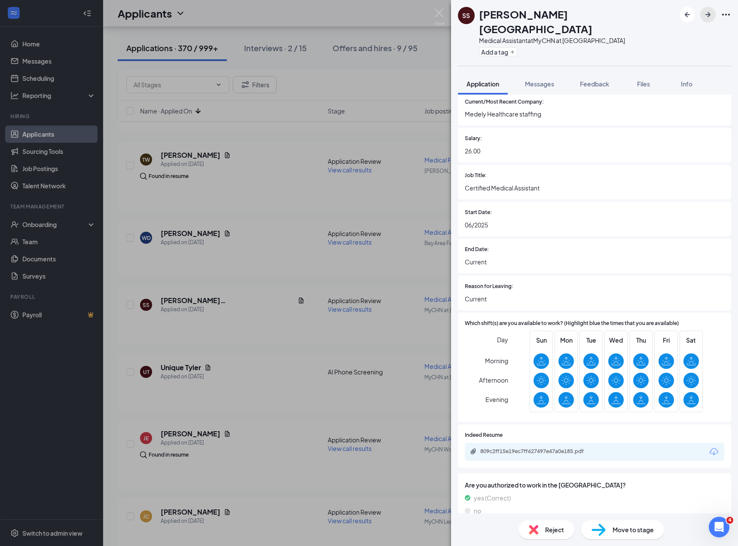
click at [710, 14] on icon "ArrowRight" at bounding box center [708, 14] width 5 height 5
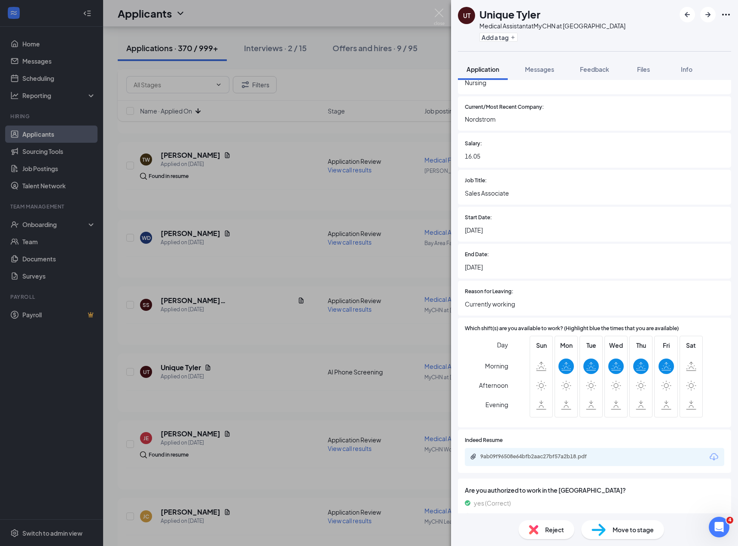
scroll to position [609, 0]
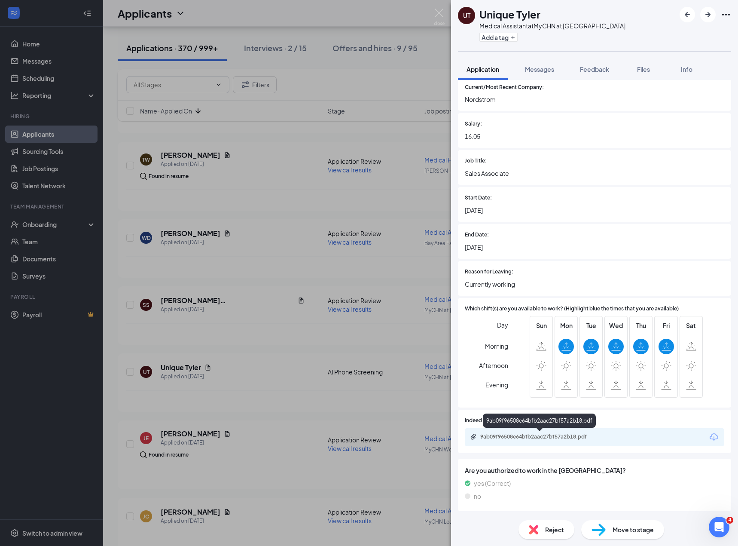
click at [504, 436] on div "9ab09f96508e64bfb2aac27bf57a2b18.pdf" at bounding box center [540, 436] width 120 height 7
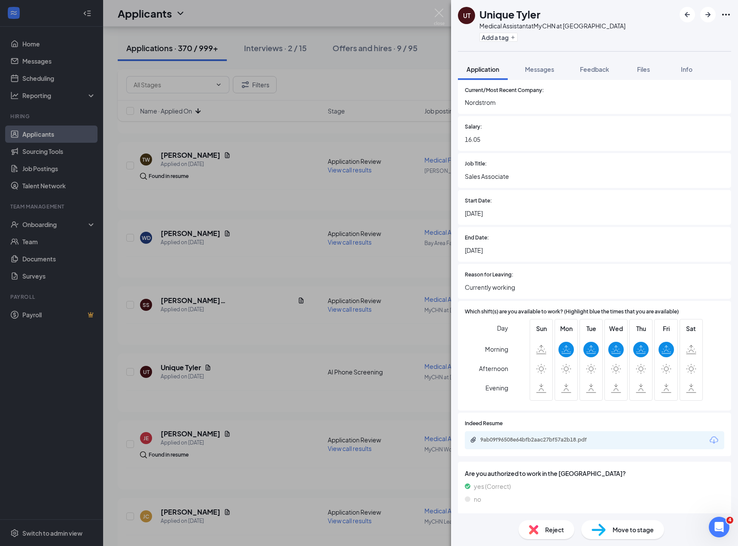
click at [535, 529] on img at bounding box center [533, 529] width 9 height 9
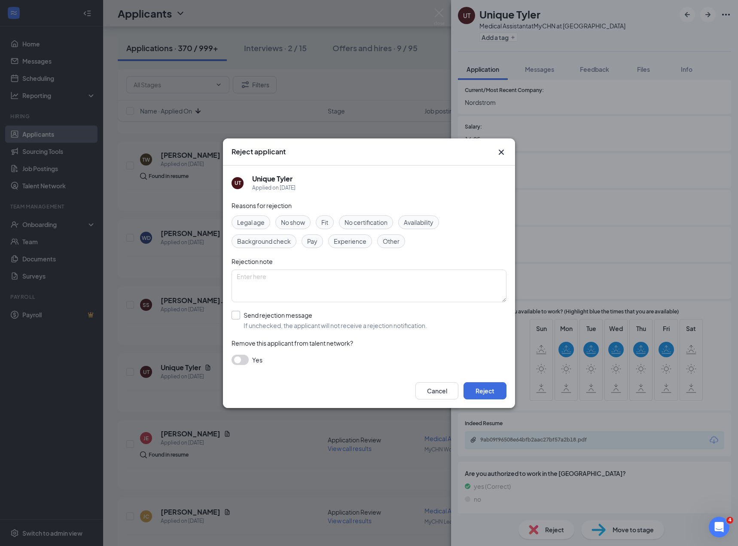
click at [306, 323] on input "Send rejection message If unchecked, the applicant will not receive a rejection…" at bounding box center [330, 320] width 196 height 19
checkbox input "true"
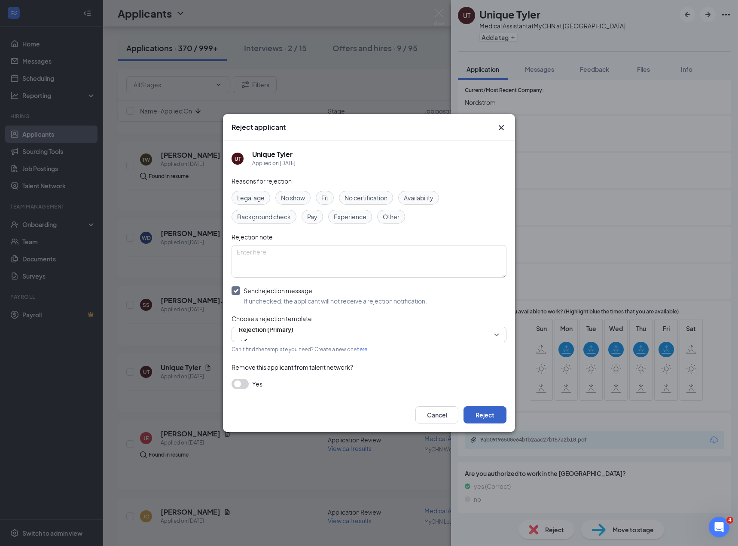
click at [473, 410] on button "Reject" at bounding box center [485, 414] width 43 height 17
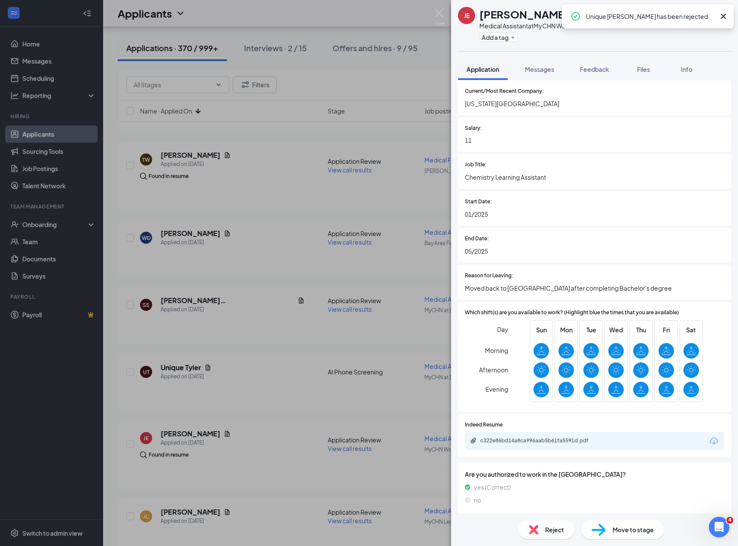
scroll to position [572, 0]
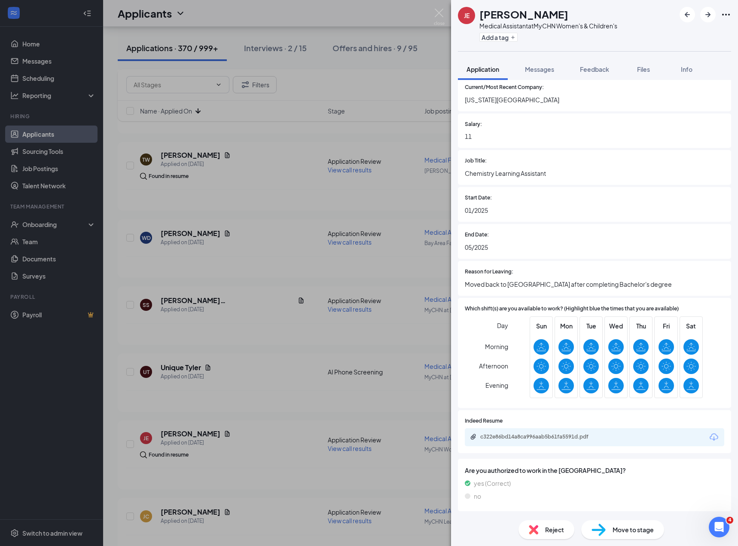
click at [543, 535] on div "Reject" at bounding box center [547, 529] width 56 height 19
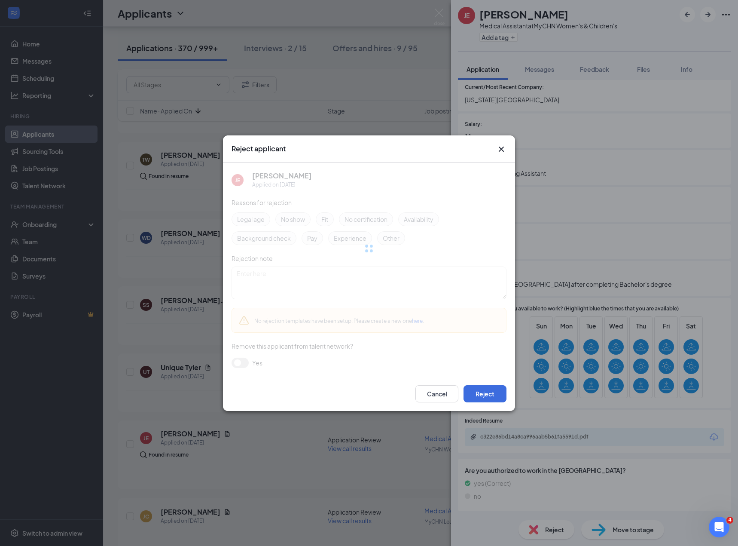
scroll to position [569, 0]
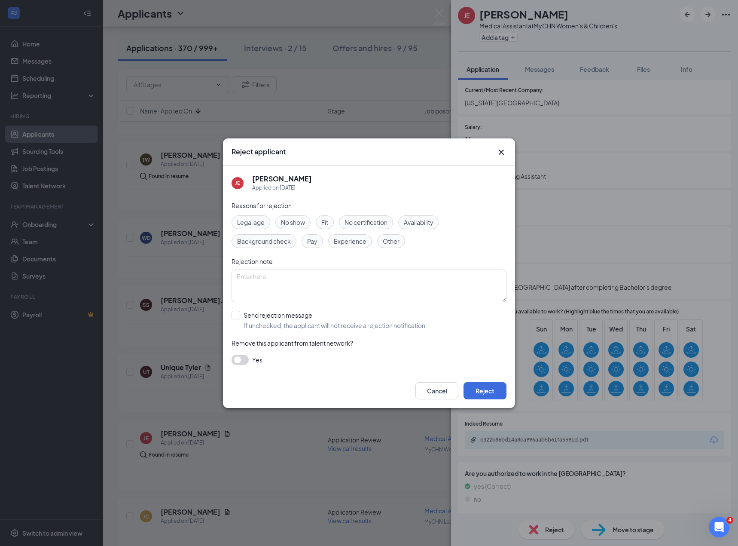
click at [597, 255] on div "Reject applicant JE [PERSON_NAME] Applied on [DATE] Reasons for rejection Legal…" at bounding box center [369, 273] width 738 height 546
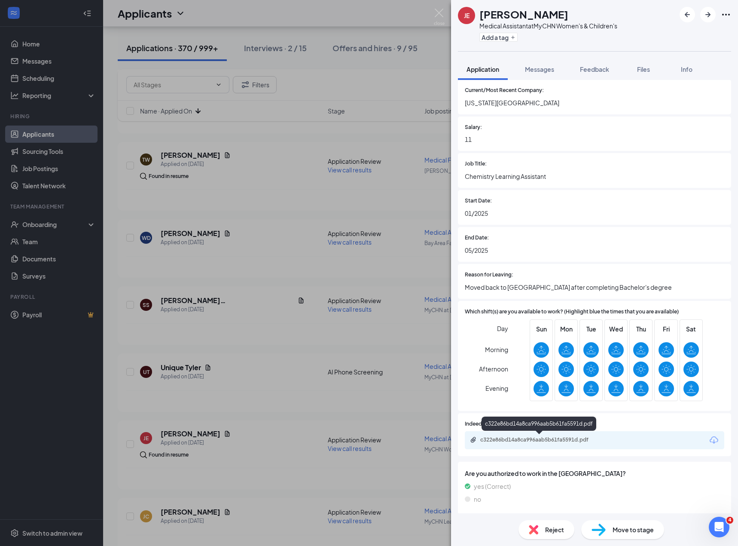
click at [562, 441] on div "c322e86bd14a8ca996aab5b61fa5591d.pdf" at bounding box center [540, 439] width 120 height 7
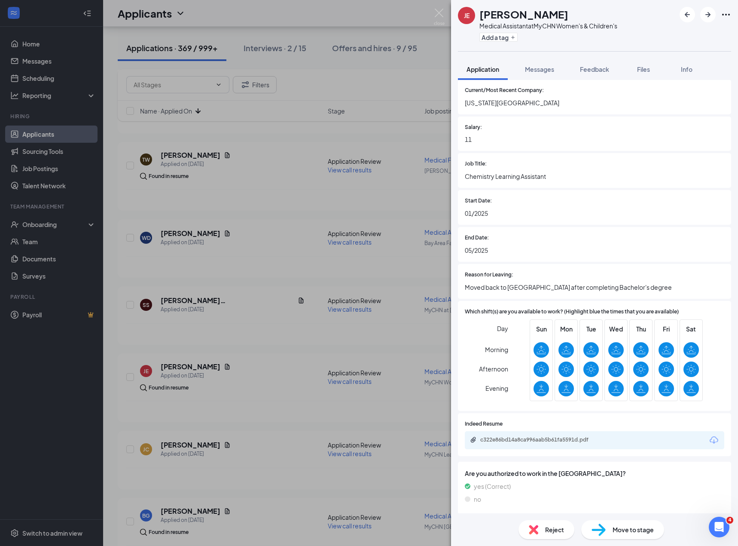
click at [540, 535] on div "Reject" at bounding box center [547, 529] width 56 height 19
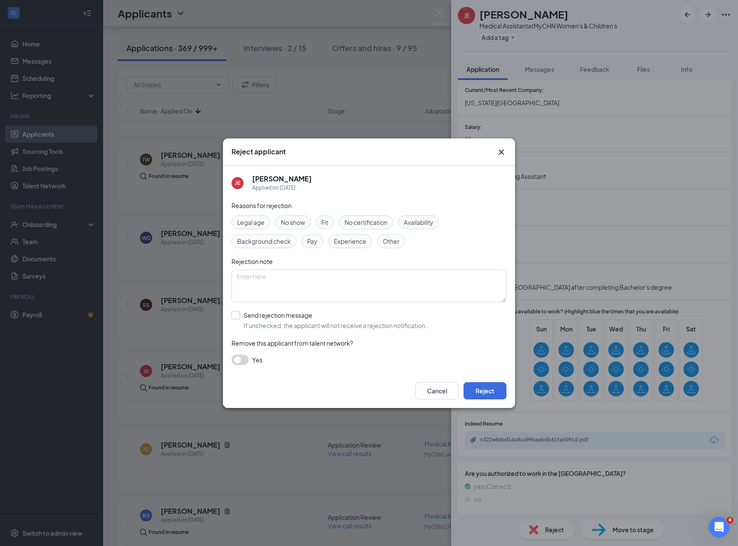
click at [346, 322] on input "Send rejection message If unchecked, the applicant will not receive a rejection…" at bounding box center [330, 320] width 196 height 19
checkbox input "true"
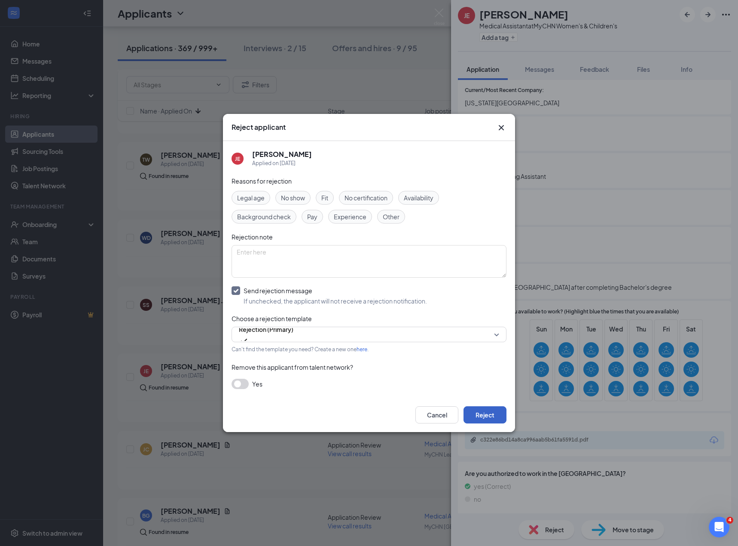
click at [477, 411] on button "Reject" at bounding box center [485, 414] width 43 height 17
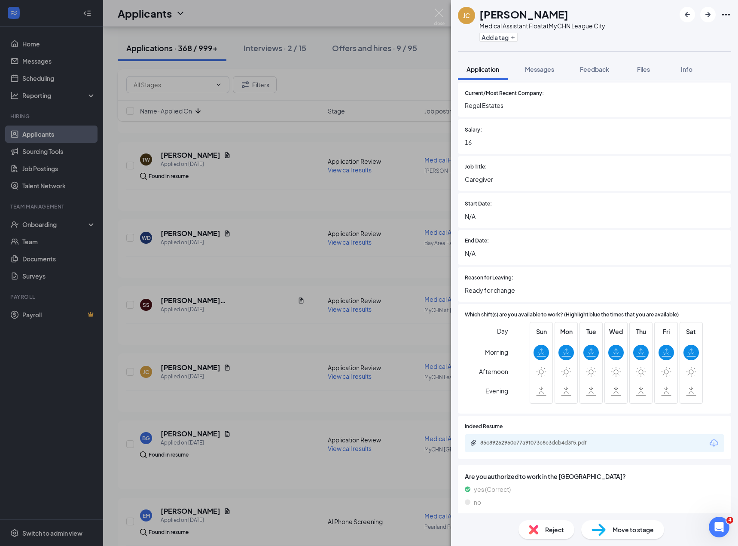
scroll to position [585, 0]
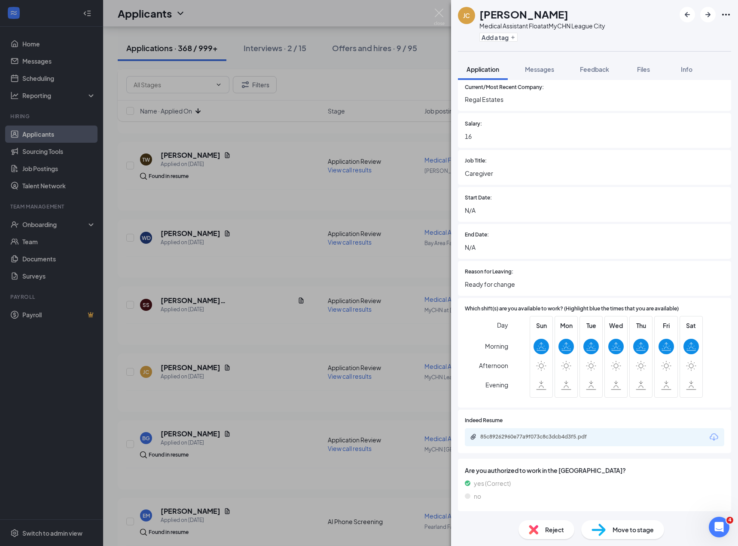
click at [548, 438] on div "85c89262960e77a9f073c8c3dcb4d3f5.pdf" at bounding box center [540, 436] width 120 height 7
click at [548, 526] on span "Reject" at bounding box center [554, 529] width 19 height 9
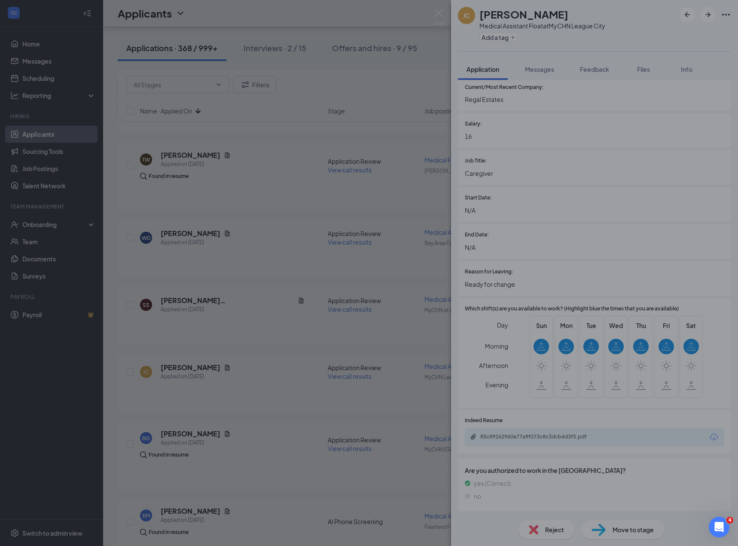
scroll to position [582, 0]
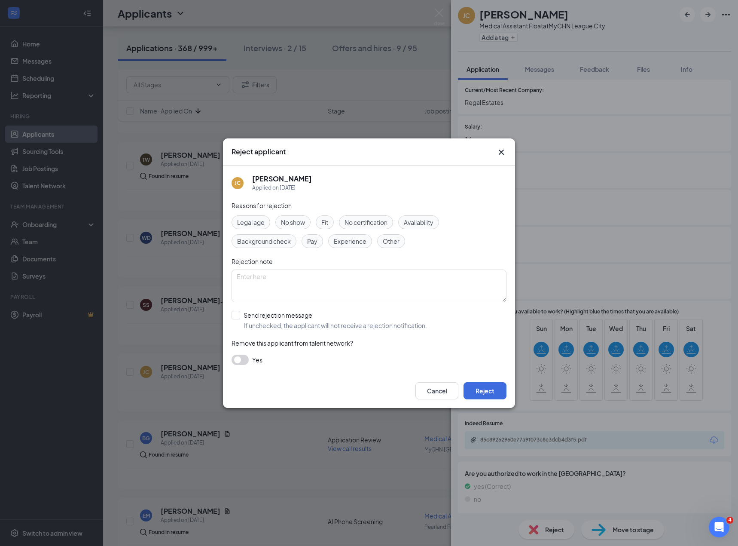
click at [313, 304] on div "Reasons for rejection Legal age No show Fit No certification Availability Backg…" at bounding box center [369, 287] width 275 height 173
click at [303, 312] on input "Send rejection message If unchecked, the applicant will not receive a rejection…" at bounding box center [330, 320] width 196 height 19
checkbox input "true"
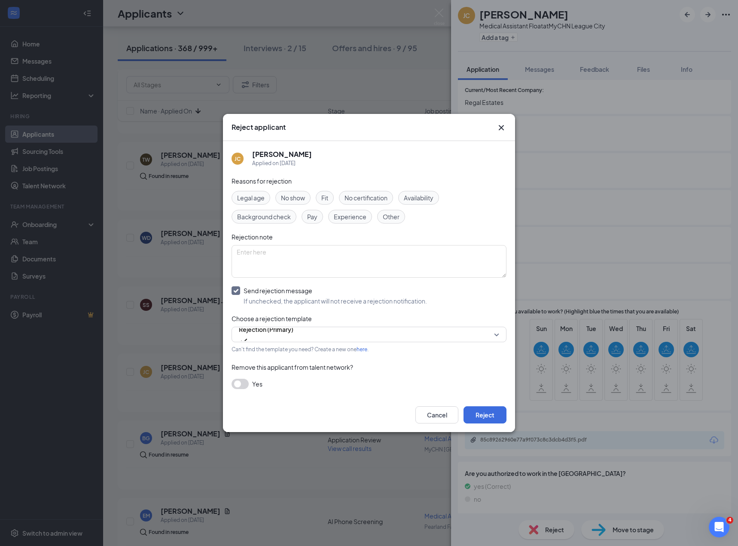
click at [358, 224] on div "Reasons for rejection Legal age No show Fit No certification Availability Backg…" at bounding box center [369, 286] width 275 height 221
click at [343, 218] on span "Experience" at bounding box center [350, 216] width 33 height 9
click at [494, 416] on button "Reject" at bounding box center [485, 414] width 43 height 17
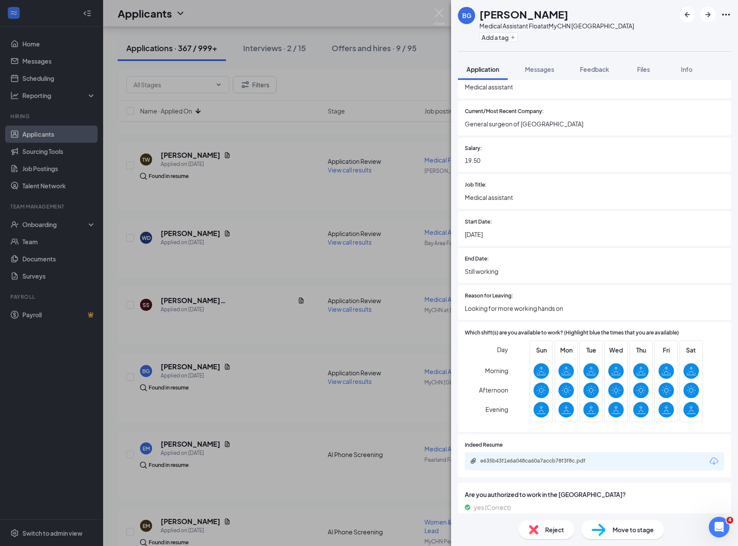
scroll to position [548, 0]
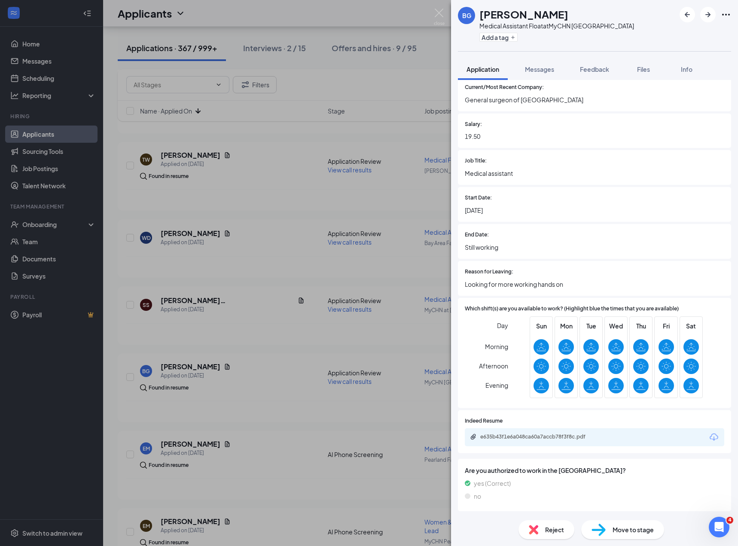
click at [550, 438] on div "e635b43f1e6a048ca60a7accb78f3f8c.pdf" at bounding box center [540, 436] width 120 height 7
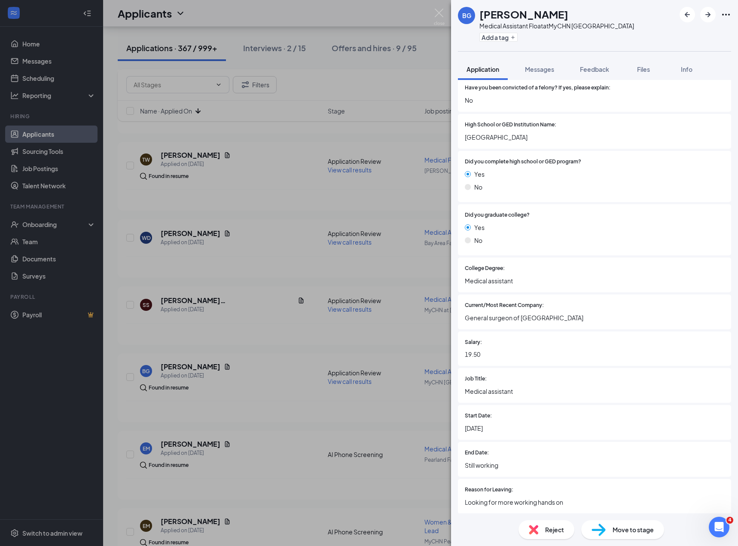
scroll to position [0, 0]
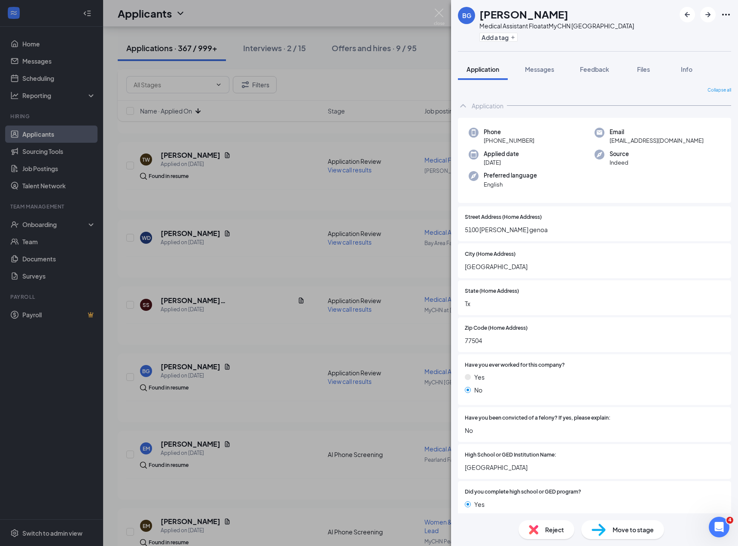
click at [627, 145] on div "Phone [PHONE_NUMBER] Email [EMAIL_ADDRESS][DOMAIN_NAME] Applied date [DATE] Sou…" at bounding box center [594, 161] width 273 height 86
click at [631, 141] on span "[EMAIL_ADDRESS][DOMAIN_NAME]" at bounding box center [657, 140] width 94 height 9
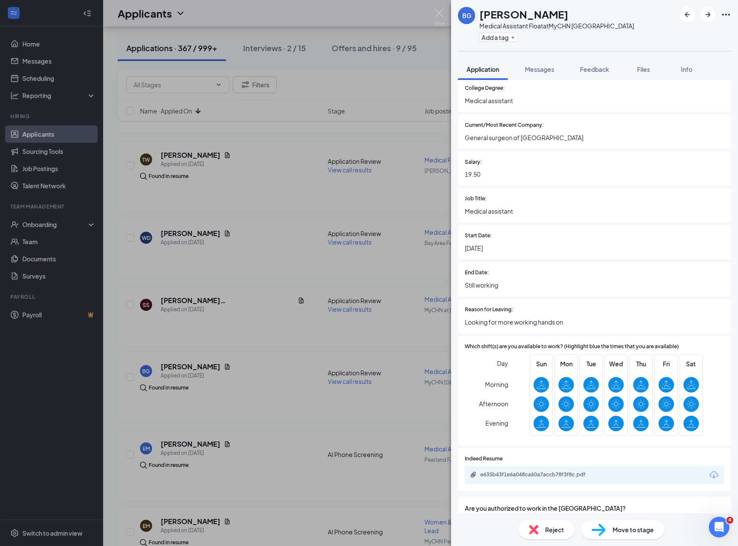
scroll to position [548, 0]
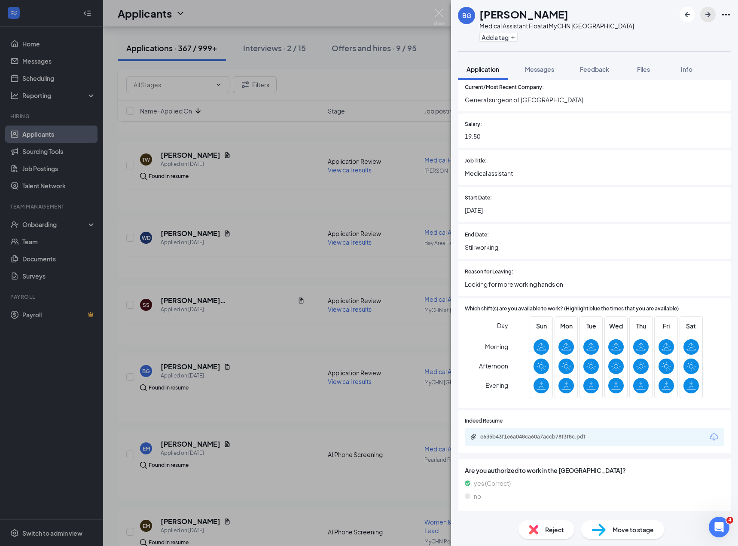
drag, startPoint x: 704, startPoint y: 12, endPoint x: 439, endPoint y: 301, distance: 391.8
click at [704, 12] on icon "ArrowRight" at bounding box center [708, 14] width 10 height 10
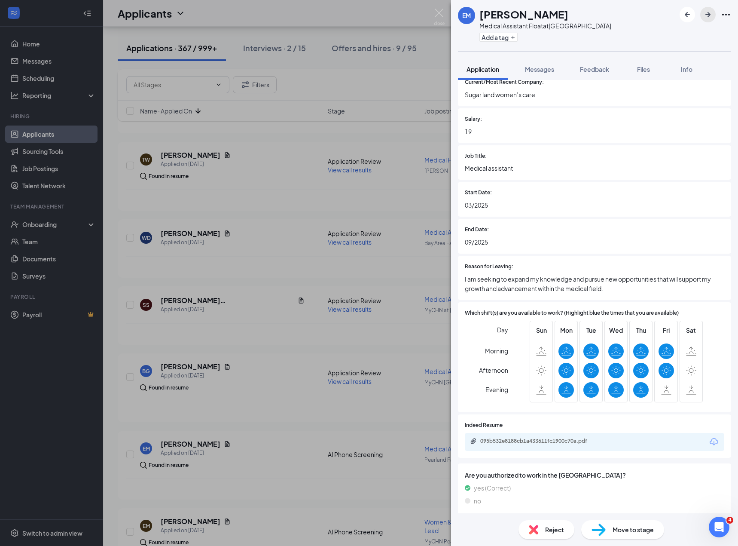
scroll to position [541, 0]
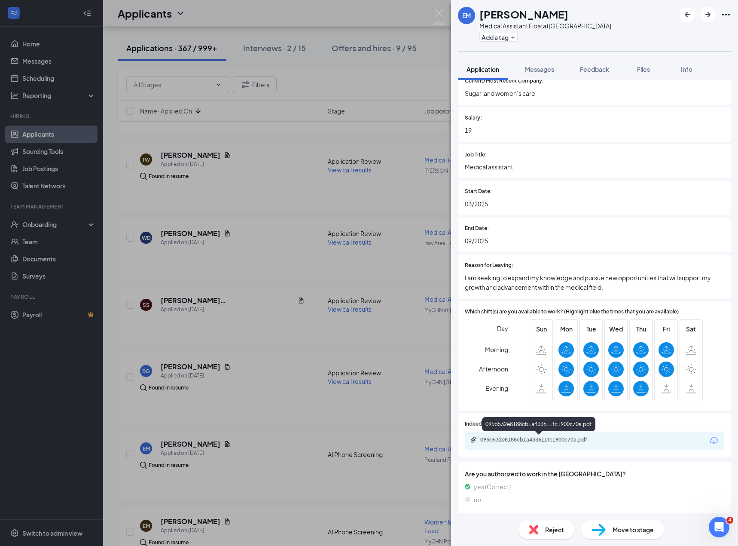
click at [532, 438] on div "095b532e8188cb1a433611fc1900c70a.pdf" at bounding box center [540, 439] width 120 height 7
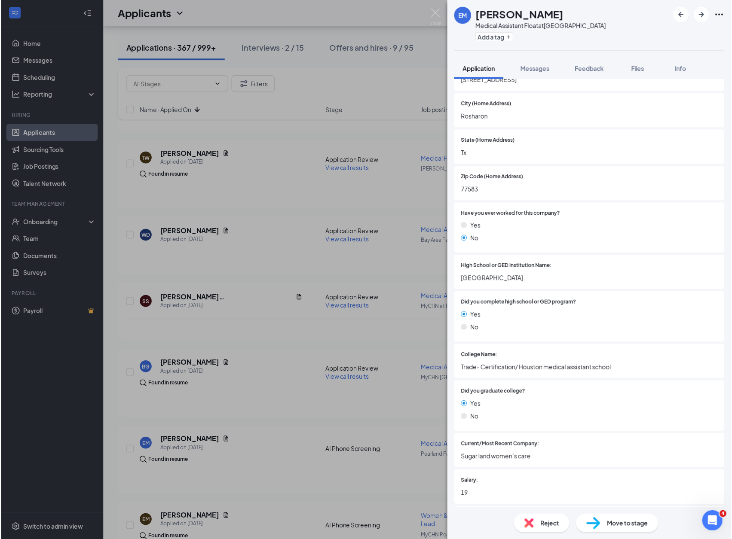
scroll to position [545, 0]
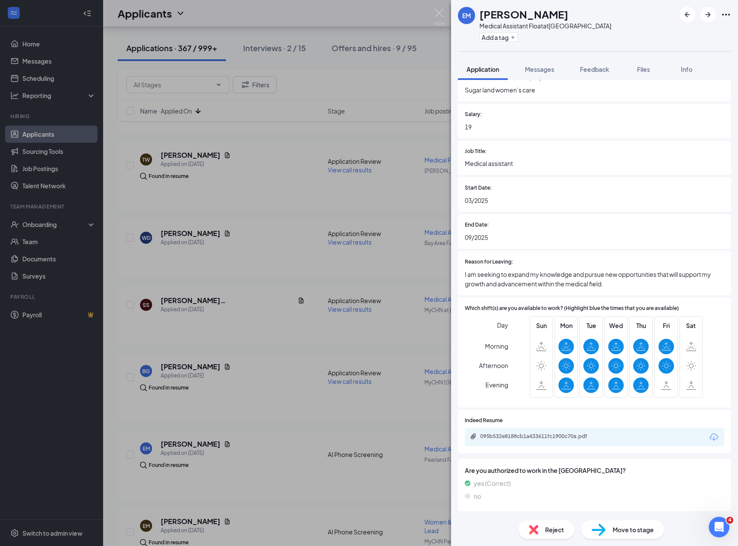
click at [294, 398] on div "EM [PERSON_NAME] Medical Assistant Float at [GEOGRAPHIC_DATA] Add a tag Applica…" at bounding box center [369, 273] width 738 height 546
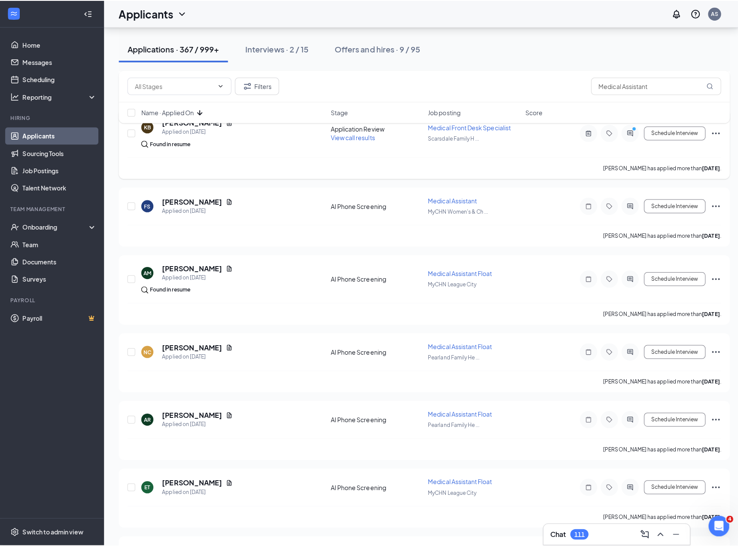
scroll to position [2910, 0]
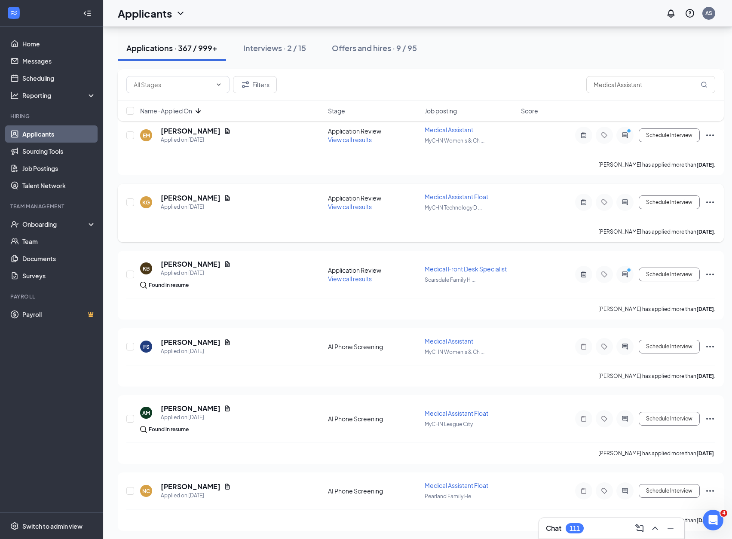
click at [200, 199] on h5 "[PERSON_NAME]" at bounding box center [191, 197] width 60 height 9
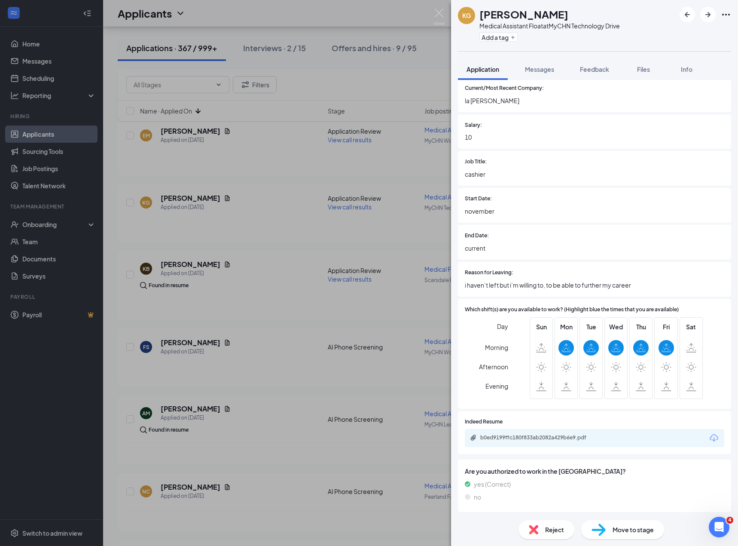
scroll to position [548, 0]
click at [528, 434] on div "b0ed9199ffc180f833ab2082a429b6e9.pdf" at bounding box center [540, 436] width 120 height 7
click at [541, 525] on div "Reject" at bounding box center [547, 529] width 56 height 19
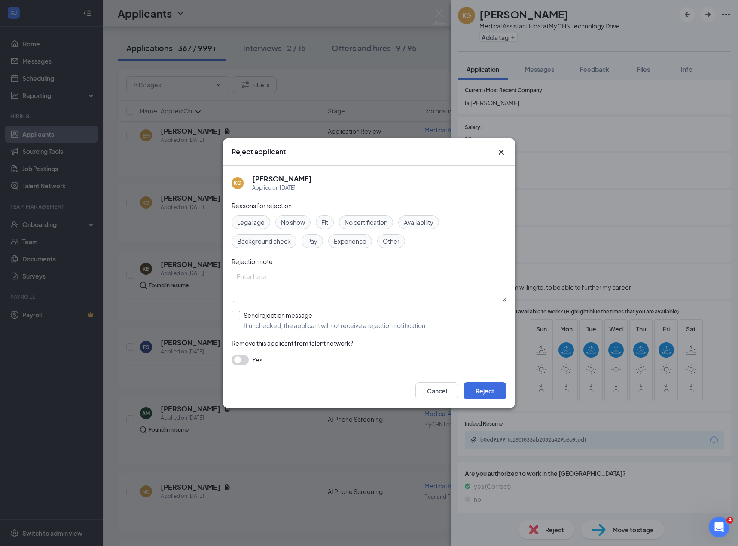
click at [266, 320] on input "Send rejection message If unchecked, the applicant will not receive a rejection…" at bounding box center [330, 320] width 196 height 19
checkbox input "true"
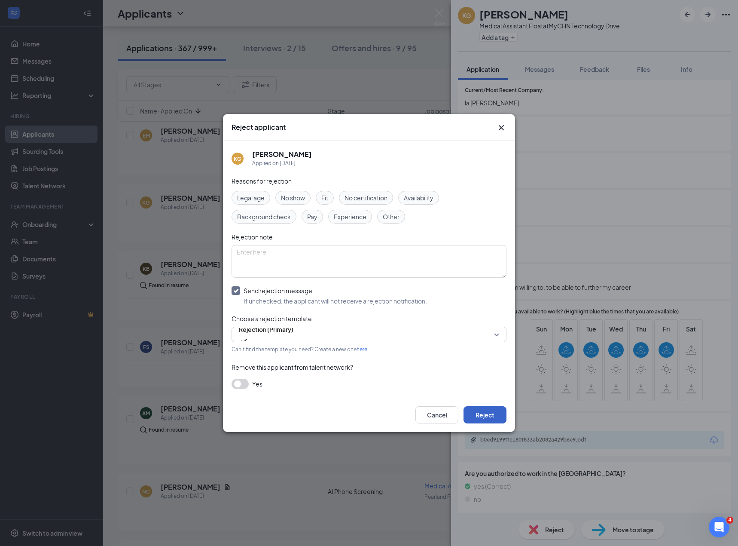
click at [477, 413] on button "Reject" at bounding box center [485, 414] width 43 height 17
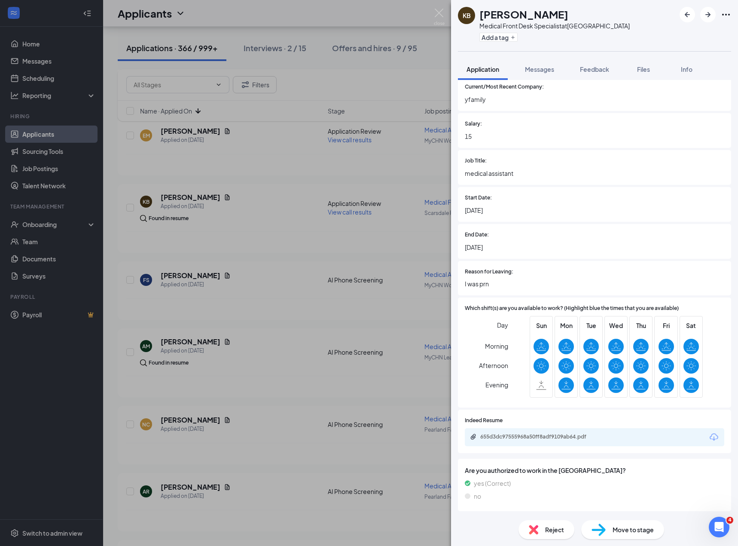
scroll to position [635, 0]
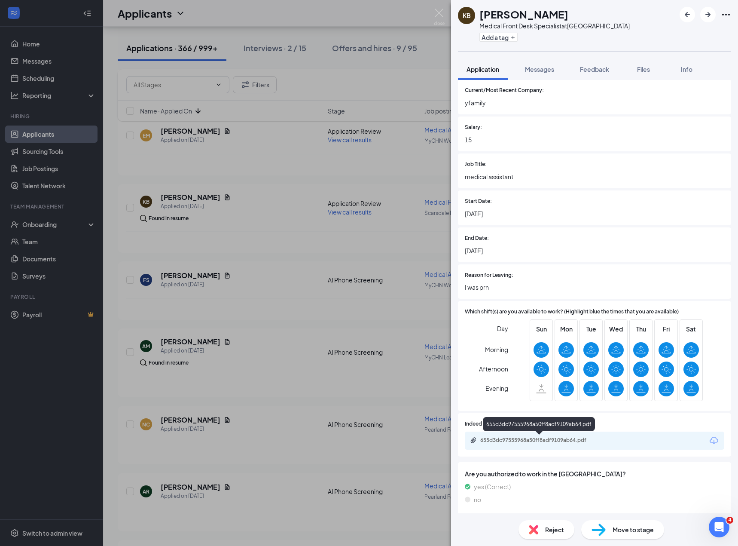
click at [540, 441] on div "655d3dc97555968a50ff8adf9109ab64.pdf" at bounding box center [540, 440] width 120 height 7
click at [538, 529] on div "Reject" at bounding box center [547, 529] width 56 height 19
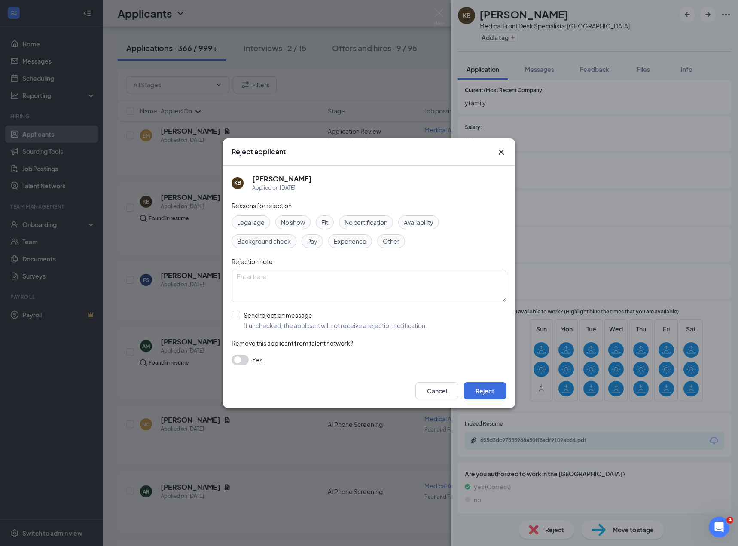
click at [269, 317] on input "Send rejection message If unchecked, the applicant will not receive a rejection…" at bounding box center [330, 320] width 196 height 19
checkbox input "true"
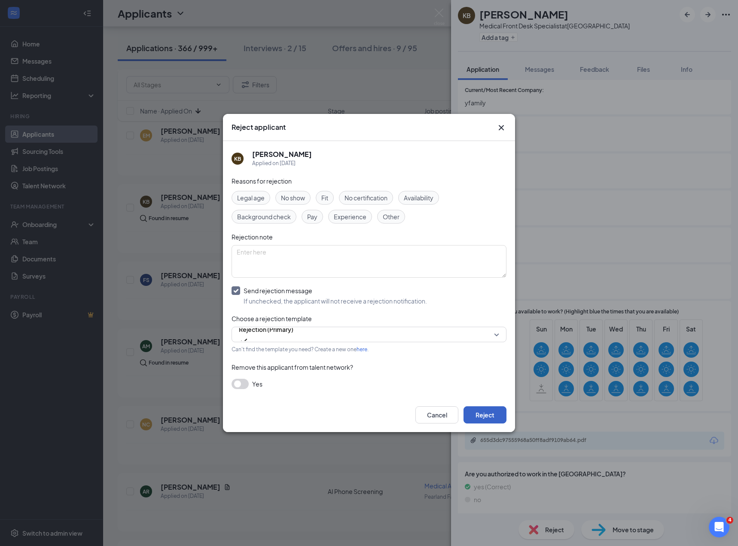
click at [492, 417] on button "Reject" at bounding box center [485, 414] width 43 height 17
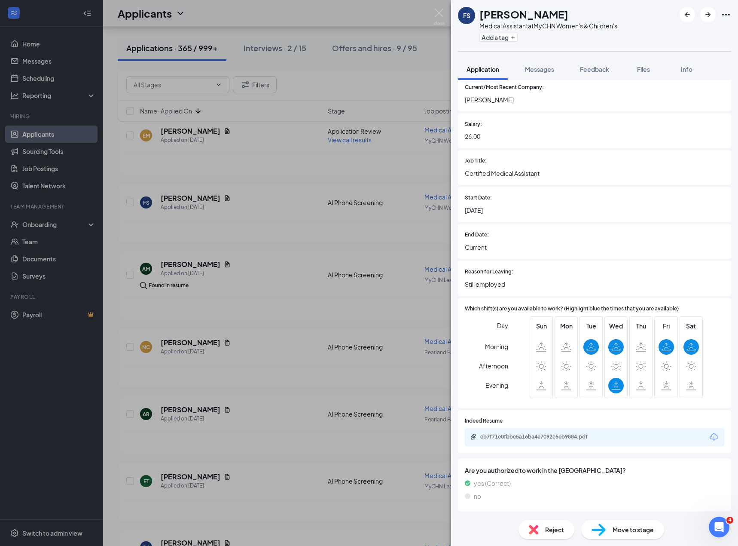
scroll to position [545, 0]
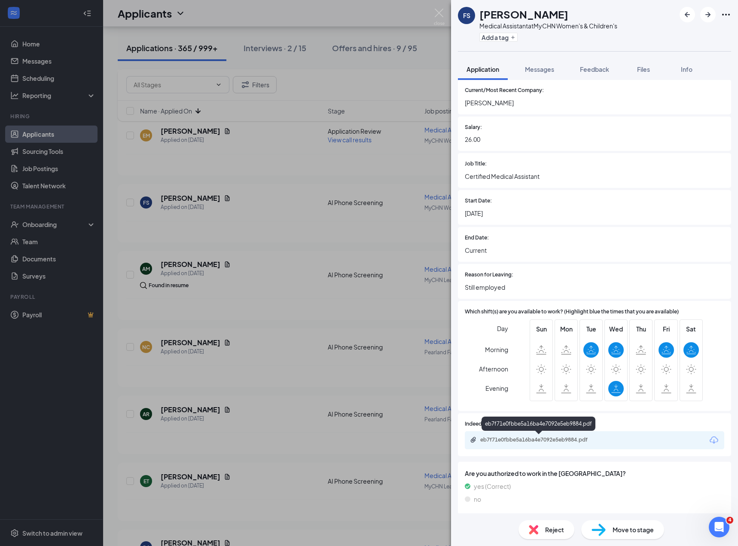
click at [531, 438] on div "eb7f71e0fbbe5a16ba4e7092e5eb9884.pdf" at bounding box center [540, 439] width 120 height 7
click at [602, 66] on span "Feedback" at bounding box center [594, 69] width 29 height 8
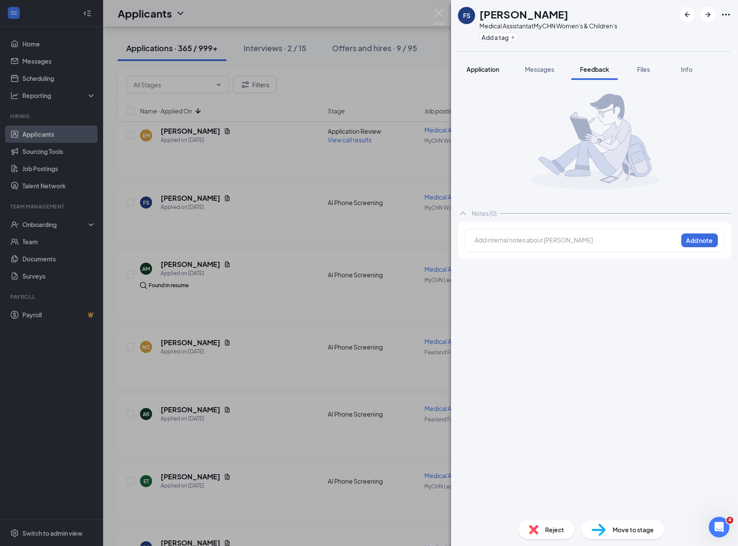
click at [490, 64] on button "Application" at bounding box center [483, 68] width 50 height 21
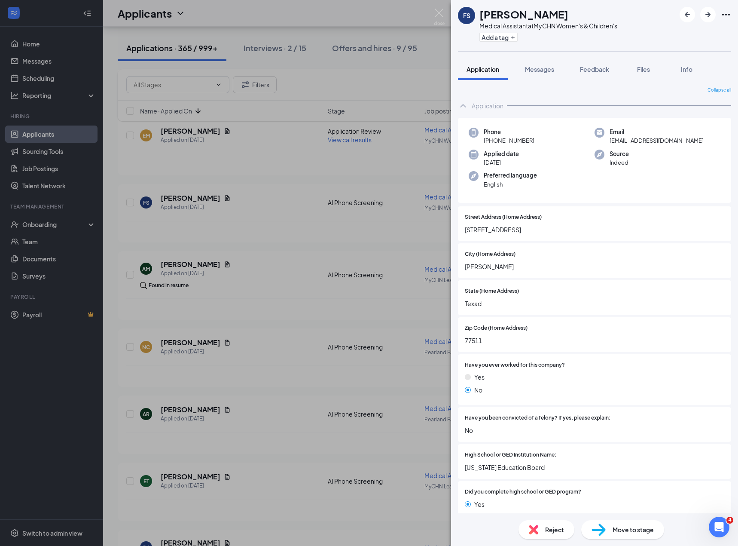
click at [636, 144] on span "[EMAIL_ADDRESS][DOMAIN_NAME]" at bounding box center [657, 140] width 94 height 9
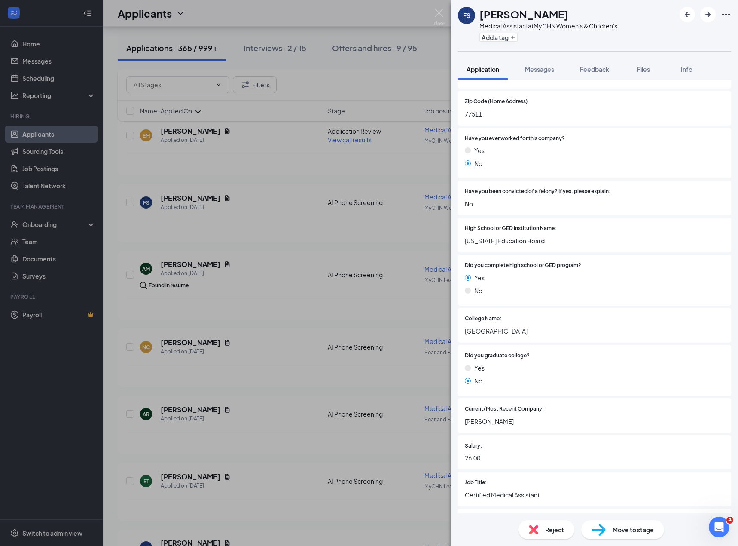
scroll to position [548, 0]
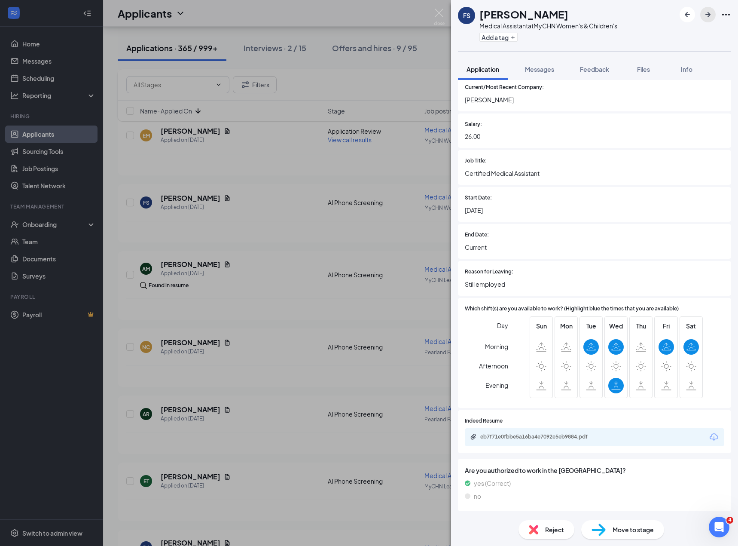
click at [705, 19] on icon "ArrowRight" at bounding box center [708, 14] width 10 height 10
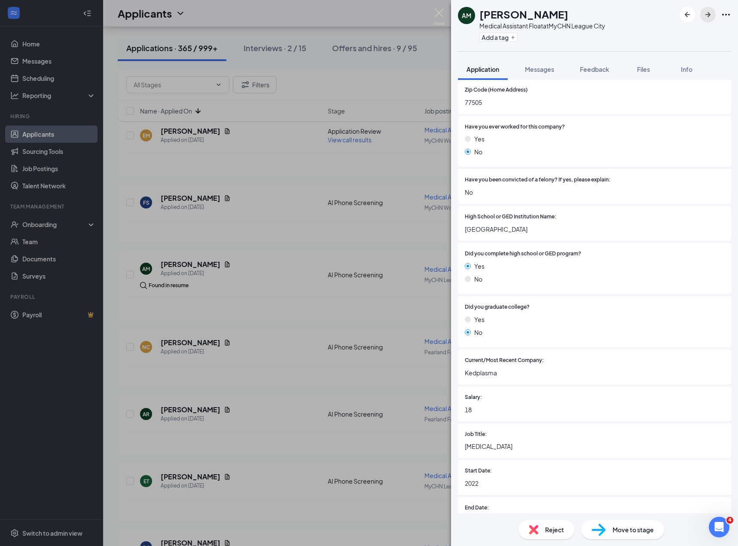
scroll to position [535, 0]
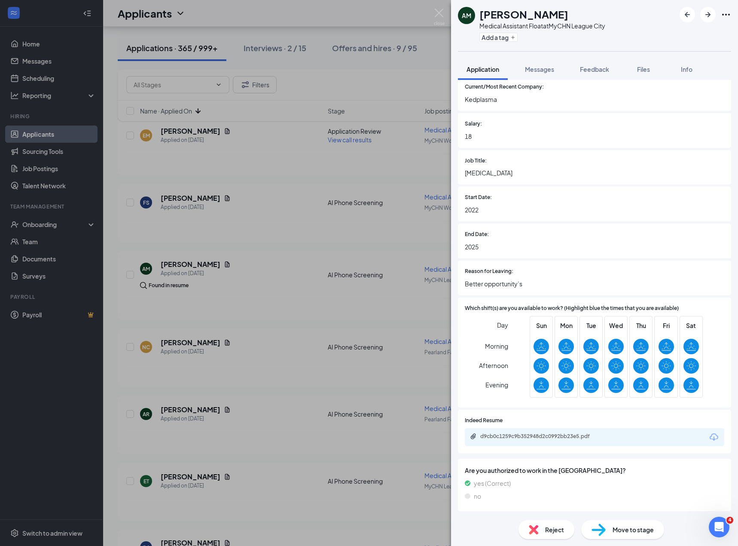
click at [529, 431] on div "d9cb0c1259c9b352948d2c0992bb23e5.pdf" at bounding box center [595, 437] width 260 height 18
click at [527, 435] on div "d9cb0c1259c9b352948d2c0992bb23e5.pdf" at bounding box center [540, 436] width 120 height 7
click at [555, 532] on span "Reject" at bounding box center [554, 529] width 19 height 9
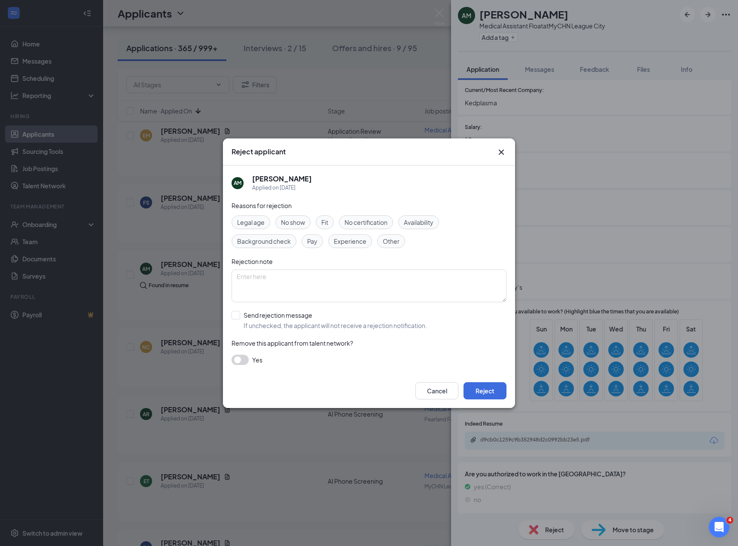
click at [345, 246] on div "Experience" at bounding box center [350, 241] width 44 height 14
click at [352, 325] on input "Send rejection message If unchecked, the applicant will not receive a rejection…" at bounding box center [330, 320] width 196 height 19
checkbox input "true"
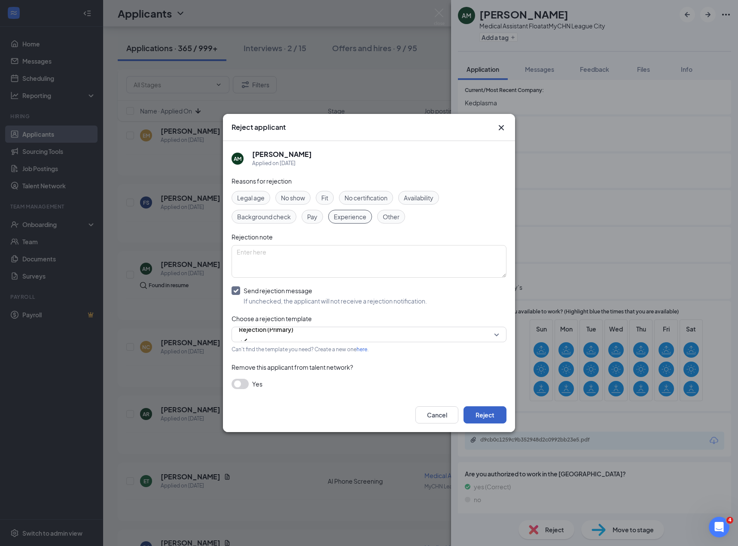
click at [480, 419] on button "Reject" at bounding box center [485, 414] width 43 height 17
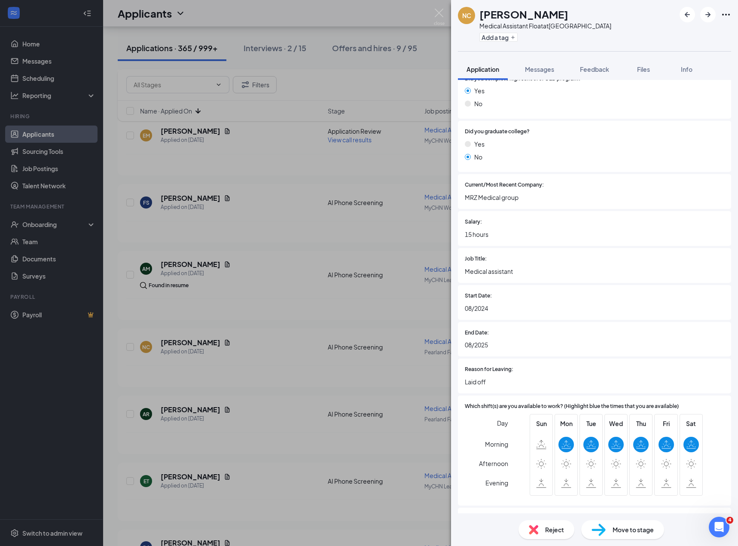
scroll to position [508, 0]
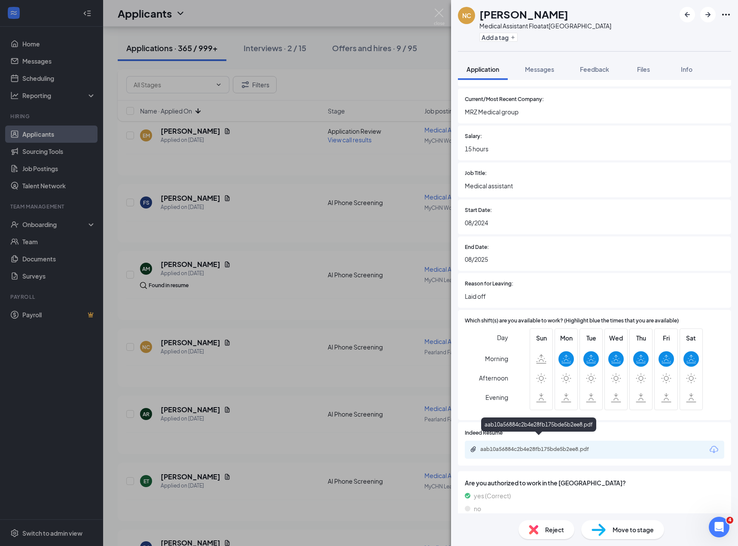
click at [513, 446] on div "aab10a56884c2b4e28fb175bde5b2ee8.pdf" at bounding box center [540, 449] width 120 height 7
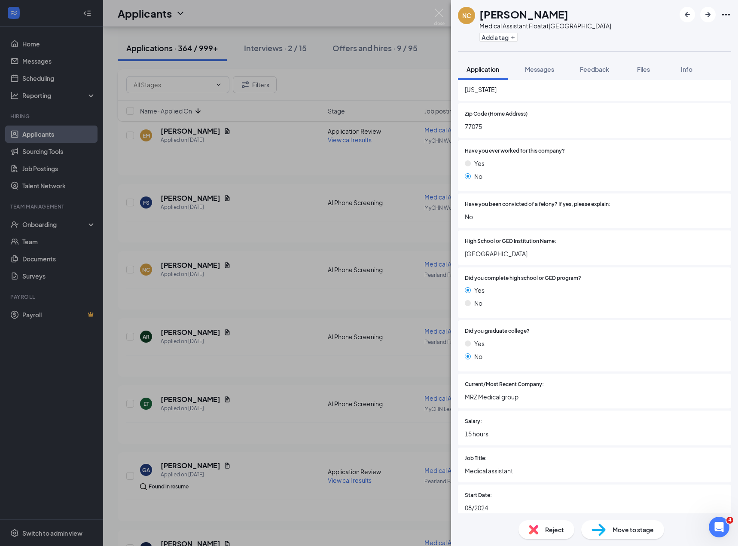
scroll to position [0, 0]
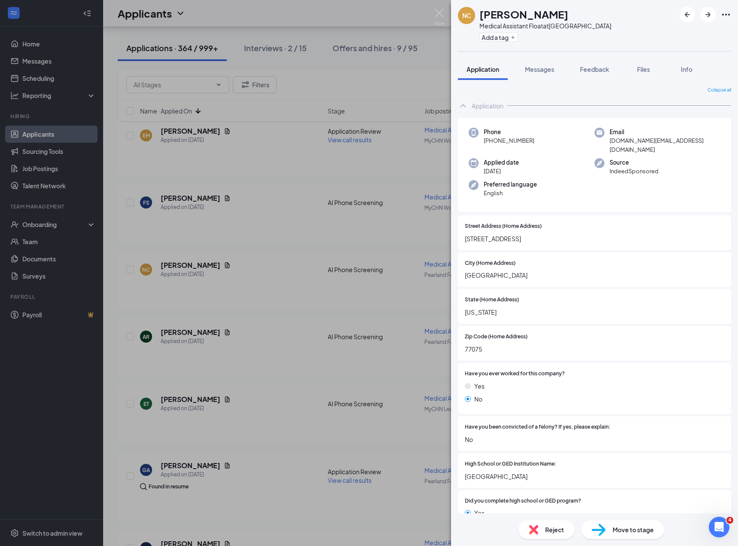
click at [534, 234] on span "[STREET_ADDRESS]" at bounding box center [595, 238] width 260 height 9
drag, startPoint x: 535, startPoint y: 232, endPoint x: 450, endPoint y: 228, distance: 85.2
click at [450, 228] on div "NC [PERSON_NAME] Medical Assistant Float at [GEOGRAPHIC_DATA] Add a tag Applica…" at bounding box center [369, 273] width 738 height 546
copy span "[STREET_ADDRESS]"
click at [625, 140] on span "[DOMAIN_NAME][EMAIL_ADDRESS][DOMAIN_NAME]" at bounding box center [665, 145] width 111 height 18
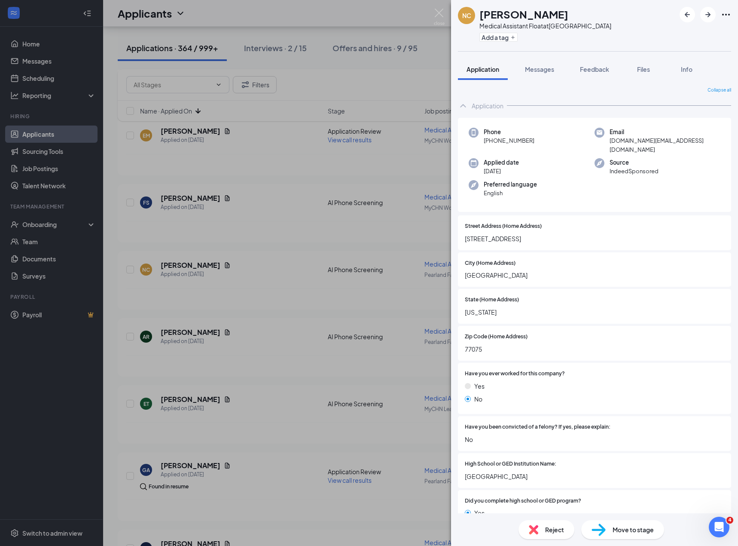
click at [625, 140] on span "[DOMAIN_NAME][EMAIL_ADDRESS][DOMAIN_NAME]" at bounding box center [665, 145] width 111 height 18
copy span "[DOMAIN_NAME][EMAIL_ADDRESS][DOMAIN_NAME]"
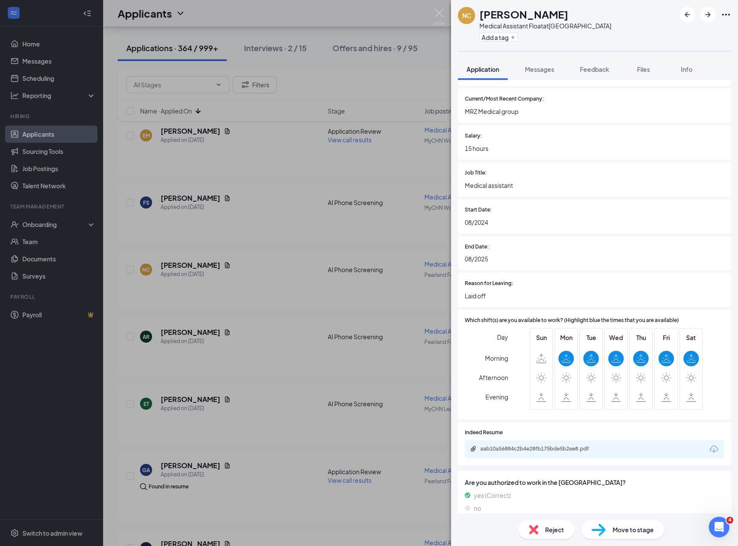
scroll to position [511, 0]
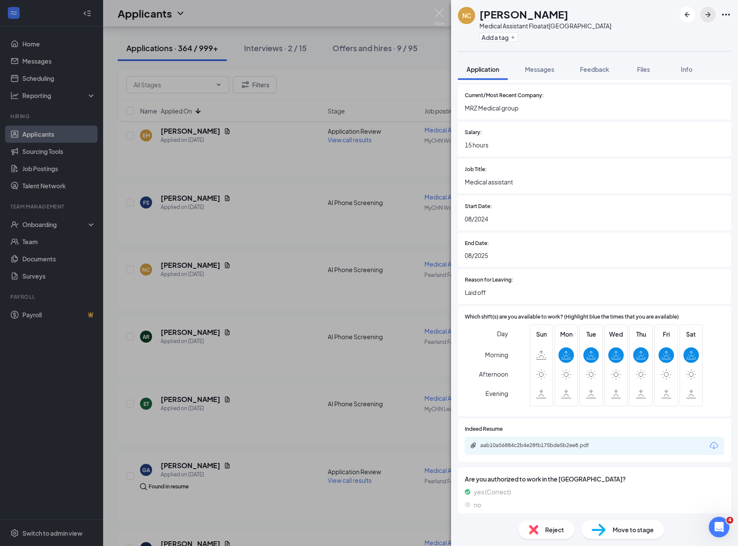
drag, startPoint x: 706, startPoint y: 13, endPoint x: 650, endPoint y: 53, distance: 68.9
click at [706, 13] on icon "ArrowRight" at bounding box center [708, 14] width 10 height 10
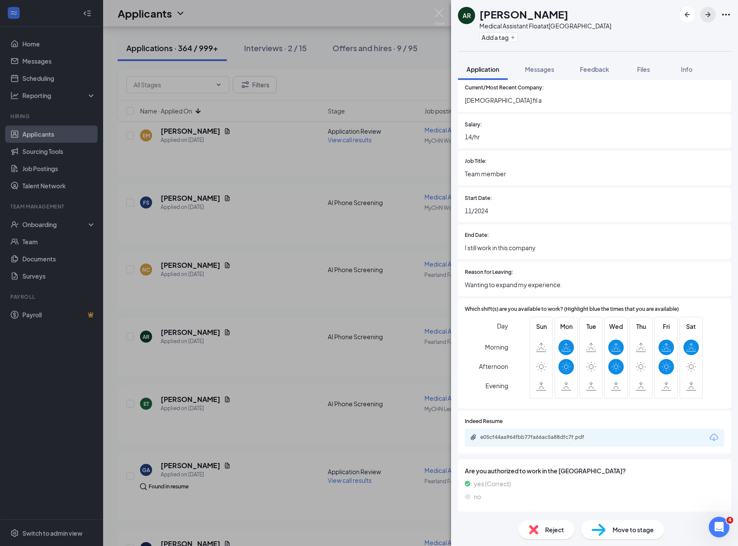
scroll to position [548, 0]
click at [535, 529] on img at bounding box center [533, 529] width 9 height 9
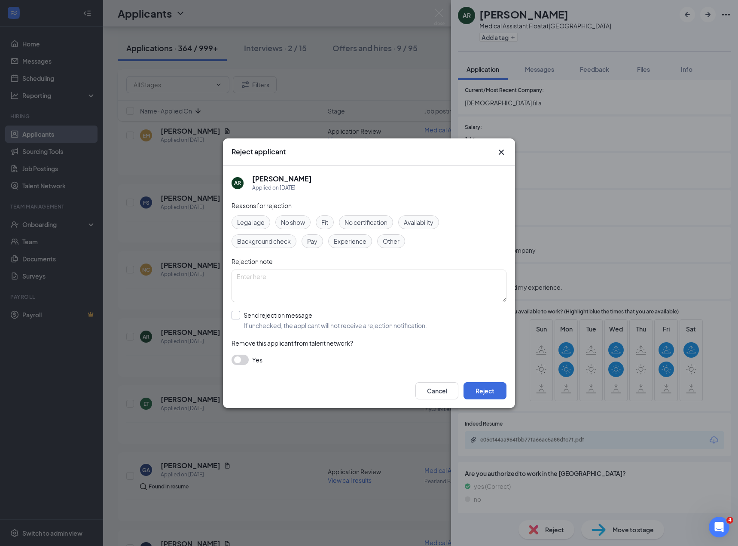
click at [277, 322] on input "Send rejection message If unchecked, the applicant will not receive a rejection…" at bounding box center [330, 320] width 196 height 19
checkbox input "true"
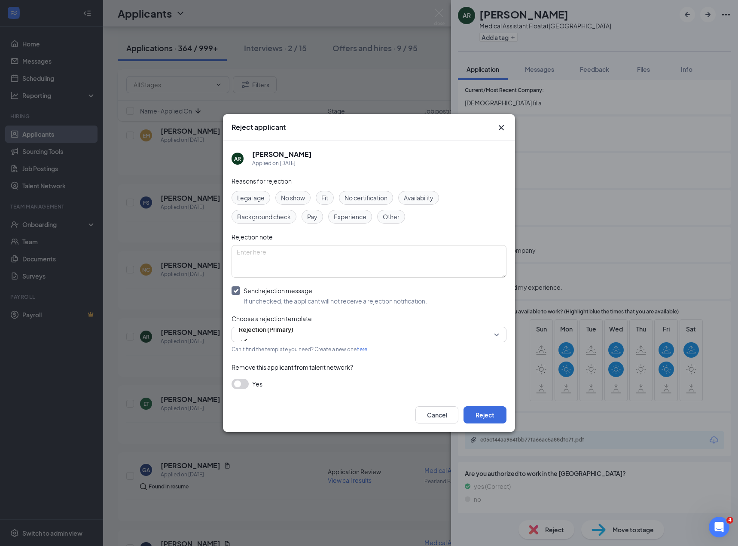
click at [417, 196] on span "Availability" at bounding box center [419, 197] width 30 height 9
click at [498, 417] on button "Reject" at bounding box center [485, 414] width 43 height 17
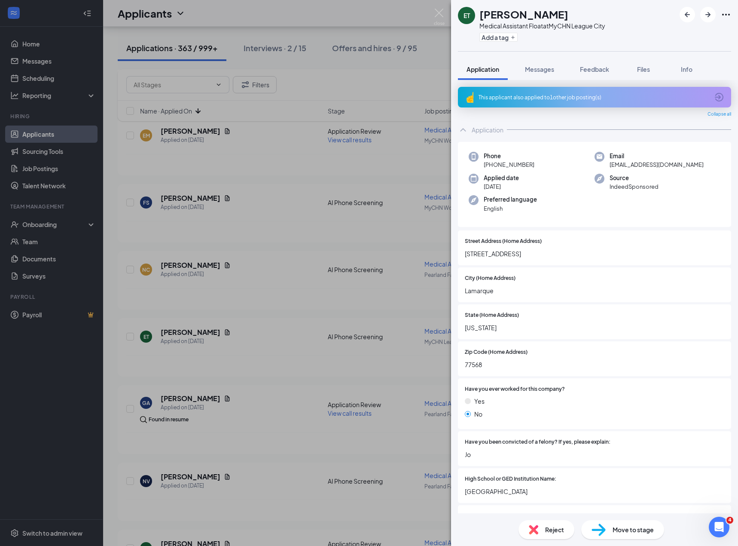
scroll to position [143, 0]
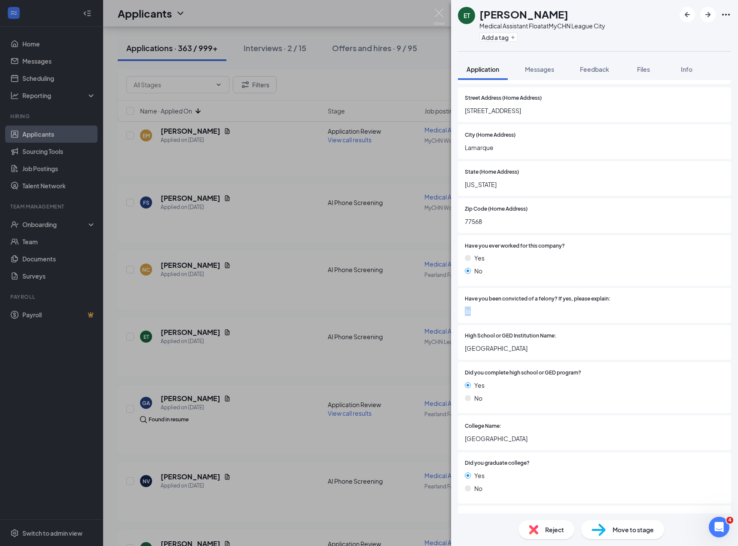
drag, startPoint x: 475, startPoint y: 314, endPoint x: 461, endPoint y: 312, distance: 14.4
click at [461, 312] on div "Have you been convicted of a felony? If yes, please explain: [PERSON_NAME]" at bounding box center [594, 305] width 273 height 35
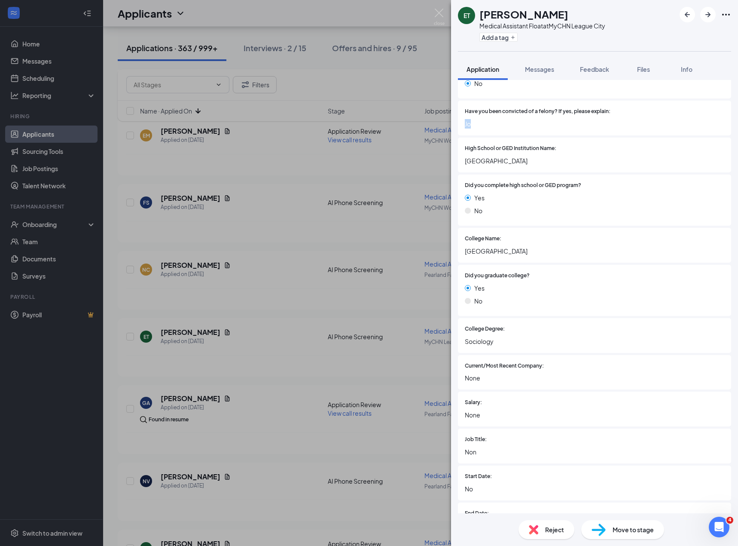
scroll to position [609, 0]
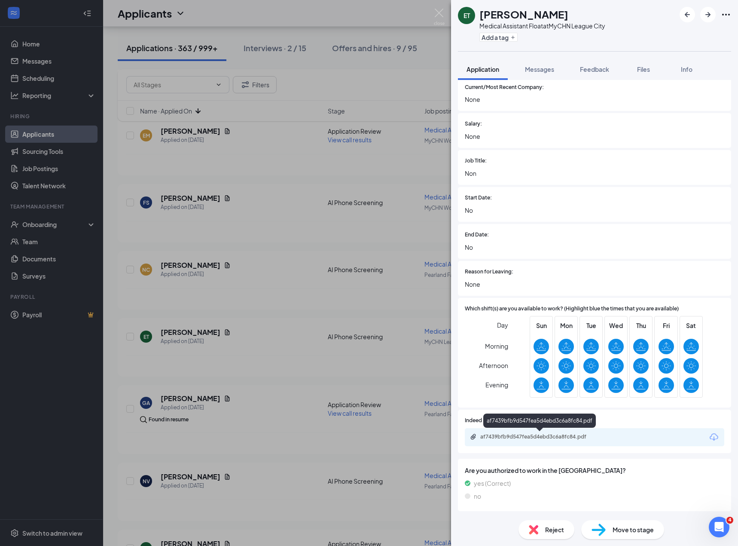
click at [546, 434] on div "af7439bfb9d547fea5d4ebd3c6a8fc84.pdf" at bounding box center [540, 436] width 120 height 7
click at [541, 530] on div "Reject" at bounding box center [547, 529] width 56 height 19
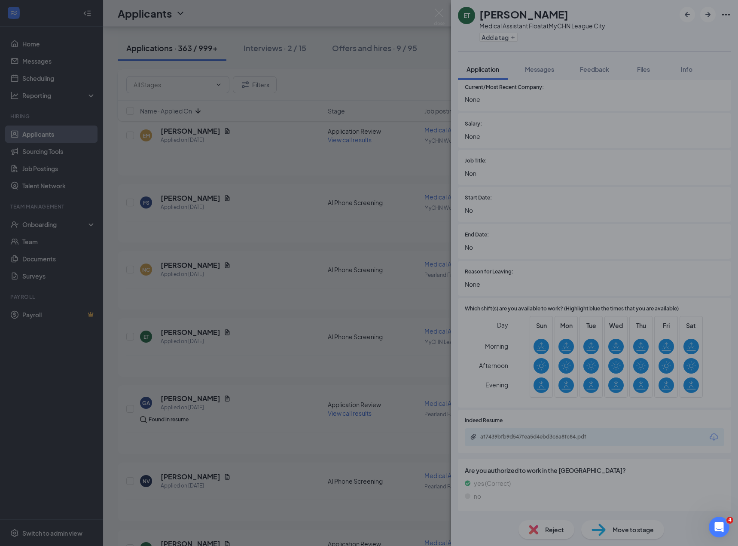
scroll to position [606, 0]
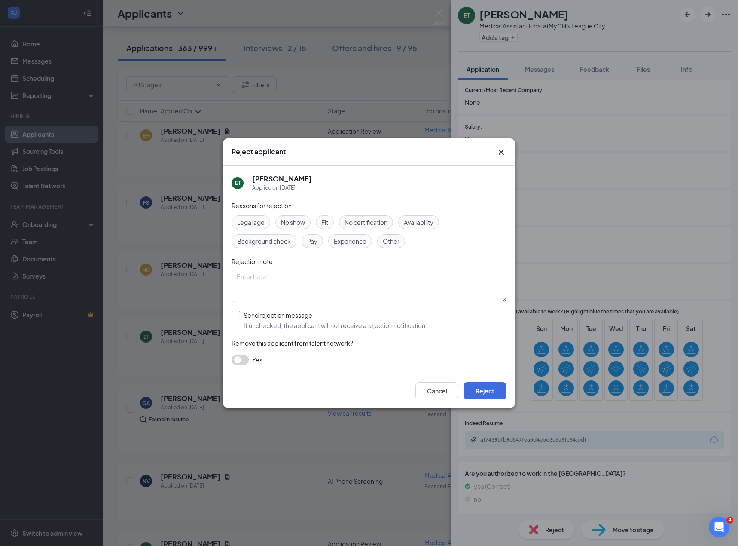
click at [288, 319] on input "Send rejection message If unchecked, the applicant will not receive a rejection…" at bounding box center [330, 320] width 196 height 19
checkbox input "true"
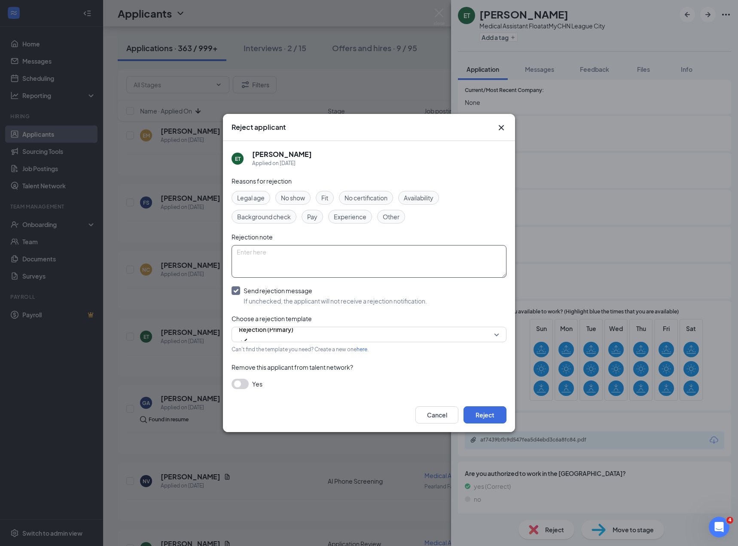
click at [315, 261] on textarea at bounding box center [369, 261] width 275 height 33
type textarea "d"
type textarea "Did not complete application."
click at [491, 417] on button "Reject" at bounding box center [485, 414] width 43 height 17
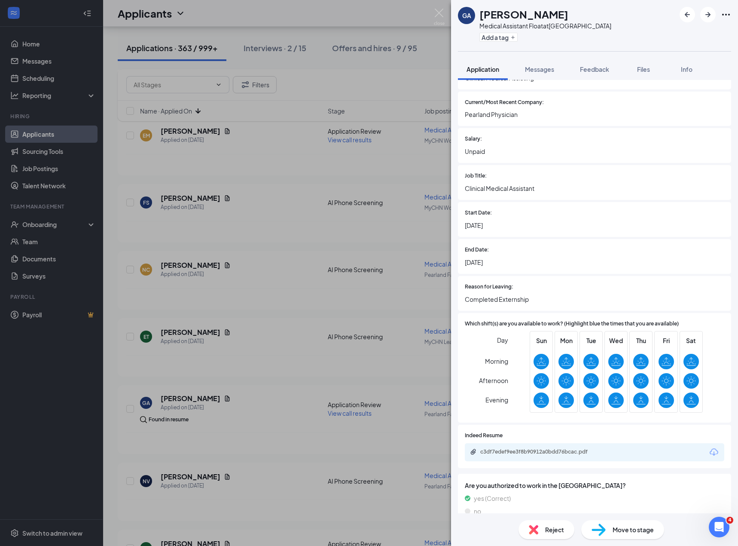
scroll to position [606, 0]
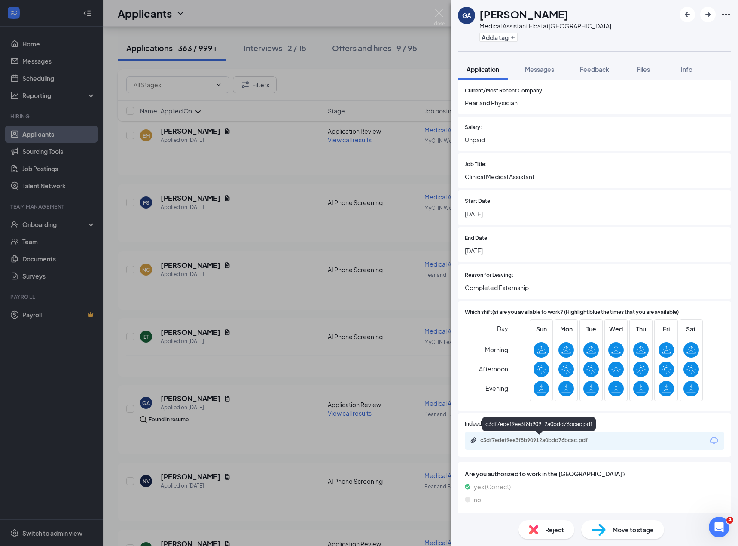
drag, startPoint x: 519, startPoint y: 439, endPoint x: 636, endPoint y: 327, distance: 161.7
click at [519, 439] on div "c3df7edef9ee3f8b90912a0bdd76bcac.pdf" at bounding box center [540, 440] width 120 height 7
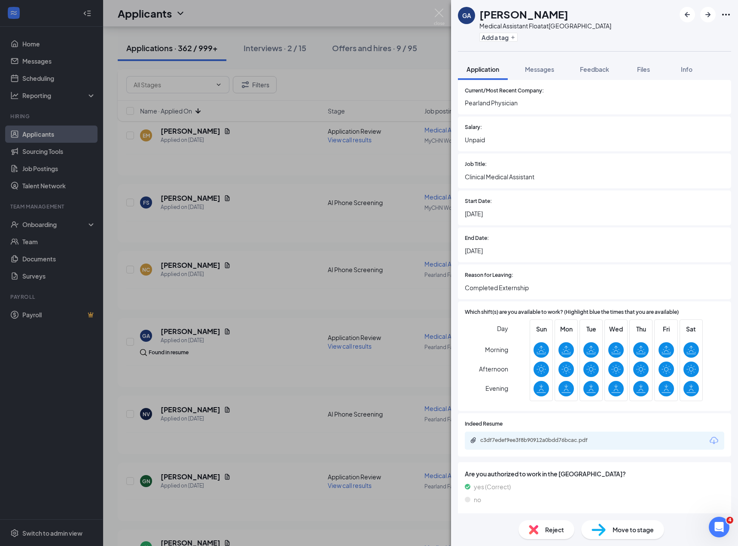
scroll to position [0, 0]
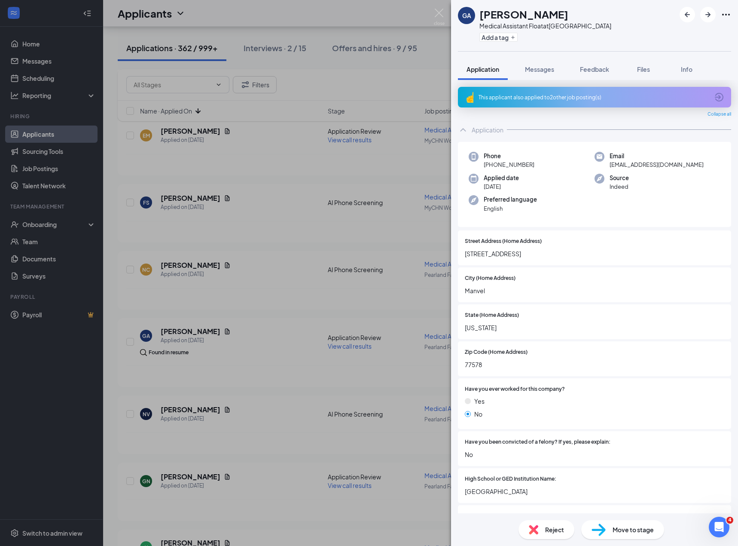
click at [624, 164] on span "[EMAIL_ADDRESS][DOMAIN_NAME]" at bounding box center [657, 164] width 94 height 9
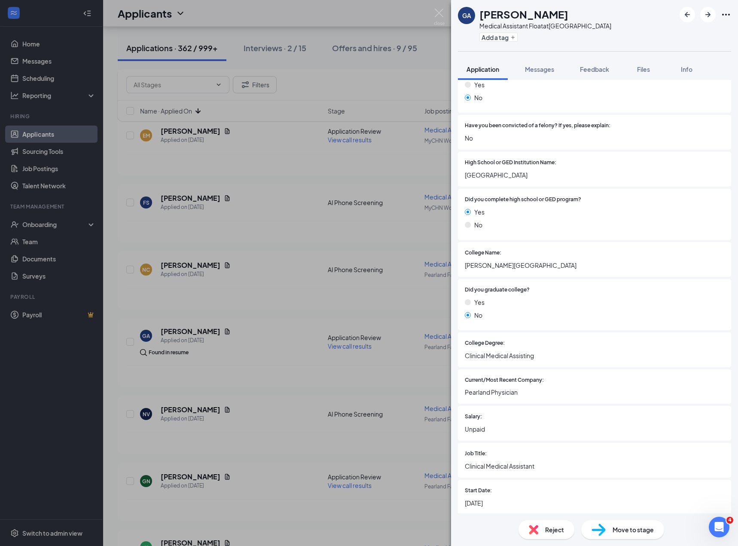
scroll to position [609, 0]
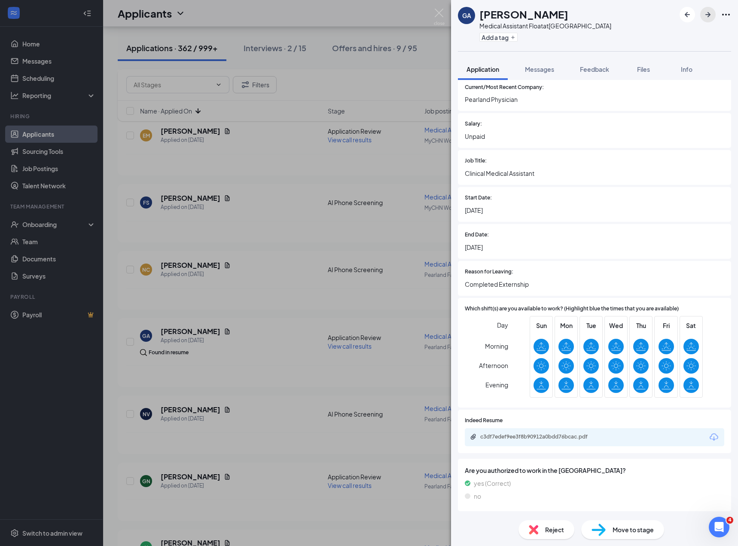
drag, startPoint x: 710, startPoint y: 12, endPoint x: 546, endPoint y: 246, distance: 285.7
click at [710, 12] on icon "ArrowRight" at bounding box center [708, 14] width 10 height 10
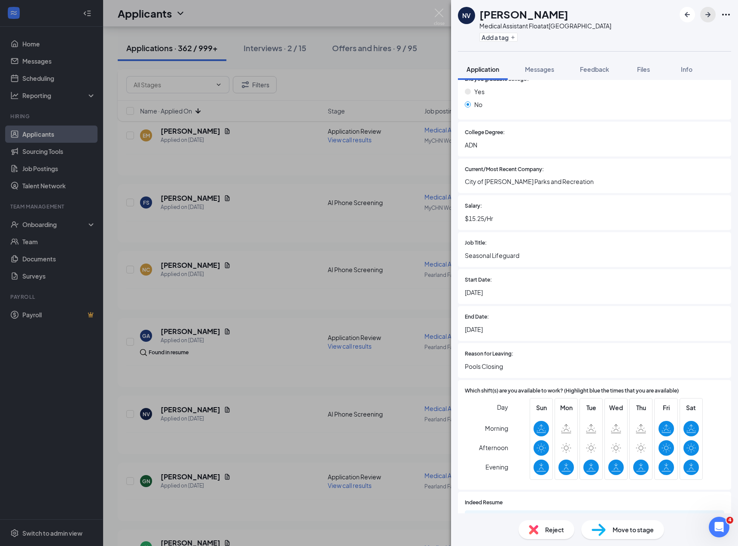
scroll to position [573, 0]
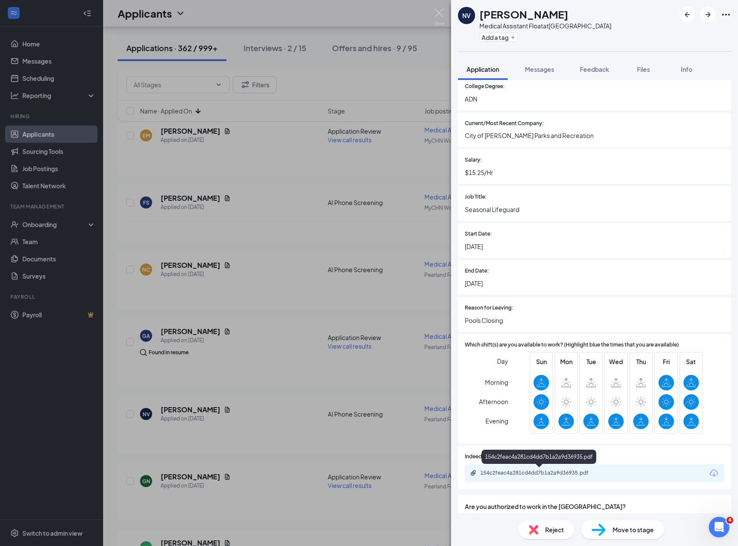
click at [540, 471] on div "154c2feac4a281cd4dd7b1a2a9d36935.pdf" at bounding box center [540, 472] width 120 height 7
click at [542, 525] on div "Reject" at bounding box center [547, 529] width 56 height 19
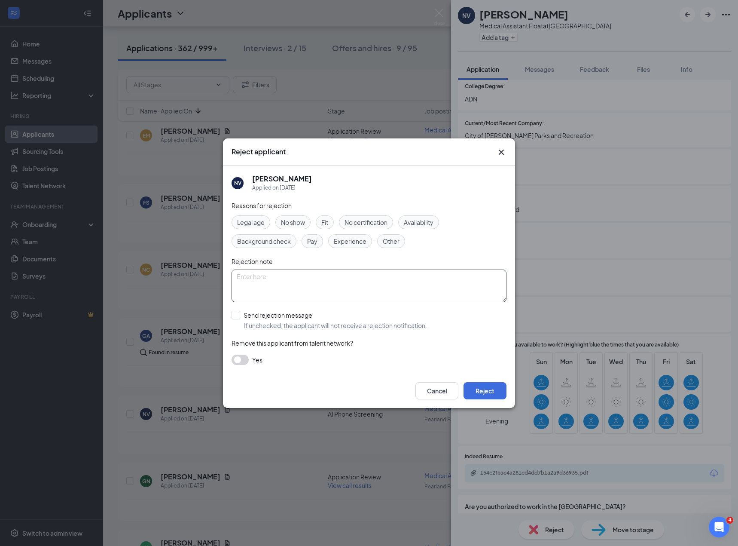
click at [292, 316] on input "Send rejection message If unchecked, the applicant will not receive a rejection…" at bounding box center [330, 320] width 196 height 19
checkbox input "true"
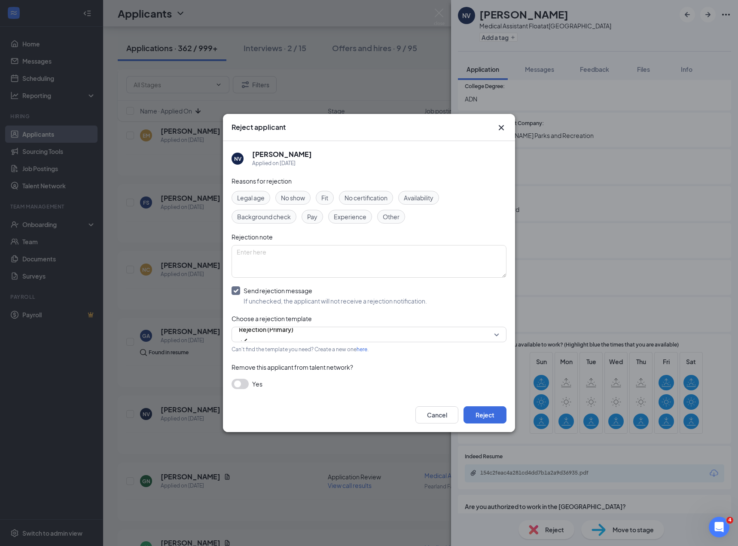
click at [358, 217] on span "Experience" at bounding box center [350, 216] width 33 height 9
click at [502, 420] on button "Reject" at bounding box center [485, 414] width 43 height 17
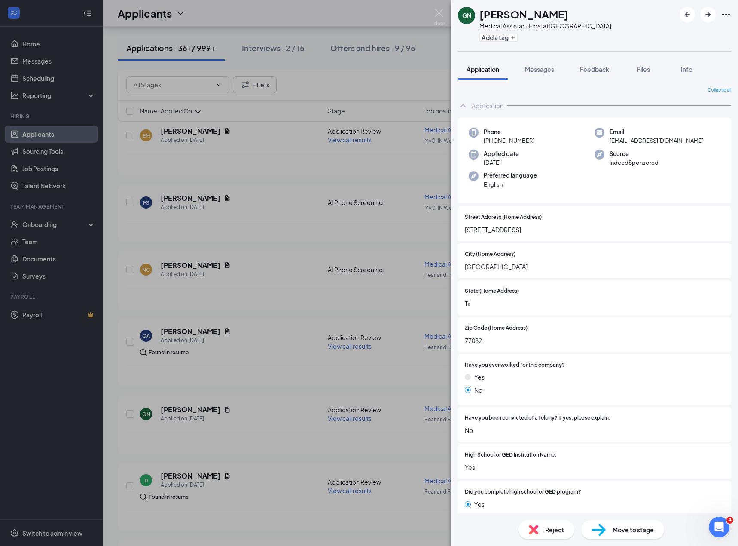
scroll to position [548, 0]
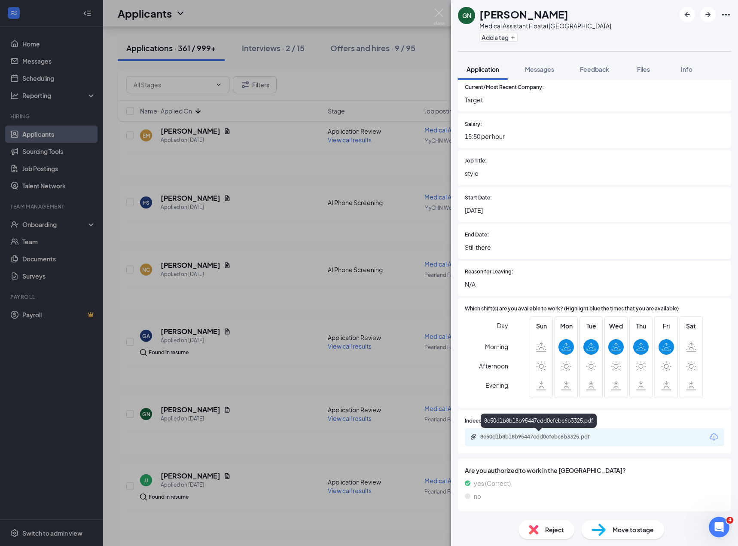
click at [554, 440] on div "8e50d1b8b18b95447cdd0efebc6b3325.pdf" at bounding box center [539, 437] width 139 height 8
click at [552, 526] on span "Reject" at bounding box center [554, 529] width 19 height 9
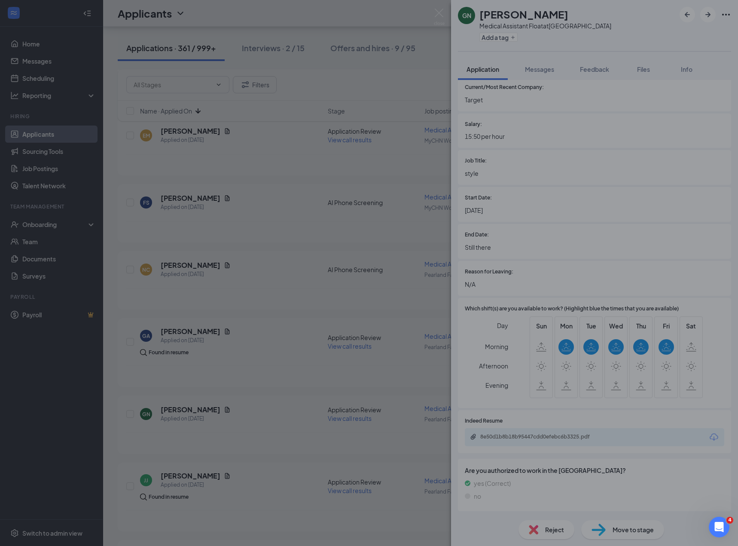
scroll to position [545, 0]
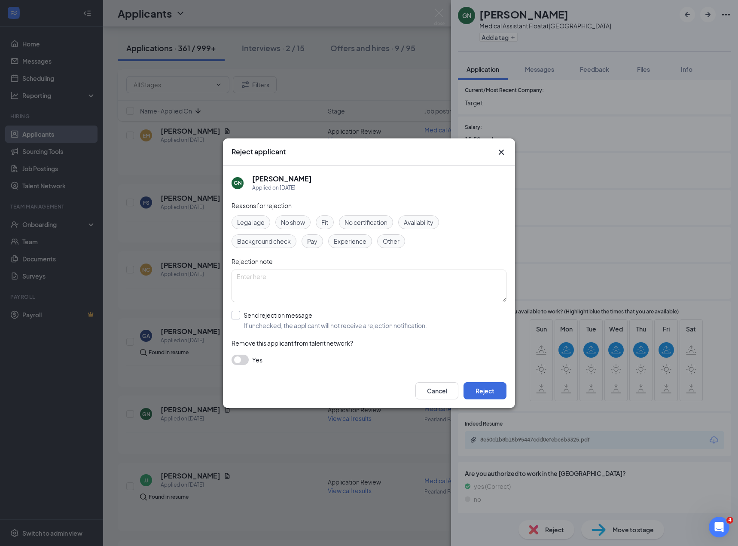
click at [270, 319] on input "Send rejection message If unchecked, the applicant will not receive a rejection…" at bounding box center [330, 320] width 196 height 19
checkbox input "true"
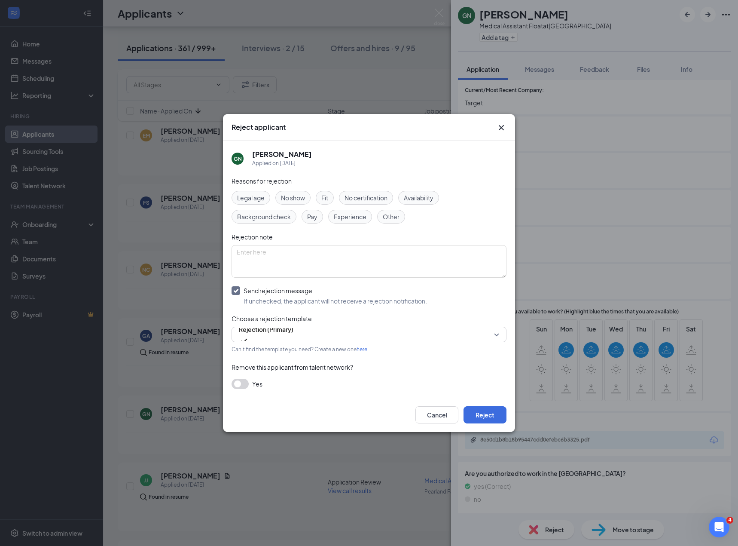
click at [354, 211] on div "Experience" at bounding box center [350, 217] width 44 height 14
click at [484, 410] on button "Reject" at bounding box center [485, 414] width 43 height 17
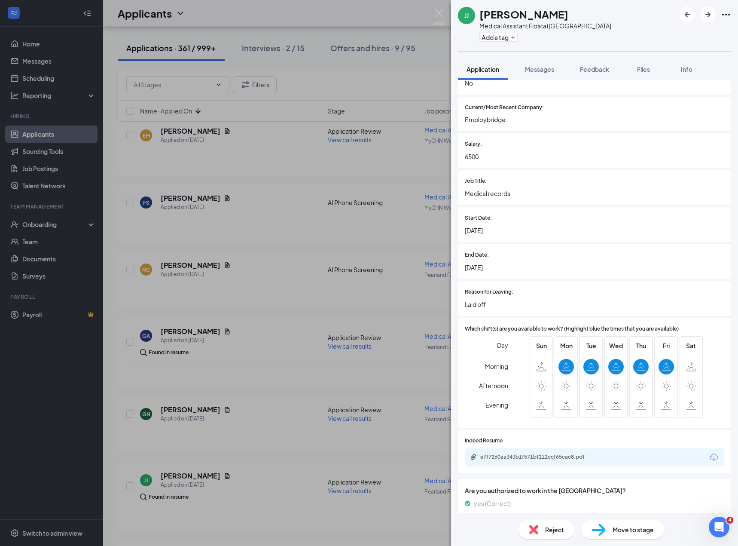
scroll to position [582, 0]
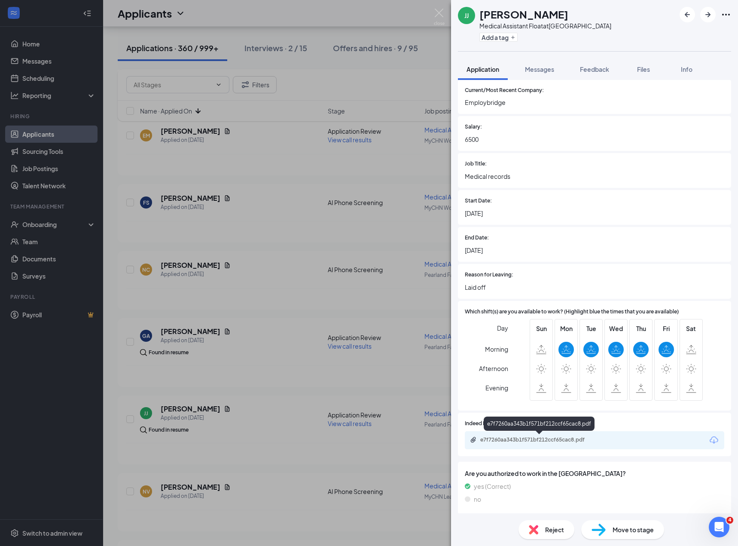
click at [525, 443] on div "e7f7260aa343b1f571bf212ccf65cac8.pdf" at bounding box center [540, 439] width 120 height 7
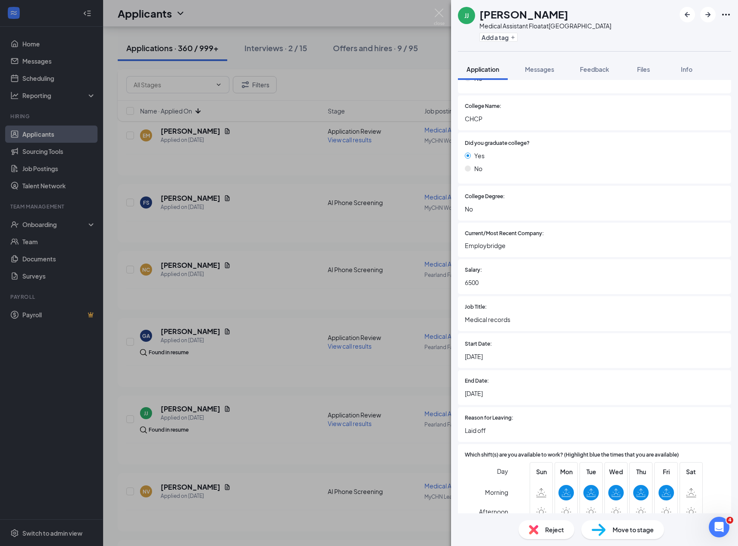
scroll to position [585, 0]
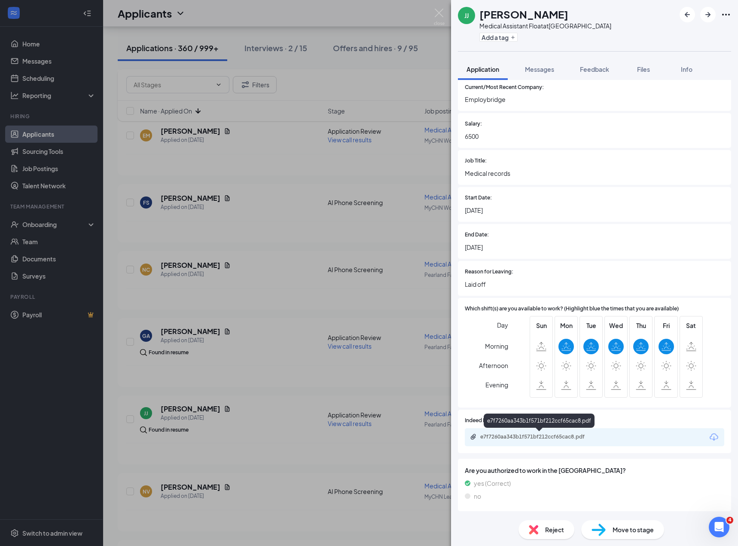
click at [520, 433] on div "e7f7260aa343b1f571bf212ccf65cac8.pdf" at bounding box center [540, 436] width 120 height 7
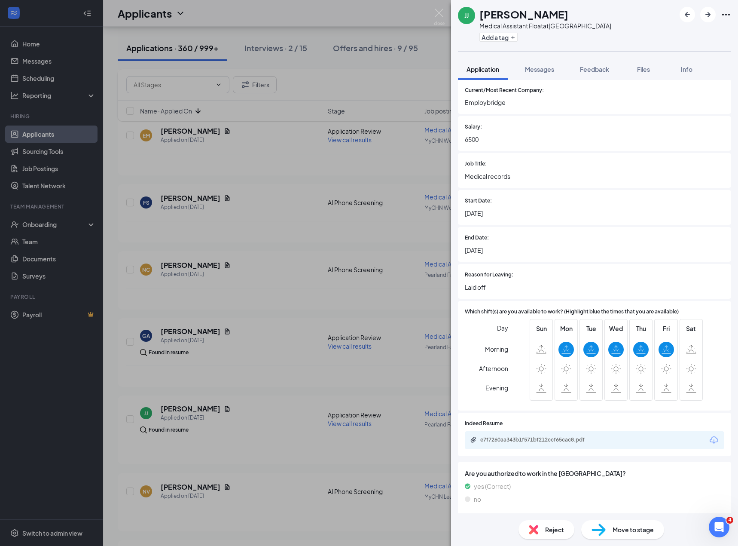
scroll to position [439, 0]
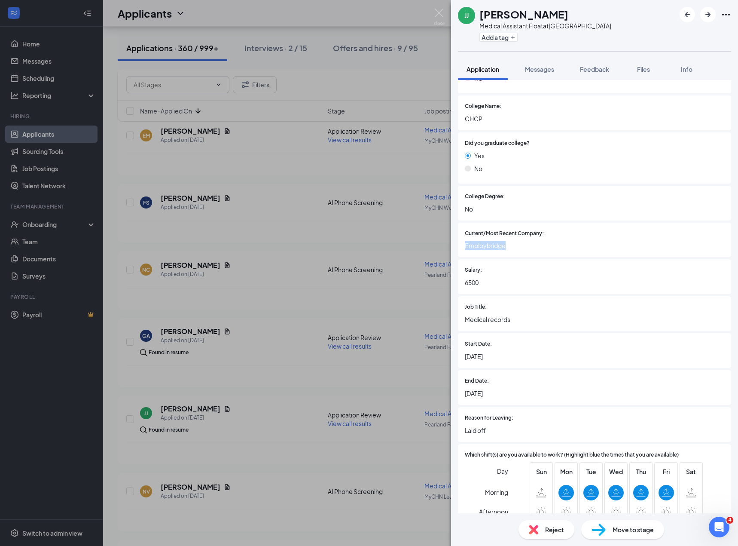
drag, startPoint x: 517, startPoint y: 250, endPoint x: 442, endPoint y: 248, distance: 74.4
click at [442, 248] on div "[PERSON_NAME] [PERSON_NAME] Medical Assistant Float at [GEOGRAPHIC_DATA] Add a …" at bounding box center [369, 273] width 738 height 546
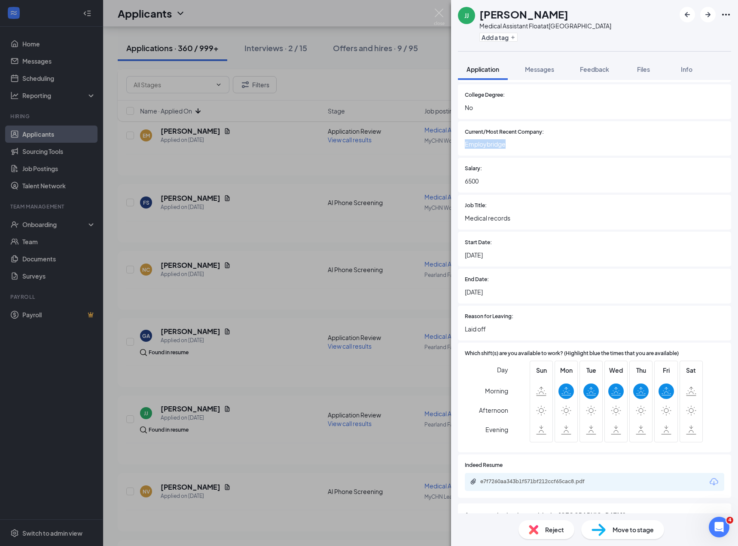
scroll to position [582, 0]
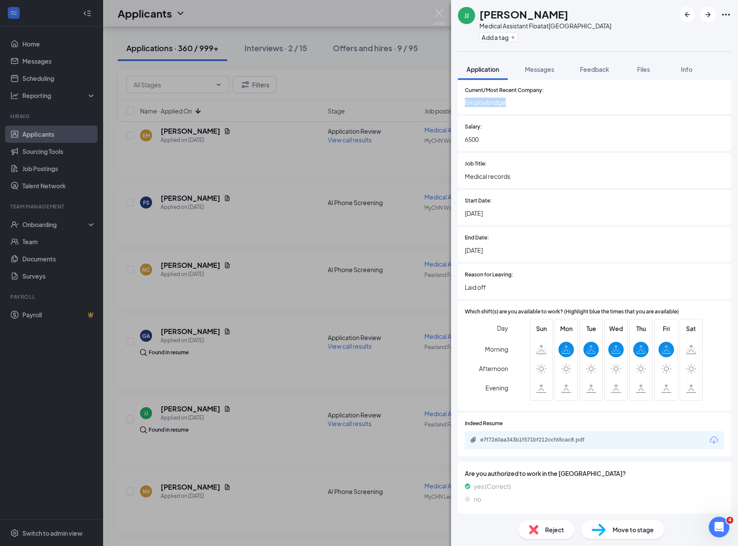
click at [538, 526] on img at bounding box center [533, 529] width 9 height 9
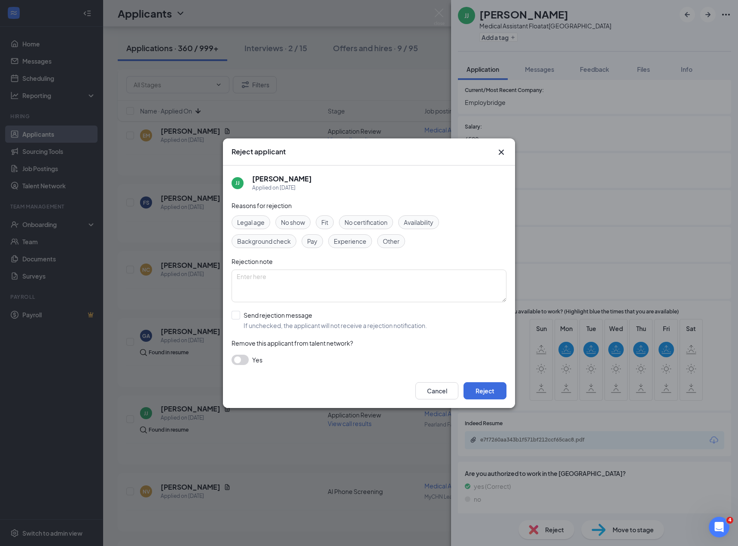
click at [584, 264] on div "Reject applicant [PERSON_NAME] [PERSON_NAME] Applied on [DATE] Reasons for reje…" at bounding box center [369, 273] width 738 height 546
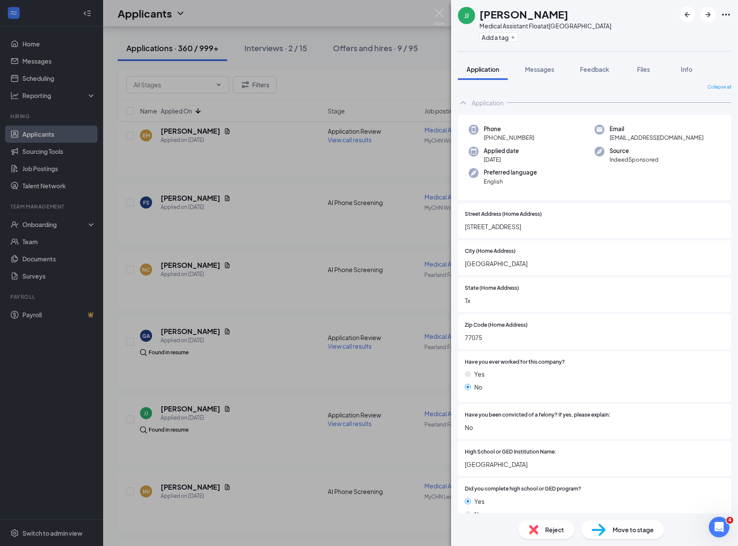
scroll to position [0, 0]
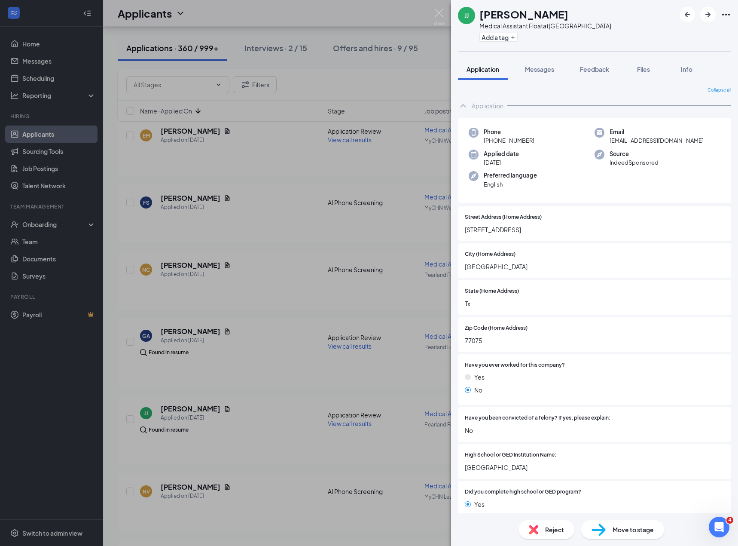
drag, startPoint x: 546, startPoint y: 232, endPoint x: 451, endPoint y: 230, distance: 95.0
click at [451, 230] on div "[PERSON_NAME] [PERSON_NAME] Medical Assistant Float at [GEOGRAPHIC_DATA] Add a …" at bounding box center [369, 273] width 738 height 546
copy span "[STREET_ADDRESS]"
click at [635, 140] on span "[EMAIL_ADDRESS][DOMAIN_NAME]" at bounding box center [657, 140] width 94 height 9
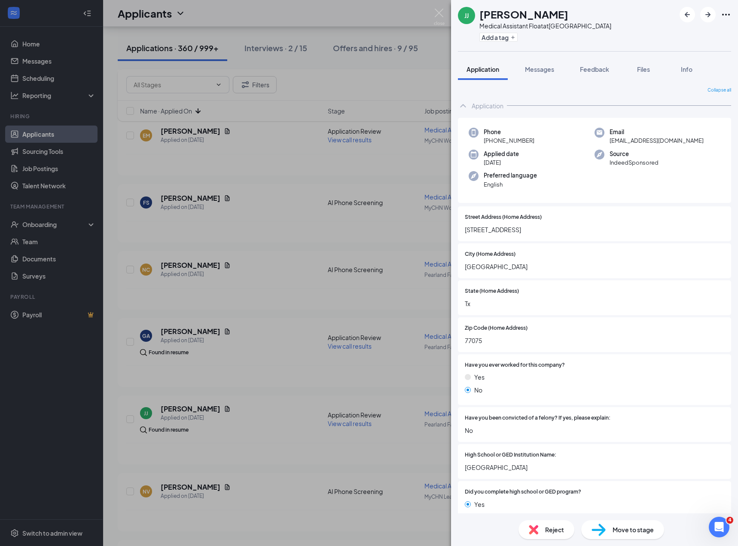
click at [635, 140] on span "[EMAIL_ADDRESS][DOMAIN_NAME]" at bounding box center [657, 140] width 94 height 9
copy span "[EMAIL_ADDRESS][DOMAIN_NAME]"
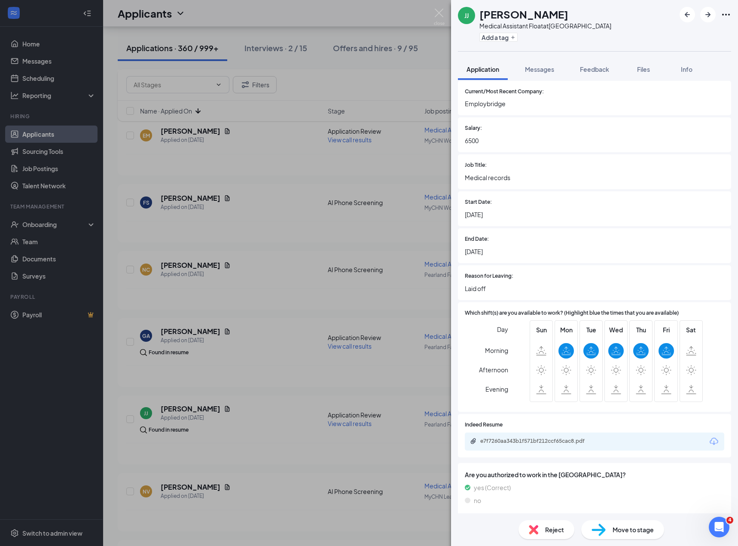
scroll to position [585, 0]
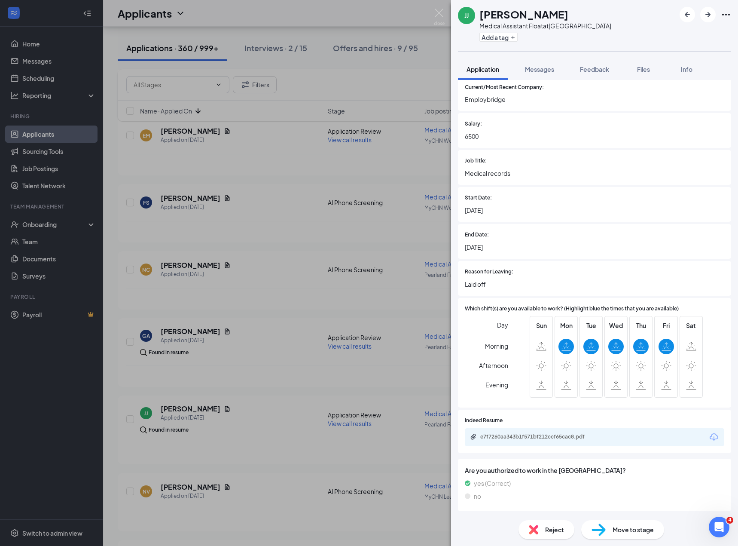
drag, startPoint x: 592, startPoint y: 68, endPoint x: 629, endPoint y: 196, distance: 133.3
click at [592, 68] on span "Feedback" at bounding box center [594, 69] width 29 height 8
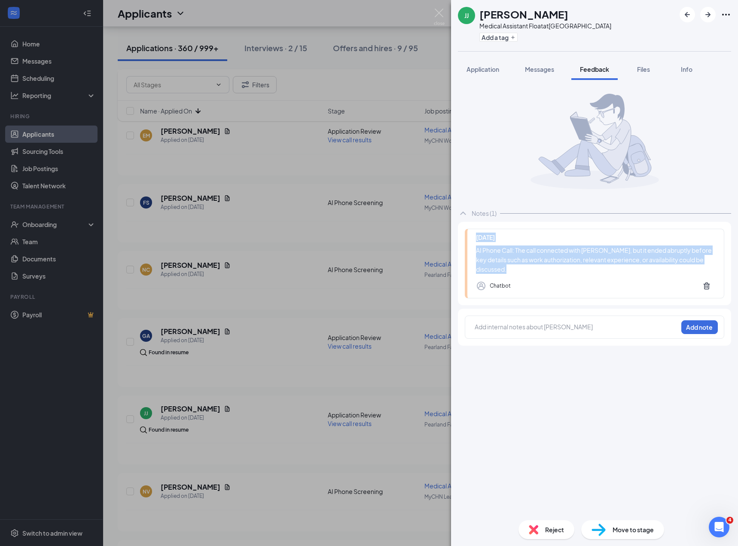
drag, startPoint x: 514, startPoint y: 272, endPoint x: 465, endPoint y: 241, distance: 58.7
click at [465, 241] on div "[DATE] AI Phone Call: The call connected with [PERSON_NAME], but it ended abrup…" at bounding box center [594, 263] width 273 height 83
click at [703, 13] on button "button" at bounding box center [707, 14] width 15 height 15
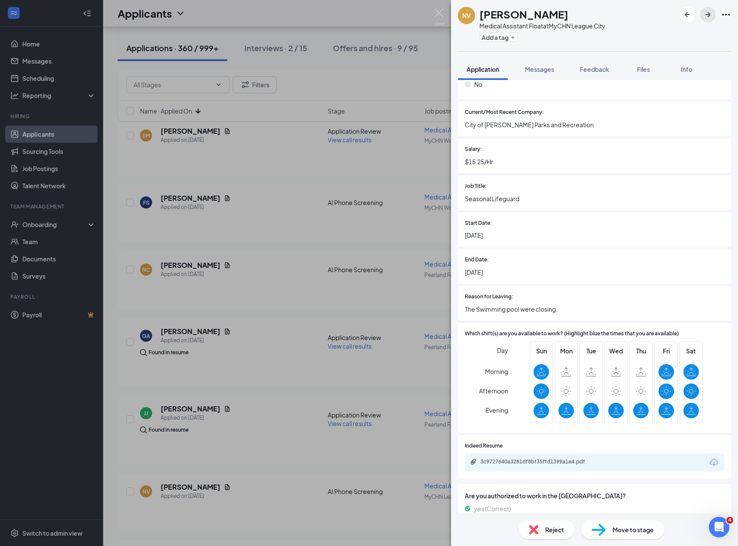
scroll to position [479, 0]
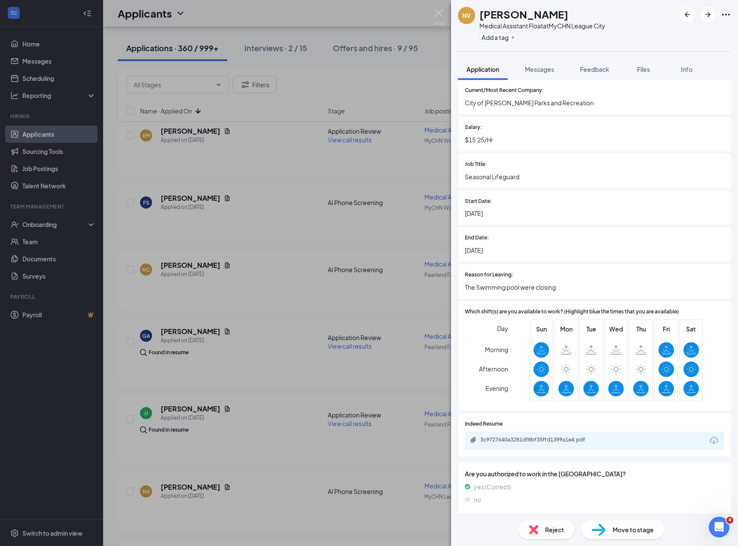
click at [546, 526] on span "Reject" at bounding box center [554, 529] width 19 height 9
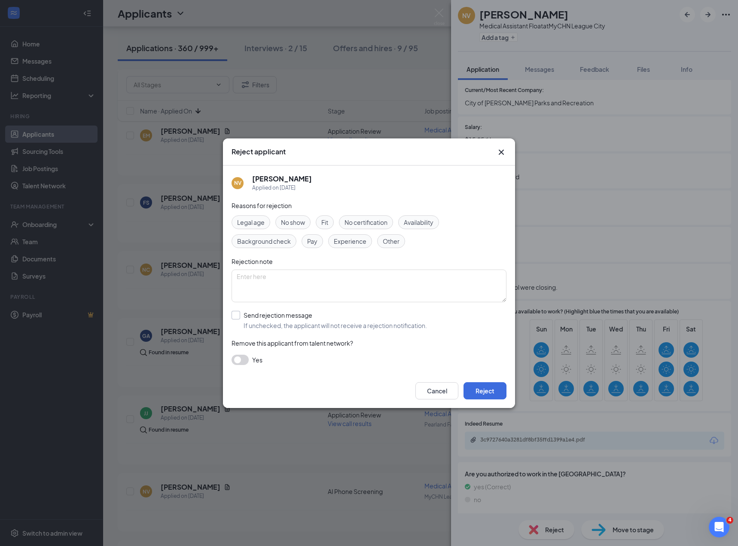
drag, startPoint x: 319, startPoint y: 326, endPoint x: 333, endPoint y: 303, distance: 27.8
click at [318, 325] on input "Send rejection message If unchecked, the applicant will not receive a rejection…" at bounding box center [330, 320] width 196 height 19
checkbox input "true"
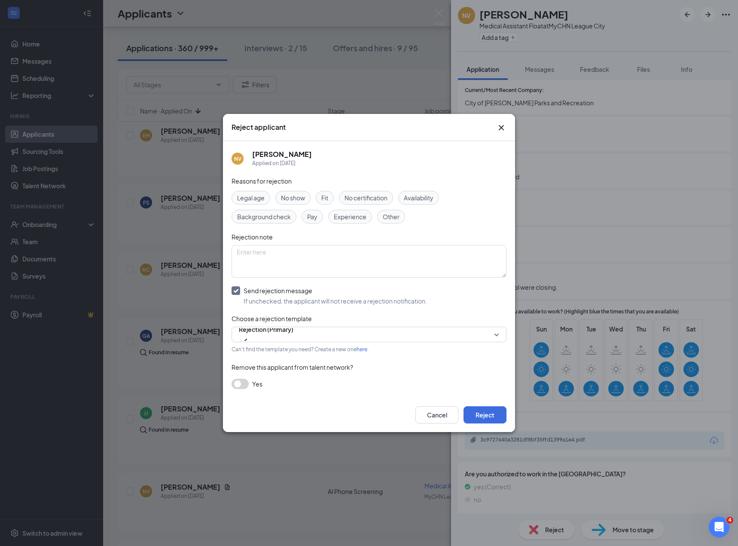
click at [413, 192] on div "Availability" at bounding box center [418, 198] width 41 height 14
click at [487, 414] on button "Reject" at bounding box center [485, 414] width 43 height 17
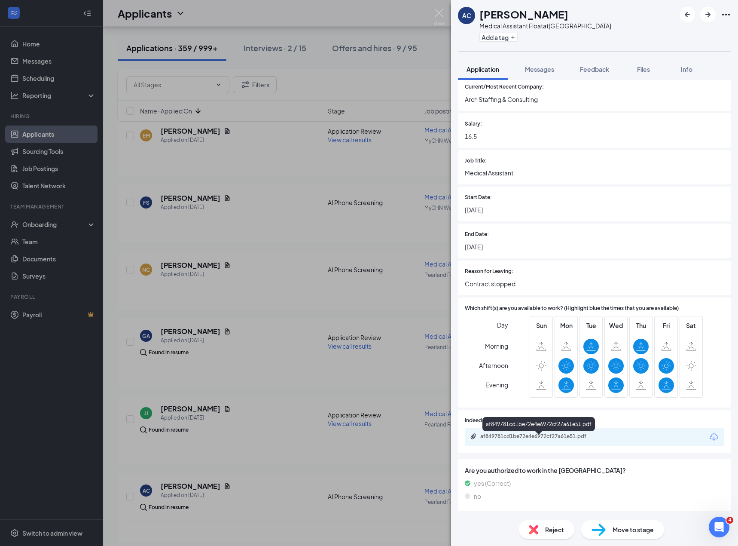
scroll to position [508, 0]
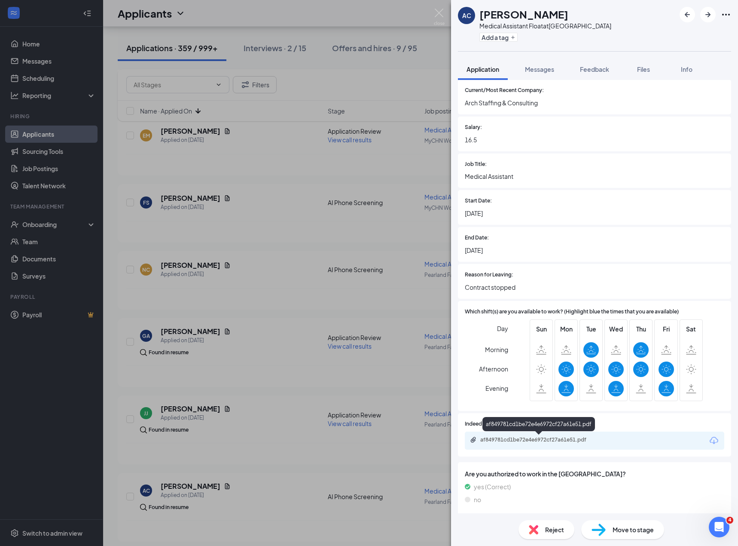
click at [533, 434] on div "af849781cd1be72e4e6972cf27a61e51.pdf" at bounding box center [539, 426] width 113 height 18
click at [518, 441] on div "af849781cd1be72e4e6972cf27a61e51.pdf" at bounding box center [540, 439] width 120 height 7
click at [558, 532] on span "Reject" at bounding box center [554, 529] width 19 height 9
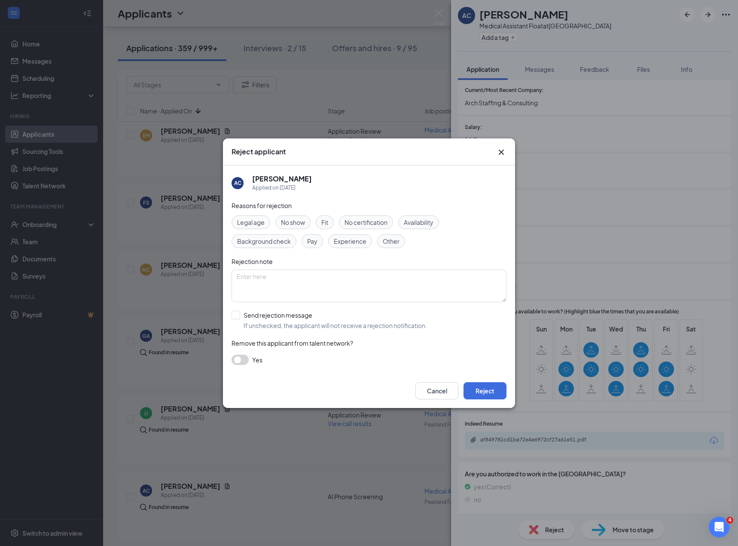
click at [421, 221] on span "Availability" at bounding box center [419, 221] width 30 height 9
click at [354, 322] on input "Send rejection message If unchecked, the applicant will not receive a rejection…" at bounding box center [330, 320] width 196 height 19
checkbox input "true"
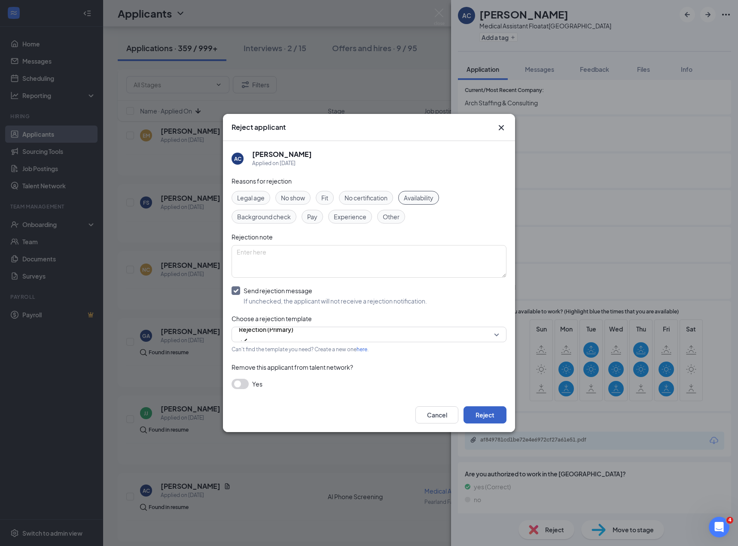
click at [481, 413] on button "Reject" at bounding box center [485, 414] width 43 height 17
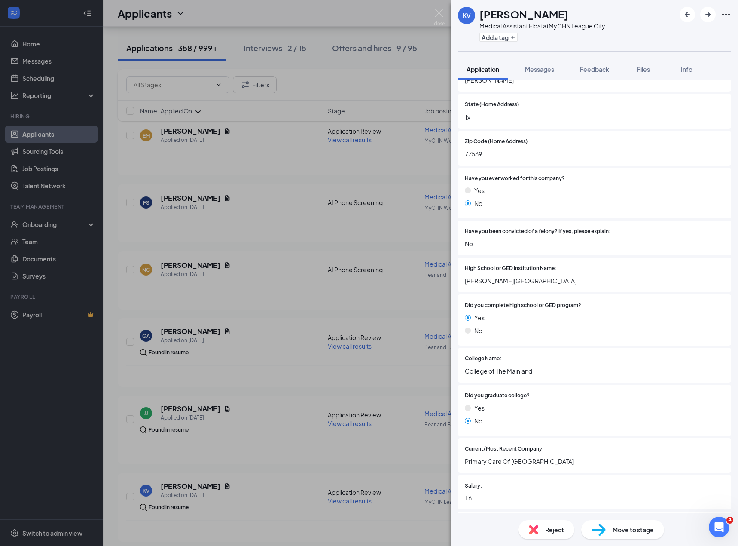
scroll to position [573, 0]
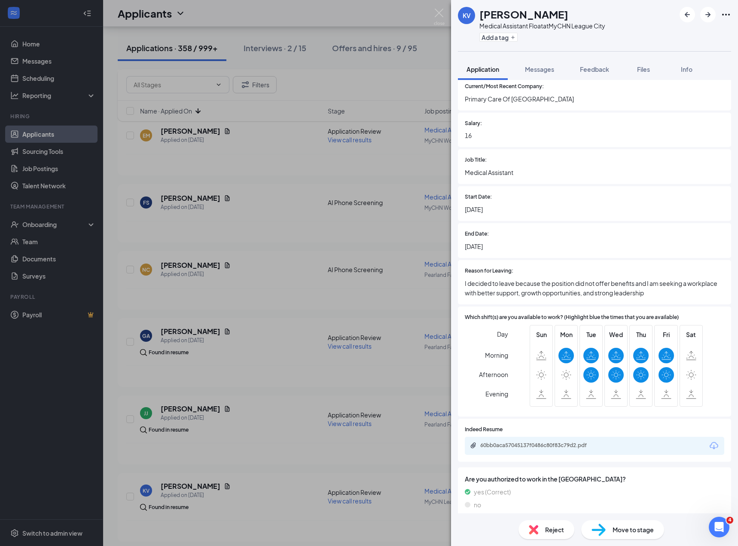
click at [575, 441] on div "60bb0aca57045137f0486c80f83c79d2.pdf" at bounding box center [595, 446] width 260 height 18
click at [576, 444] on div "60bb0aca57045137f0486c80f83c79d2.pdf" at bounding box center [540, 445] width 120 height 7
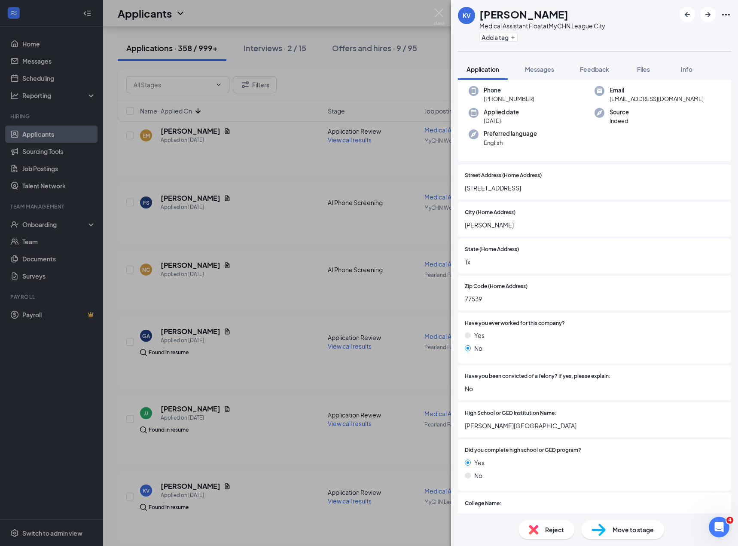
scroll to position [0, 0]
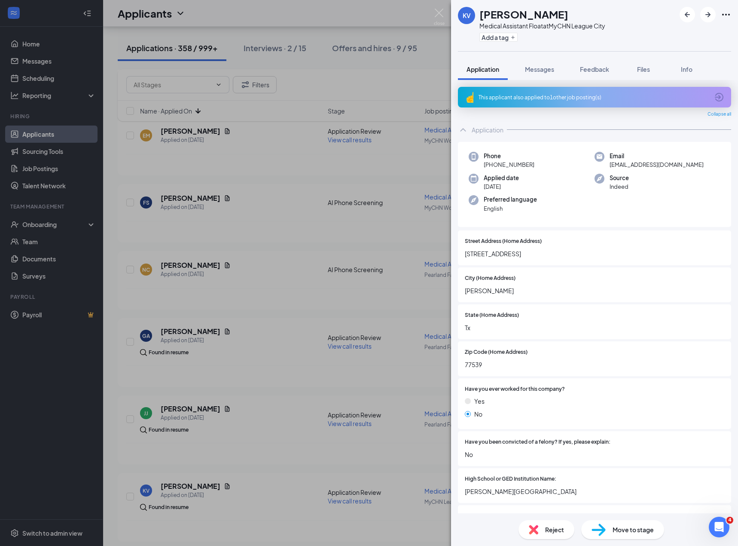
click at [651, 164] on span "[EMAIL_ADDRESS][DOMAIN_NAME]" at bounding box center [657, 164] width 94 height 9
copy span "[EMAIL_ADDRESS][DOMAIN_NAME]"
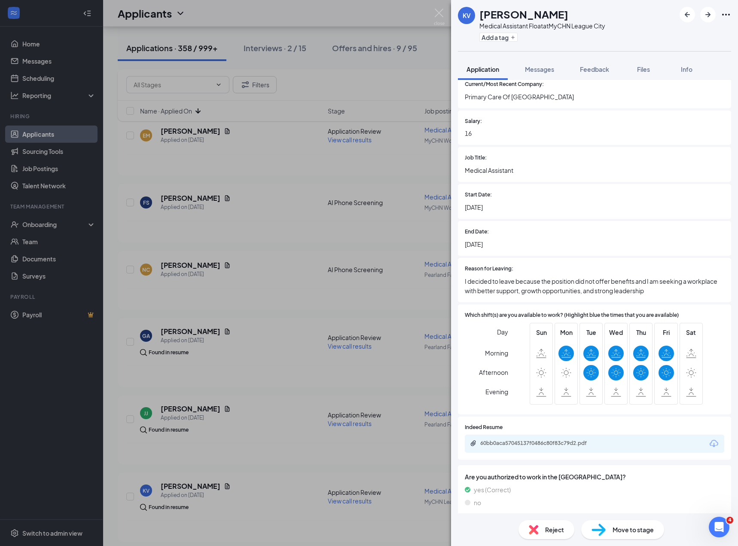
scroll to position [581, 0]
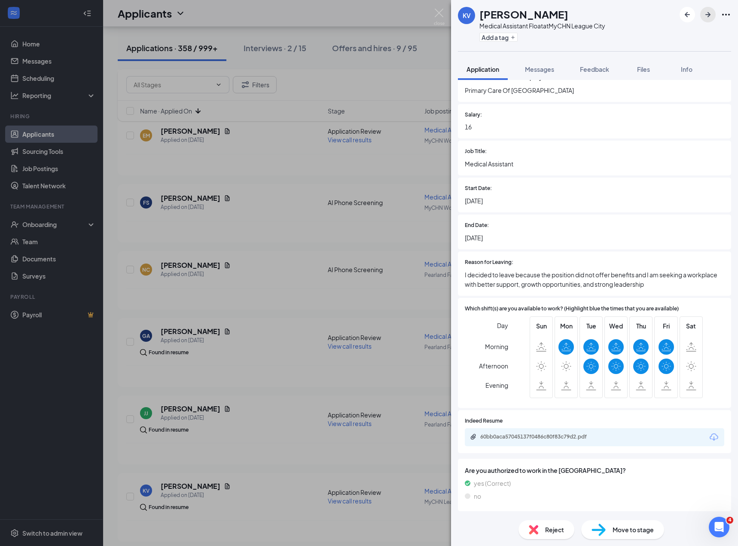
click at [707, 15] on icon "ArrowRight" at bounding box center [708, 14] width 10 height 10
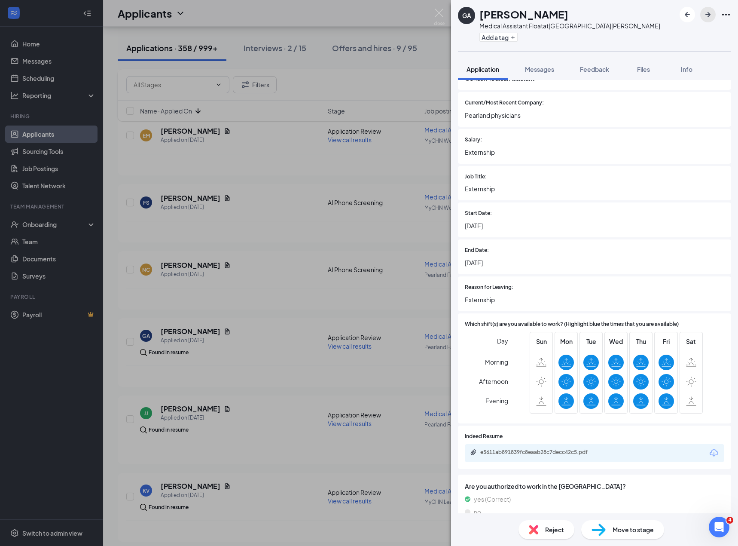
scroll to position [530, 0]
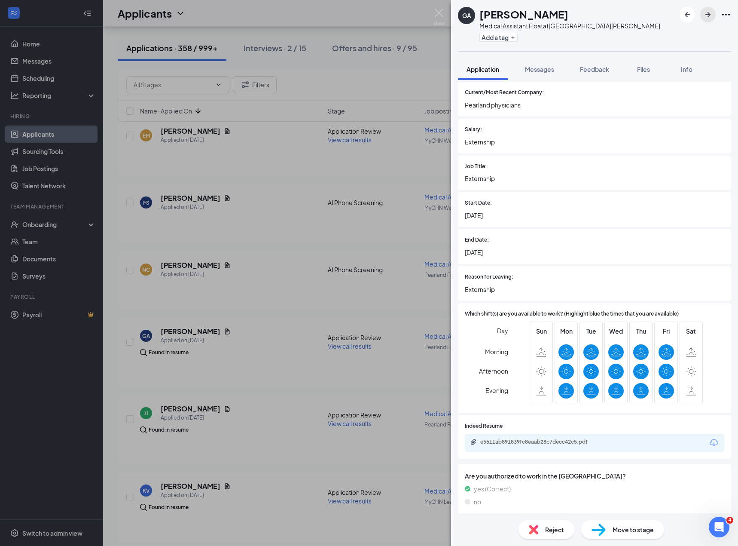
click at [710, 18] on icon "ArrowRight" at bounding box center [708, 14] width 10 height 10
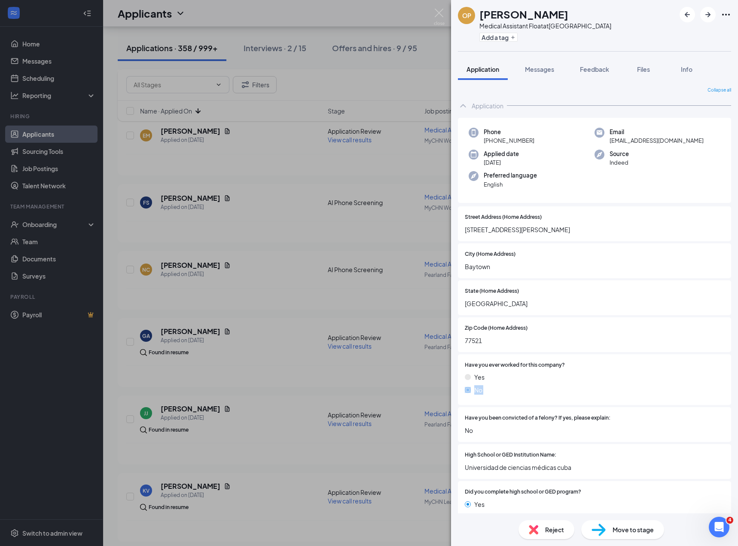
drag, startPoint x: 278, startPoint y: 418, endPoint x: 581, endPoint y: 345, distance: 310.8
click at [537, 370] on div "OP [PERSON_NAME] Medical Assistant Float at [GEOGRAPHIC_DATA] Add a tag Applica…" at bounding box center [369, 273] width 738 height 546
click at [601, 328] on div at bounding box center [626, 328] width 197 height 8
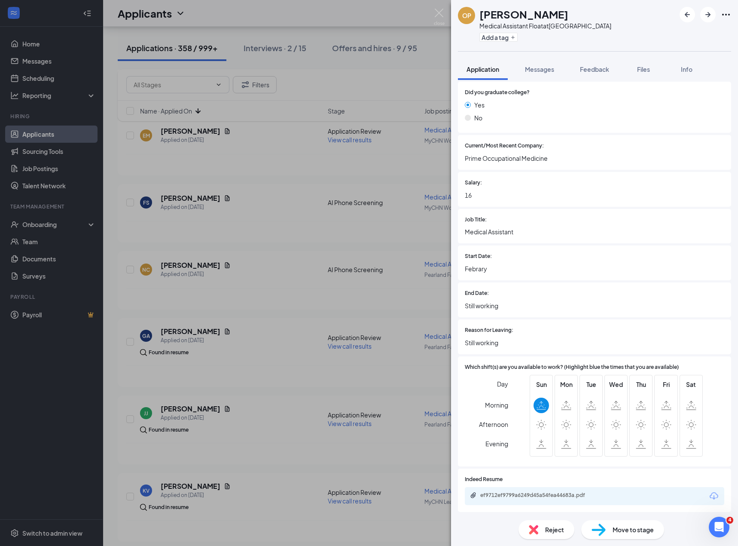
scroll to position [511, 0]
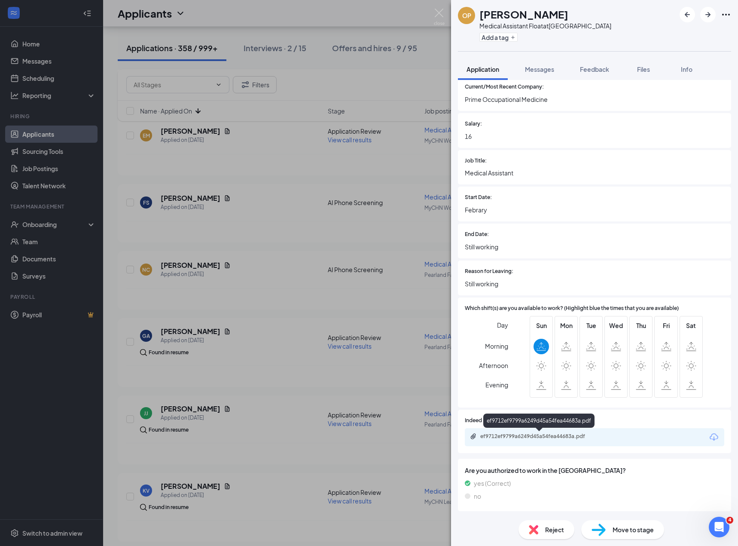
click at [541, 438] on div "ef9712ef9799a6249d45a54fea44683a.pdf" at bounding box center [540, 436] width 120 height 7
click at [527, 535] on div "Reject" at bounding box center [547, 529] width 56 height 19
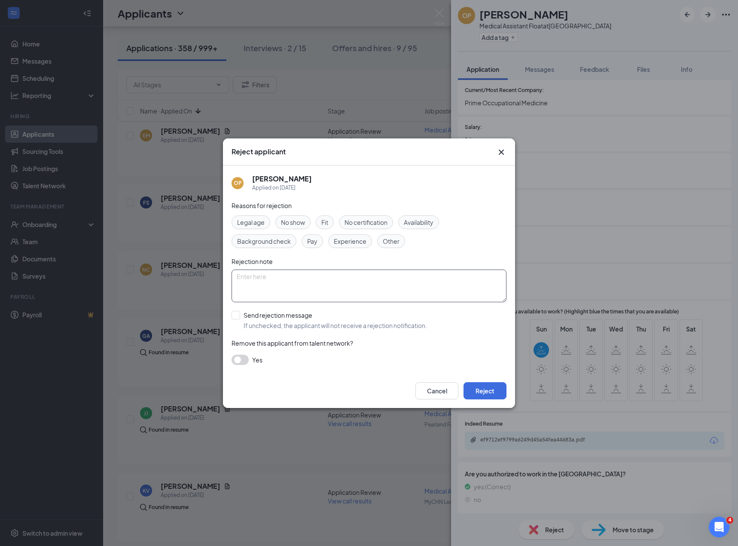
click at [332, 268] on div "Reasons for rejection Legal age No show Fit No certification Availability Backg…" at bounding box center [369, 287] width 275 height 173
click at [310, 275] on textarea at bounding box center [369, 285] width 275 height 33
type textarea "Incorrect resume."
click at [291, 312] on input "Send rejection message If unchecked, the applicant will not receive a rejection…" at bounding box center [330, 320] width 196 height 19
checkbox input "true"
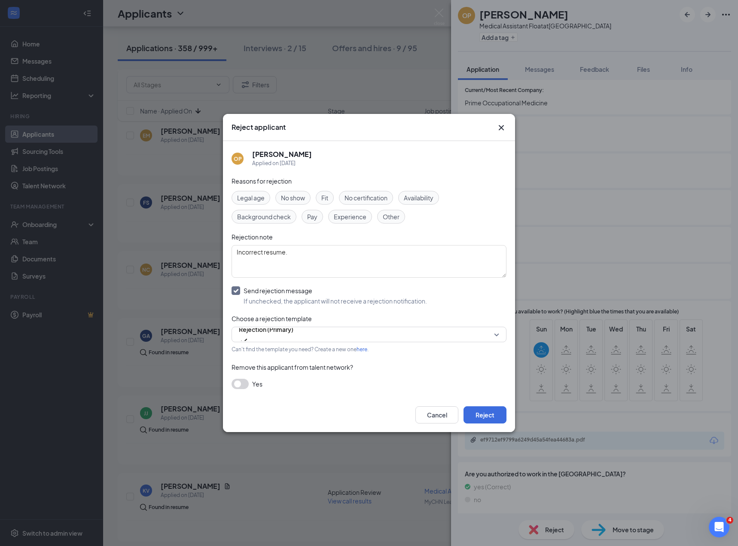
click at [482, 401] on div "Cancel Reject" at bounding box center [369, 415] width 292 height 34
click at [480, 417] on button "Reject" at bounding box center [485, 414] width 43 height 17
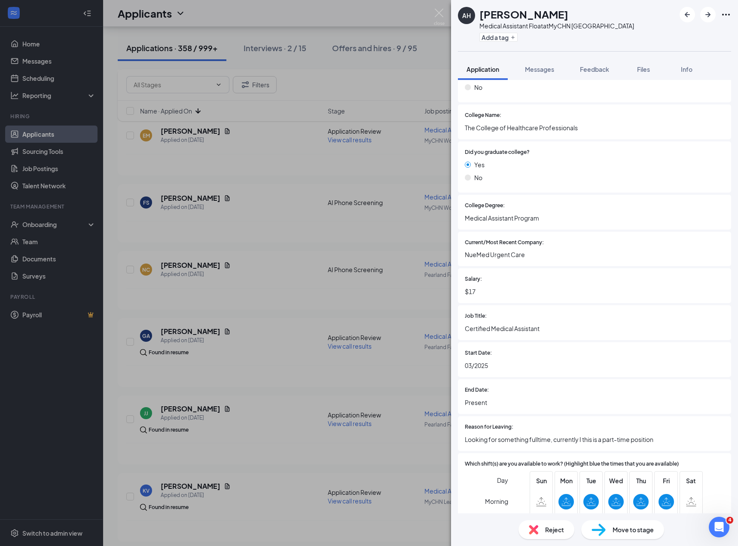
scroll to position [585, 0]
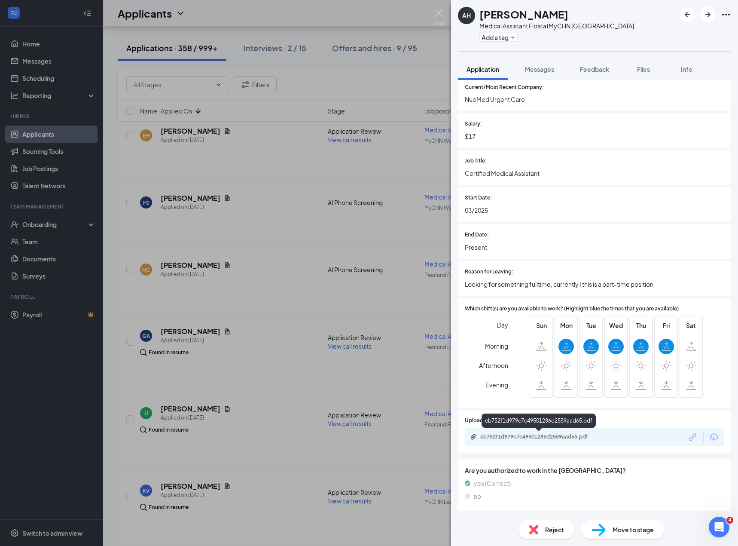
click at [523, 441] on div "eb752f1d979c7c49501286d2559aad65.pdf" at bounding box center [539, 437] width 139 height 8
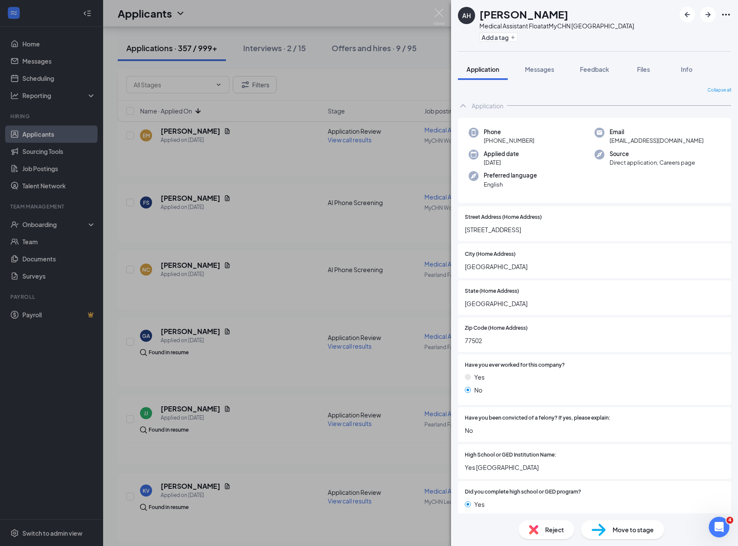
click at [635, 141] on span "[EMAIL_ADDRESS][DOMAIN_NAME]" at bounding box center [657, 140] width 94 height 9
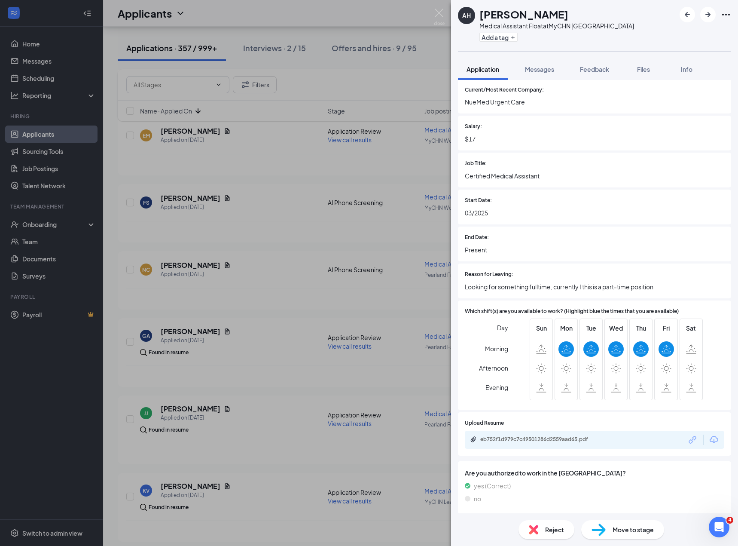
scroll to position [585, 0]
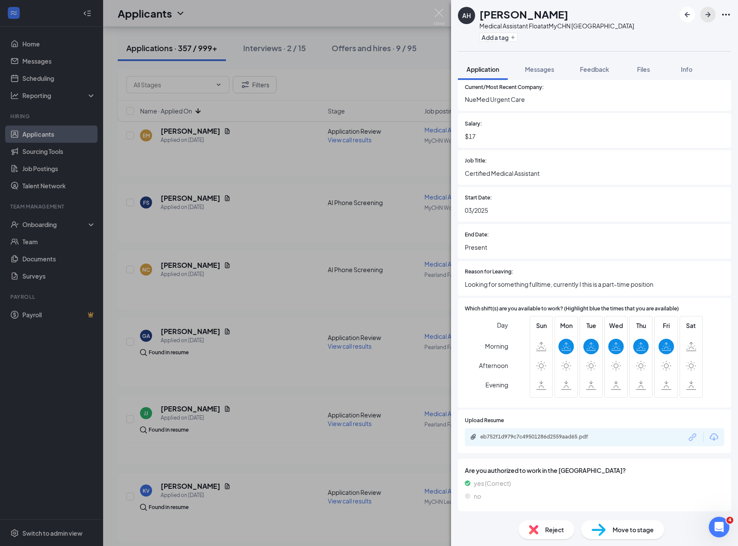
drag, startPoint x: 706, startPoint y: 15, endPoint x: 227, endPoint y: 391, distance: 609.4
click at [706, 15] on icon "ArrowRight" at bounding box center [708, 14] width 5 height 5
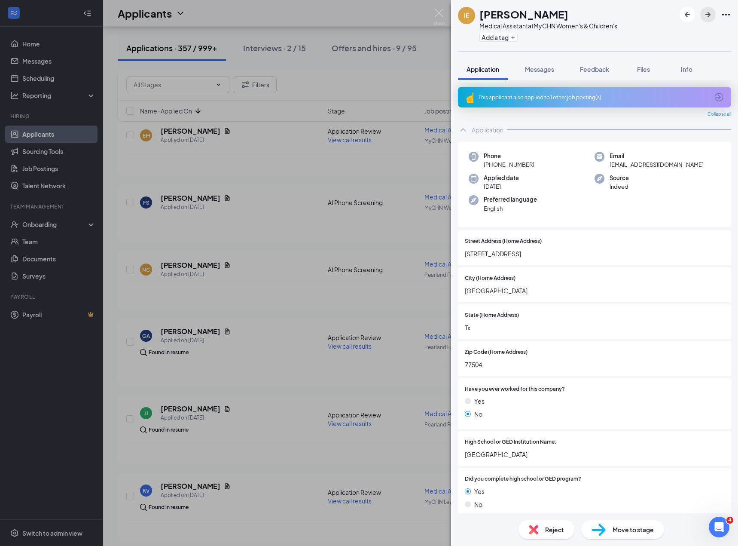
scroll to position [532, 0]
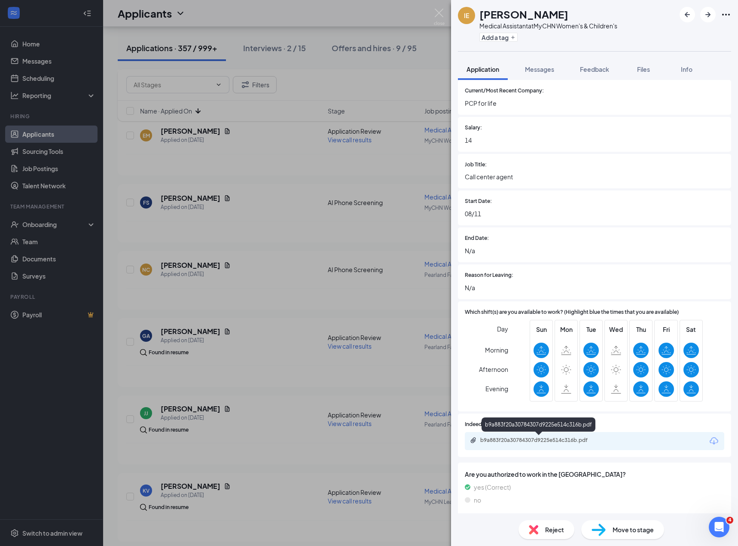
click at [551, 439] on div "b9a883f20a30784307d9225e514c316b.pdf" at bounding box center [540, 440] width 120 height 7
click at [541, 524] on div "Reject" at bounding box center [547, 529] width 56 height 19
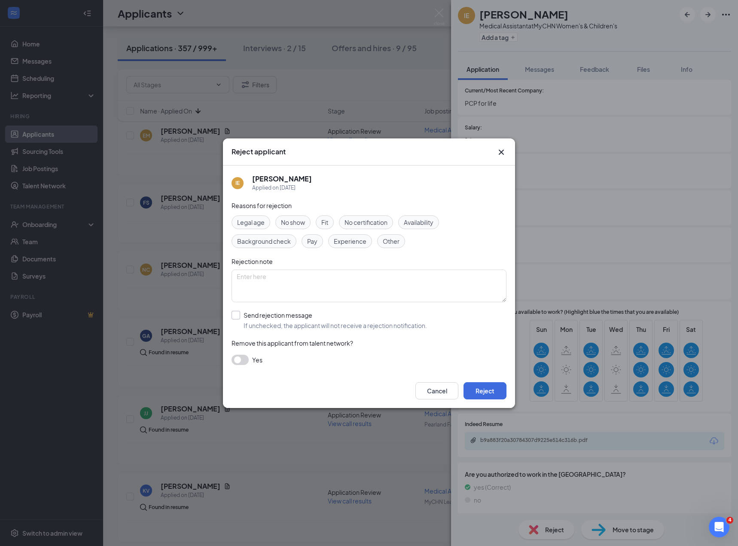
click at [290, 317] on input "Send rejection message If unchecked, the applicant will not receive a rejection…" at bounding box center [330, 320] width 196 height 19
checkbox input "true"
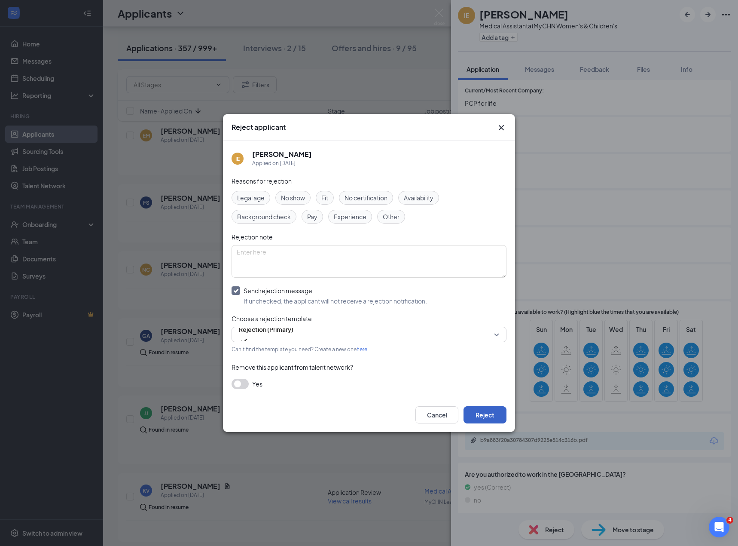
click at [496, 414] on button "Reject" at bounding box center [485, 414] width 43 height 17
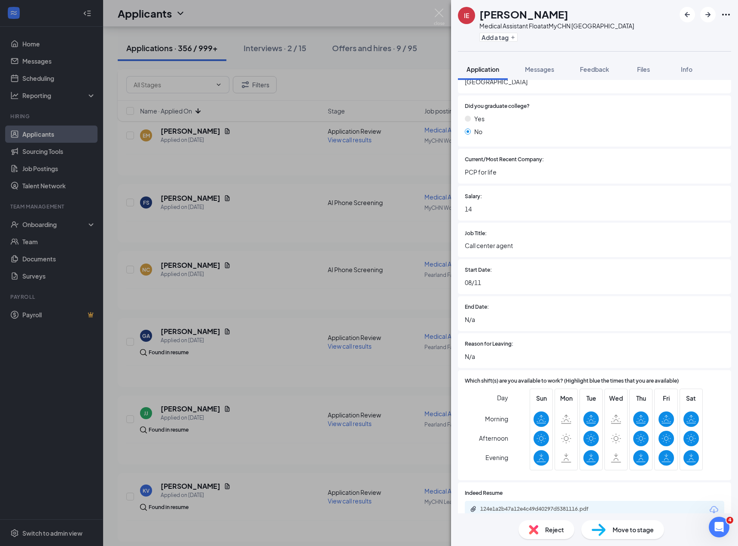
scroll to position [535, 0]
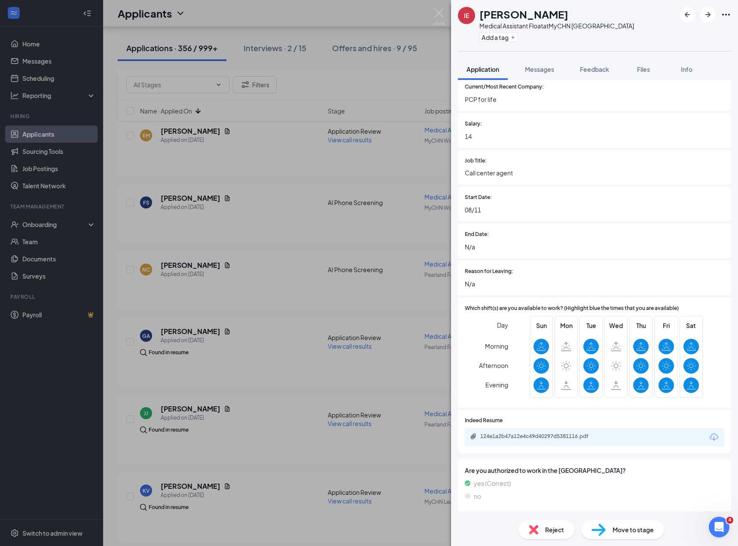
click at [544, 531] on div "Reject" at bounding box center [547, 529] width 56 height 19
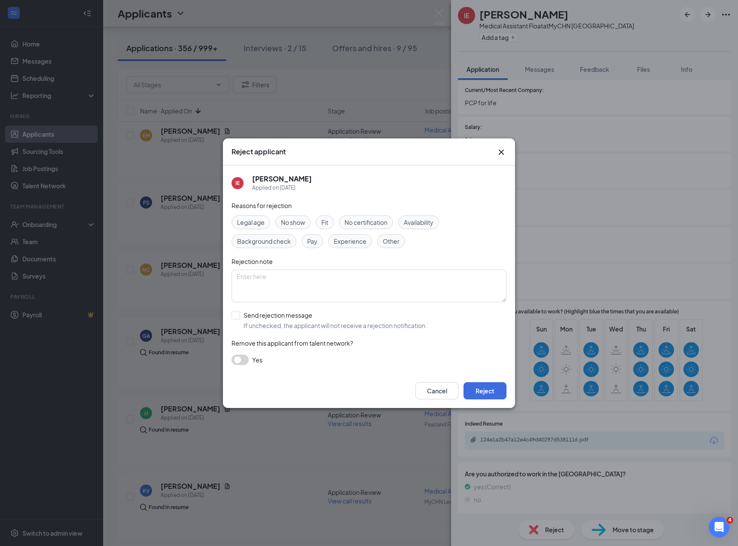
click at [410, 223] on span "Availability" at bounding box center [419, 221] width 30 height 9
click at [383, 321] on input "Send rejection message If unchecked, the applicant will not receive a rejection…" at bounding box center [330, 320] width 196 height 19
checkbox input "true"
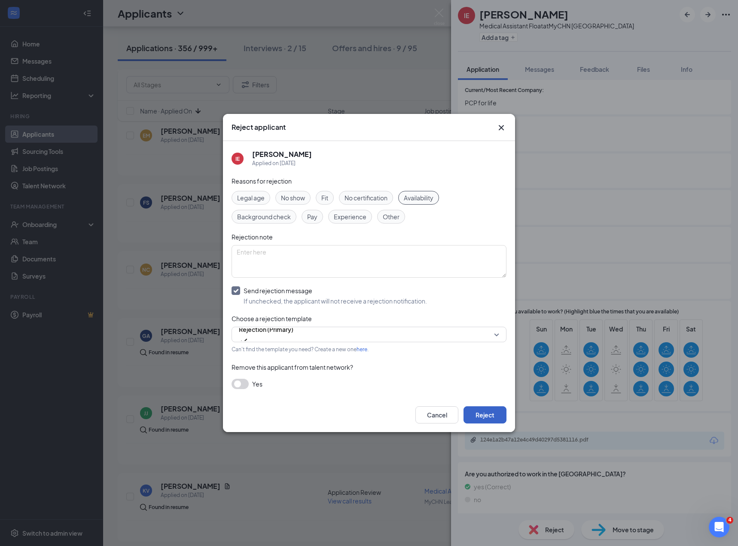
click at [485, 410] on button "Reject" at bounding box center [485, 414] width 43 height 17
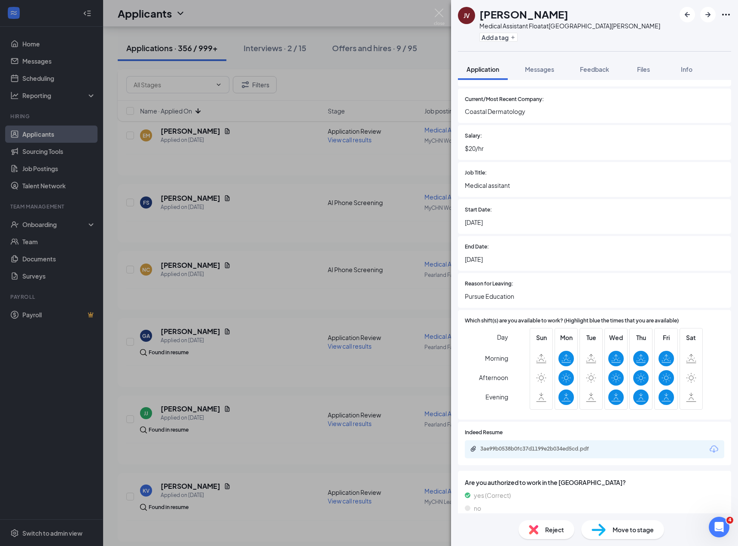
scroll to position [579, 0]
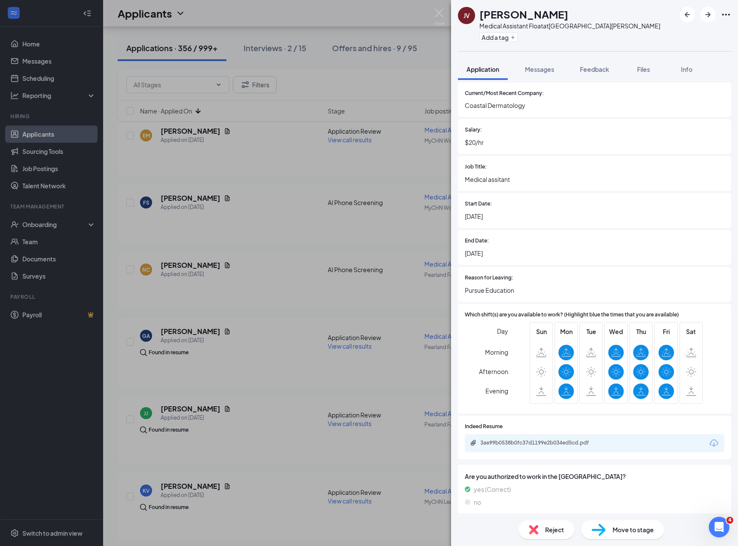
click at [543, 532] on div "Reject" at bounding box center [547, 529] width 56 height 19
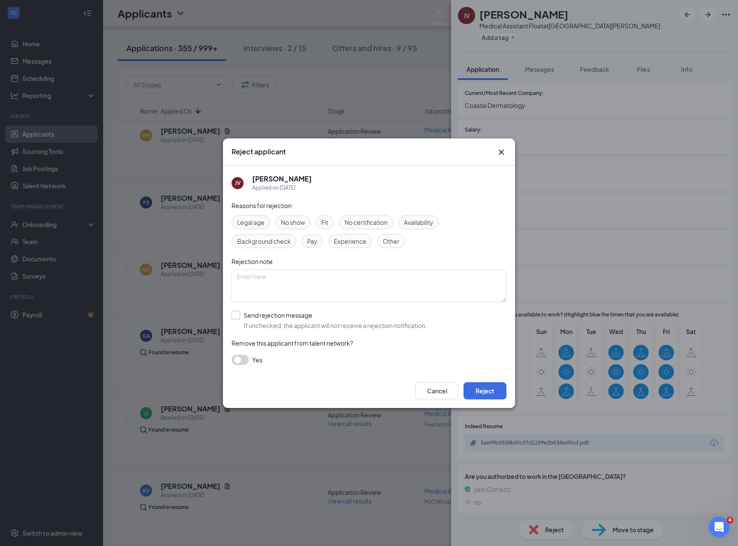
click at [279, 326] on input "Send rejection message If unchecked, the applicant will not receive a rejection…" at bounding box center [330, 320] width 196 height 19
checkbox input "true"
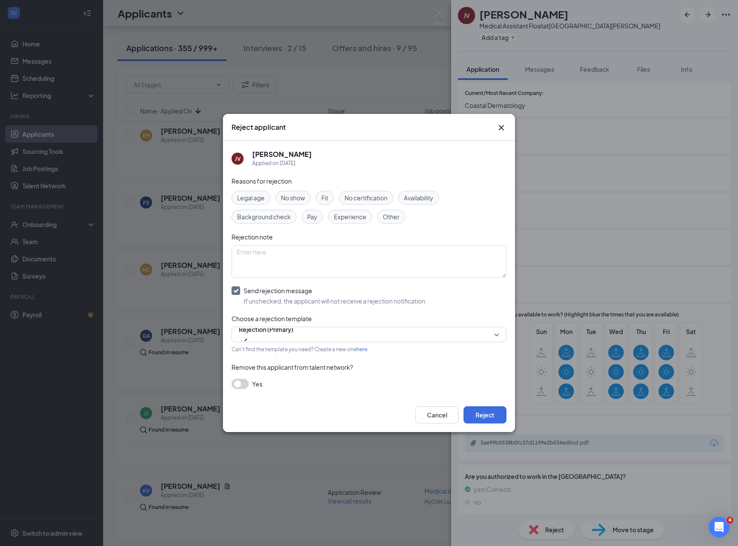
click at [424, 199] on span "Availability" at bounding box center [419, 197] width 30 height 9
click at [498, 413] on button "Reject" at bounding box center [485, 414] width 43 height 17
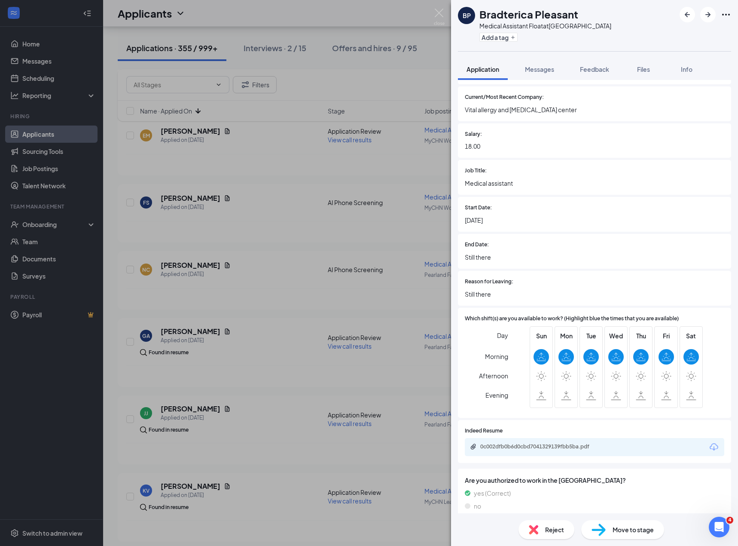
scroll to position [544, 0]
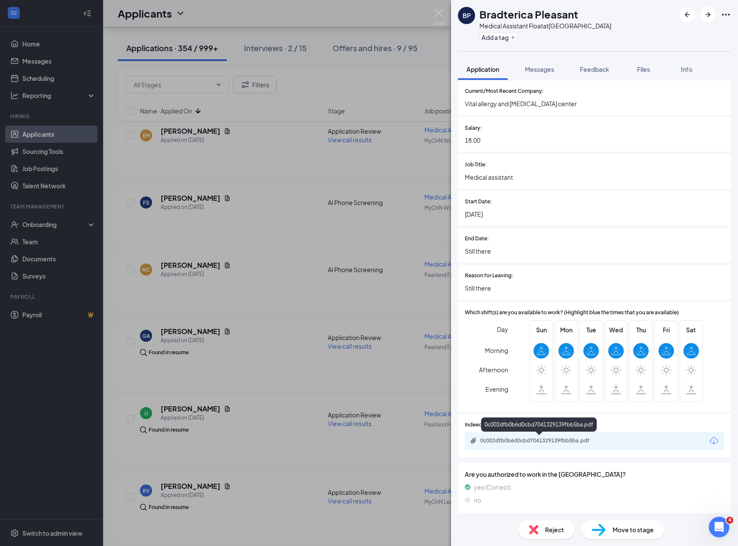
click at [529, 440] on div "0c002dfb0b6d0cbd7041329139fbb5ba.pdf" at bounding box center [540, 440] width 120 height 7
click at [559, 529] on span "Reject" at bounding box center [554, 529] width 19 height 9
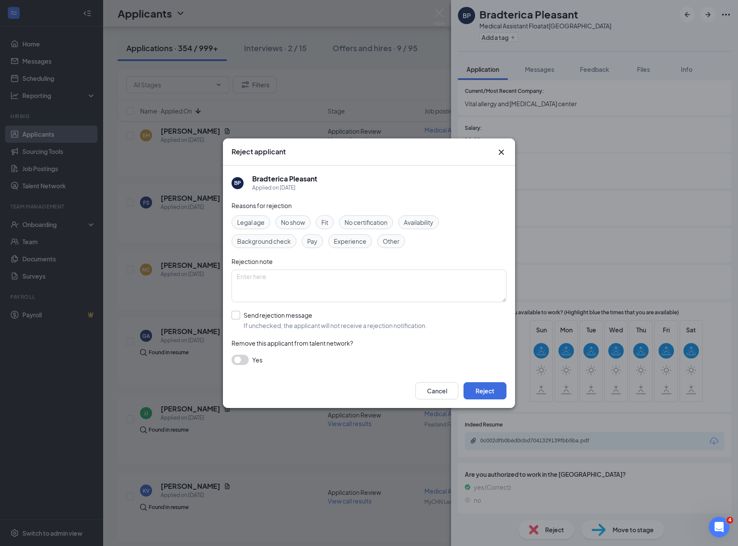
click at [308, 319] on input "Send rejection message If unchecked, the applicant will not receive a rejection…" at bounding box center [330, 320] width 196 height 19
checkbox input "true"
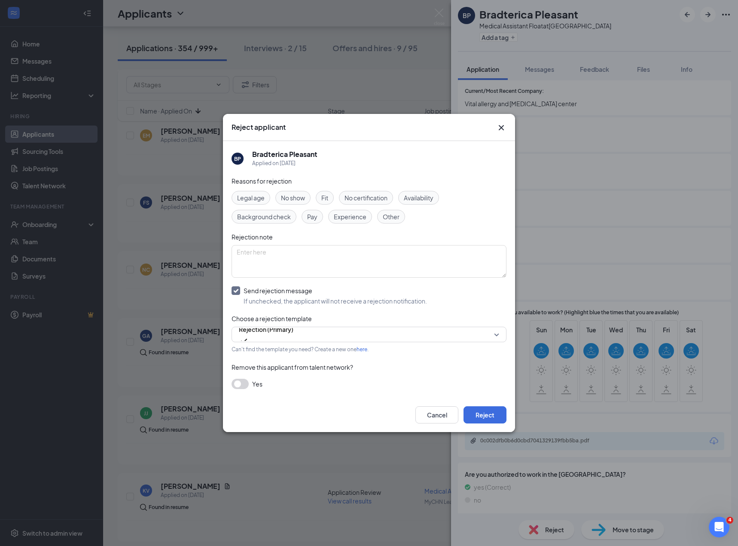
click at [349, 221] on span "Experience" at bounding box center [350, 216] width 33 height 9
click at [483, 410] on button "Reject" at bounding box center [485, 414] width 43 height 17
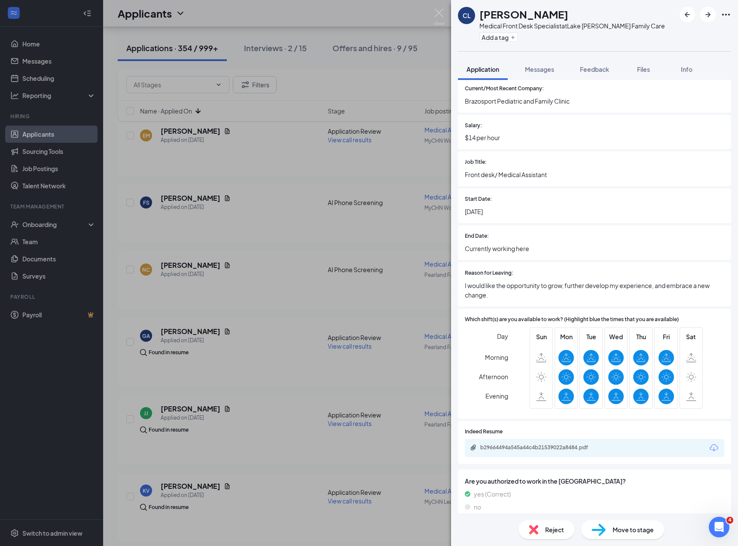
scroll to position [570, 0]
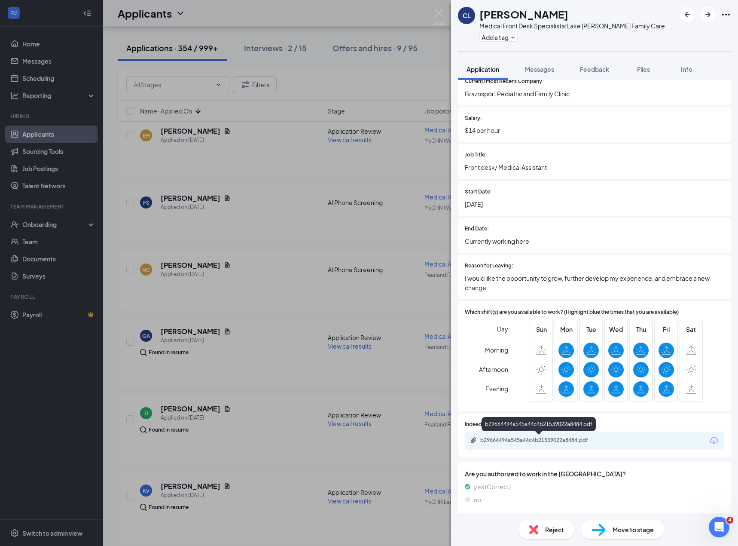
drag, startPoint x: 540, startPoint y: 440, endPoint x: 693, endPoint y: 293, distance: 212.1
click at [540, 440] on div "b29664494a545a44c4b21539022a8484.pdf" at bounding box center [540, 440] width 120 height 7
drag, startPoint x: 706, startPoint y: 12, endPoint x: 704, endPoint y: 24, distance: 12.1
click at [706, 12] on icon "ArrowRight" at bounding box center [708, 14] width 10 height 10
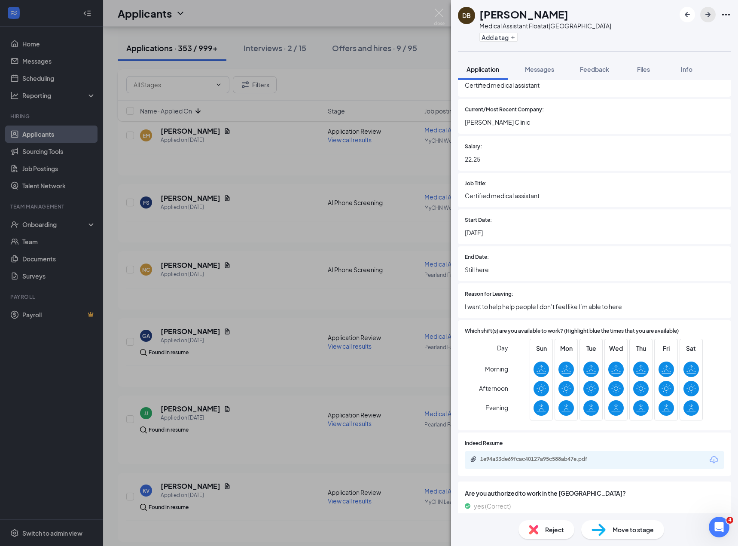
scroll to position [606, 0]
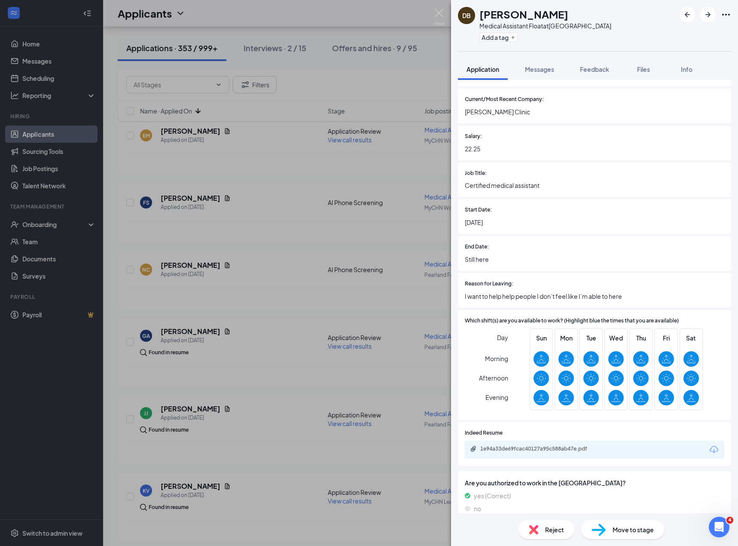
click at [559, 440] on div "1e94a33de69fcac40127a95c588ab47e.pdf" at bounding box center [595, 449] width 260 height 18
click at [552, 445] on div "1e94a33de69fcac40127a95c588ab47e.pdf" at bounding box center [540, 448] width 120 height 7
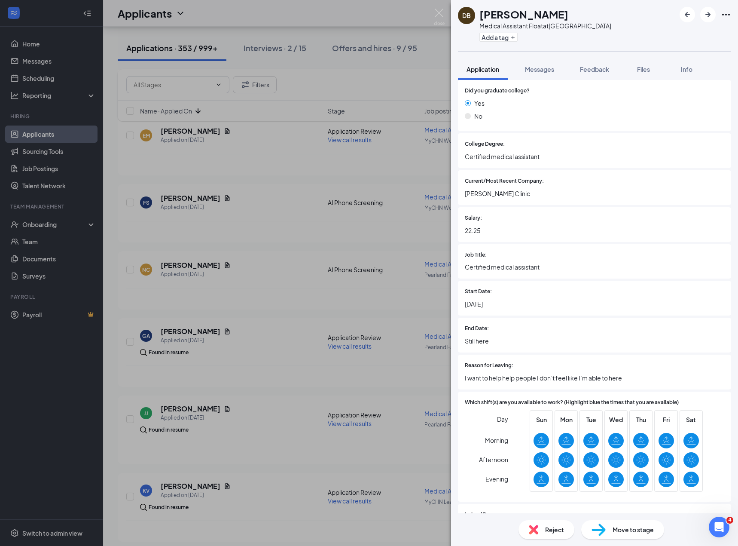
scroll to position [609, 0]
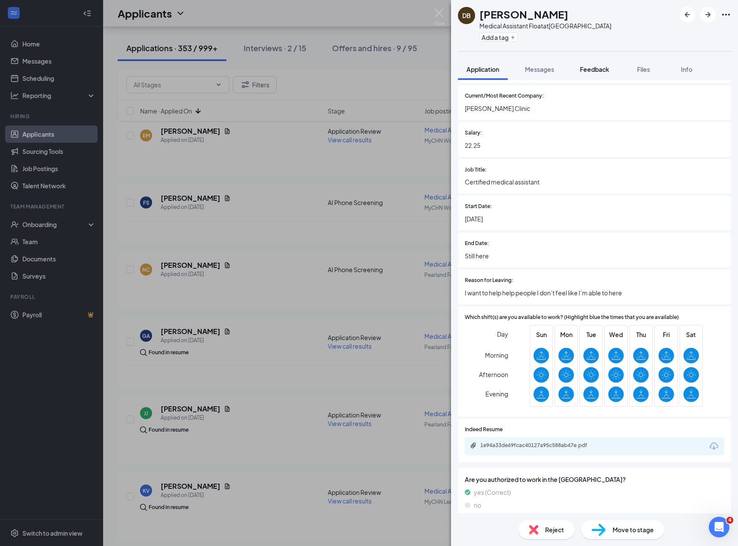
click at [582, 73] on button "Feedback" at bounding box center [595, 68] width 46 height 21
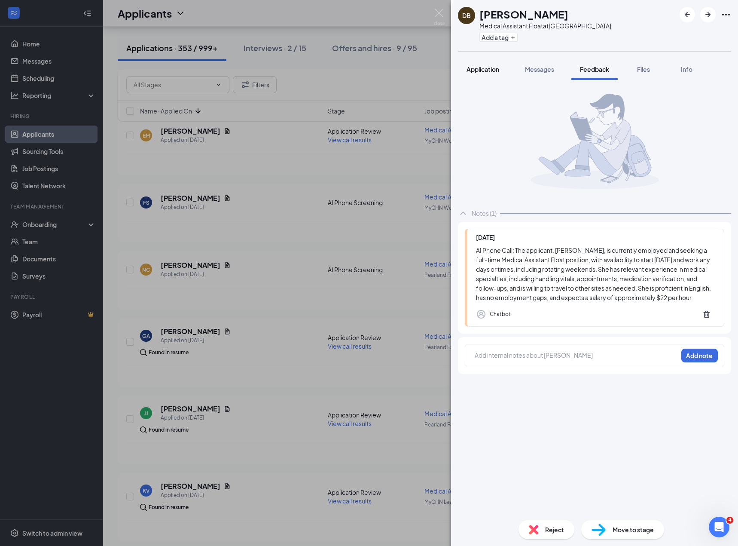
click at [491, 64] on button "Application" at bounding box center [483, 68] width 50 height 21
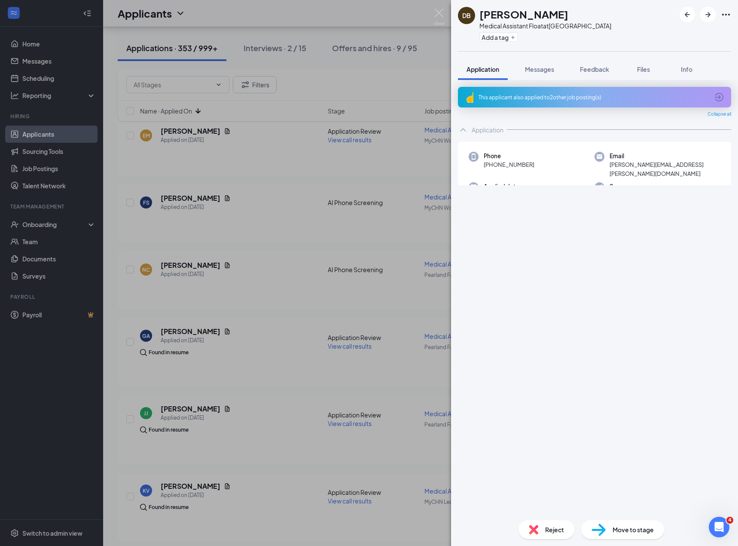
click at [538, 530] on img at bounding box center [533, 529] width 9 height 9
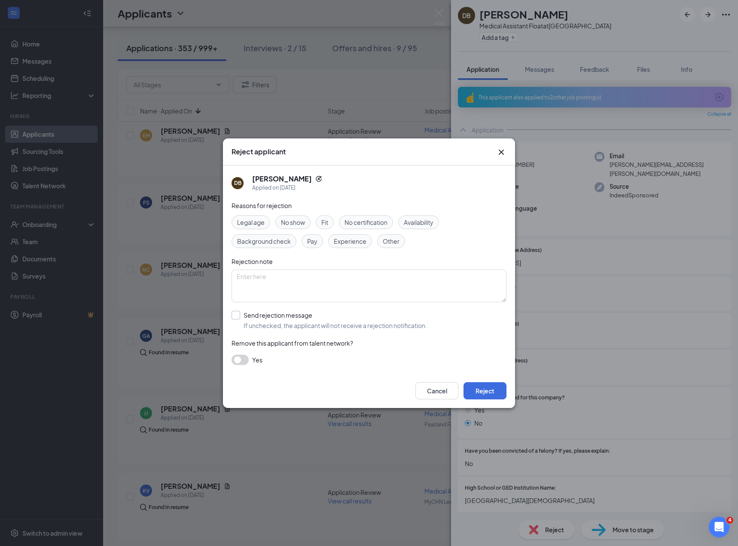
click at [269, 321] on input "Send rejection message If unchecked, the applicant will not receive a rejection…" at bounding box center [330, 320] width 196 height 19
checkbox input "true"
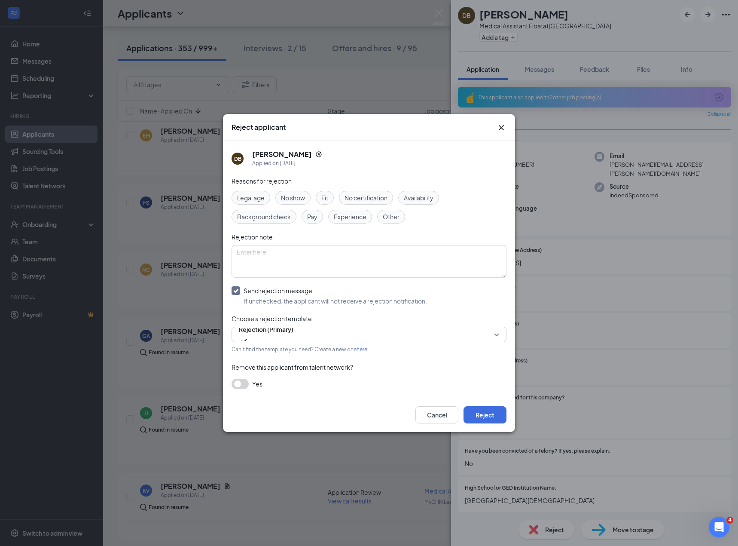
click at [351, 217] on span "Experience" at bounding box center [350, 216] width 33 height 9
click at [315, 218] on div "Pay" at bounding box center [312, 217] width 21 height 14
click at [479, 414] on button "Reject" at bounding box center [485, 414] width 43 height 17
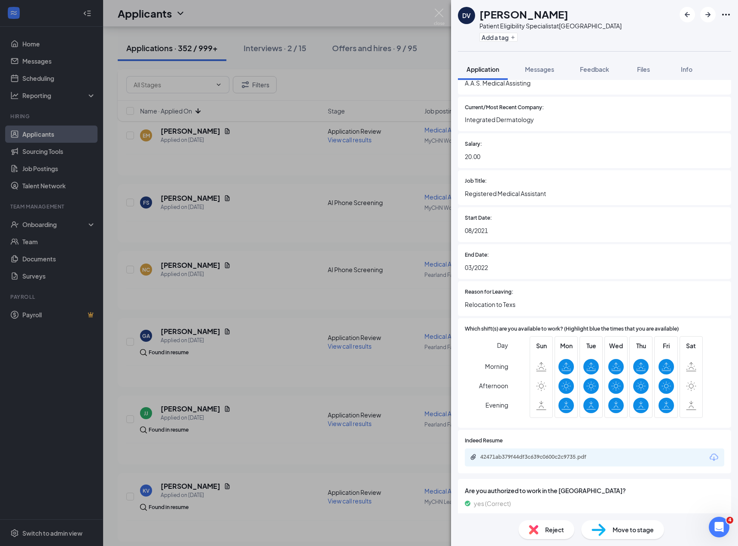
scroll to position [573, 0]
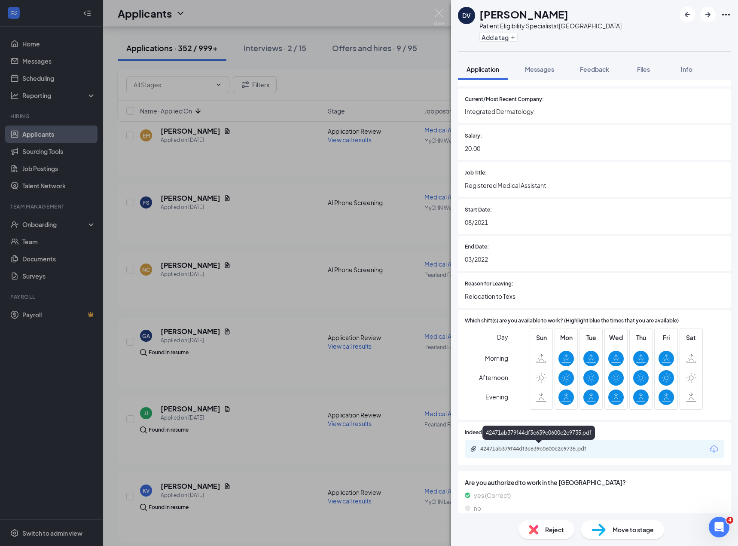
click at [539, 452] on div "42471ab379f44df3c639c0600c2c9735.pdf" at bounding box center [539, 449] width 139 height 8
click at [532, 529] on img at bounding box center [533, 529] width 9 height 9
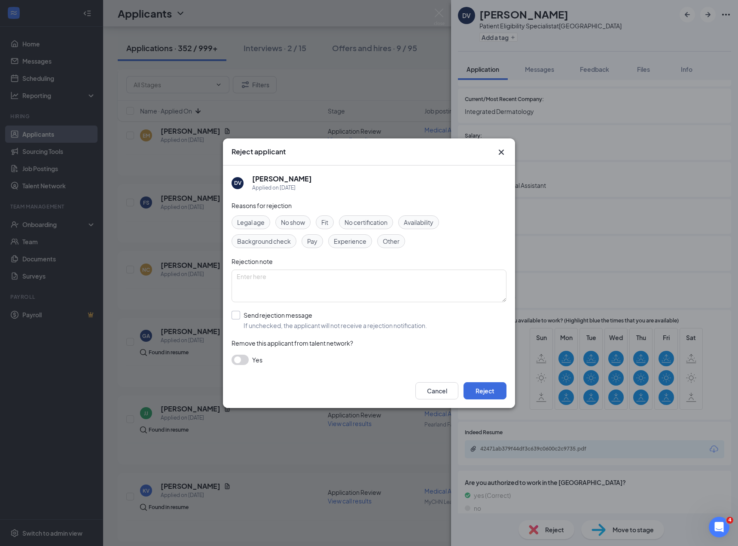
click at [283, 319] on input "Send rejection message If unchecked, the applicant will not receive a rejection…" at bounding box center [330, 320] width 196 height 19
checkbox input "true"
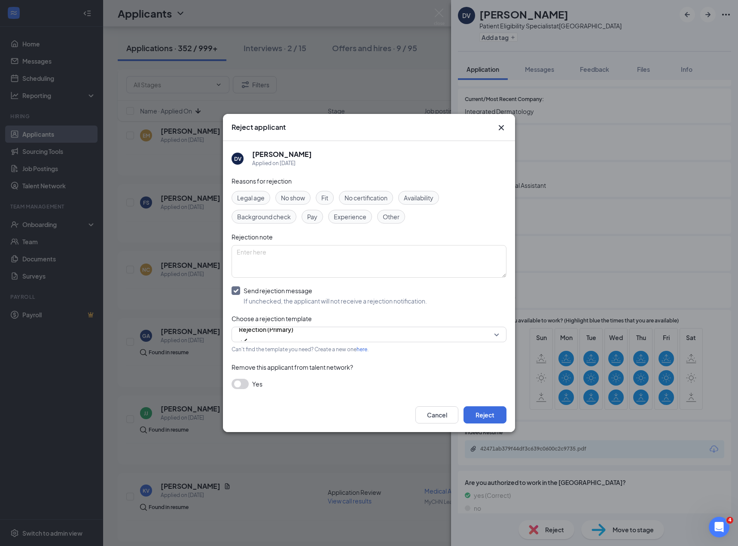
click at [342, 210] on div "Experience" at bounding box center [350, 217] width 44 height 14
click at [483, 407] on button "Reject" at bounding box center [485, 414] width 43 height 17
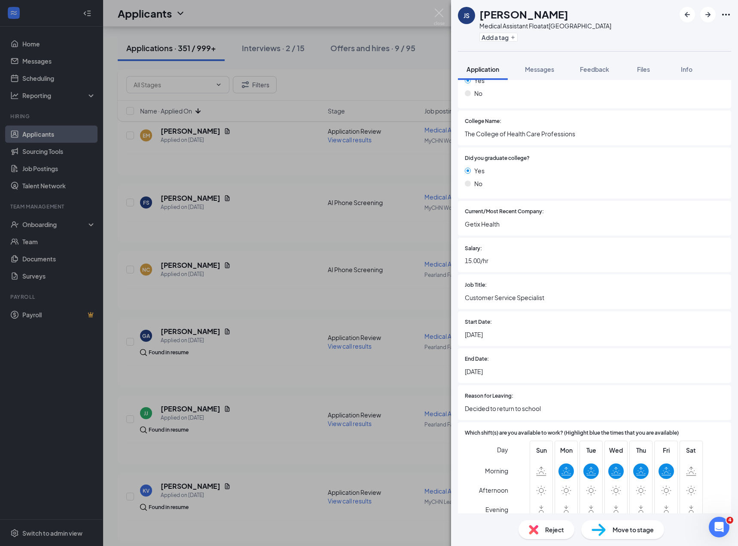
scroll to position [548, 0]
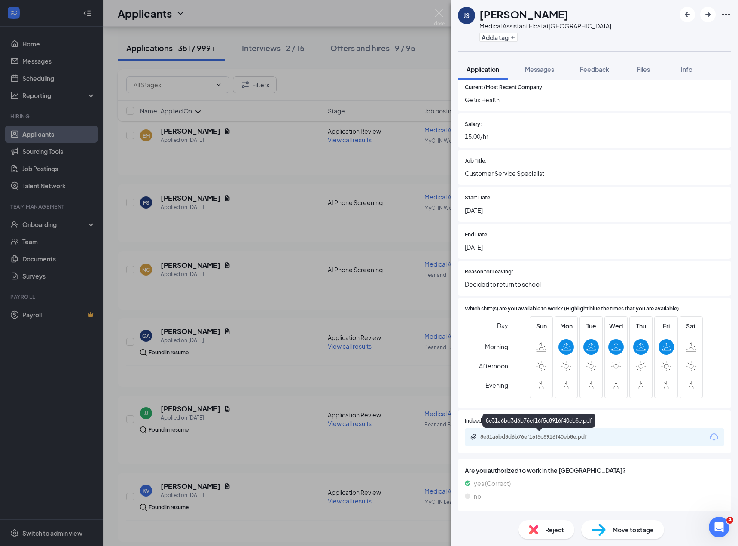
click at [529, 440] on div "8e31a6bd3d6b76ef16f5c8916f40eb8e.pdf" at bounding box center [540, 436] width 120 height 7
click at [548, 533] on span "Reject" at bounding box center [554, 529] width 19 height 9
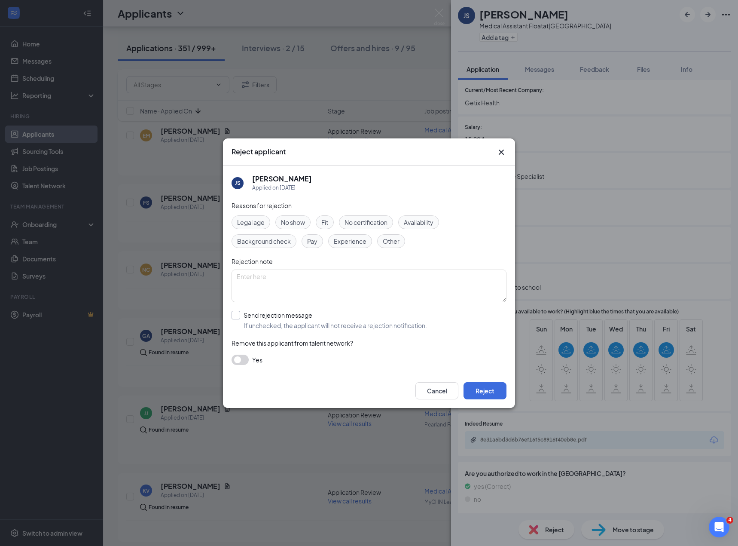
click at [251, 312] on input "Send rejection message If unchecked, the applicant will not receive a rejection…" at bounding box center [330, 320] width 196 height 19
checkbox input "true"
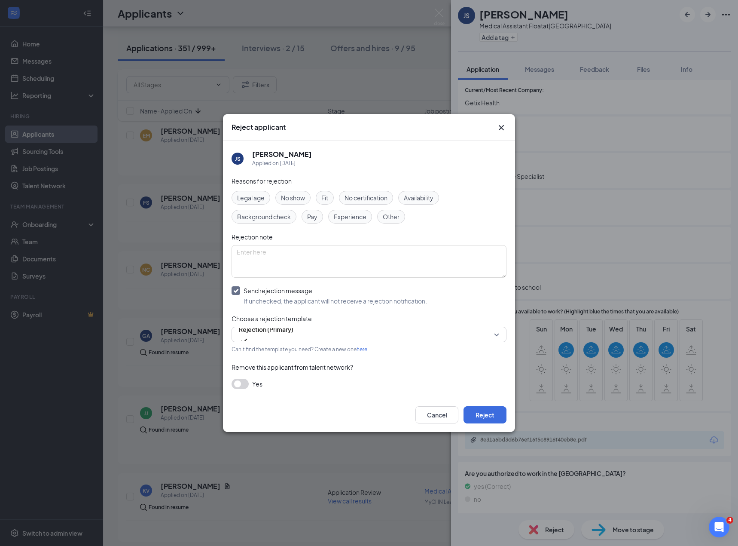
click at [346, 216] on span "Experience" at bounding box center [350, 216] width 33 height 9
click at [495, 420] on button "Reject" at bounding box center [485, 414] width 43 height 17
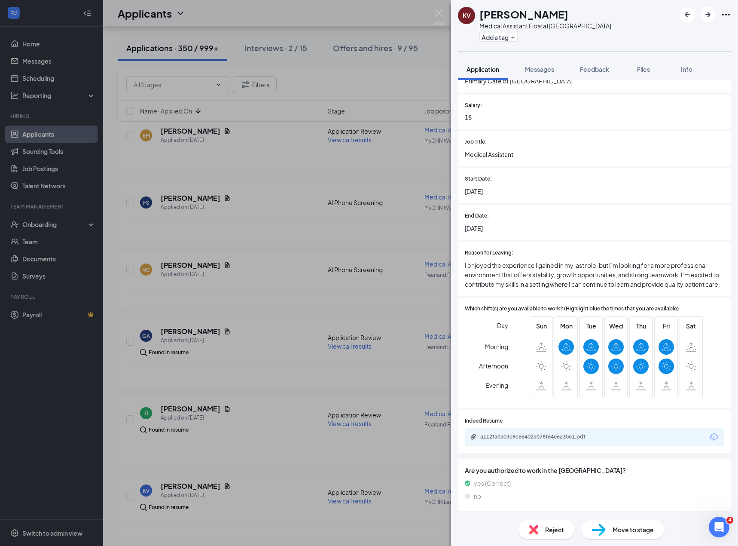
scroll to position [600, 0]
